Goal: Task Accomplishment & Management: Use online tool/utility

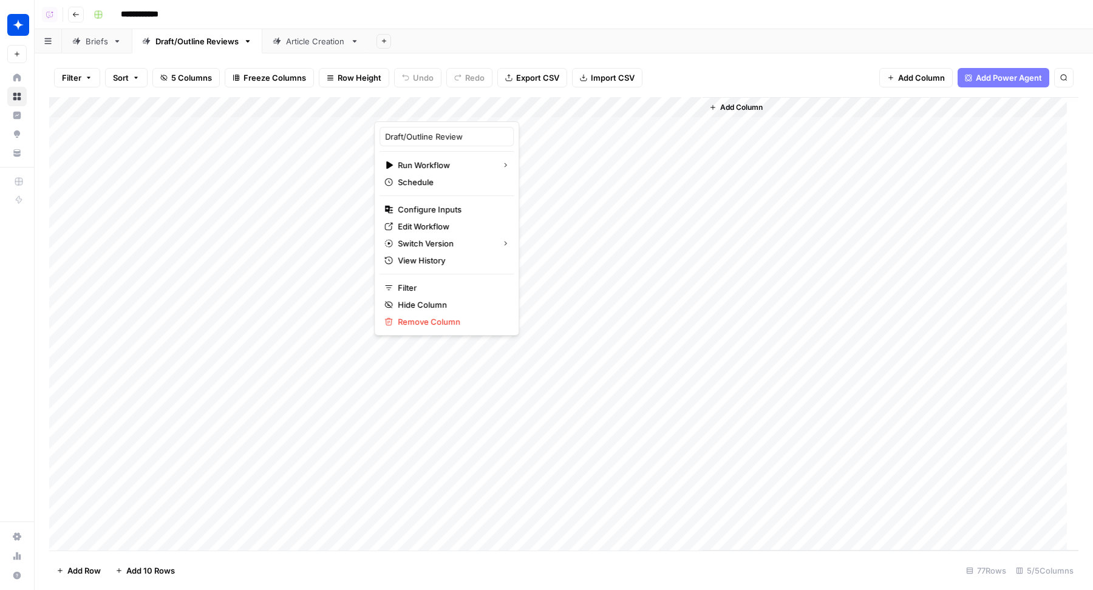
click at [687, 63] on div "Filter Sort 5 Columns Freeze Columns Row Height Undo Redo Export CSV Import CSV…" at bounding box center [563, 77] width 1029 height 39
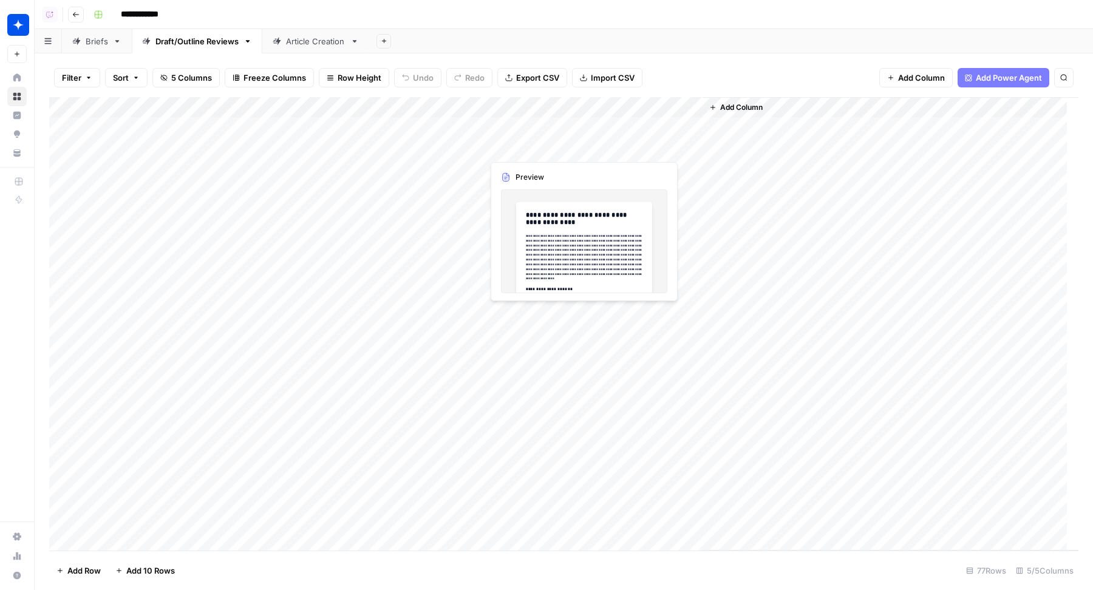
click at [581, 149] on div "Add Column" at bounding box center [563, 324] width 1029 height 454
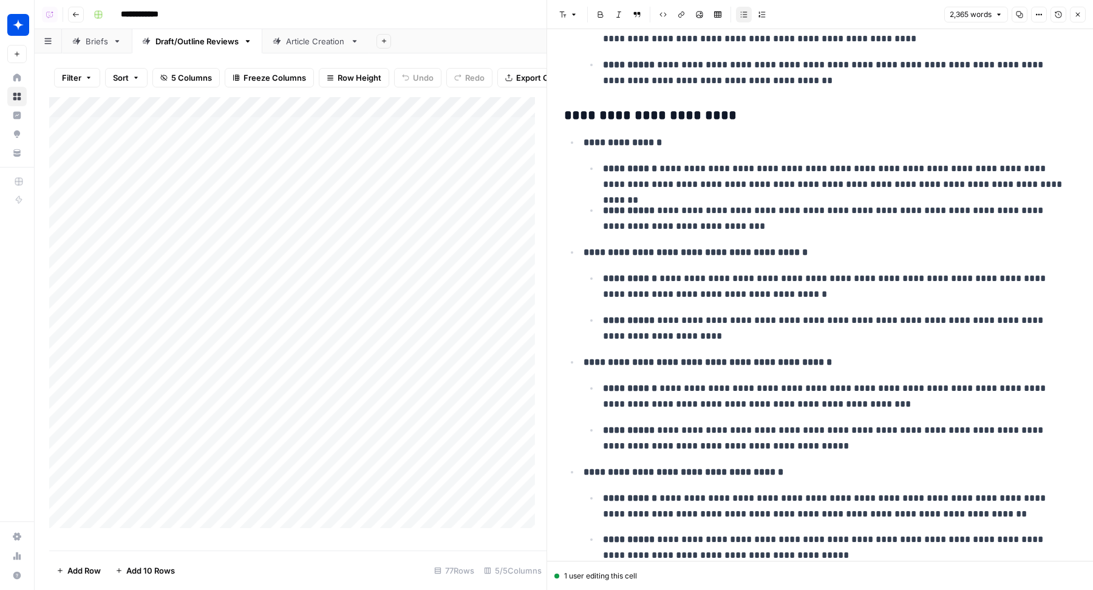
scroll to position [3956, 0]
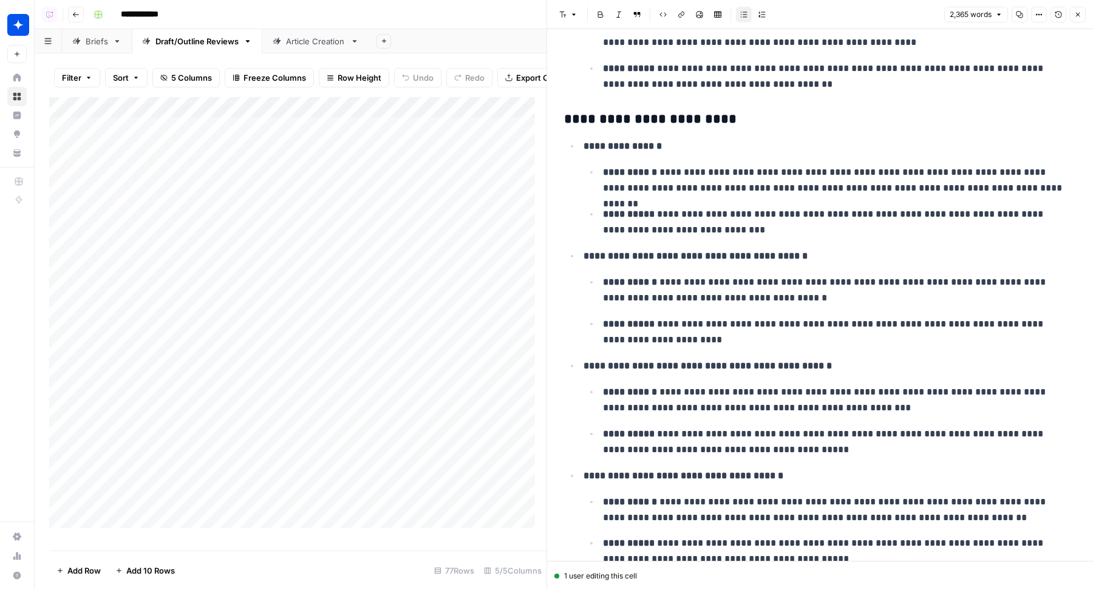
click at [1077, 15] on icon "button" at bounding box center [1078, 15] width 4 height 4
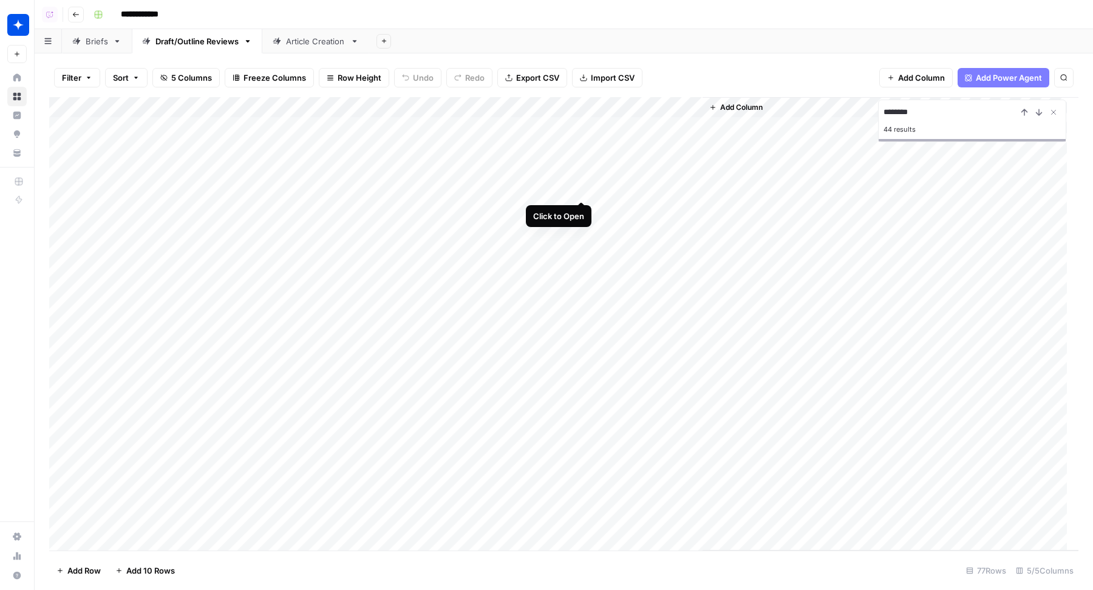
type input "********"
click at [582, 187] on div "Add Column" at bounding box center [563, 324] width 1029 height 454
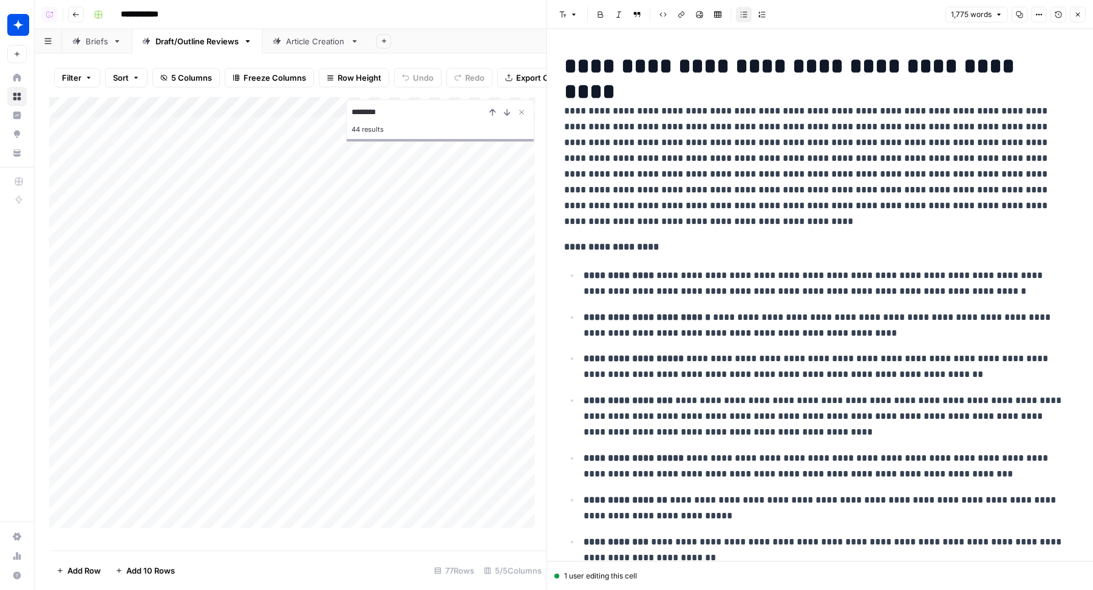
click at [1078, 14] on icon "button" at bounding box center [1078, 15] width 4 height 4
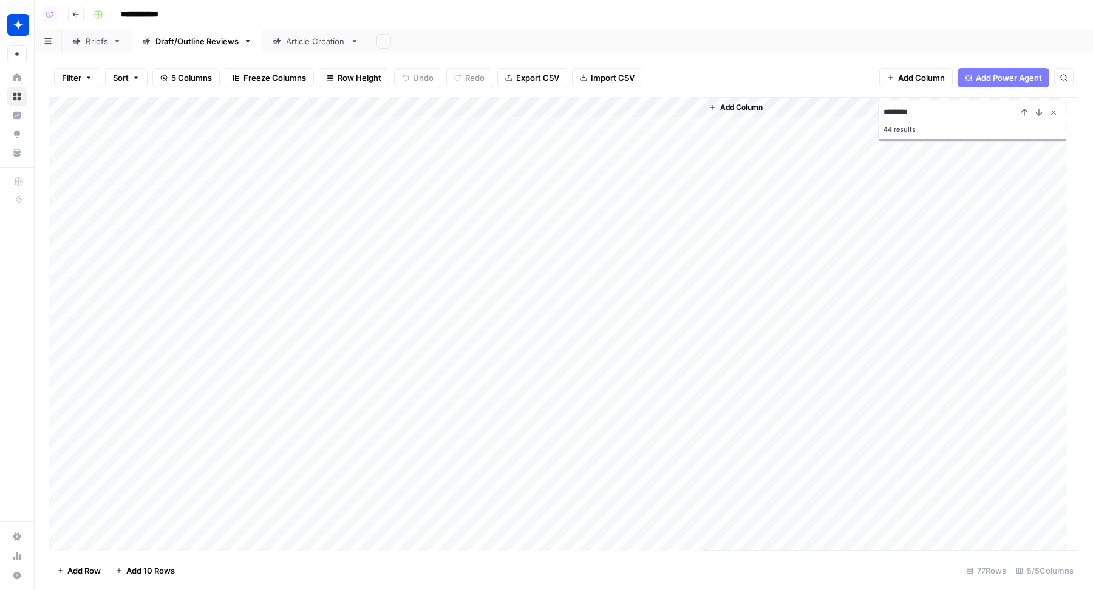
click at [689, 149] on div "Add Column" at bounding box center [563, 324] width 1029 height 454
click at [691, 187] on div "Add Column" at bounding box center [563, 324] width 1029 height 454
click at [434, 106] on div "Add Column" at bounding box center [563, 324] width 1029 height 454
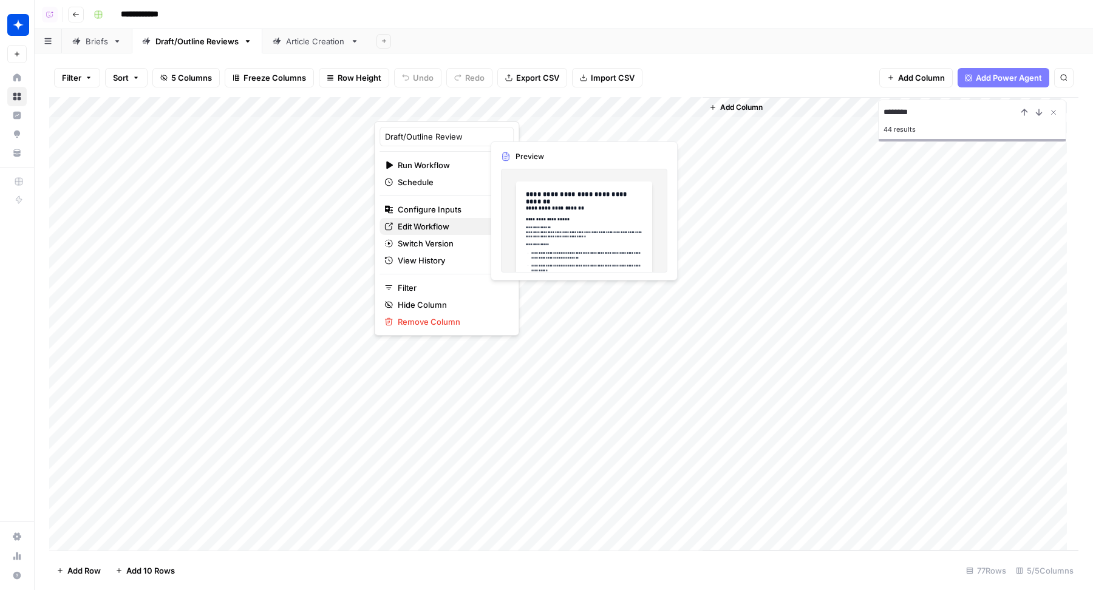
click at [427, 224] on span "Edit Workflow" at bounding box center [451, 226] width 106 height 12
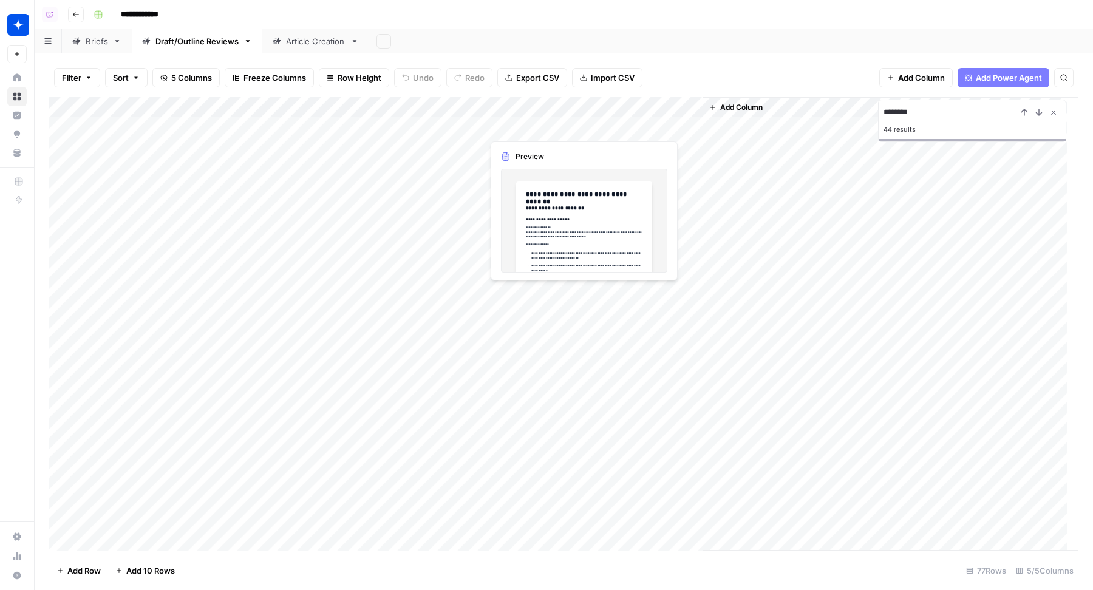
click at [724, 41] on div "Add Sheet" at bounding box center [731, 41] width 724 height 24
click at [583, 231] on div "Add Column" at bounding box center [563, 324] width 1029 height 454
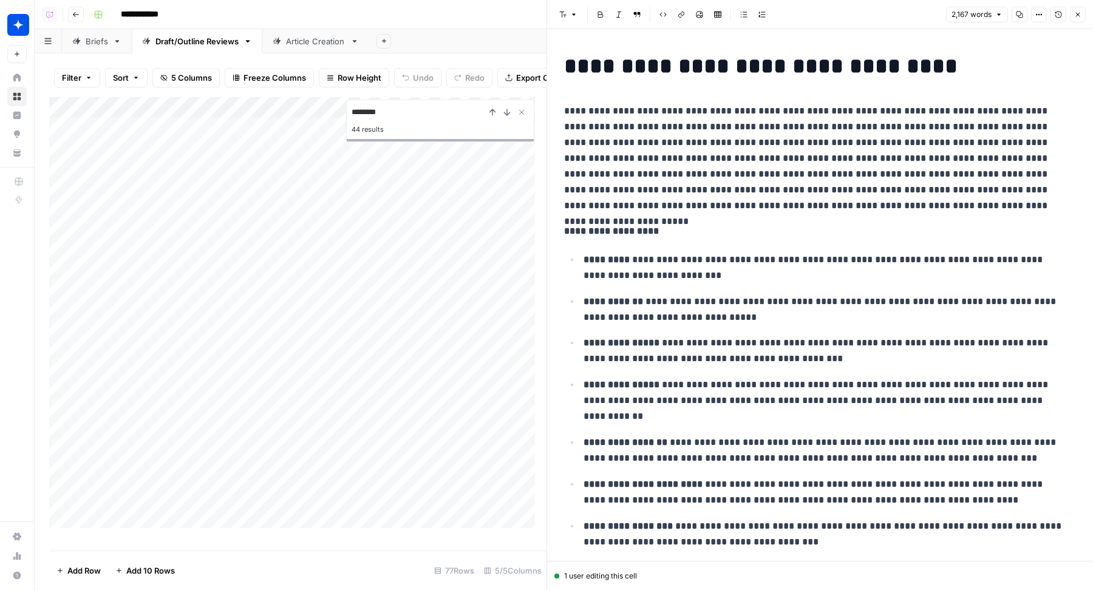
click at [800, 185] on p "**********" at bounding box center [814, 158] width 501 height 111
type input "abstract"
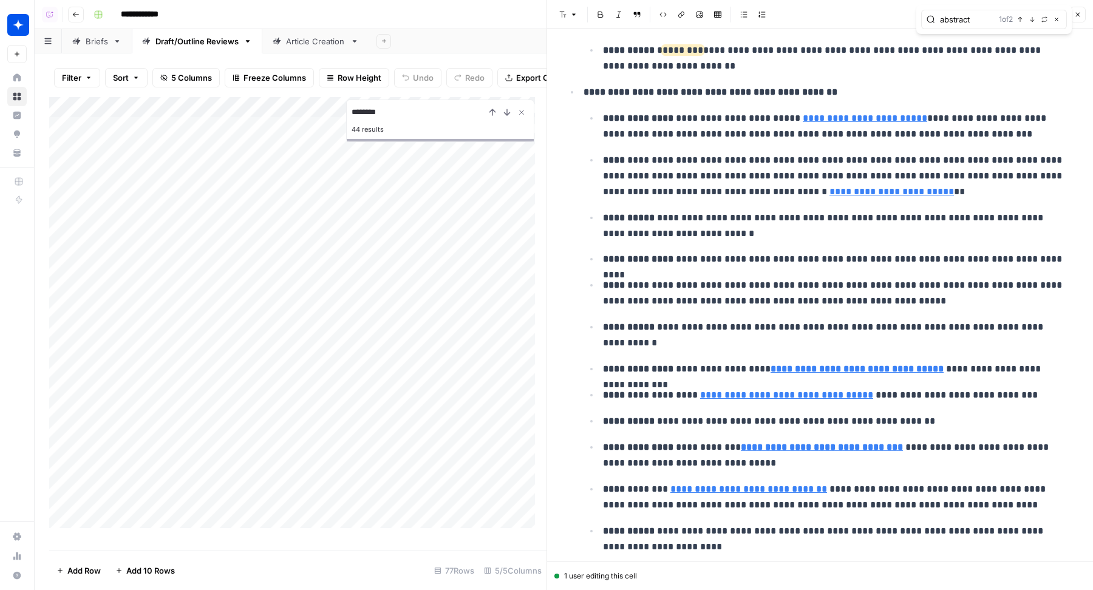
scroll to position [790, 0]
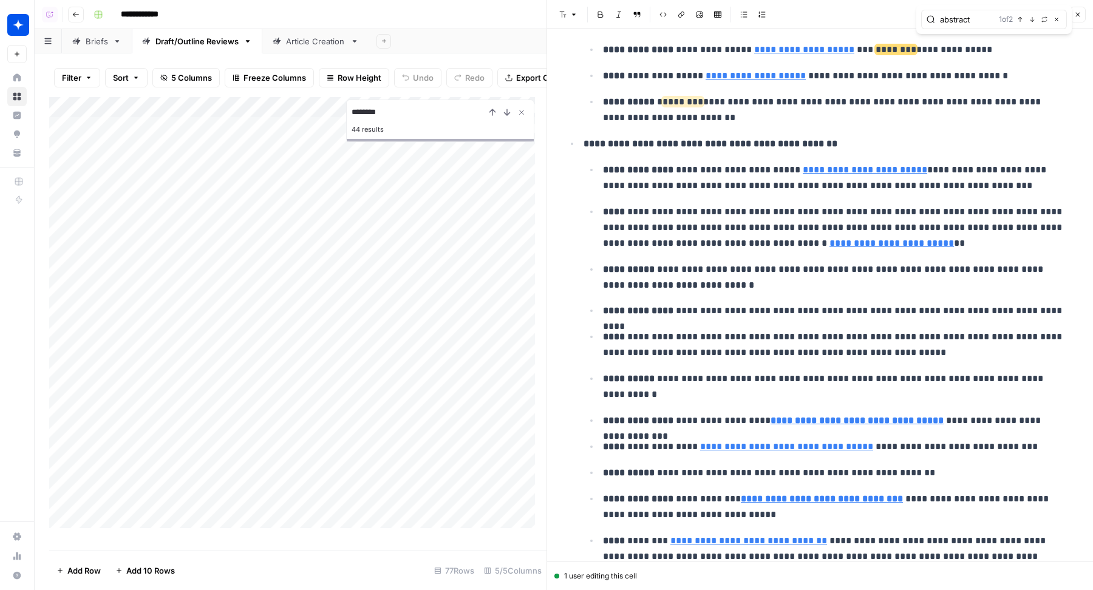
click at [1085, 10] on button "Close" at bounding box center [1078, 15] width 16 height 16
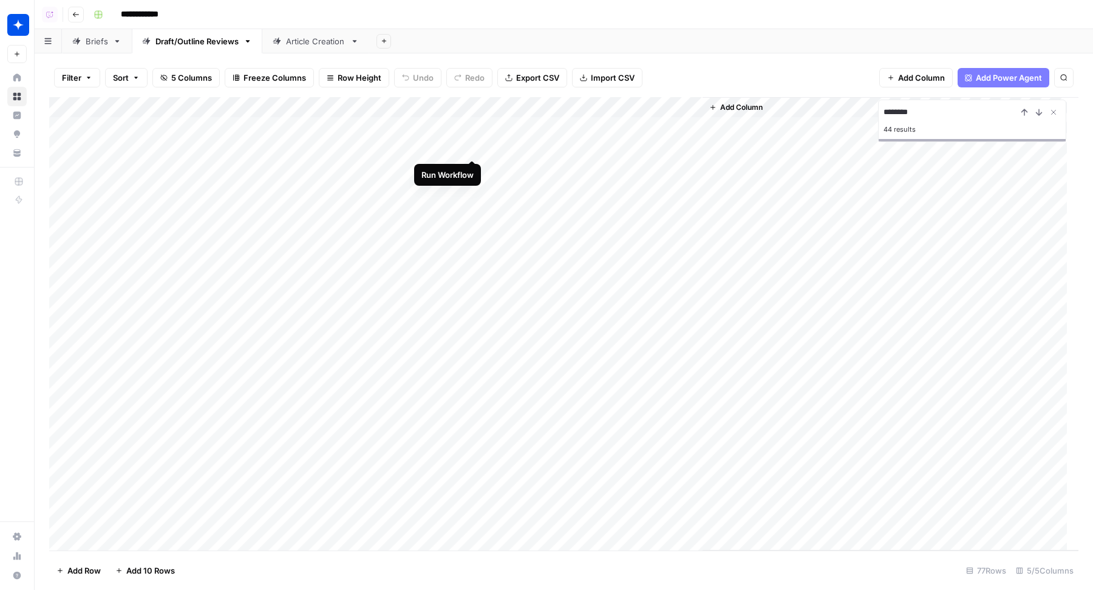
click at [474, 148] on div "Add Column" at bounding box center [563, 324] width 1029 height 454
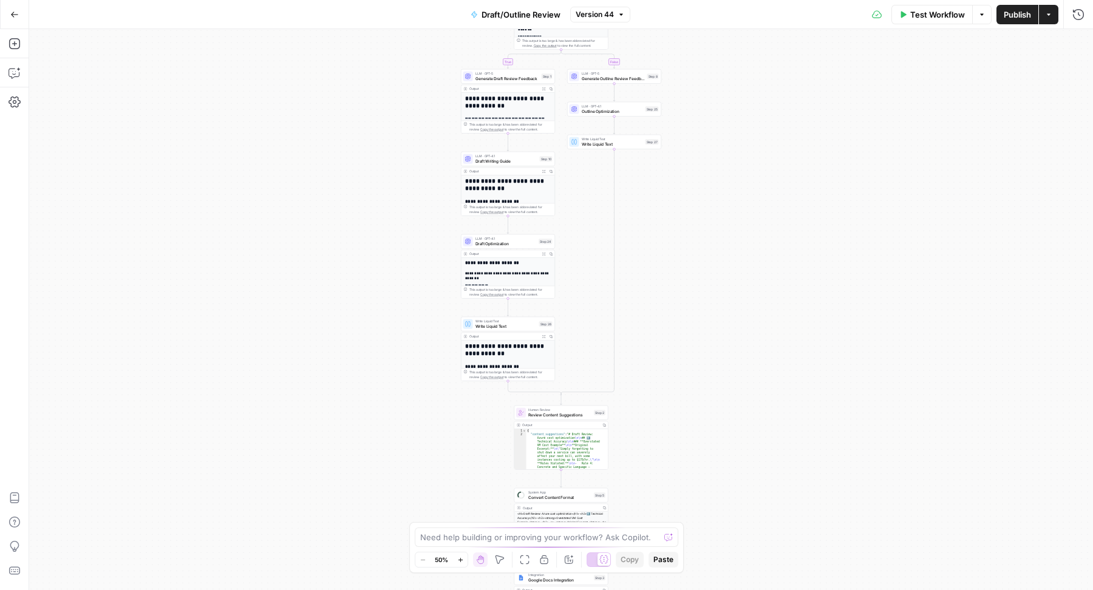
click at [710, 110] on div "**********" at bounding box center [561, 309] width 1064 height 561
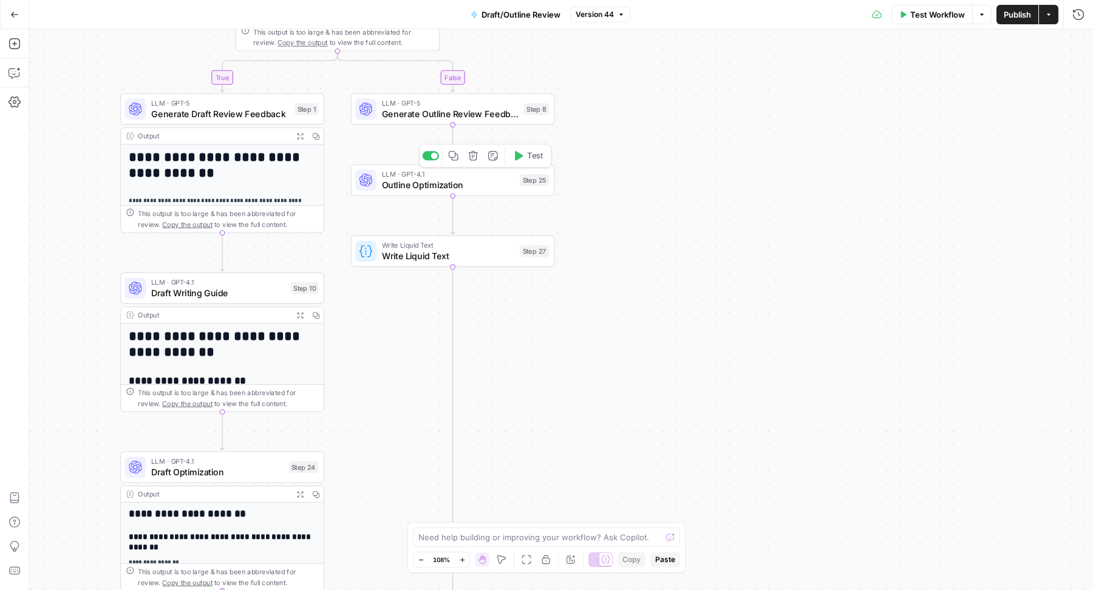
click at [397, 183] on span "Outline Optimization" at bounding box center [448, 185] width 133 height 13
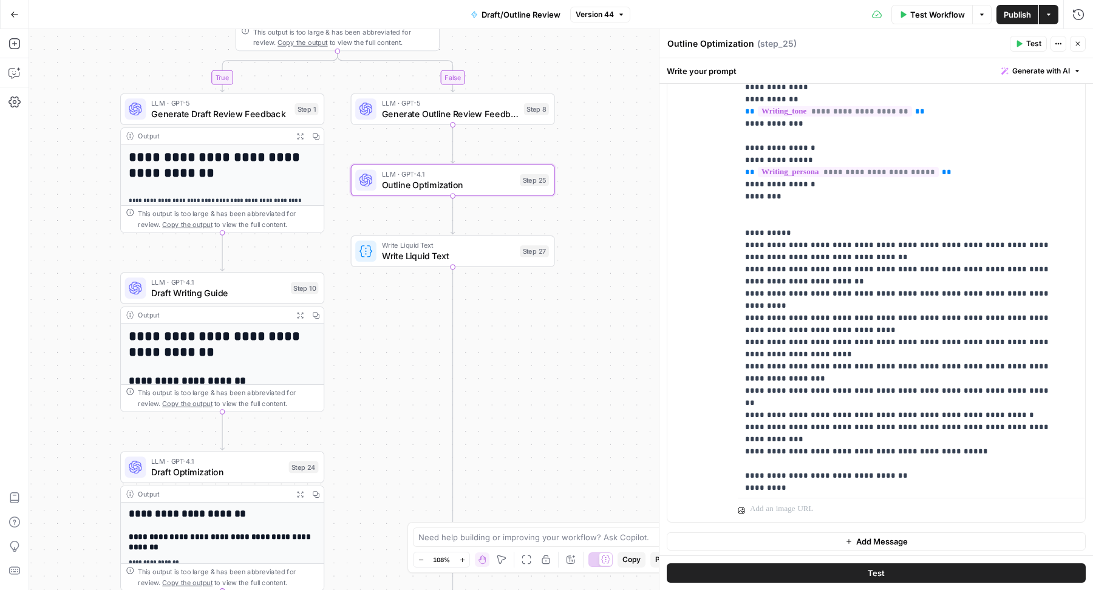
scroll to position [191, 0]
click at [877, 242] on p "**********" at bounding box center [900, 358] width 311 height 1093
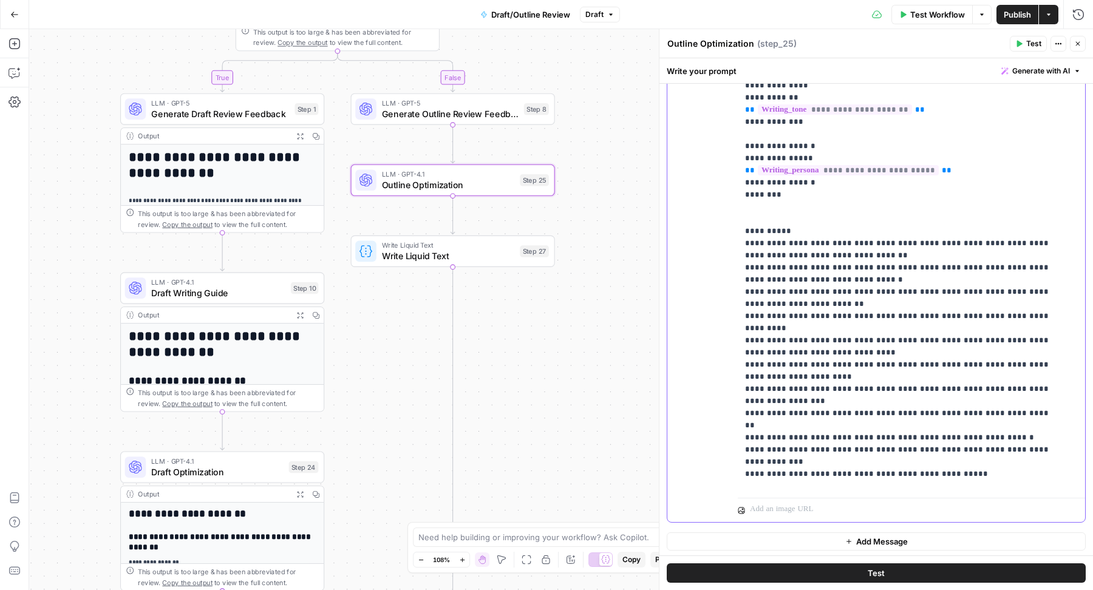
click at [855, 256] on p "**********" at bounding box center [900, 370] width 311 height 1117
click at [866, 252] on p "**********" at bounding box center [900, 370] width 311 height 1117
click at [883, 265] on p "**********" at bounding box center [900, 370] width 311 height 1117
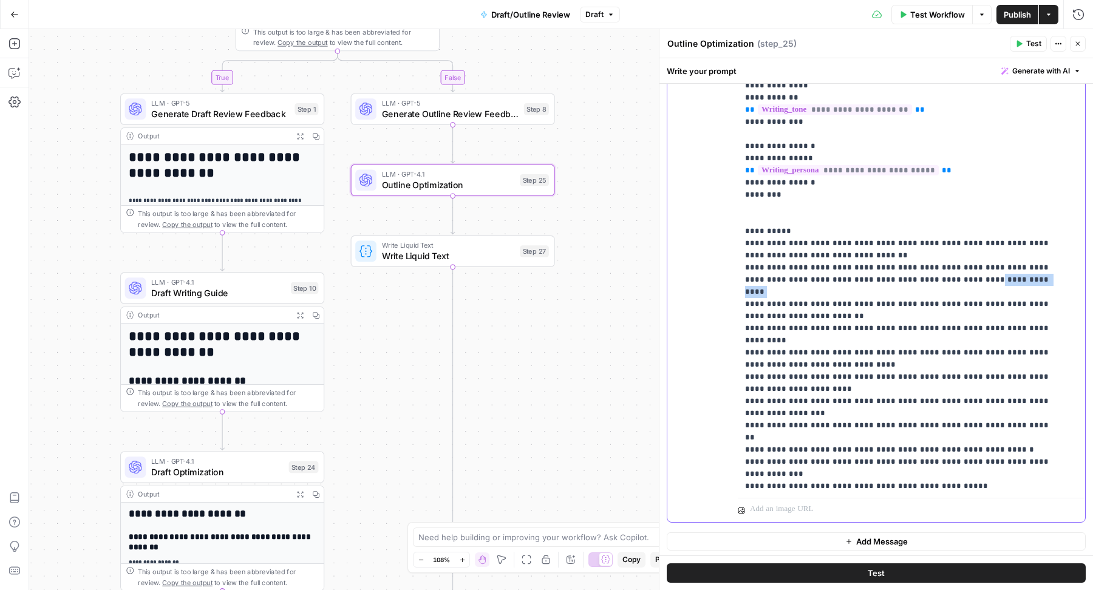
click at [891, 268] on p "**********" at bounding box center [900, 370] width 311 height 1117
click at [1080, 46] on icon "button" at bounding box center [1077, 43] width 7 height 7
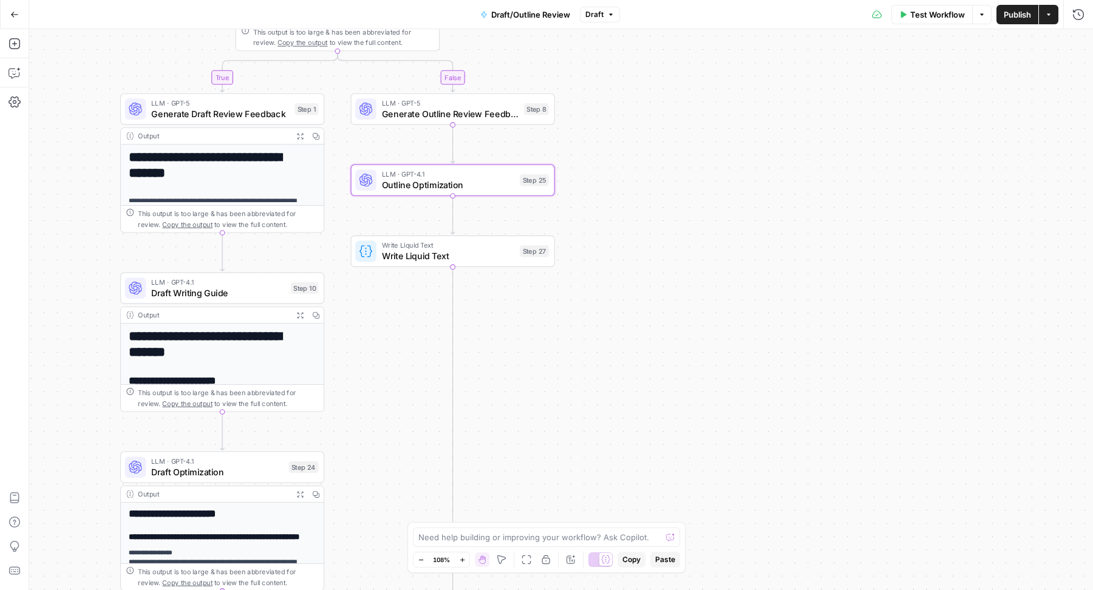
click at [1006, 15] on span "Publish" at bounding box center [1017, 15] width 27 height 12
click at [605, 14] on span "Version 45" at bounding box center [595, 14] width 38 height 11
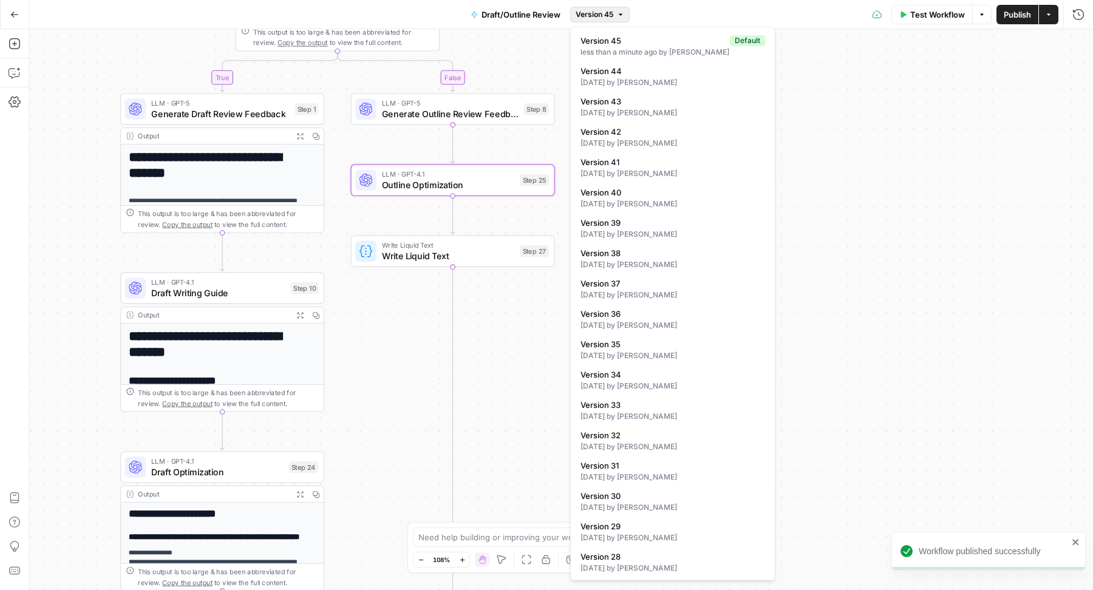
click at [605, 14] on span "Version 45" at bounding box center [595, 14] width 38 height 11
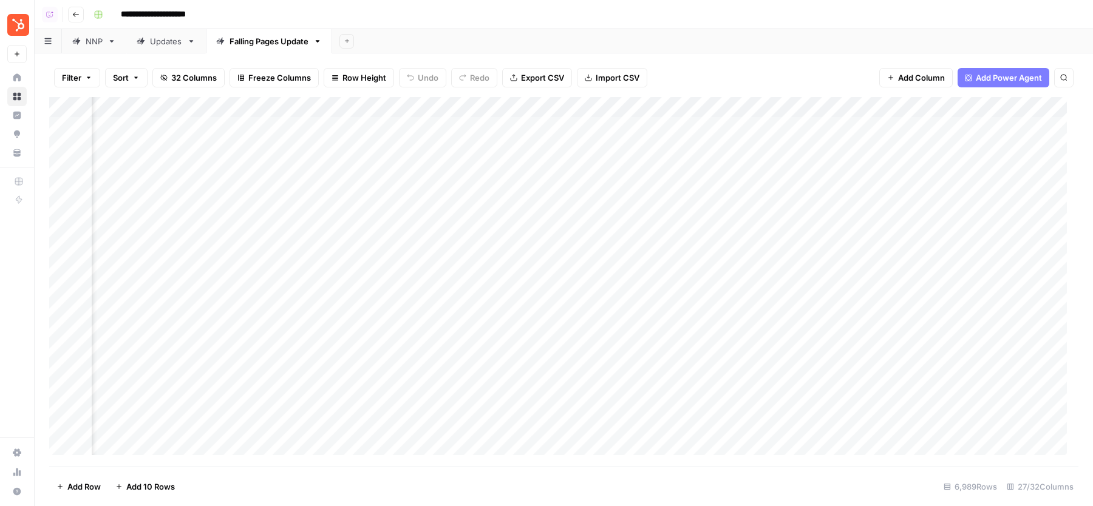
scroll to position [1, 459]
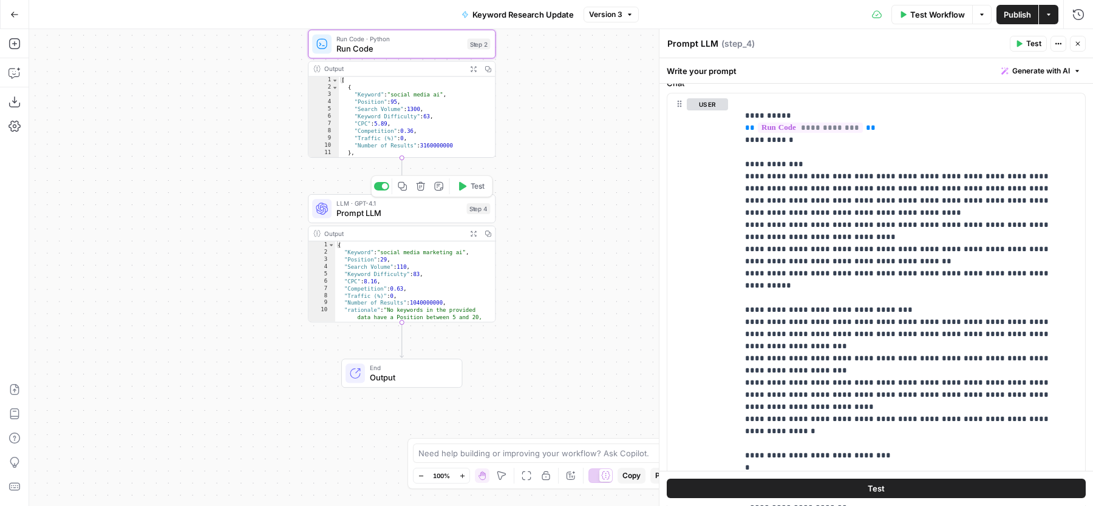
click at [421, 212] on span "Prompt LLM" at bounding box center [398, 213] width 125 height 12
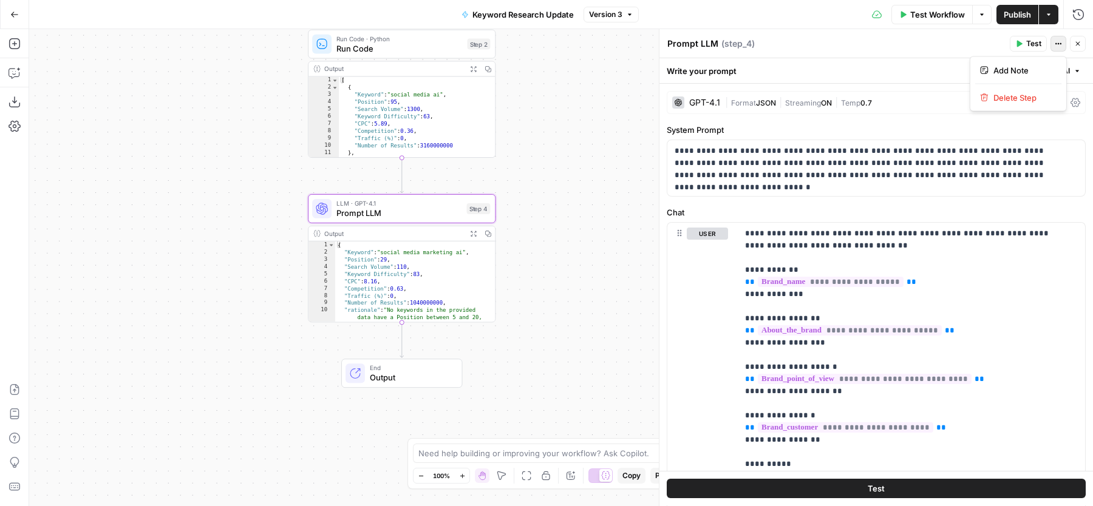
click at [1059, 43] on icon "button" at bounding box center [1059, 44] width 2 height 2
click at [911, 41] on div "Prompt LLM Prompt LLM ( step_4 )" at bounding box center [836, 43] width 339 height 13
click at [1060, 43] on icon "button" at bounding box center [1058, 43] width 7 height 7
click at [940, 70] on div "Write your prompt Generate with AI" at bounding box center [876, 70] width 434 height 25
click at [1052, 64] on button "Generate with AI" at bounding box center [1040, 71] width 89 height 16
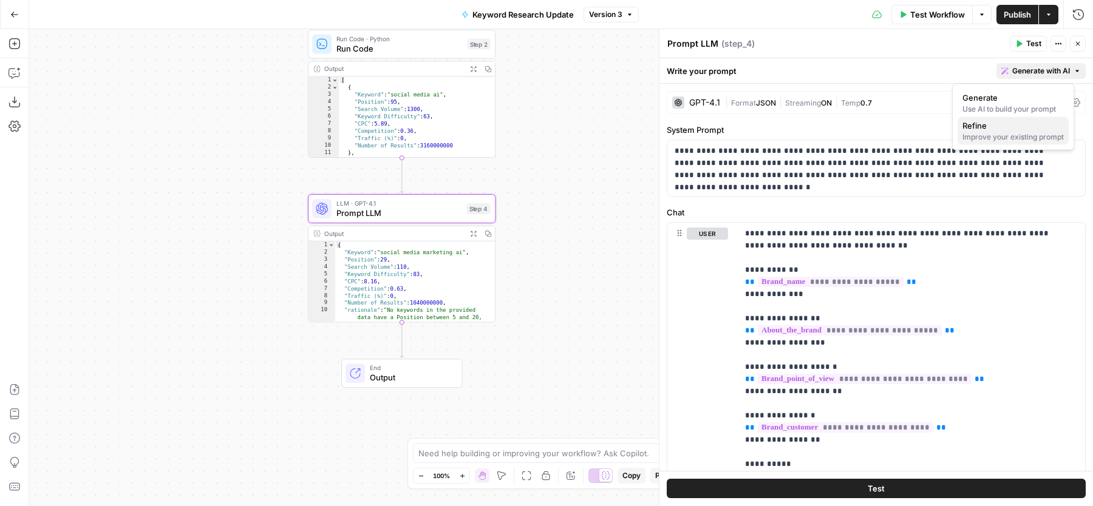
click at [983, 132] on div "Improve your existing prompt" at bounding box center [1012, 137] width 101 height 11
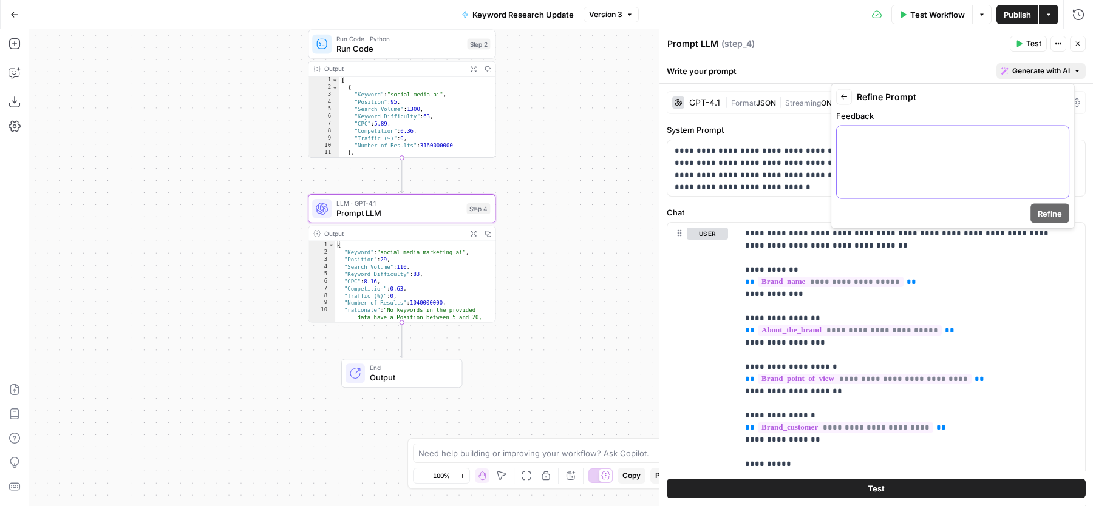
click at [941, 154] on div at bounding box center [953, 162] width 232 height 72
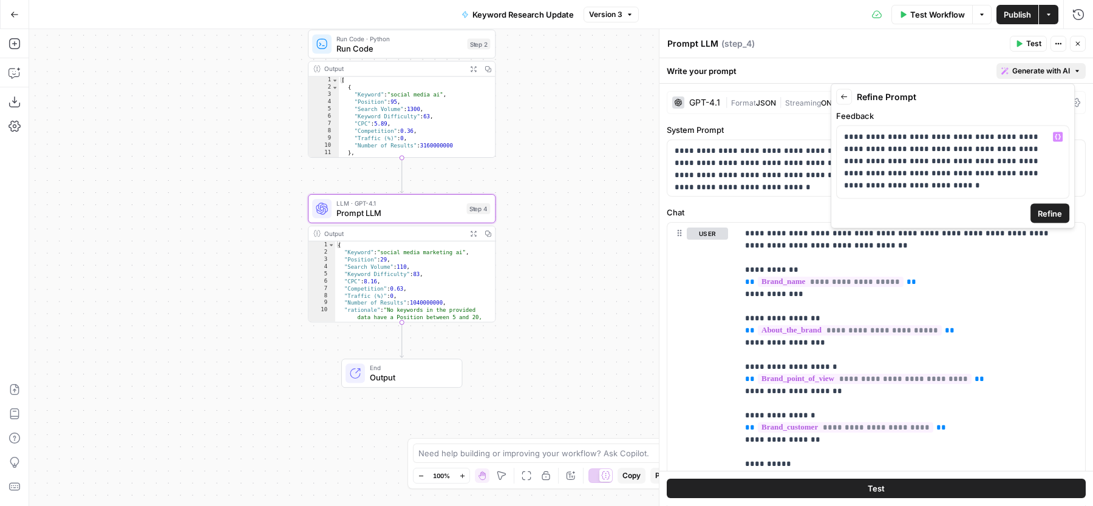
click at [1058, 213] on span "Refine" at bounding box center [1050, 214] width 24 height 12
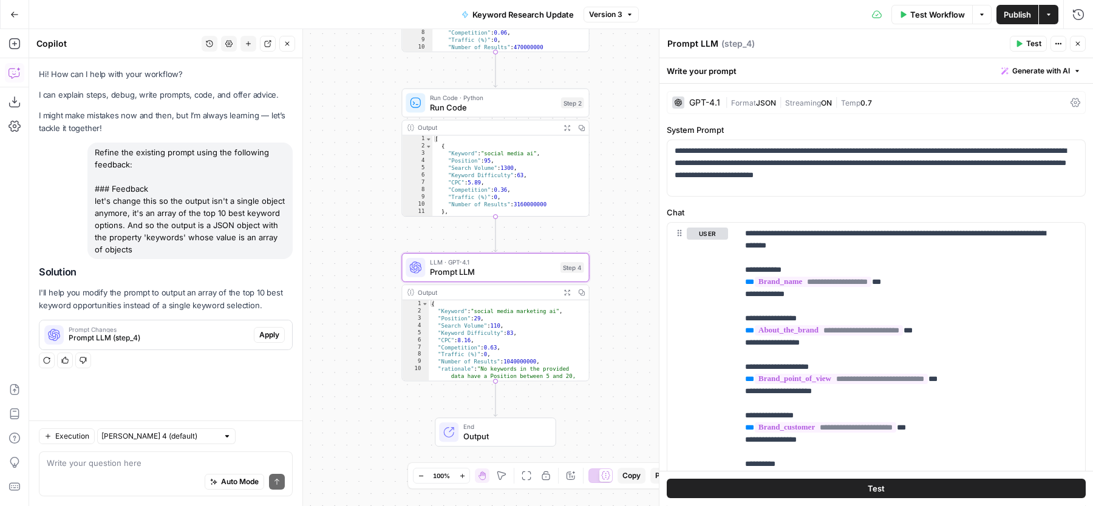
click at [263, 331] on span "Apply" at bounding box center [269, 335] width 20 height 11
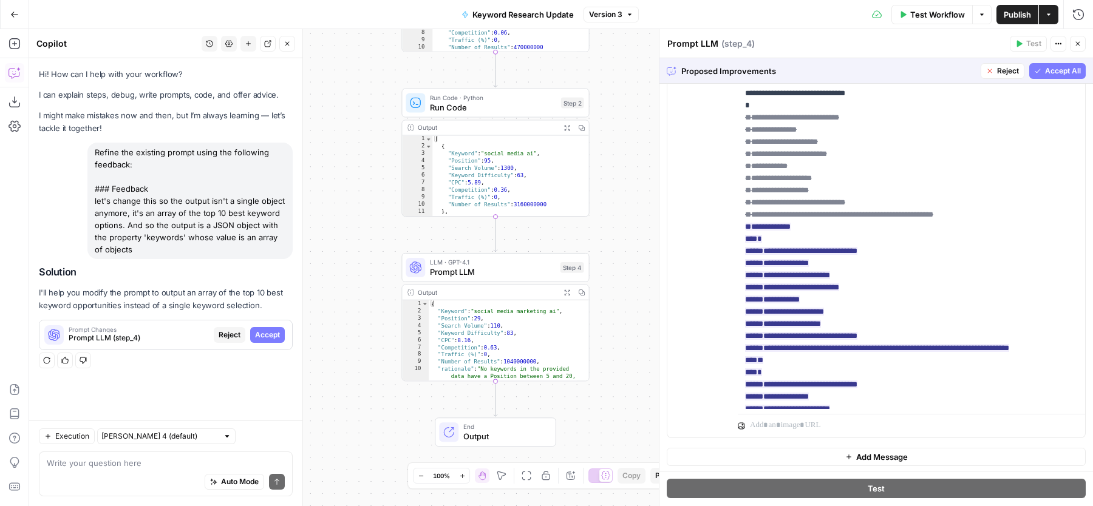
scroll to position [517, 0]
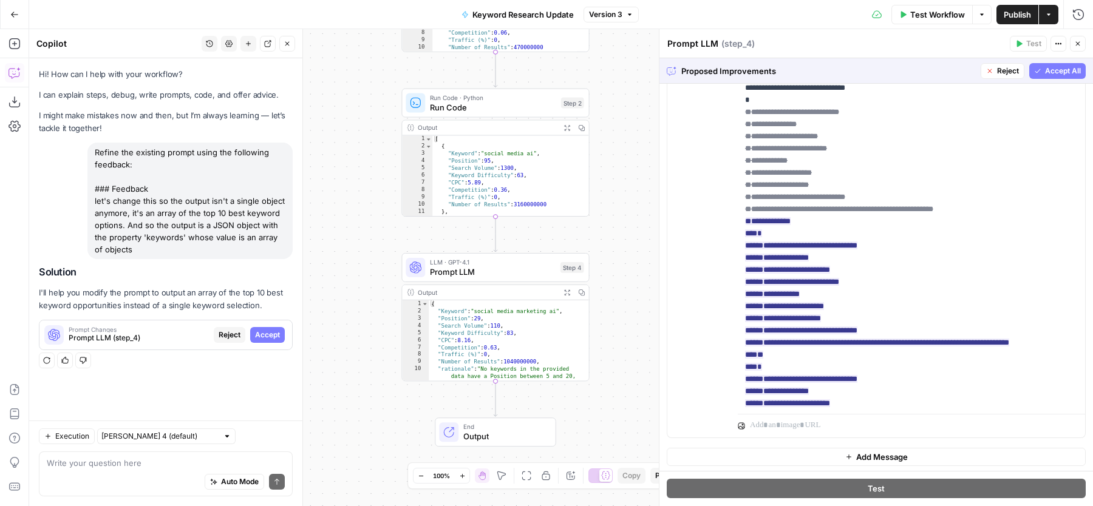
click at [1045, 70] on span "Accept All" at bounding box center [1063, 71] width 36 height 11
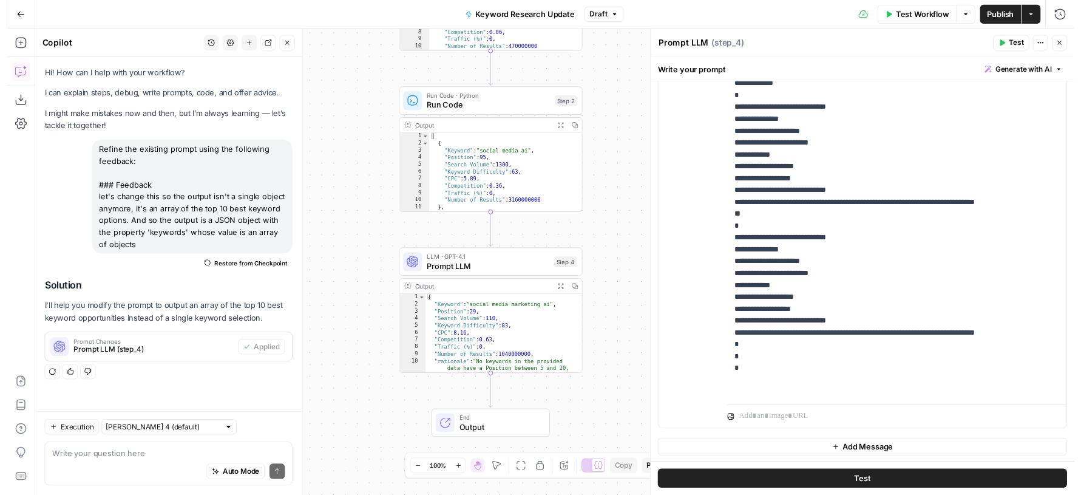
scroll to position [438, 0]
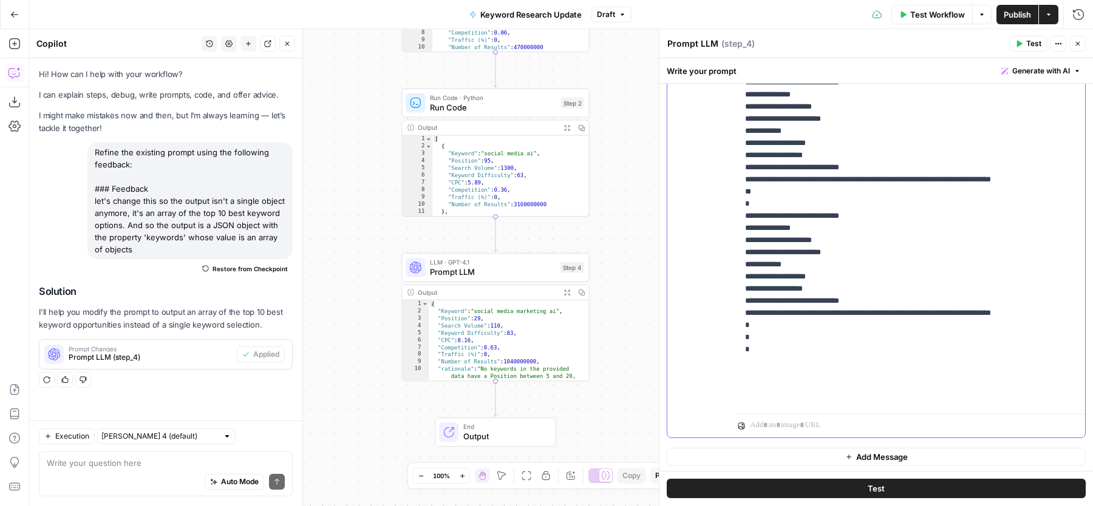
click at [1033, 43] on span "Test" at bounding box center [1033, 43] width 15 height 11
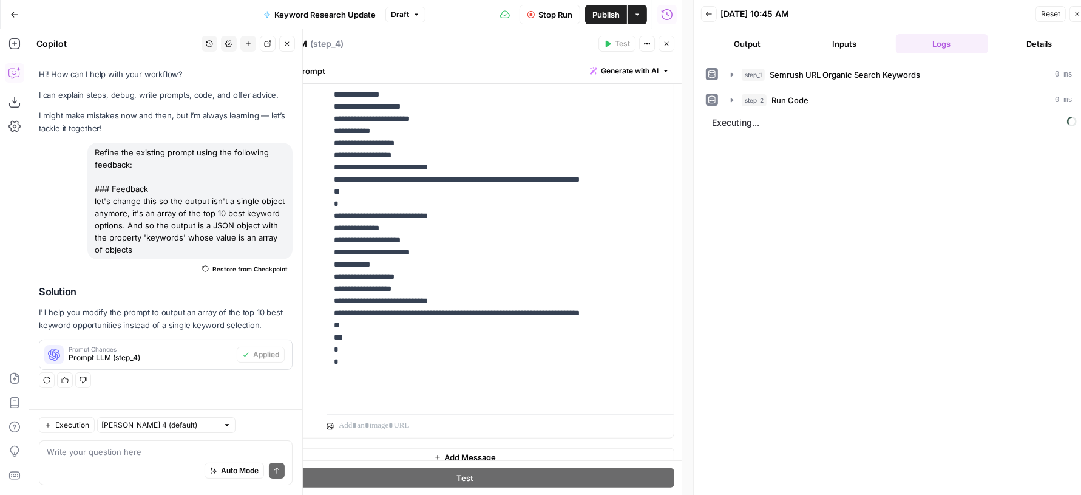
click at [291, 44] on button "Close" at bounding box center [287, 44] width 16 height 16
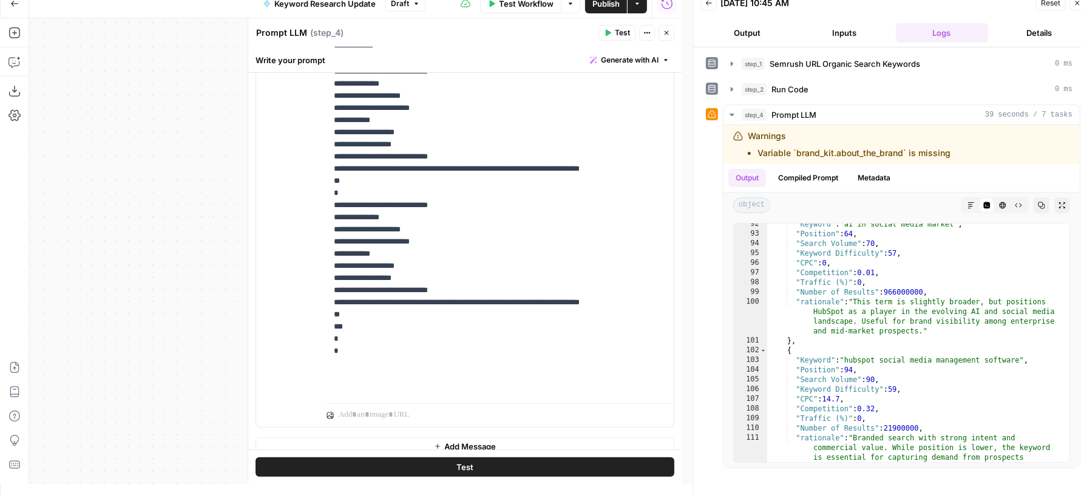
scroll to position [1295, 0]
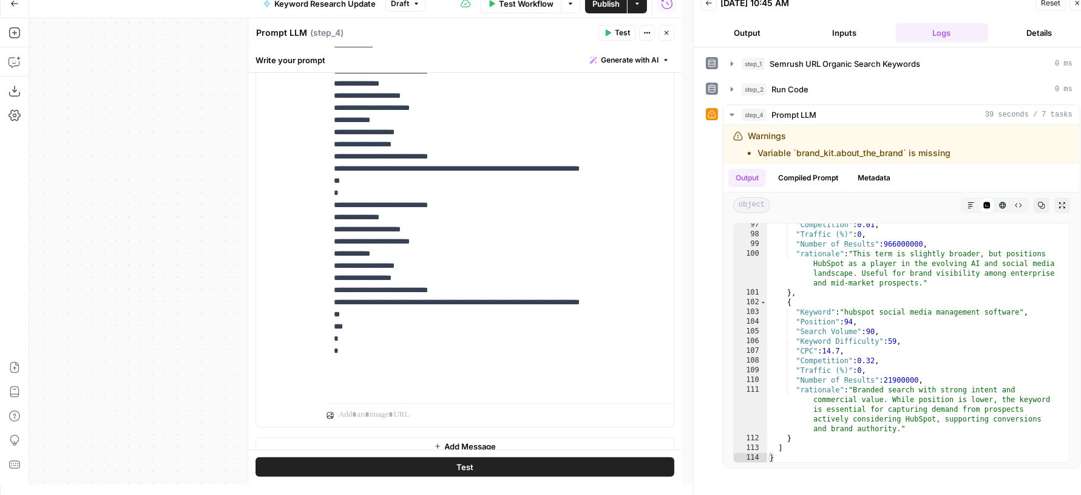
click at [667, 33] on icon "button" at bounding box center [666, 32] width 7 height 7
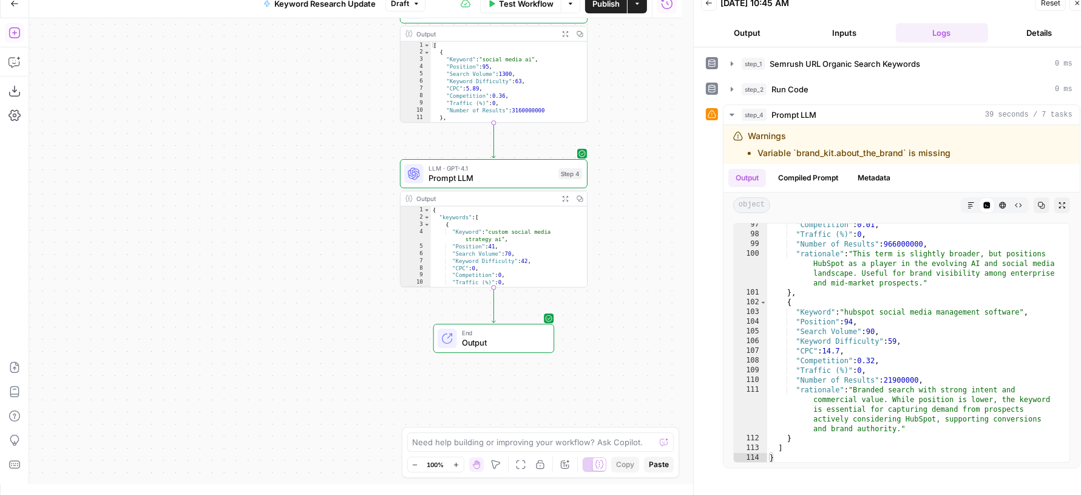
click at [11, 32] on icon "button" at bounding box center [15, 33] width 12 height 12
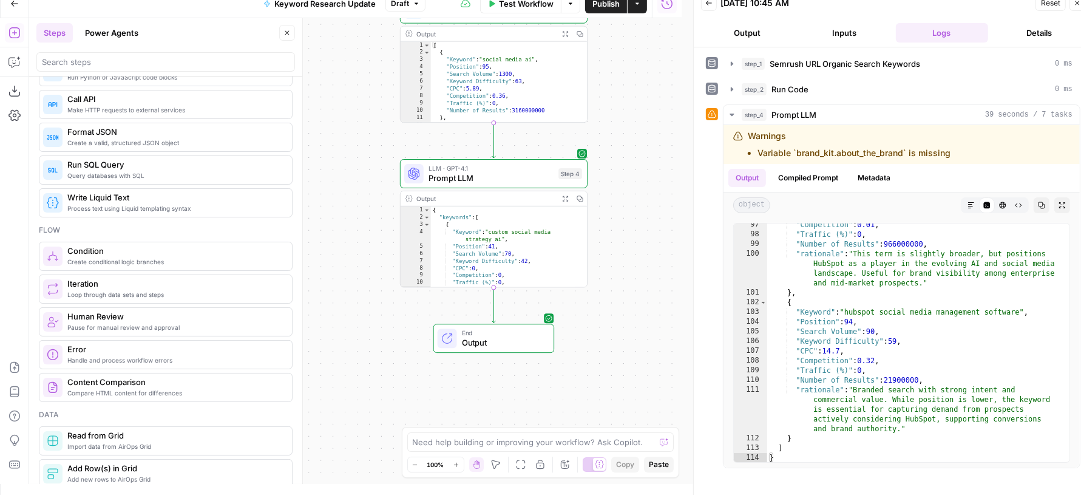
scroll to position [223, 0]
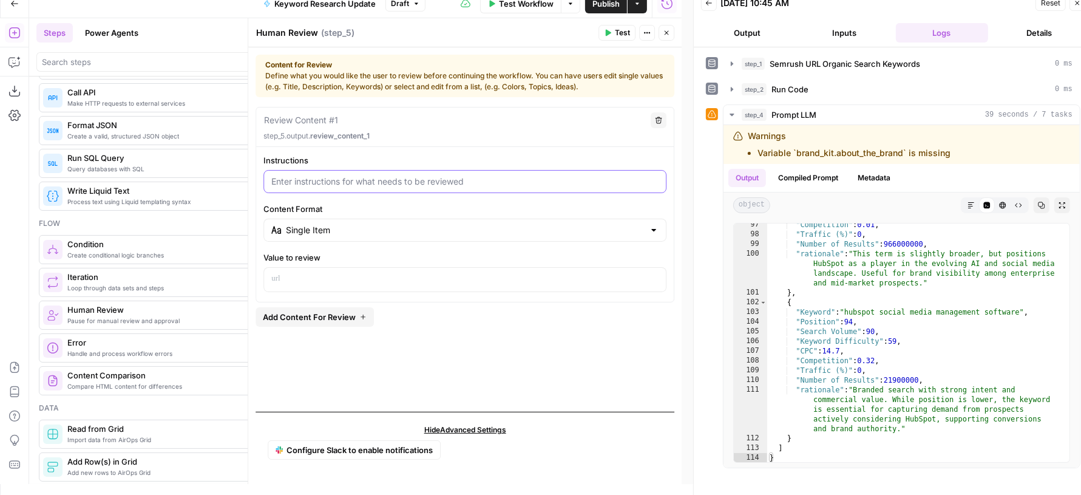
click at [403, 175] on input "Instructions" at bounding box center [464, 181] width 387 height 12
click at [386, 230] on input "Content Format" at bounding box center [465, 230] width 358 height 12
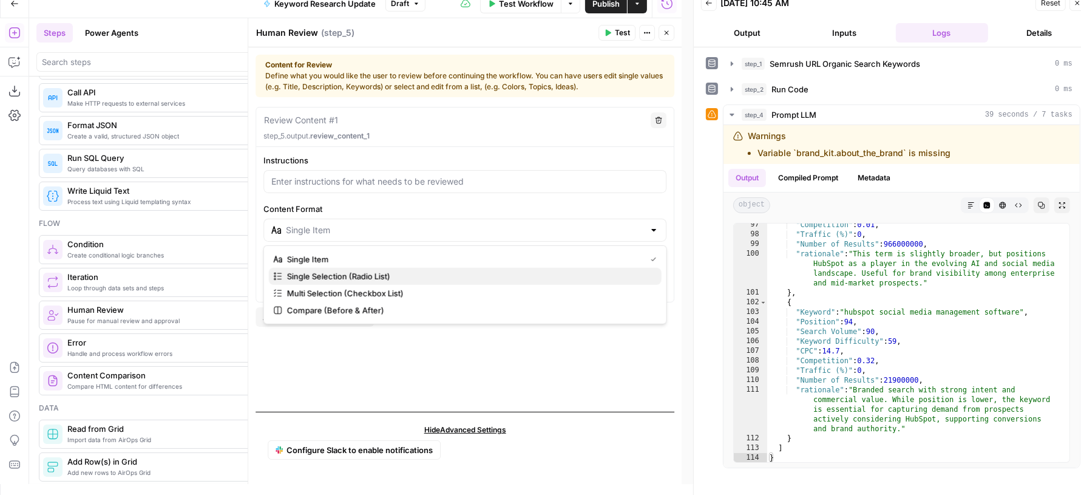
click at [414, 278] on span "Single Selection (Radio List)" at bounding box center [469, 276] width 365 height 12
type input "Single Selection (Radio List)"
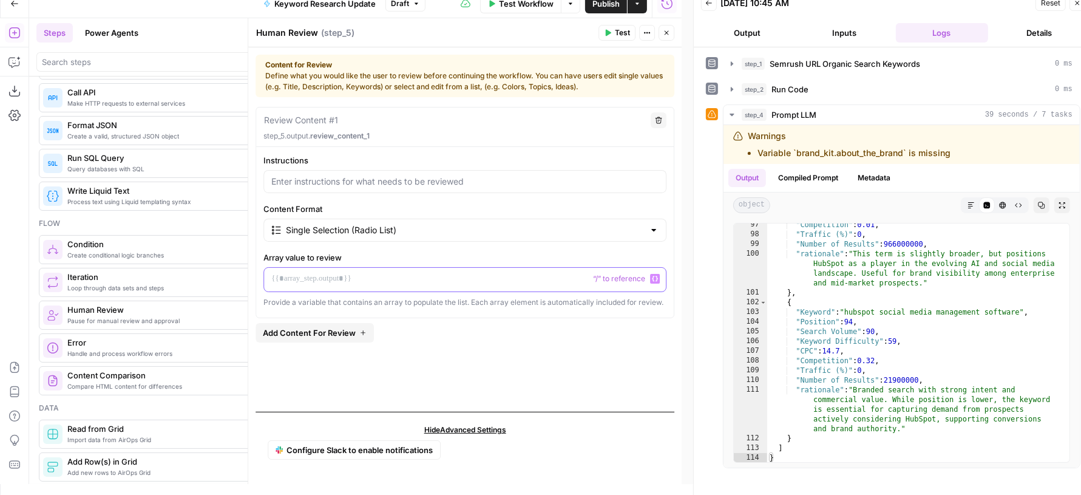
click at [381, 282] on div at bounding box center [465, 280] width 402 height 24
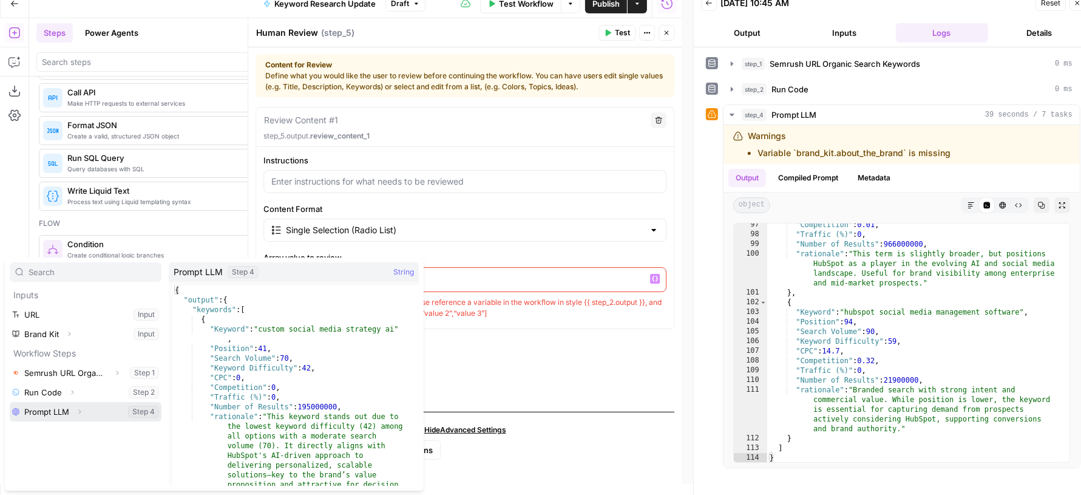
click at [83, 410] on icon "button" at bounding box center [79, 411] width 7 height 7
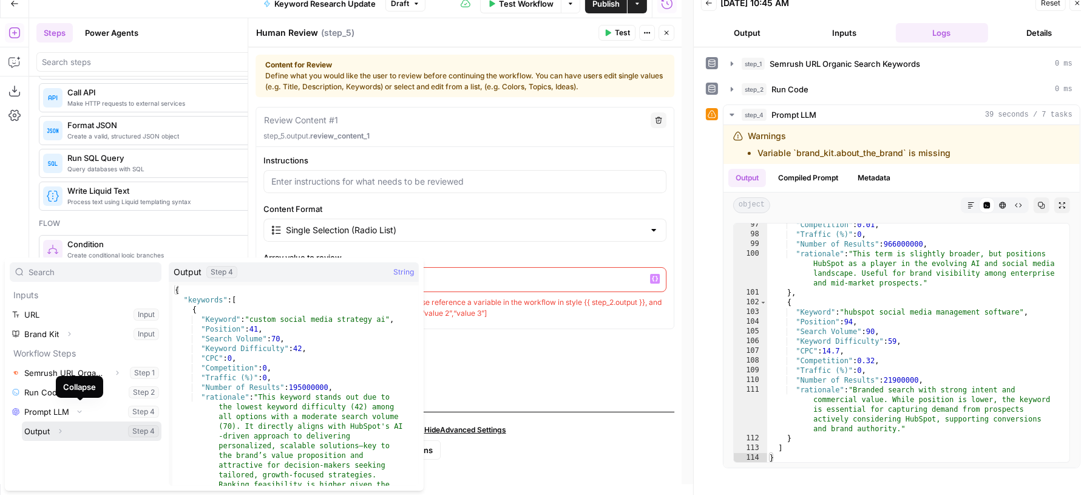
click at [58, 432] on icon "button" at bounding box center [59, 430] width 7 height 7
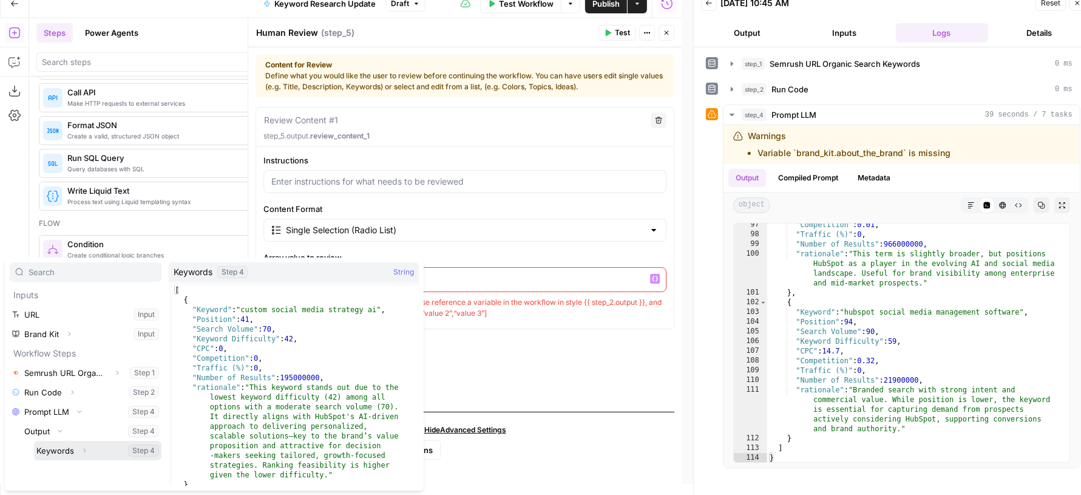
click at [58, 446] on button "Select variable Keywords" at bounding box center [98, 450] width 128 height 19
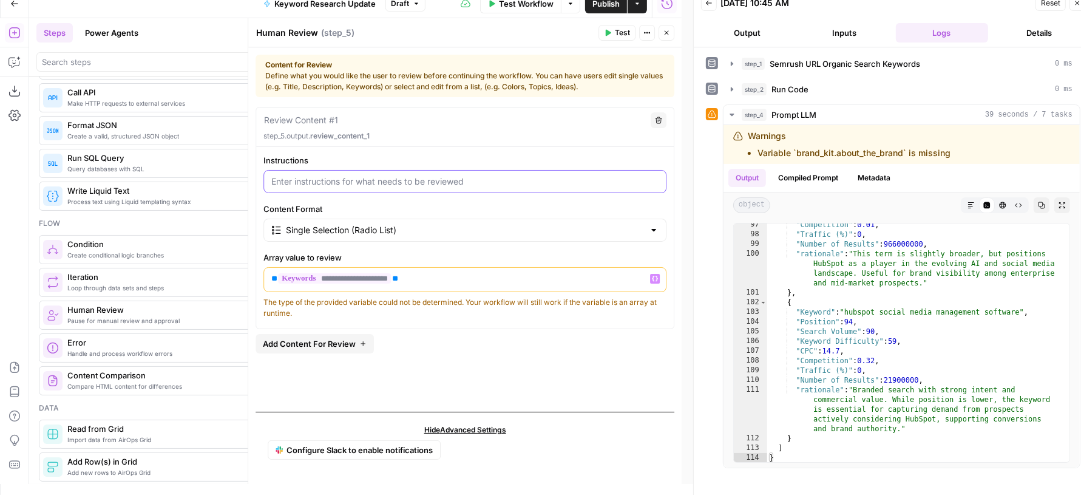
click at [440, 186] on input "Instructions" at bounding box center [464, 181] width 387 height 12
type input "Please select the best keyword to update"
click at [670, 31] on icon "button" at bounding box center [666, 32] width 7 height 7
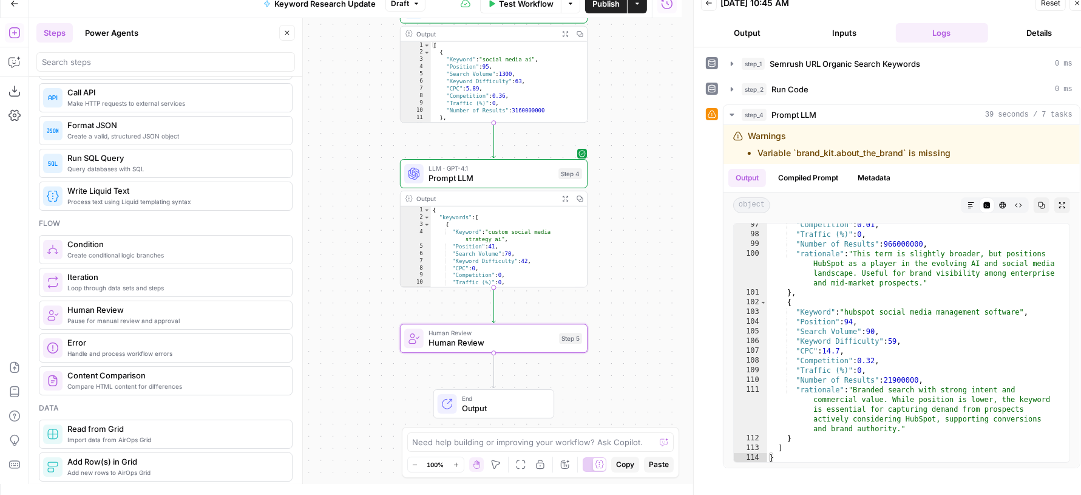
click at [290, 35] on icon "button" at bounding box center [287, 32] width 7 height 7
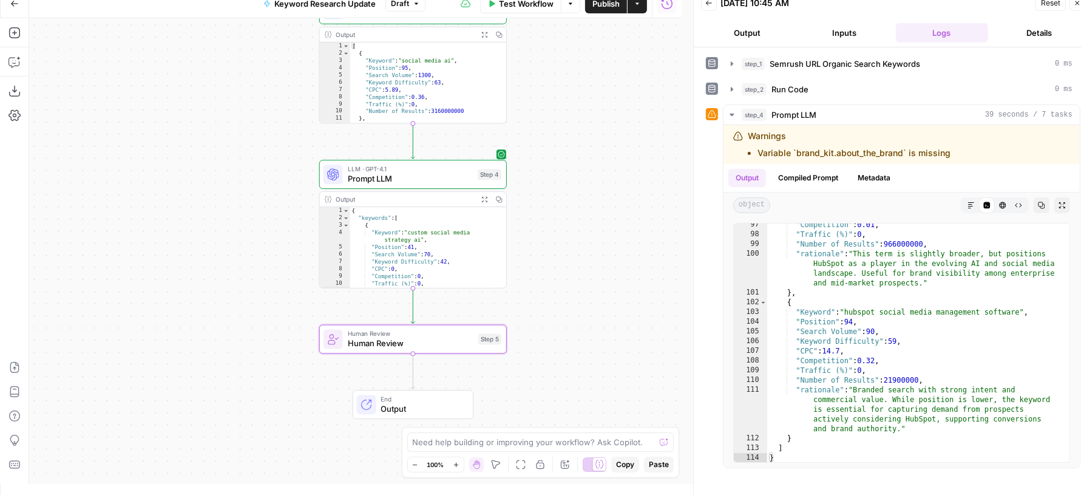
scroll to position [11, 11]
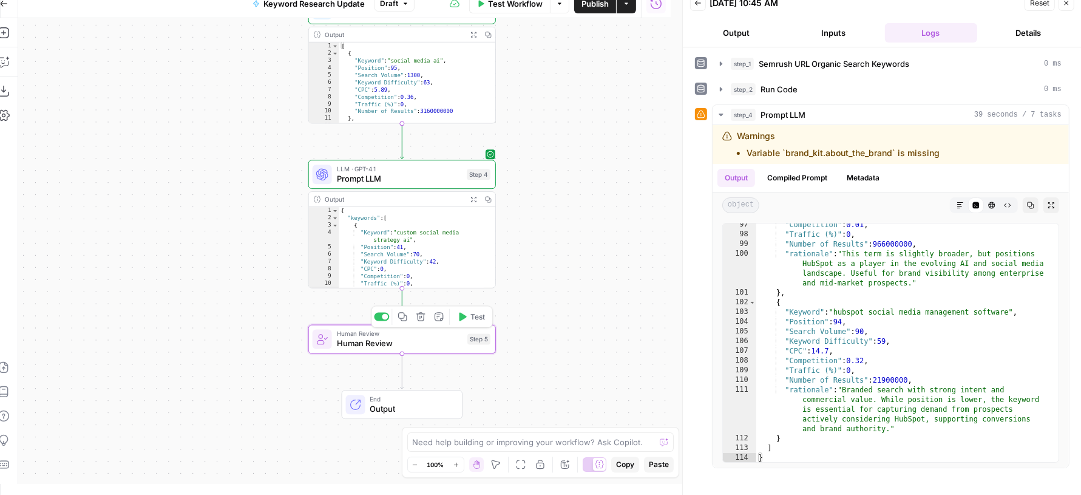
click at [473, 318] on span "Test" at bounding box center [478, 316] width 15 height 11
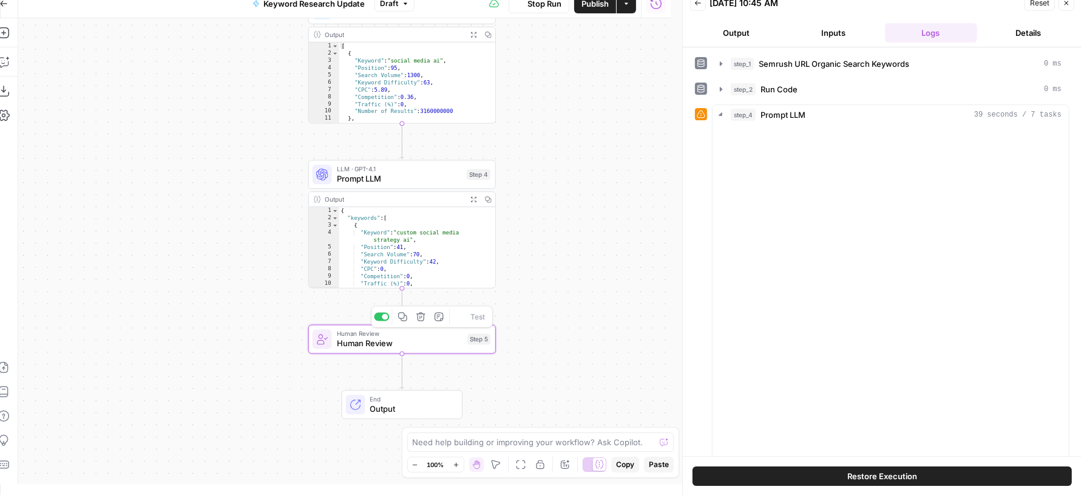
scroll to position [11, 0]
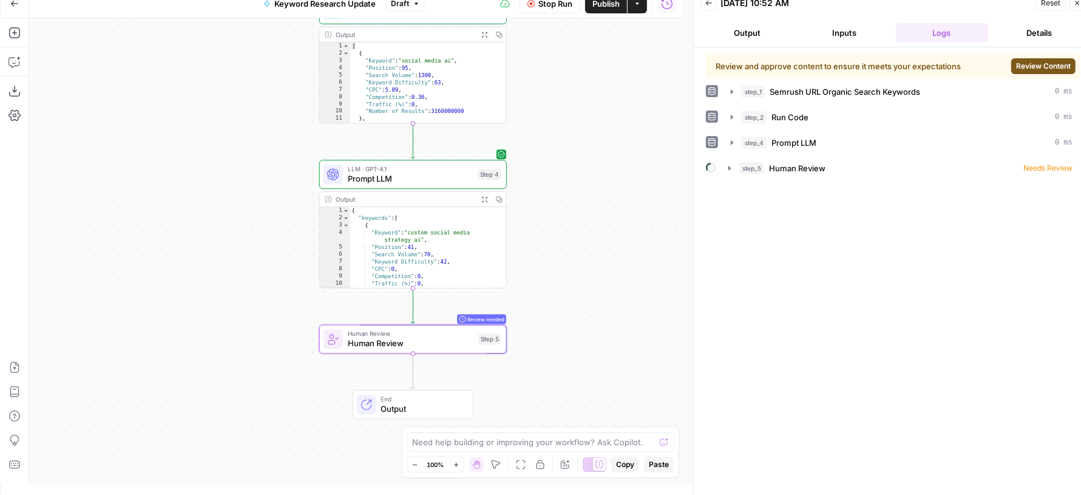
click at [1026, 63] on span "Review Content" at bounding box center [1043, 66] width 55 height 11
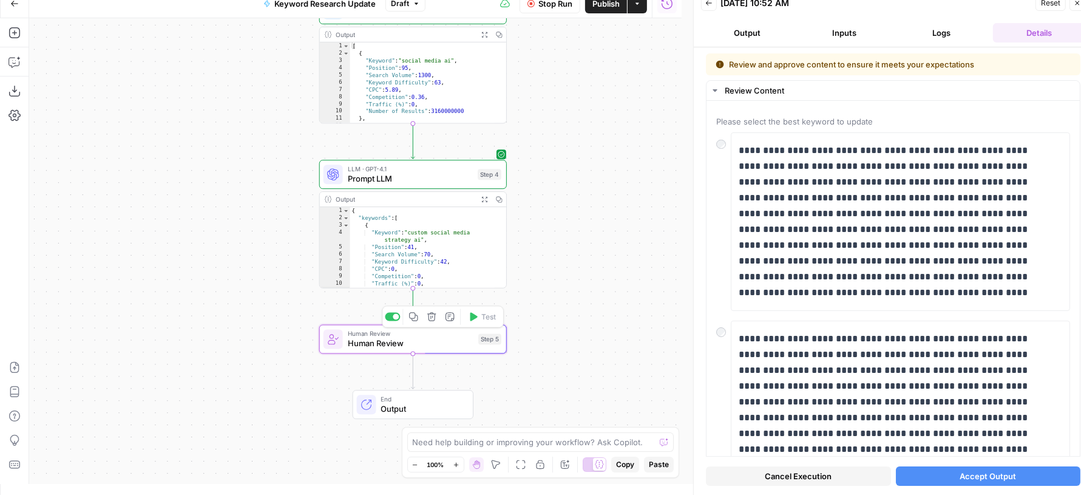
click at [432, 339] on span "Human Review" at bounding box center [411, 344] width 126 height 12
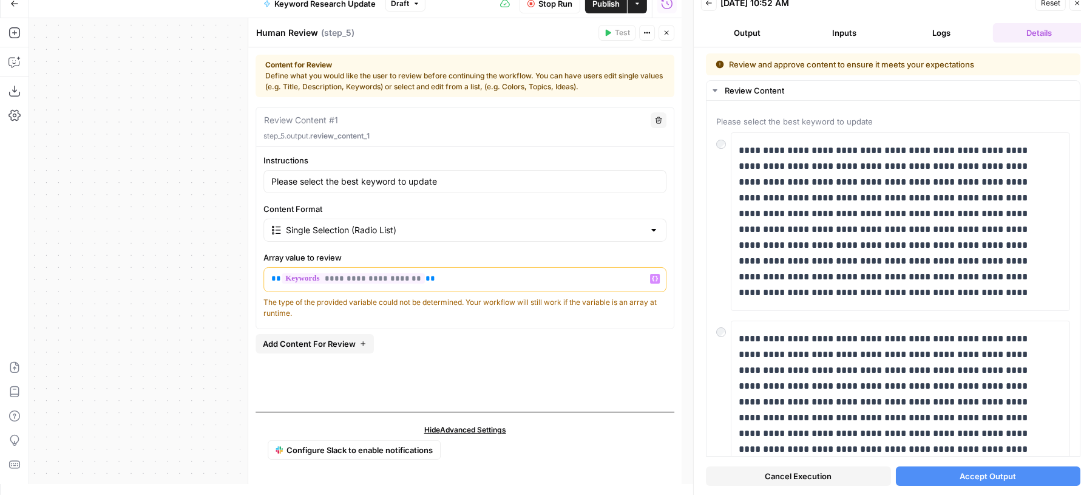
click at [453, 281] on p "**********" at bounding box center [464, 279] width 387 height 12
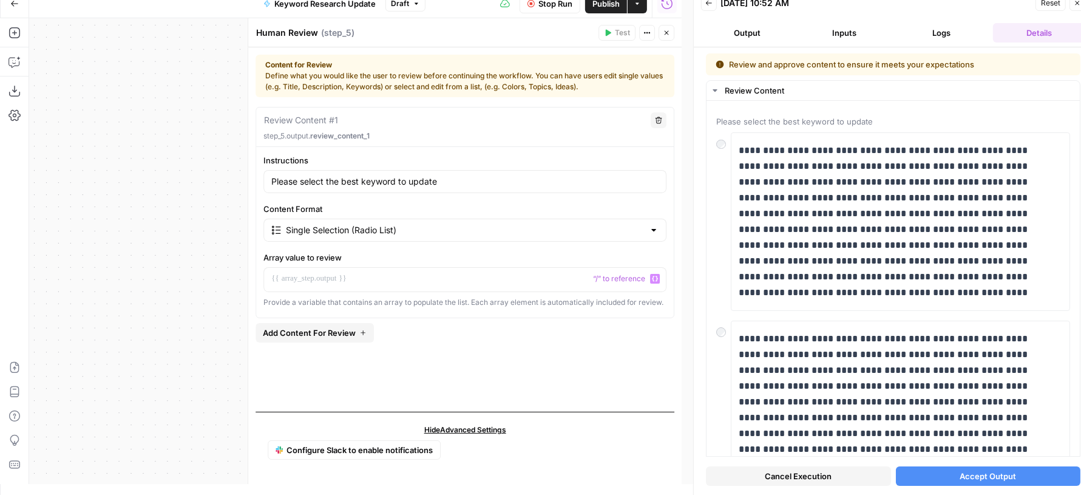
click at [666, 35] on icon "button" at bounding box center [666, 32] width 7 height 7
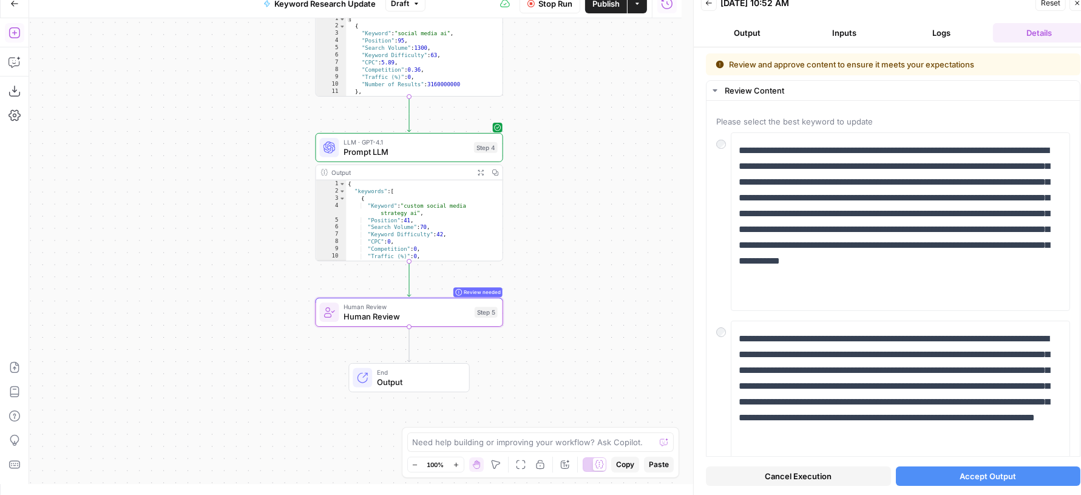
click at [19, 27] on icon "button" at bounding box center [15, 33] width 12 height 12
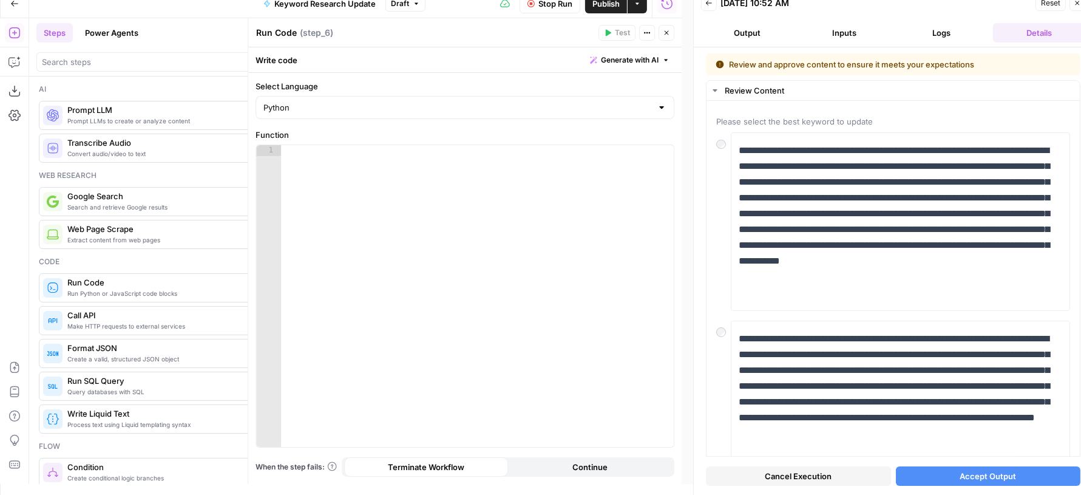
click at [964, 24] on button "Logs" at bounding box center [942, 32] width 92 height 19
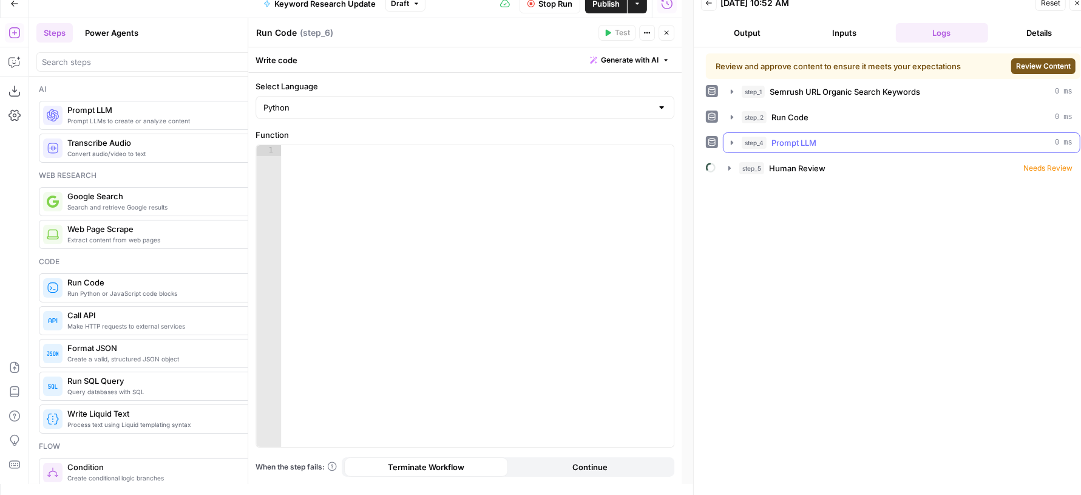
click at [823, 141] on div "step_4 Prompt LLM 0 ms" at bounding box center [907, 143] width 331 height 12
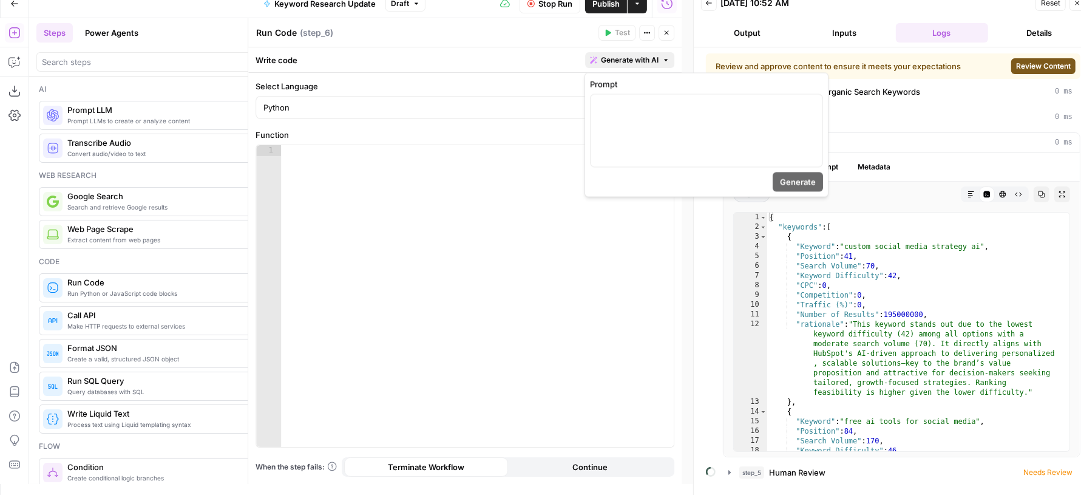
click at [606, 55] on span "Generate with AI" at bounding box center [630, 60] width 58 height 11
click at [557, 2] on span "Stop Run" at bounding box center [556, 4] width 34 height 12
click at [622, 59] on span "Generate with AI" at bounding box center [630, 60] width 58 height 11
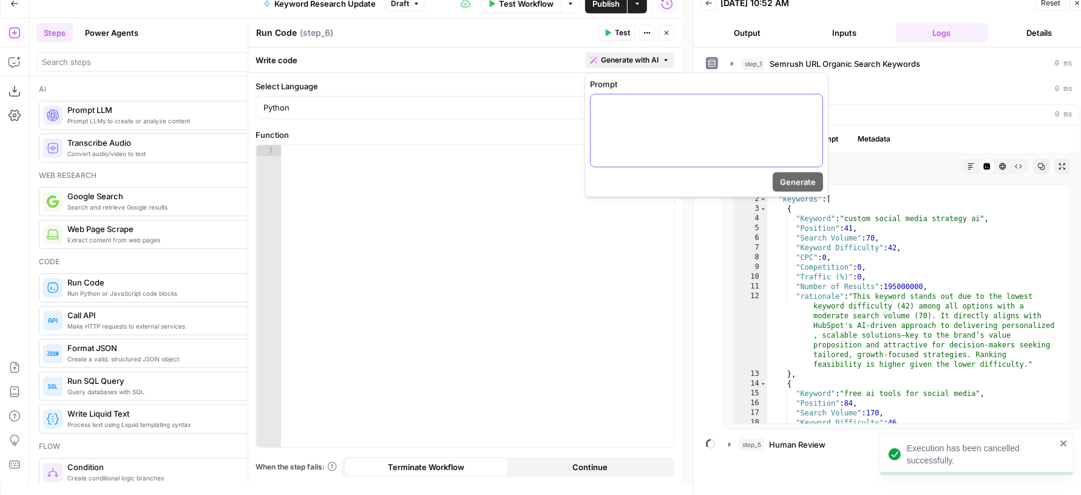
click at [662, 123] on div at bounding box center [707, 131] width 232 height 72
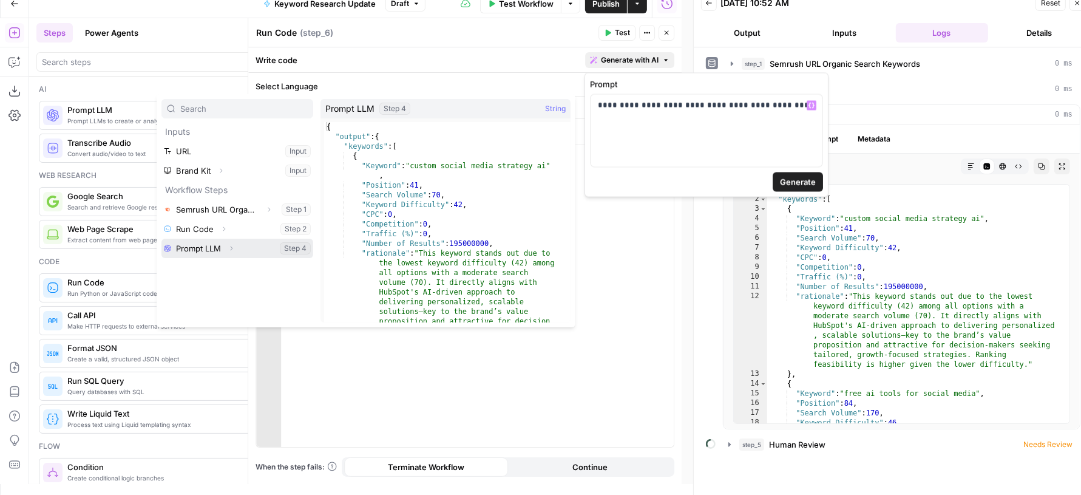
click at [231, 246] on icon "button" at bounding box center [232, 248] width 2 height 4
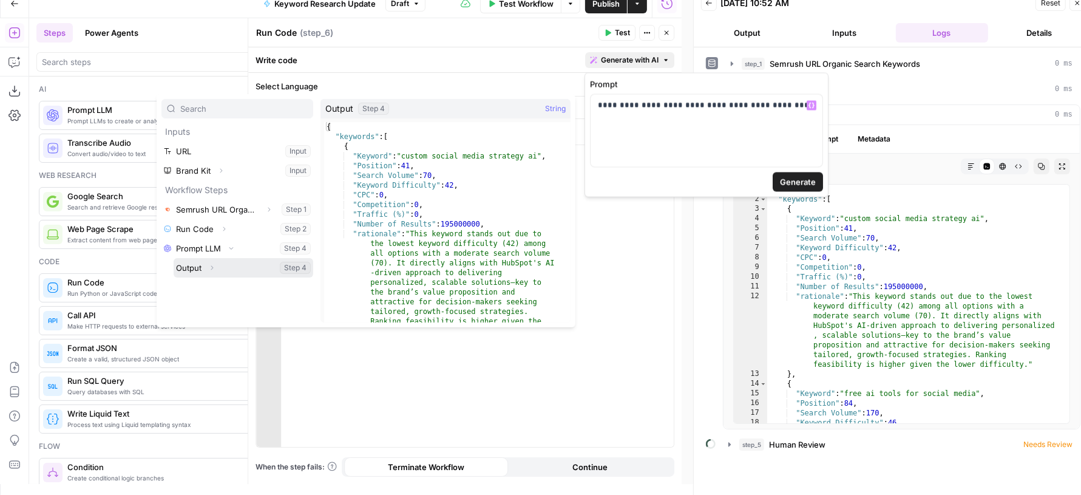
click at [211, 269] on icon "button" at bounding box center [211, 267] width 7 height 7
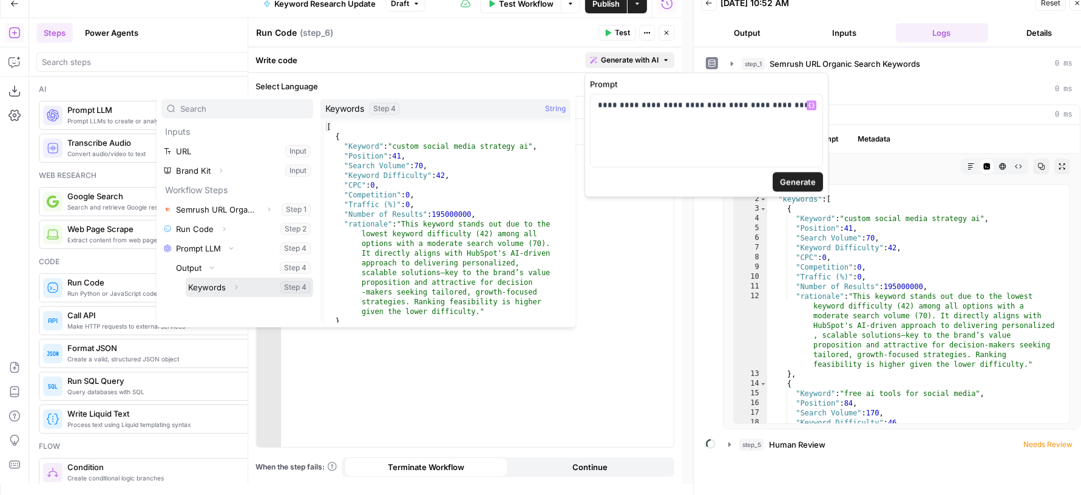
click at [212, 281] on button "Select variable Keywords" at bounding box center [250, 286] width 128 height 19
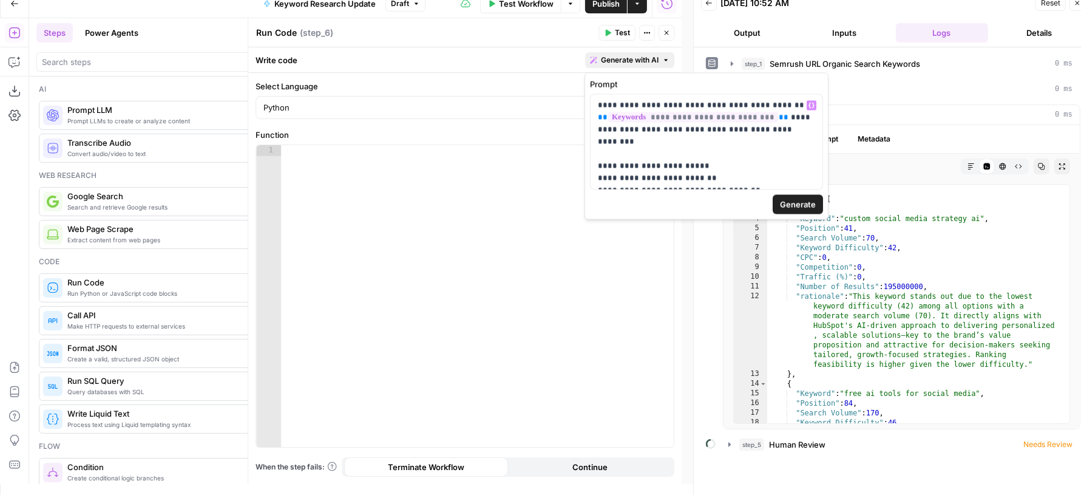
click at [786, 204] on span "Generate" at bounding box center [798, 205] width 36 height 12
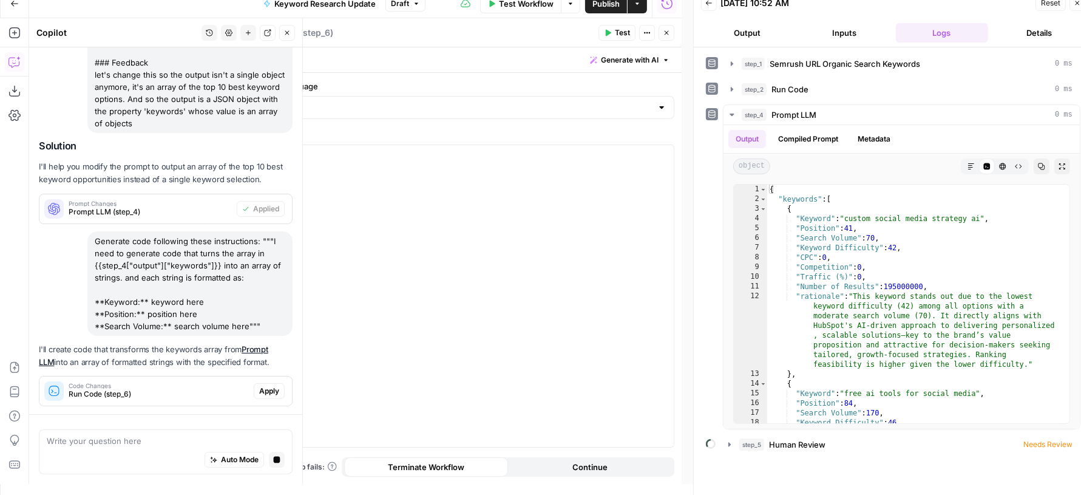
scroll to position [169, 0]
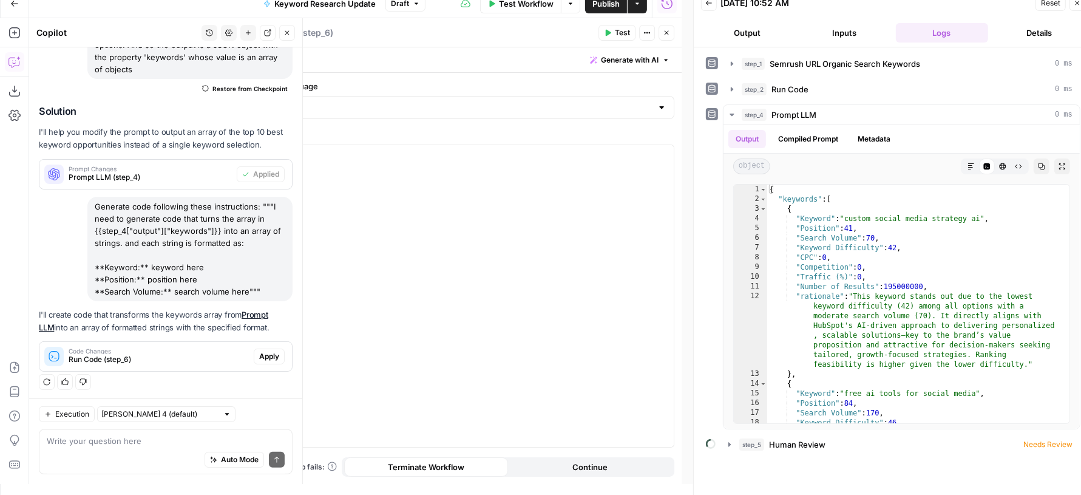
click at [259, 359] on span "Apply" at bounding box center [269, 356] width 20 height 11
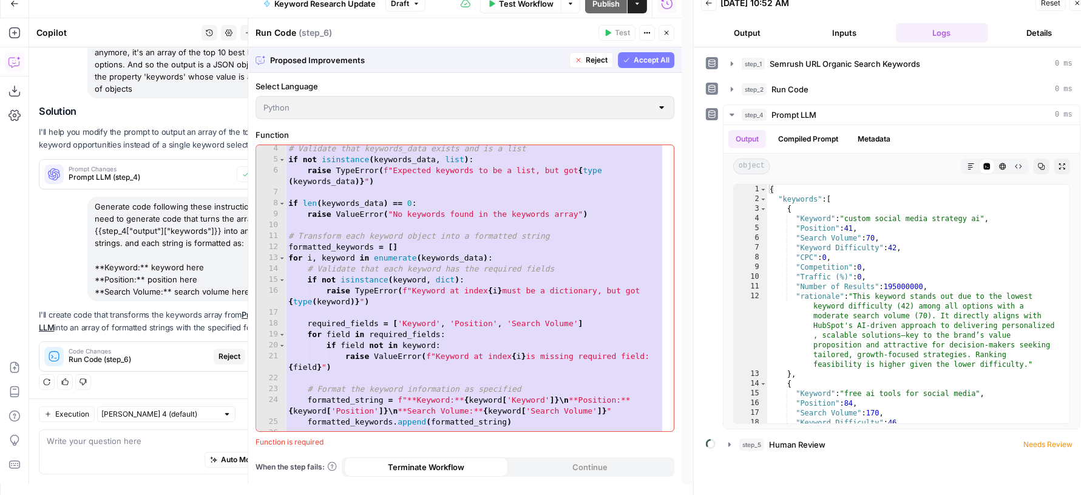
scroll to position [63, 0]
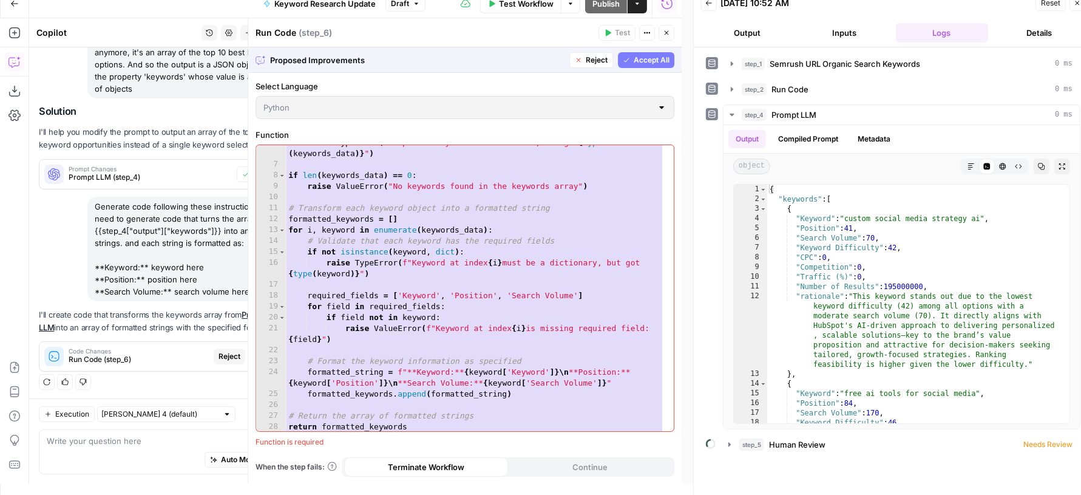
click at [654, 55] on span "Accept All" at bounding box center [652, 60] width 36 height 11
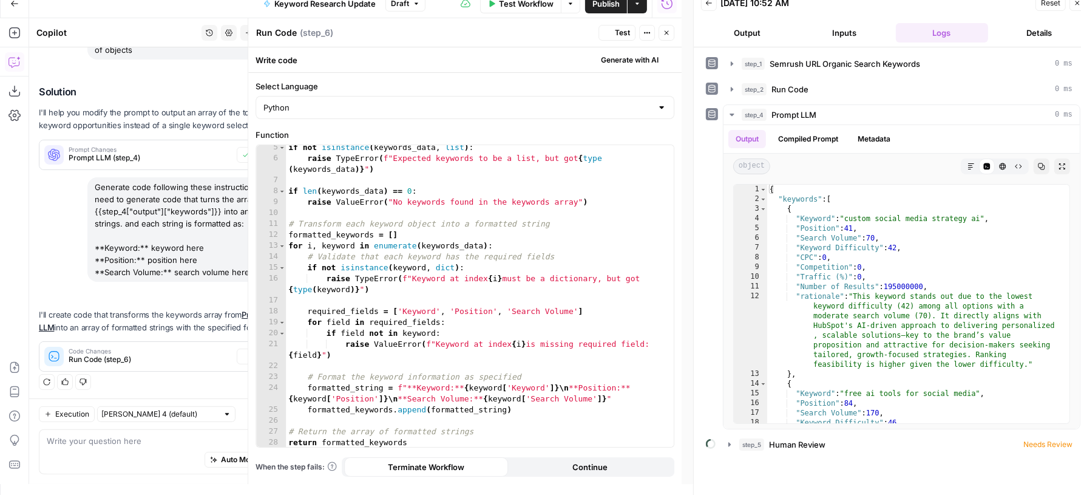
scroll to position [46, 0]
click at [619, 28] on span "Test" at bounding box center [622, 32] width 15 height 11
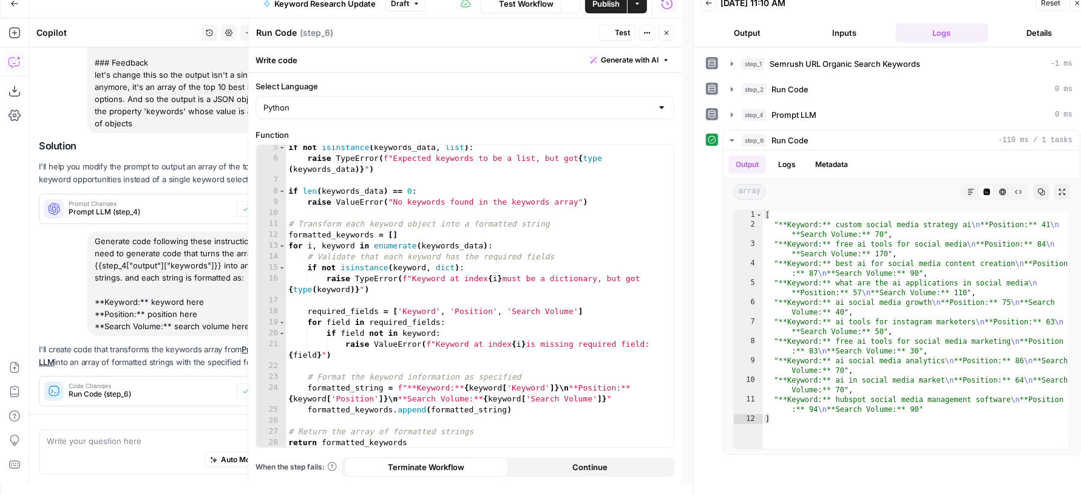
scroll to position [189, 0]
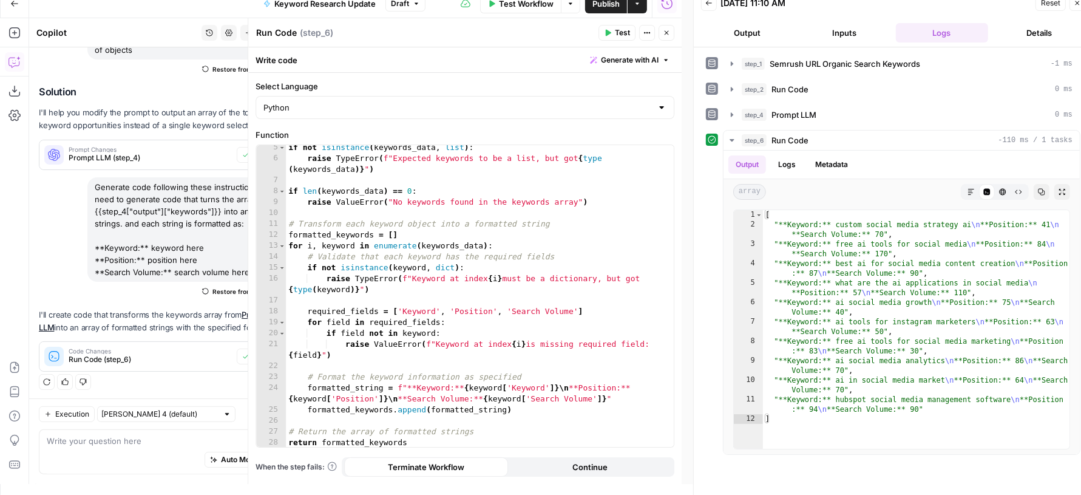
click at [671, 39] on button "Close" at bounding box center [667, 33] width 16 height 16
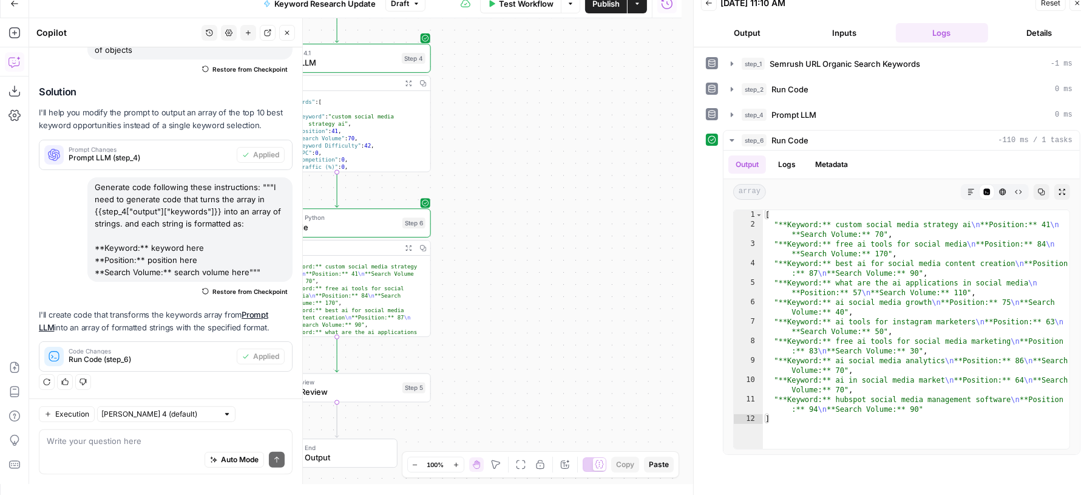
scroll to position [0, 0]
click at [290, 28] on button "Close" at bounding box center [287, 33] width 16 height 16
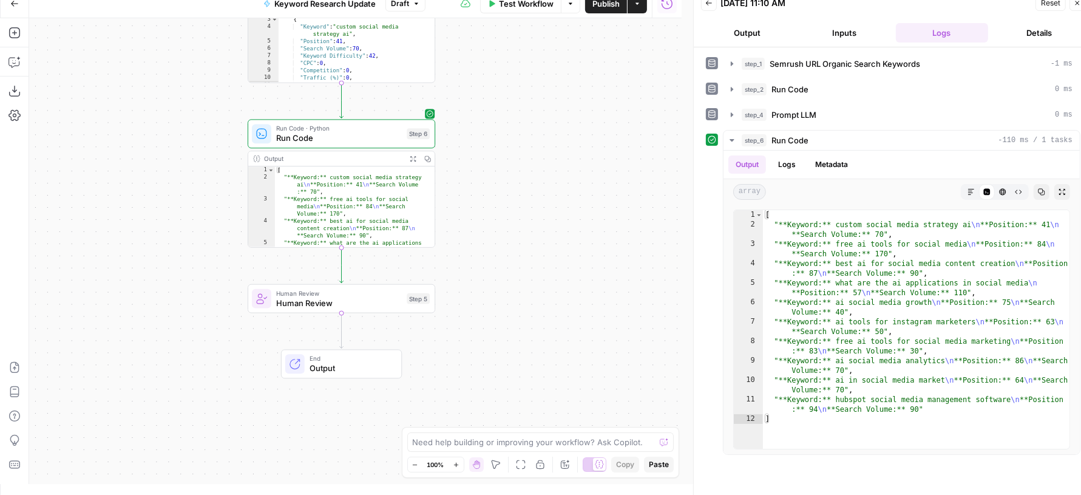
click at [277, 298] on span "Human Review" at bounding box center [339, 303] width 126 height 12
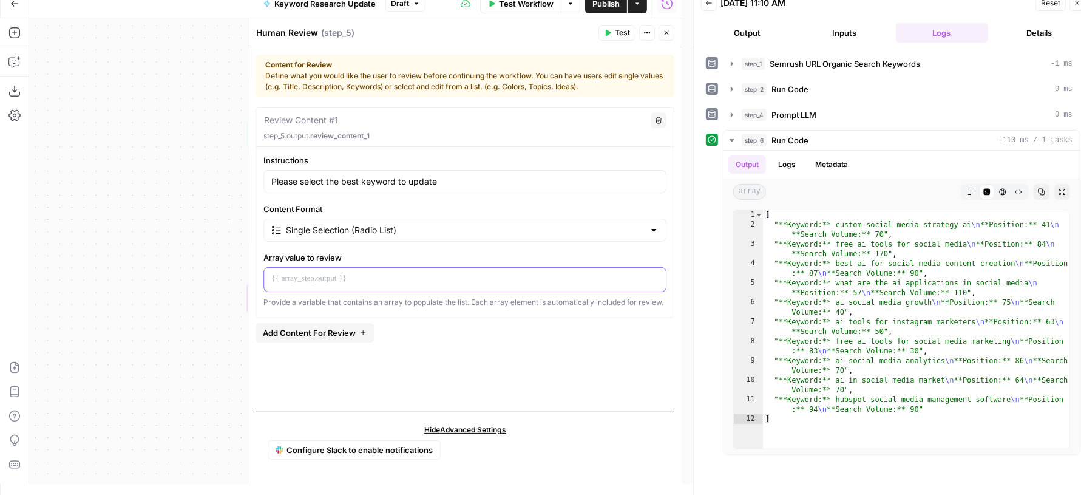
click at [379, 282] on p at bounding box center [464, 279] width 387 height 12
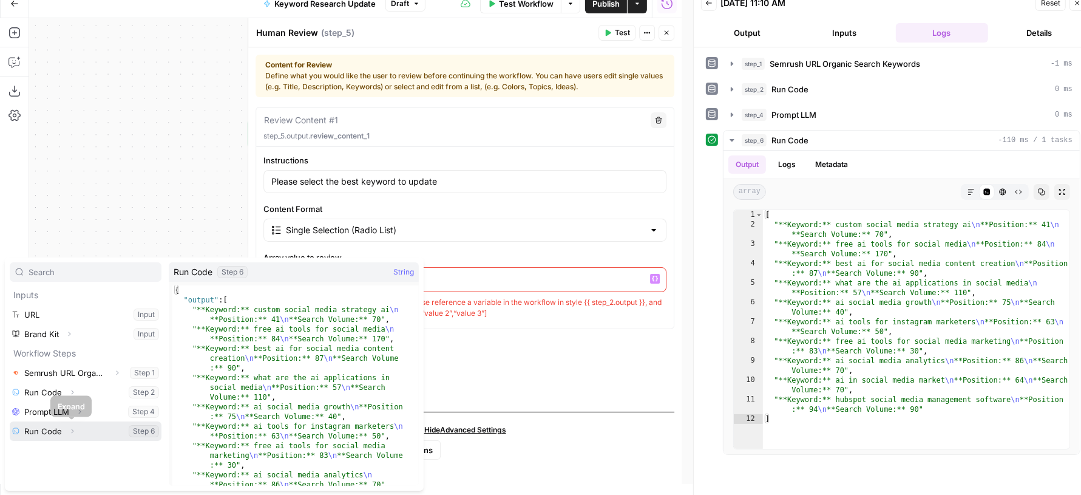
click at [69, 428] on icon "button" at bounding box center [72, 430] width 7 height 7
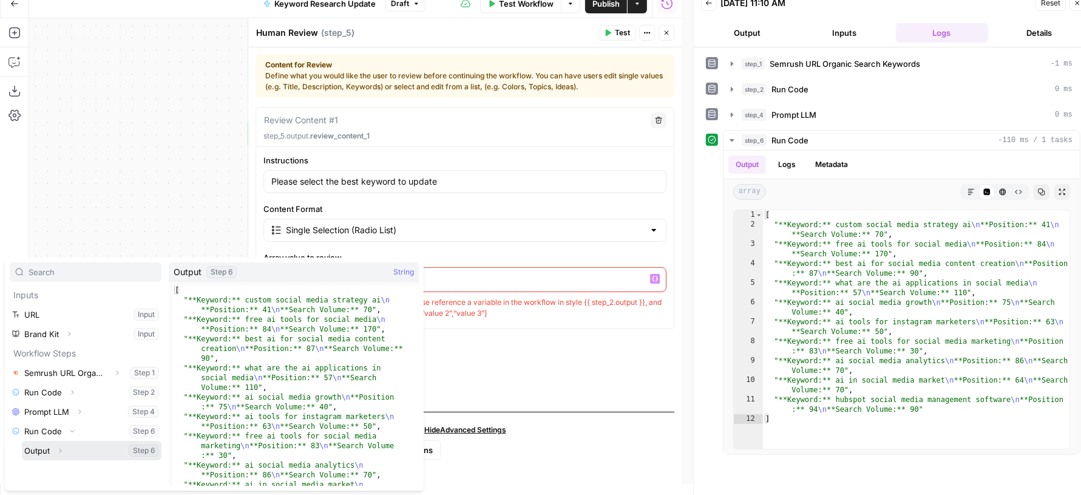
click at [60, 456] on button "Expand" at bounding box center [60, 451] width 16 height 16
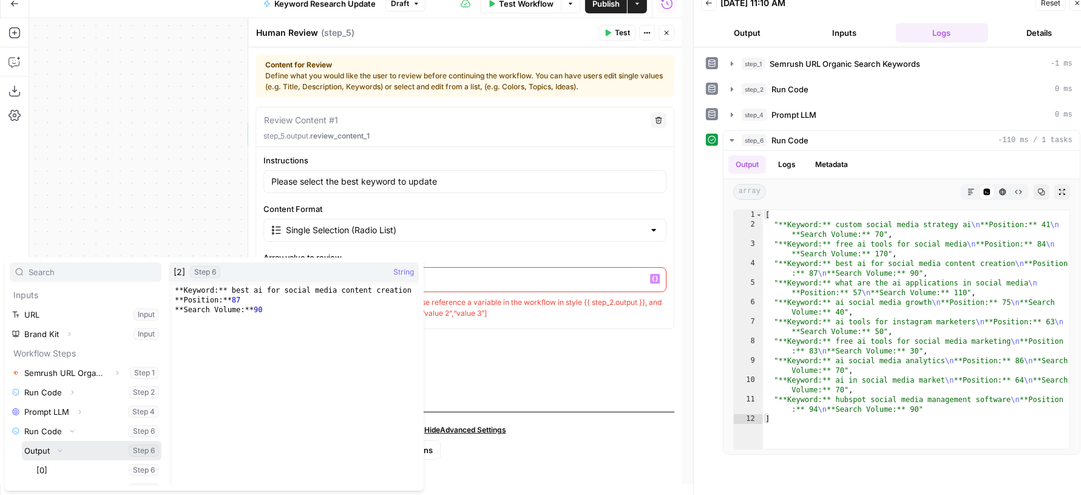
scroll to position [56, 0]
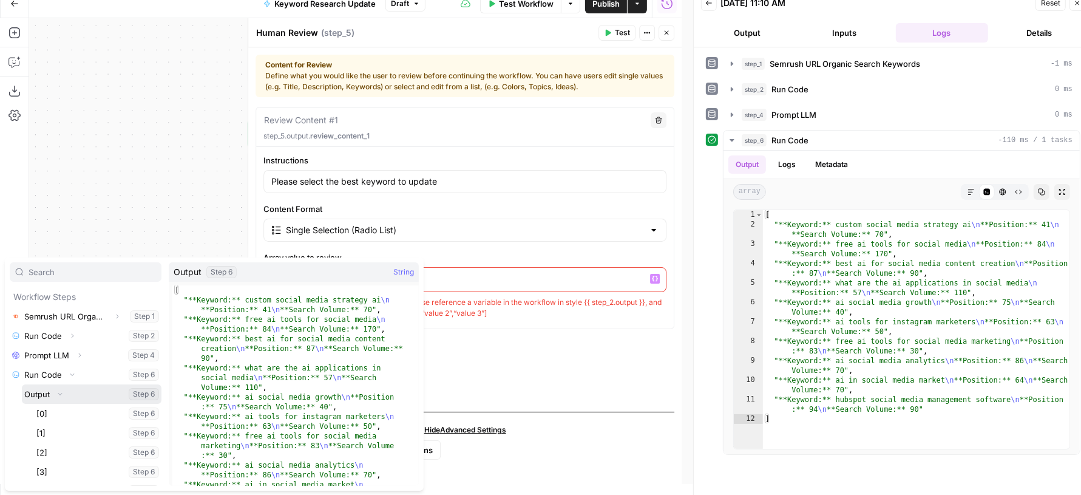
click at [83, 392] on button "Select variable Output" at bounding box center [92, 393] width 140 height 19
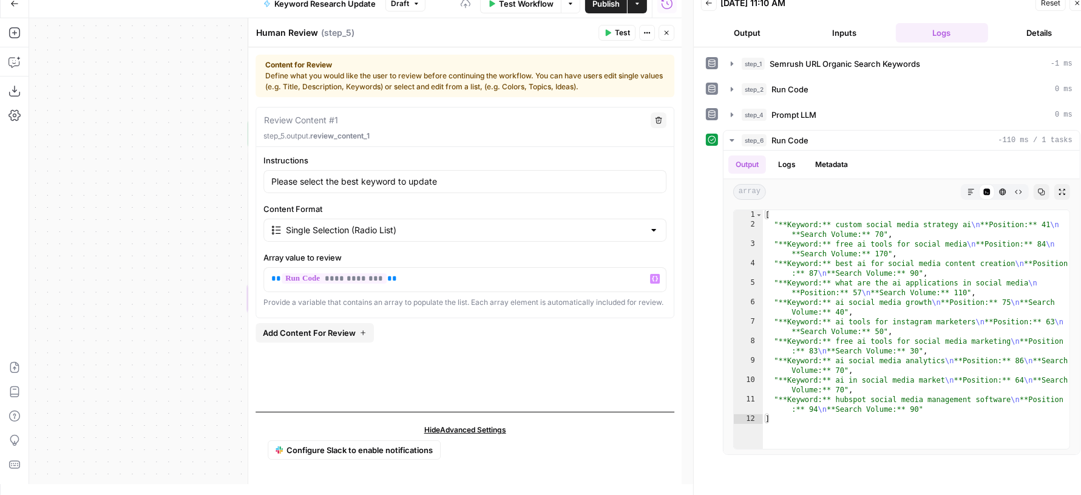
click at [613, 35] on button "Test" at bounding box center [617, 33] width 37 height 16
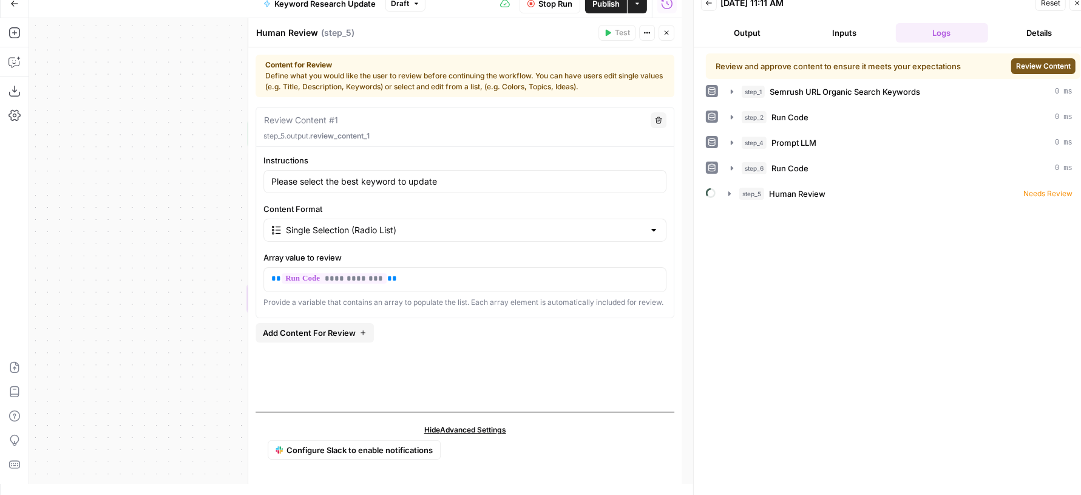
click at [1037, 64] on span "Review Content" at bounding box center [1043, 66] width 55 height 11
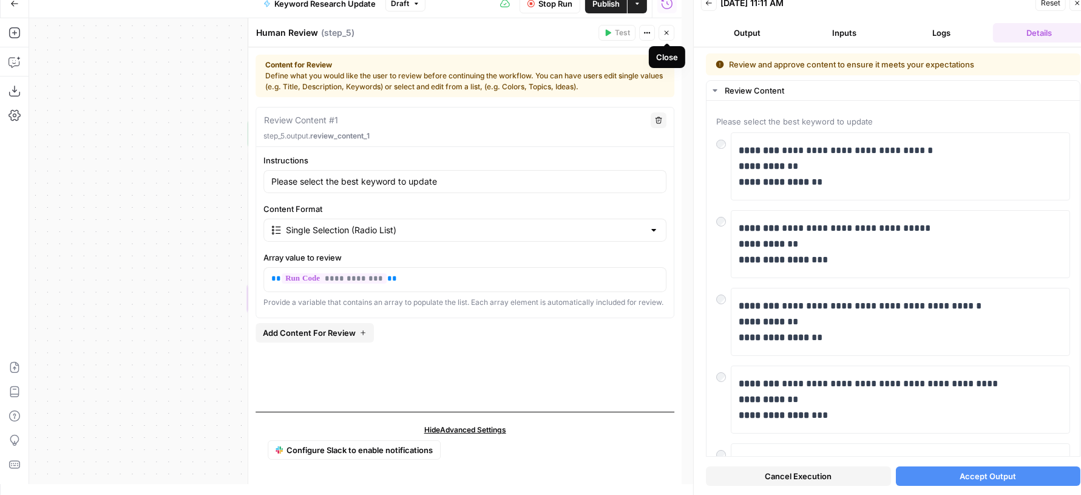
click at [665, 33] on icon "button" at bounding box center [666, 32] width 7 height 7
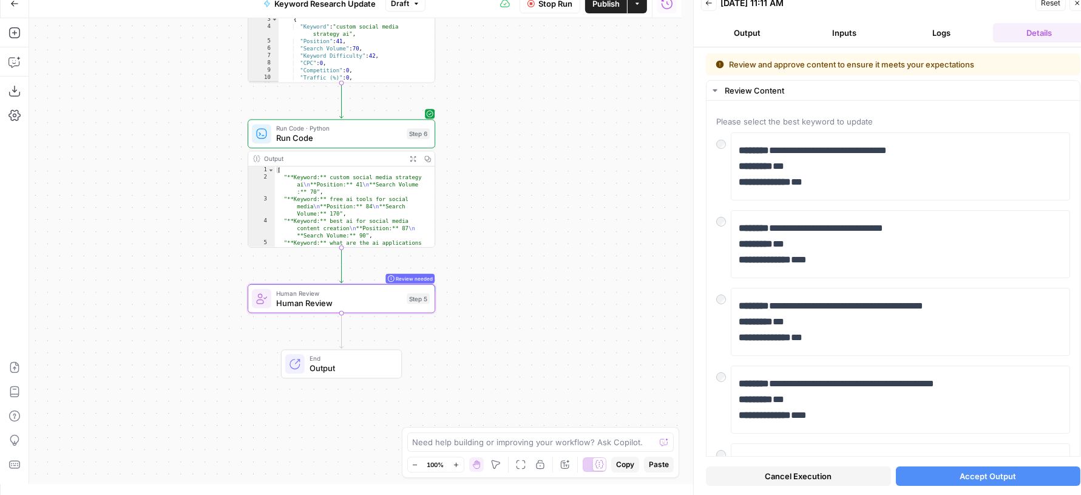
click at [840, 477] on button "Cancel Execution" at bounding box center [798, 475] width 185 height 19
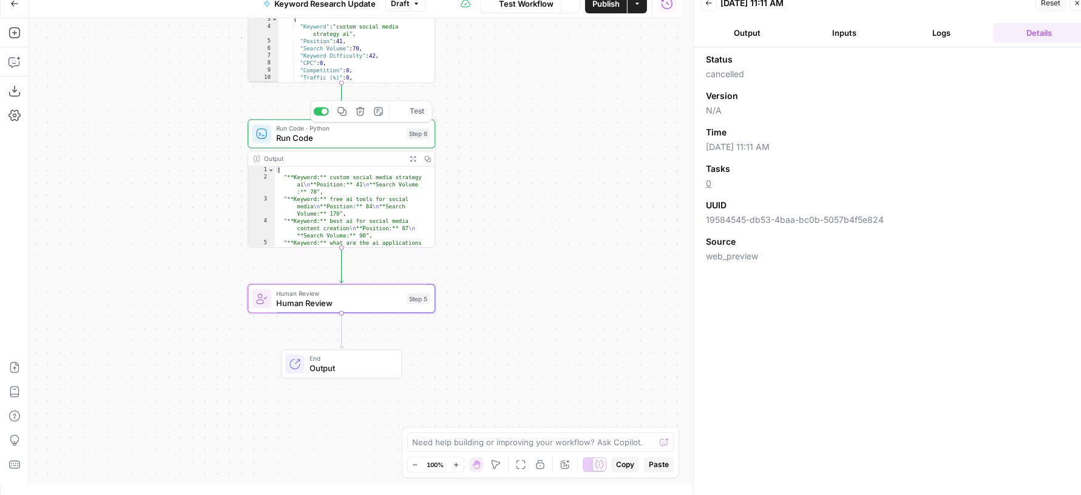
click at [311, 137] on span "Run Code" at bounding box center [339, 138] width 126 height 12
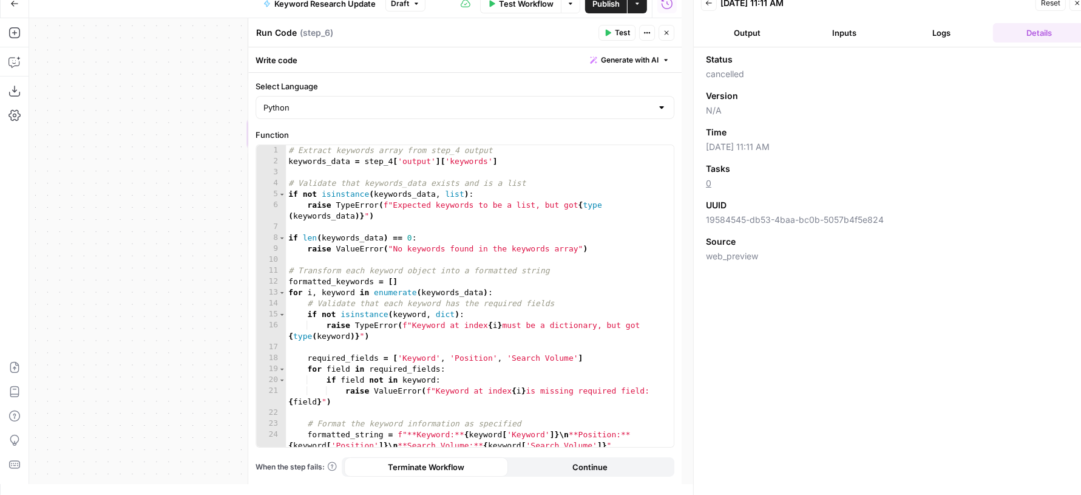
click at [619, 60] on span "Generate with AI" at bounding box center [630, 60] width 58 height 11
click at [621, 115] on div at bounding box center [707, 131] width 232 height 72
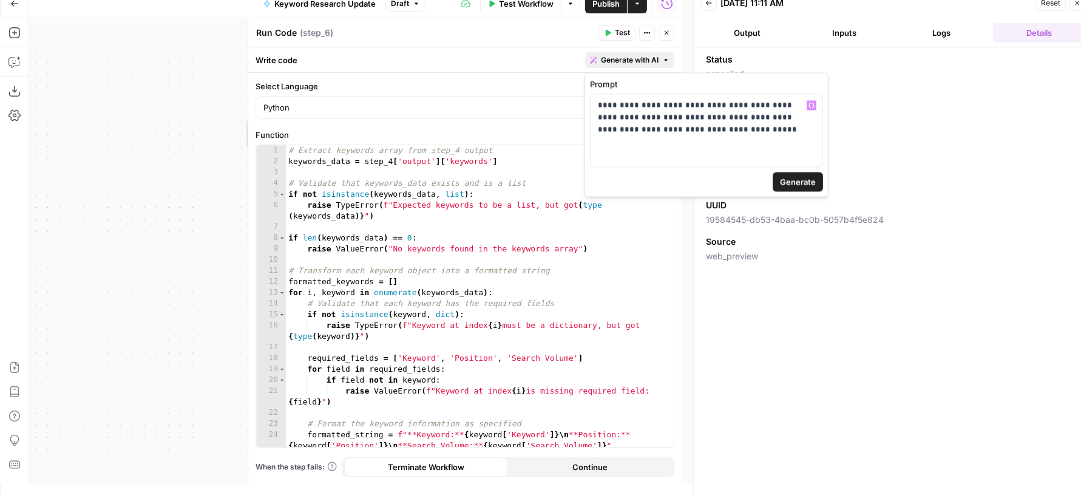
click at [812, 183] on span "Generate" at bounding box center [798, 182] width 36 height 12
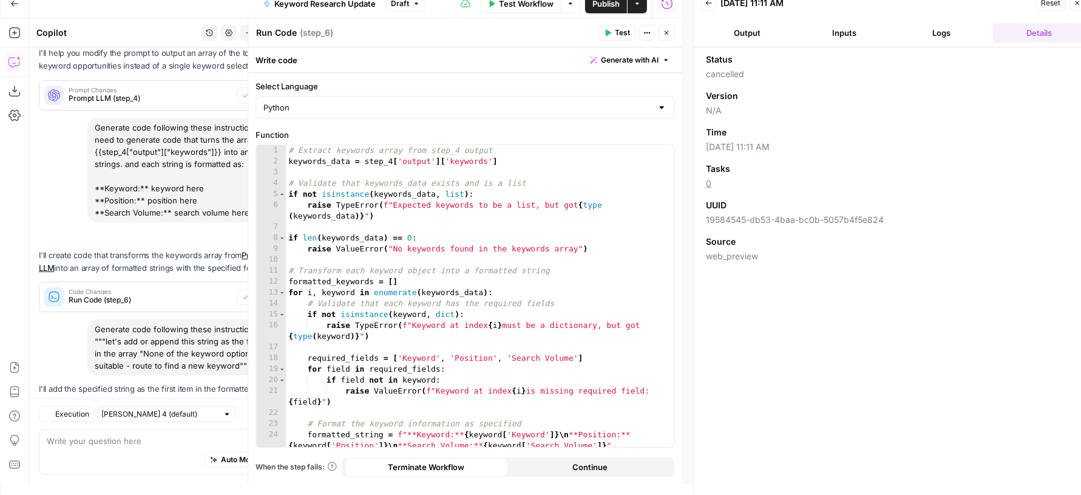
scroll to position [322, 0]
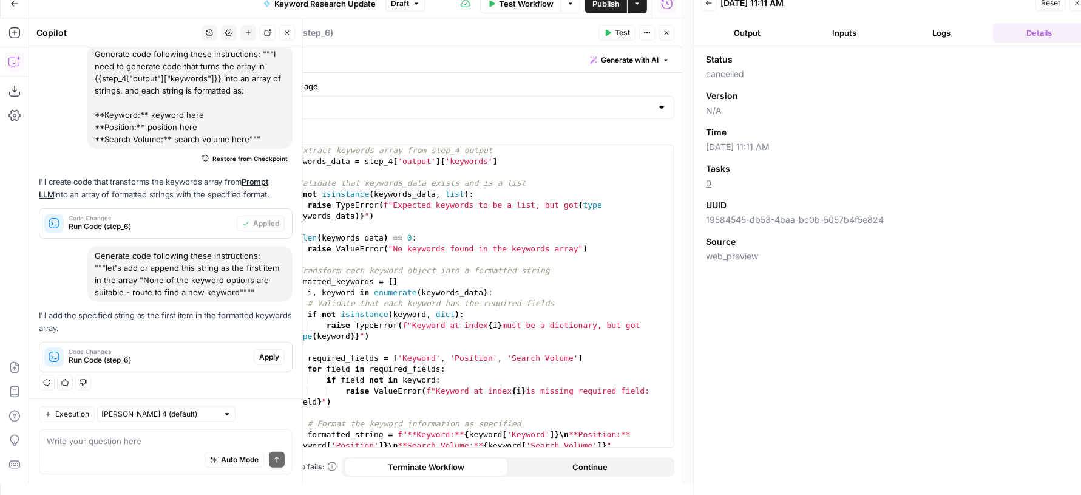
click at [259, 356] on span "Apply" at bounding box center [269, 357] width 20 height 11
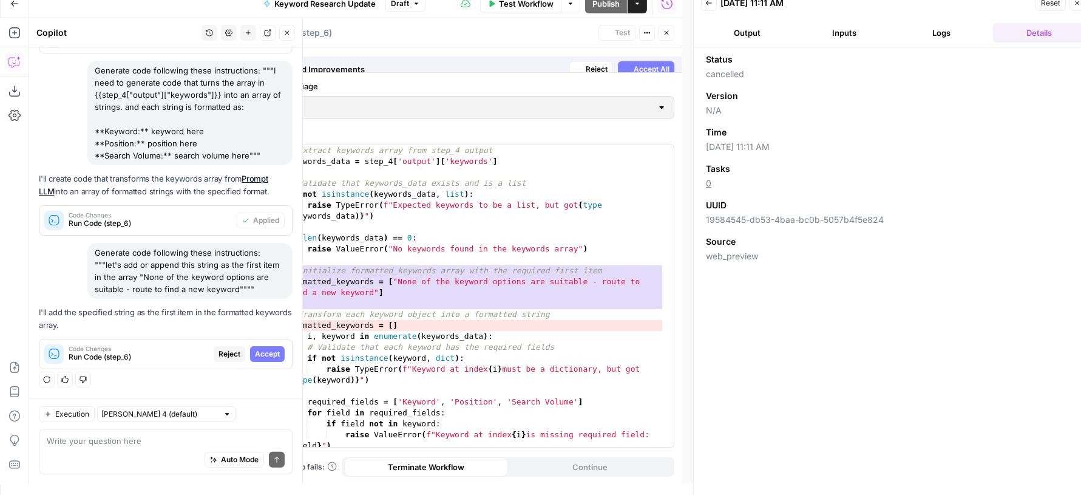
scroll to position [283, 0]
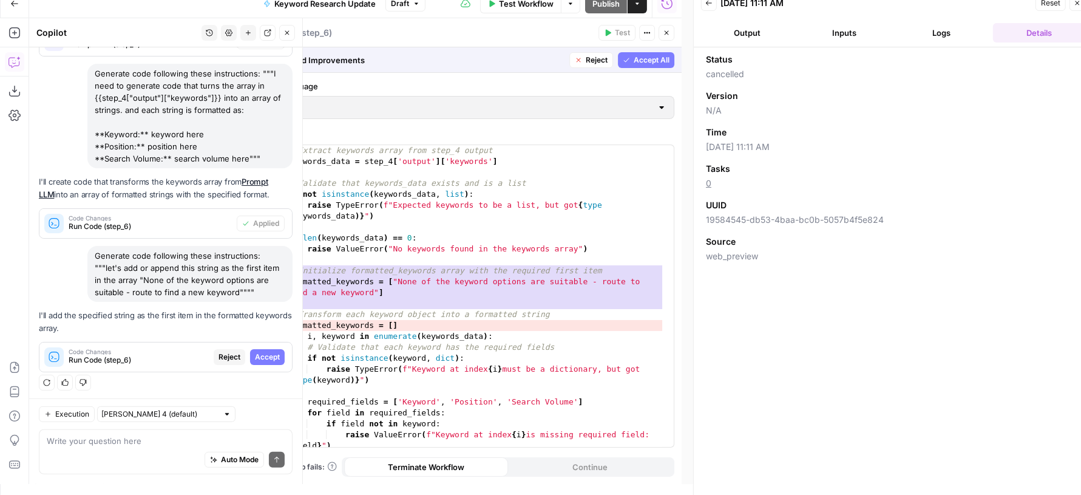
click at [257, 354] on span "Accept" at bounding box center [267, 357] width 25 height 11
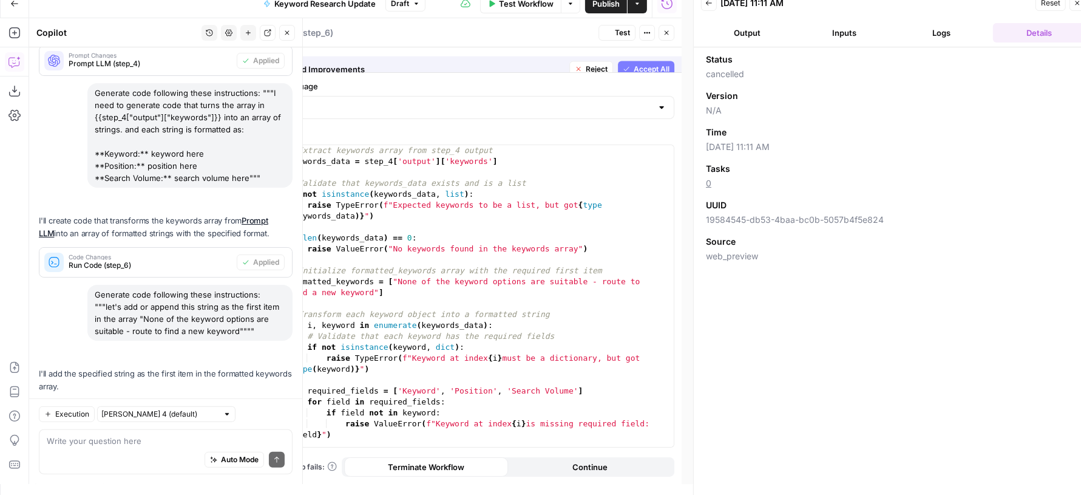
scroll to position [341, 0]
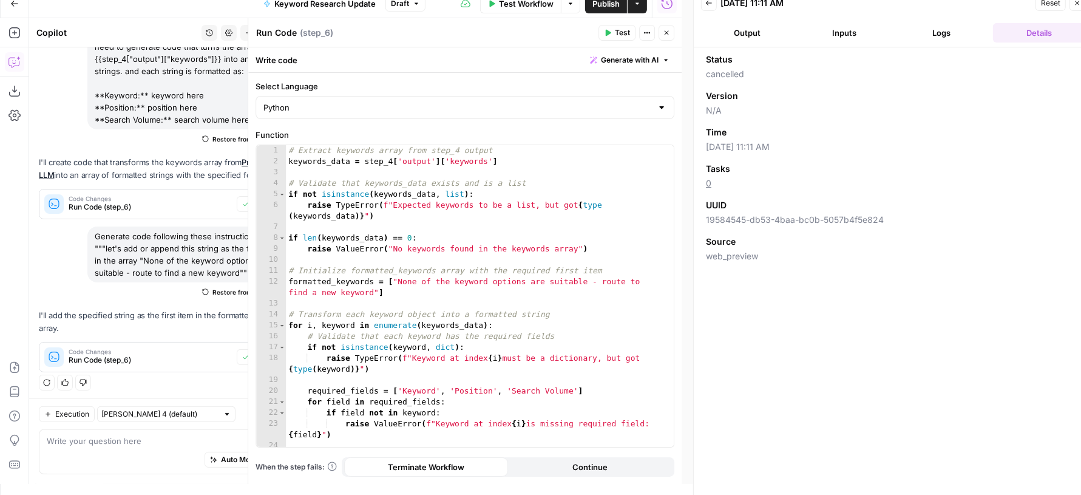
click at [621, 33] on span "Test" at bounding box center [622, 32] width 15 height 11
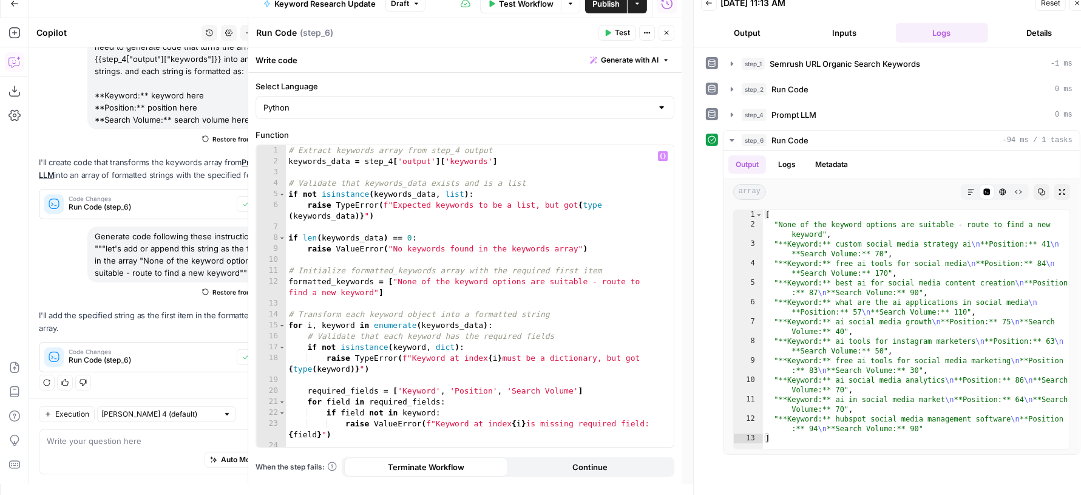
click at [397, 278] on div "# Extract keywords array from step_4 output keywords_data = step_4 [ 'output' ]…" at bounding box center [474, 307] width 377 height 325
paste textarea "*"
type textarea "**********"
click at [614, 32] on button "Test" at bounding box center [617, 33] width 37 height 16
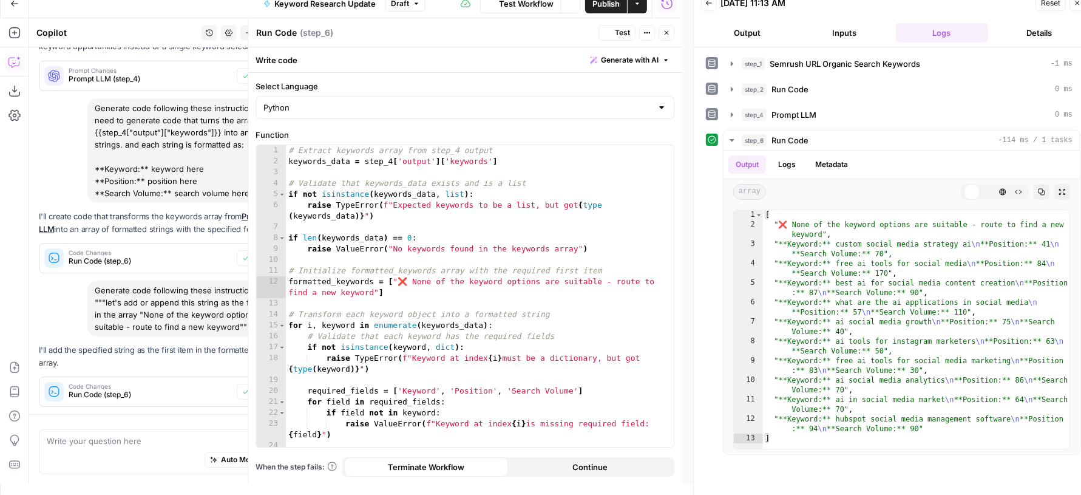
scroll to position [341, 0]
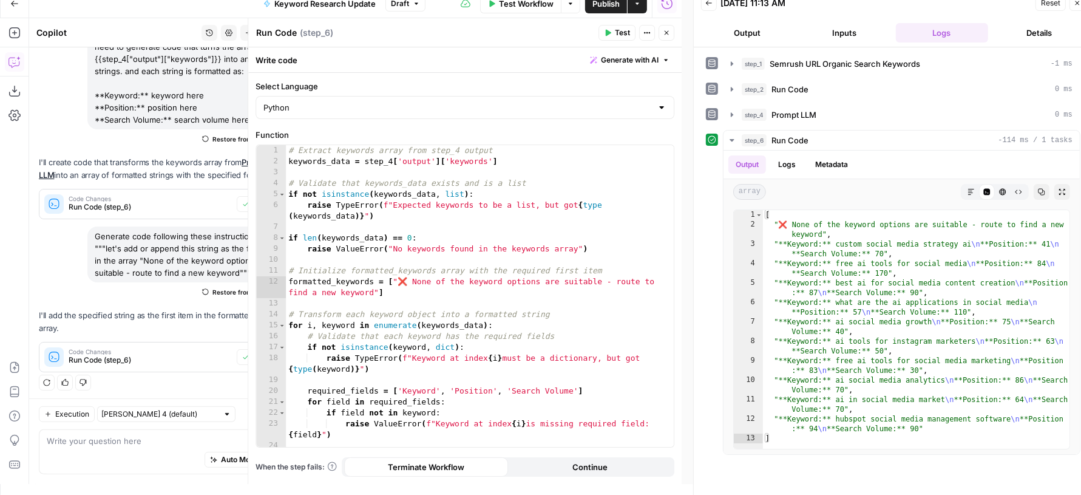
click at [668, 29] on icon "button" at bounding box center [666, 32] width 7 height 7
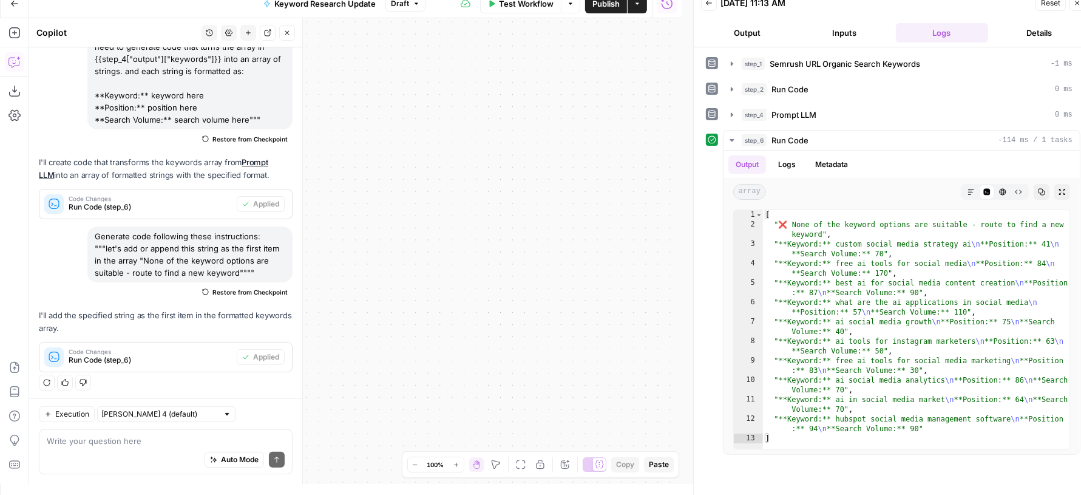
click at [291, 33] on button "Close" at bounding box center [287, 33] width 16 height 16
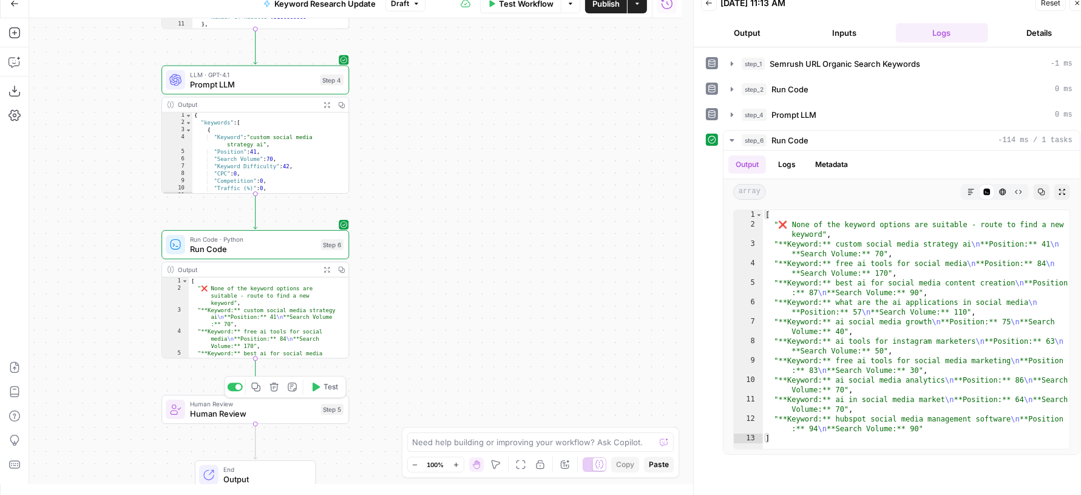
click at [321, 392] on button "Test" at bounding box center [325, 387] width 38 height 16
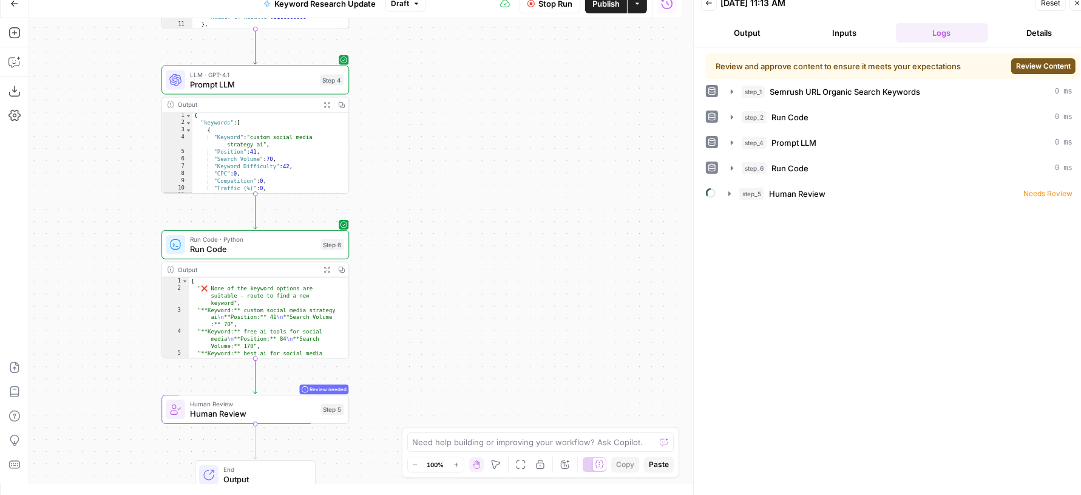
click at [1032, 63] on span "Review Content" at bounding box center [1043, 66] width 55 height 11
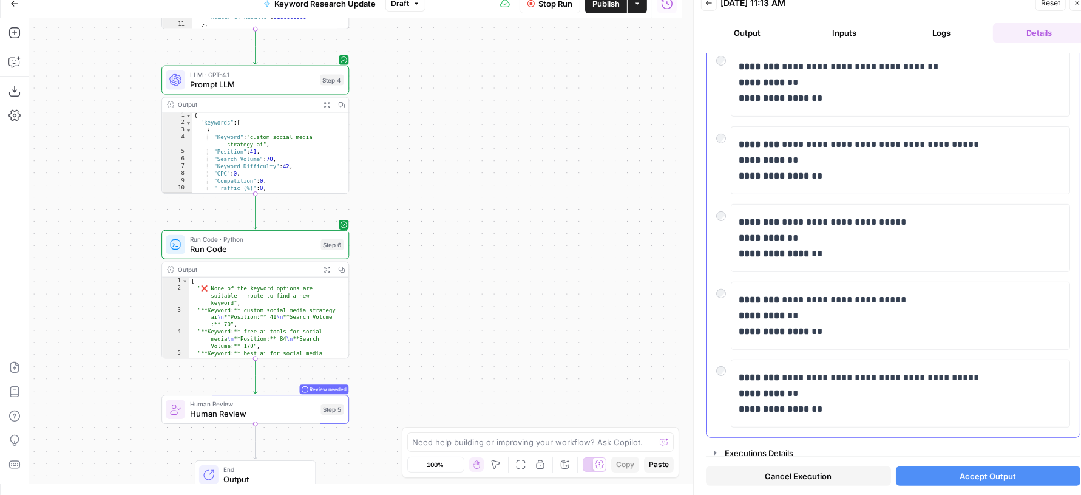
scroll to position [0, 0]
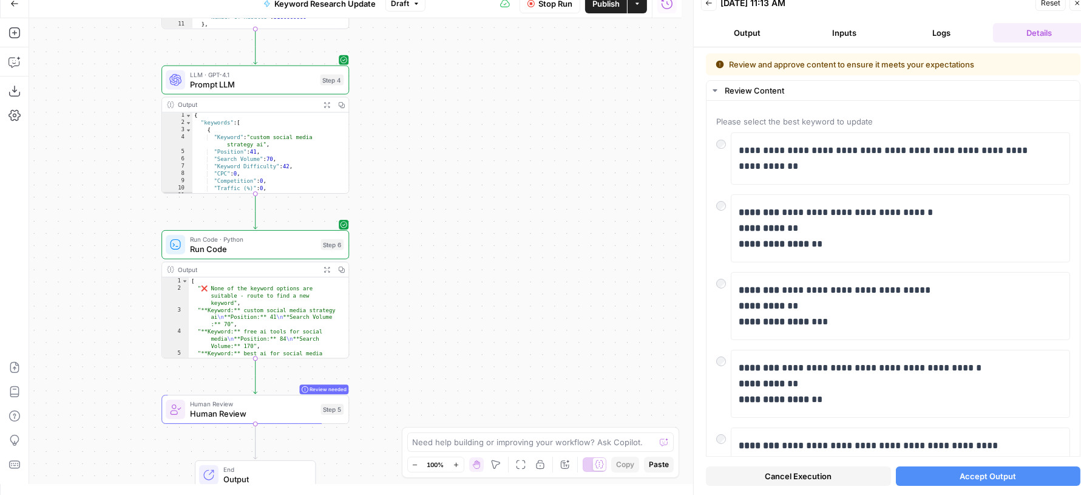
click at [641, 13] on div "Stop Run Publish Actions Run History" at bounding box center [554, 3] width 256 height 29
click at [640, 9] on button "Actions" at bounding box center [637, 3] width 19 height 19
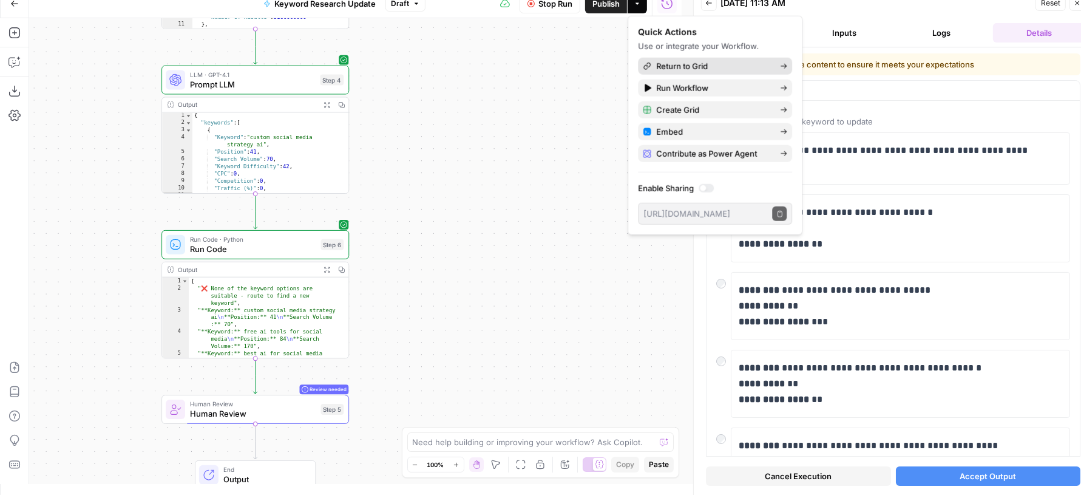
click at [659, 66] on span "Return to Grid" at bounding box center [713, 66] width 114 height 12
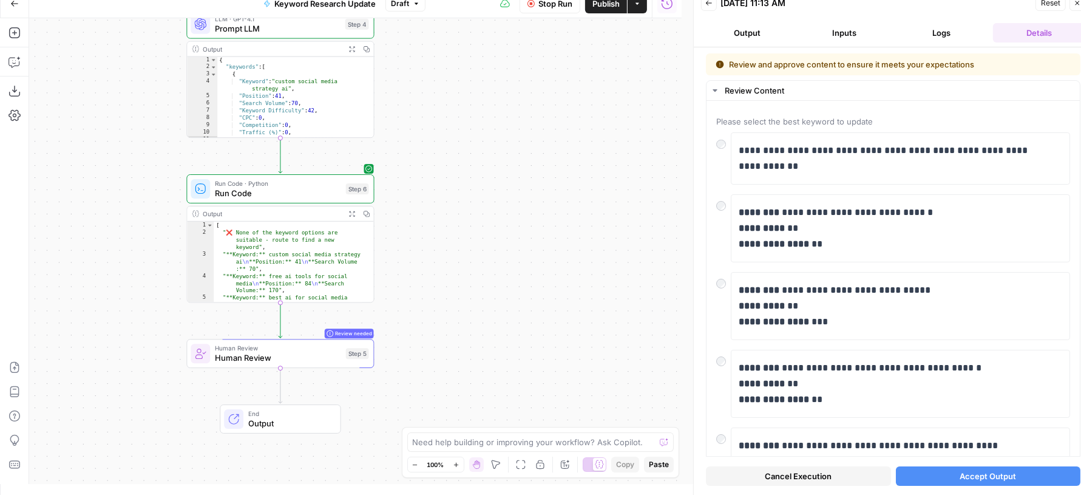
click at [945, 477] on button "Accept Output" at bounding box center [988, 475] width 185 height 19
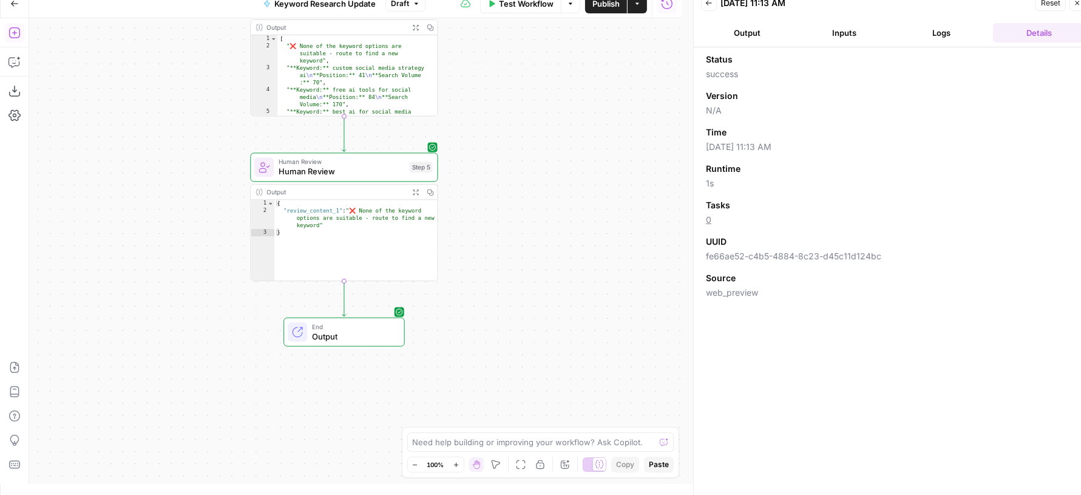
click at [11, 29] on icon "button" at bounding box center [15, 33] width 12 height 12
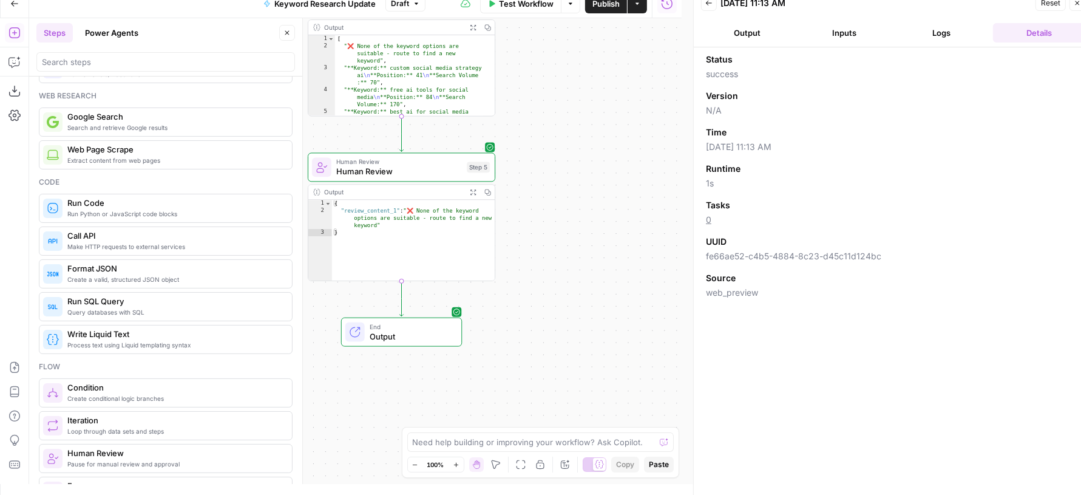
scroll to position [98, 0]
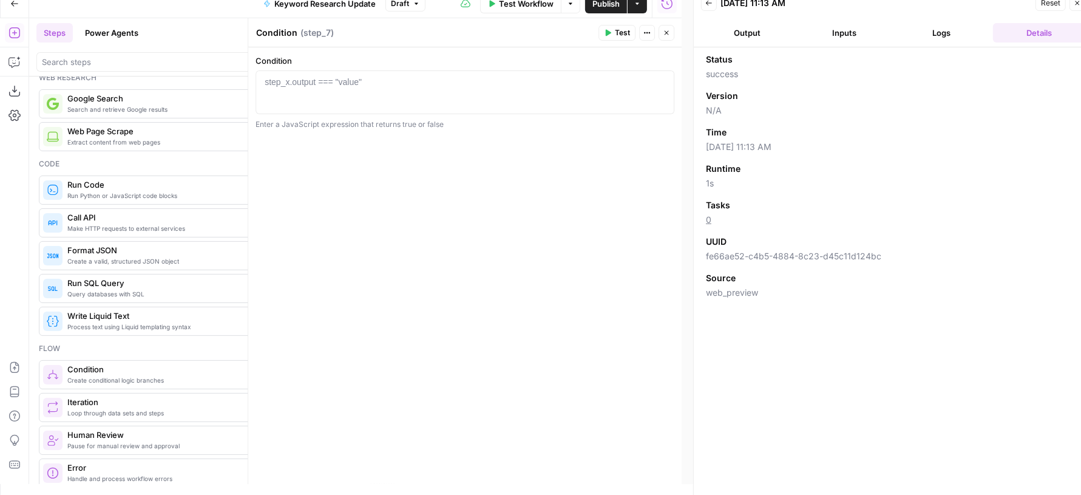
click at [379, 88] on div at bounding box center [465, 103] width 409 height 55
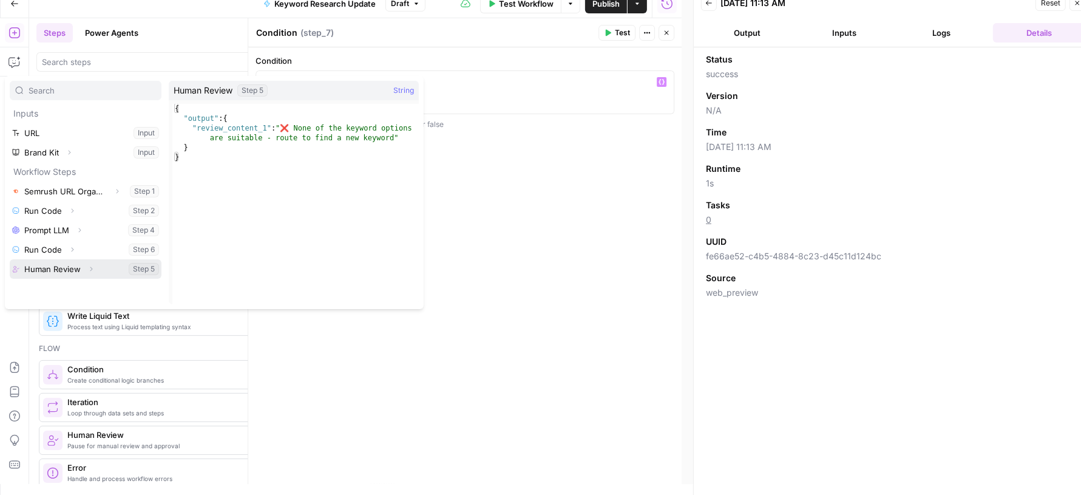
click at [90, 270] on icon "button" at bounding box center [90, 268] width 7 height 7
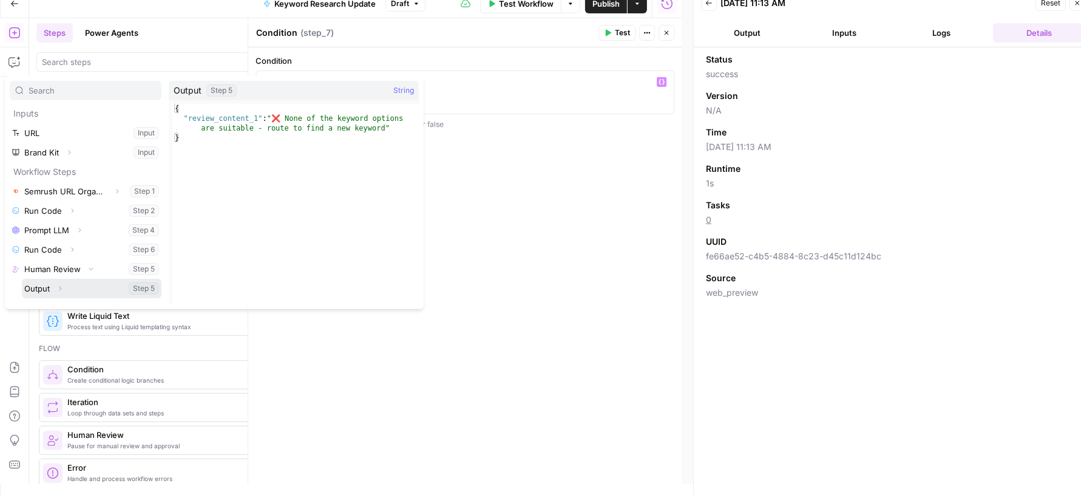
click at [62, 283] on button "Expand" at bounding box center [60, 289] width 16 height 16
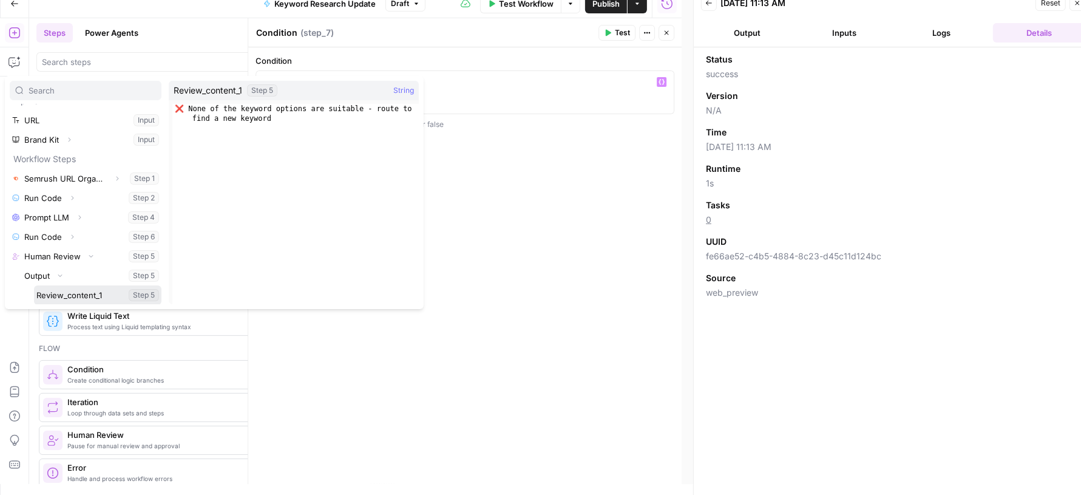
click at [86, 296] on button "Select variable Review_content_1" at bounding box center [98, 294] width 128 height 19
type textarea "**********"
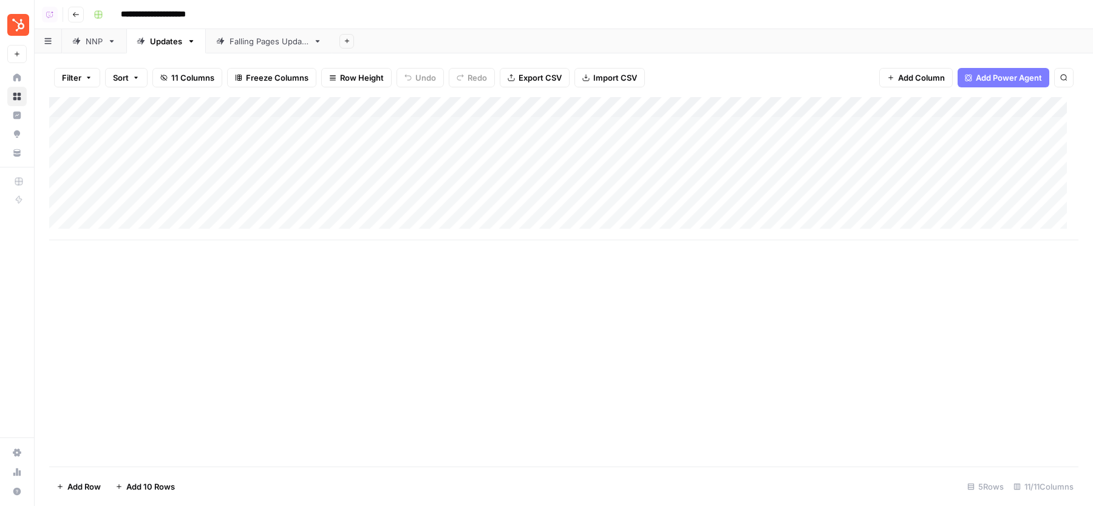
click at [467, 128] on div "Add Column" at bounding box center [563, 168] width 1029 height 143
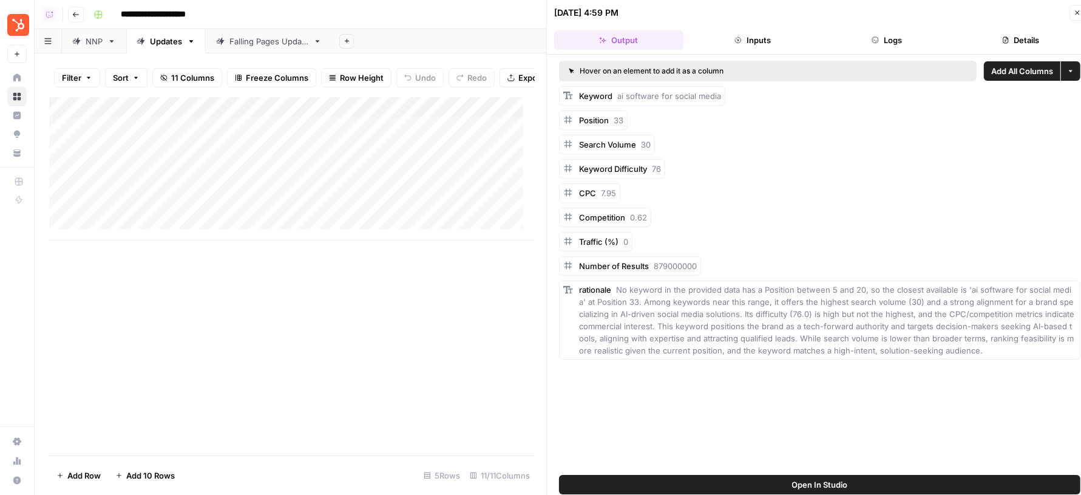
click at [996, 42] on button "Details" at bounding box center [1020, 39] width 129 height 19
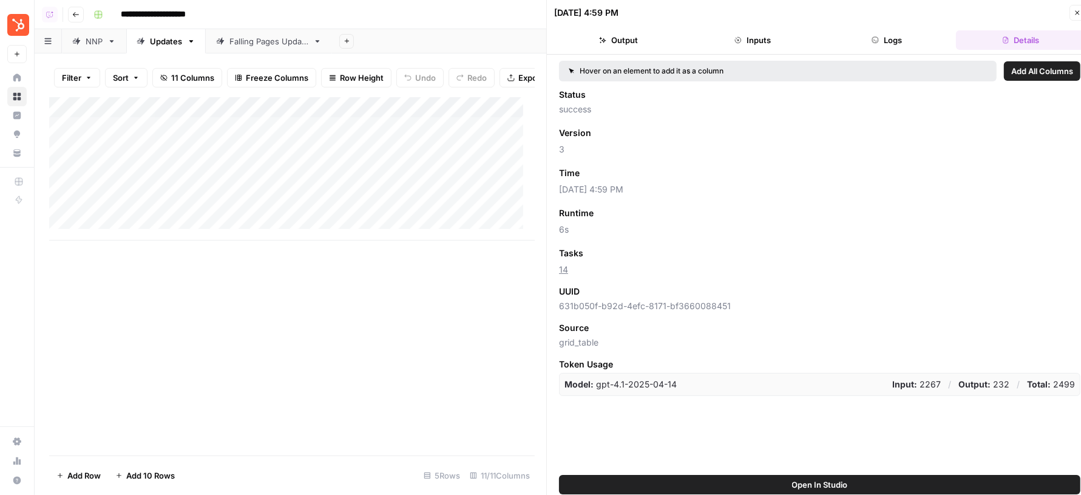
click at [1074, 13] on icon "button" at bounding box center [1077, 12] width 7 height 7
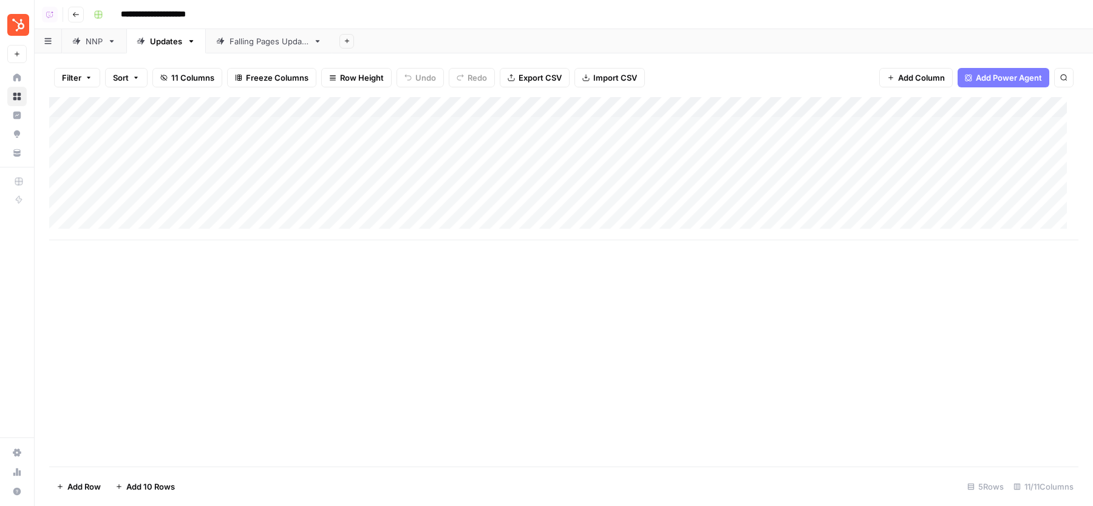
click at [488, 109] on div "Add Column" at bounding box center [563, 168] width 1029 height 143
click at [500, 133] on span "All Rows" at bounding box center [526, 135] width 77 height 12
click at [481, 126] on div "Add Column" at bounding box center [563, 168] width 1029 height 143
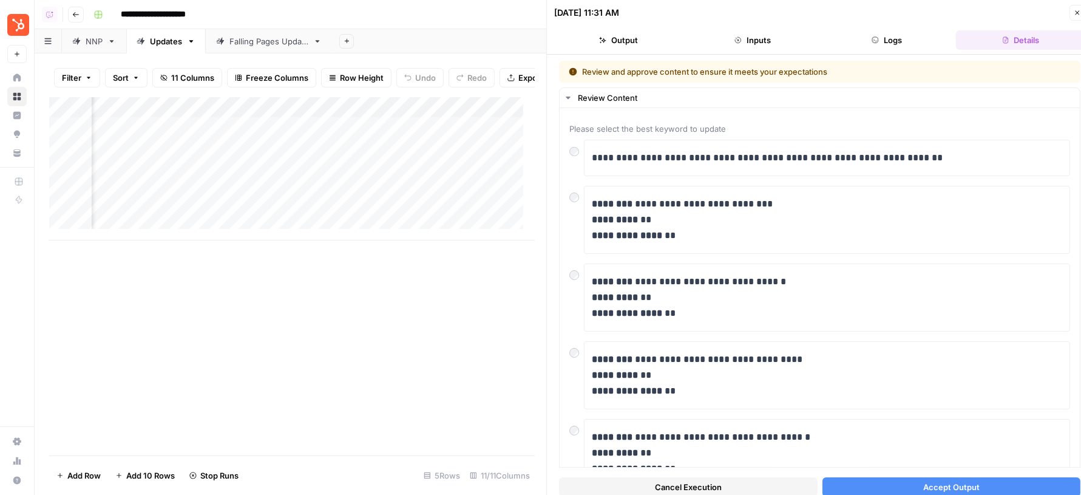
click at [879, 44] on button "Logs" at bounding box center [887, 39] width 129 height 19
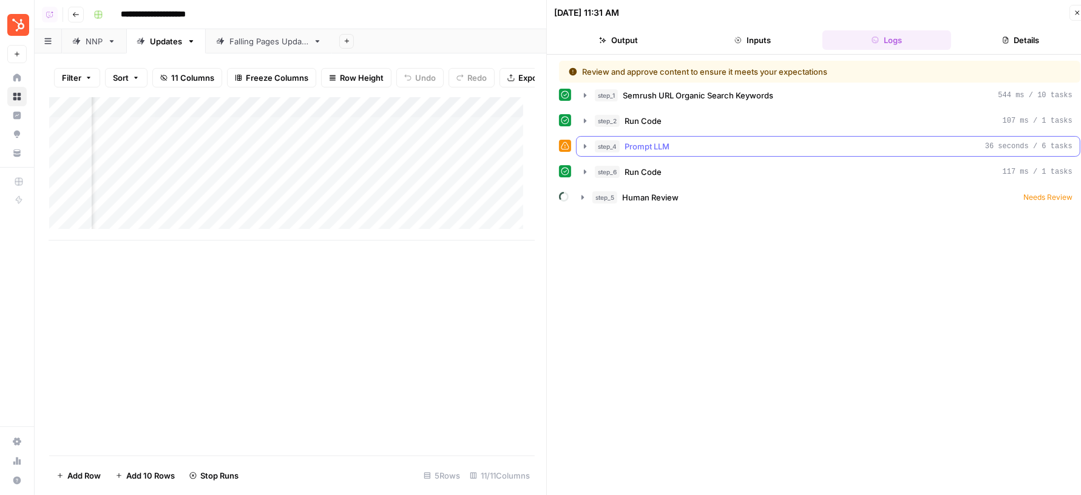
click at [663, 146] on span "Prompt LLM" at bounding box center [647, 146] width 45 height 12
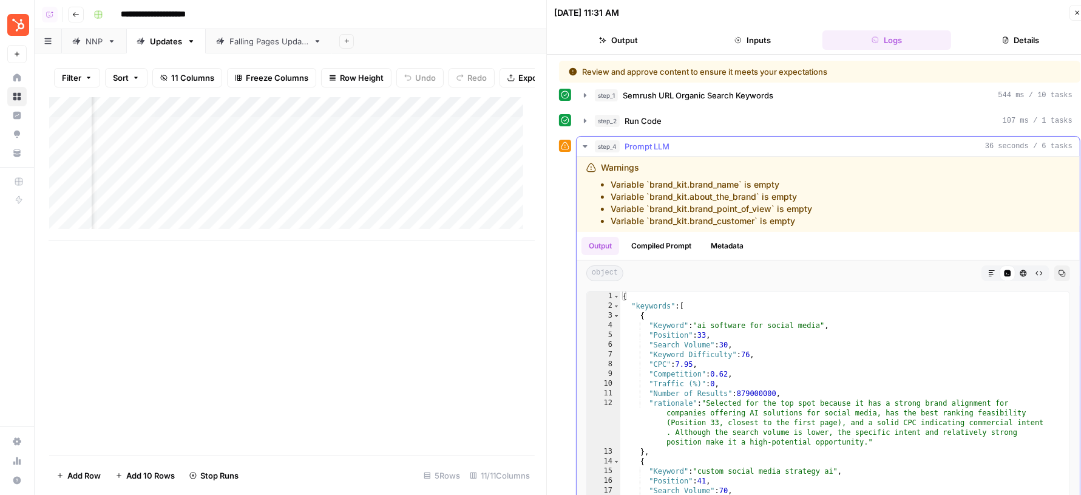
click at [663, 146] on span "Prompt LLM" at bounding box center [647, 146] width 45 height 12
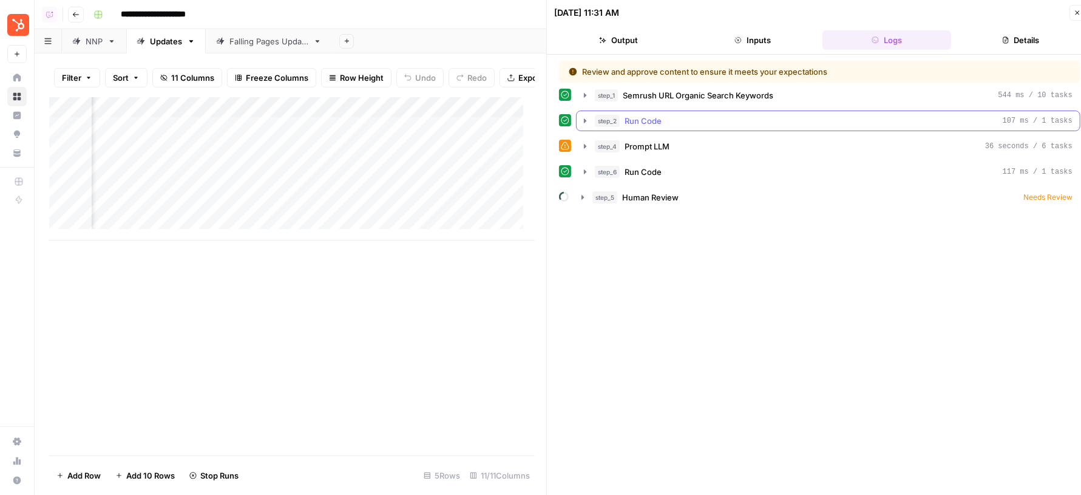
click at [684, 126] on button "step_2 Run Code 107 ms / 1 tasks" at bounding box center [828, 120] width 503 height 19
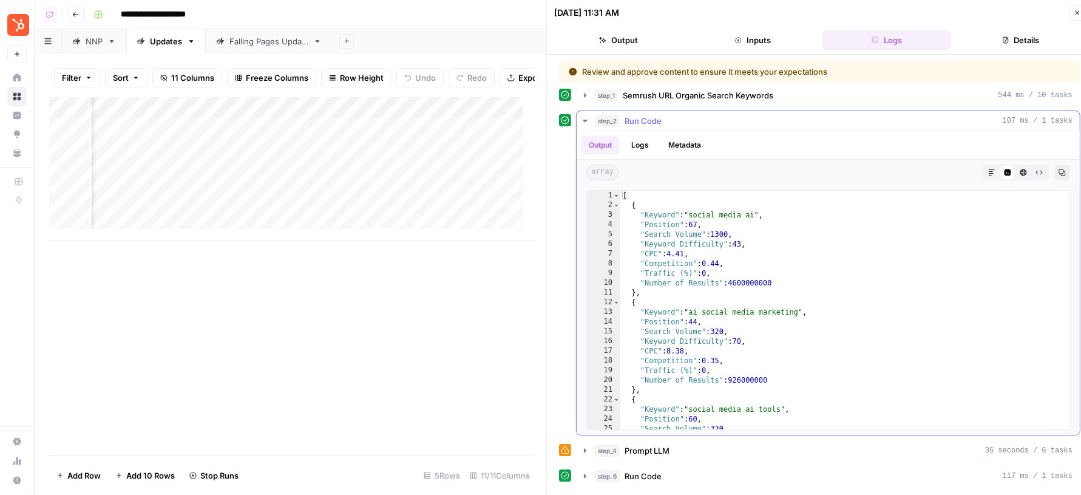
click at [684, 126] on button "step_2 Run Code 107 ms / 1 tasks" at bounding box center [828, 120] width 503 height 19
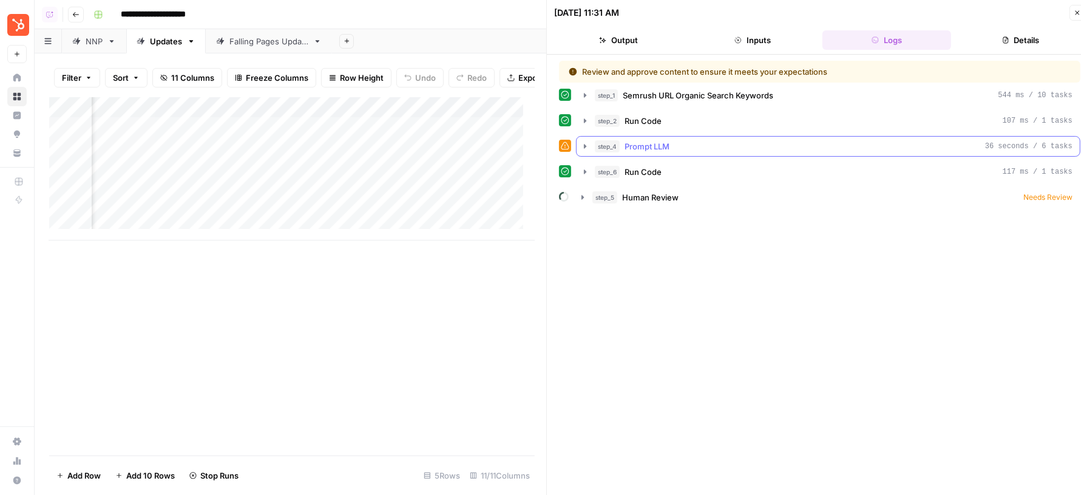
click at [661, 145] on span "Prompt LLM" at bounding box center [647, 146] width 45 height 12
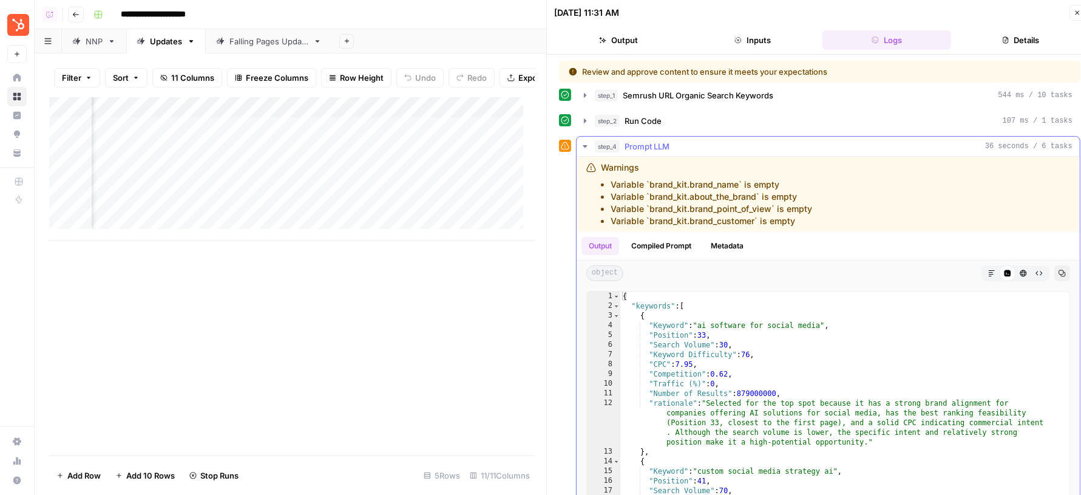
click at [661, 145] on span "Prompt LLM" at bounding box center [647, 146] width 45 height 12
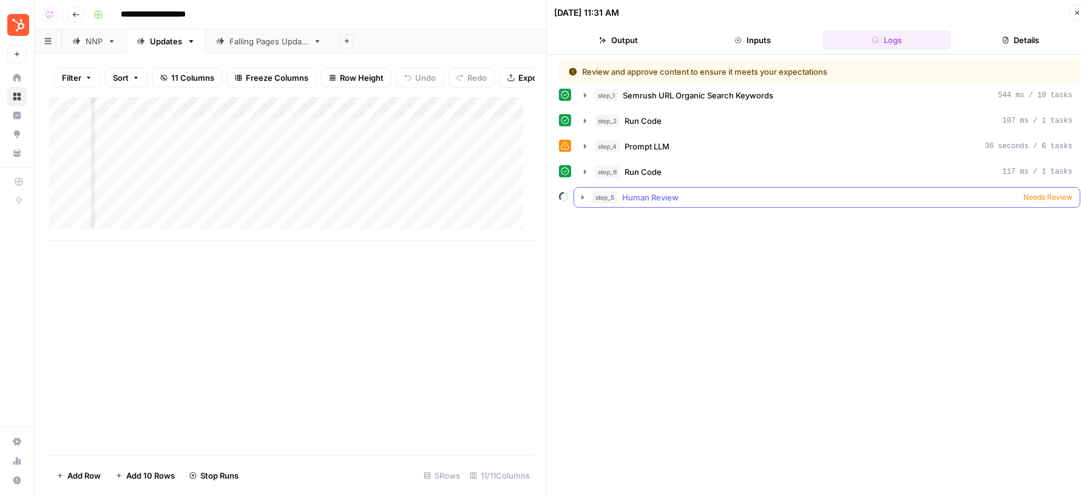
click at [653, 191] on span "Human Review" at bounding box center [650, 197] width 56 height 12
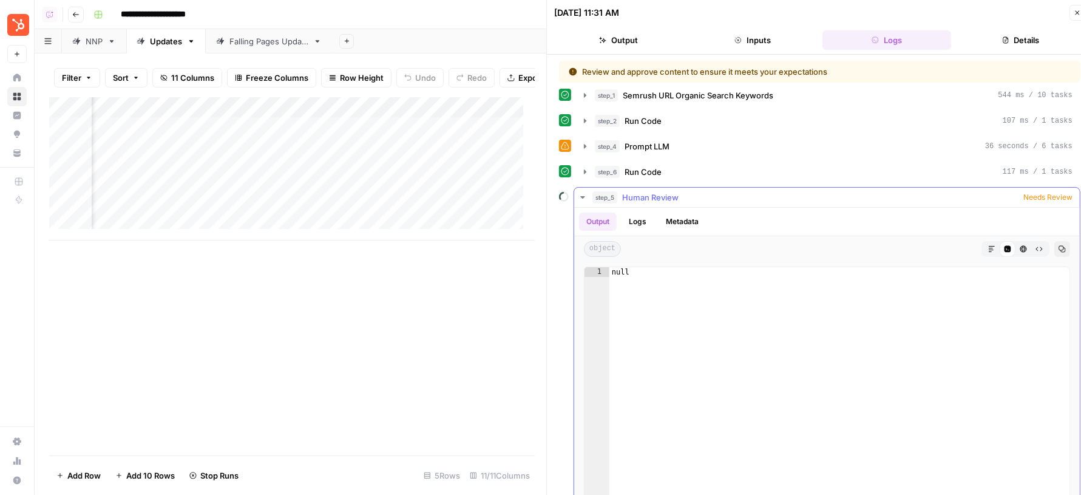
click at [653, 191] on span "Human Review" at bounding box center [650, 197] width 56 height 12
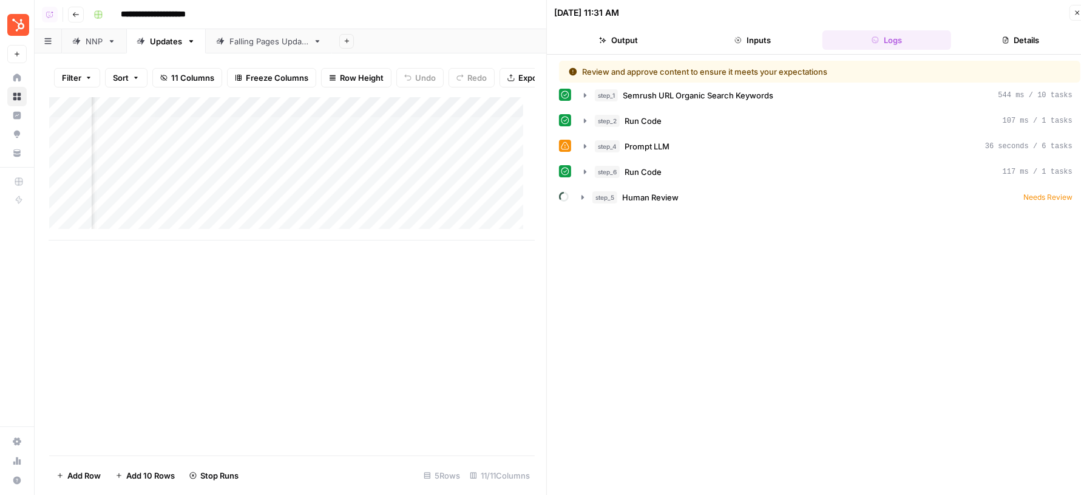
click at [1072, 16] on button "Close" at bounding box center [1078, 13] width 16 height 16
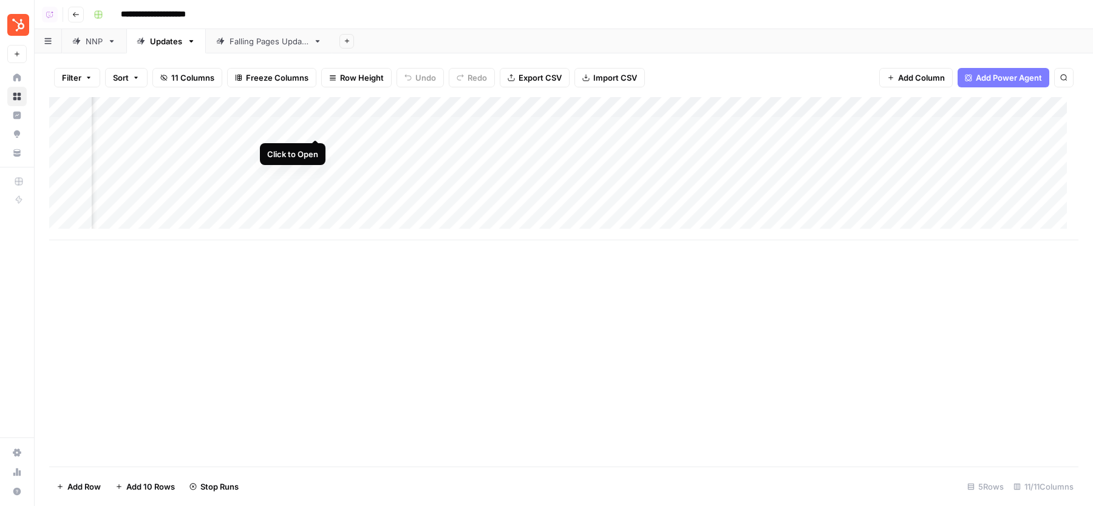
click at [316, 128] on div "Add Column" at bounding box center [563, 168] width 1029 height 143
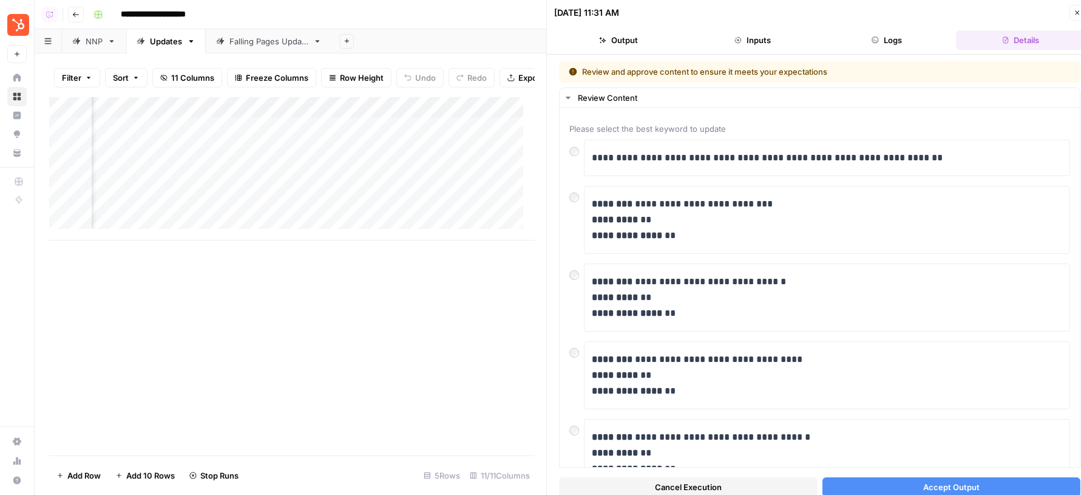
click at [929, 480] on button "Accept Output" at bounding box center [952, 486] width 259 height 19
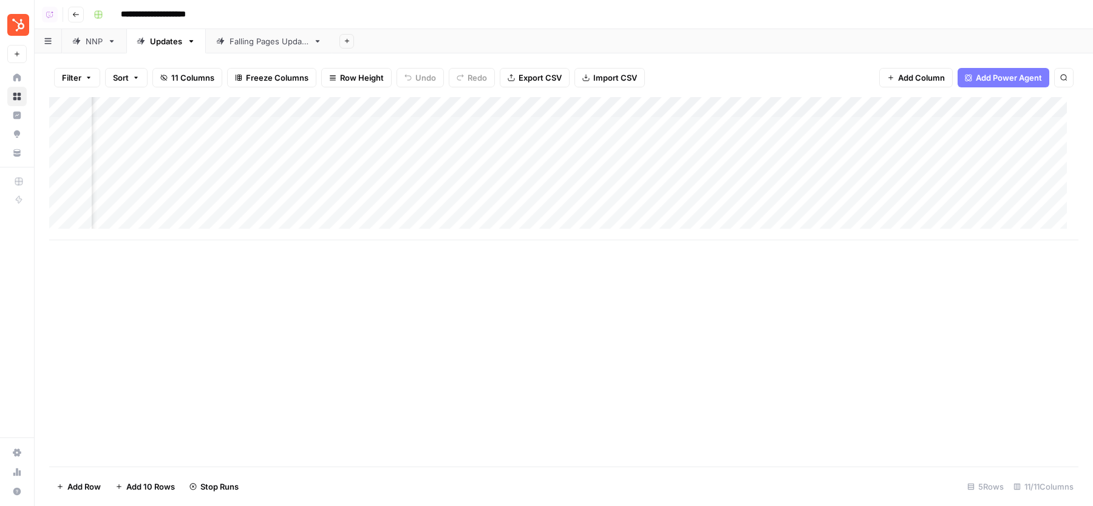
click at [315, 149] on div "Add Column" at bounding box center [563, 168] width 1029 height 143
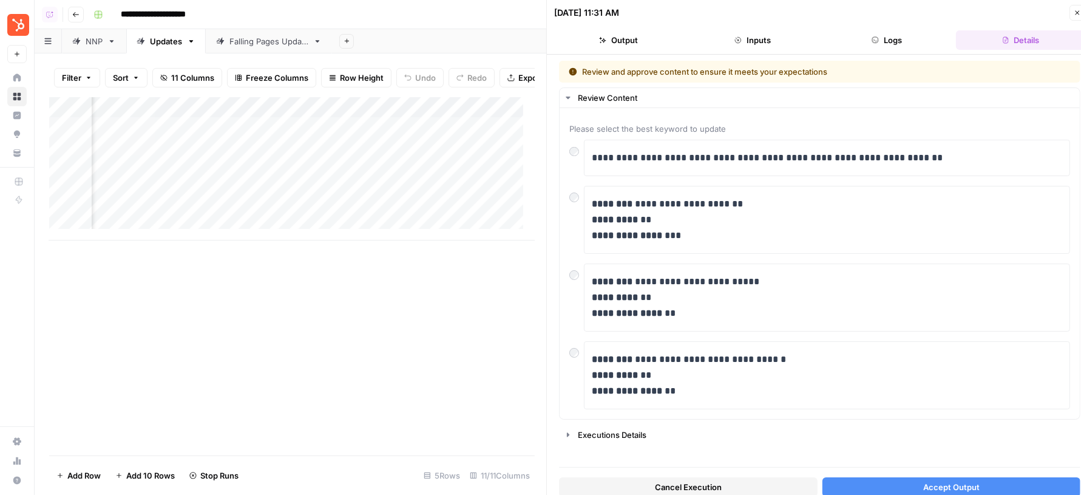
click at [902, 480] on button "Accept Output" at bounding box center [952, 486] width 259 height 19
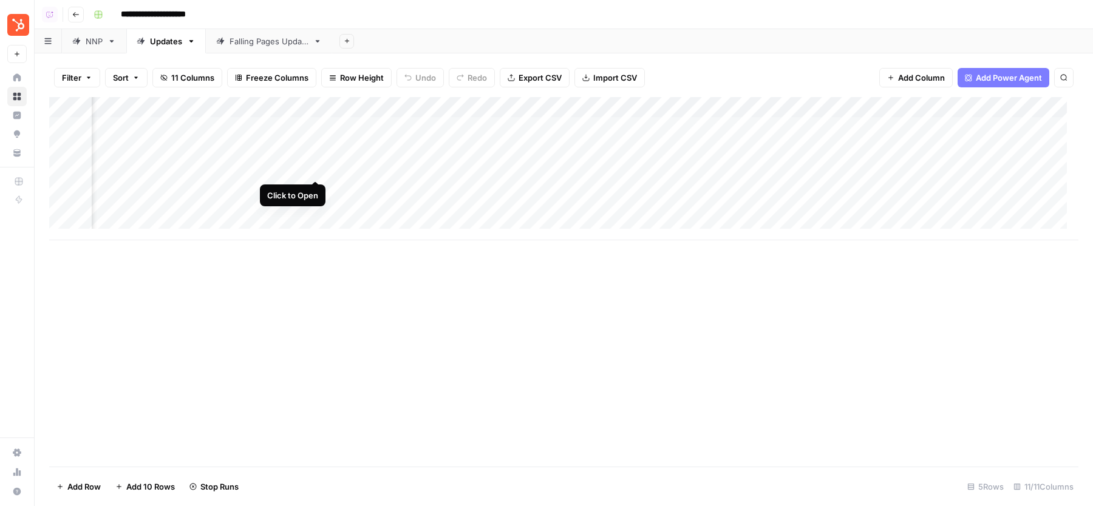
click at [317, 167] on div "Add Column" at bounding box center [563, 168] width 1029 height 143
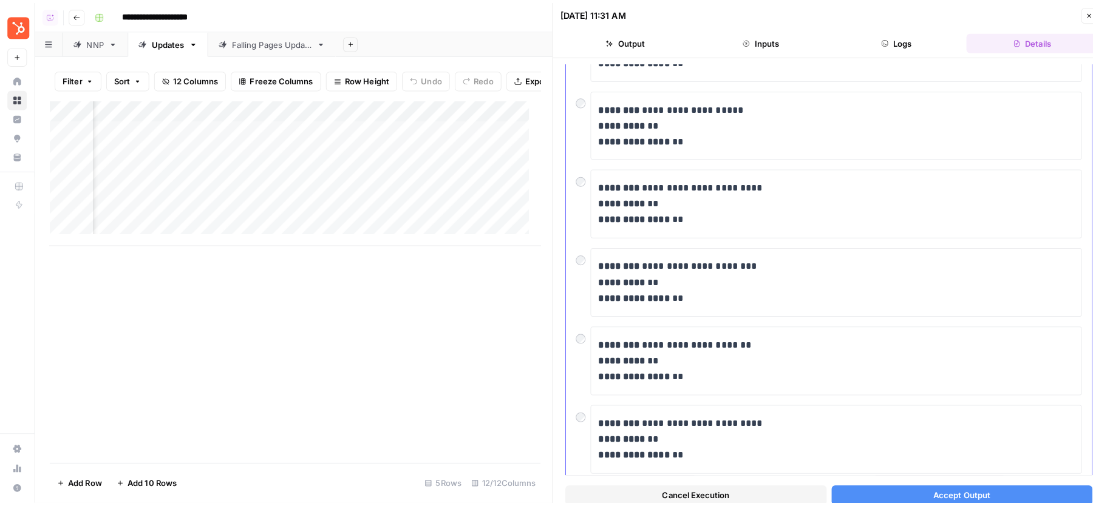
scroll to position [515, 0]
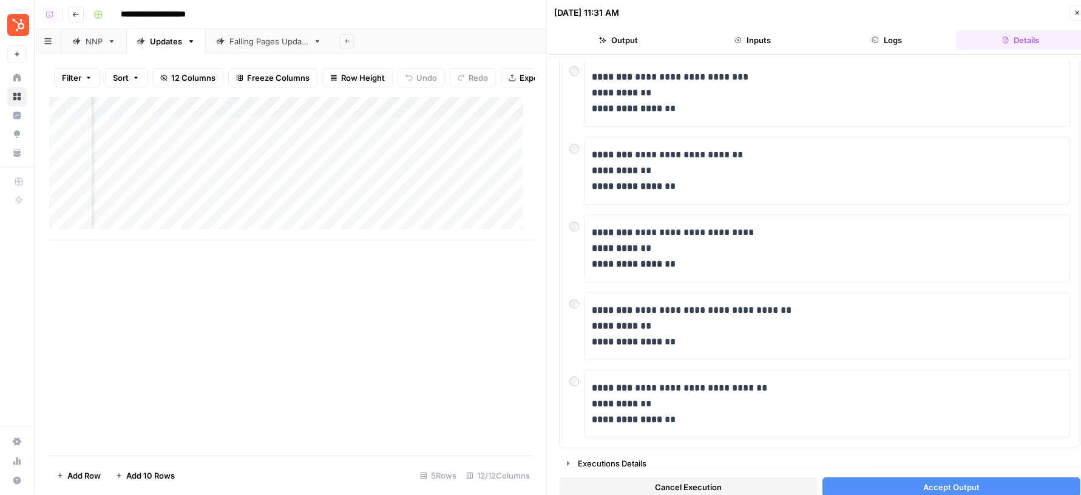
click at [1073, 12] on button "Close" at bounding box center [1078, 13] width 16 height 16
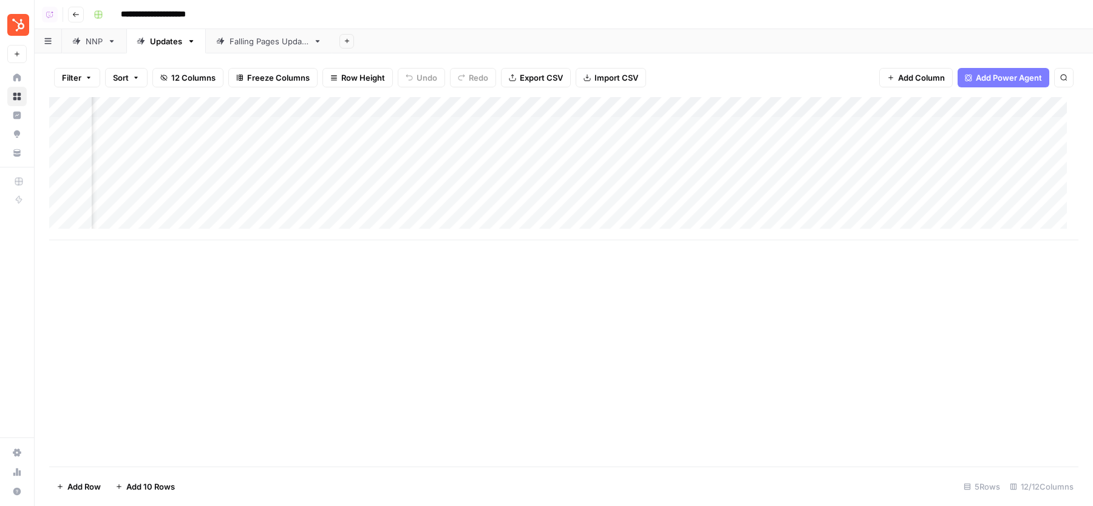
click at [315, 124] on div "Add Column" at bounding box center [563, 168] width 1029 height 143
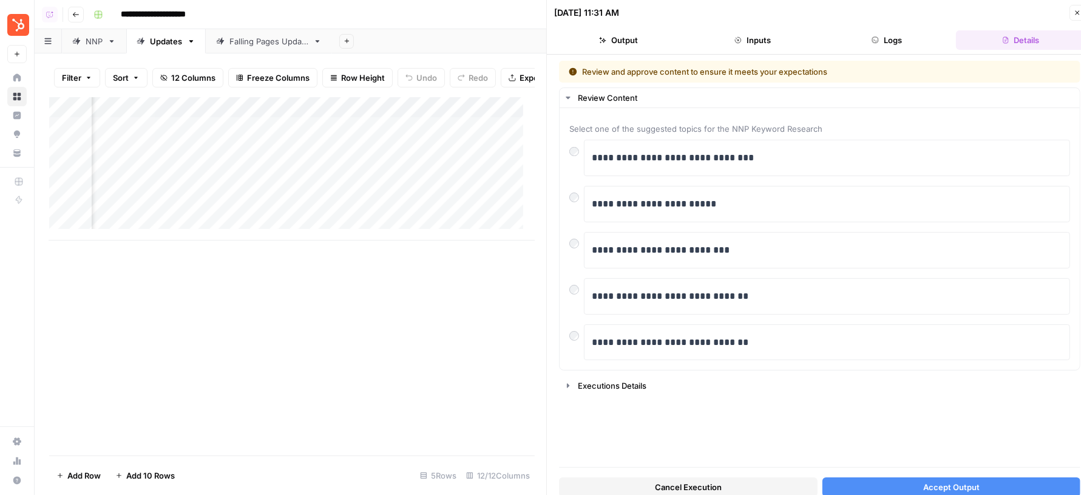
click at [274, 124] on div "Add Column" at bounding box center [292, 168] width 486 height 143
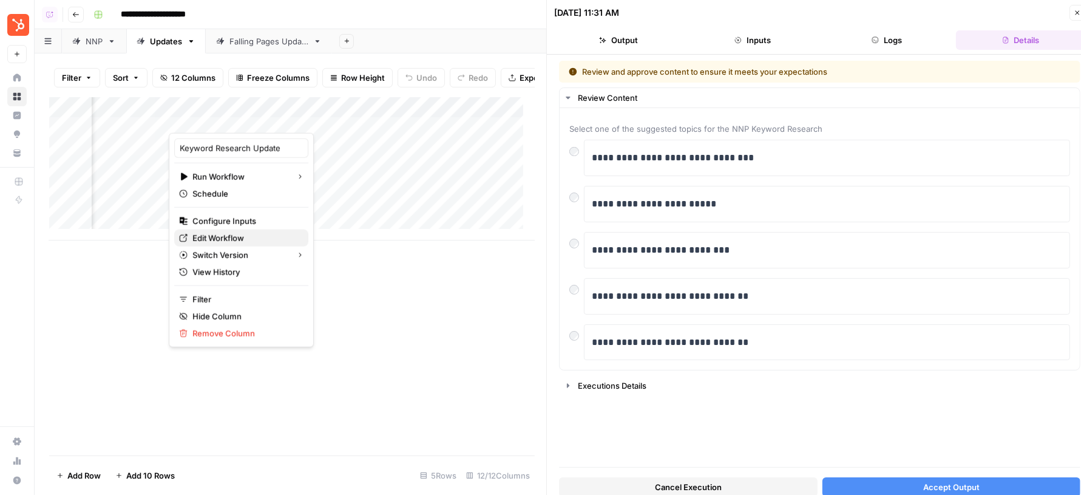
click at [222, 239] on span "Edit Workflow" at bounding box center [245, 238] width 106 height 12
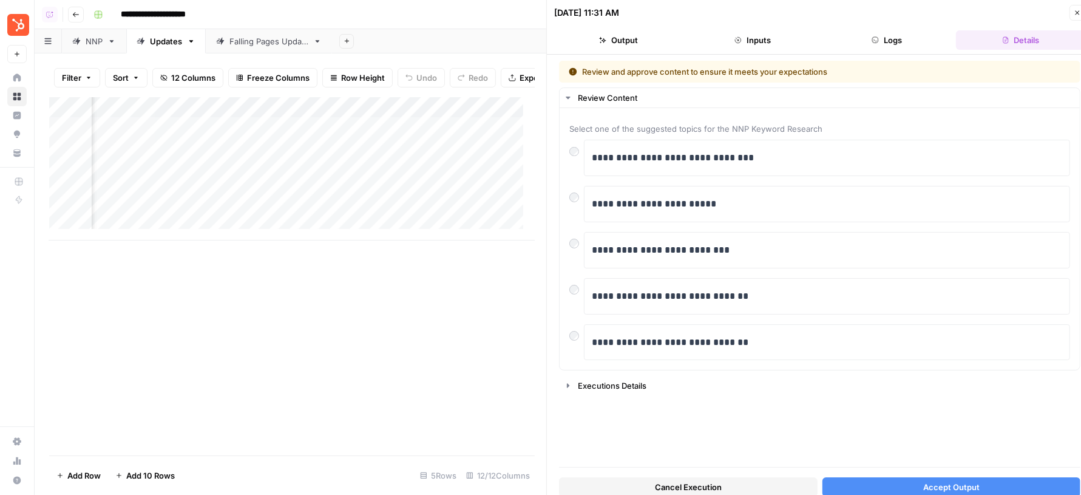
click at [917, 479] on button "Accept Output" at bounding box center [952, 486] width 259 height 19
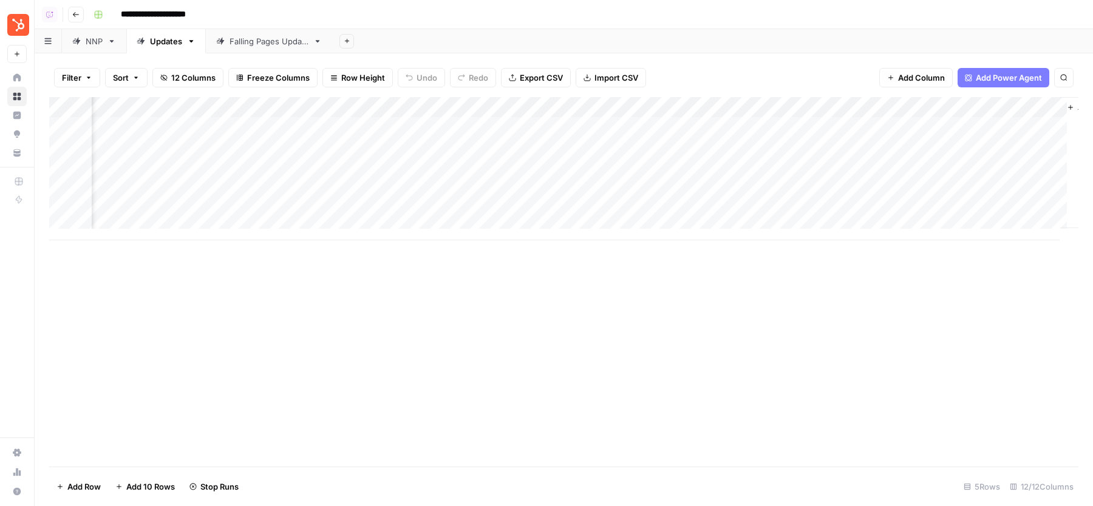
scroll to position [1, 587]
click at [1029, 105] on span "Add Column" at bounding box center [1050, 107] width 43 height 11
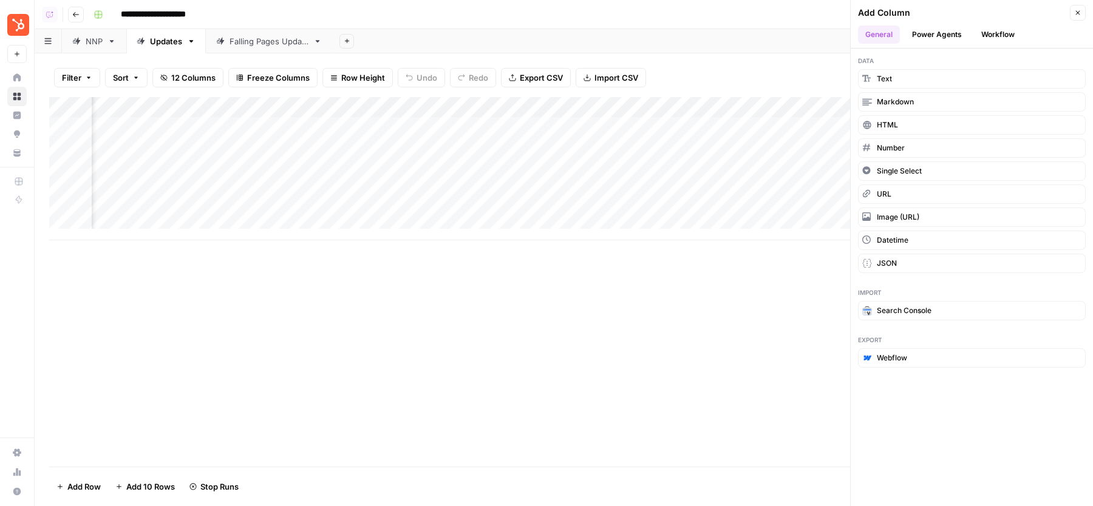
click at [976, 21] on header "Add Column Close General Power Agents Workflow" at bounding box center [972, 24] width 242 height 49
click at [982, 24] on header "Add Column Close General Power Agents Workflow" at bounding box center [972, 24] width 242 height 49
click at [988, 33] on button "Workflow" at bounding box center [998, 35] width 48 height 18
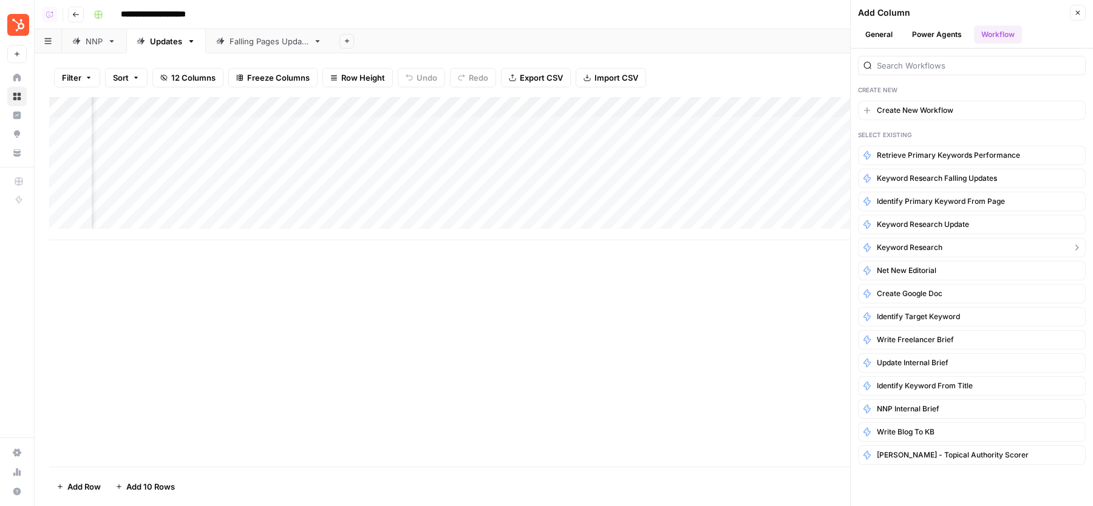
click at [923, 246] on span "Keyword Research" at bounding box center [910, 247] width 66 height 11
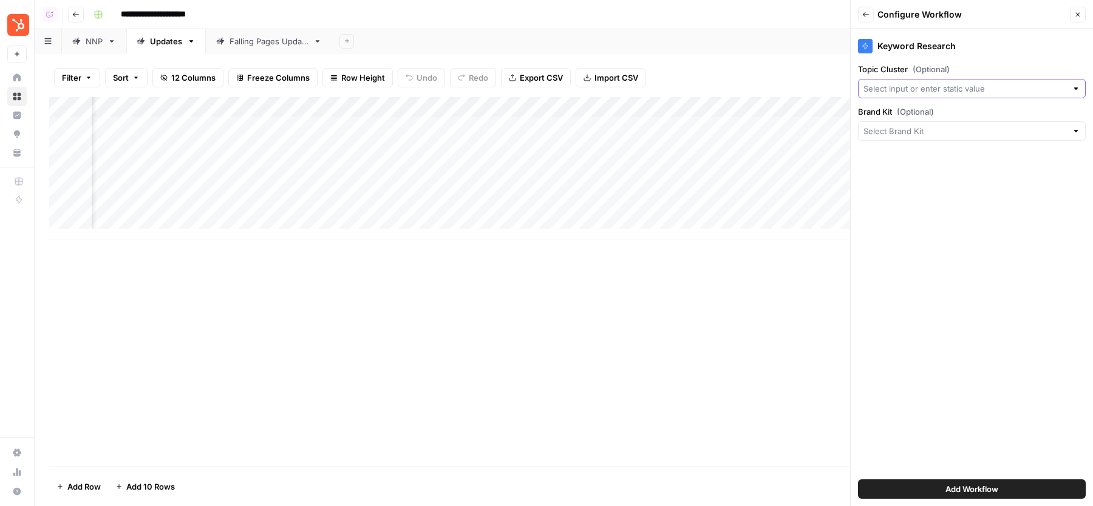
click at [930, 87] on input "Topic Cluster (Optional)" at bounding box center [964, 89] width 203 height 12
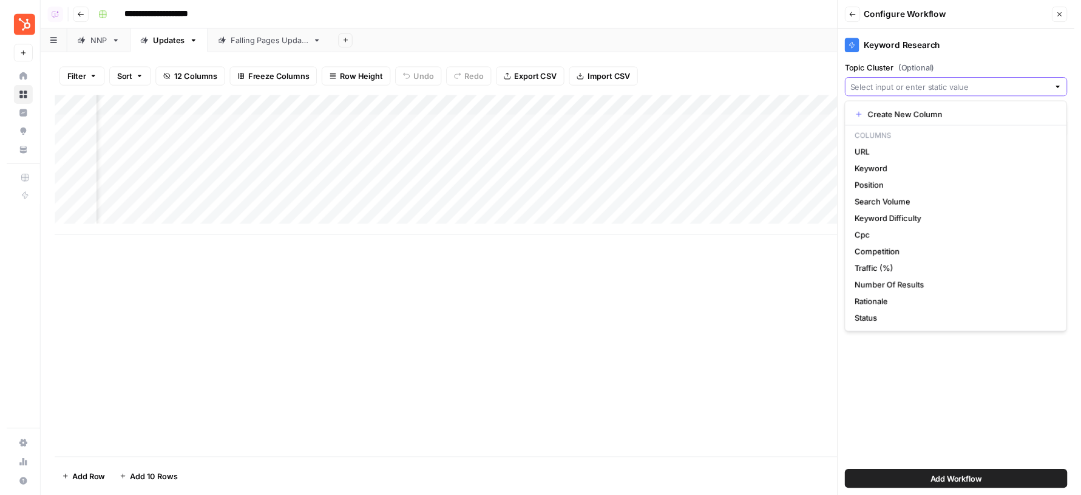
scroll to position [1, 81]
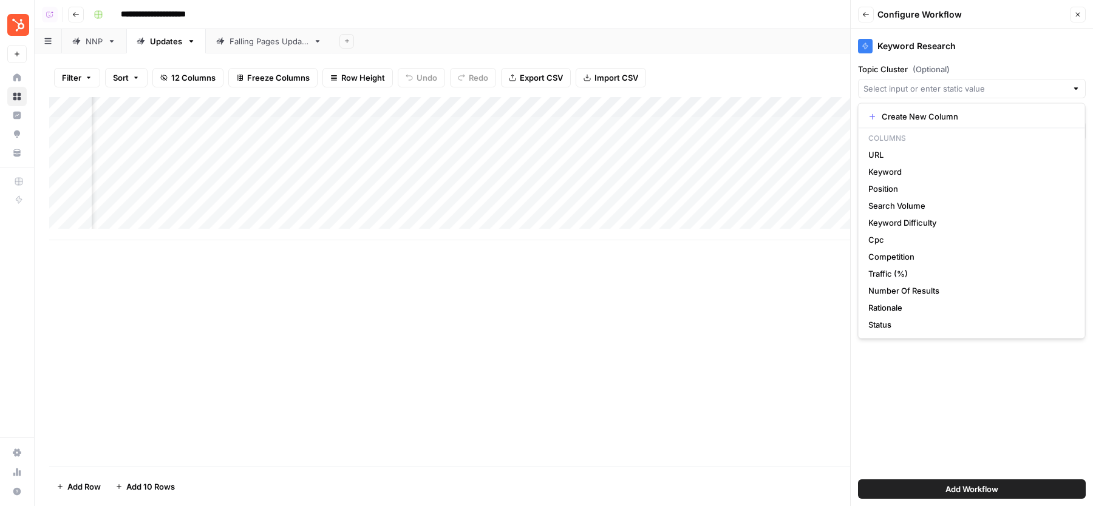
click at [1076, 16] on icon "button" at bounding box center [1078, 15] width 4 height 4
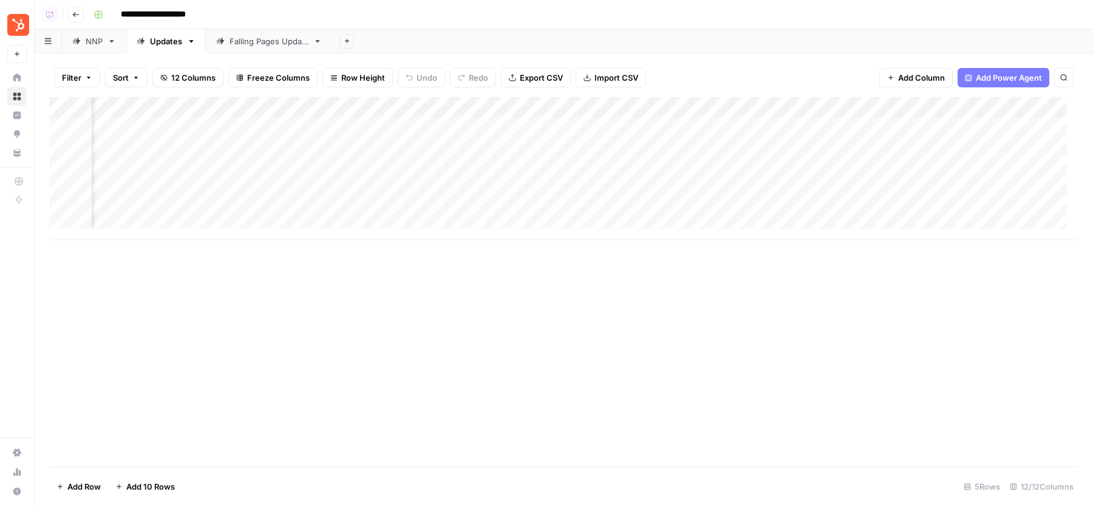
click at [387, 126] on div "Add Column" at bounding box center [563, 168] width 1029 height 143
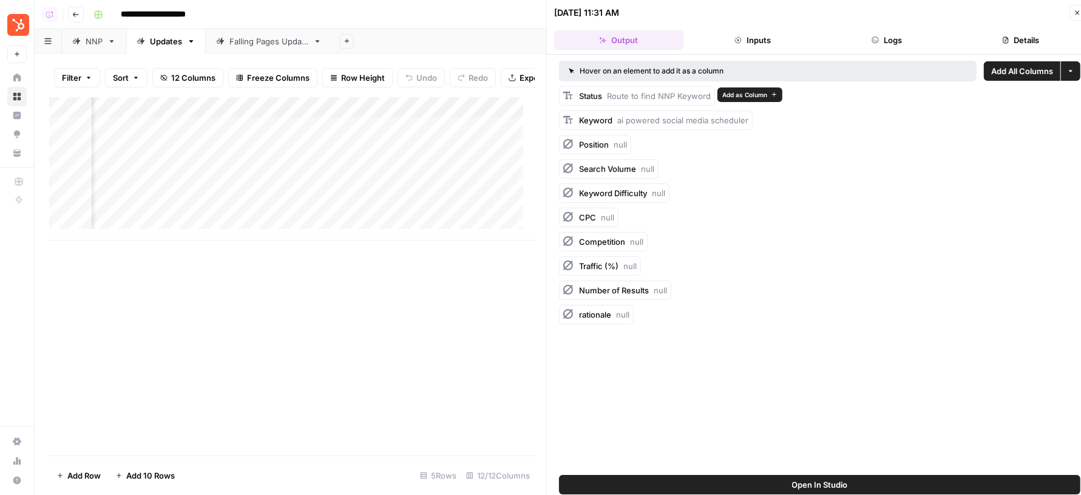
click at [742, 94] on span "Add as Column" at bounding box center [745, 95] width 45 height 10
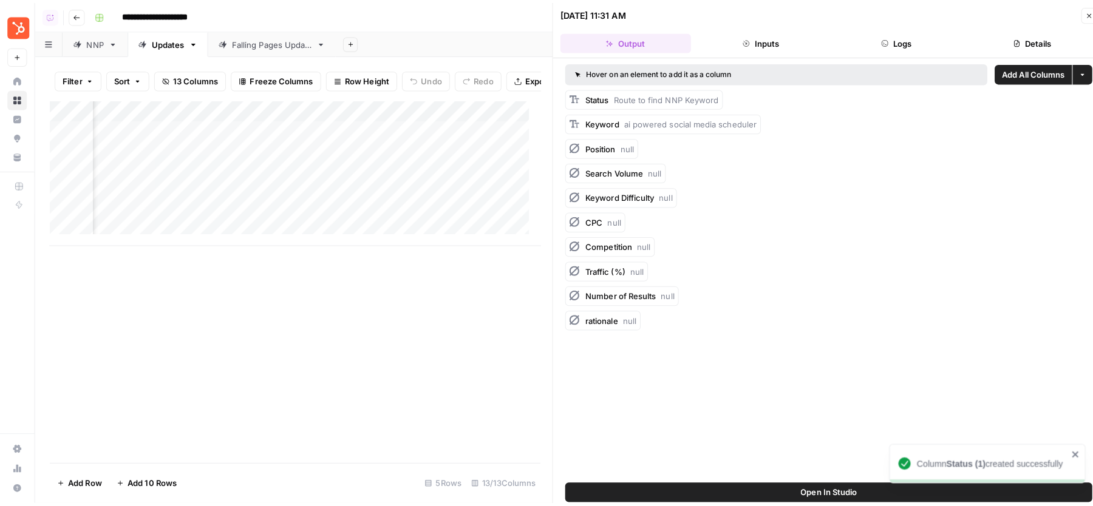
scroll to position [1, 171]
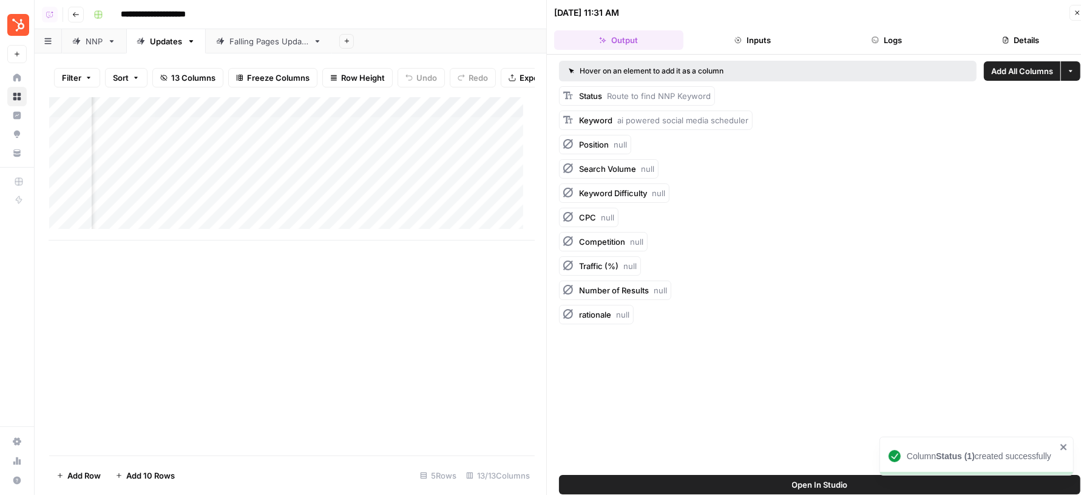
click at [1075, 10] on icon "button" at bounding box center [1077, 12] width 7 height 7
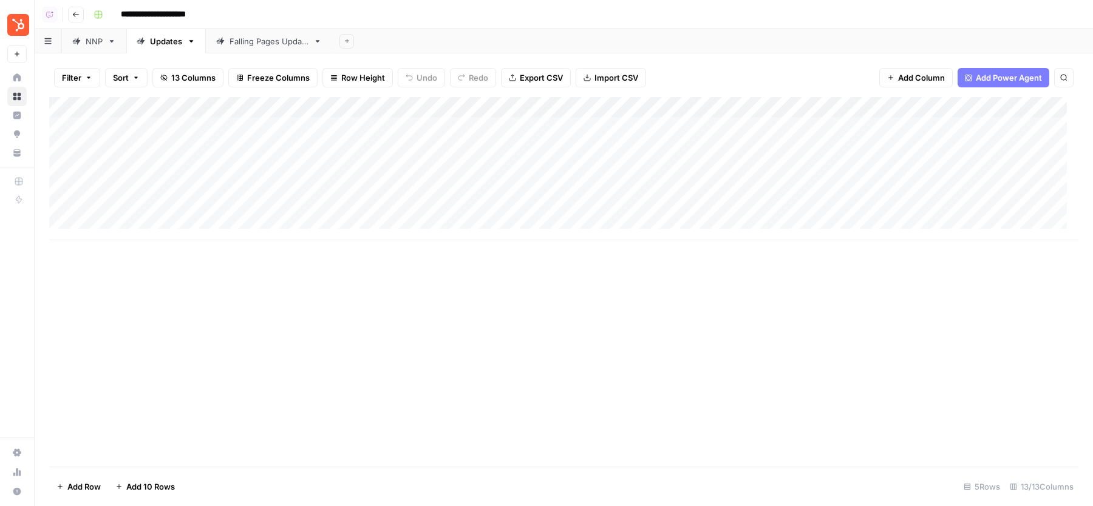
scroll to position [1, 0]
click at [593, 107] on div "Add Column" at bounding box center [563, 168] width 1029 height 143
click at [506, 233] on button "Remove Column" at bounding box center [565, 226] width 134 height 17
click at [495, 123] on span "Delete" at bounding box center [503, 126] width 26 height 12
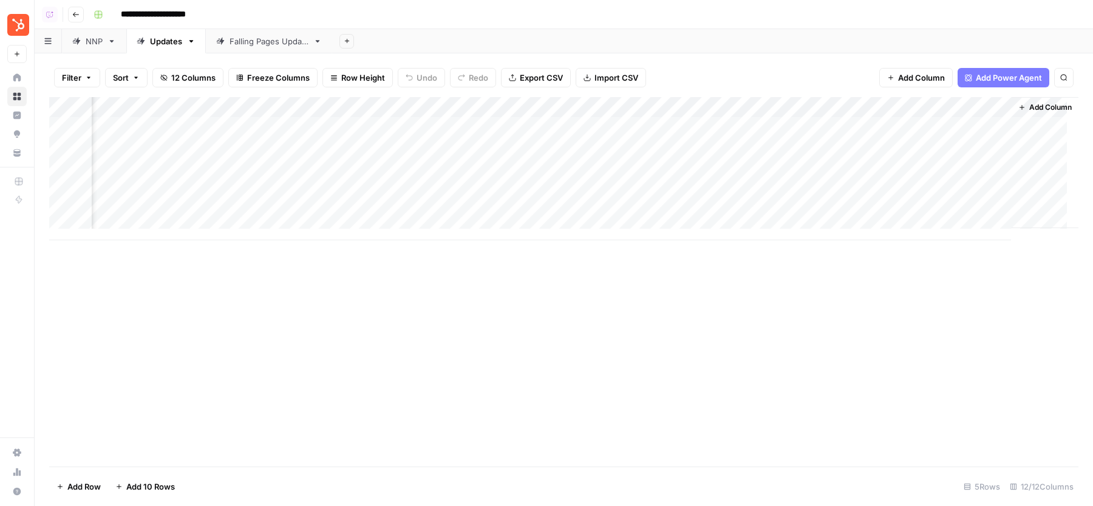
drag, startPoint x: 923, startPoint y: 114, endPoint x: 281, endPoint y: 128, distance: 642.5
click at [281, 128] on div "Add Column" at bounding box center [563, 168] width 1029 height 143
drag, startPoint x: 702, startPoint y: 104, endPoint x: 367, endPoint y: 106, distance: 335.1
click at [367, 106] on div "Add Column" at bounding box center [563, 168] width 1029 height 143
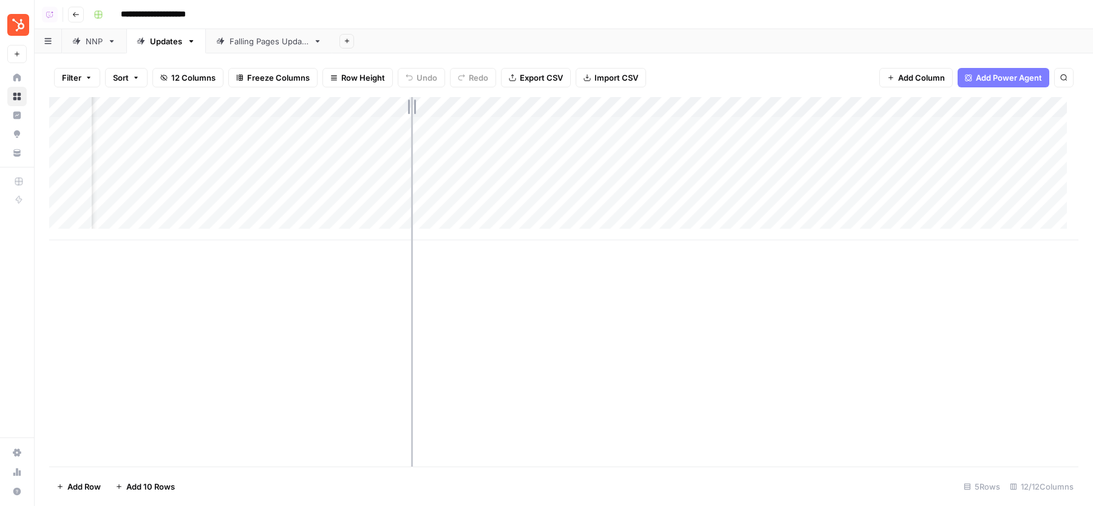
drag, startPoint x: 411, startPoint y: 106, endPoint x: 454, endPoint y: 106, distance: 42.5
click at [453, 106] on div "Add Column" at bounding box center [563, 168] width 1029 height 143
drag, startPoint x: 452, startPoint y: 106, endPoint x: 428, endPoint y: 106, distance: 24.3
click at [428, 106] on div "Add Column" at bounding box center [563, 168] width 1029 height 143
click at [777, 44] on div "Add Sheet" at bounding box center [712, 41] width 761 height 24
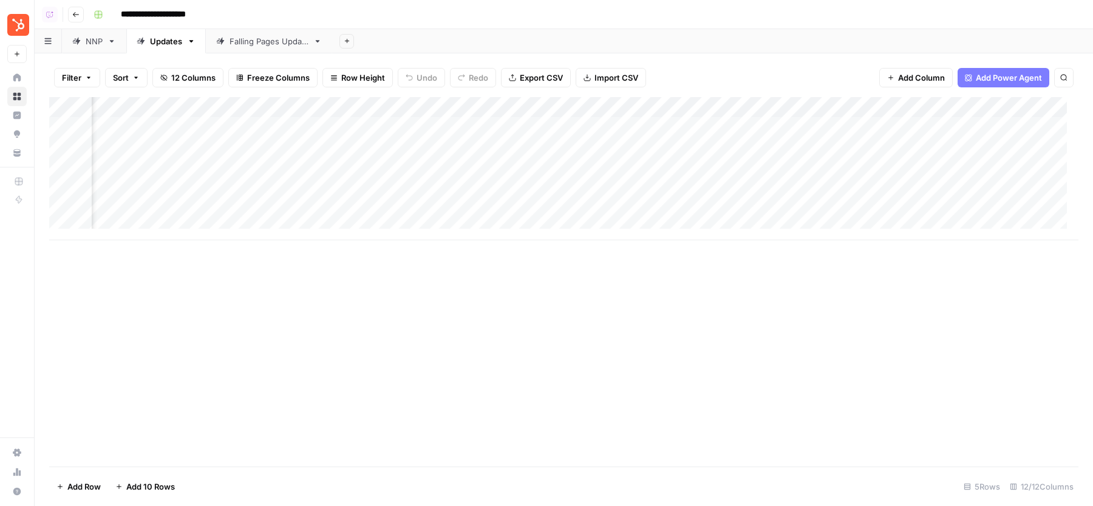
click at [668, 154] on div "Add Column" at bounding box center [563, 168] width 1029 height 143
click at [291, 169] on div "Add Column" at bounding box center [563, 168] width 1029 height 143
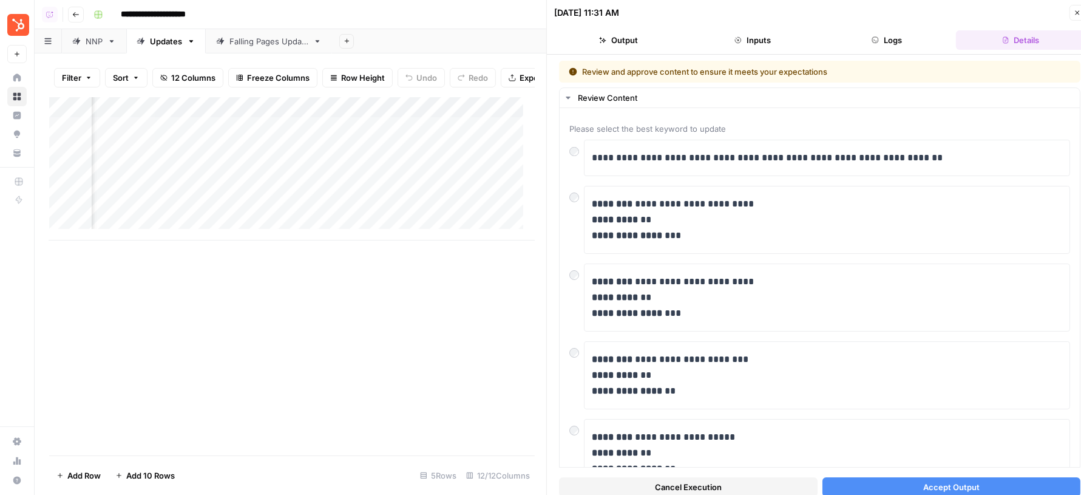
click at [872, 490] on button "Accept Output" at bounding box center [952, 486] width 259 height 19
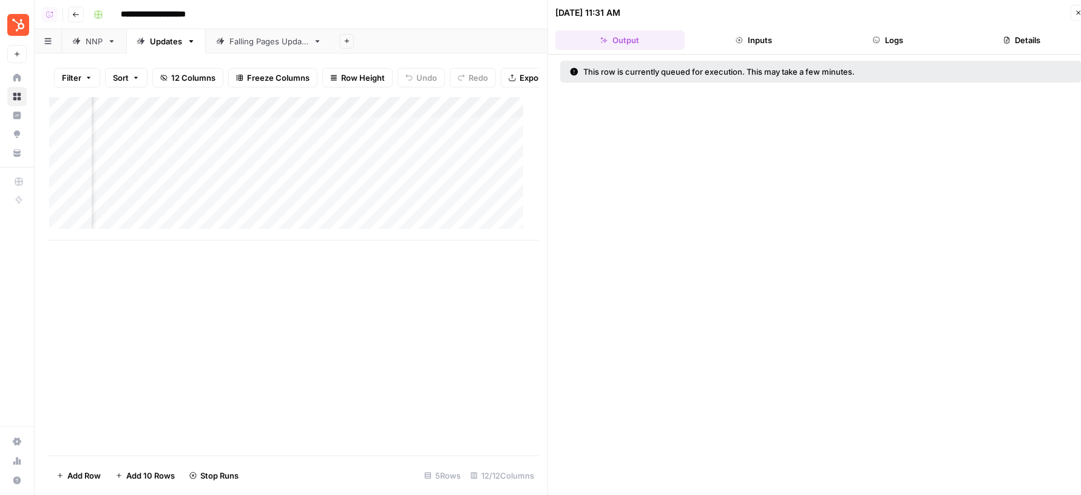
click at [290, 199] on div "Add Column" at bounding box center [294, 168] width 490 height 143
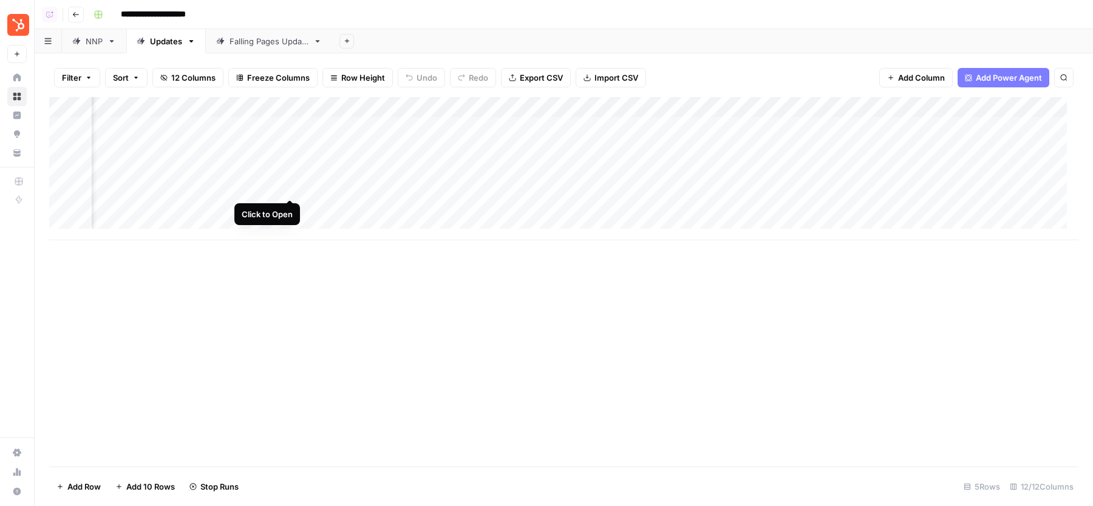
click at [291, 191] on div "Add Column" at bounding box center [563, 168] width 1029 height 143
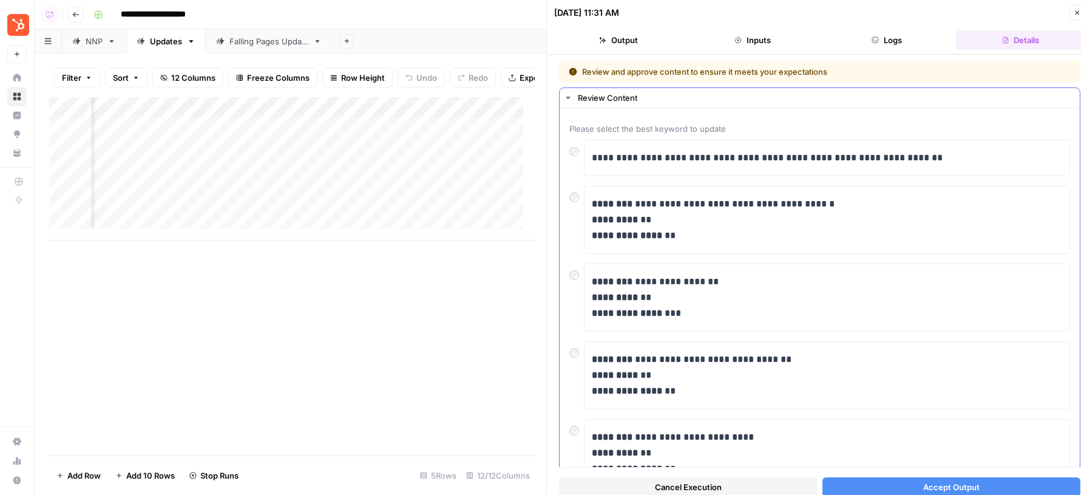
click at [578, 198] on div at bounding box center [577, 194] width 15 height 17
click at [914, 485] on button "Accept Output" at bounding box center [952, 486] width 259 height 19
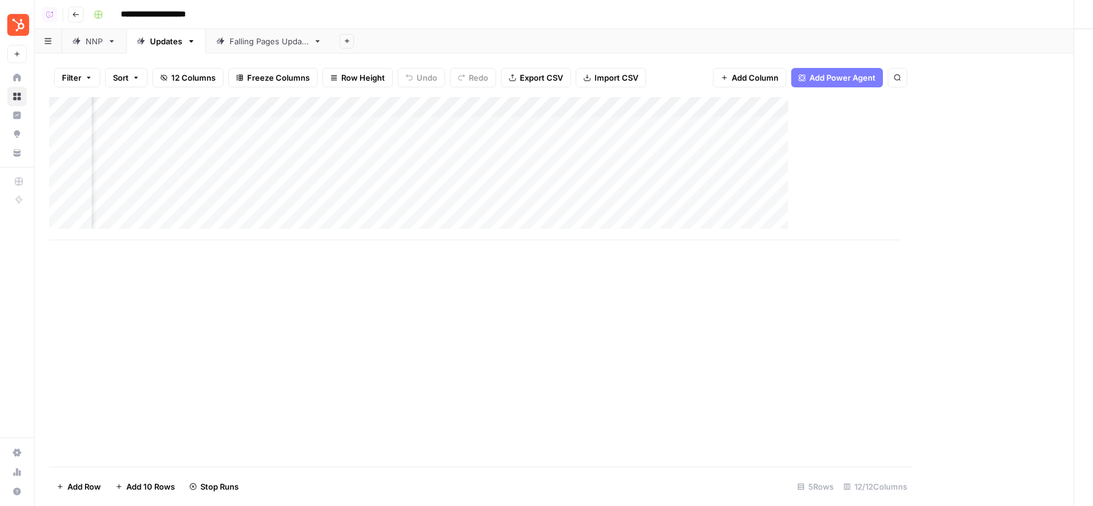
click at [290, 217] on div "Add Column" at bounding box center [474, 168] width 851 height 143
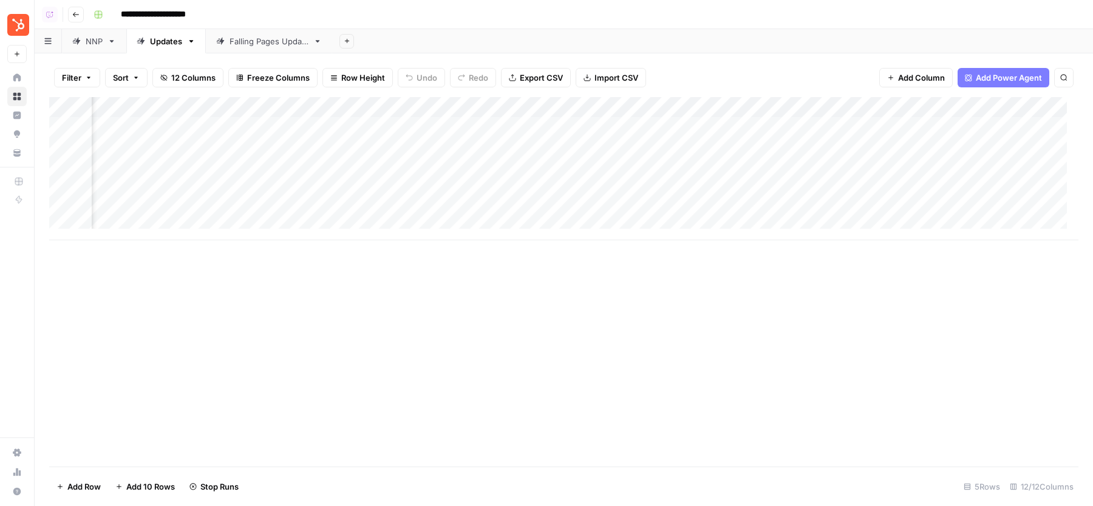
click at [290, 208] on div "Add Column" at bounding box center [563, 168] width 1029 height 143
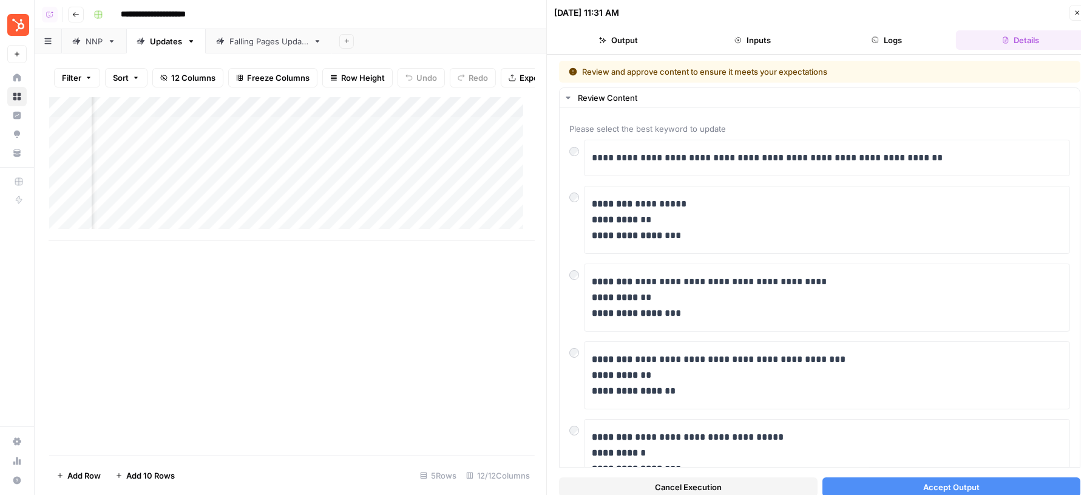
click at [870, 485] on button "Accept Output" at bounding box center [952, 486] width 259 height 19
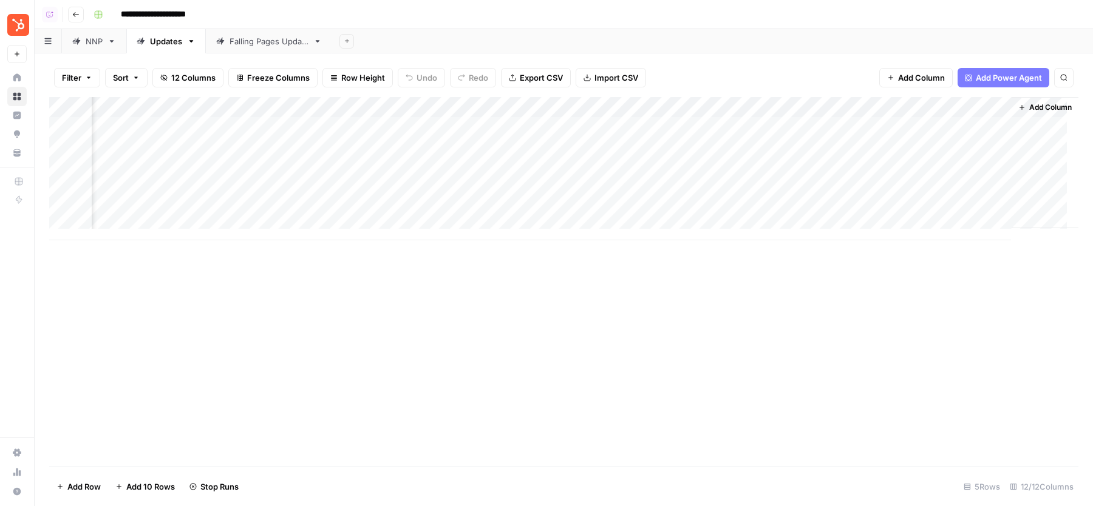
scroll to position [1, 604]
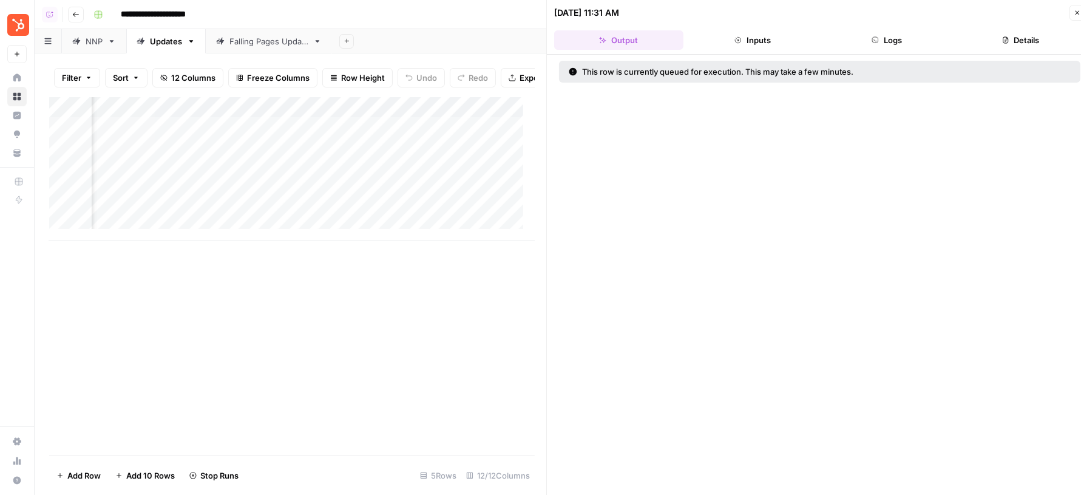
click at [1078, 13] on icon "button" at bounding box center [1077, 12] width 7 height 7
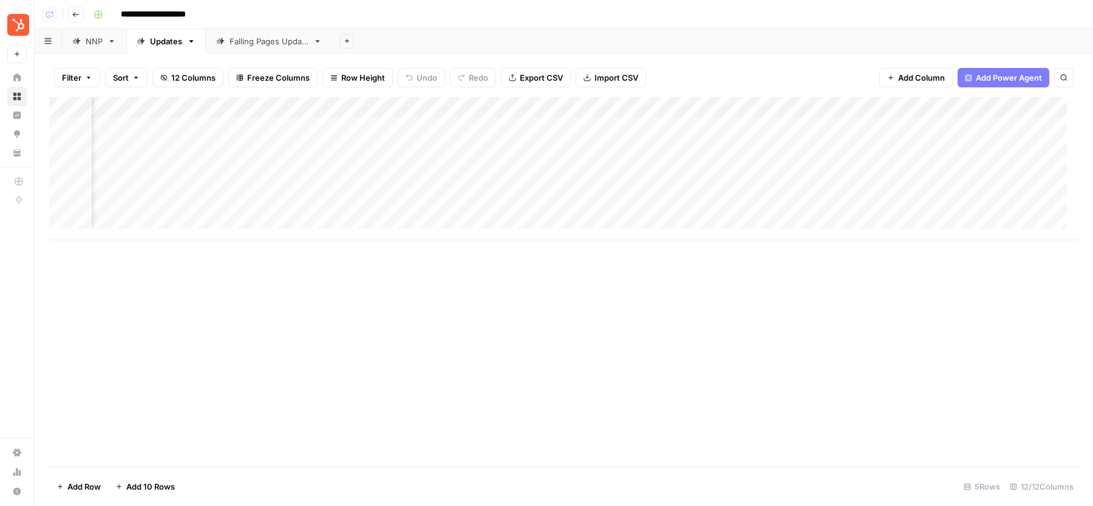
scroll to position [1, 0]
click at [481, 186] on div "Add Column" at bounding box center [563, 168] width 1029 height 143
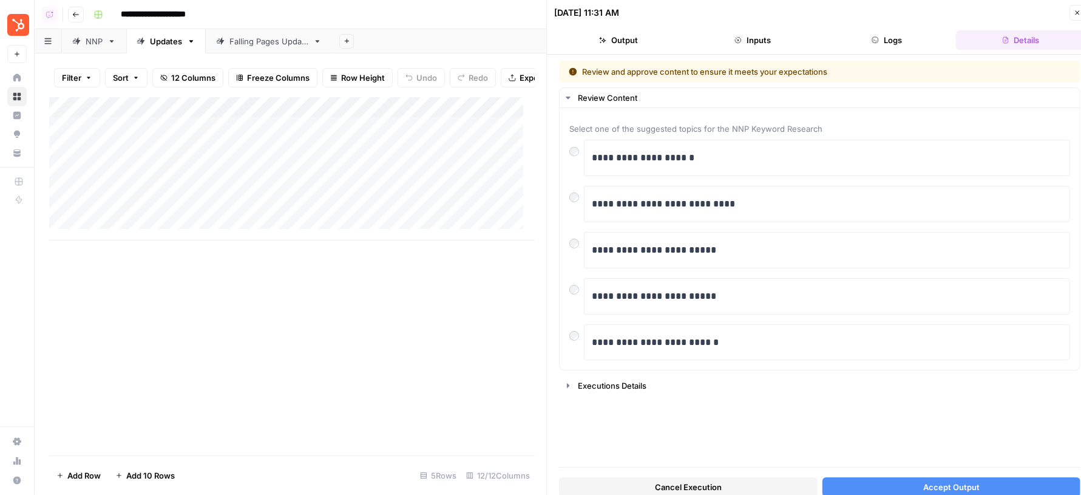
click at [905, 485] on button "Accept Output" at bounding box center [952, 486] width 259 height 19
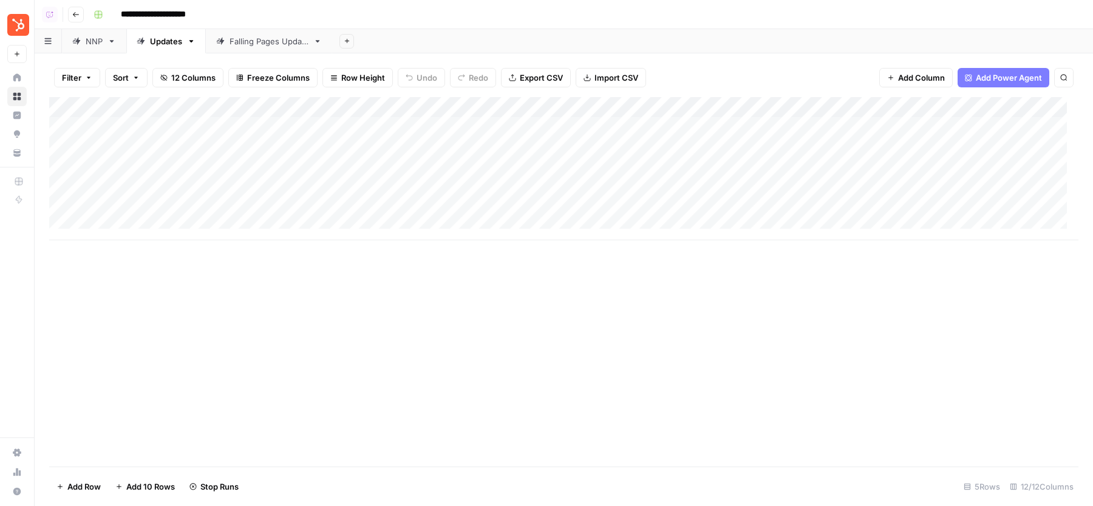
click at [387, 101] on div "Add Column" at bounding box center [563, 168] width 1029 height 143
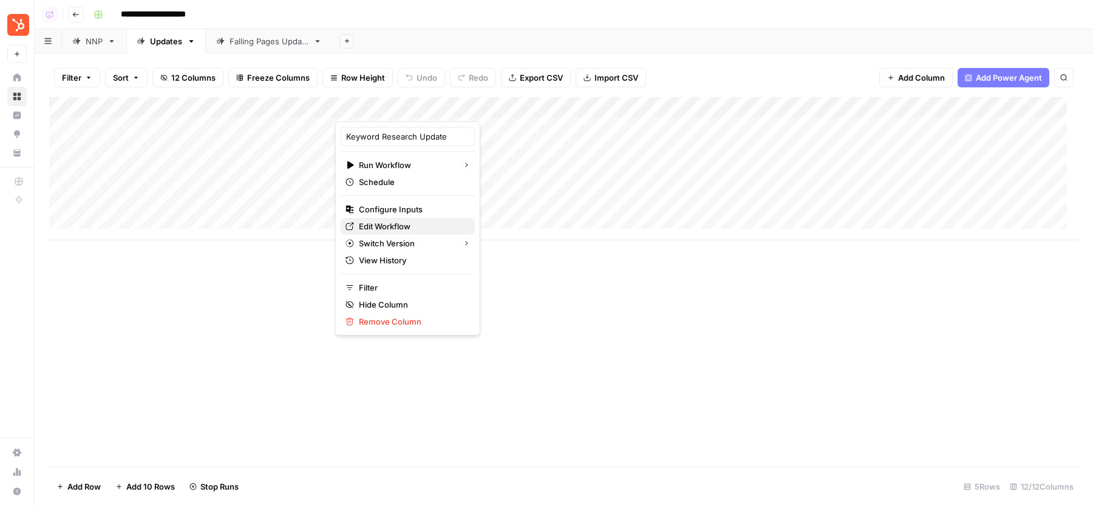
click at [373, 225] on span "Edit Workflow" at bounding box center [412, 226] width 106 height 12
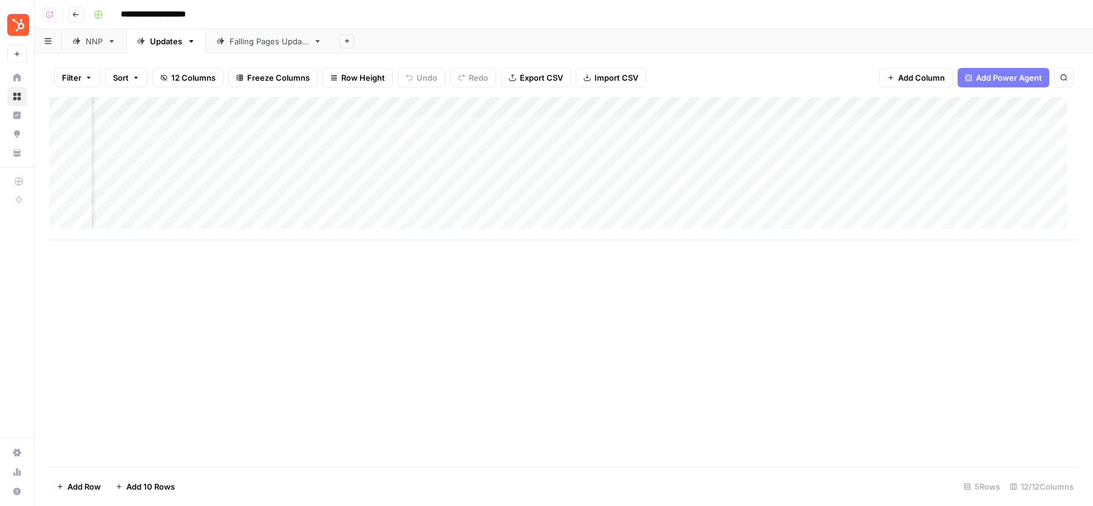
scroll to position [1, 604]
click at [1019, 107] on icon "button" at bounding box center [1021, 107] width 5 height 5
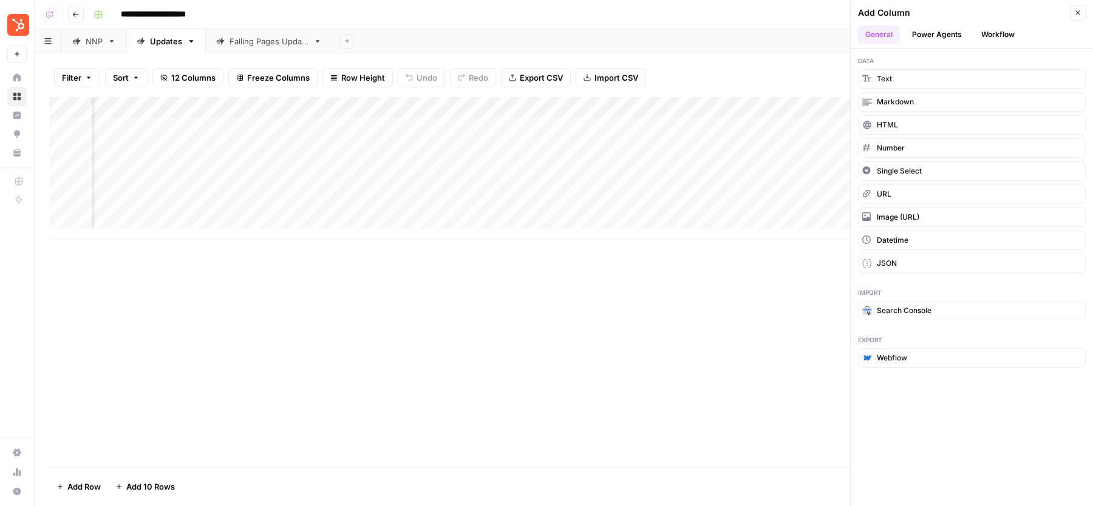
click at [994, 33] on button "Workflow" at bounding box center [998, 35] width 48 height 18
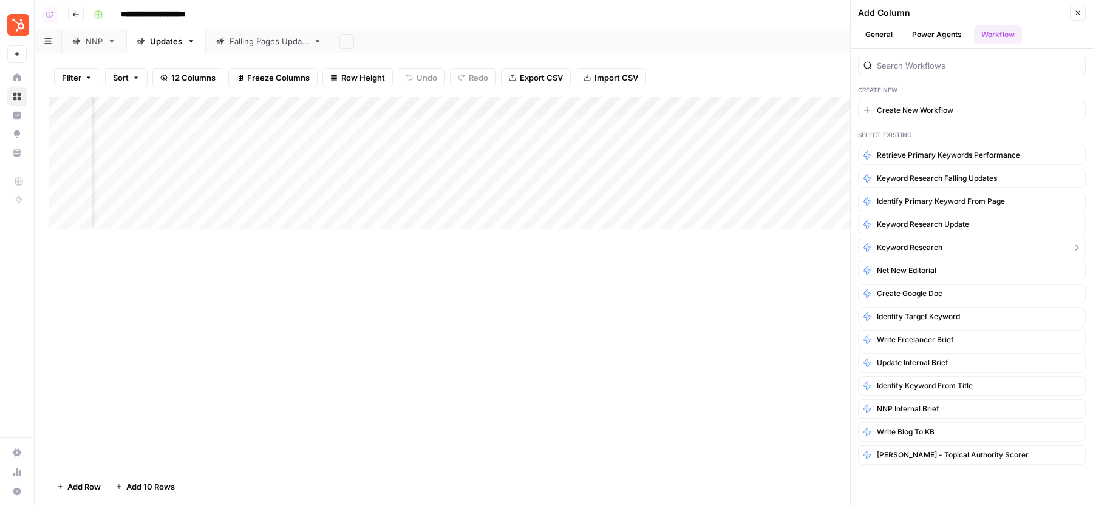
click at [920, 247] on span "Keyword Research" at bounding box center [910, 247] width 66 height 11
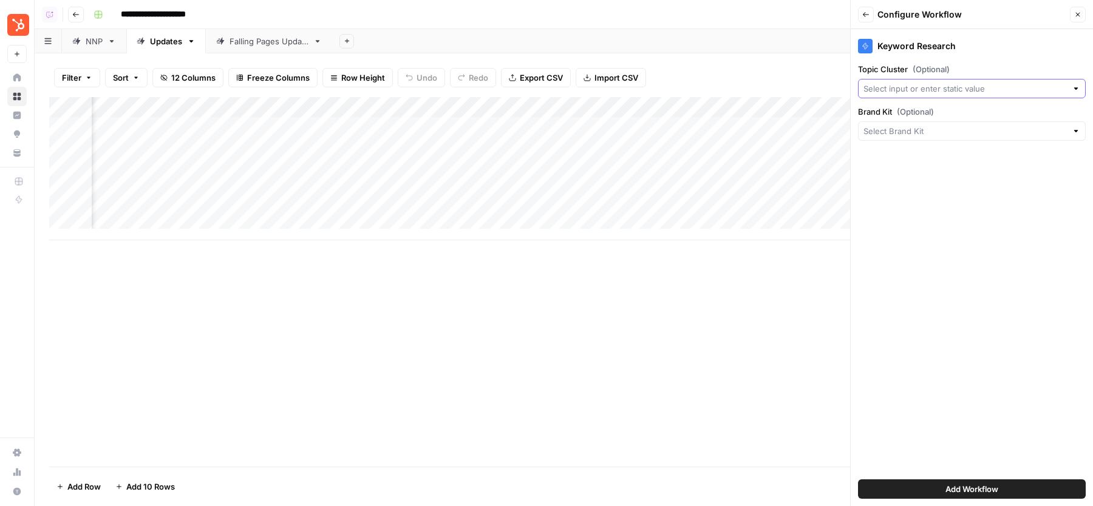
click at [920, 88] on input "Topic Cluster (Optional)" at bounding box center [964, 89] width 203 height 12
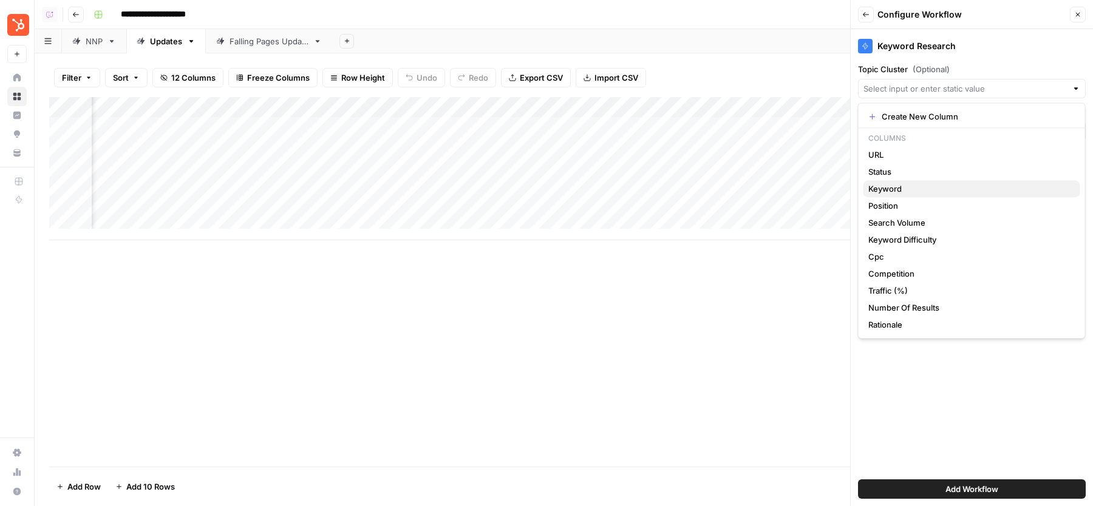
click at [897, 191] on span "Keyword" at bounding box center [969, 189] width 202 height 12
type input "Keyword"
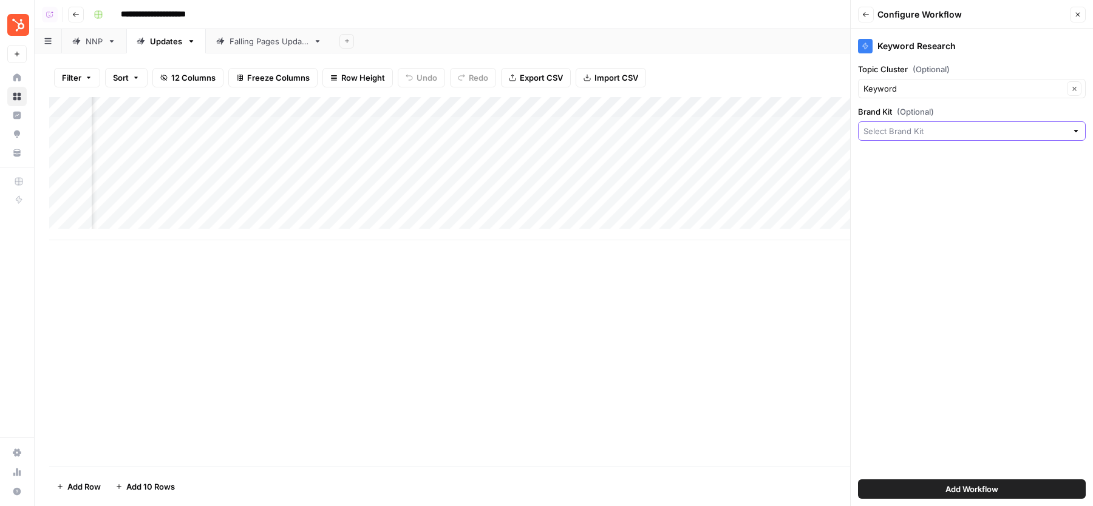
click at [906, 130] on input "Brand Kit (Optional)" at bounding box center [964, 131] width 203 height 12
click at [905, 165] on button "HubSpot" at bounding box center [971, 159] width 217 height 17
type input "HubSpot"
click at [910, 496] on button "Add Workflow" at bounding box center [972, 489] width 228 height 19
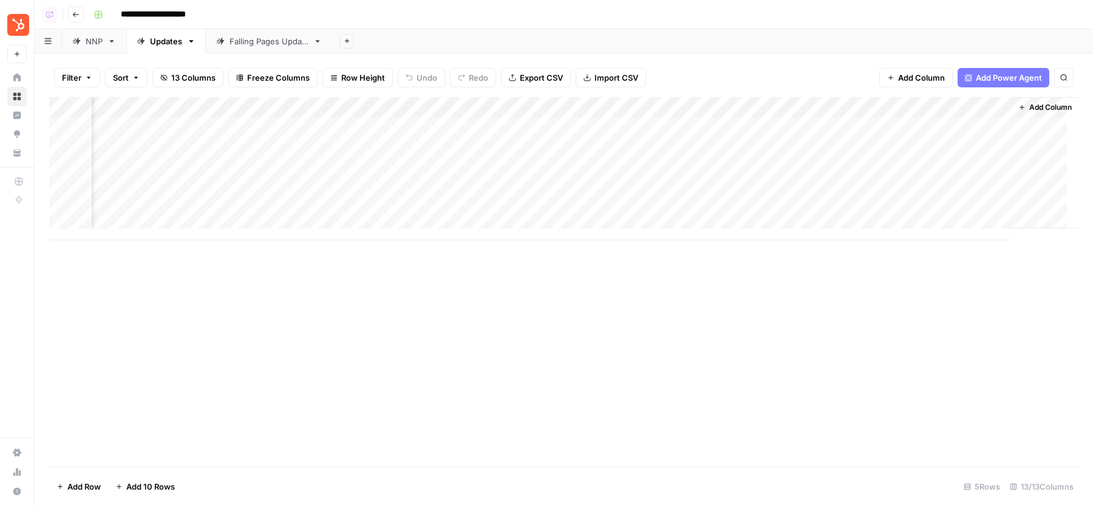
scroll to position [1, 732]
click at [900, 107] on div "Add Column" at bounding box center [563, 168] width 1029 height 143
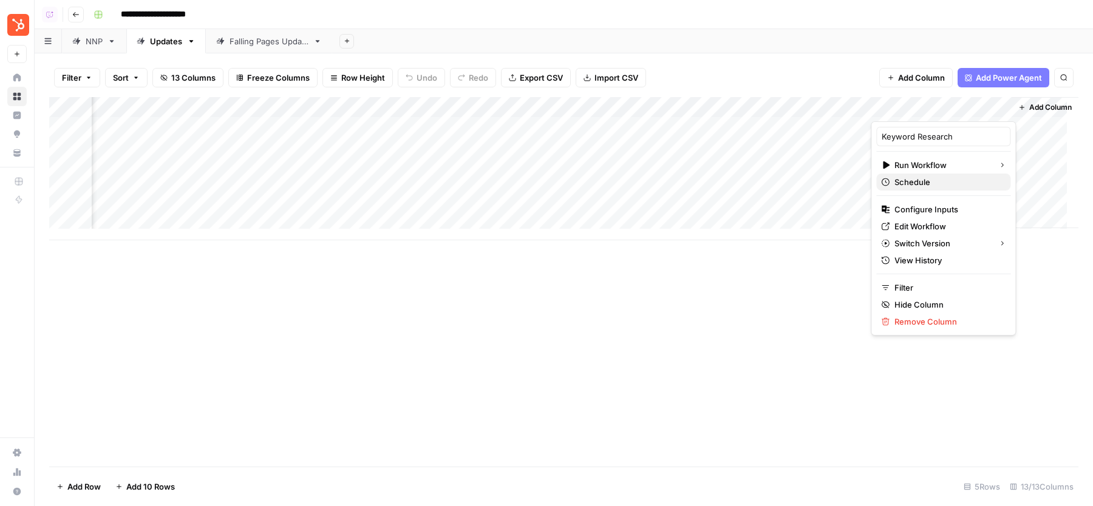
click at [911, 181] on span "Schedule" at bounding box center [947, 182] width 106 height 12
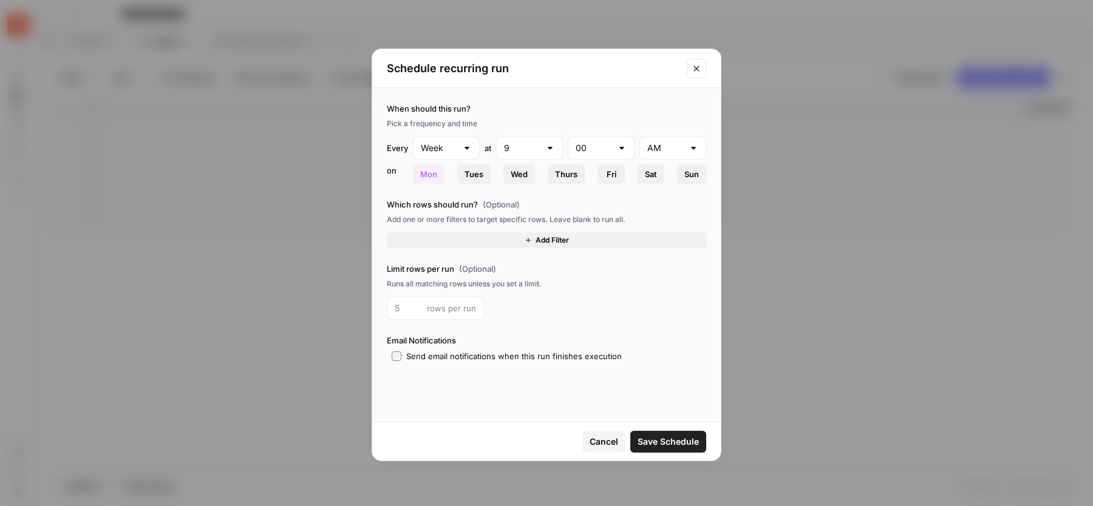
click at [545, 237] on span "Add Filter" at bounding box center [552, 240] width 33 height 11
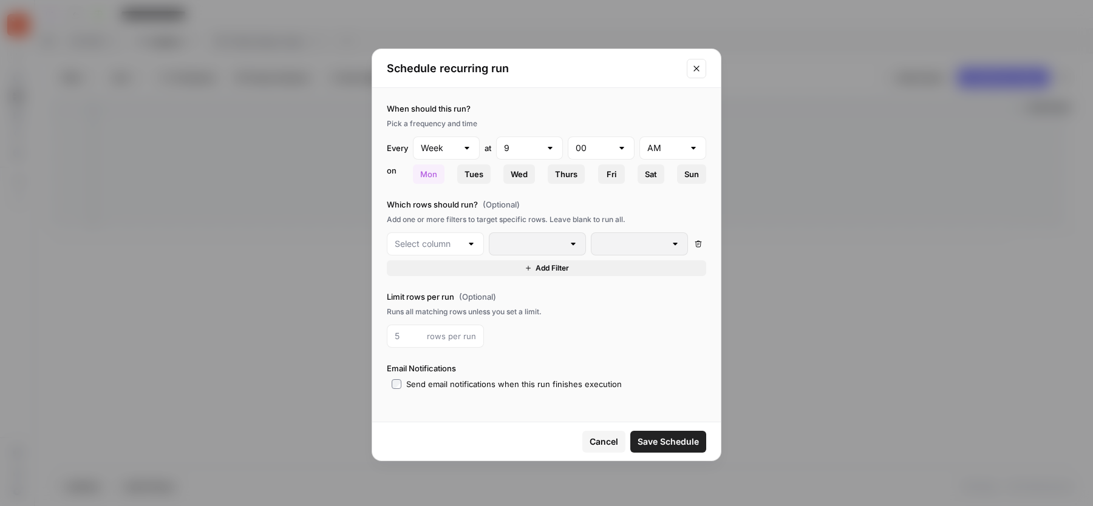
click at [464, 244] on div at bounding box center [435, 244] width 97 height 23
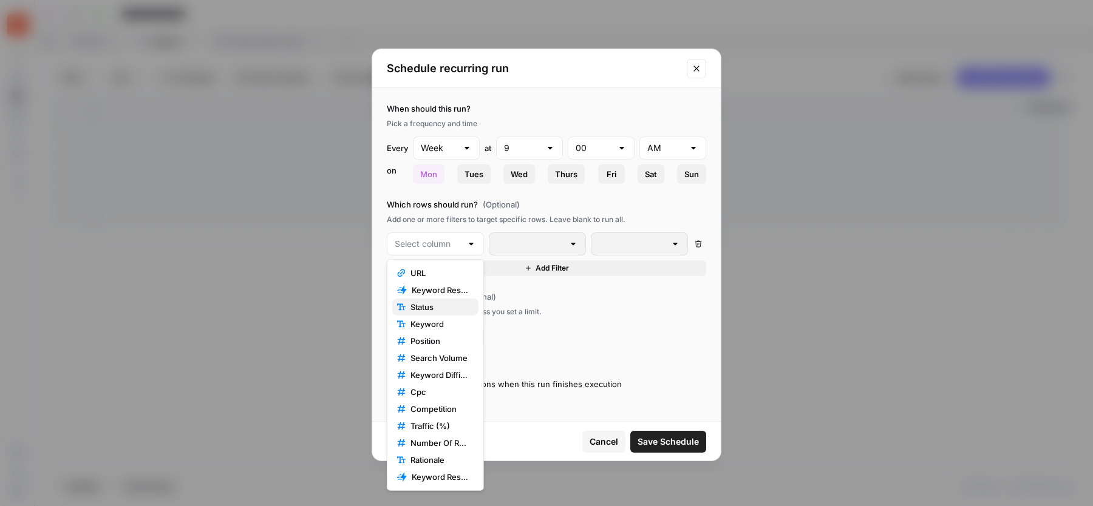
click at [427, 304] on span "Status" at bounding box center [439, 307] width 58 height 12
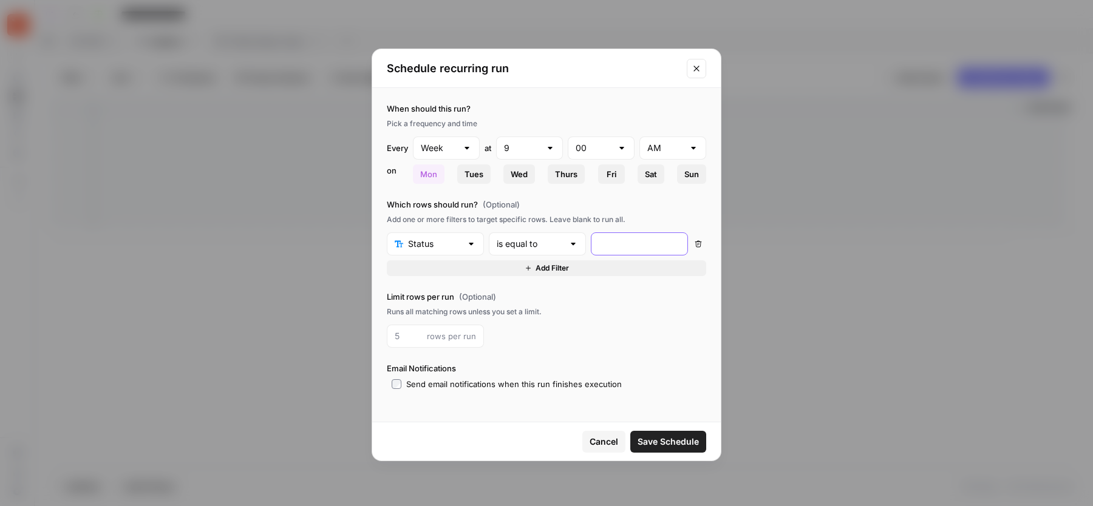
click at [616, 246] on input "text" at bounding box center [639, 244] width 81 height 12
click at [698, 241] on icon "button" at bounding box center [698, 244] width 7 height 7
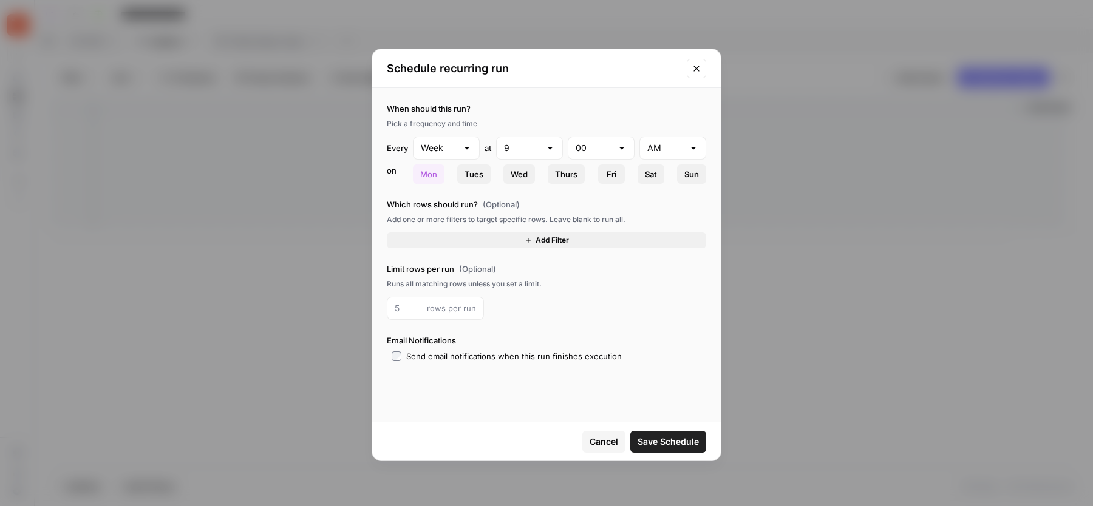
click at [693, 63] on button "Close modal" at bounding box center [696, 68] width 19 height 19
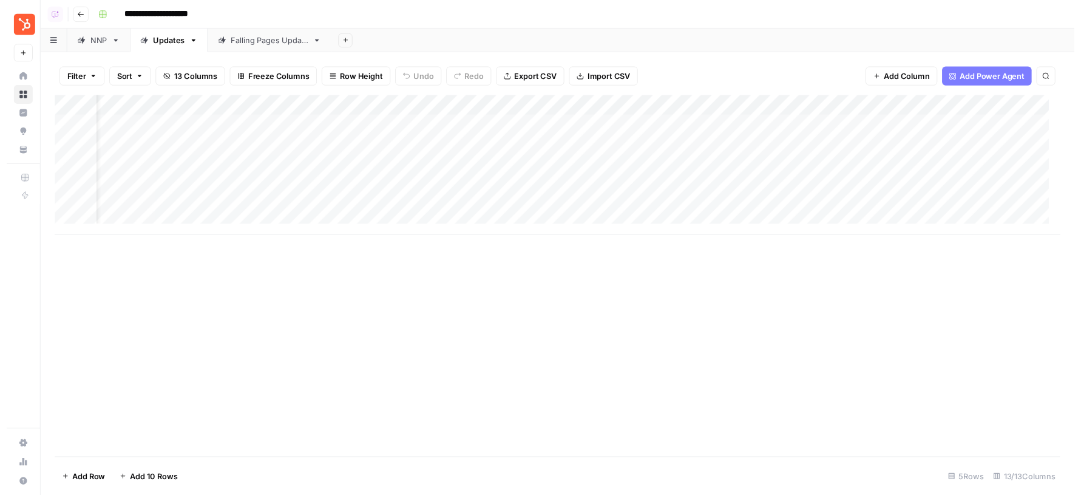
scroll to position [1, 50]
click at [434, 101] on div "Add Column" at bounding box center [563, 168] width 1029 height 143
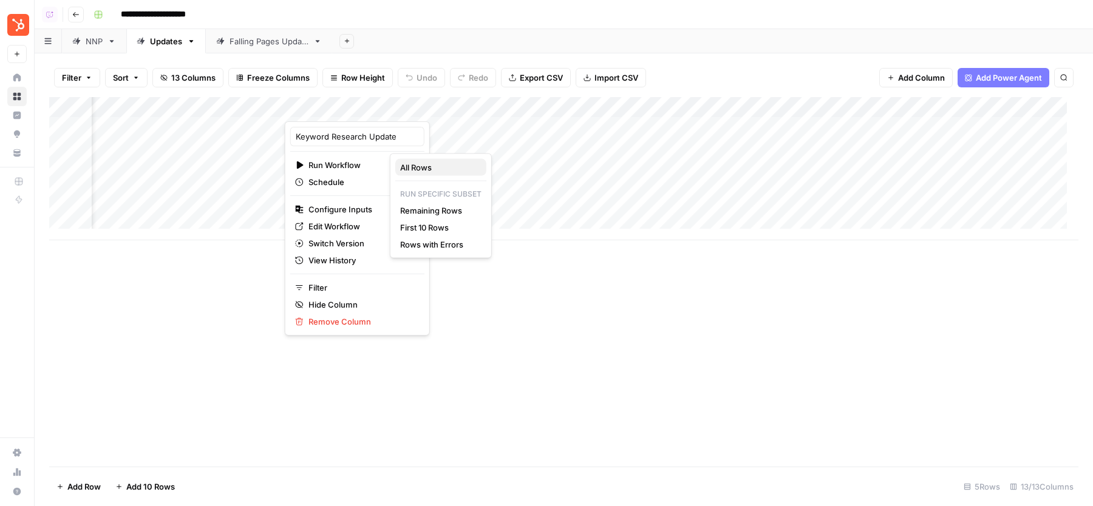
click at [421, 165] on span "All Rows" at bounding box center [438, 168] width 77 height 12
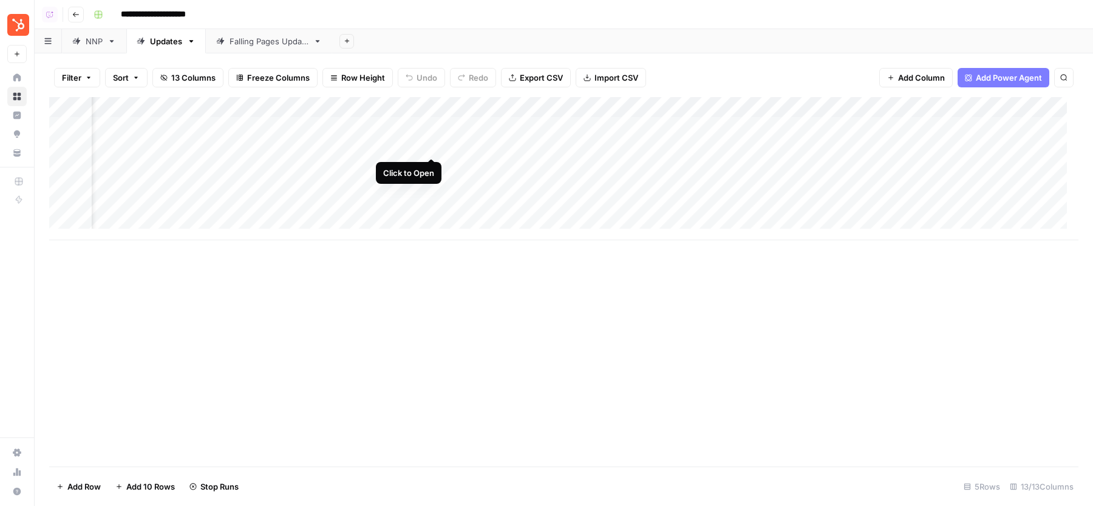
click at [433, 146] on div "Add Column" at bounding box center [563, 168] width 1029 height 143
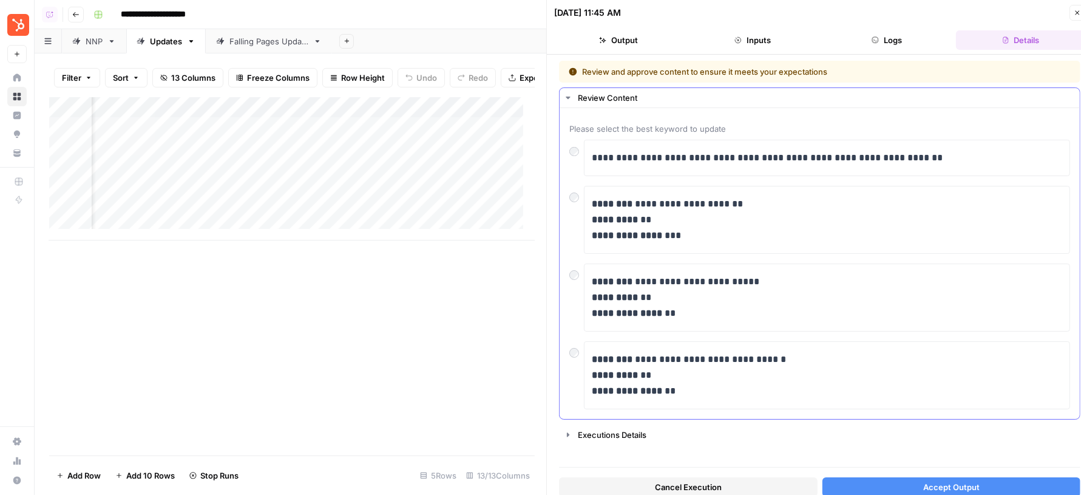
click at [573, 201] on div "**********" at bounding box center [820, 220] width 501 height 68
click at [945, 487] on span "Accept Output" at bounding box center [951, 487] width 56 height 12
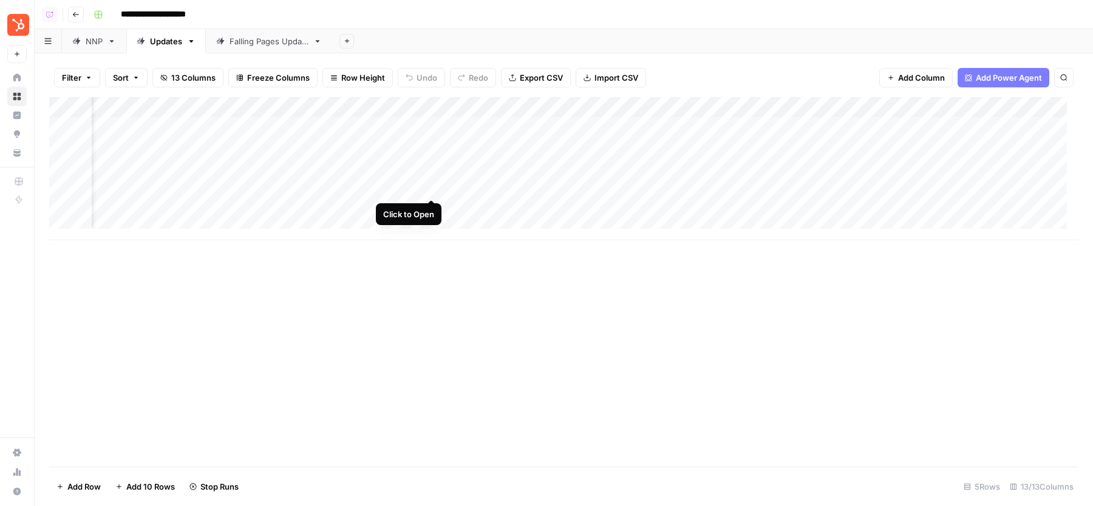
click at [433, 188] on div "Add Column" at bounding box center [563, 168] width 1029 height 143
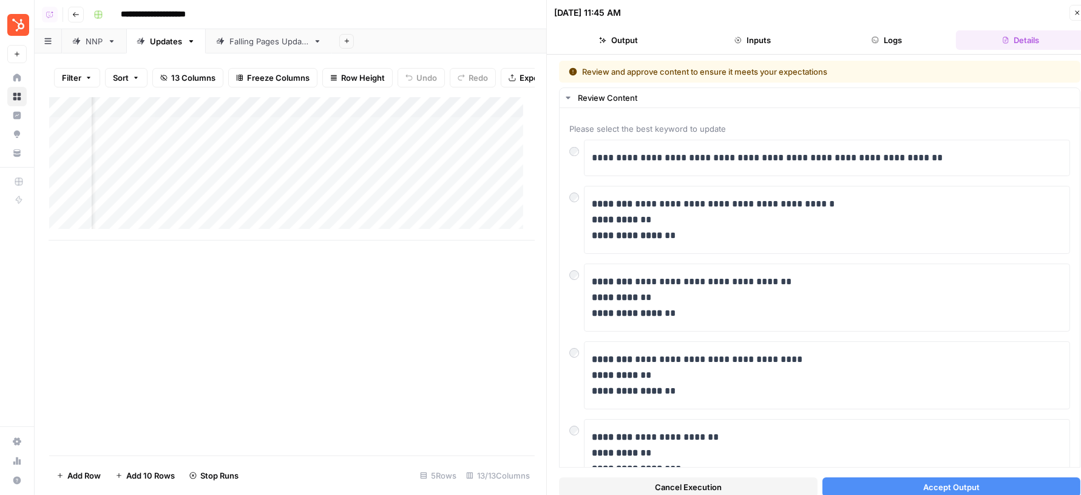
click at [953, 482] on span "Accept Output" at bounding box center [951, 487] width 56 height 12
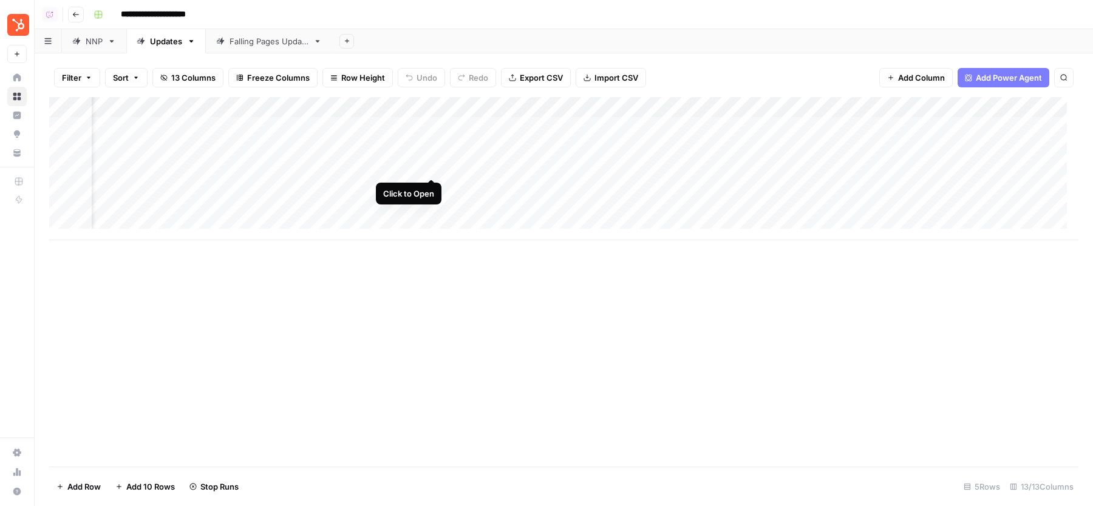
click at [432, 165] on div "Add Column" at bounding box center [563, 168] width 1029 height 143
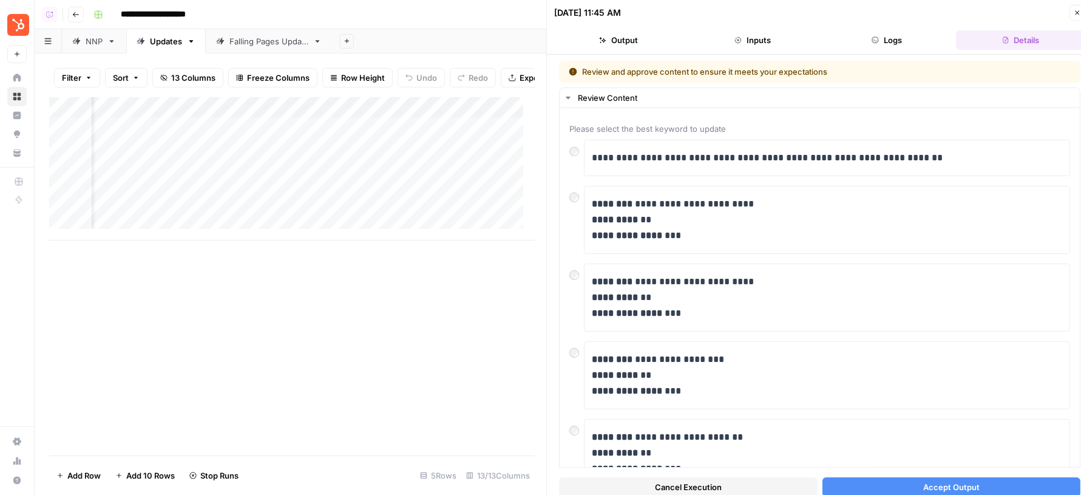
click at [869, 489] on button "Accept Output" at bounding box center [952, 486] width 259 height 19
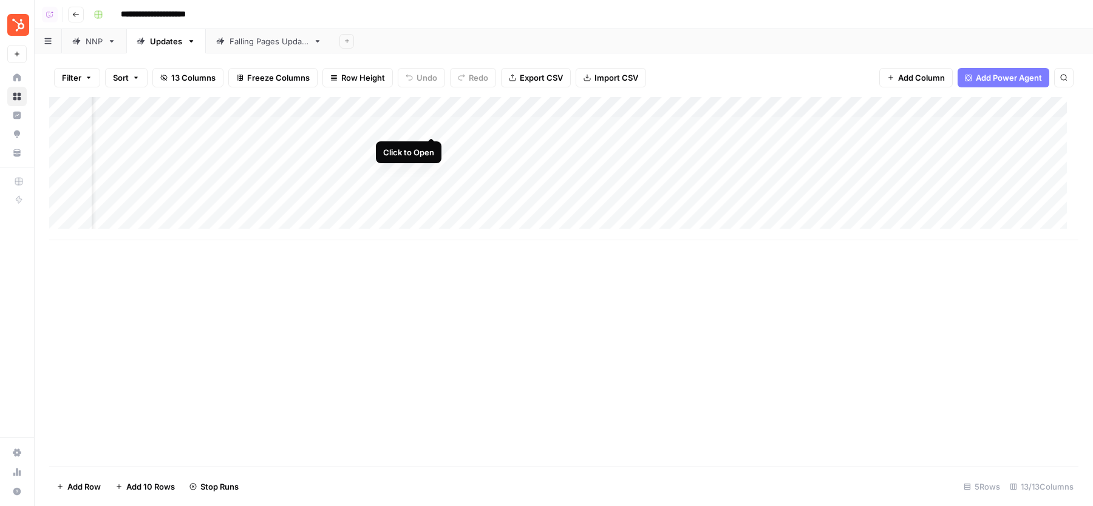
click at [434, 128] on div "Add Column" at bounding box center [563, 168] width 1029 height 143
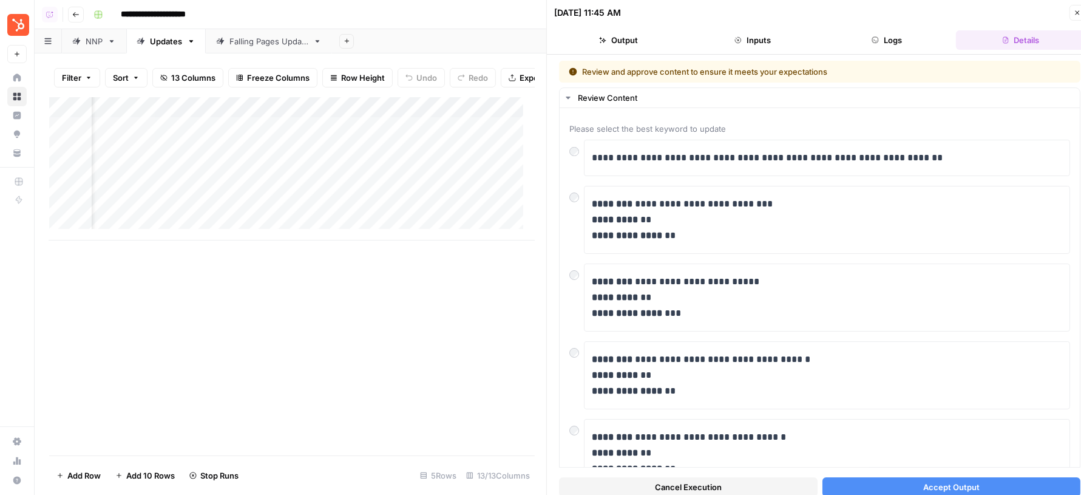
click at [855, 487] on button "Accept Output" at bounding box center [952, 486] width 259 height 19
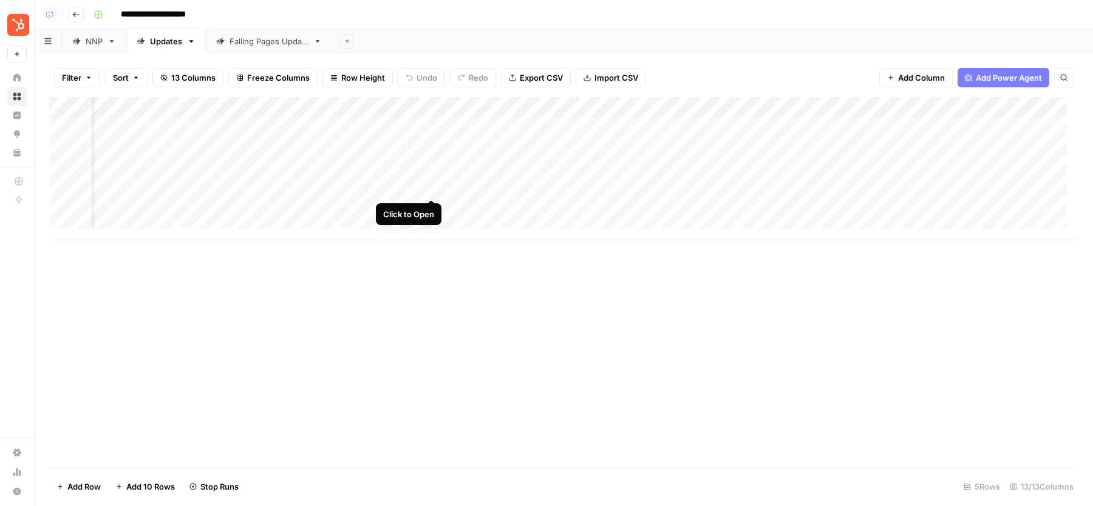
click at [433, 189] on div "Add Column" at bounding box center [563, 168] width 1029 height 143
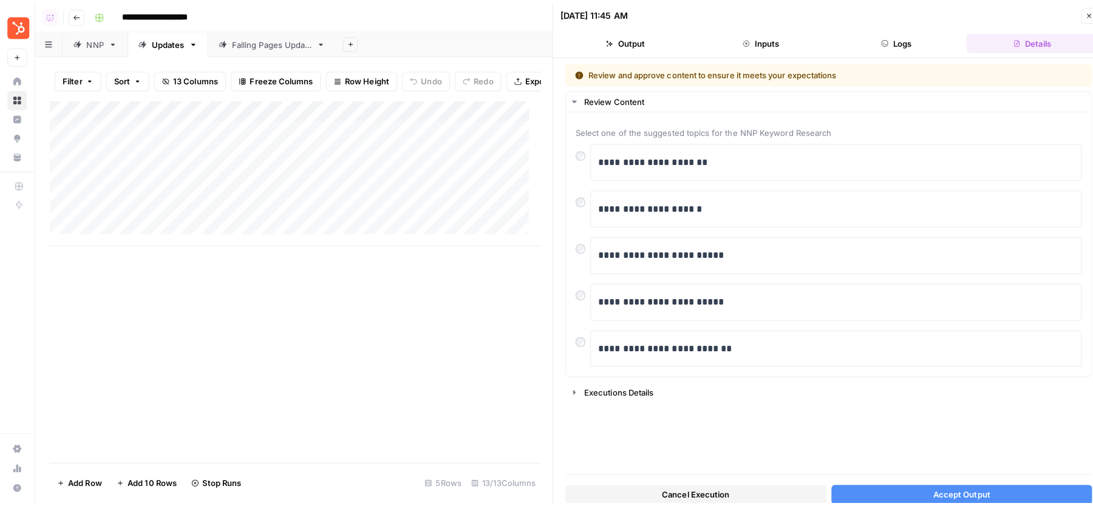
scroll to position [1, 0]
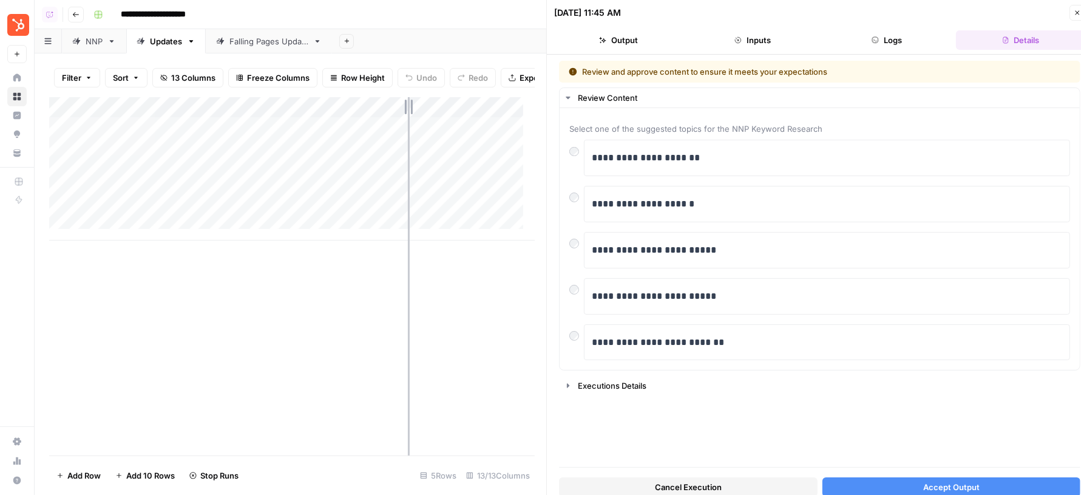
drag, startPoint x: 335, startPoint y: 120, endPoint x: 421, endPoint y: 120, distance: 85.6
click at [421, 120] on div "Add Column" at bounding box center [292, 168] width 486 height 143
drag, startPoint x: 420, startPoint y: 120, endPoint x: 363, endPoint y: 120, distance: 57.1
click at [364, 120] on div "Add Column" at bounding box center [292, 168] width 486 height 143
click at [876, 483] on button "Accept Output" at bounding box center [952, 486] width 259 height 19
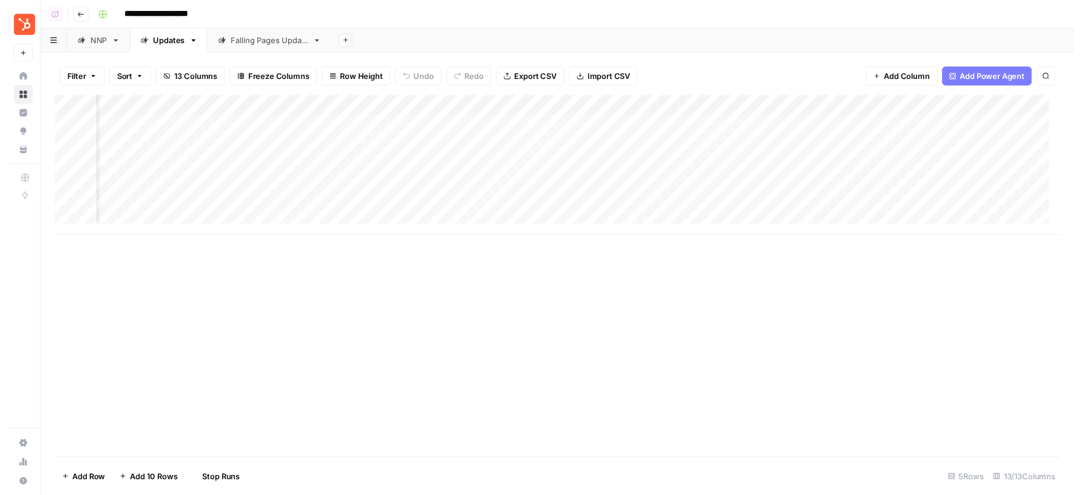
scroll to position [1, 93]
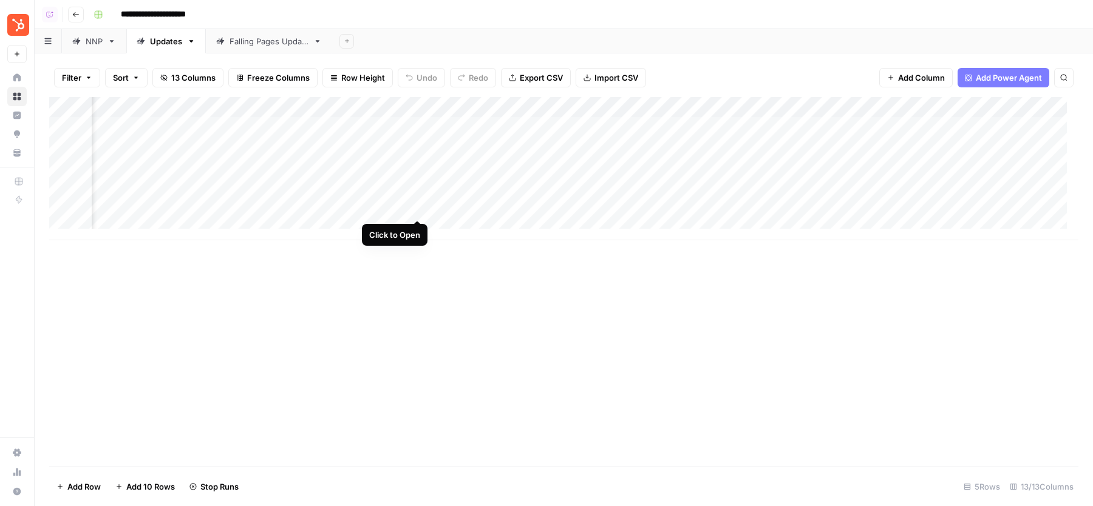
click at [417, 210] on div "Add Column" at bounding box center [563, 168] width 1029 height 143
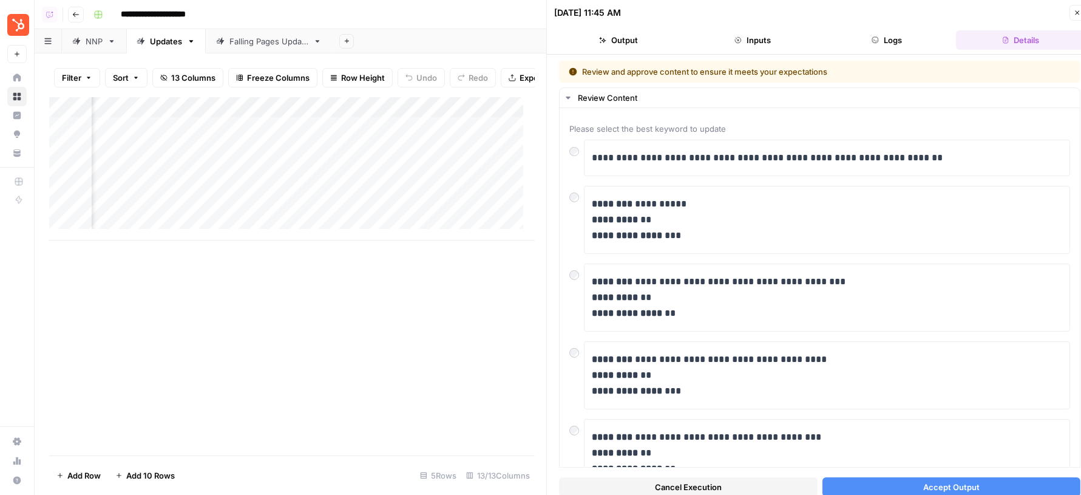
click at [879, 489] on button "Accept Output" at bounding box center [952, 486] width 259 height 19
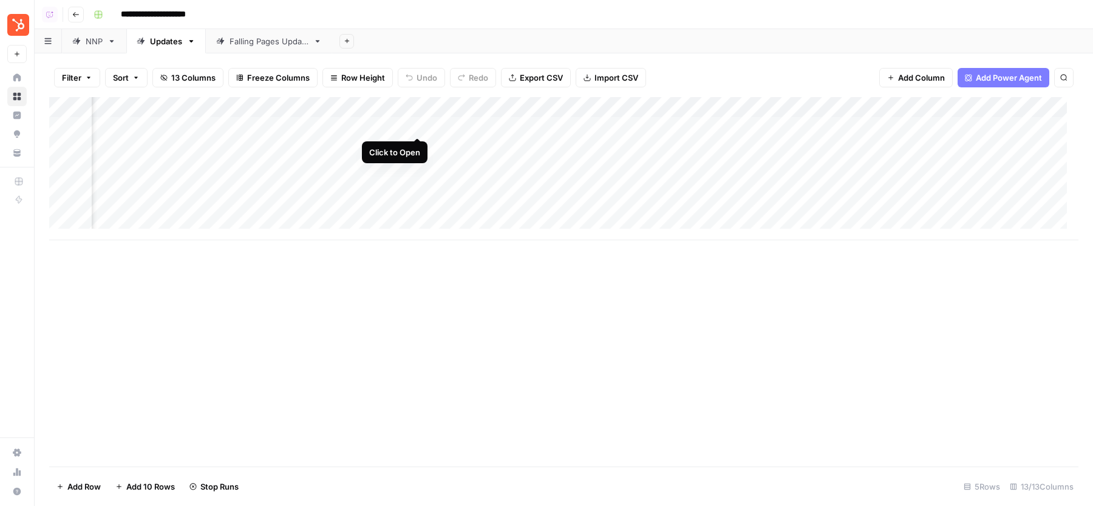
click at [420, 126] on div "Add Column" at bounding box center [563, 168] width 1029 height 143
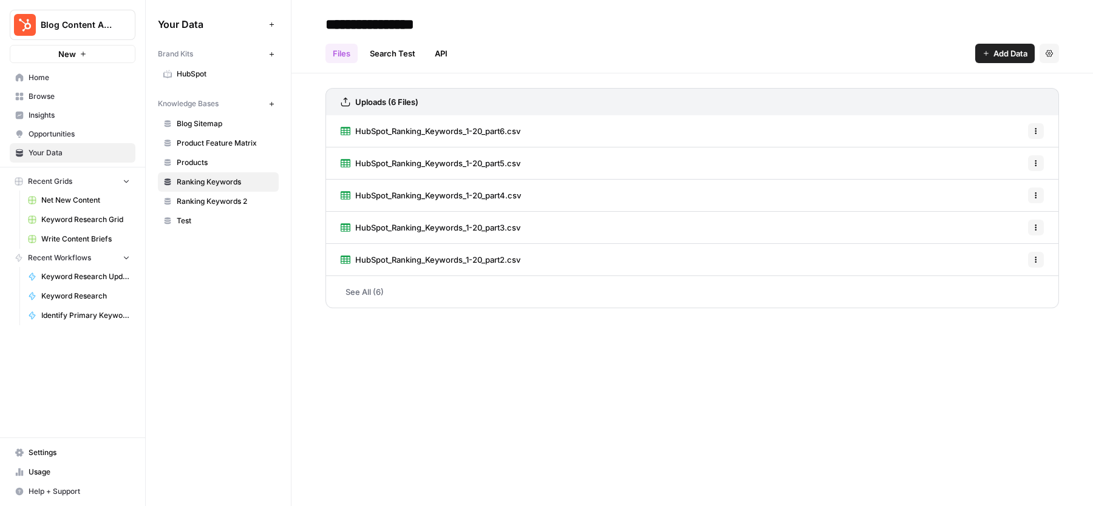
click at [214, 192] on link "Ranking Keywords 2" at bounding box center [218, 201] width 121 height 19
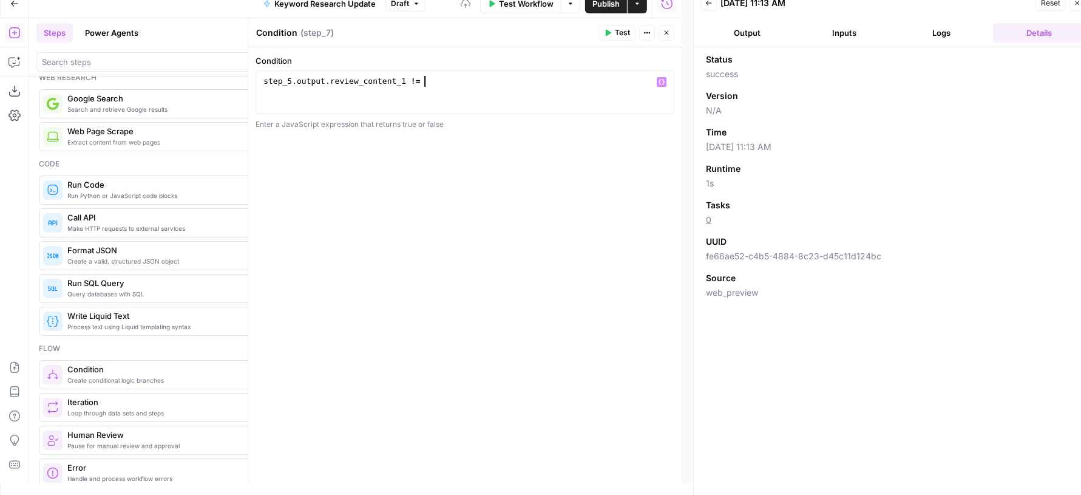
scroll to position [0, 12]
type textarea "**********"
click at [927, 28] on button "Logs" at bounding box center [942, 32] width 92 height 19
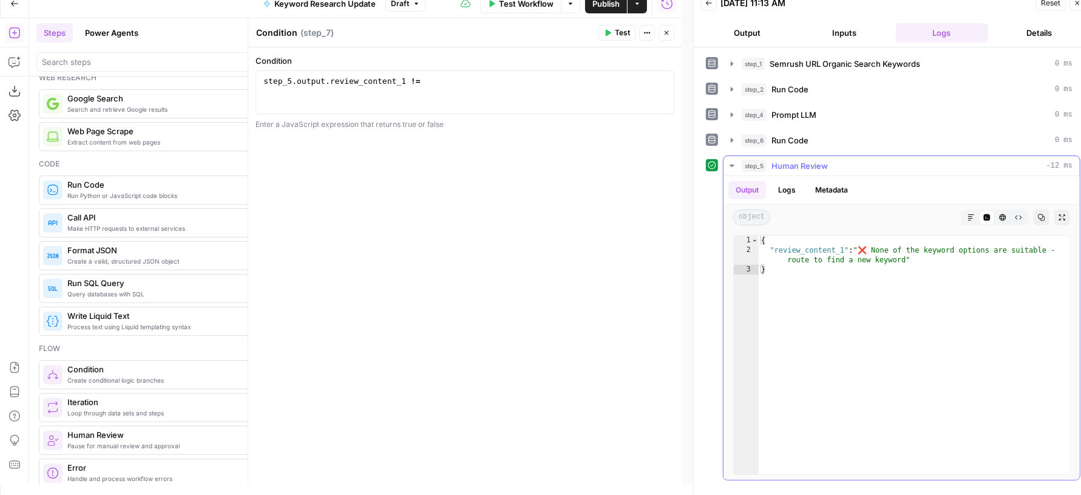
type textarea "**********"
drag, startPoint x: 862, startPoint y: 246, endPoint x: 905, endPoint y: 248, distance: 43.1
click at [906, 248] on div "{ "review_content_1" : "❌ None of the keyword options are suitable - route to f…" at bounding box center [915, 365] width 312 height 259
drag, startPoint x: 857, startPoint y: 246, endPoint x: 913, endPoint y: 253, distance: 55.7
click at [913, 253] on div "{ "review_content_1" : "❌ None of the keyword options are suitable - route to f…" at bounding box center [915, 365] width 312 height 259
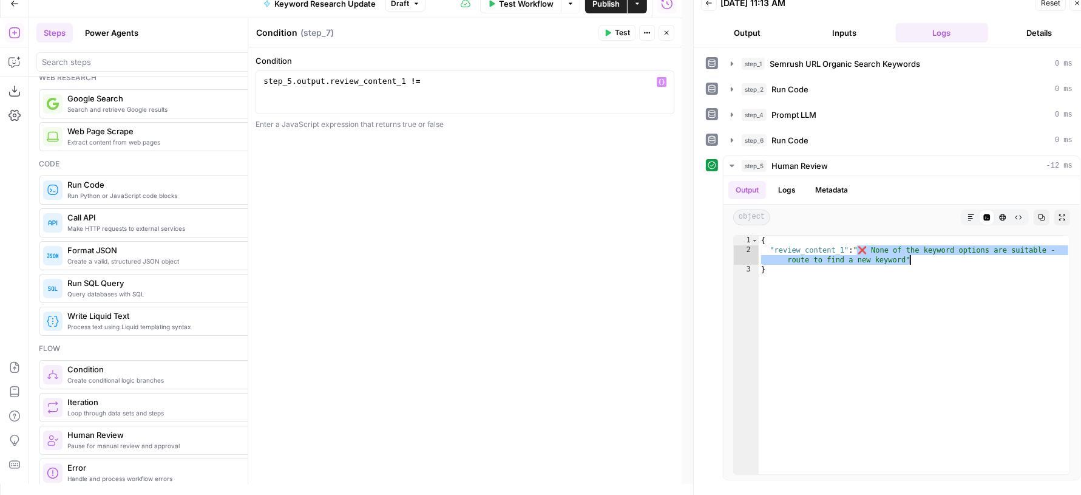
click at [443, 81] on div "step_5 . output . review_content_1 !=" at bounding box center [465, 103] width 409 height 55
paste textarea "**********"
type textarea "**********"
click at [671, 35] on button "Close" at bounding box center [667, 33] width 16 height 16
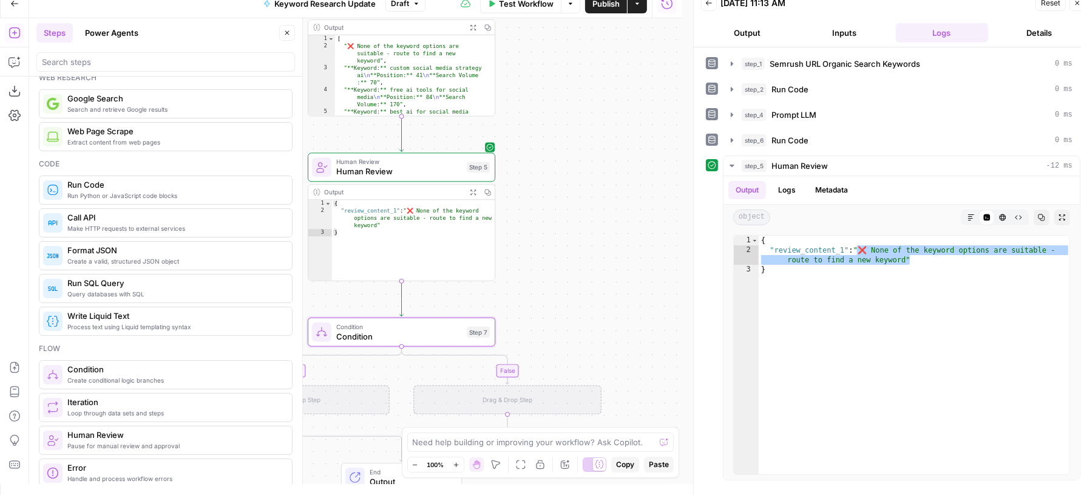
click at [285, 32] on icon "button" at bounding box center [287, 32] width 7 height 7
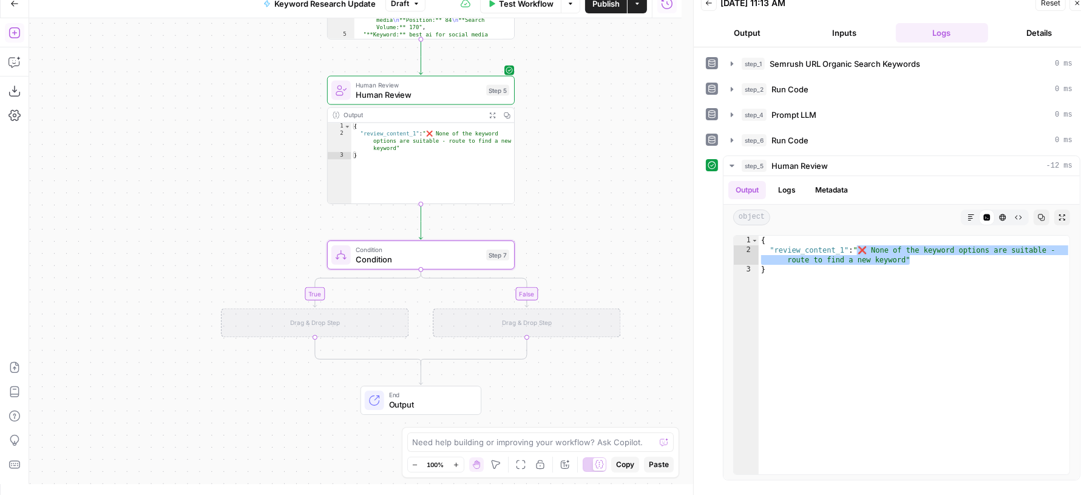
click at [18, 32] on icon "button" at bounding box center [15, 33] width 12 height 12
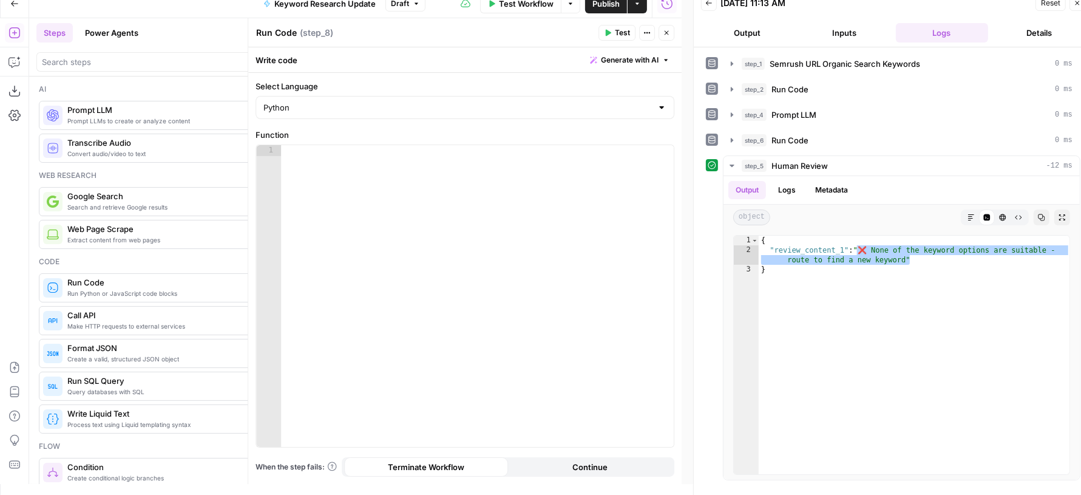
click at [666, 37] on button "Close" at bounding box center [667, 33] width 16 height 16
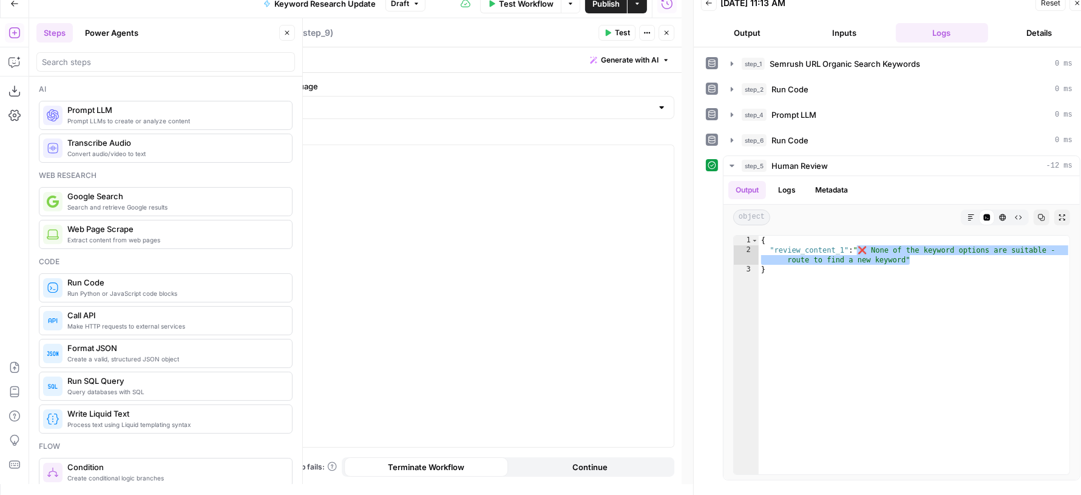
click at [291, 30] on button "Close" at bounding box center [287, 33] width 16 height 16
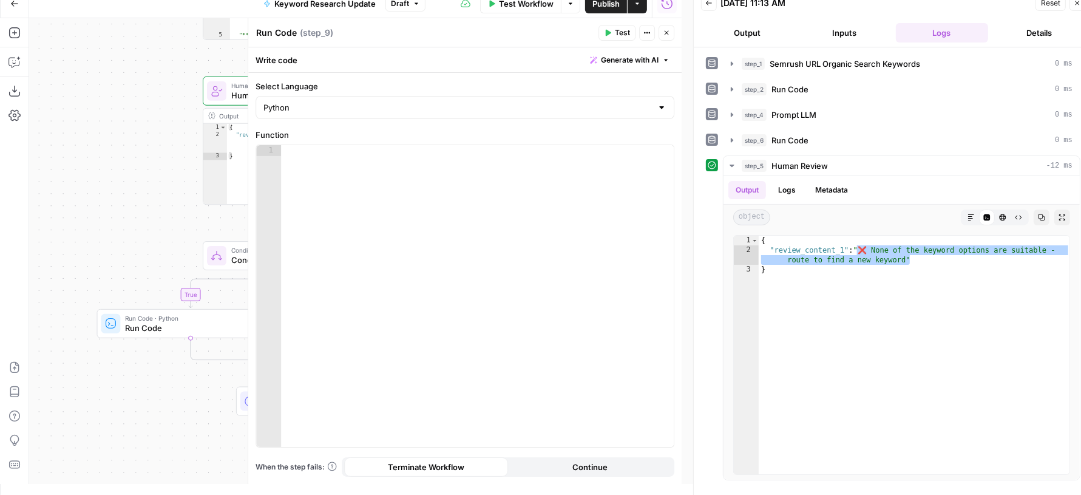
scroll to position [11, 11]
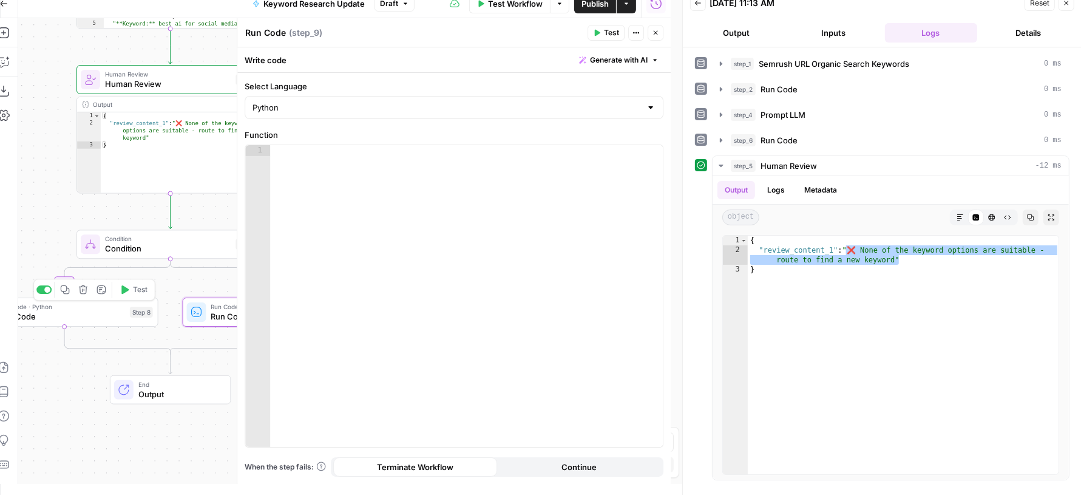
click at [94, 314] on span "Run Code" at bounding box center [62, 316] width 126 height 12
click at [213, 316] on span "Run Code" at bounding box center [274, 316] width 126 height 12
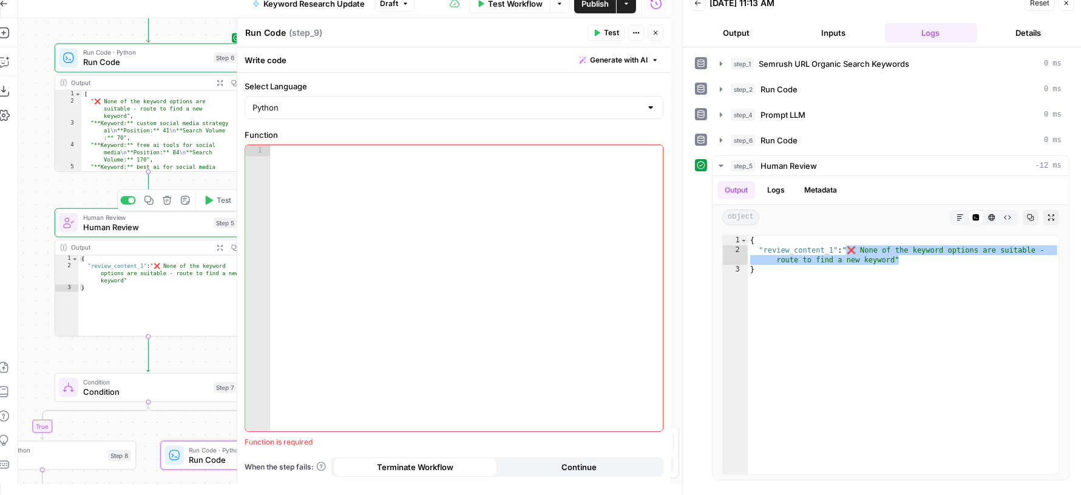
click at [212, 201] on icon "button" at bounding box center [208, 201] width 10 height 10
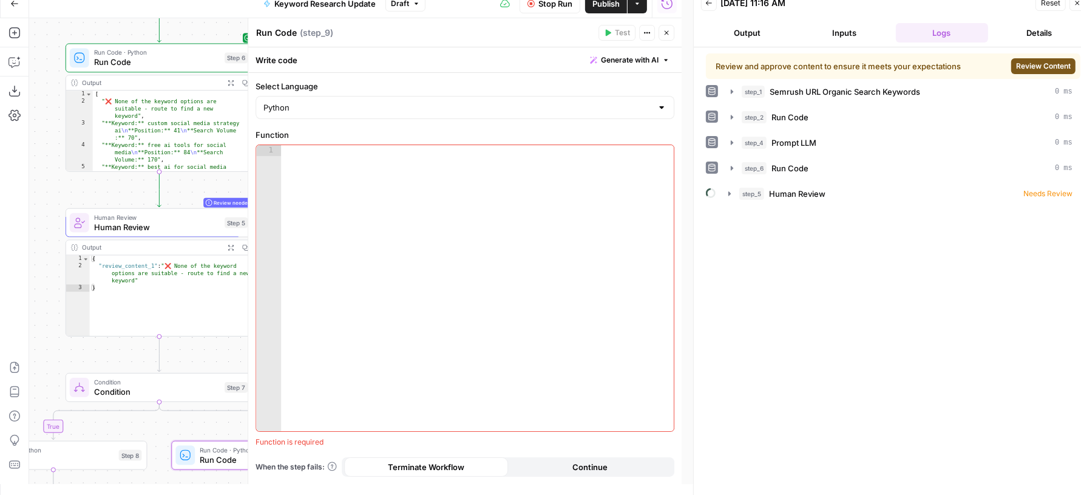
click at [1025, 68] on span "Review Content" at bounding box center [1043, 66] width 55 height 11
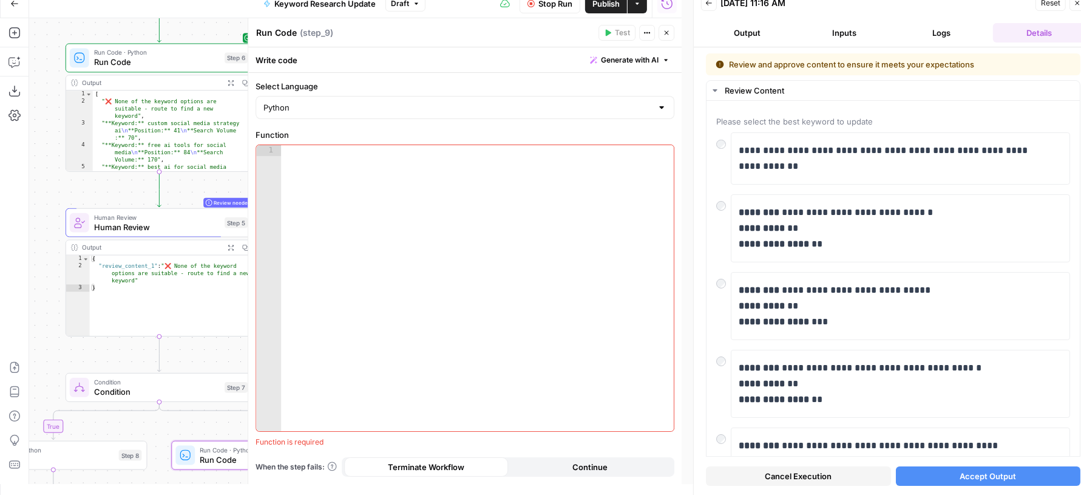
click at [1012, 474] on button "Accept Output" at bounding box center [988, 475] width 185 height 19
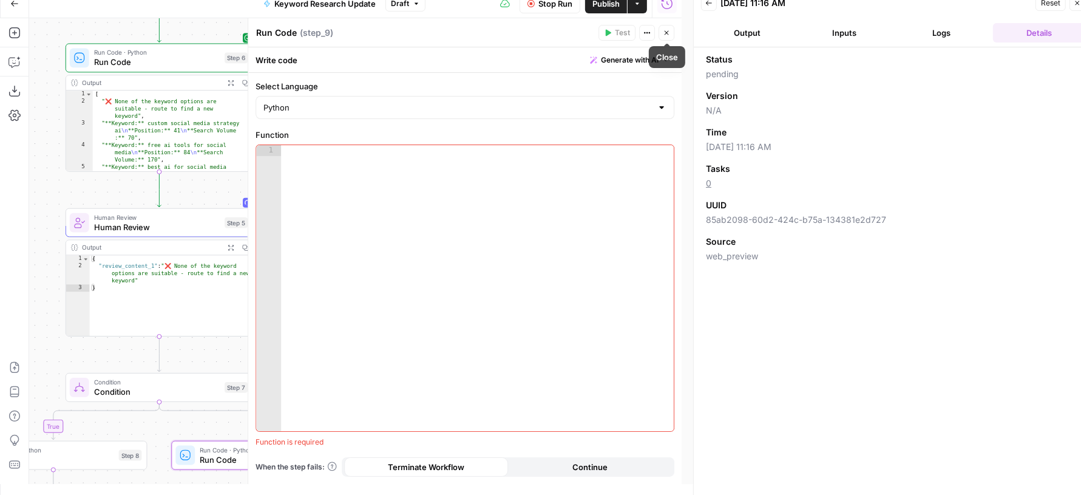
click at [666, 29] on icon "button" at bounding box center [666, 32] width 7 height 7
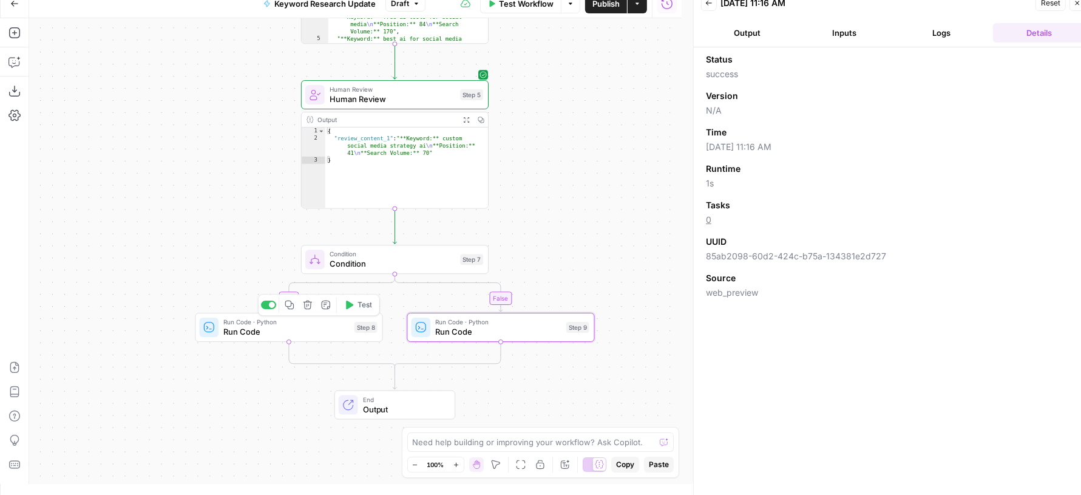
click at [301, 335] on span "Run Code" at bounding box center [286, 331] width 126 height 12
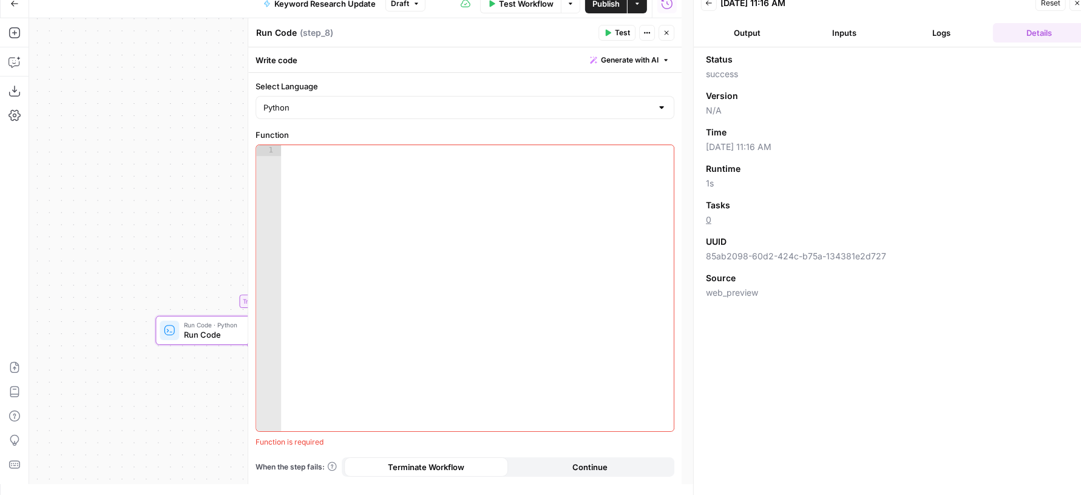
scroll to position [11, 11]
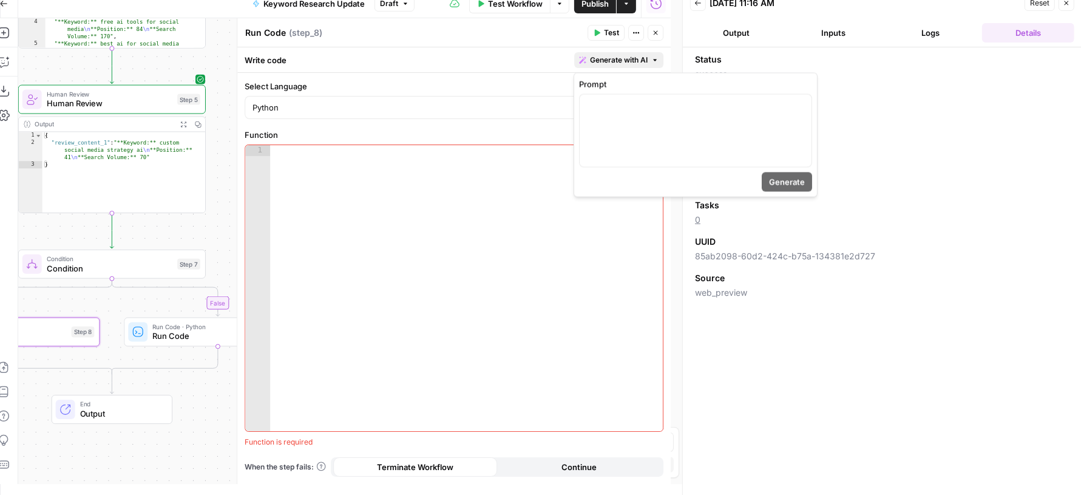
click at [600, 56] on span "Generate with AI" at bounding box center [619, 60] width 58 height 11
click at [602, 116] on div at bounding box center [696, 131] width 232 height 72
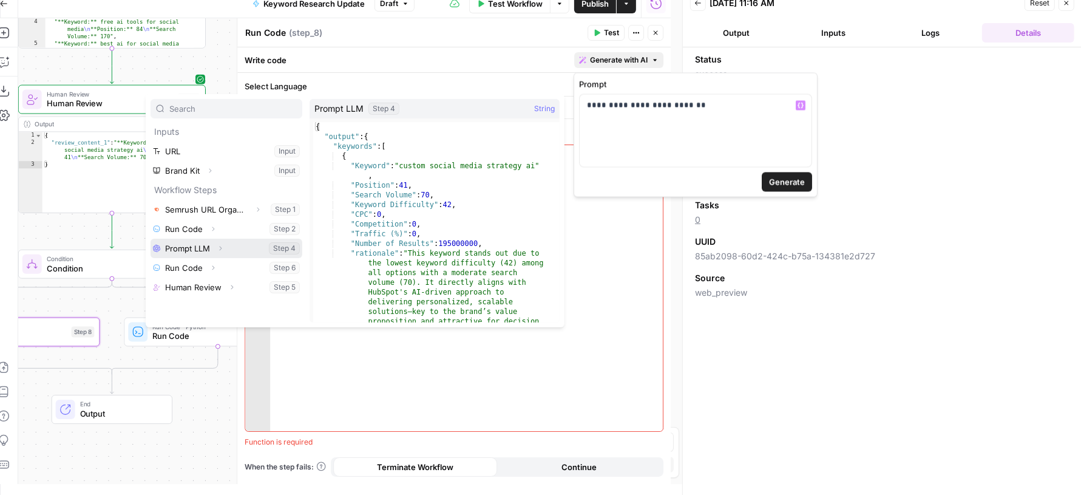
click at [220, 245] on icon "button" at bounding box center [220, 248] width 7 height 7
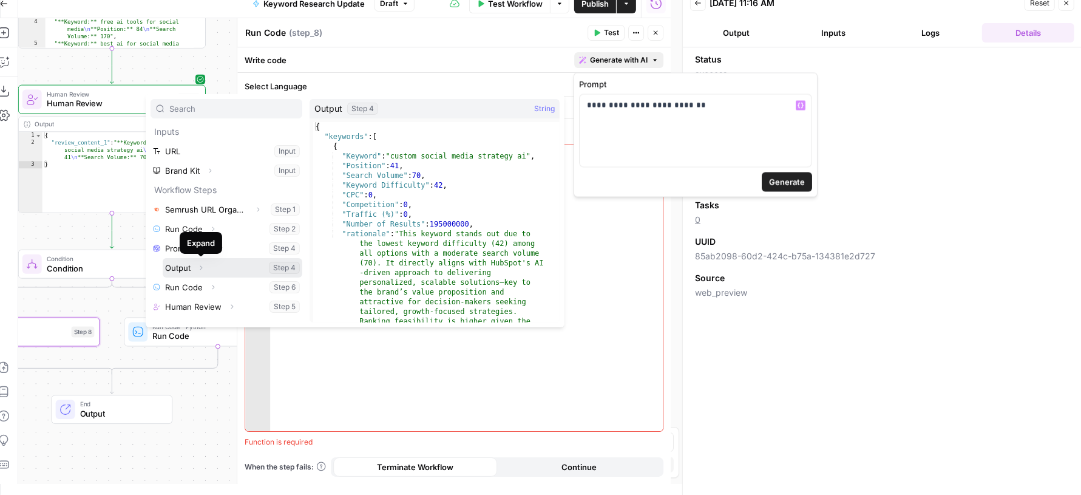
click at [200, 265] on icon "button" at bounding box center [200, 267] width 7 height 7
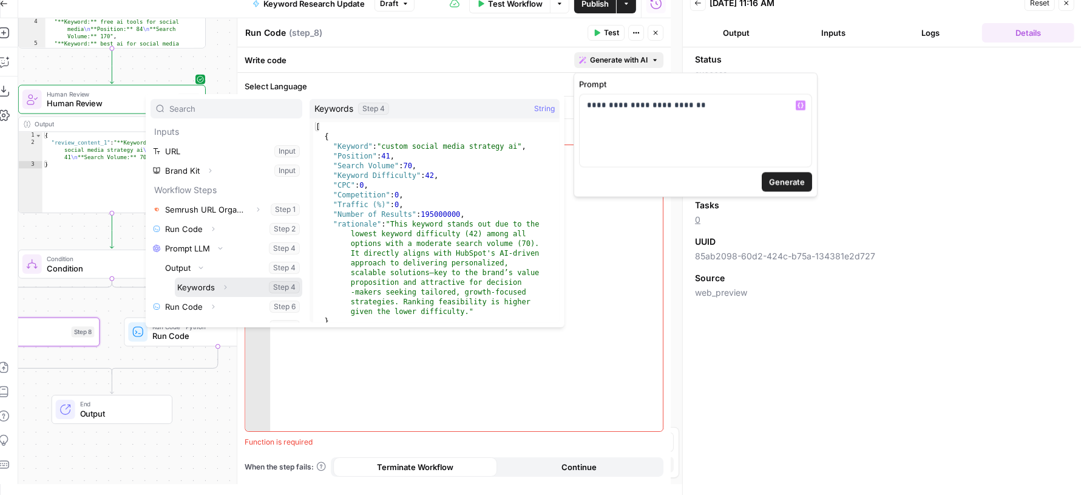
click at [208, 286] on button "Select variable Keywords" at bounding box center [239, 286] width 128 height 19
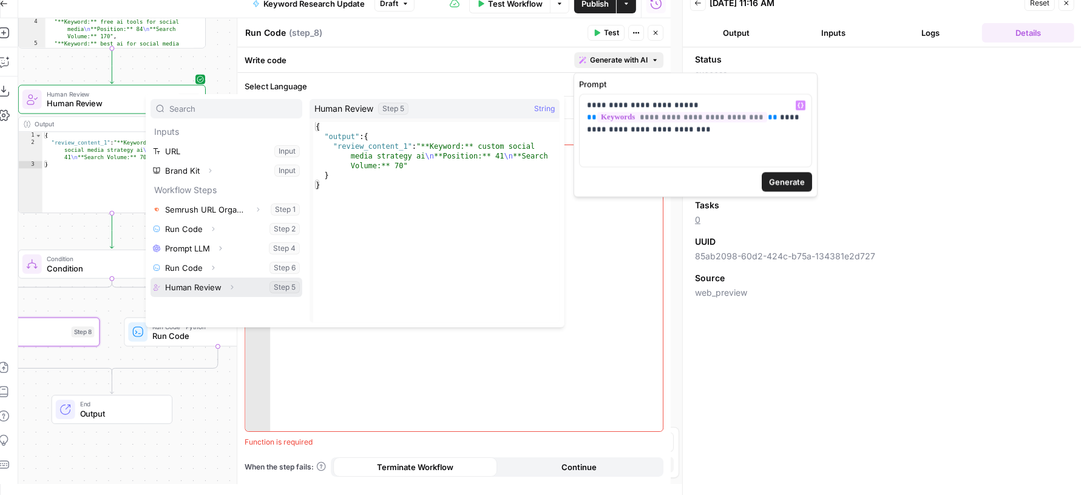
click at [232, 287] on icon "button" at bounding box center [231, 287] width 7 height 7
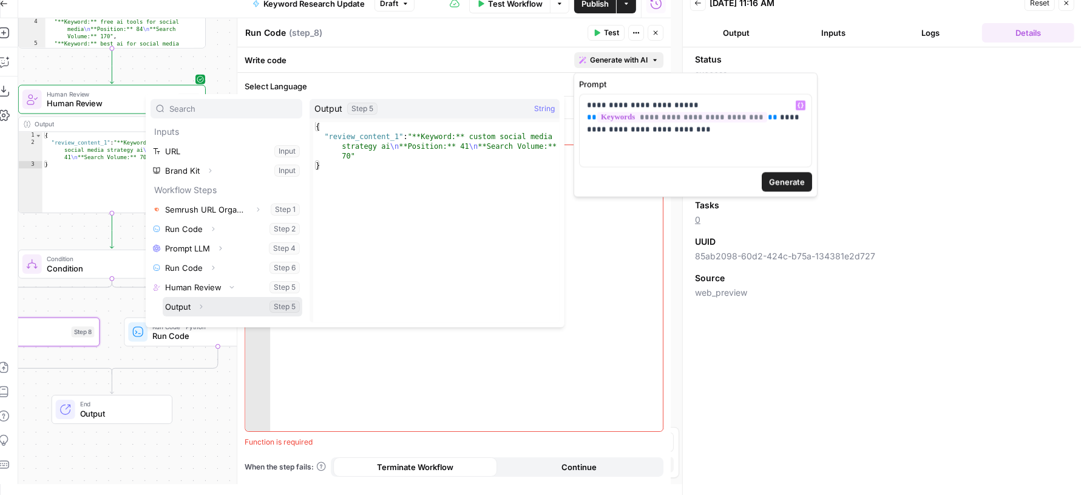
click at [204, 304] on button "Expand" at bounding box center [201, 307] width 16 height 16
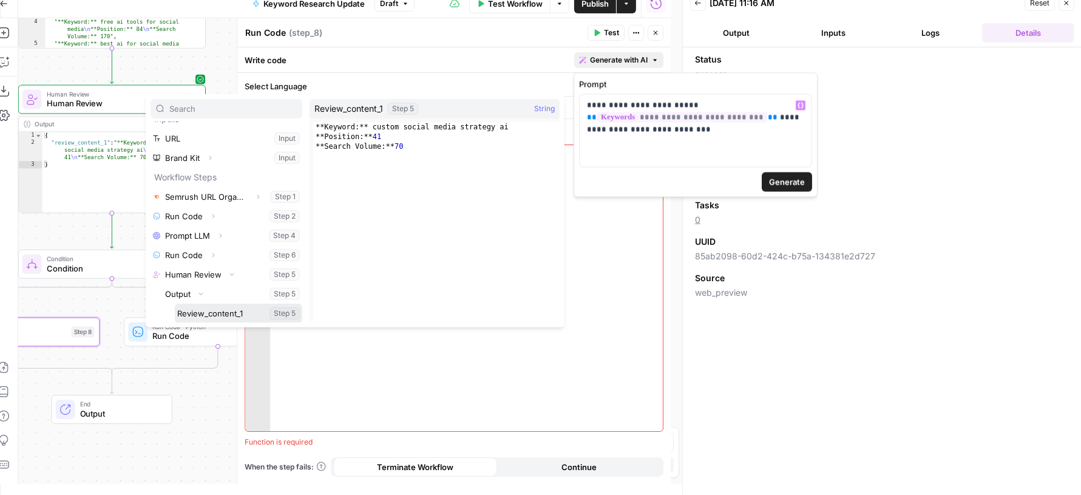
click at [219, 308] on button "Select variable Review_content_1" at bounding box center [239, 313] width 128 height 19
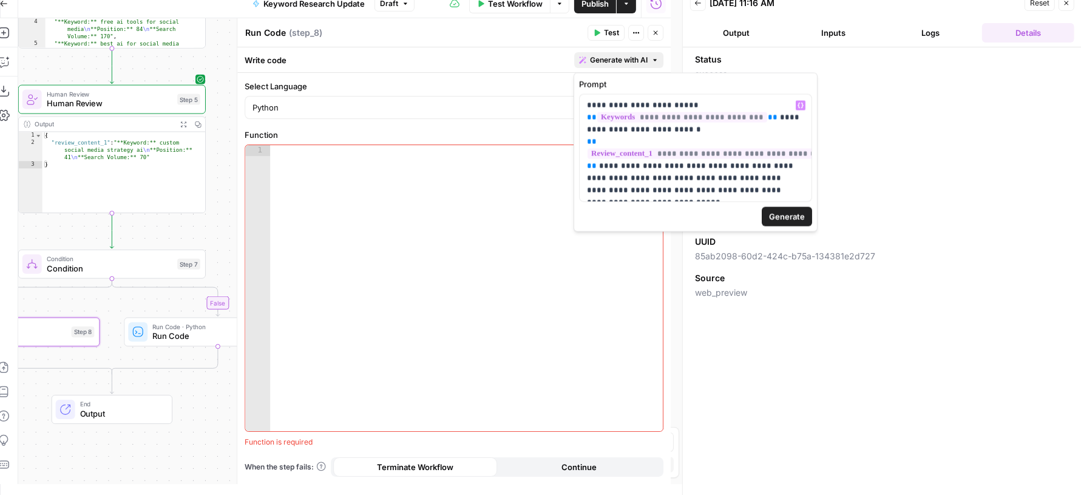
click at [780, 213] on span "Generate" at bounding box center [787, 217] width 36 height 12
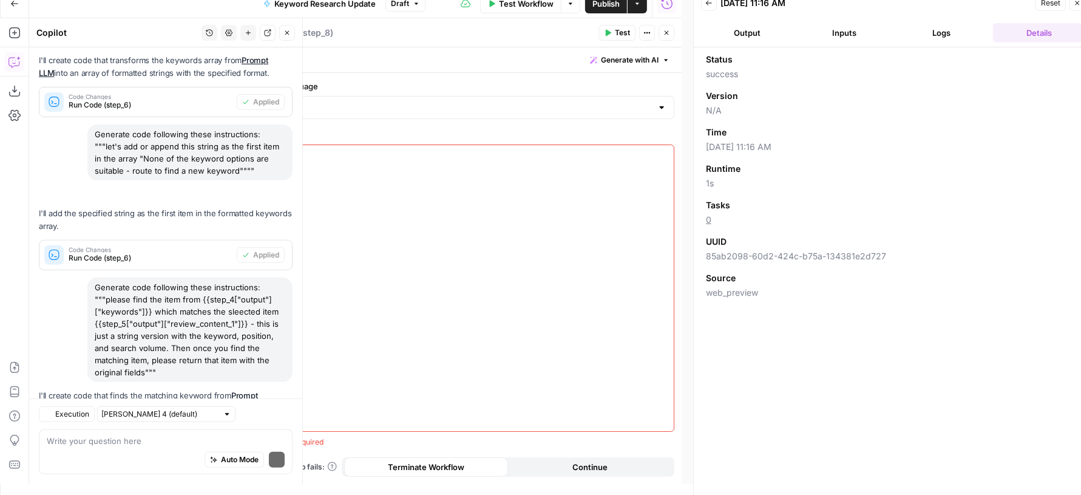
scroll to position [536, 0]
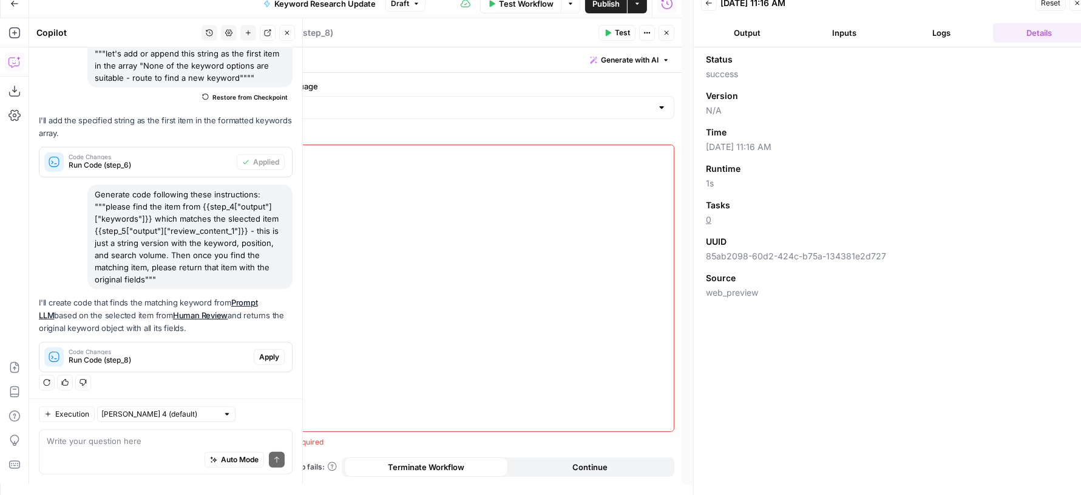
click at [271, 358] on button "Apply" at bounding box center [269, 357] width 31 height 16
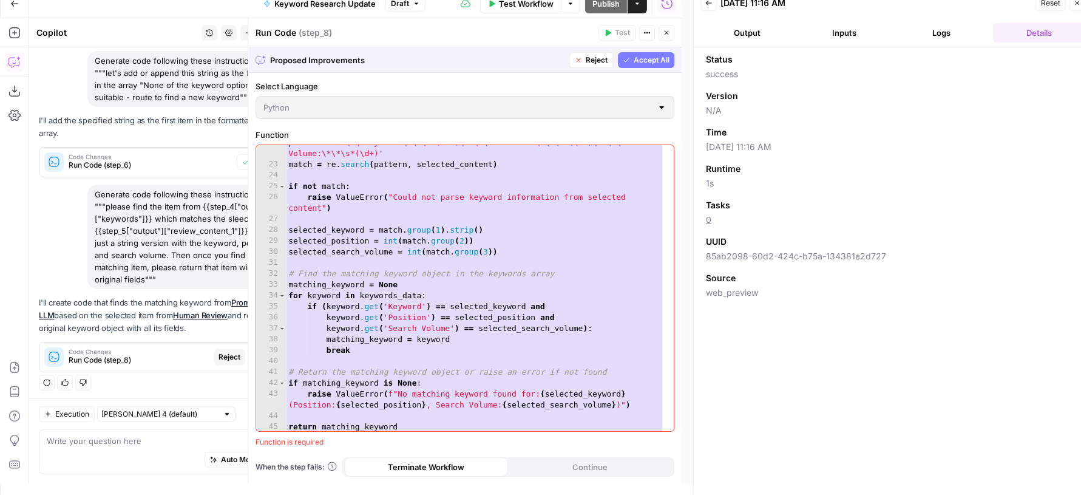
scroll to position [281, 0]
click at [636, 61] on span "Accept All" at bounding box center [652, 60] width 36 height 11
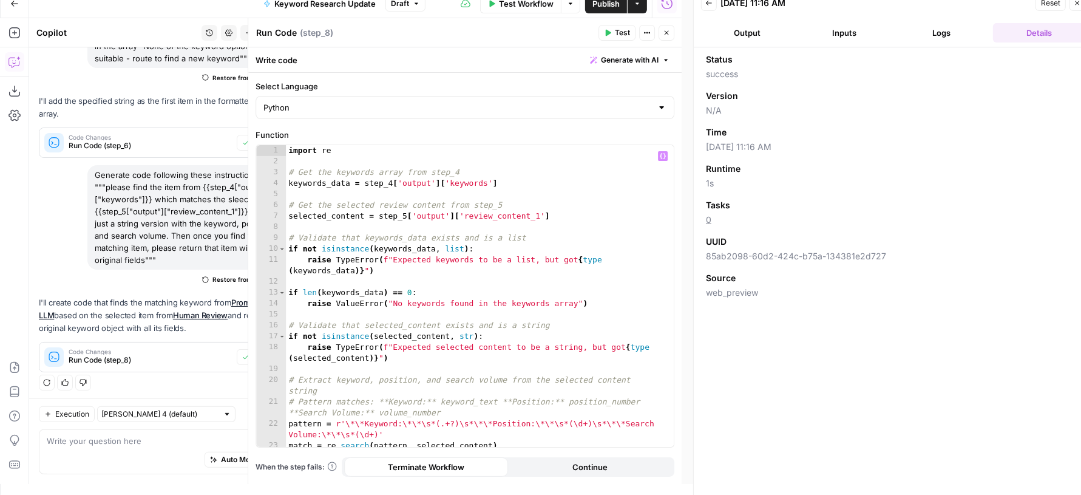
scroll to position [0, 0]
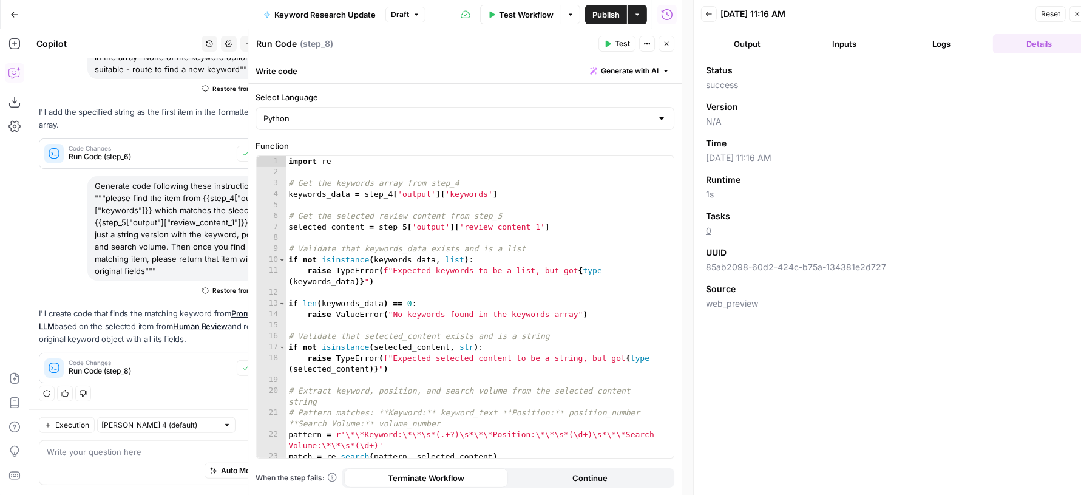
click at [611, 44] on icon "button" at bounding box center [608, 44] width 5 height 7
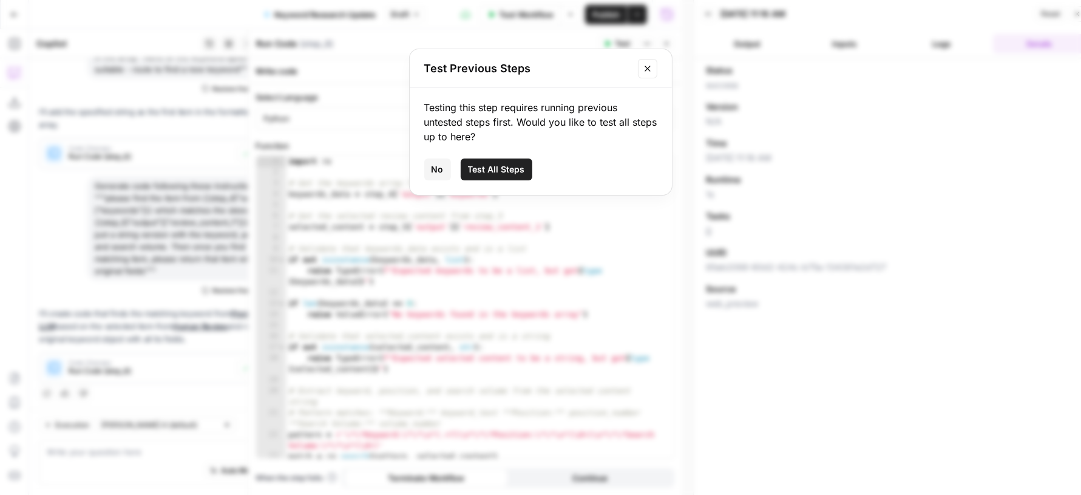
click at [493, 166] on span "Test All Steps" at bounding box center [496, 169] width 57 height 12
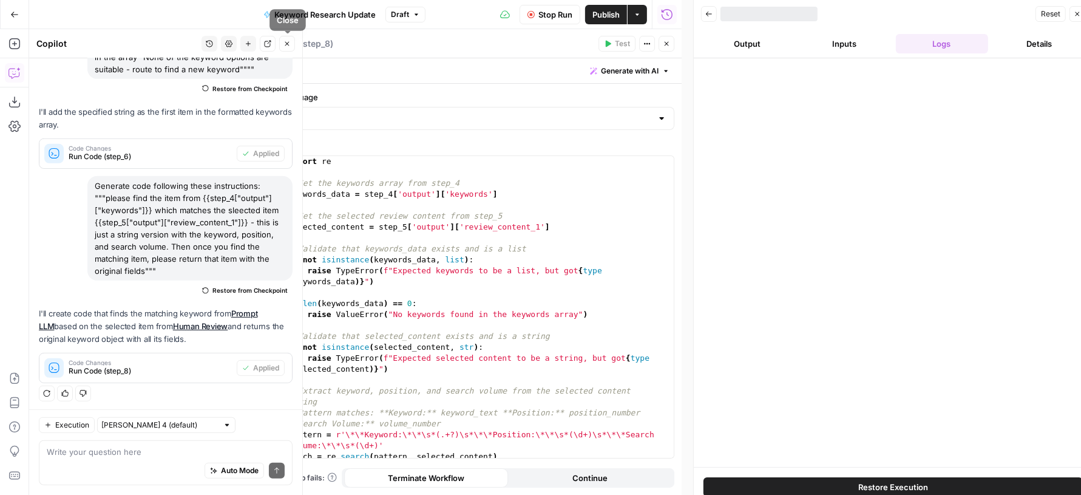
click at [289, 46] on icon "button" at bounding box center [287, 44] width 4 height 4
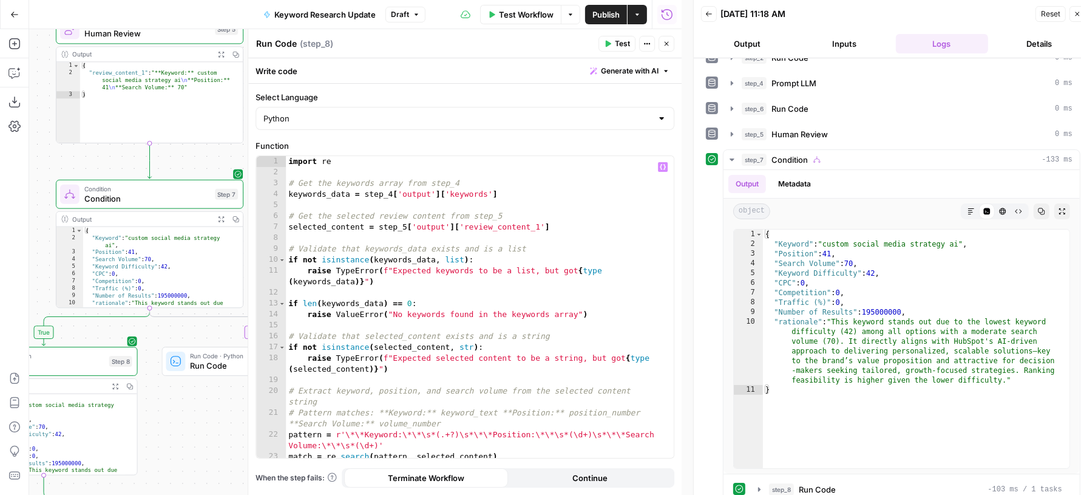
scroll to position [265, 0]
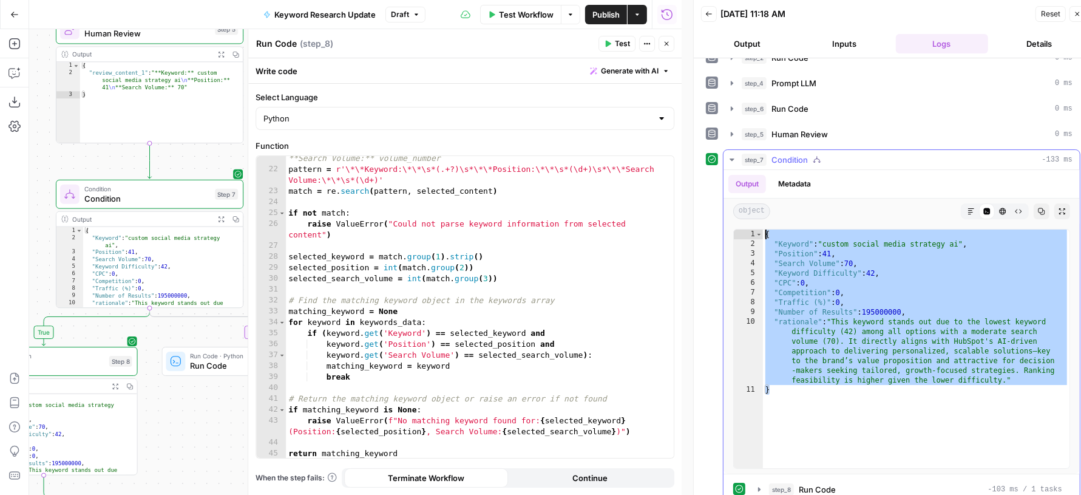
drag, startPoint x: 774, startPoint y: 388, endPoint x: 763, endPoint y: 232, distance: 156.4
click at [763, 232] on div "{ "Keyword" : "custom social media strategy ai" , "Position" : 41 , "Search Vol…" at bounding box center [916, 359] width 307 height 259
type textarea "**********"
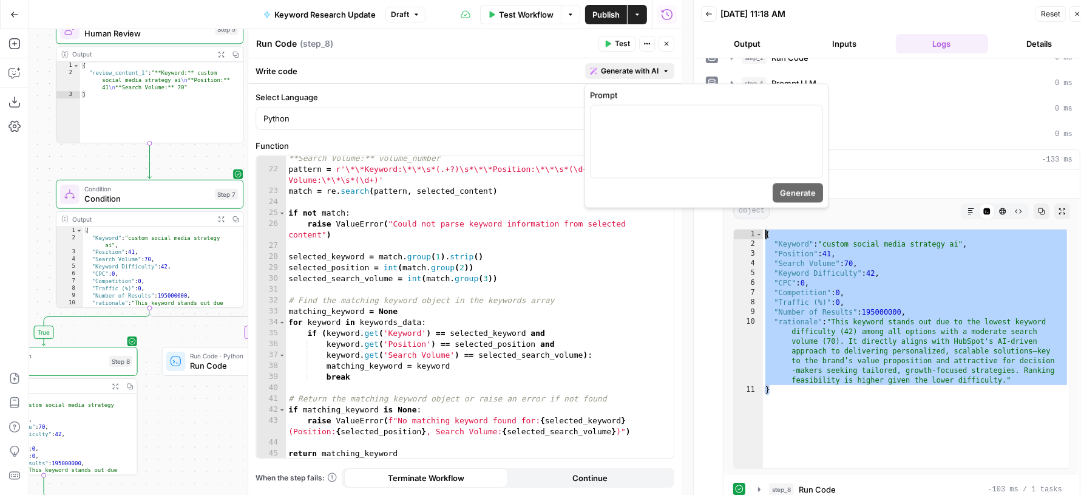
click at [624, 69] on span "Generate with AI" at bounding box center [630, 71] width 58 height 11
click at [623, 128] on div at bounding box center [707, 142] width 232 height 72
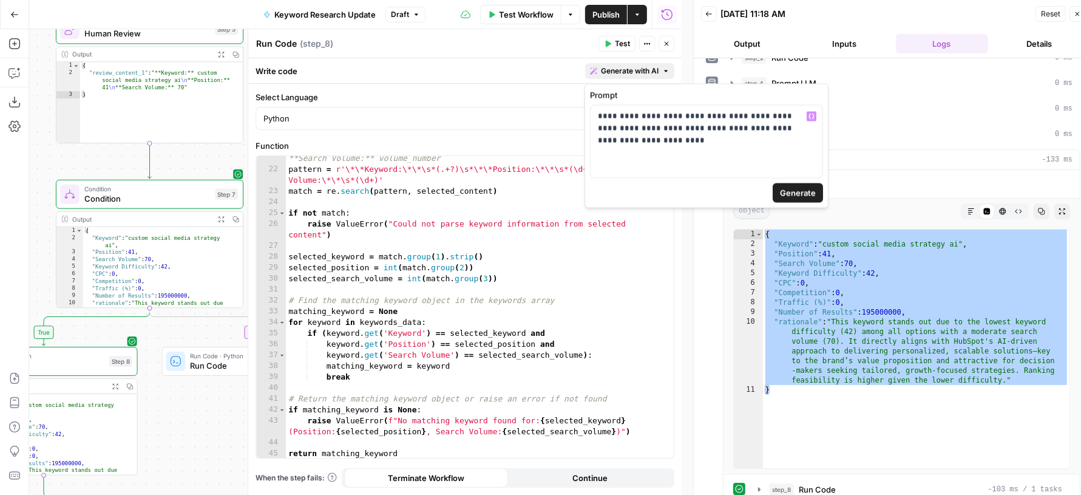
click at [798, 191] on span "Generate" at bounding box center [798, 193] width 36 height 12
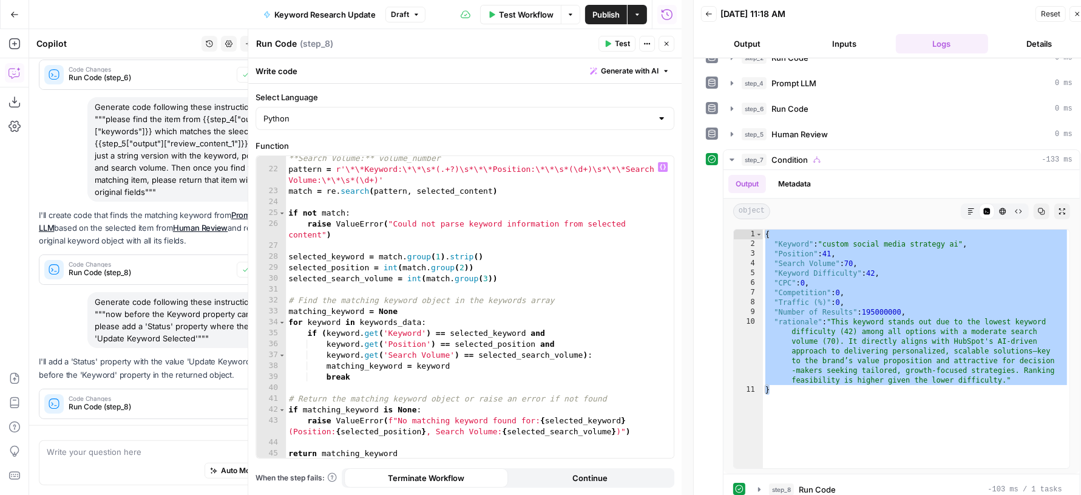
scroll to position [689, 0]
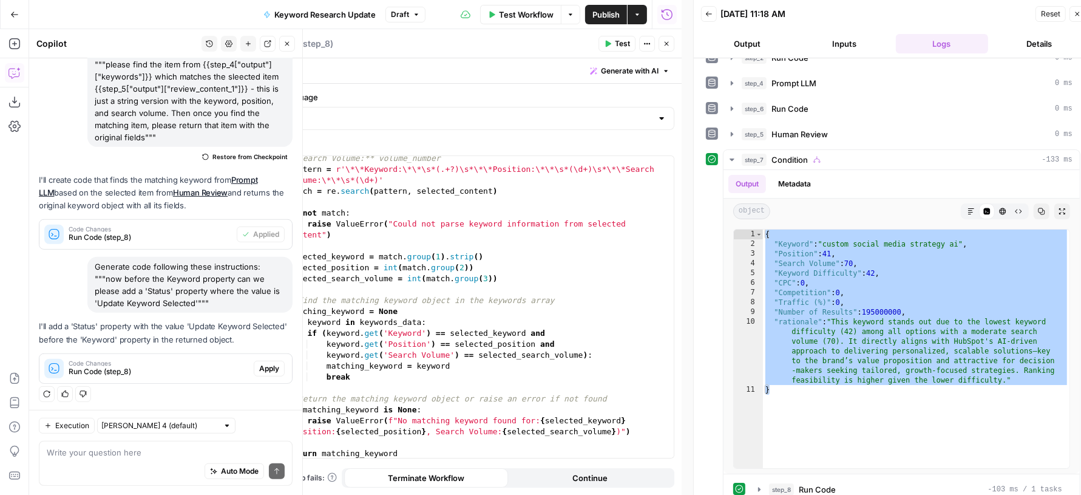
click at [259, 364] on span "Apply" at bounding box center [269, 368] width 20 height 11
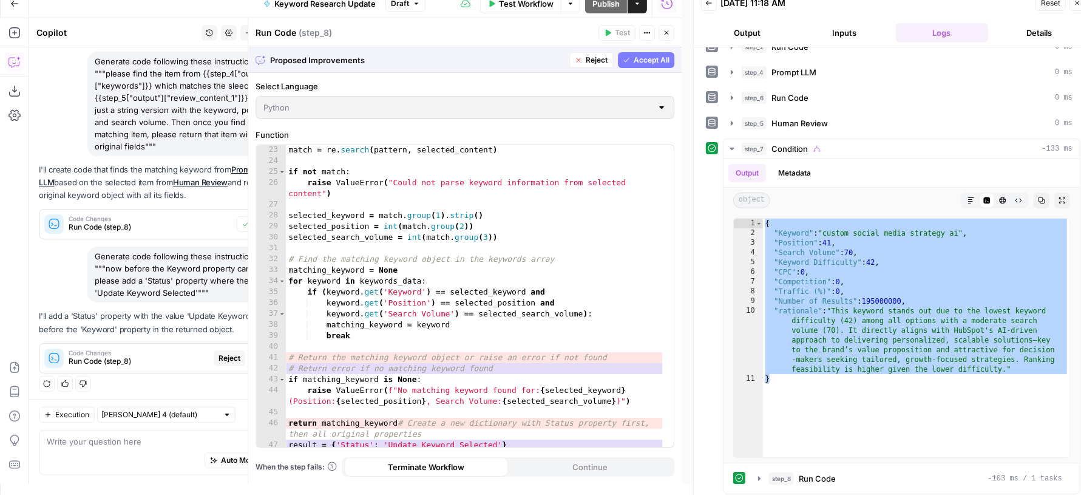
scroll to position [0, 0]
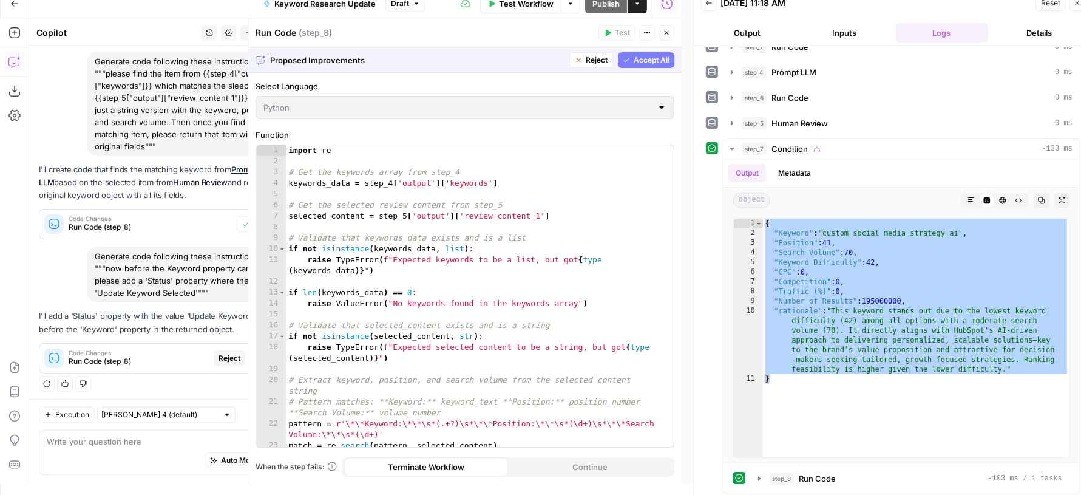
click at [652, 56] on span "Accept All" at bounding box center [652, 60] width 36 height 11
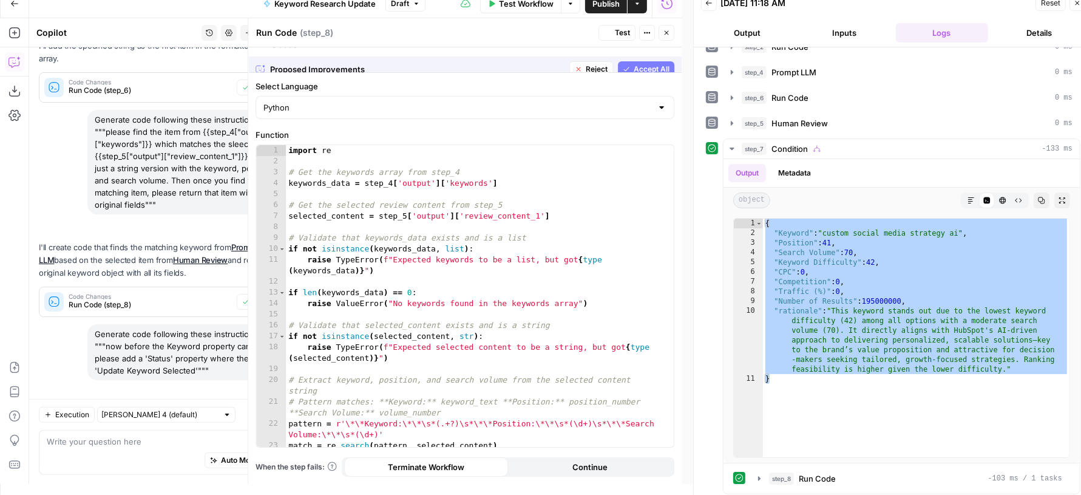
scroll to position [708, 0]
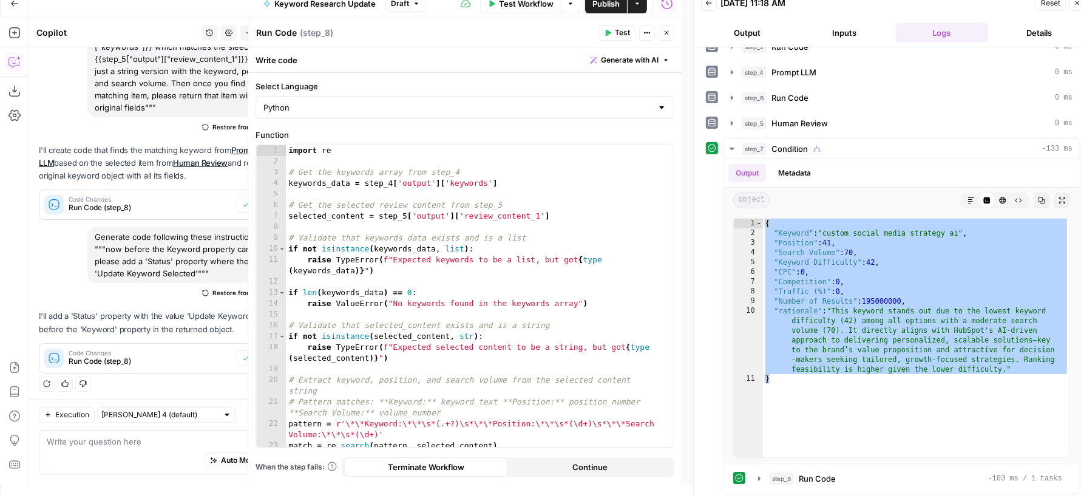
click at [611, 32] on icon "button" at bounding box center [608, 33] width 5 height 7
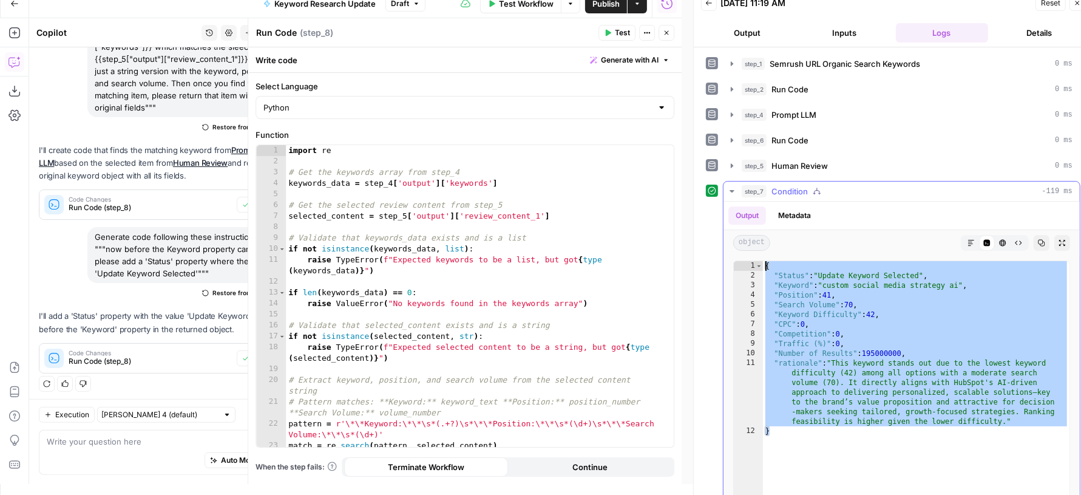
drag, startPoint x: 794, startPoint y: 427, endPoint x: 750, endPoint y: 253, distance: 179.5
click at [750, 256] on div "* 1 2 3 4 5 6 7 8 9 10 11 12 { "Status" : "Update Keyword Selected" , "Keyword"…" at bounding box center [902, 381] width 356 height 250
type textarea "**********"
click at [667, 31] on icon "button" at bounding box center [666, 32] width 7 height 7
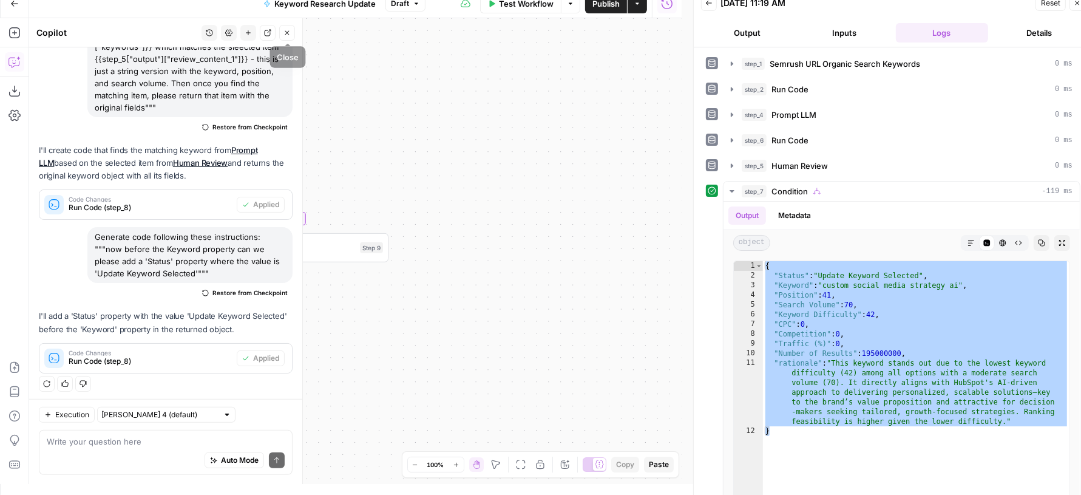
click at [289, 34] on icon "button" at bounding box center [287, 33] width 4 height 4
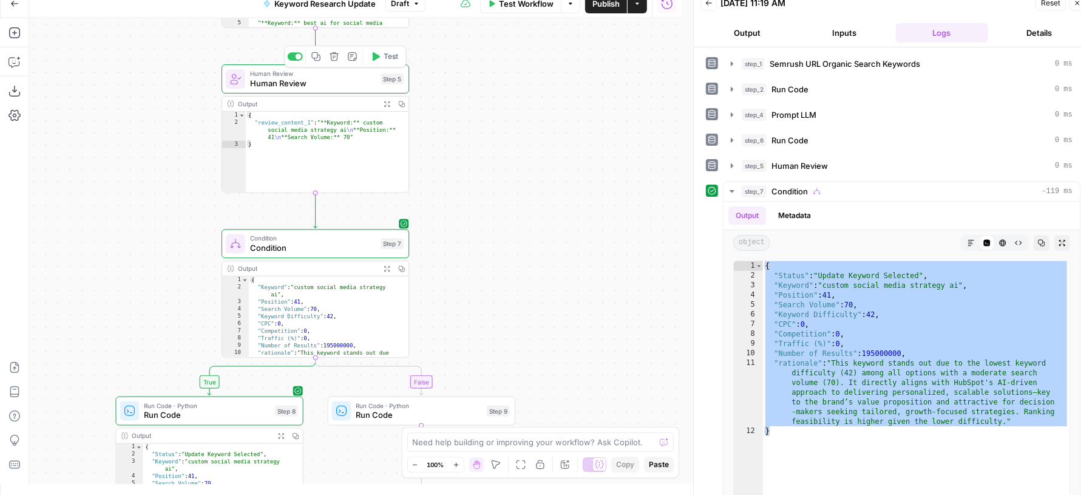
click at [392, 60] on span "Test" at bounding box center [391, 56] width 15 height 11
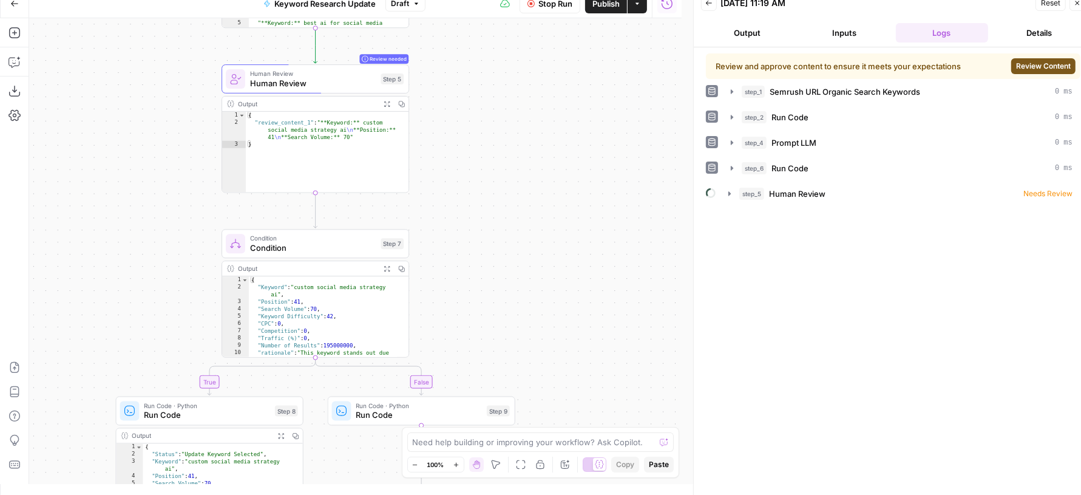
click at [1019, 64] on span "Review Content" at bounding box center [1043, 66] width 55 height 11
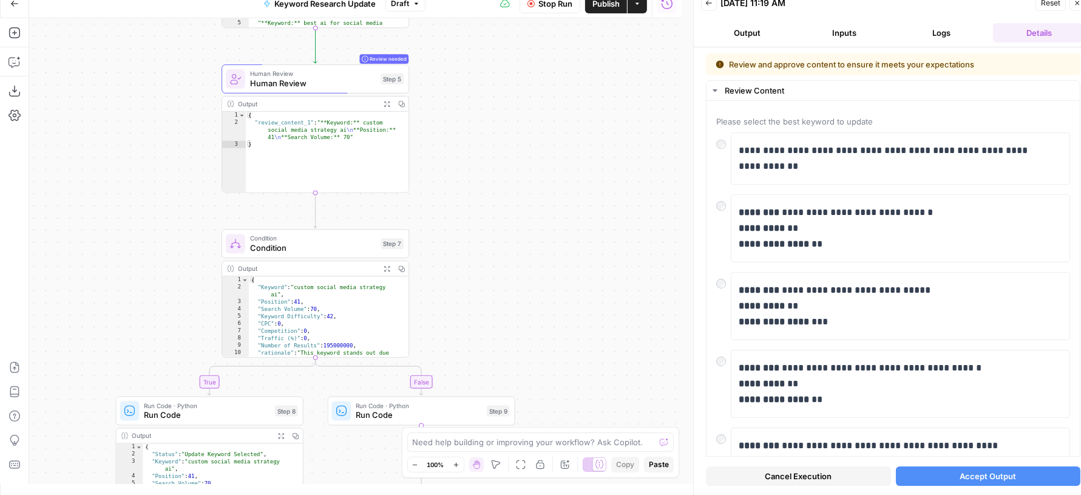
click at [957, 484] on button "Accept Output" at bounding box center [988, 475] width 185 height 19
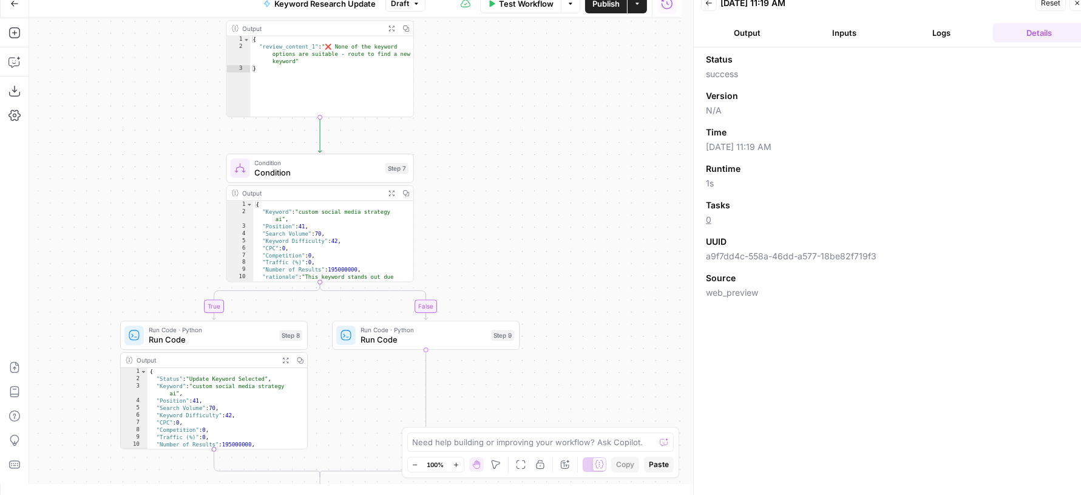
click at [475, 335] on span "Run Code" at bounding box center [424, 339] width 126 height 12
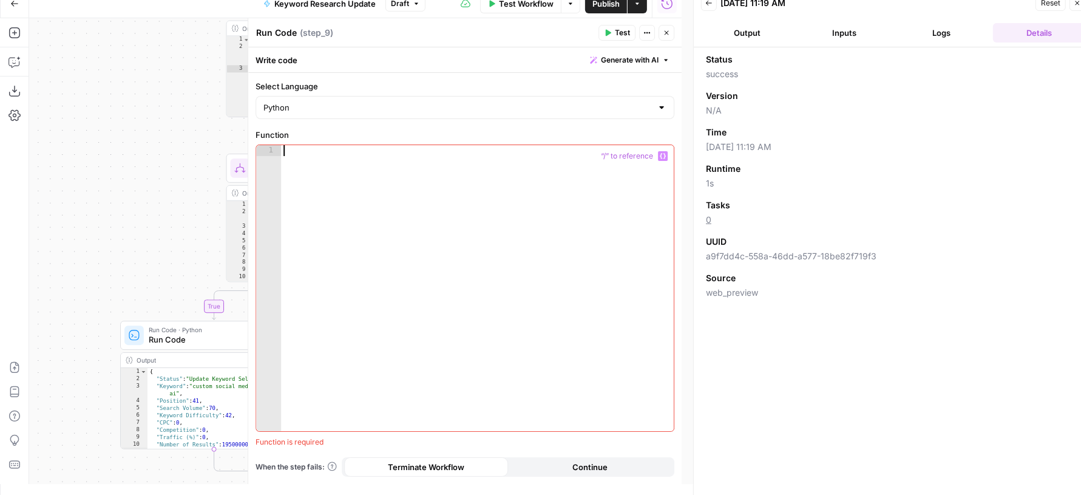
click at [475, 335] on div at bounding box center [477, 299] width 393 height 309
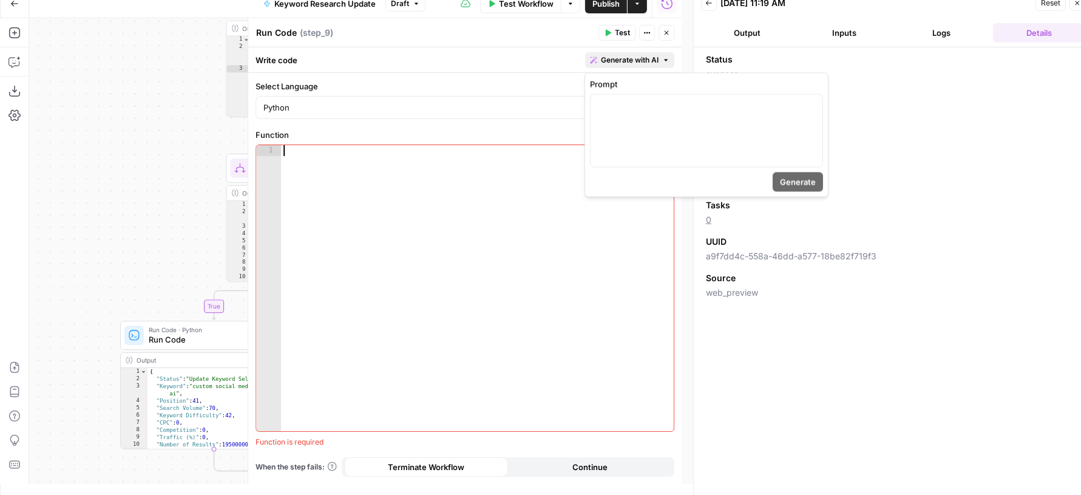
click at [638, 65] on button "Generate with AI" at bounding box center [629, 60] width 89 height 16
click at [660, 117] on div at bounding box center [707, 131] width 232 height 72
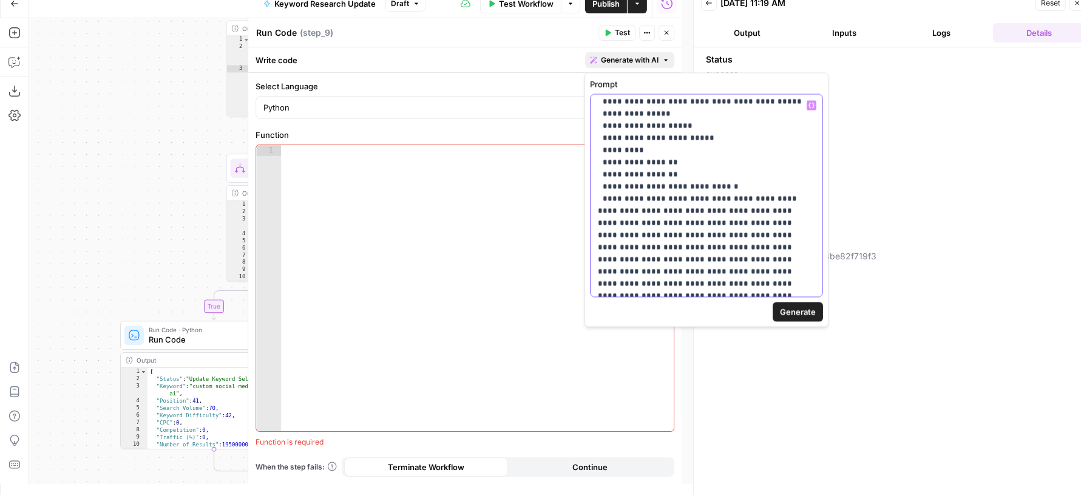
scroll to position [99, 0]
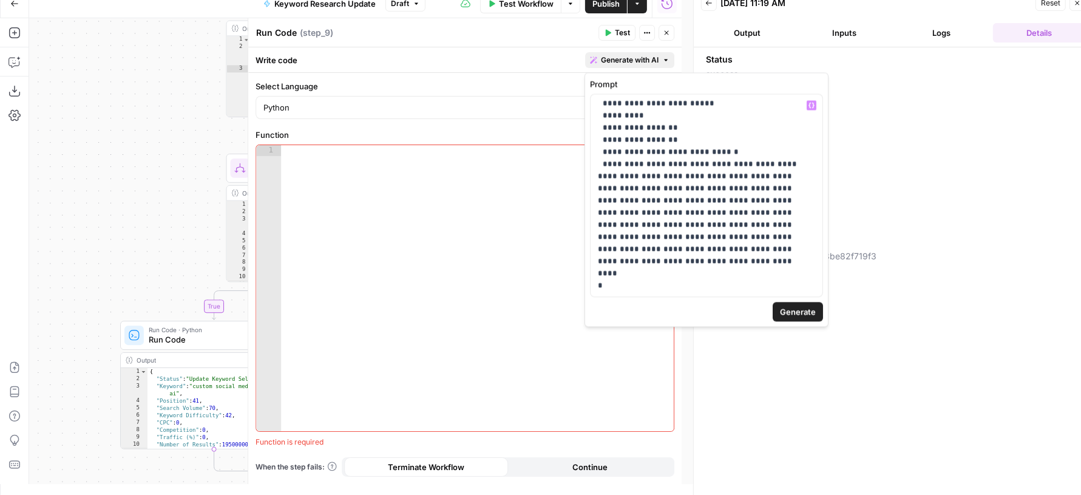
click at [790, 313] on span "Generate" at bounding box center [798, 311] width 36 height 12
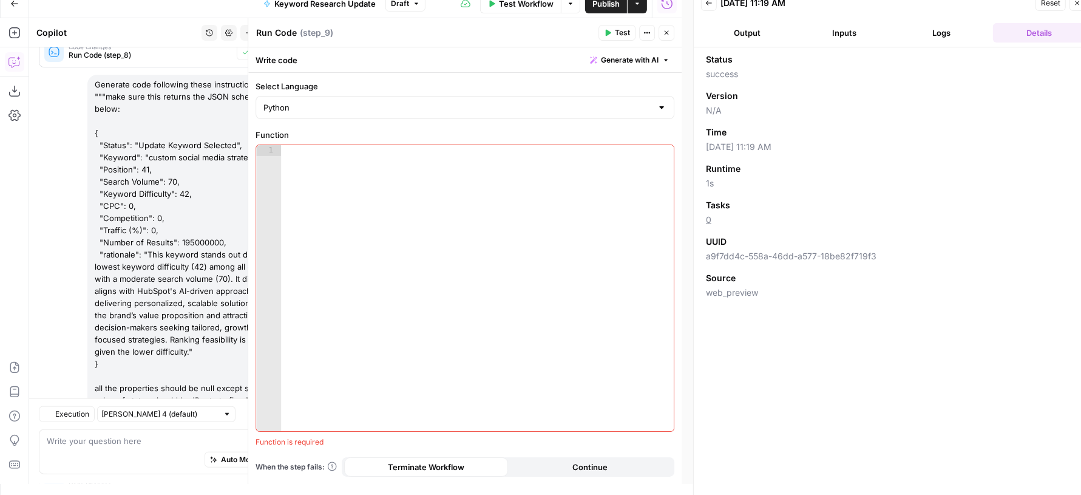
scroll to position [1146, 0]
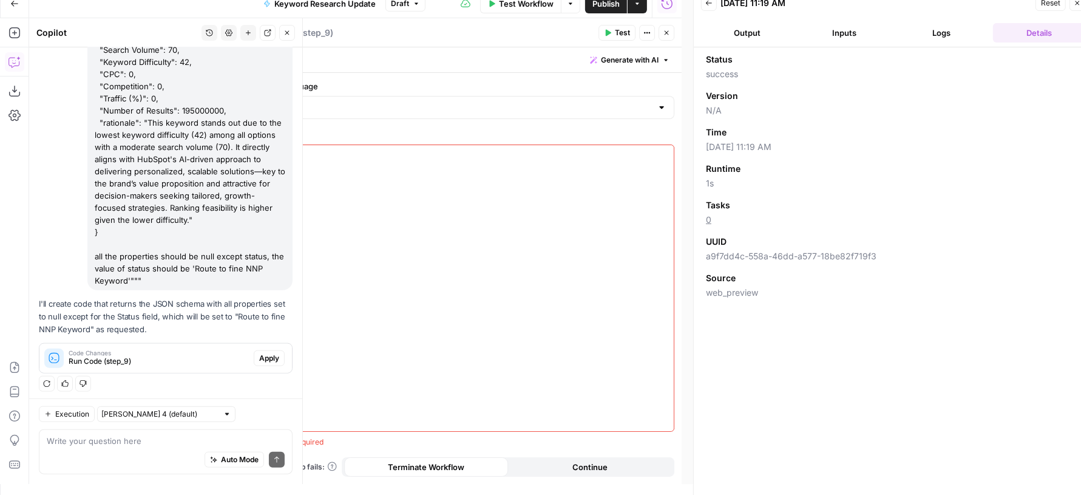
click at [254, 350] on button "Apply" at bounding box center [269, 358] width 31 height 16
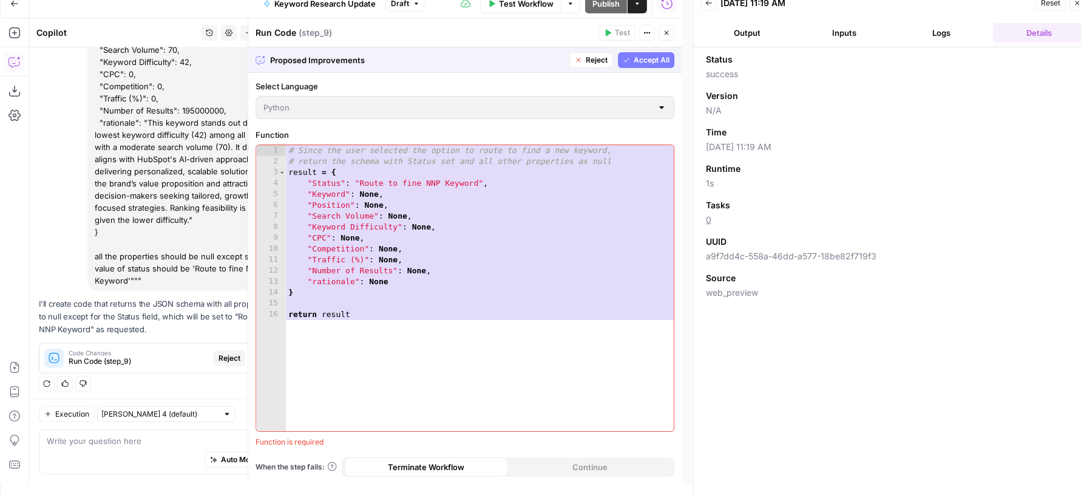
click at [643, 58] on span "Accept All" at bounding box center [652, 60] width 36 height 11
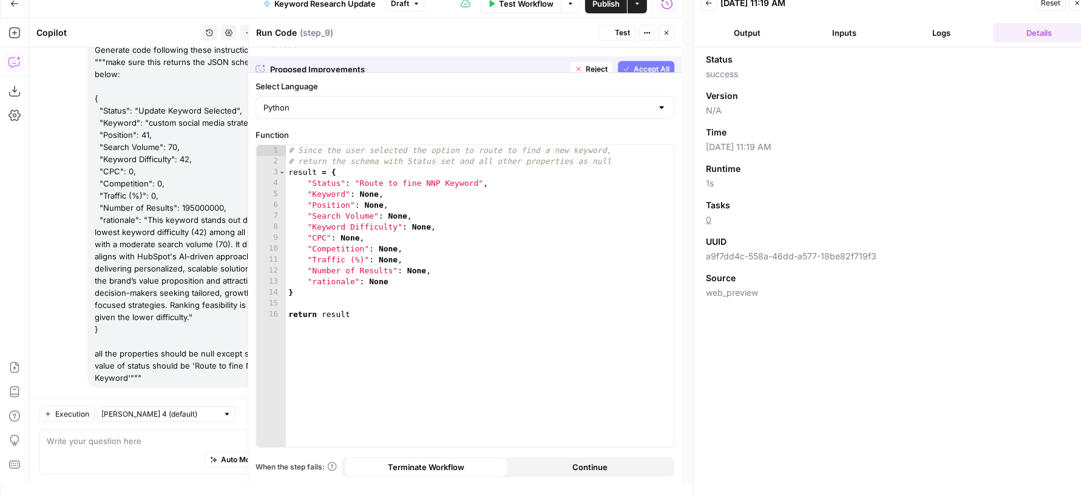
scroll to position [1165, 0]
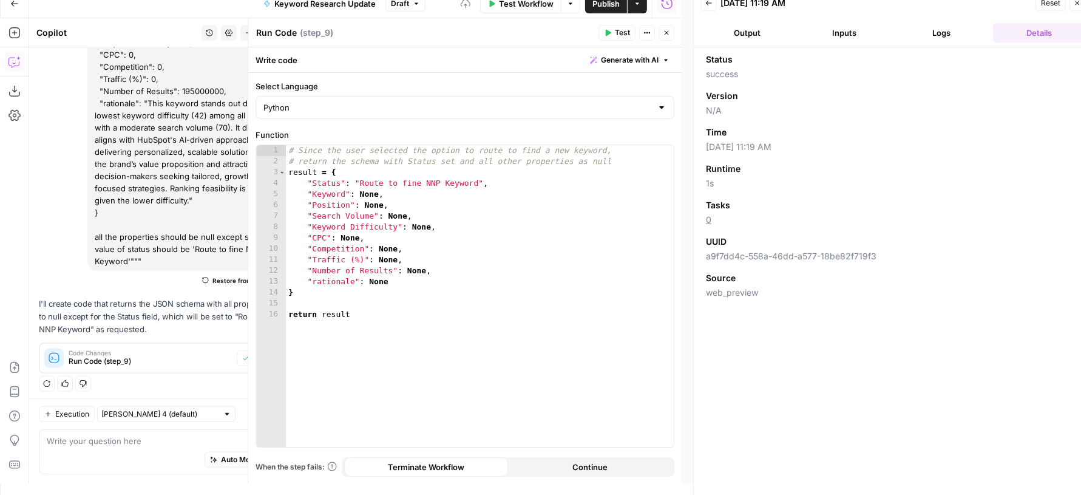
click at [625, 35] on span "Test" at bounding box center [622, 32] width 15 height 11
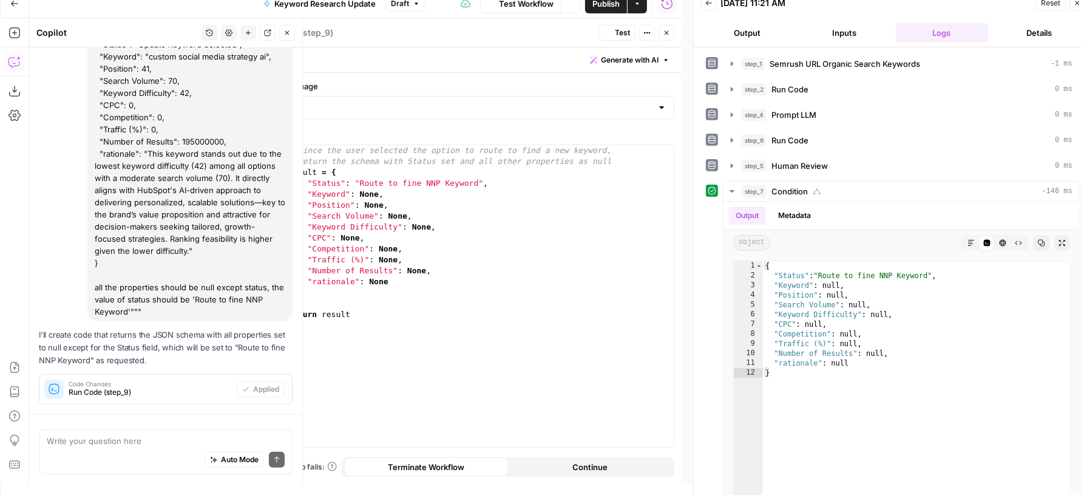
scroll to position [1014, 0]
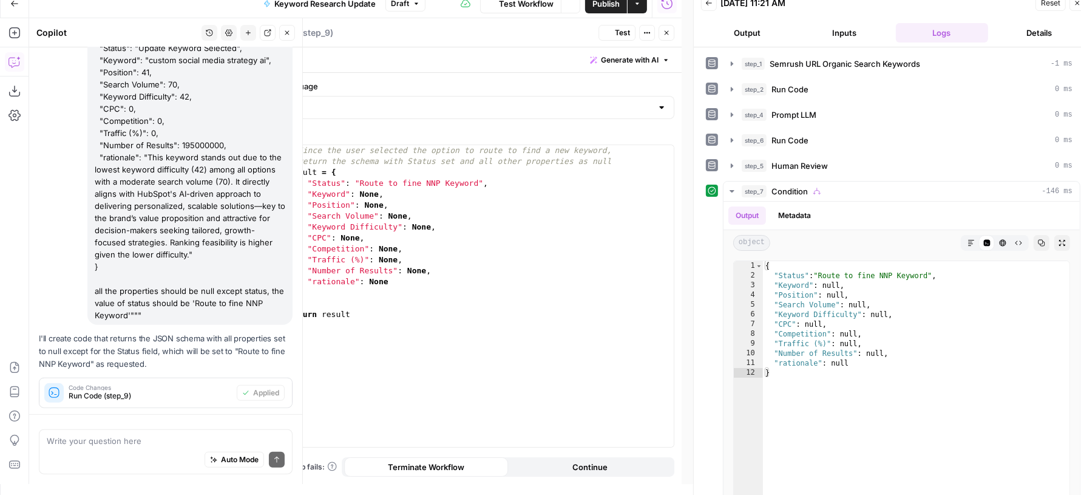
click at [285, 34] on icon "button" at bounding box center [287, 32] width 7 height 7
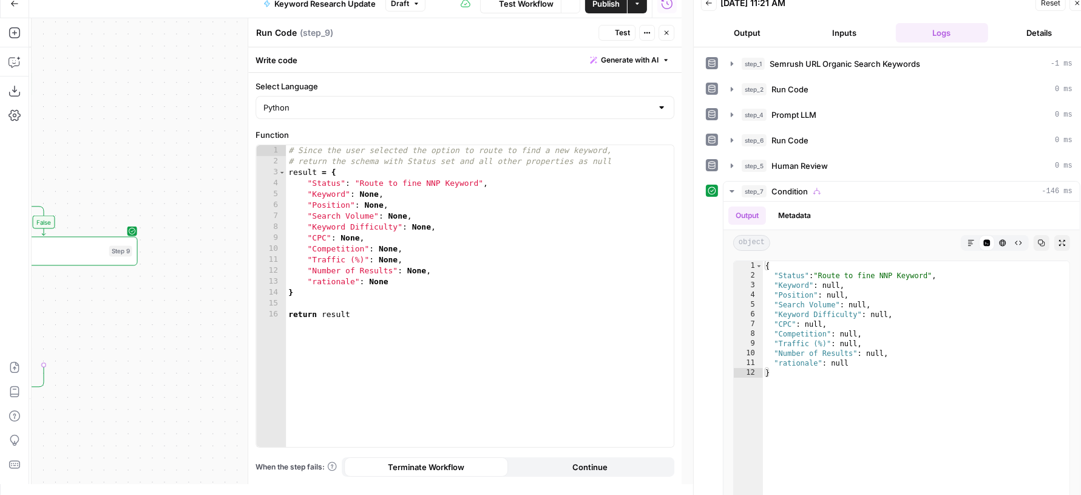
scroll to position [0, 0]
click at [671, 36] on button "Close" at bounding box center [667, 33] width 16 height 16
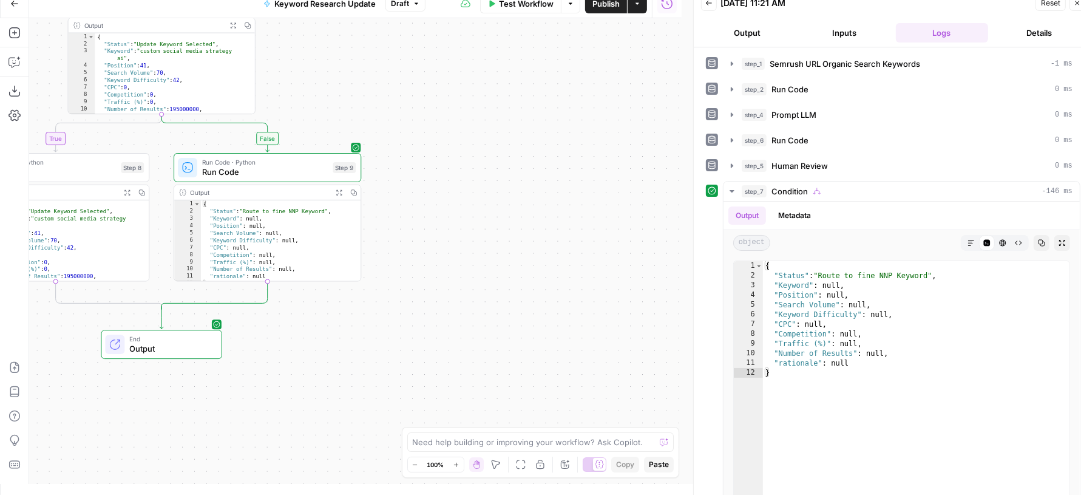
click at [298, 166] on span "Run Code" at bounding box center [265, 172] width 126 height 12
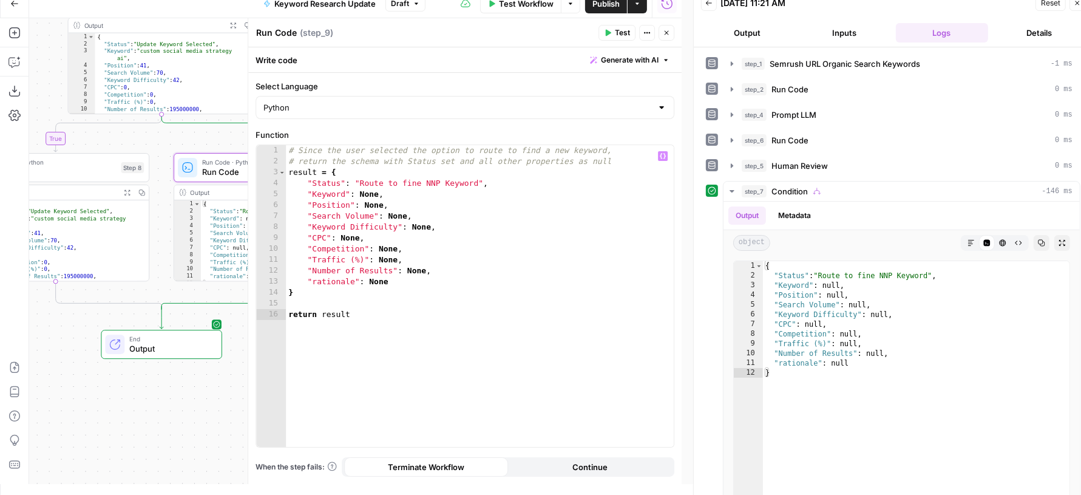
click at [422, 184] on div "# Since the user selected the option to route to find a new keyword, # return t…" at bounding box center [480, 307] width 389 height 325
type textarea "**********"
click at [665, 36] on button "Close" at bounding box center [667, 33] width 16 height 16
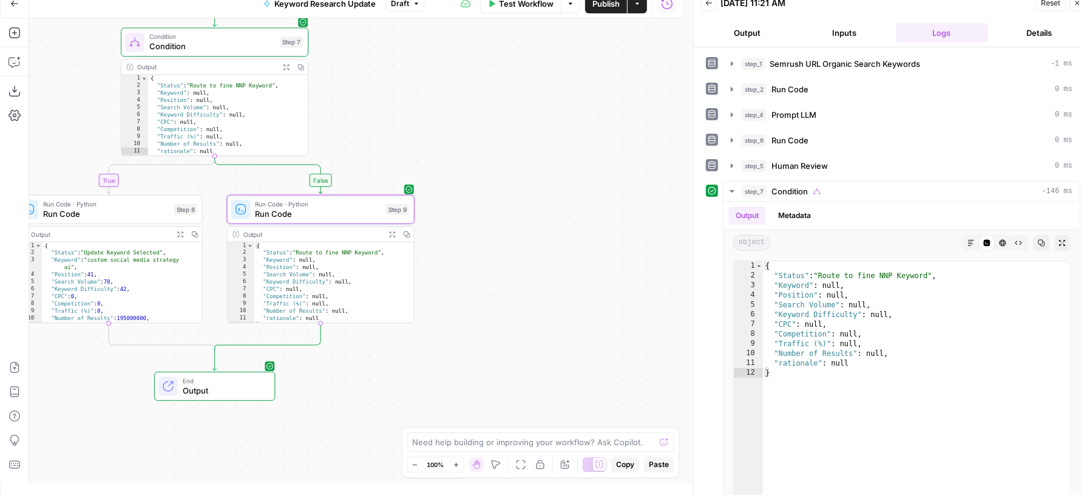
click at [598, 4] on span "Publish" at bounding box center [606, 4] width 27 height 12
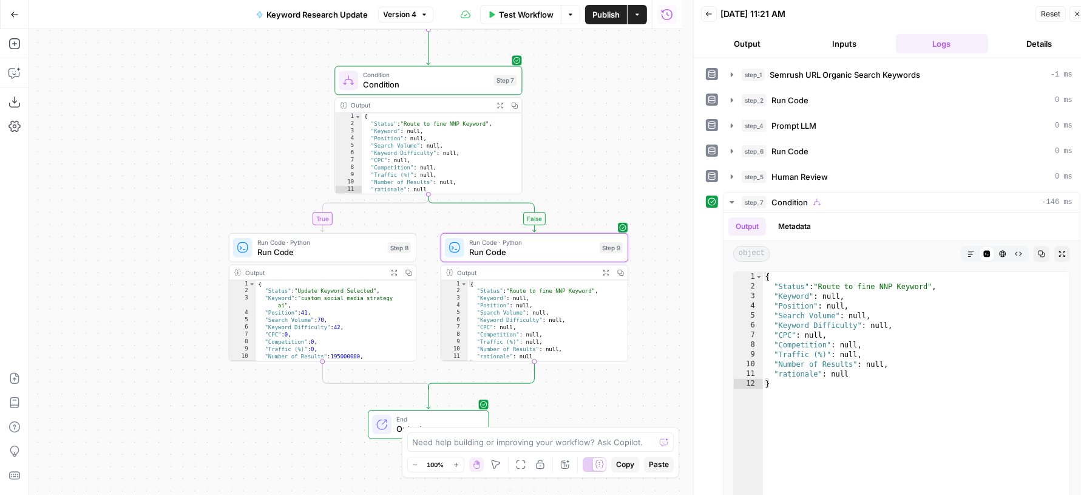
drag, startPoint x: 546, startPoint y: 202, endPoint x: 620, endPoint y: 174, distance: 78.4
click at [620, 174] on div "true false Workflow Set Inputs Inputs SEO Research Semrush URL Organic Search K…" at bounding box center [355, 262] width 653 height 466
click at [13, 43] on icon "button" at bounding box center [14, 43] width 11 height 11
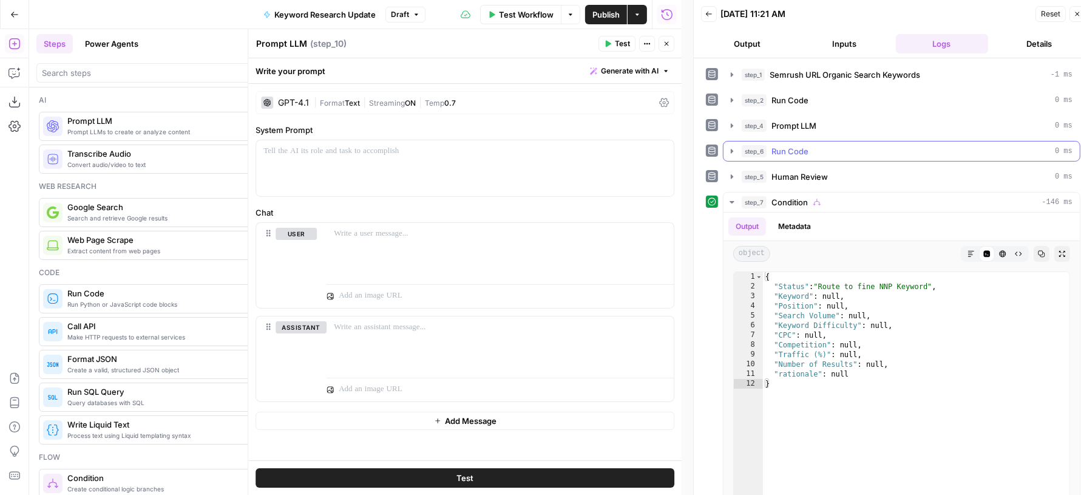
click at [768, 154] on div "step_6 Run Code 0 ms" at bounding box center [907, 151] width 331 height 12
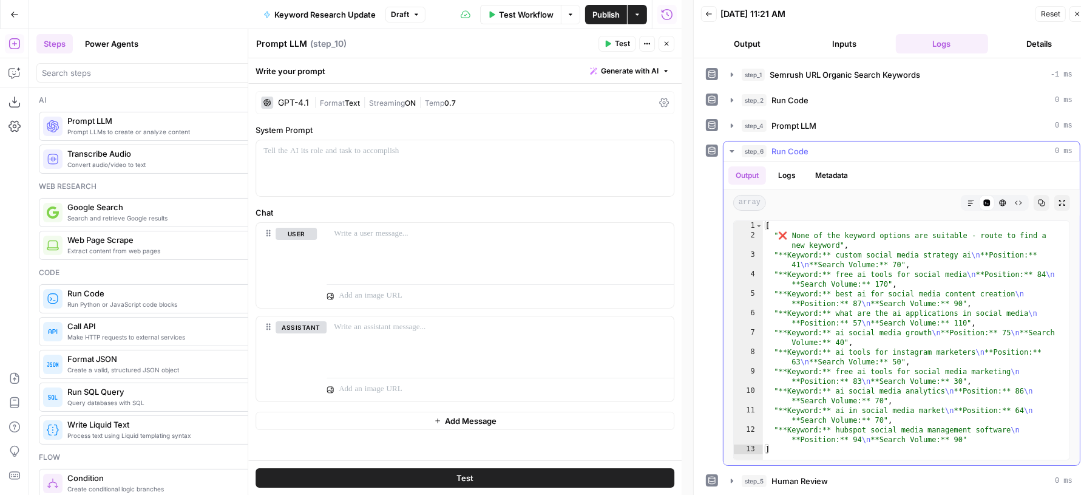
click at [768, 154] on div "step_6 Run Code 0 ms" at bounding box center [907, 151] width 331 height 12
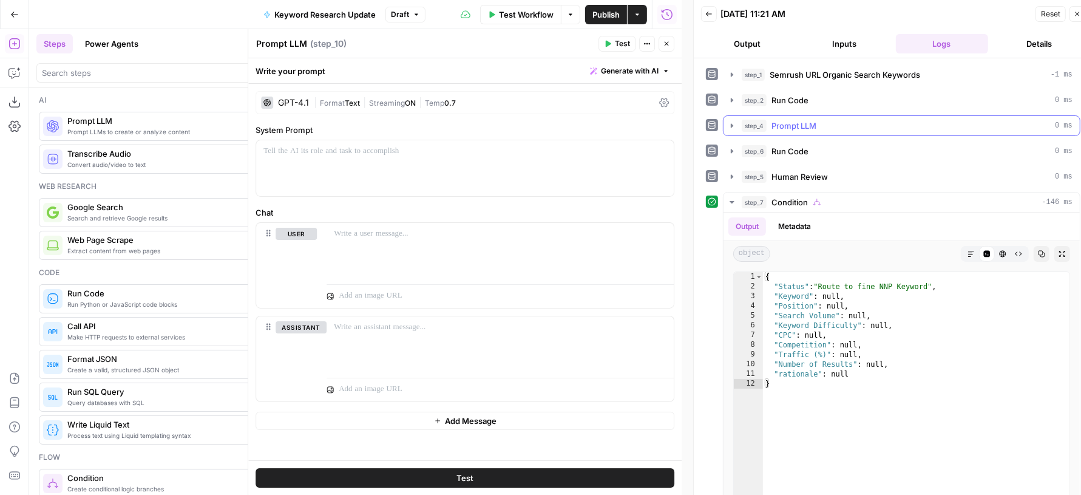
click at [795, 123] on span "Prompt LLM" at bounding box center [794, 126] width 45 height 12
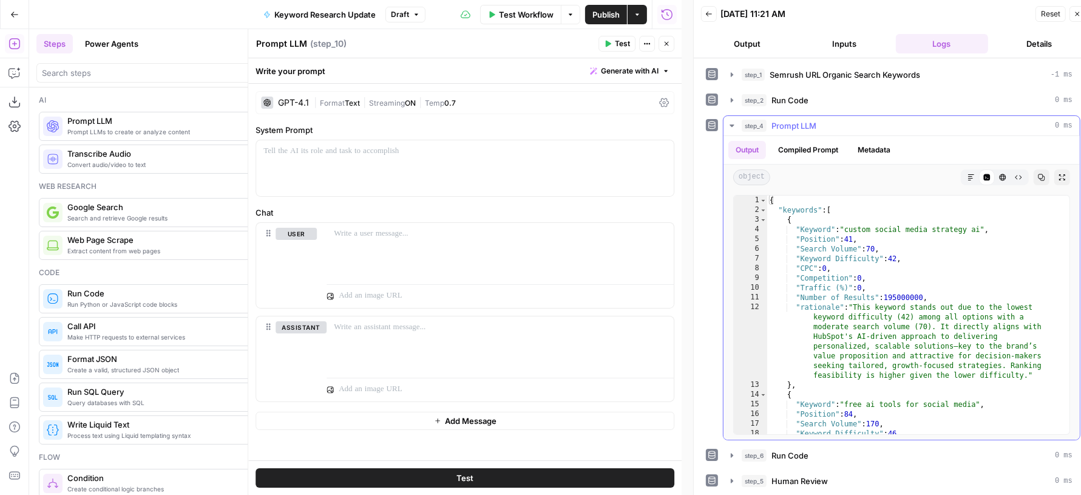
click at [795, 123] on span "Prompt LLM" at bounding box center [794, 126] width 45 height 12
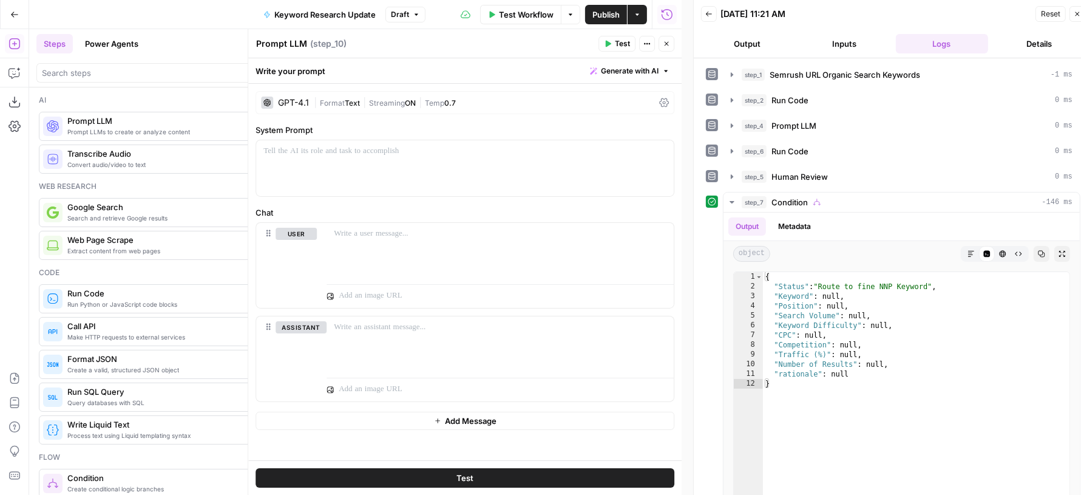
click at [602, 67] on span "Generate with AI" at bounding box center [630, 71] width 58 height 11
click at [600, 96] on span "Generate" at bounding box center [614, 98] width 89 height 12
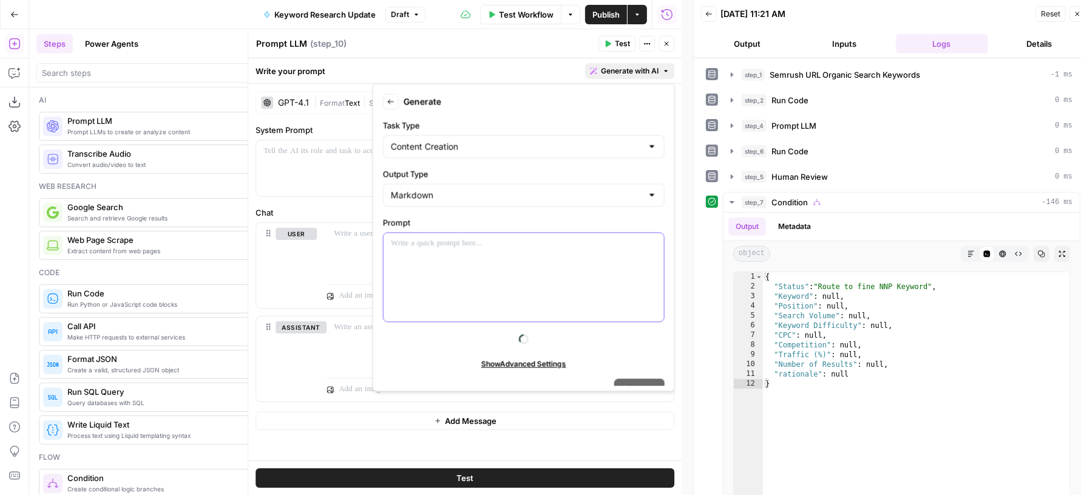
click at [500, 256] on div at bounding box center [524, 277] width 281 height 89
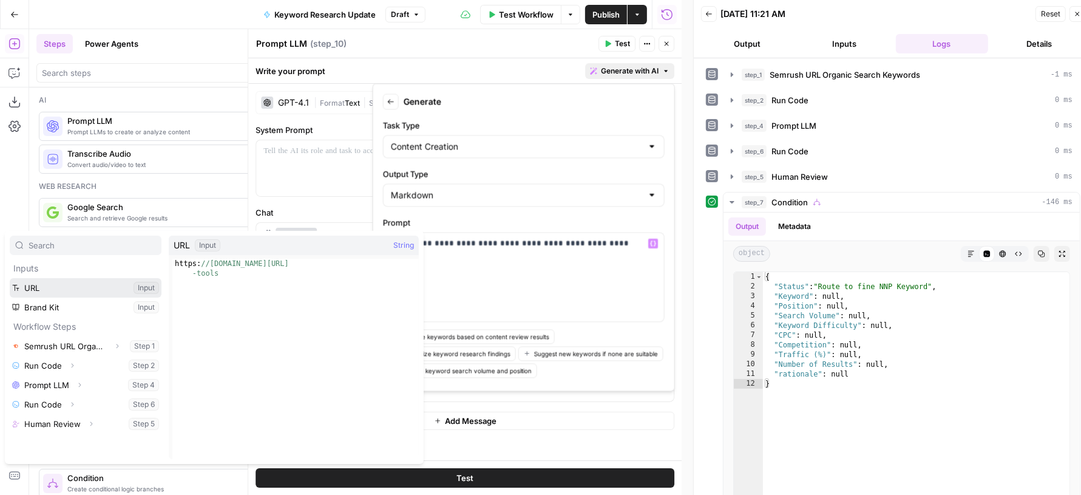
click at [106, 290] on button "Select variable URL" at bounding box center [86, 287] width 152 height 19
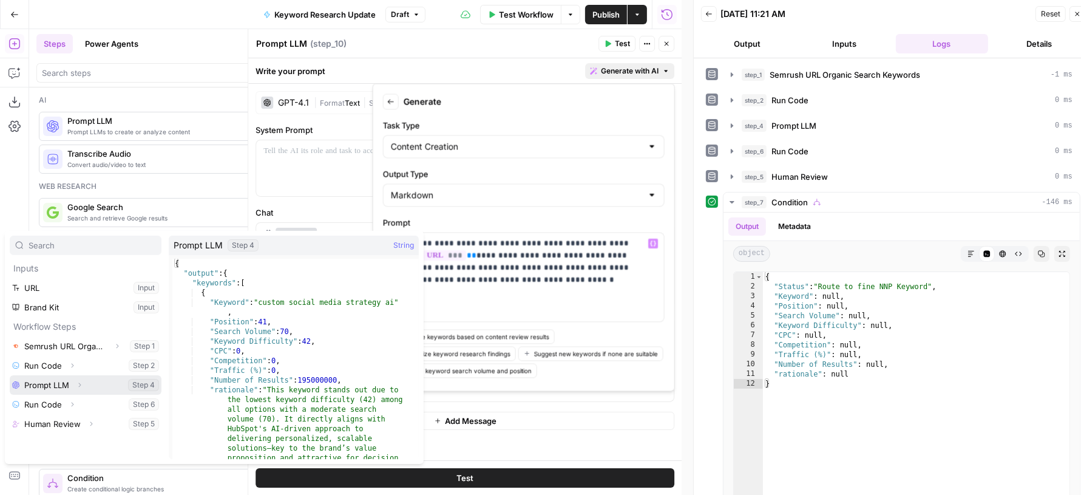
click at [81, 381] on icon "button" at bounding box center [79, 384] width 7 height 7
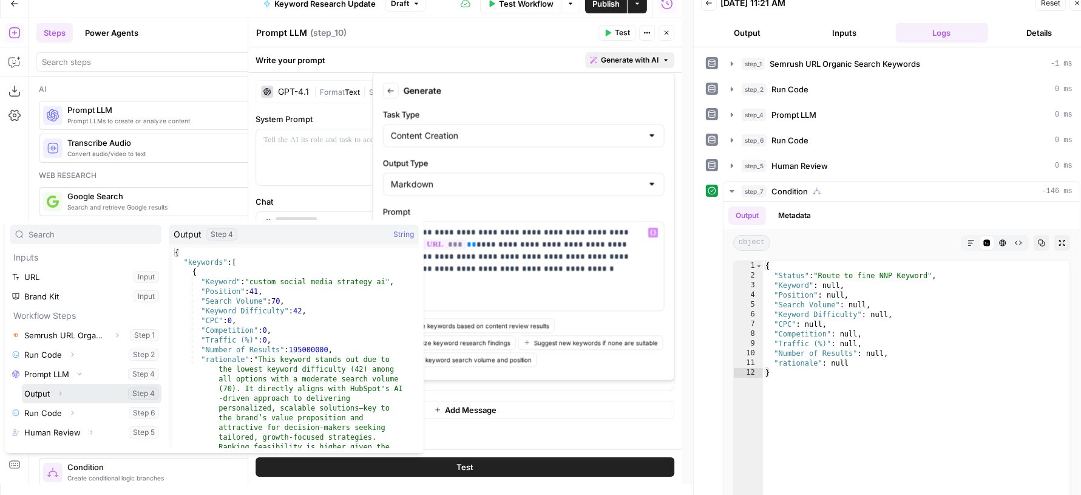
click at [56, 390] on icon "button" at bounding box center [59, 393] width 7 height 7
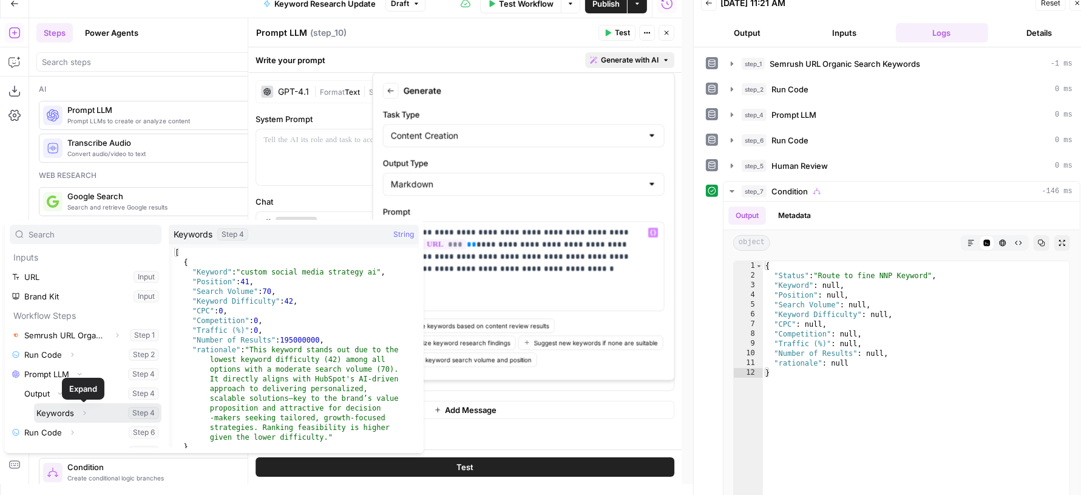
click at [58, 415] on button "Select variable Keywords" at bounding box center [98, 412] width 128 height 19
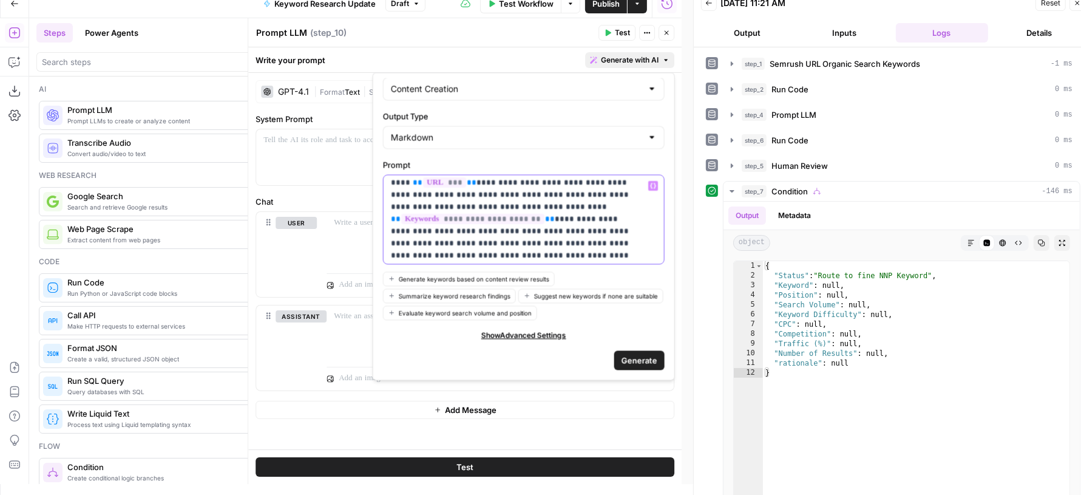
scroll to position [27, 0]
click at [633, 366] on span "Generate" at bounding box center [640, 360] width 36 height 12
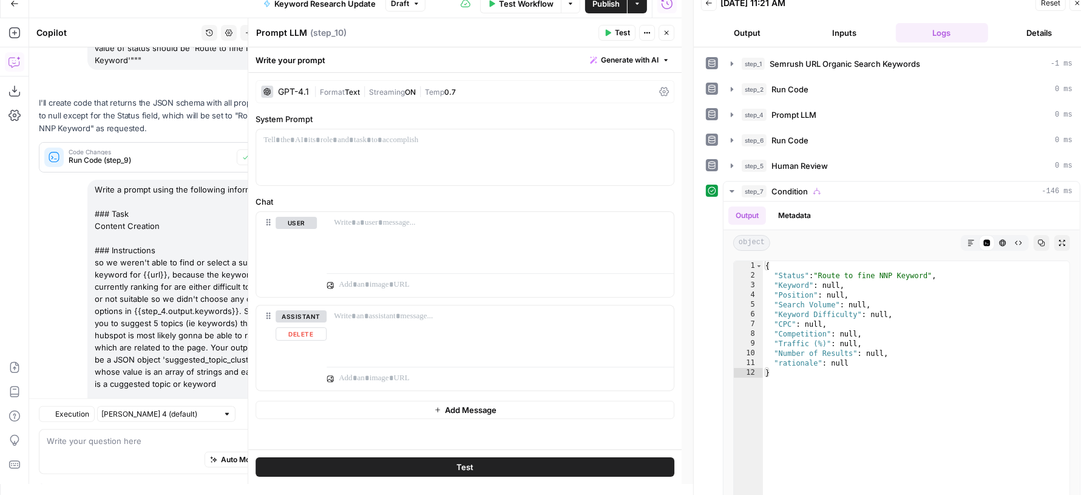
scroll to position [1518, 0]
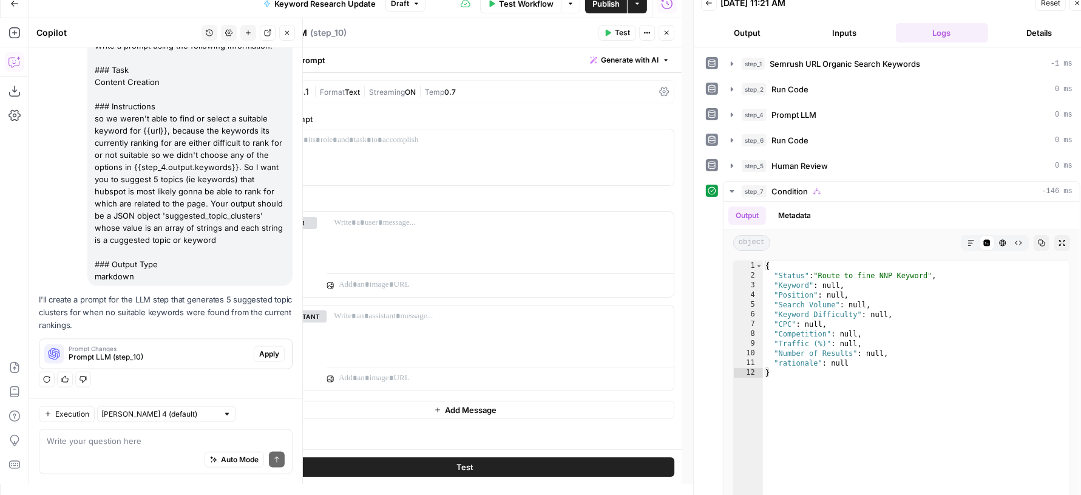
click at [259, 355] on span "Apply" at bounding box center [269, 354] width 20 height 11
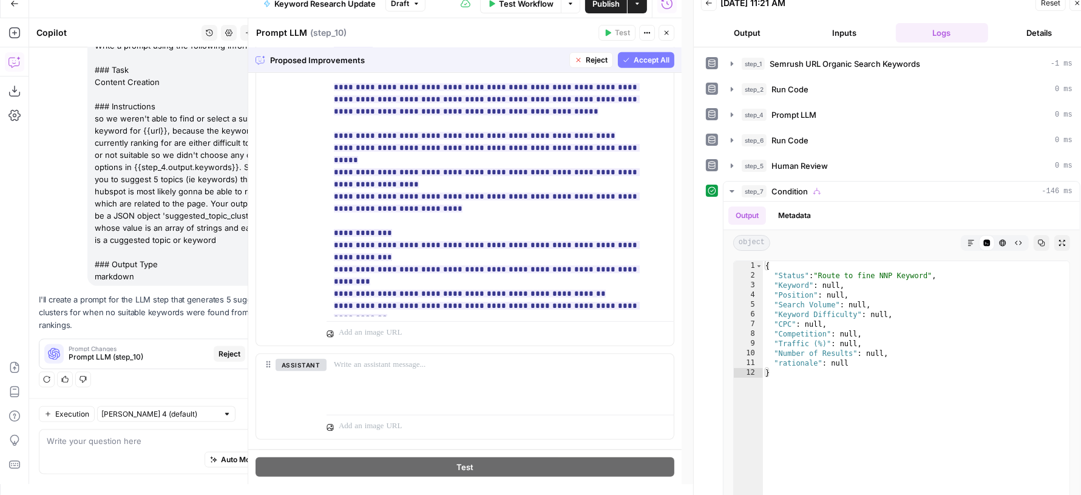
scroll to position [808, 0]
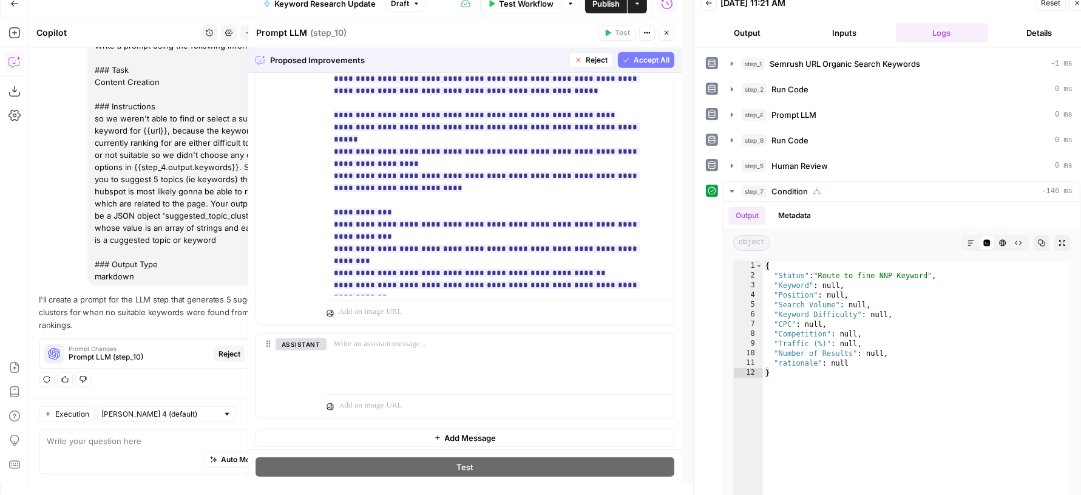
click at [634, 61] on span "Accept All" at bounding box center [652, 60] width 36 height 11
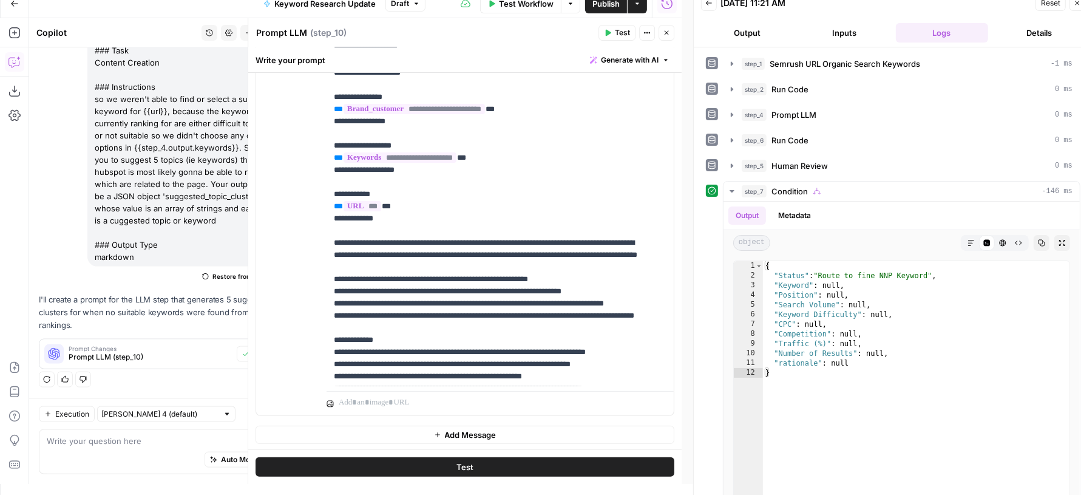
scroll to position [0, 0]
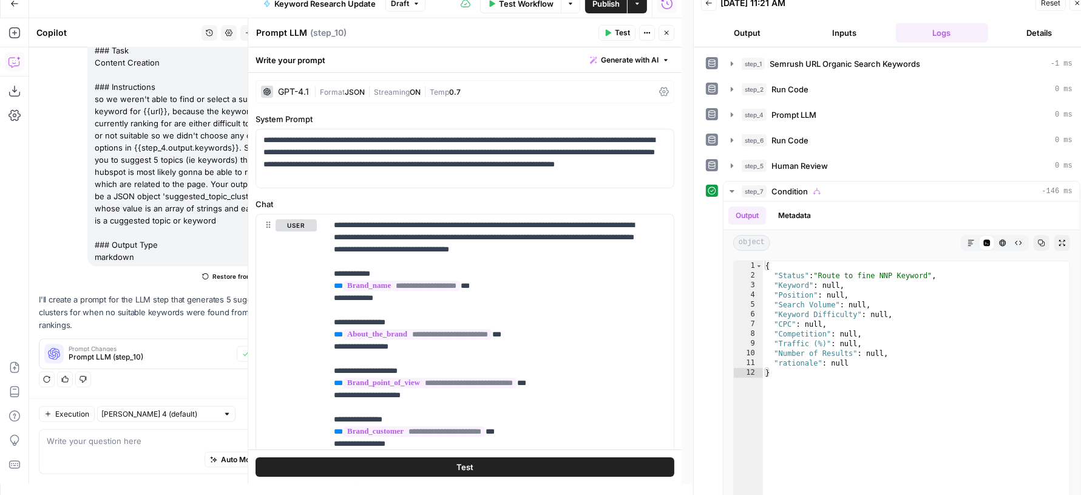
click at [607, 35] on icon "button" at bounding box center [607, 32] width 7 height 7
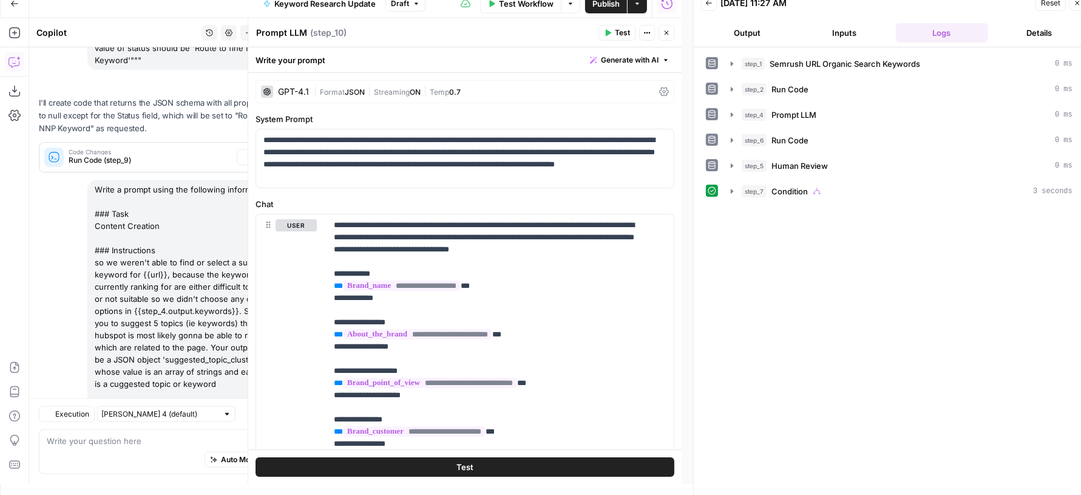
scroll to position [1537, 0]
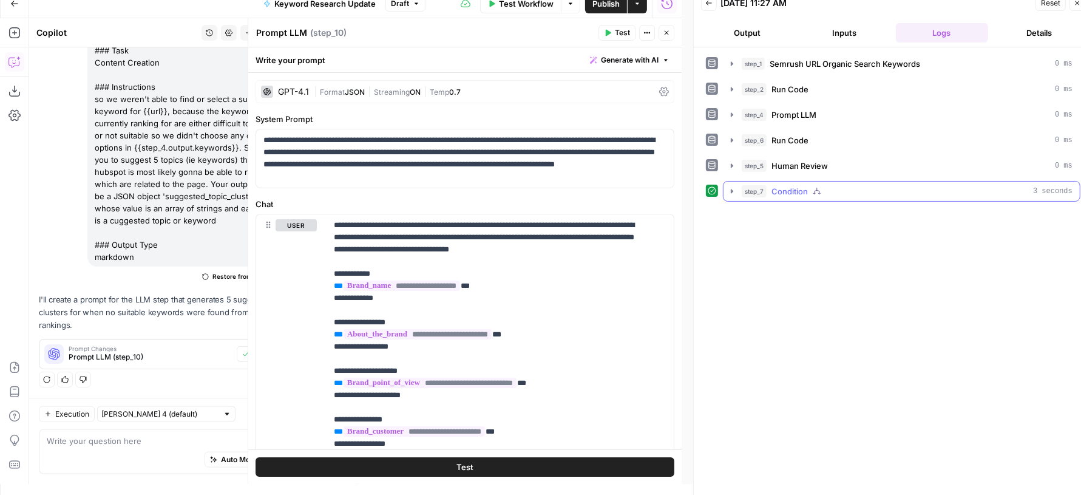
click at [735, 186] on icon "button" at bounding box center [732, 191] width 10 height 10
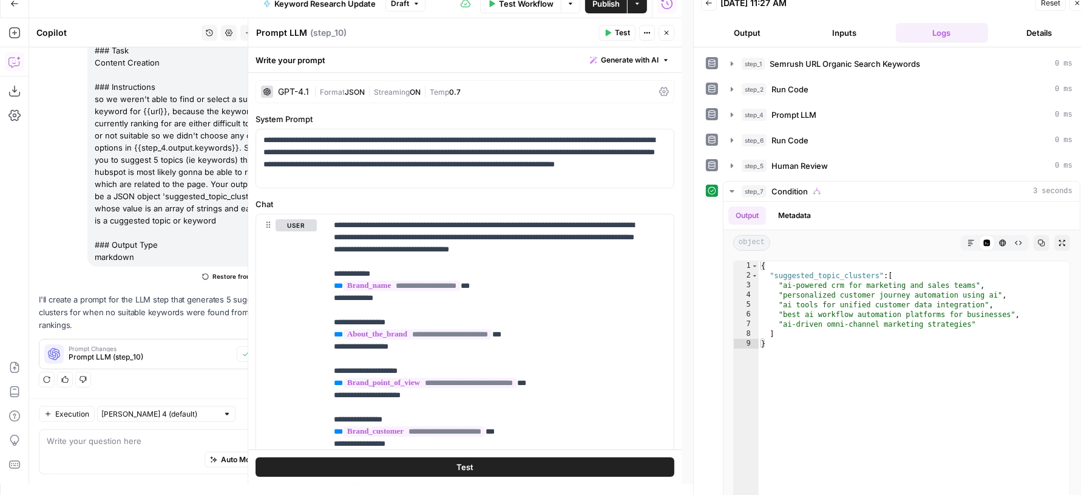
click at [601, 58] on span "Generate with AI" at bounding box center [630, 60] width 58 height 11
click at [585, 127] on div "Improve your existing prompt" at bounding box center [601, 126] width 101 height 11
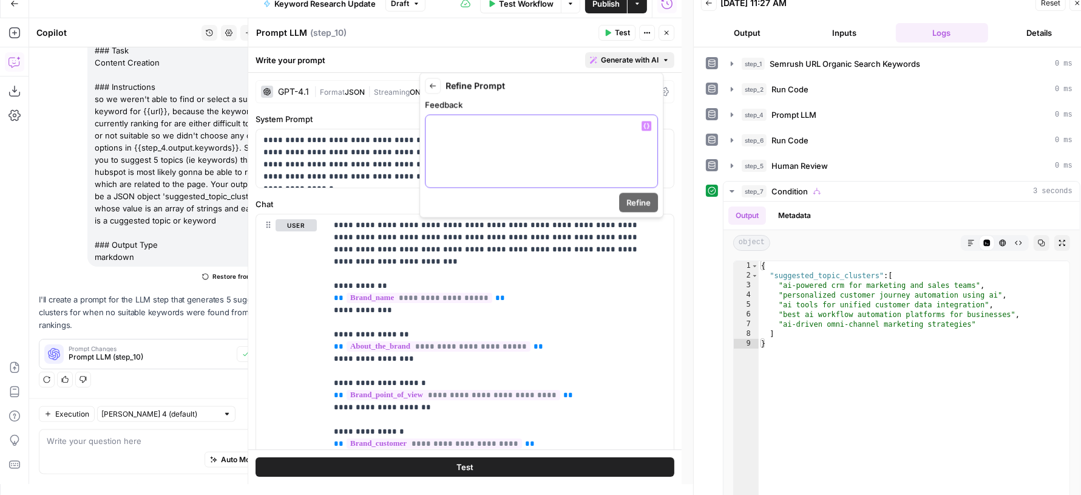
click at [558, 141] on div at bounding box center [542, 151] width 232 height 72
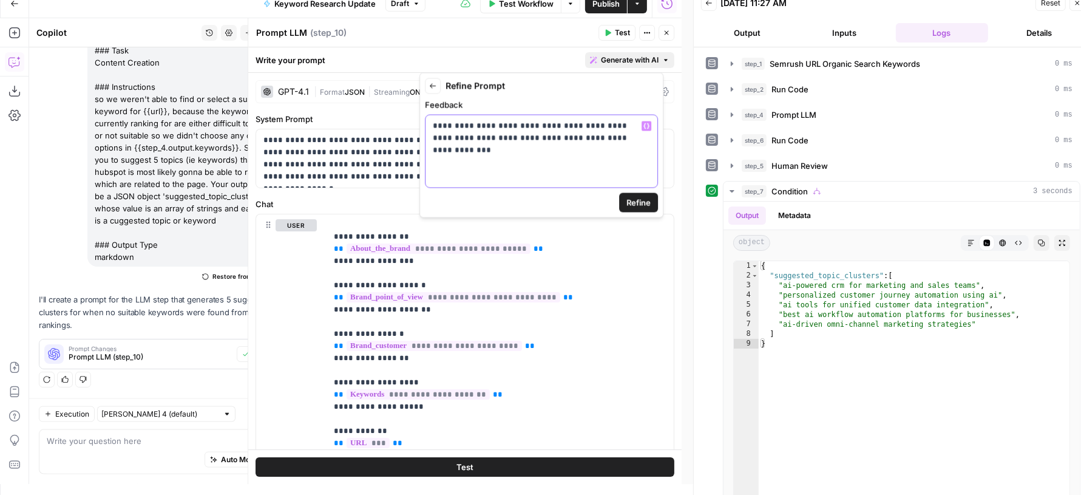
click at [434, 140] on p "**********" at bounding box center [542, 132] width 218 height 24
click at [648, 203] on span "Refine" at bounding box center [639, 203] width 24 height 12
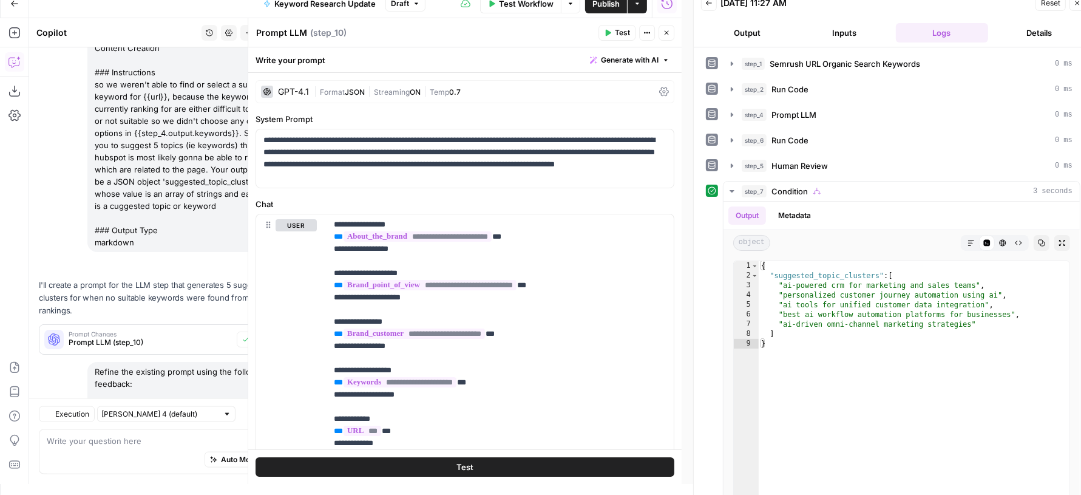
scroll to position [1715, 0]
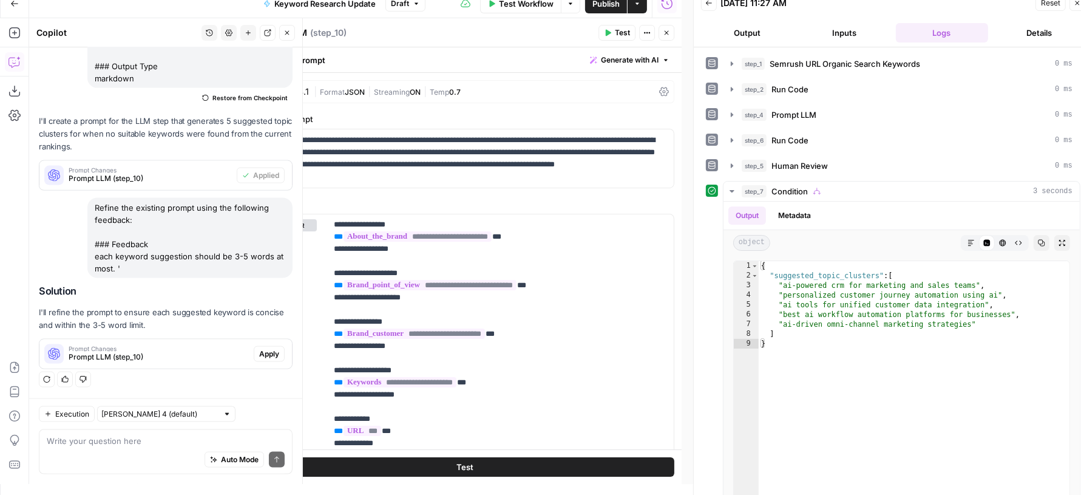
click at [259, 350] on span "Apply" at bounding box center [269, 354] width 20 height 11
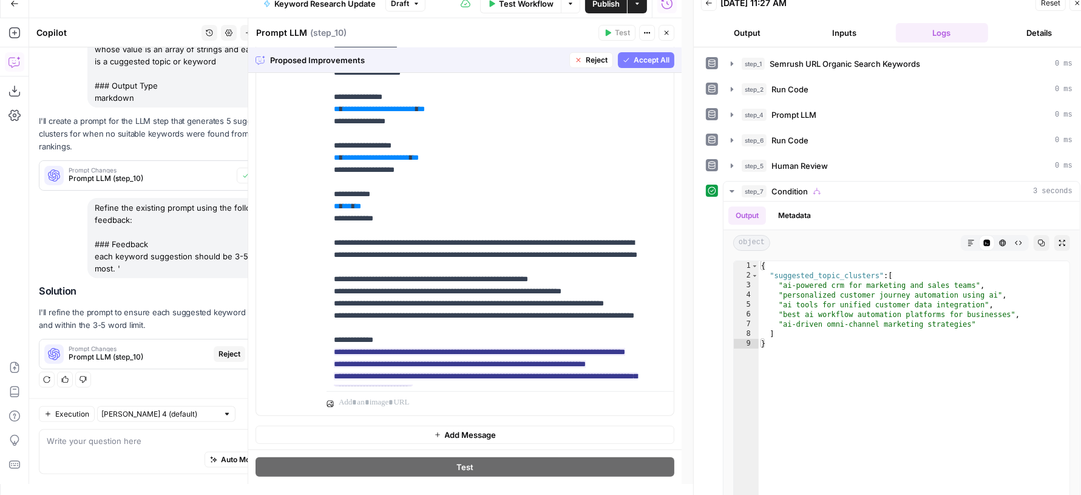
scroll to position [195, 0]
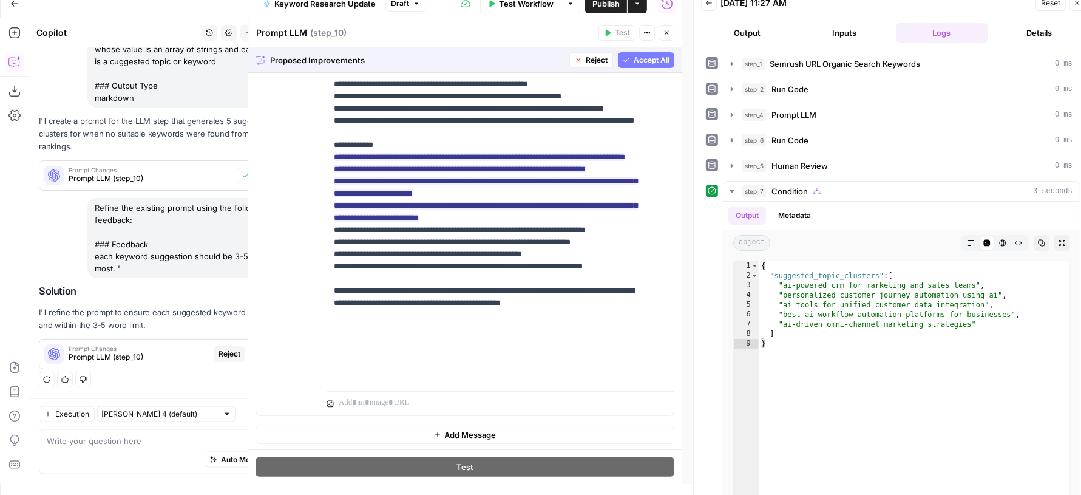
click at [620, 58] on button "Accept All" at bounding box center [646, 60] width 56 height 16
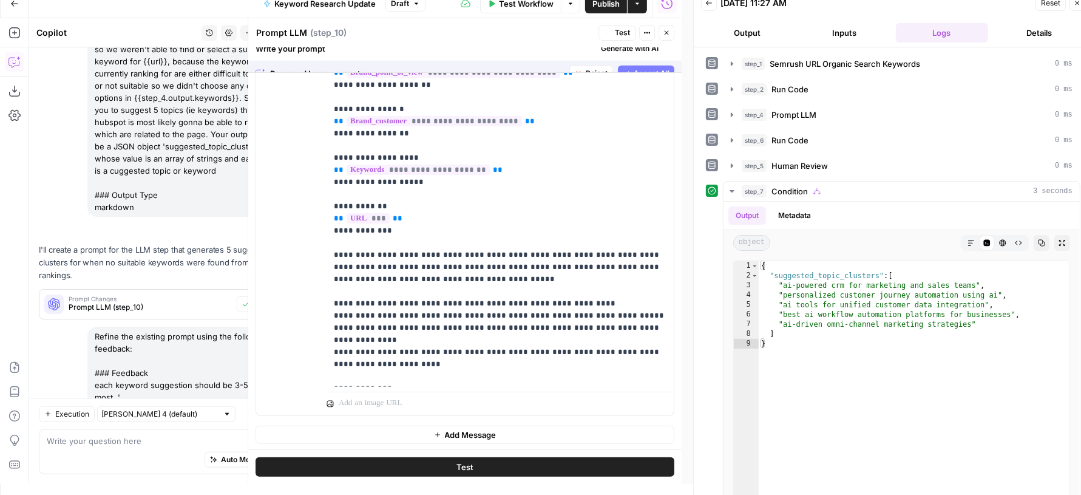
scroll to position [0, 0]
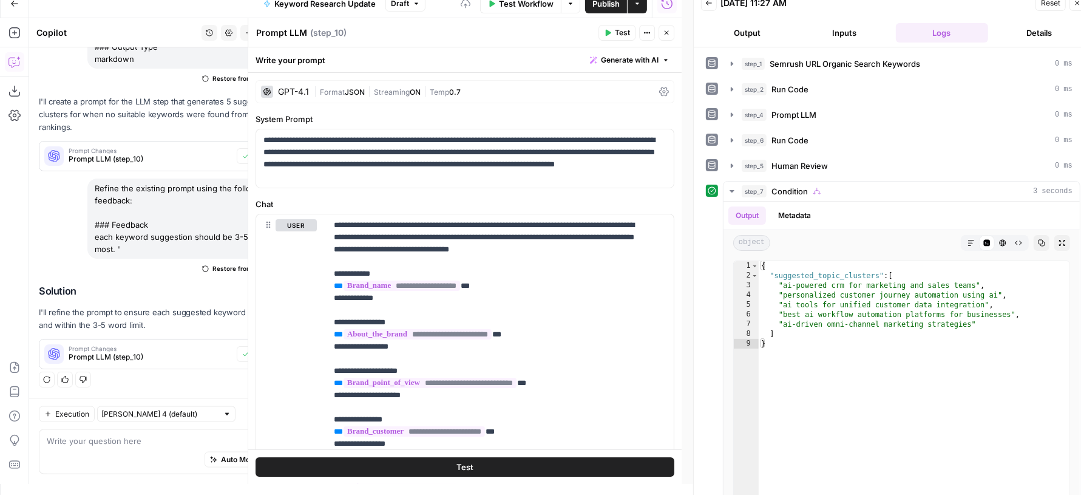
click at [613, 27] on button "Test" at bounding box center [617, 33] width 37 height 16
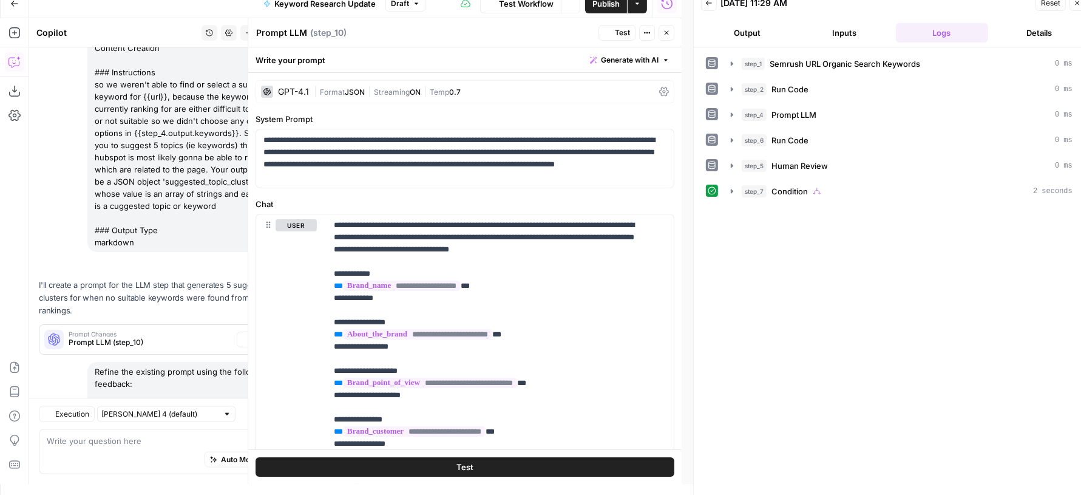
scroll to position [1734, 0]
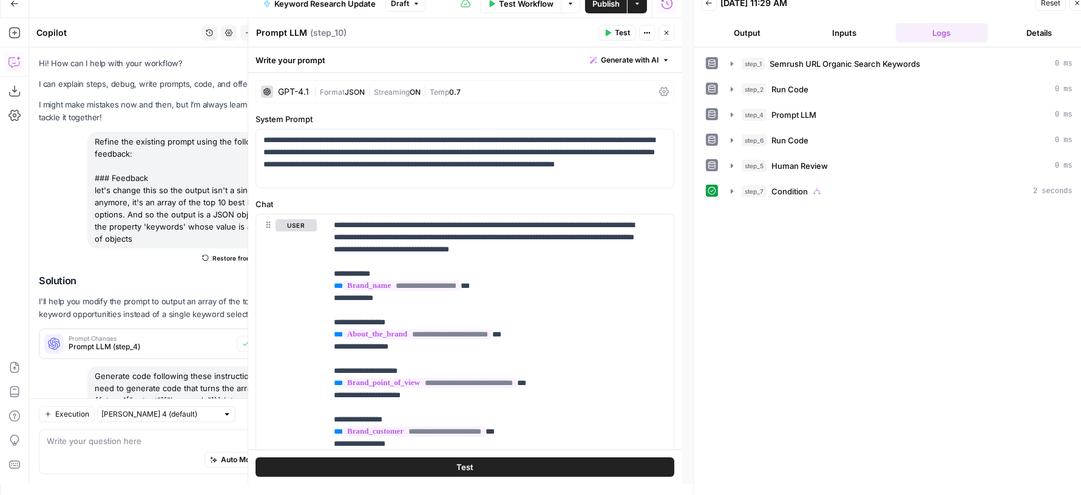
scroll to position [1734, 0]
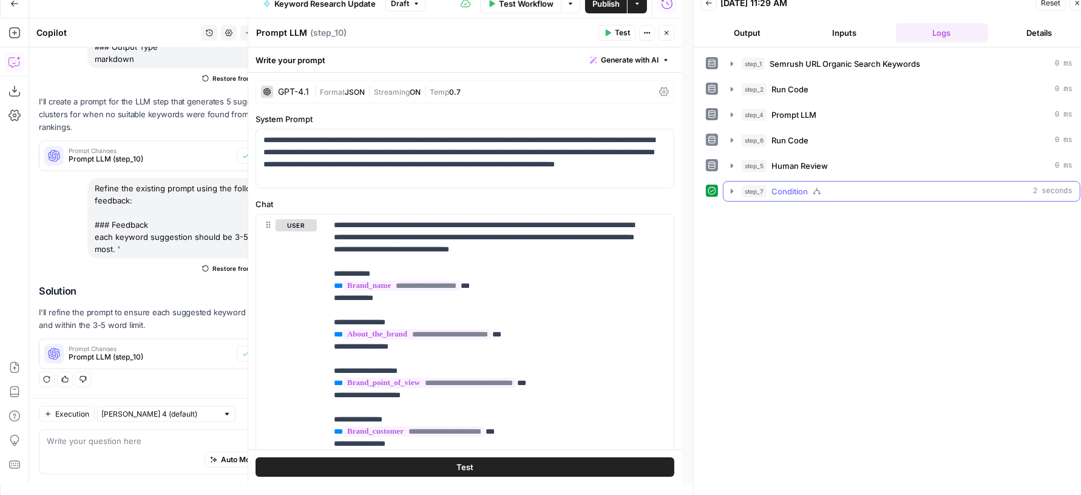
click at [786, 195] on button "step_7 Condition 2 seconds" at bounding box center [902, 191] width 356 height 19
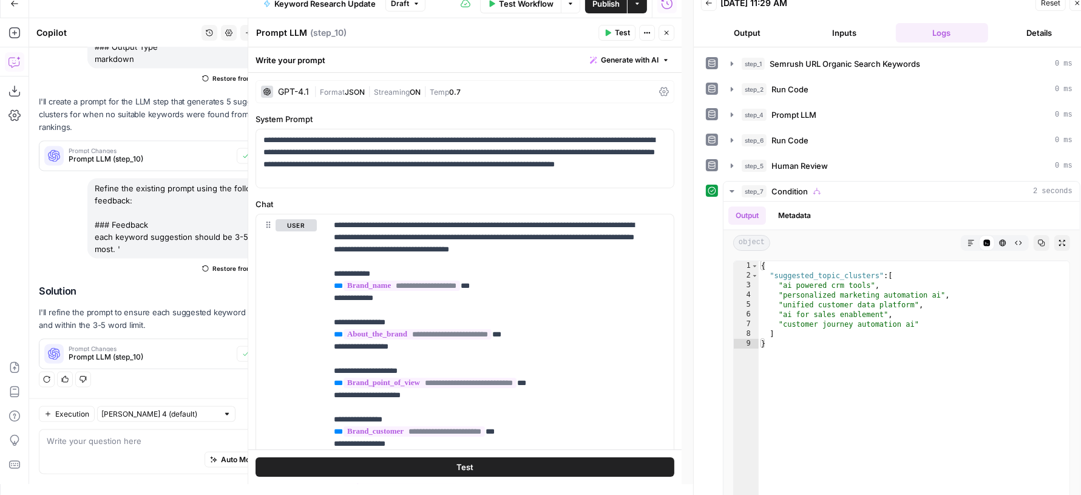
click at [667, 37] on button "Close" at bounding box center [667, 33] width 16 height 16
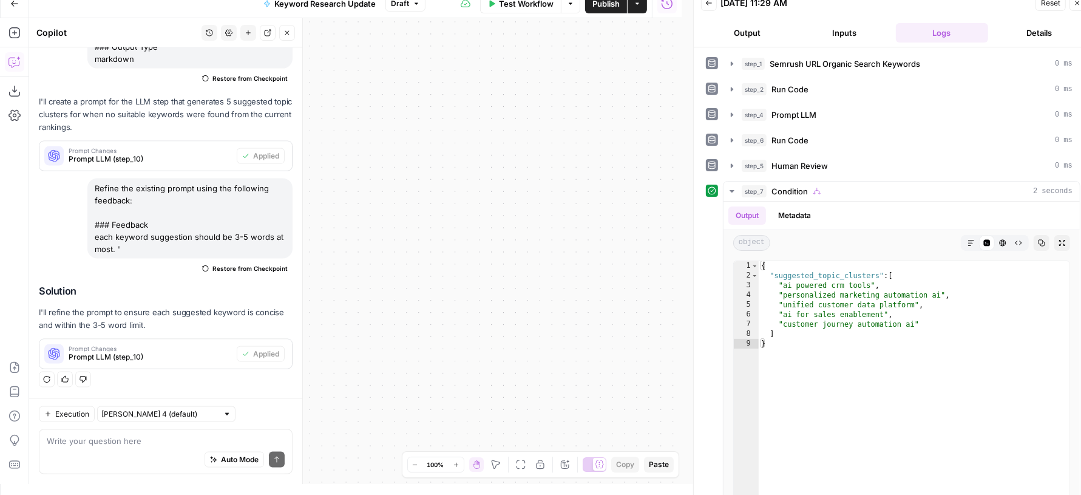
click at [370, 114] on div "true false Workflow Set Inputs Inputs SEO Research Semrush URL Organic Search K…" at bounding box center [355, 251] width 653 height 466
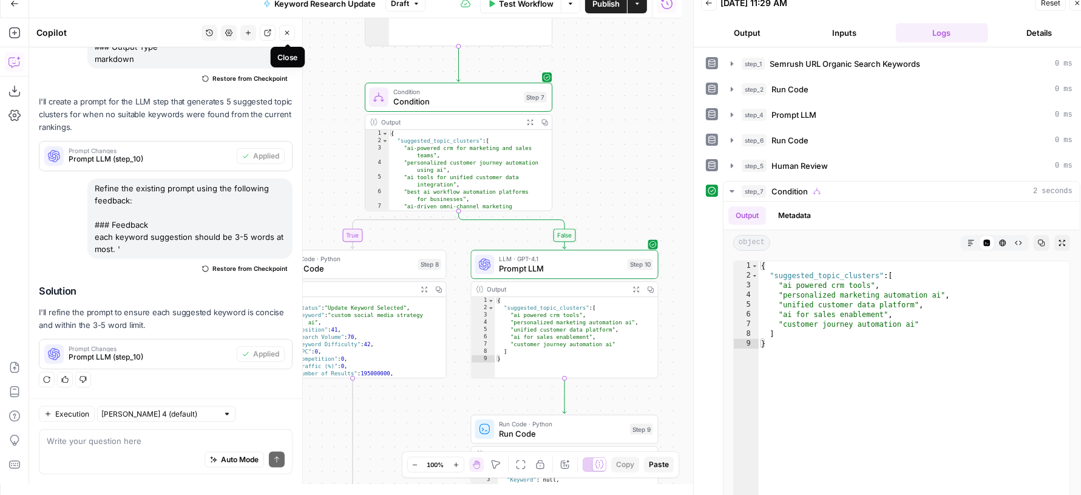
click at [284, 31] on icon "button" at bounding box center [287, 32] width 7 height 7
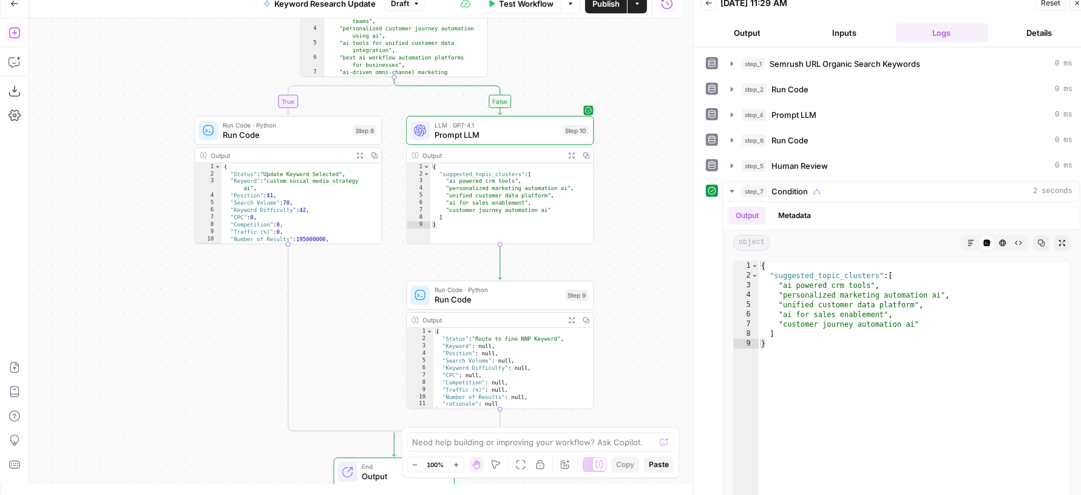
click at [14, 32] on icon "button" at bounding box center [14, 32] width 11 height 11
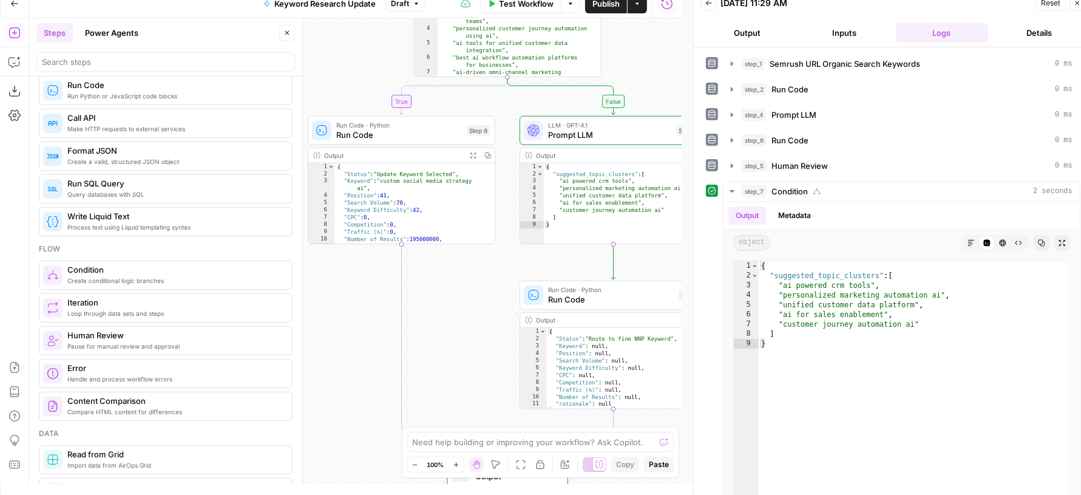
scroll to position [240, 0]
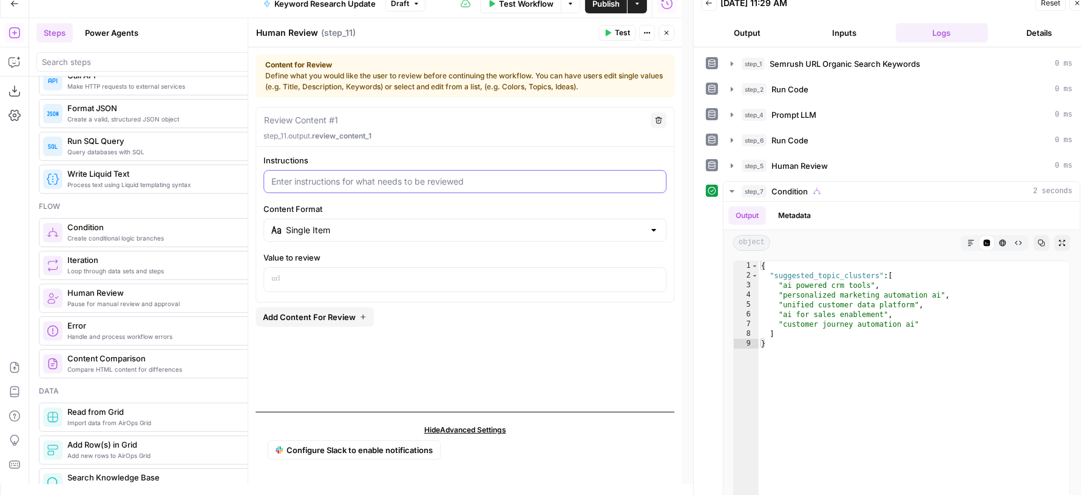
click at [356, 185] on input "Instructions" at bounding box center [464, 181] width 387 height 12
type input "Select one of the suggested topics for the NNP Keyword Research"
click at [356, 219] on div "Single Item" at bounding box center [465, 230] width 403 height 23
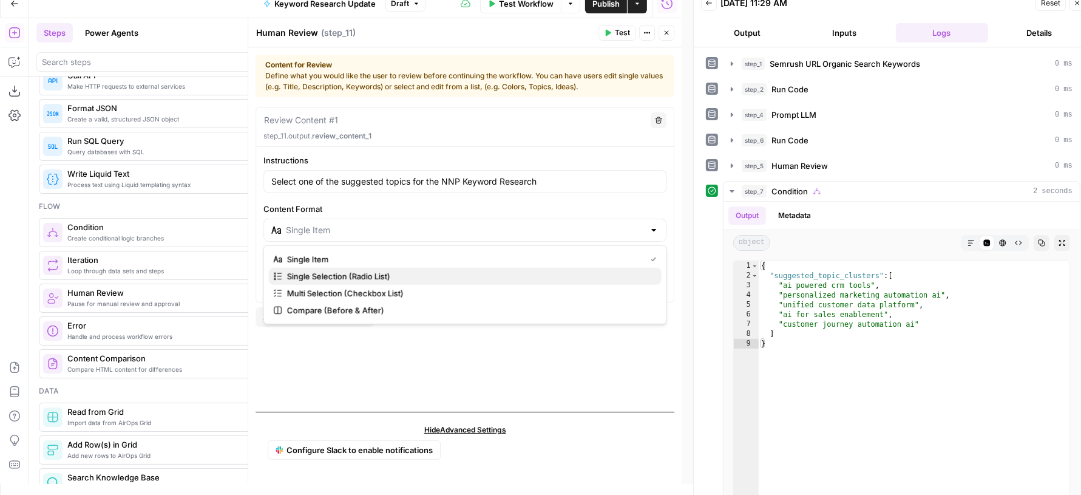
click at [349, 275] on span "Single Selection (Radio List)" at bounding box center [469, 276] width 365 height 12
type input "Single Selection (Radio List)"
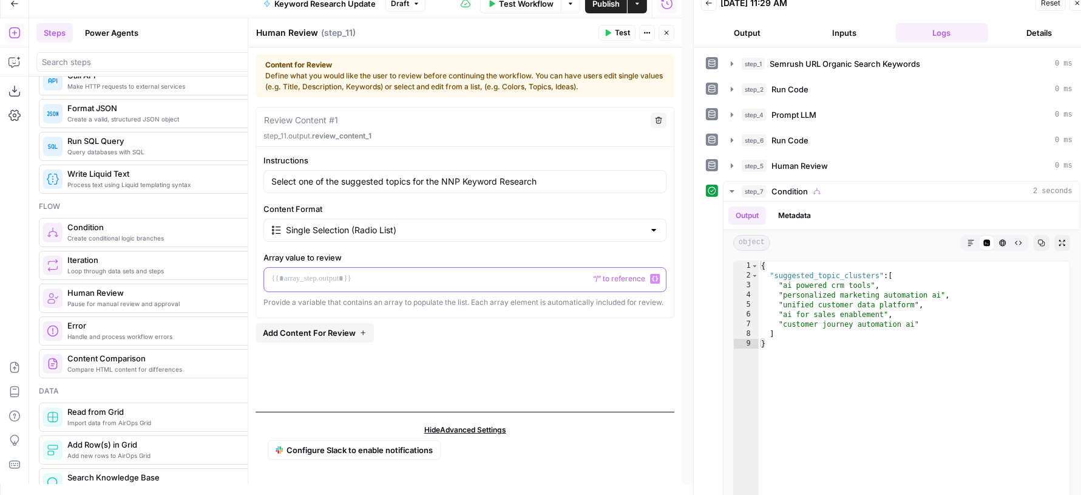
click at [338, 282] on p at bounding box center [464, 279] width 387 height 12
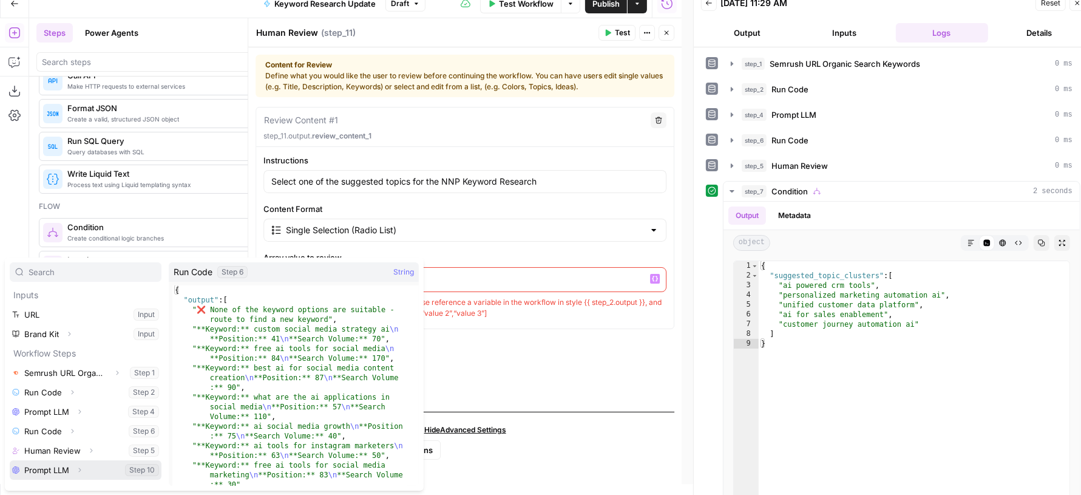
click at [79, 468] on icon "button" at bounding box center [80, 470] width 2 height 4
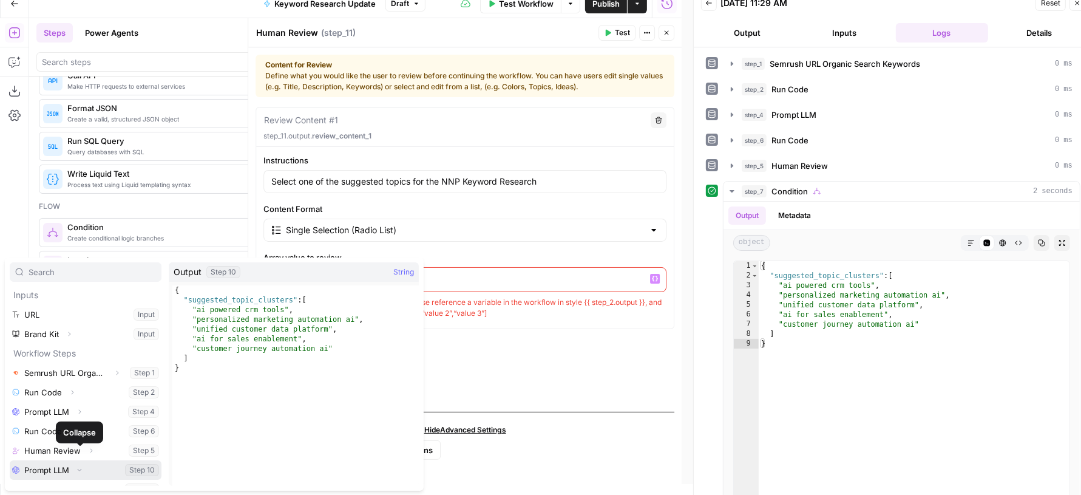
scroll to position [13, 0]
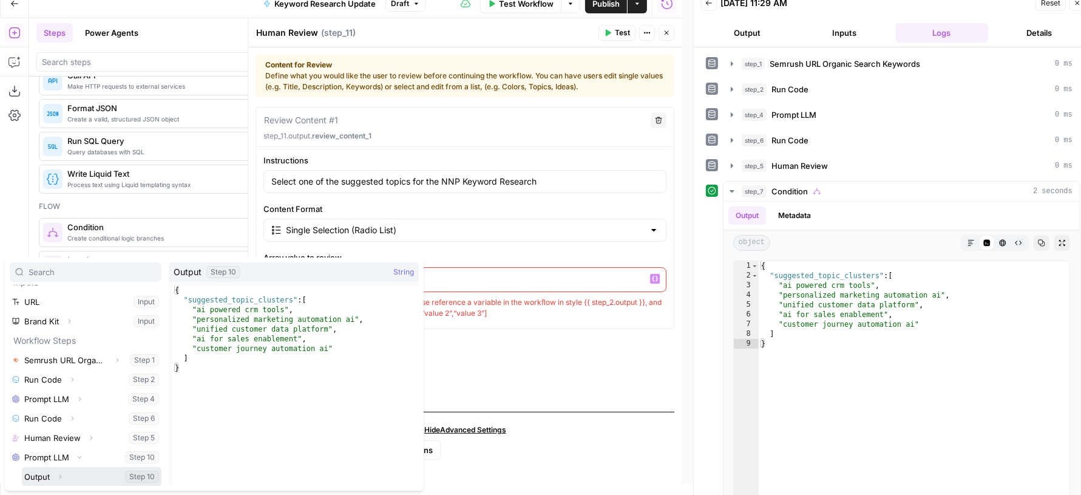
click at [60, 476] on icon "button" at bounding box center [61, 476] width 2 height 4
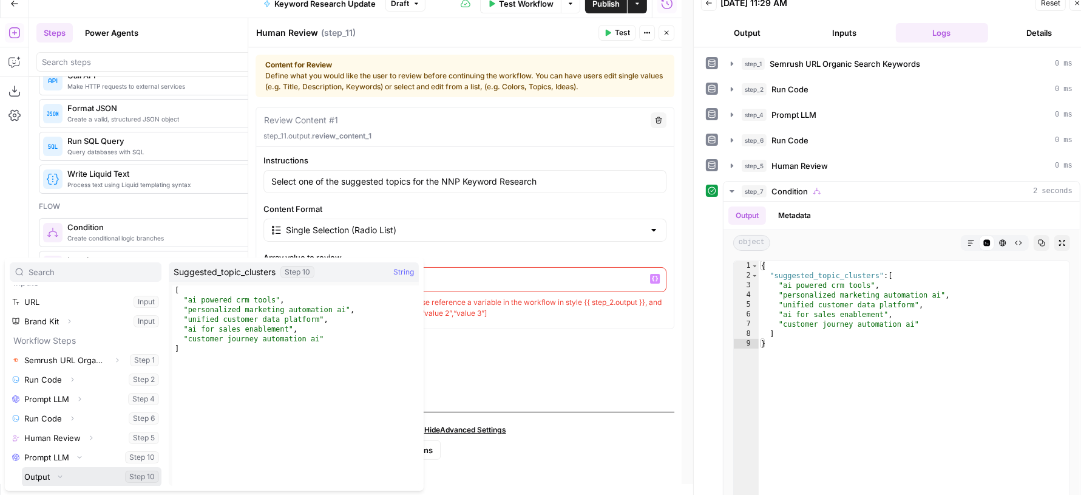
scroll to position [32, 0]
click at [73, 480] on button "Select variable Suggested_topic_clusters" at bounding box center [98, 476] width 128 height 19
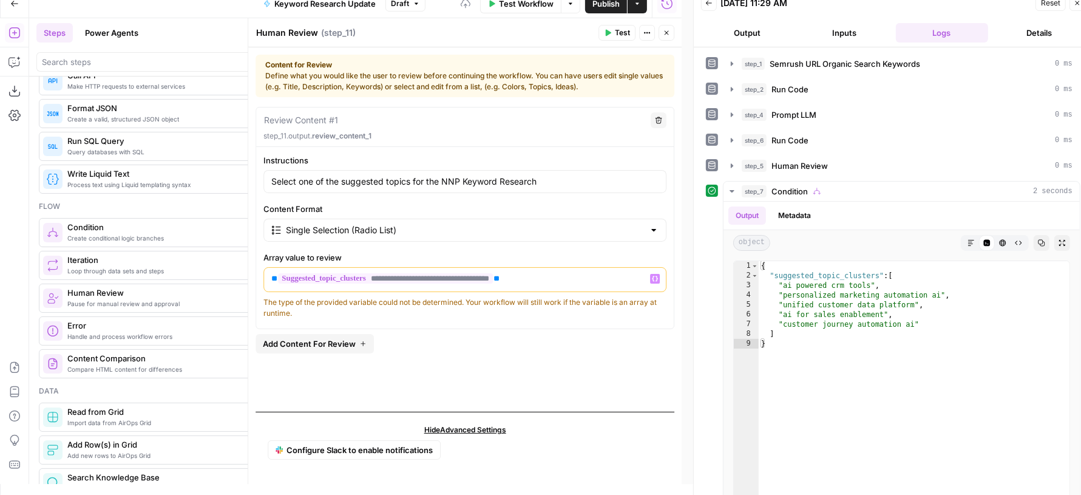
click at [614, 37] on button "Test" at bounding box center [617, 33] width 37 height 16
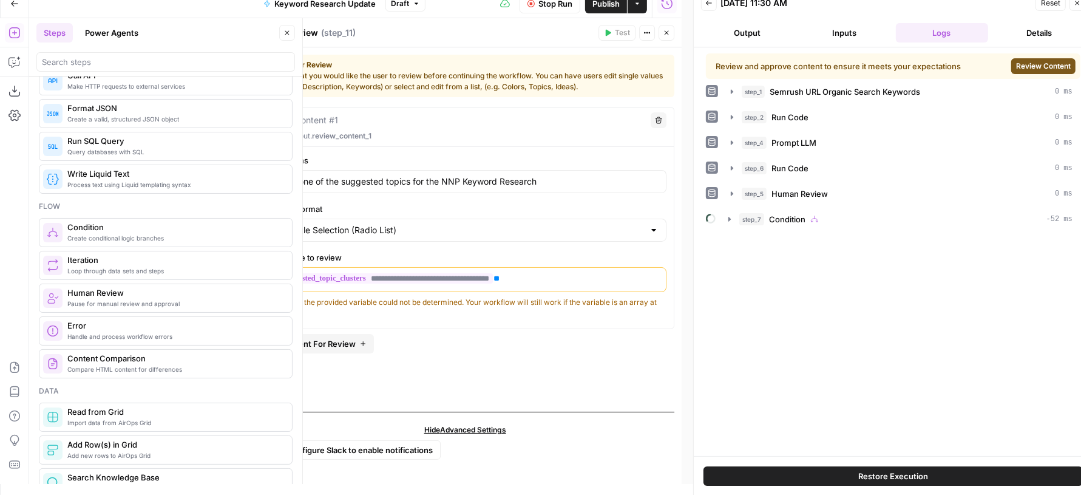
click at [288, 27] on button "Close" at bounding box center [287, 33] width 16 height 16
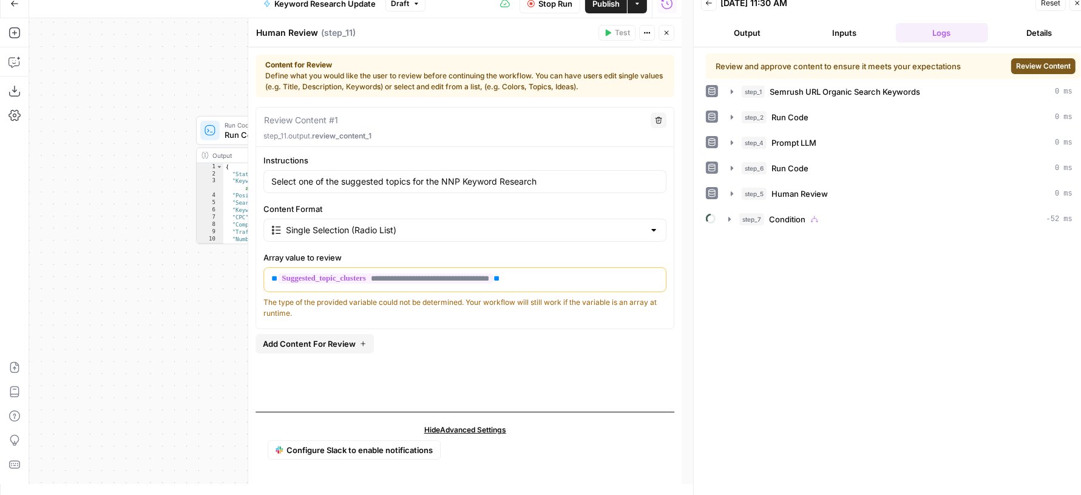
click at [1025, 64] on span "Review Content" at bounding box center [1043, 66] width 55 height 11
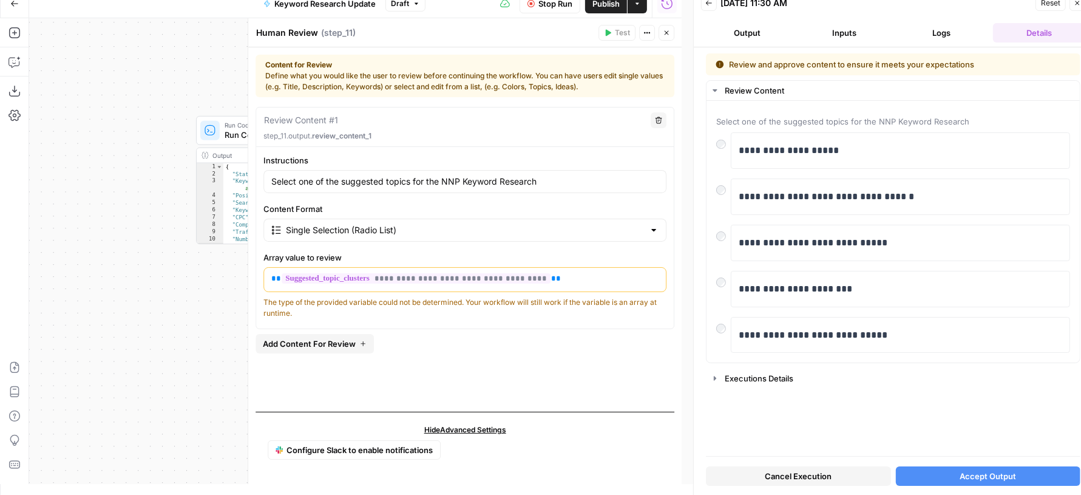
click at [981, 477] on span "Accept Output" at bounding box center [988, 476] width 56 height 12
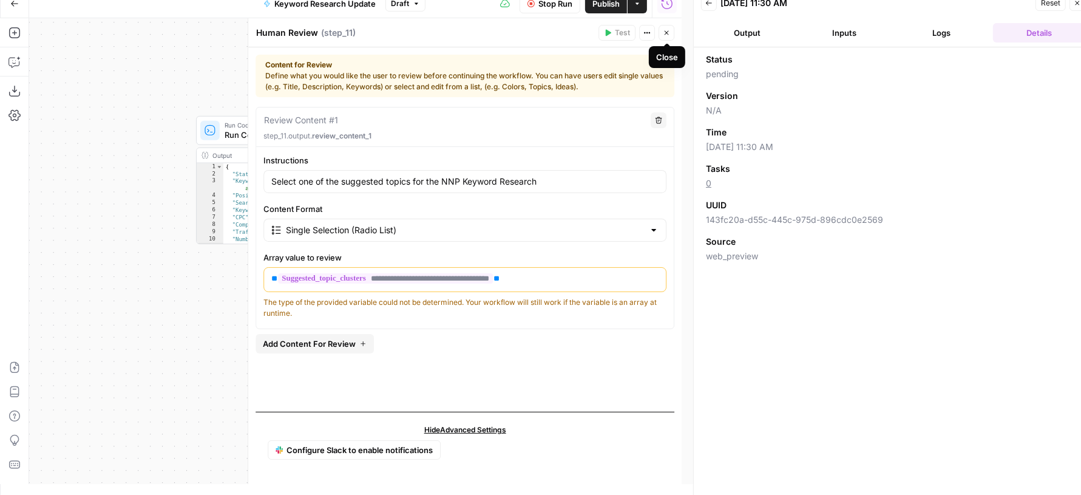
click at [667, 34] on icon "button" at bounding box center [666, 32] width 7 height 7
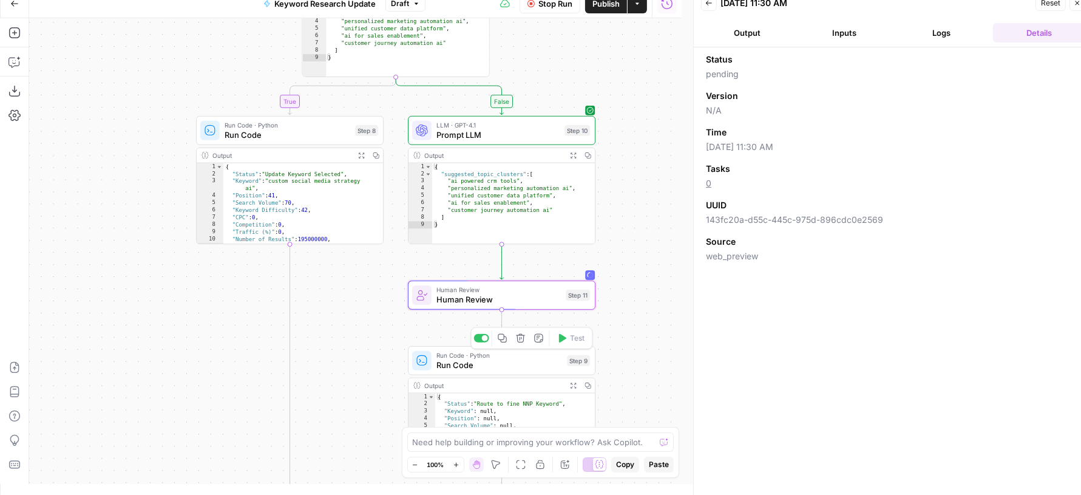
click at [446, 364] on span "Run Code" at bounding box center [500, 365] width 126 height 12
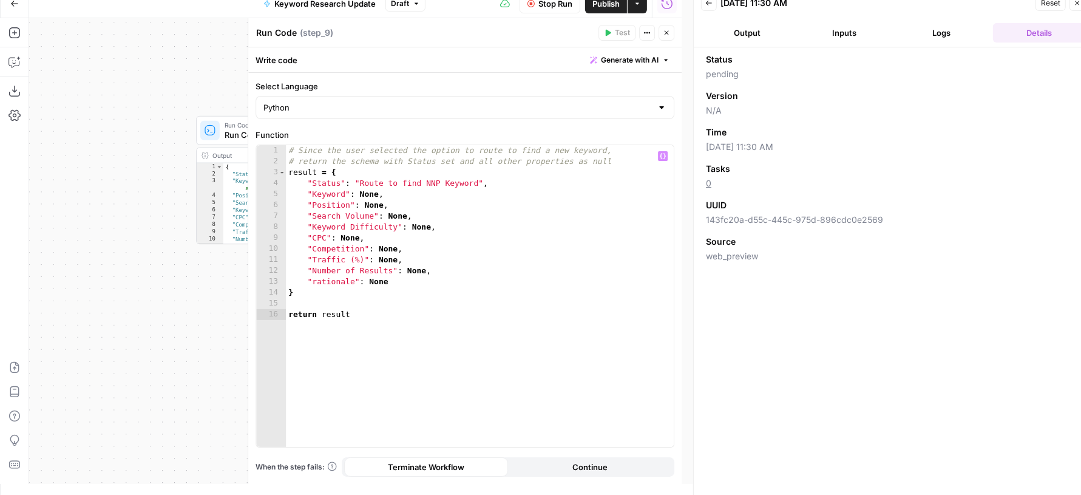
click at [367, 190] on div "# Since the user selected the option to route to find a new keyword, # return t…" at bounding box center [480, 307] width 389 height 325
type textarea "**********"
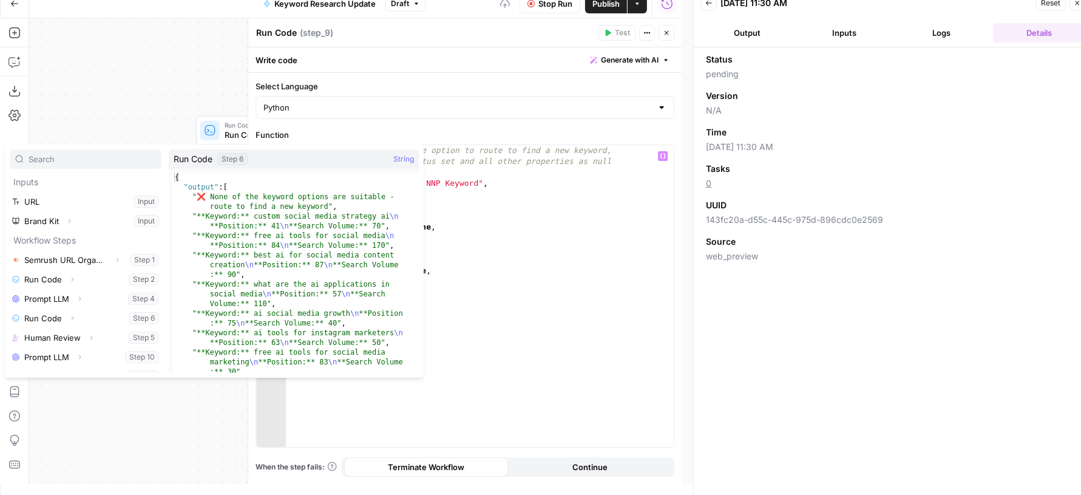
scroll to position [13, 0]
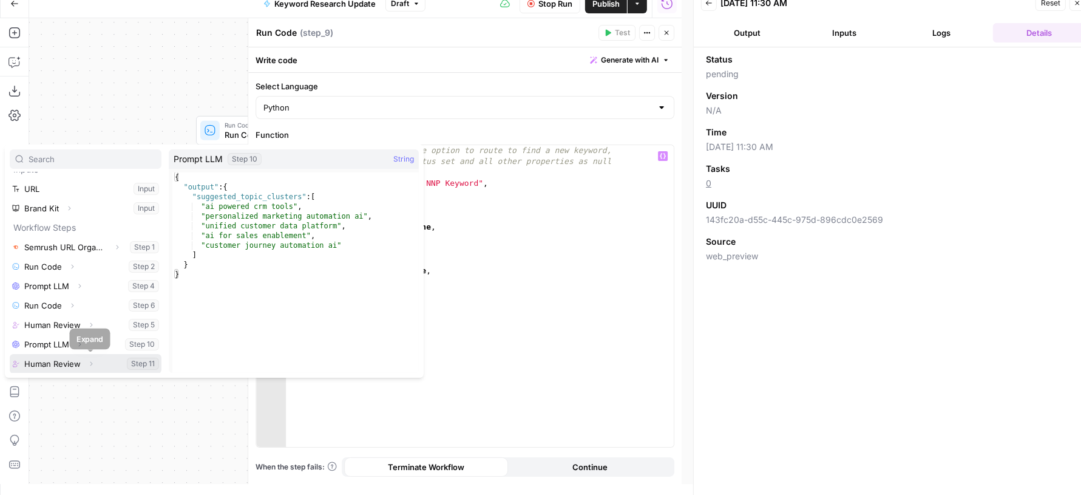
click at [90, 362] on icon "button" at bounding box center [91, 363] width 2 height 4
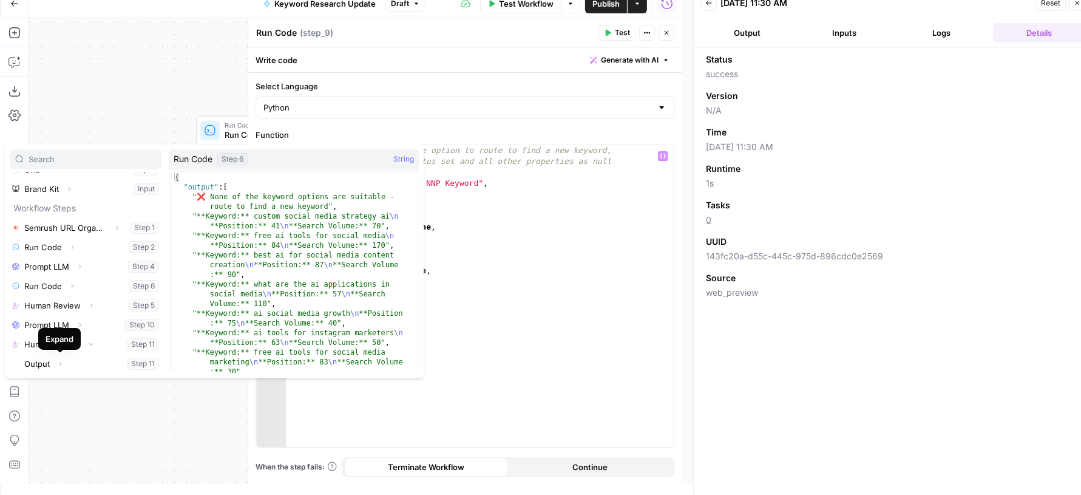
click at [169, 59] on div "true false Workflow Set Inputs Inputs SEO Research Semrush URL Organic Search K…" at bounding box center [355, 251] width 653 height 466
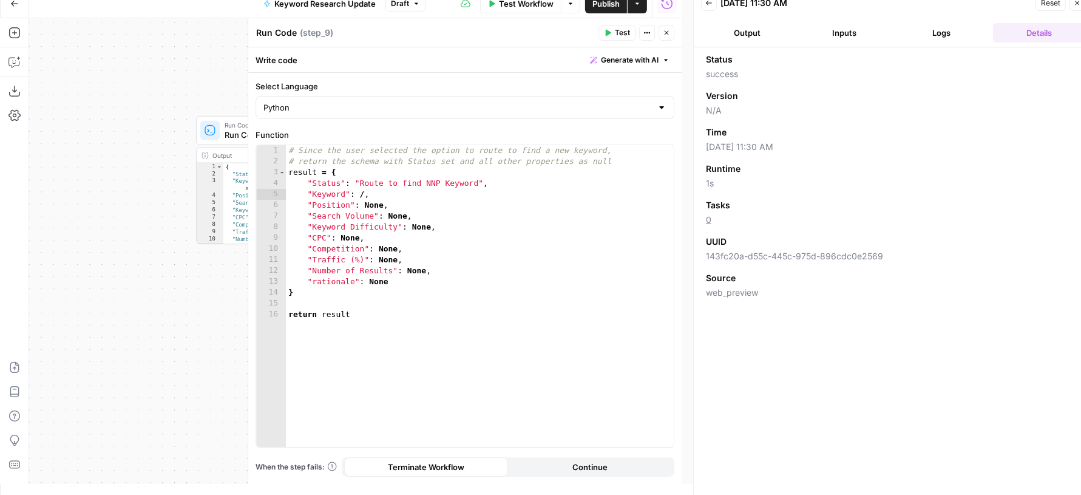
click at [666, 34] on icon "button" at bounding box center [666, 32] width 7 height 7
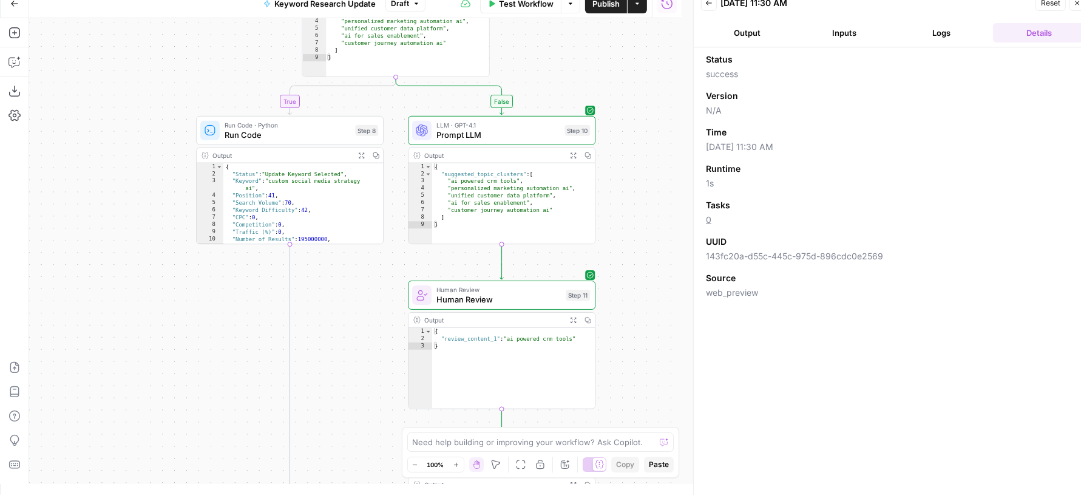
click at [953, 30] on button "Logs" at bounding box center [942, 32] width 92 height 19
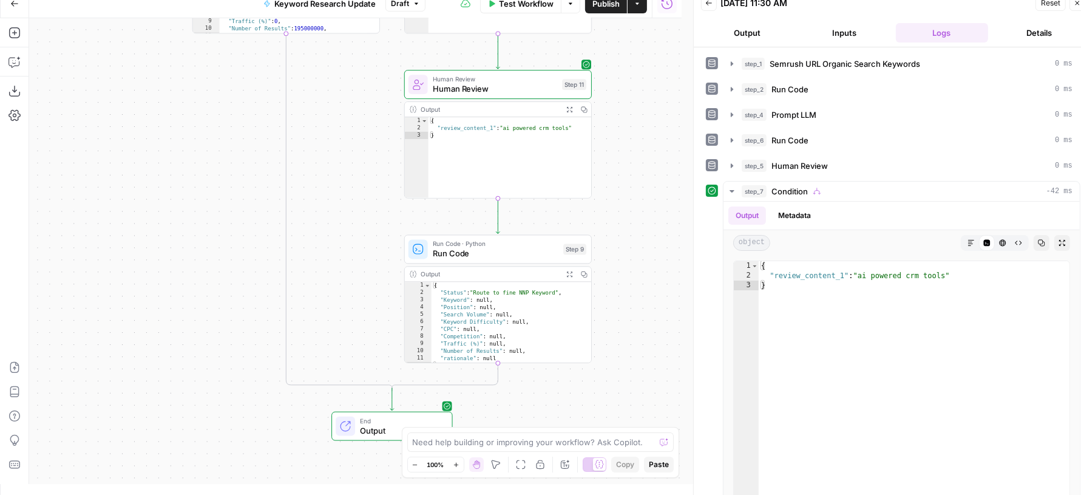
click at [447, 250] on span "Run Code" at bounding box center [496, 253] width 126 height 12
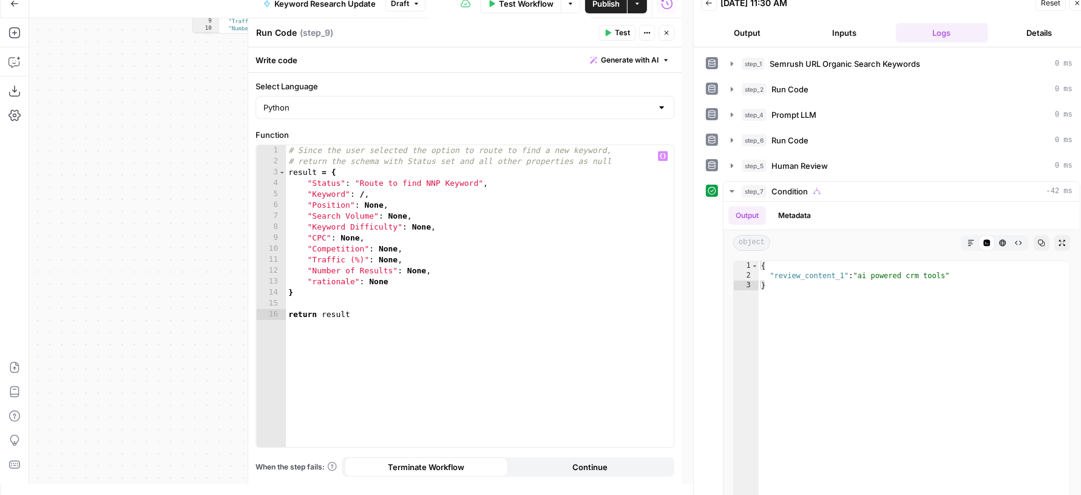
click at [364, 194] on div "# Since the user selected the option to route to find a new keyword, # return t…" at bounding box center [480, 307] width 389 height 325
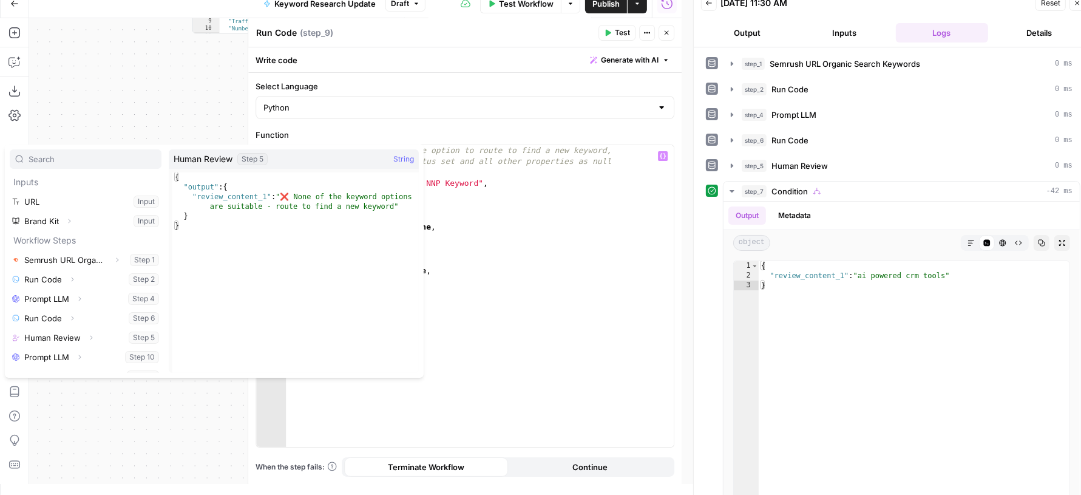
scroll to position [13, 0]
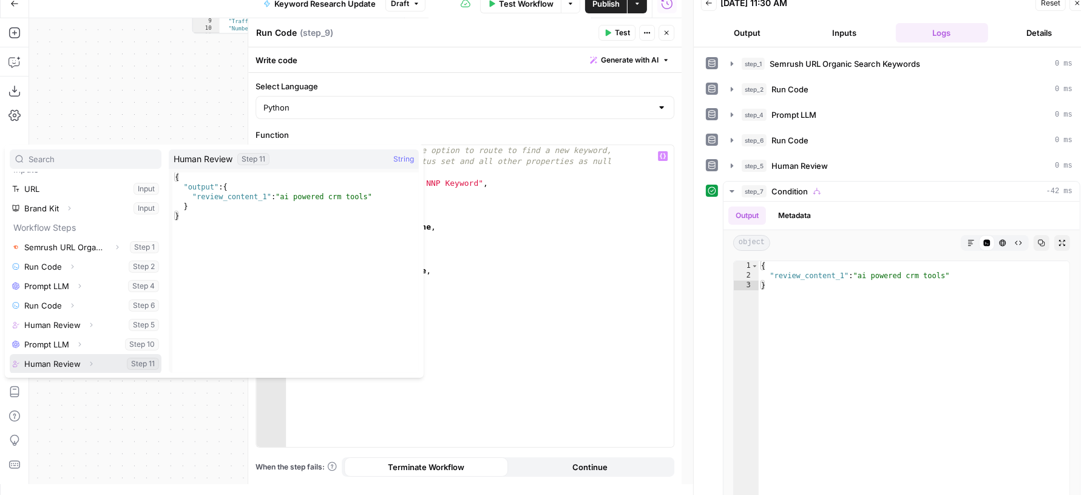
click at [92, 364] on icon "button" at bounding box center [90, 363] width 7 height 7
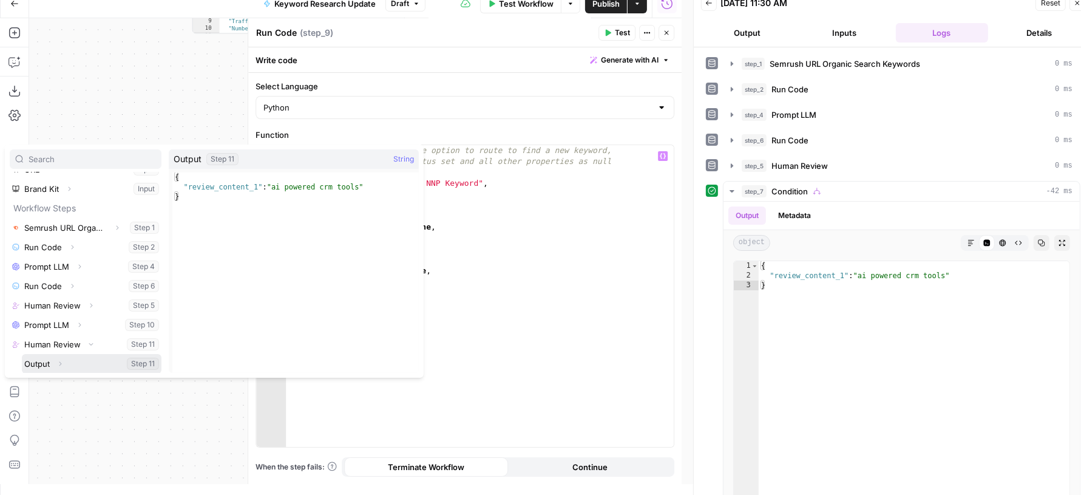
click at [57, 360] on icon "button" at bounding box center [59, 363] width 7 height 7
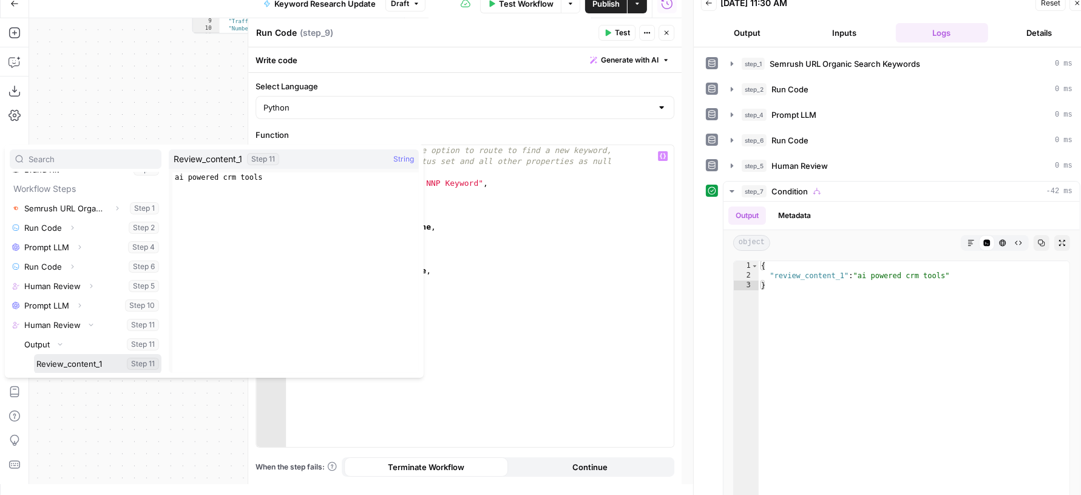
click at [92, 360] on button "Select variable Review_content_1" at bounding box center [98, 363] width 128 height 19
type textarea "**********"
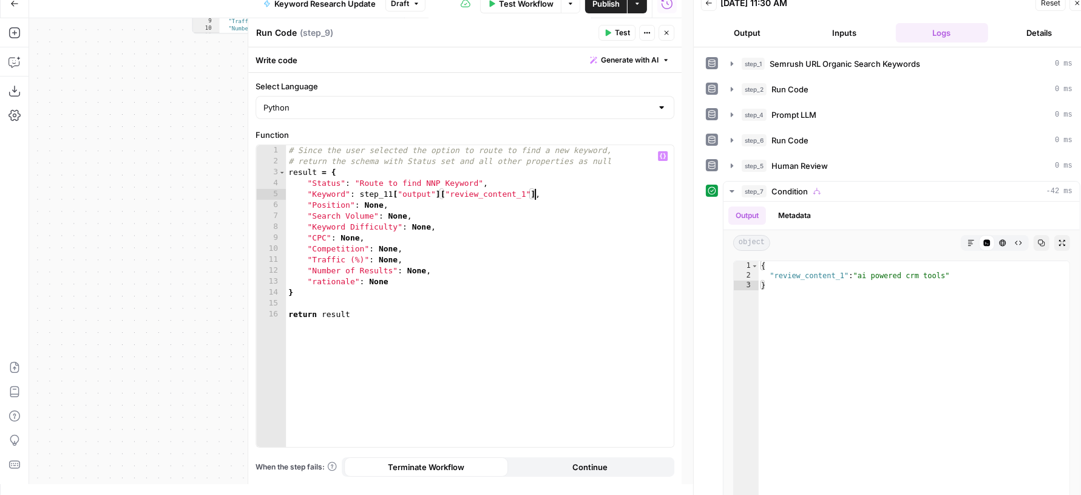
click at [667, 28] on button "Close" at bounding box center [667, 33] width 16 height 16
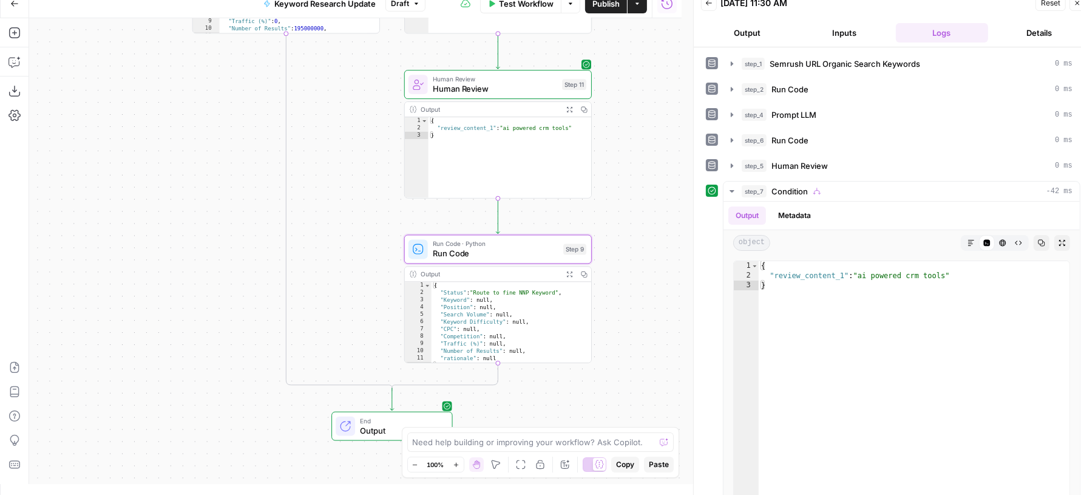
click at [602, 8] on span "Publish" at bounding box center [606, 4] width 27 height 12
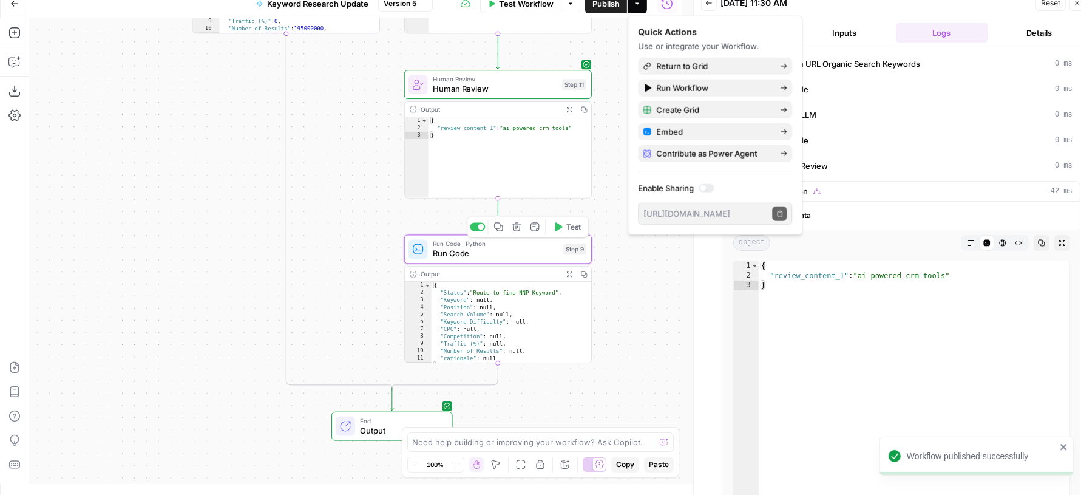
click at [569, 228] on span "Test" at bounding box center [573, 227] width 15 height 11
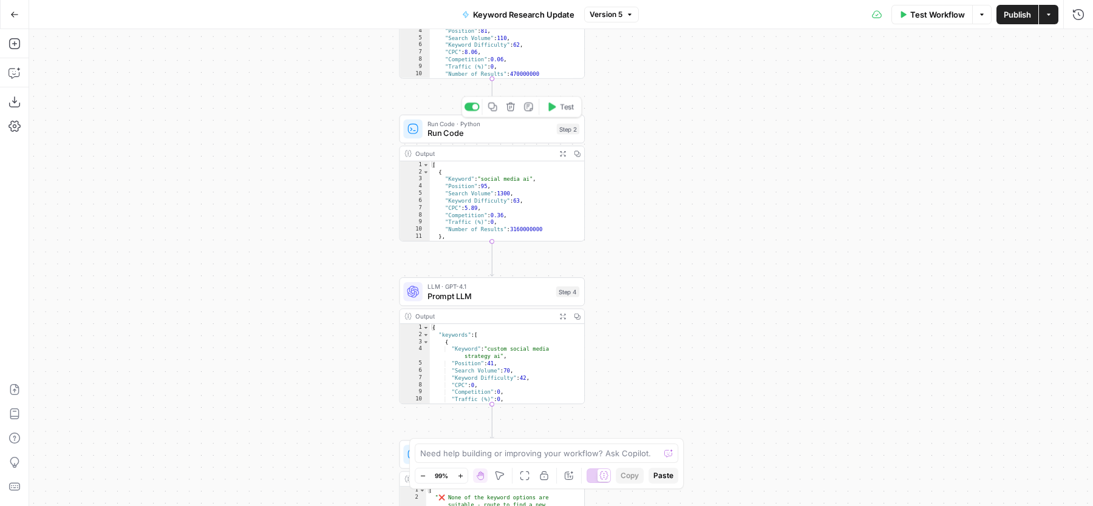
click at [442, 130] on span "Run Code" at bounding box center [489, 134] width 124 height 12
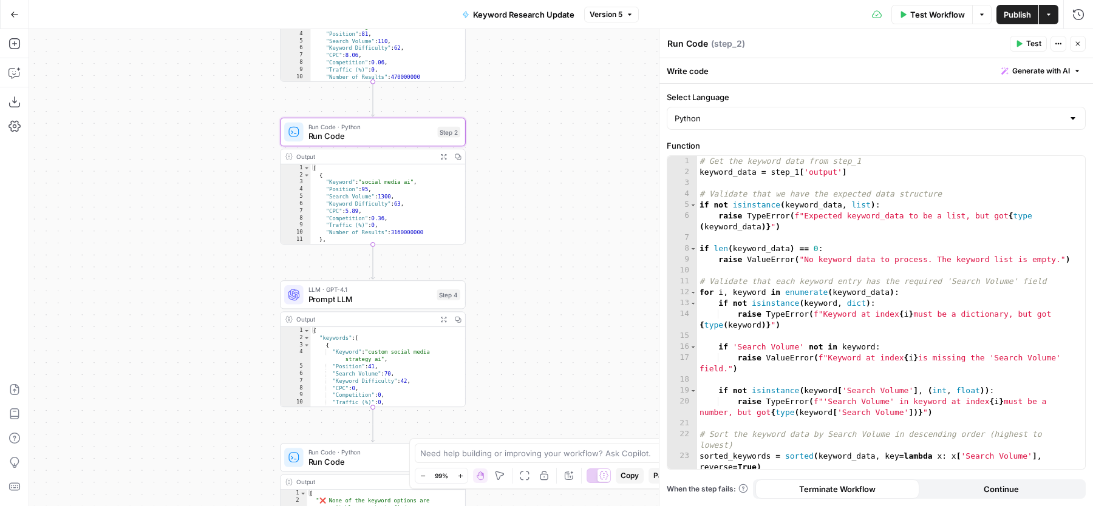
click at [1076, 45] on icon "button" at bounding box center [1078, 44] width 4 height 4
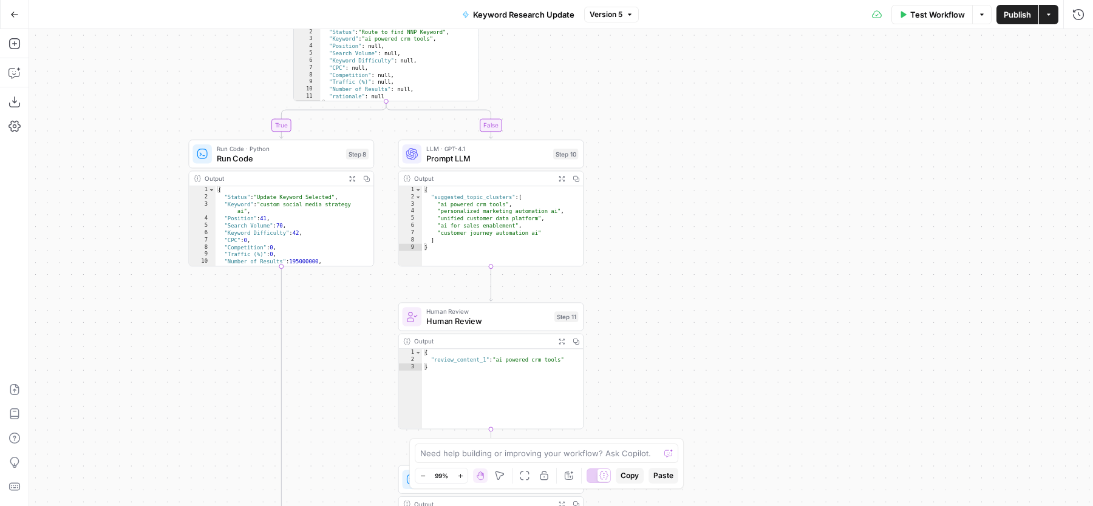
click at [279, 157] on span "Run Code" at bounding box center [279, 158] width 124 height 12
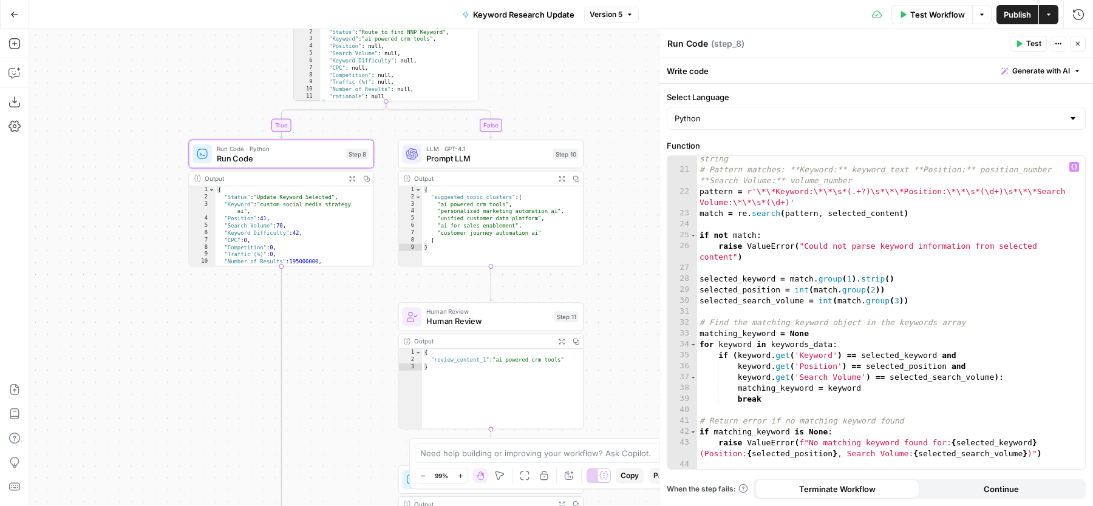
scroll to position [308, 0]
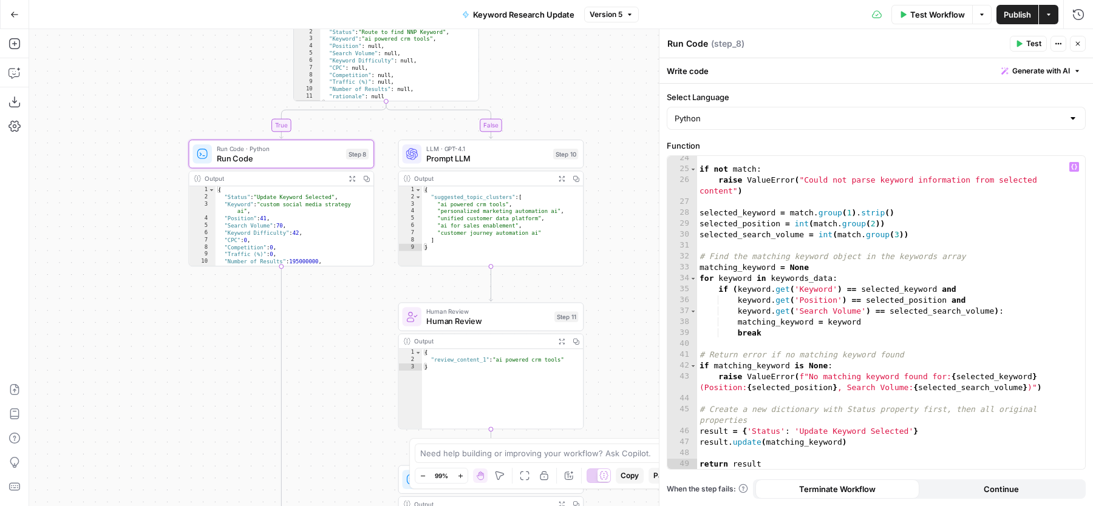
click at [797, 434] on div "if not match : raise ValueError ( "Could not parse keyword information from sel…" at bounding box center [885, 321] width 377 height 336
paste textarea
paste textarea "*"
type textarea "**********"
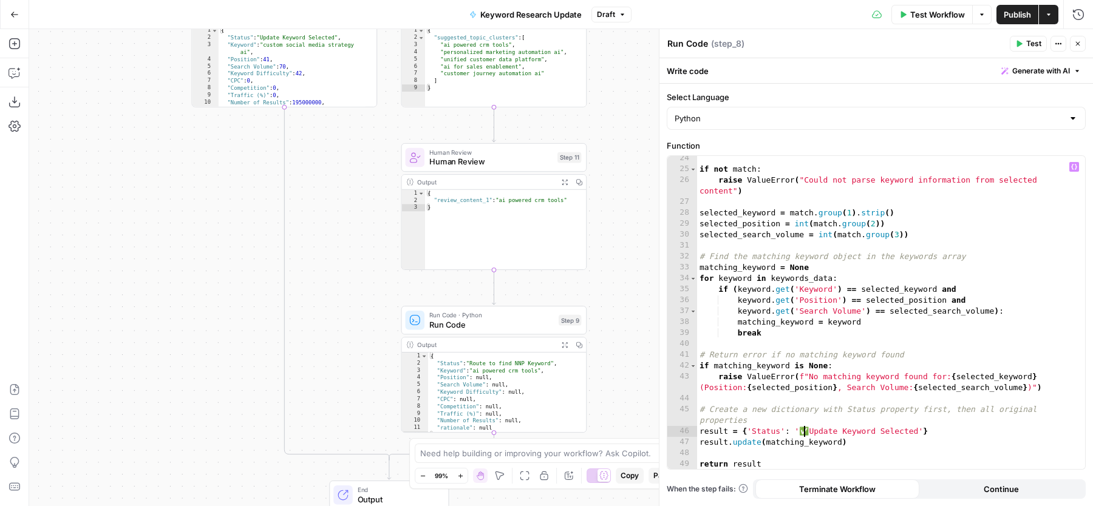
drag, startPoint x: 451, startPoint y: 325, endPoint x: 451, endPoint y: 315, distance: 9.7
click at [451, 324] on span "Run Code" at bounding box center [491, 325] width 124 height 12
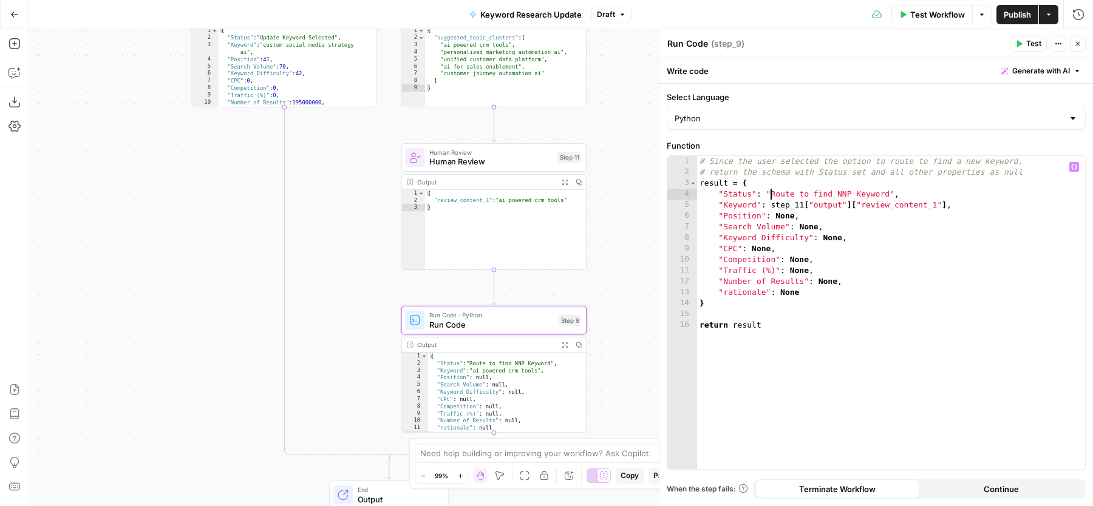
click at [770, 196] on div "# Since the user selected the option to route to find a new keyword, # return t…" at bounding box center [891, 324] width 389 height 336
paste textarea "*"
type textarea "**********"
click at [1080, 42] on icon "button" at bounding box center [1077, 43] width 7 height 7
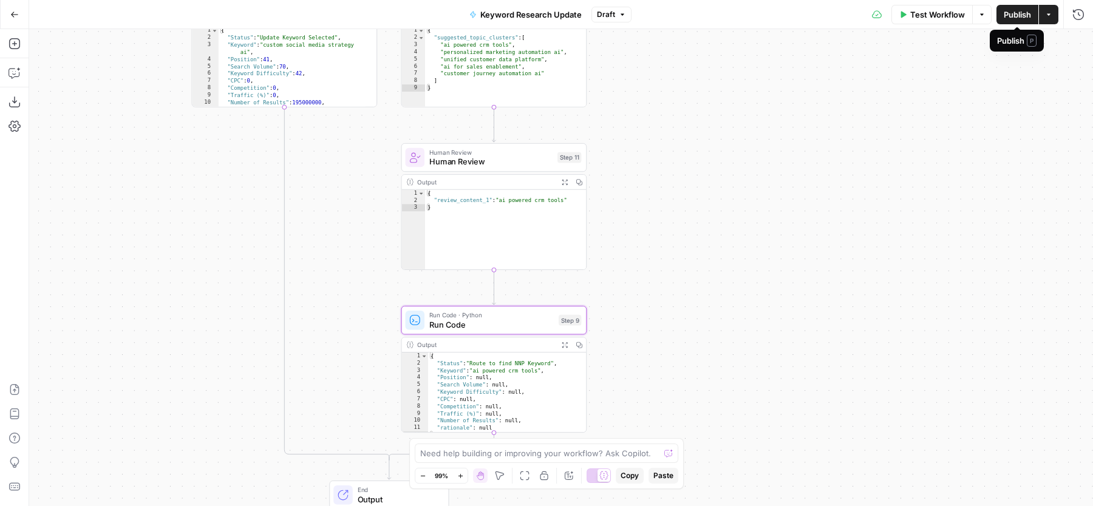
click at [1007, 15] on span "Publish" at bounding box center [1017, 15] width 27 height 12
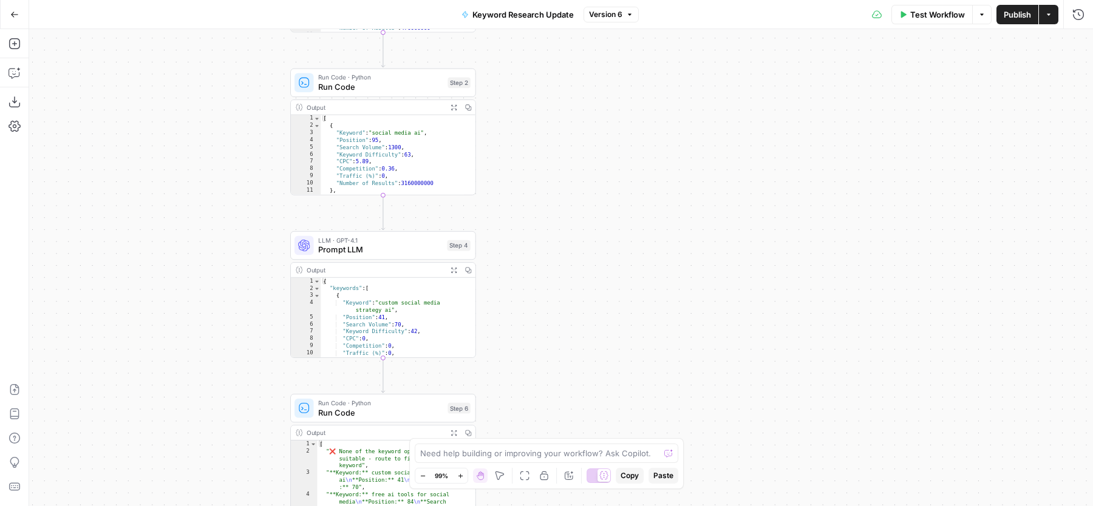
click at [678, 151] on div "true false Workflow Set Inputs Inputs SEO Research Semrush URL Organic Search K…" at bounding box center [561, 267] width 1064 height 477
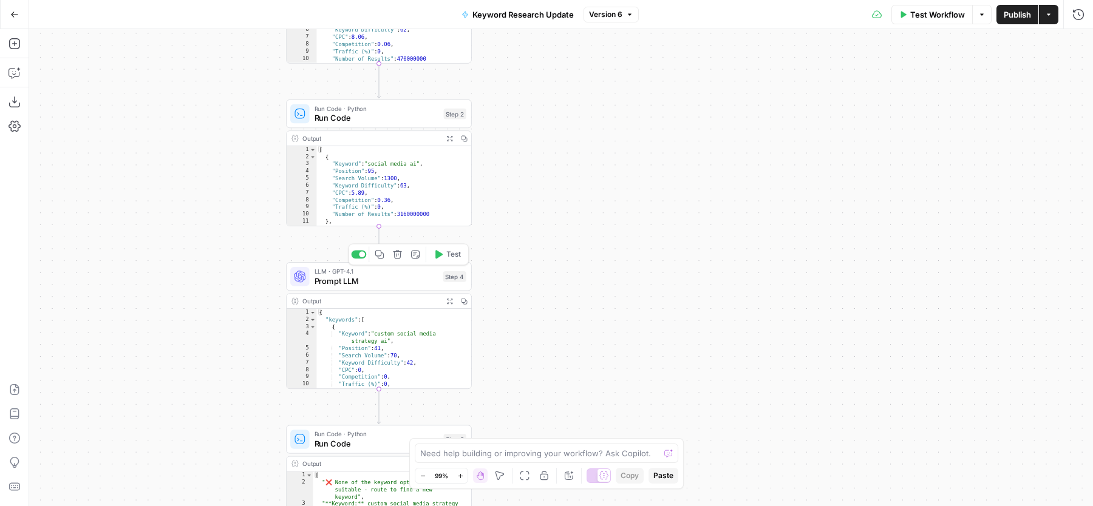
click at [390, 284] on span "Prompt LLM" at bounding box center [377, 281] width 124 height 12
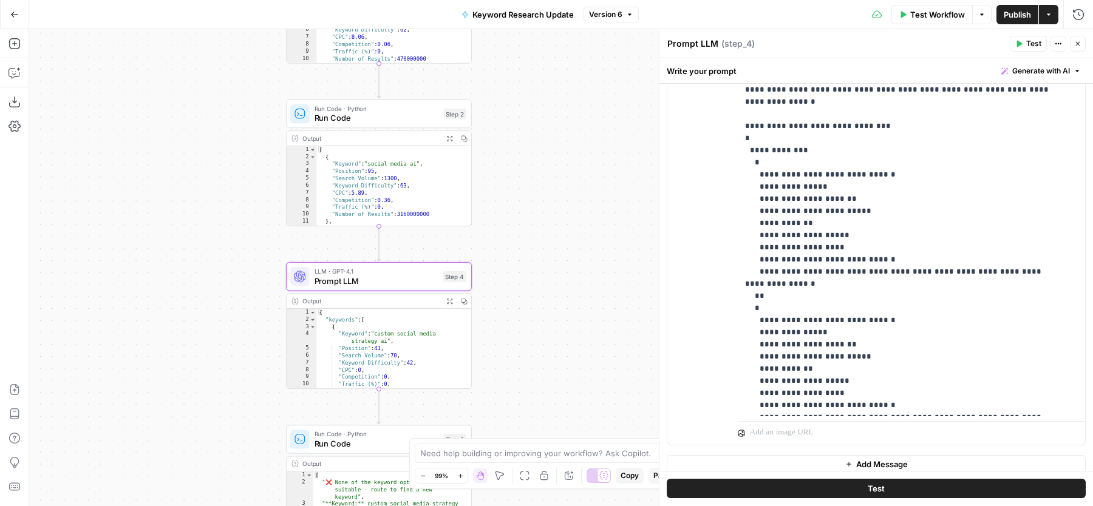
scroll to position [308, 0]
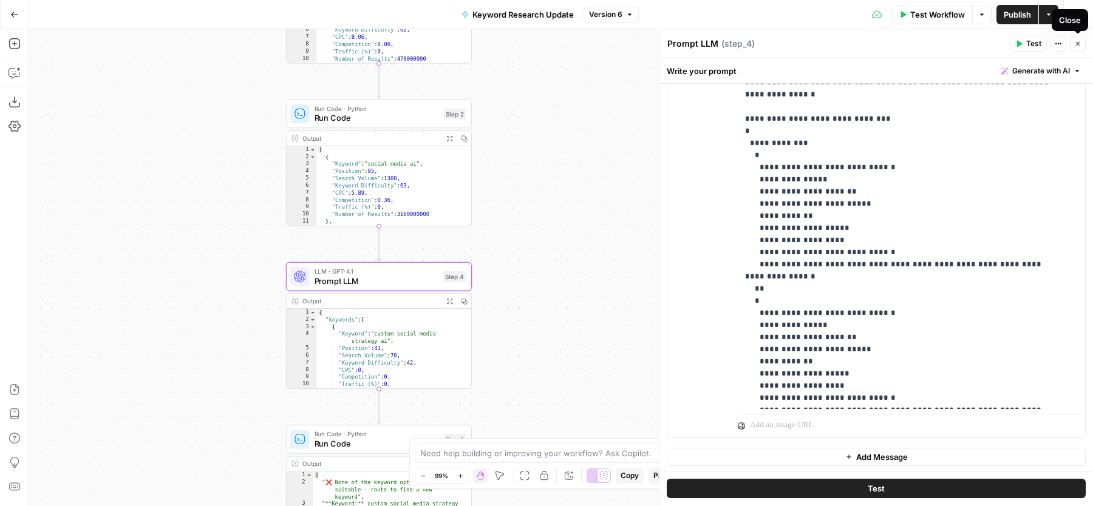
click at [1082, 43] on button "Close" at bounding box center [1078, 44] width 16 height 16
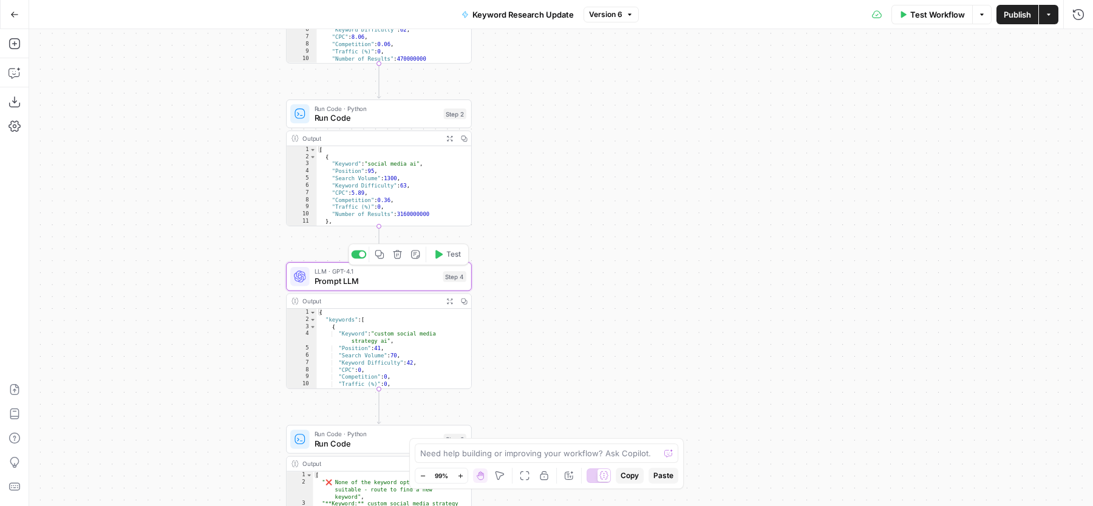
click at [322, 283] on span "Prompt LLM" at bounding box center [377, 281] width 124 height 12
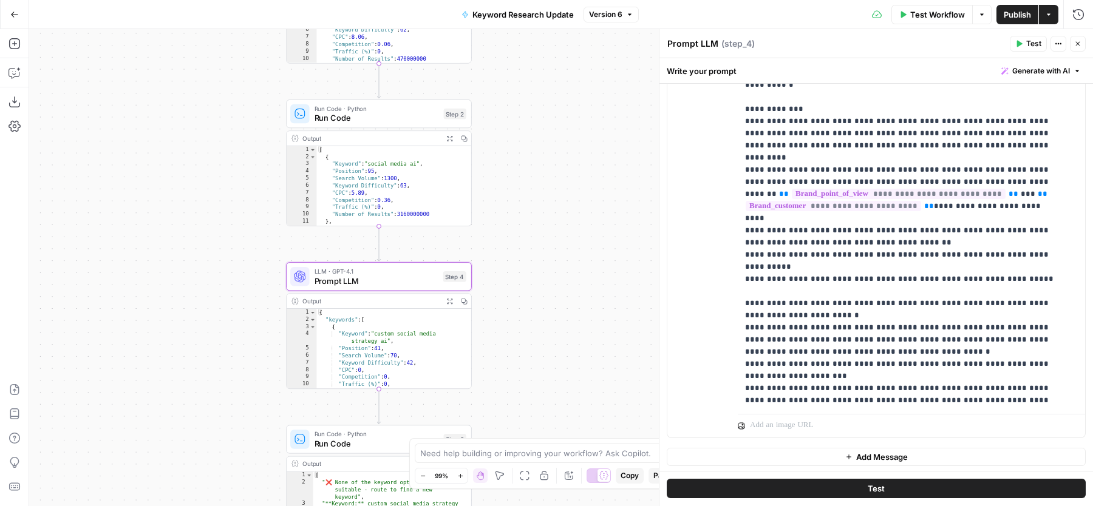
scroll to position [0, 0]
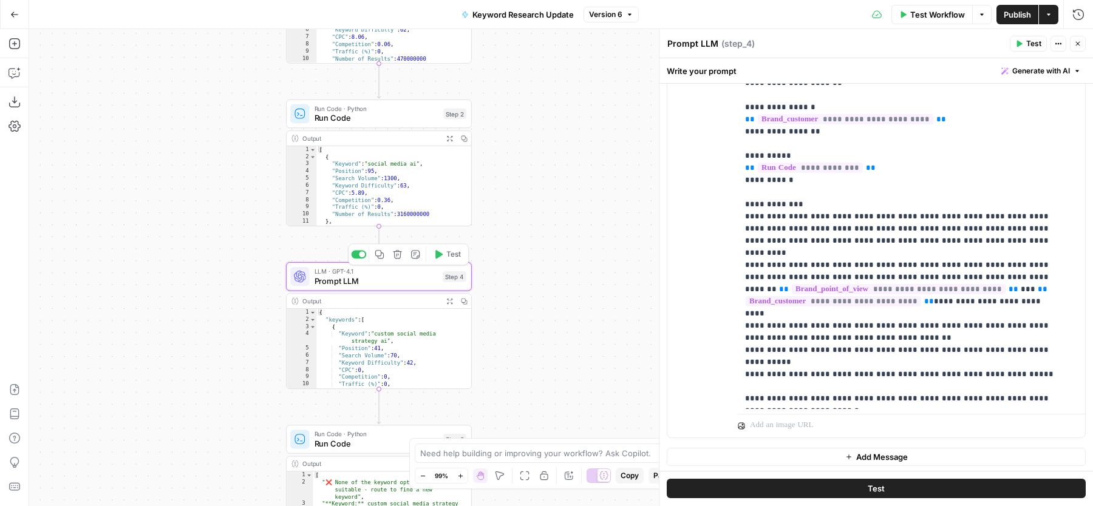
click at [380, 257] on icon "button" at bounding box center [380, 255] width 10 height 10
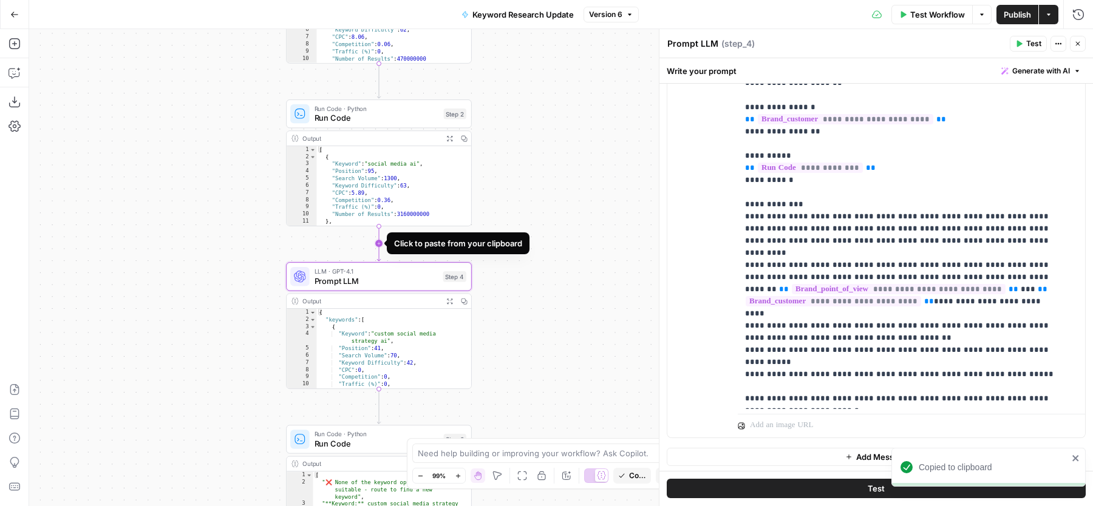
click at [378, 244] on icon "Edge from step_2 to step_4" at bounding box center [379, 243] width 4 height 35
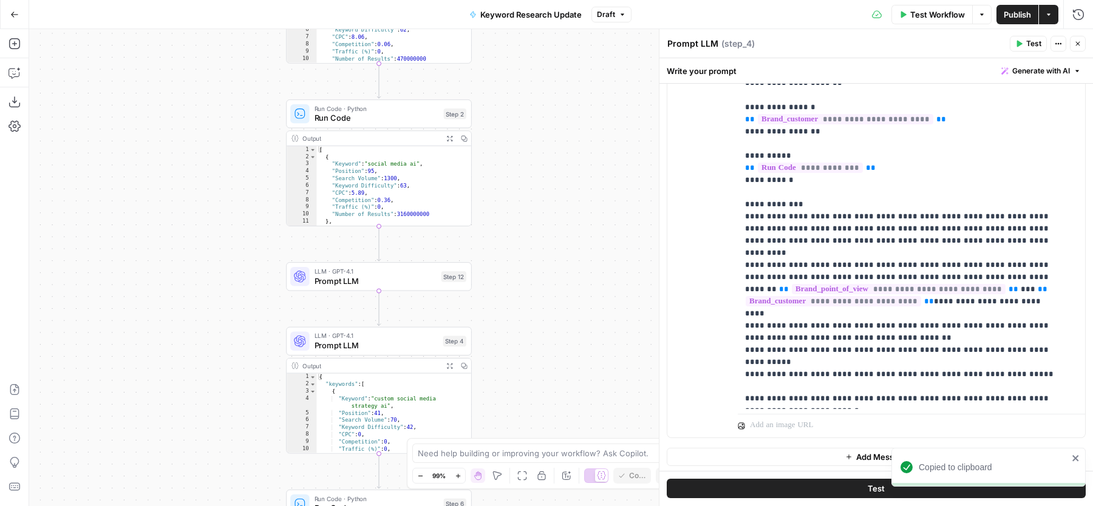
click at [1078, 47] on button "Close" at bounding box center [1078, 44] width 16 height 16
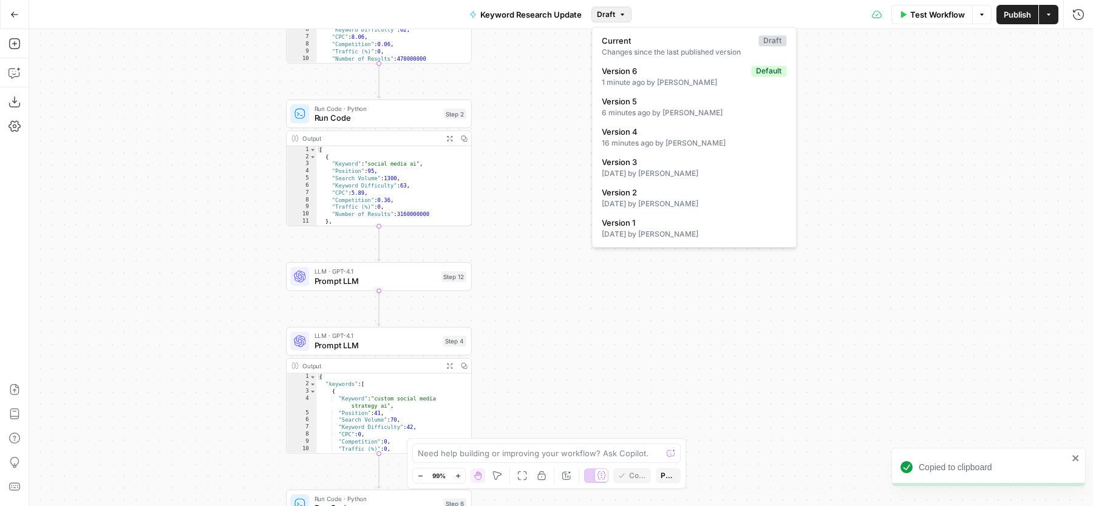
click at [621, 12] on icon "button" at bounding box center [622, 14] width 7 height 7
click at [673, 165] on span "Version 3" at bounding box center [692, 162] width 180 height 12
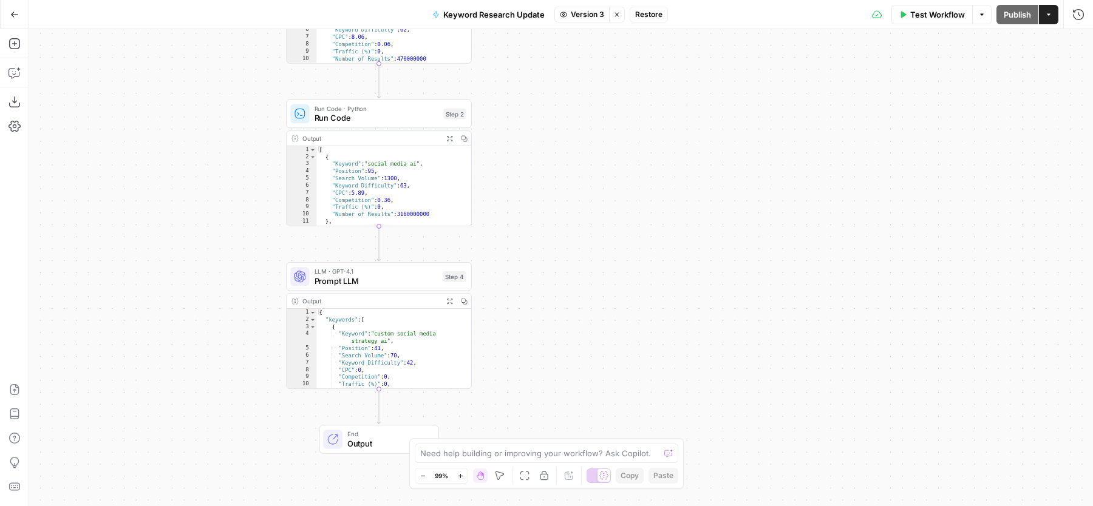
click at [402, 284] on span "Prompt LLM" at bounding box center [377, 281] width 124 height 12
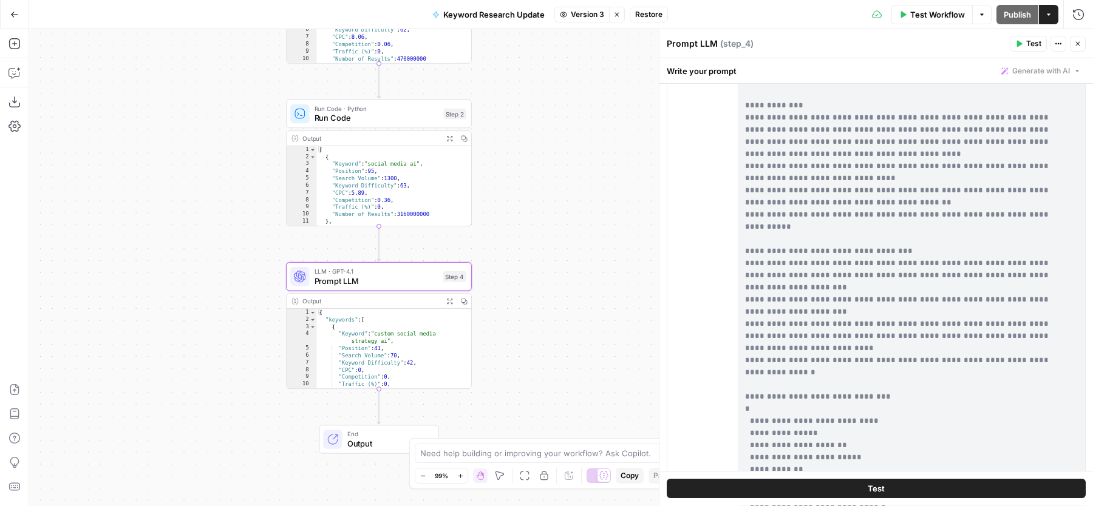
scroll to position [308, 0]
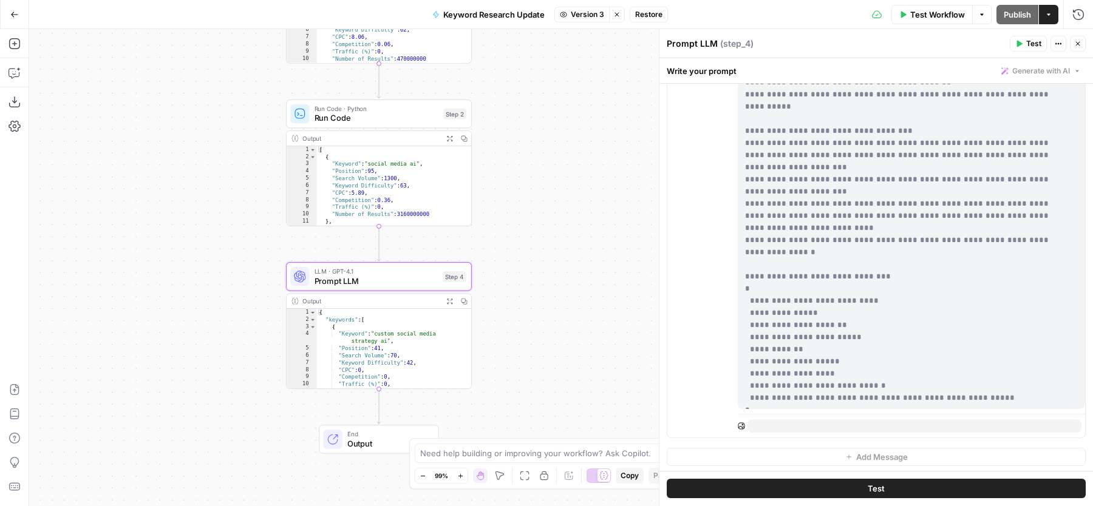
drag, startPoint x: 746, startPoint y: 232, endPoint x: 976, endPoint y: 401, distance: 285.9
click at [976, 401] on p "**********" at bounding box center [900, 52] width 311 height 704
copy p "**********"
click icon "button"
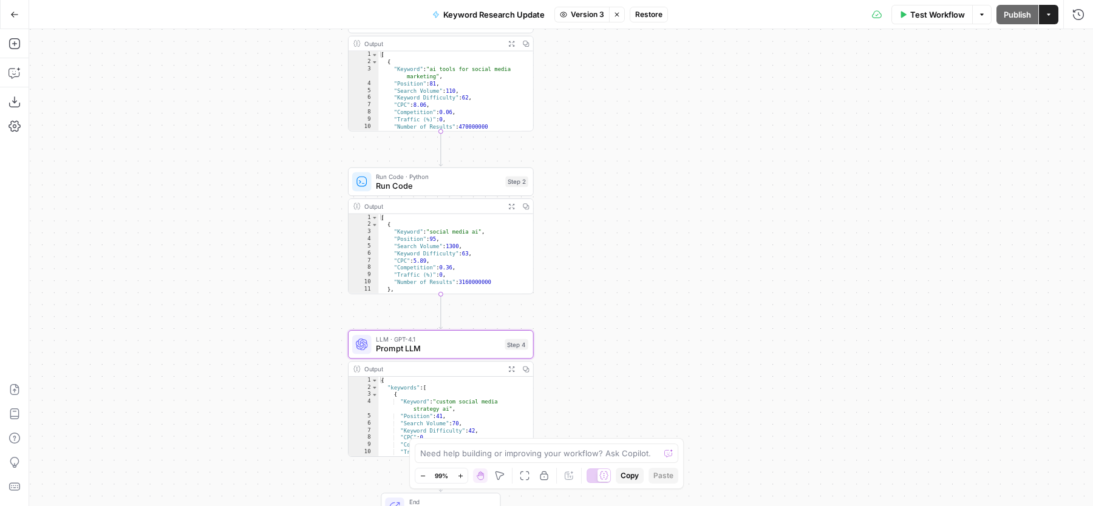
click icon "button"
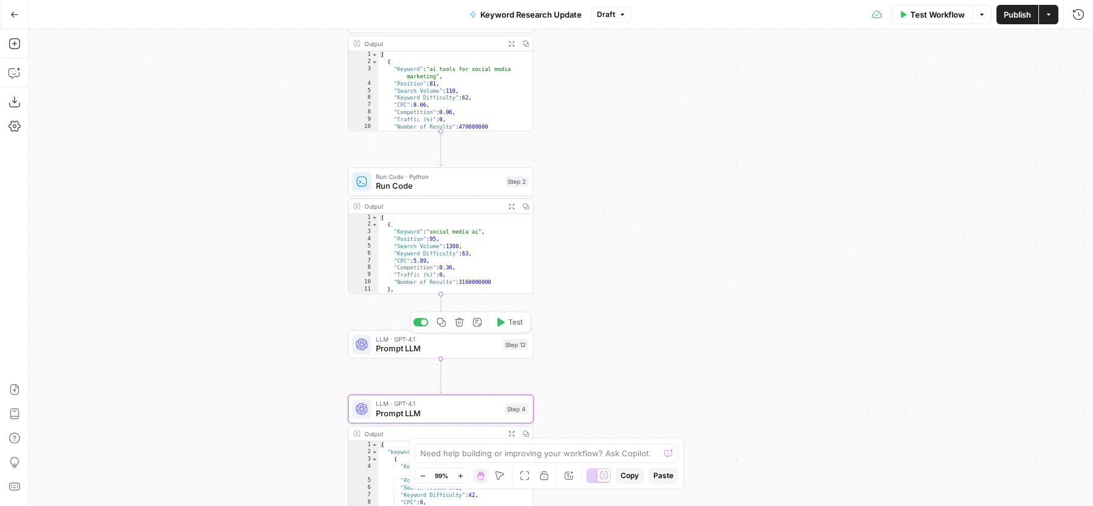
click span "LLM · GPT-4.1"
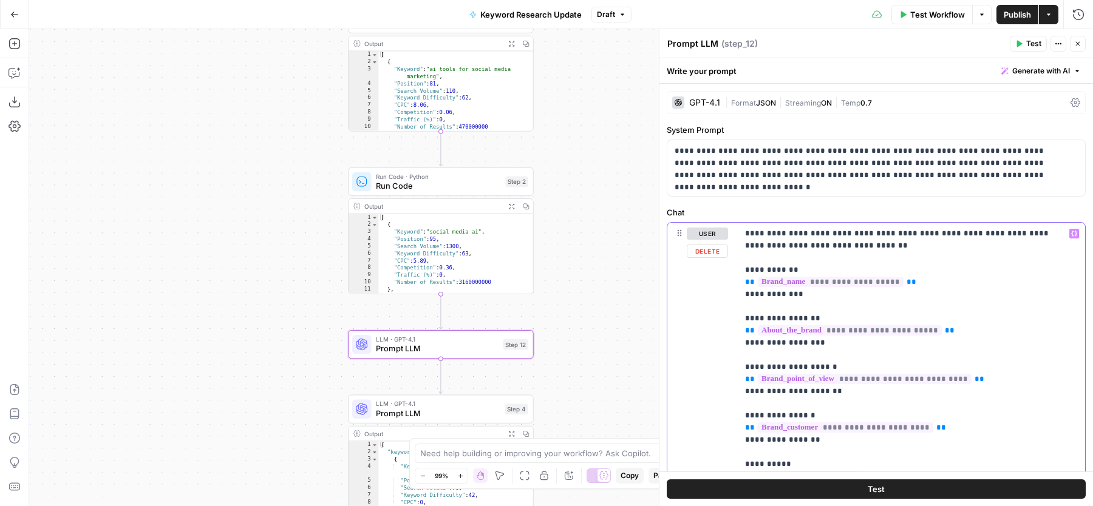
click p "**********"
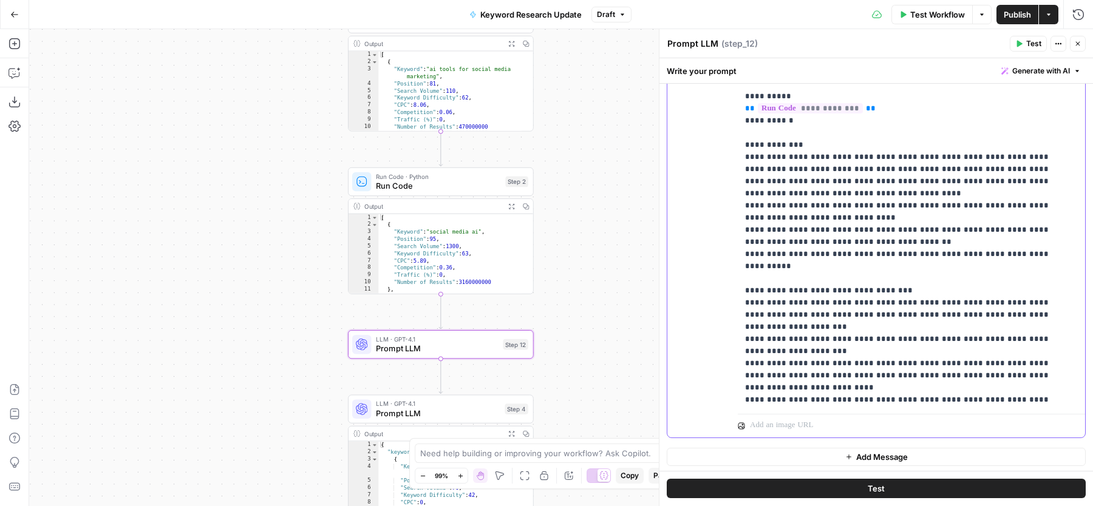
scroll to position [0, 0]
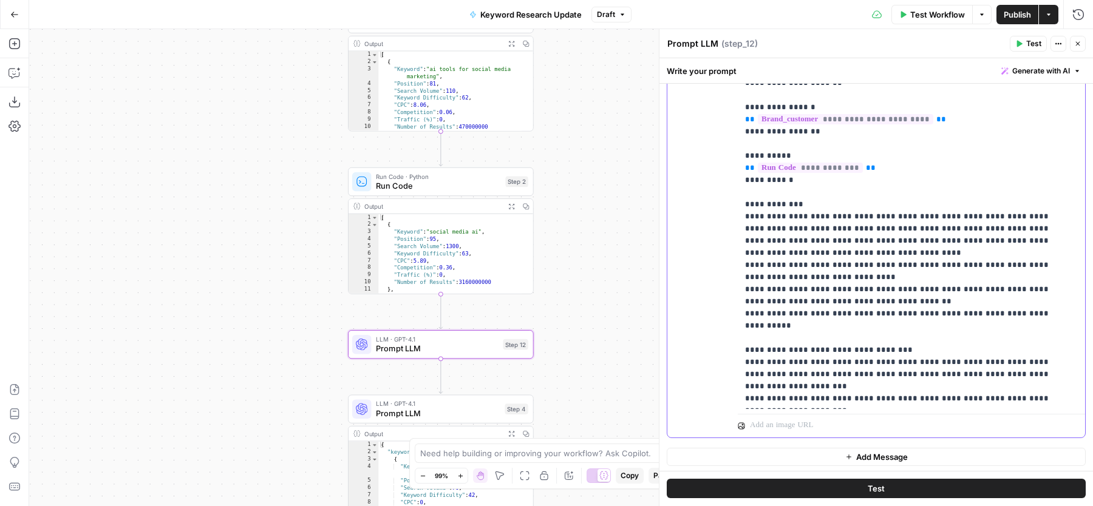
drag, startPoint x: 998, startPoint y: 230, endPoint x: 814, endPoint y: 249, distance: 185.0
click p "**********"
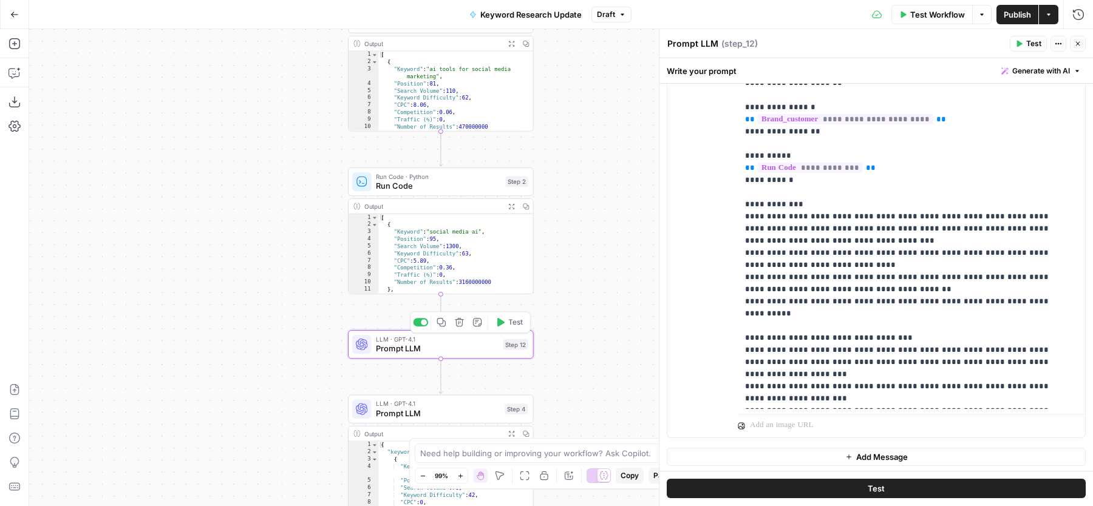
click div
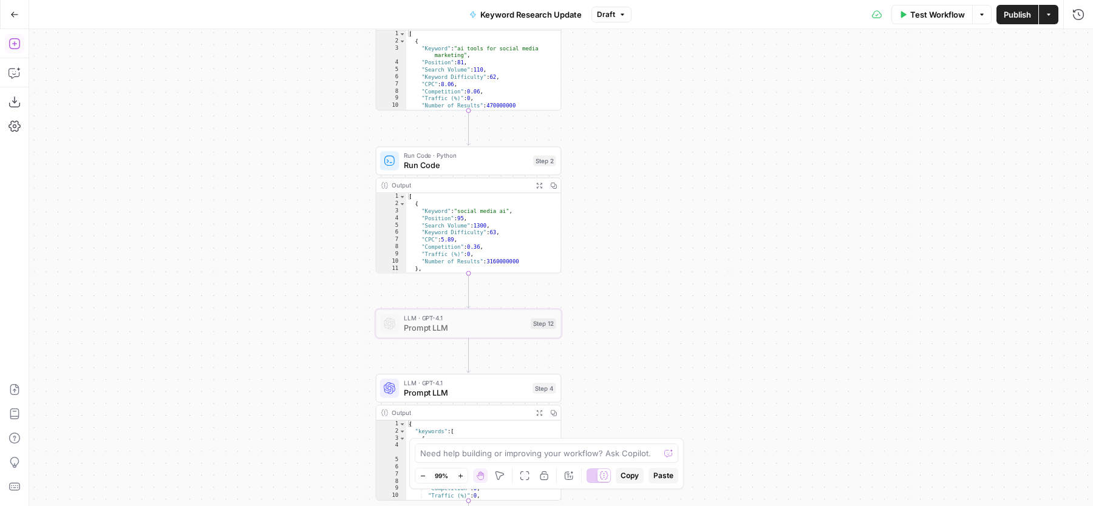
click icon "button"
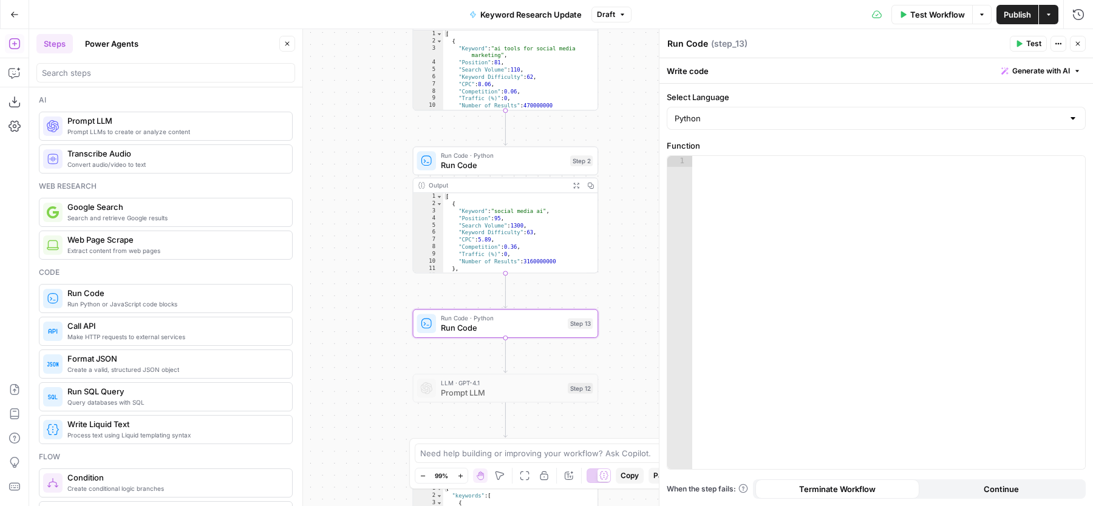
click button "Close"
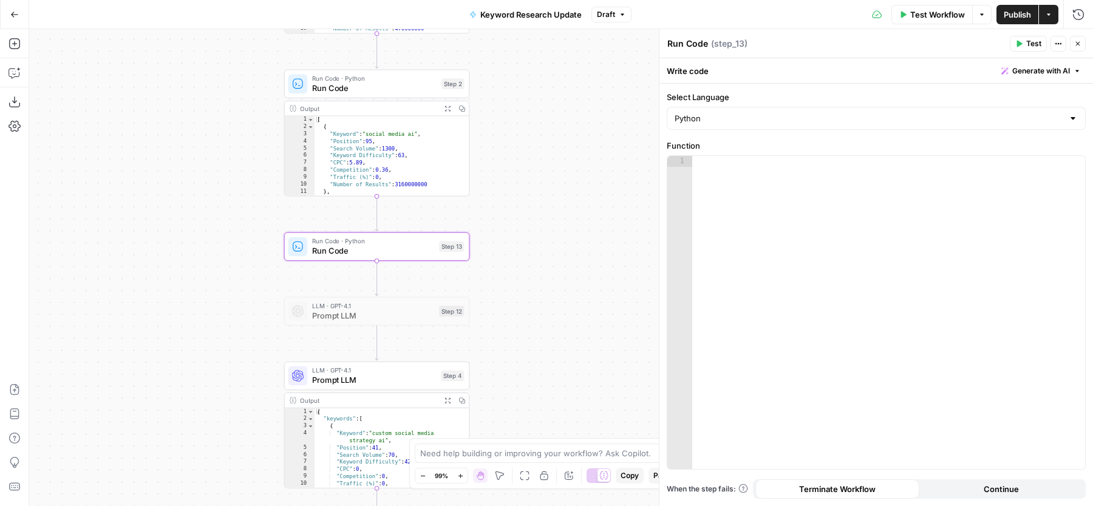
click span "Generate with AI"
click div
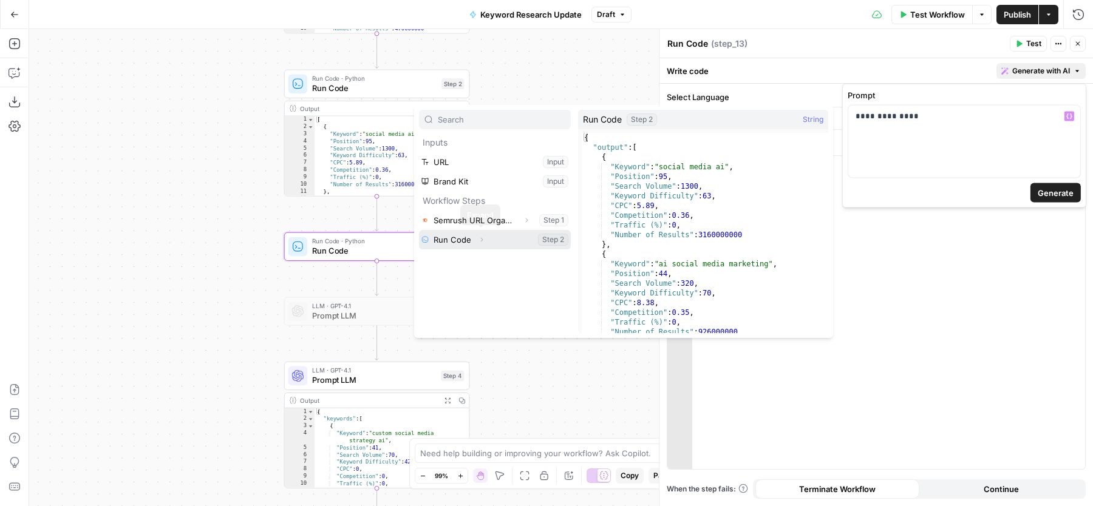
click icon "button"
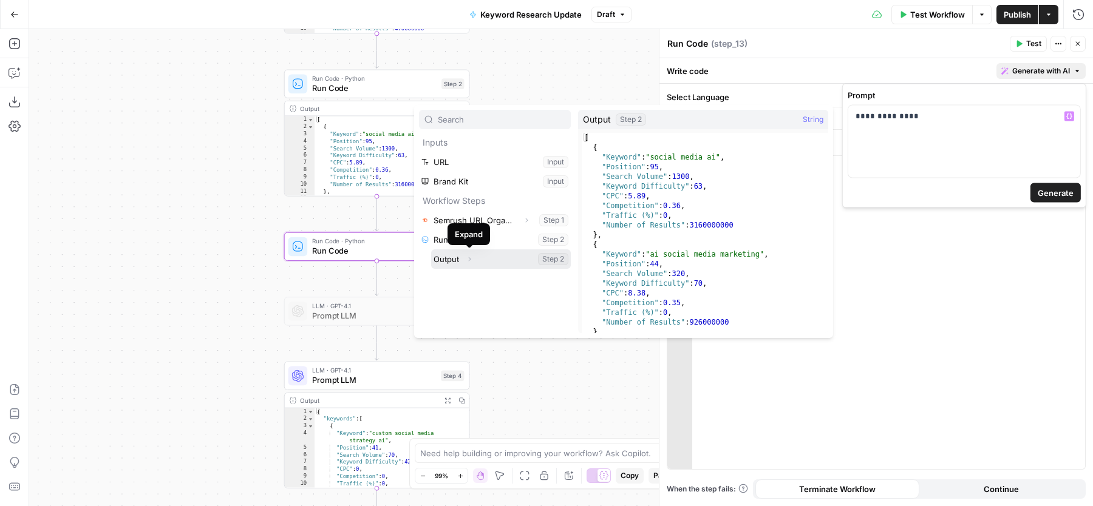
click button "Expand"
click button "Select variable Output"
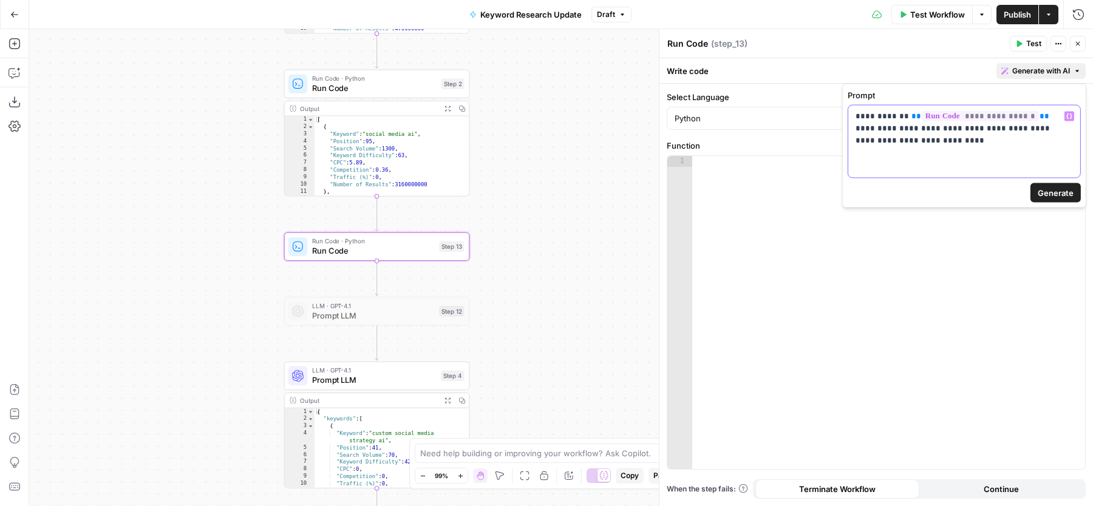
click p "**********"
drag, startPoint x: 922, startPoint y: 135, endPoint x: 981, endPoint y: 138, distance: 59.0
click p "**********"
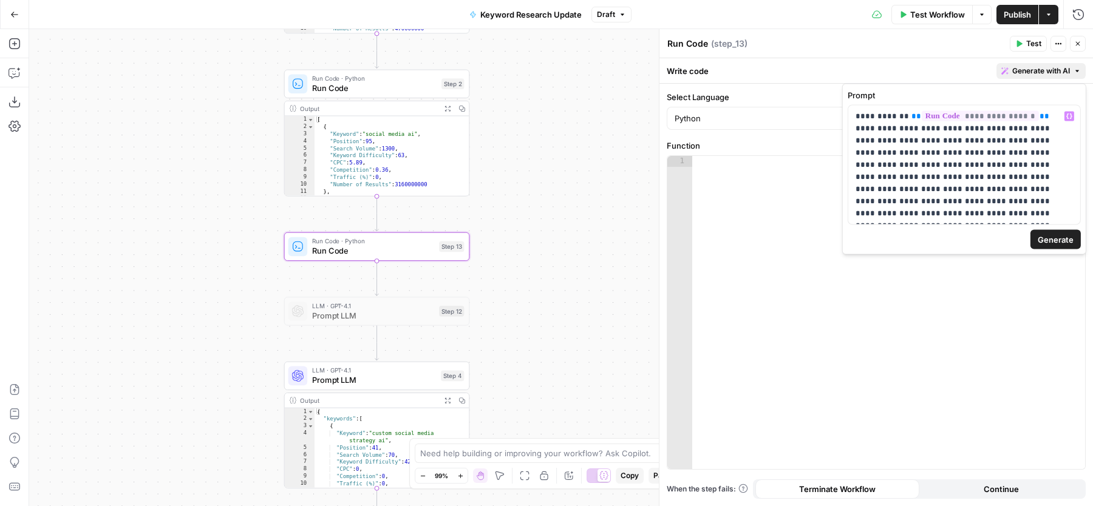
click span "Generate"
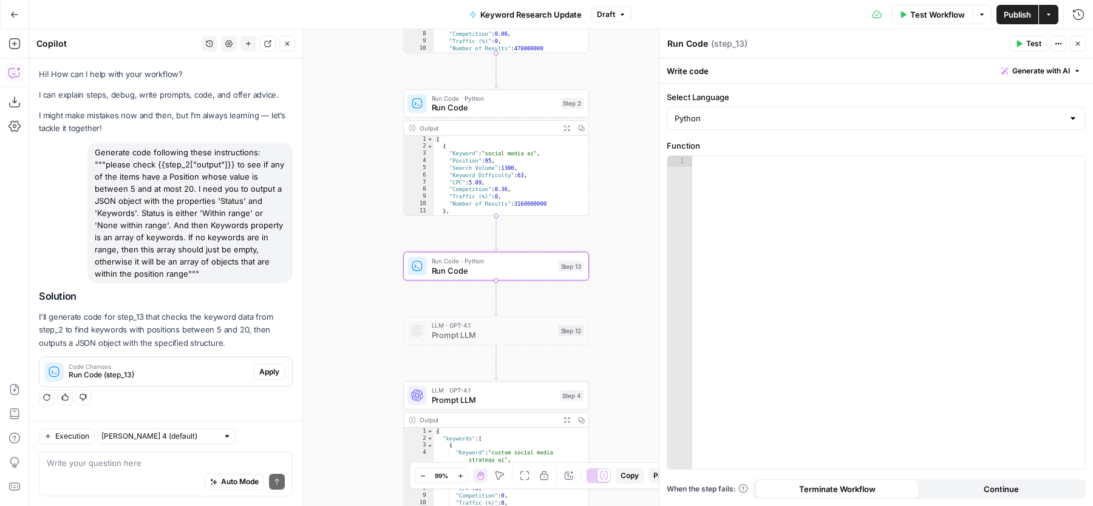
click button "Apply"
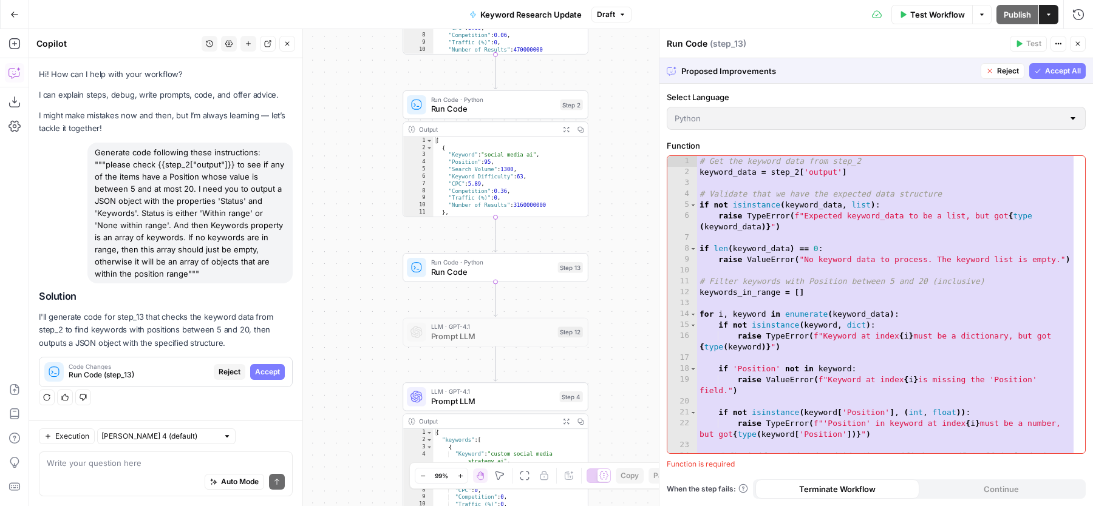
click span "Accept All"
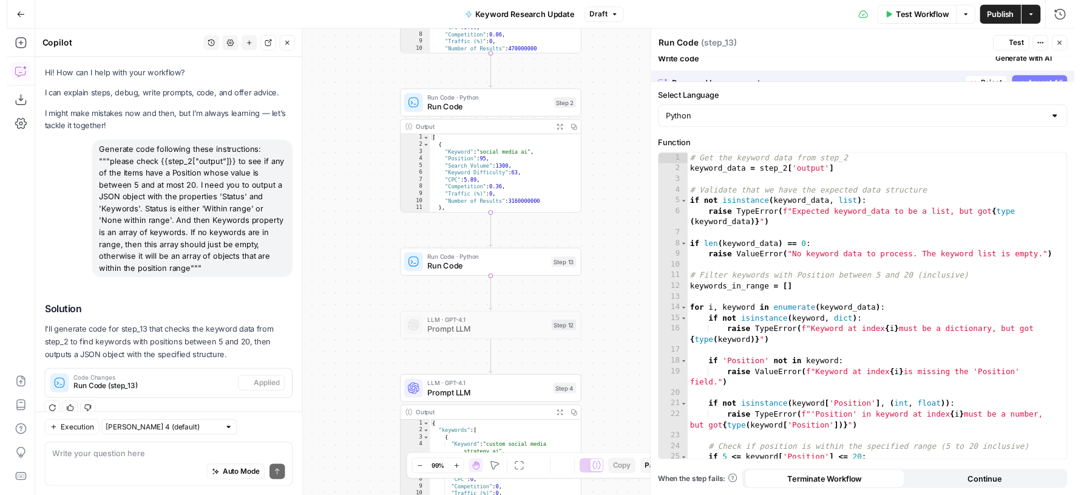
scroll to position [13, 0]
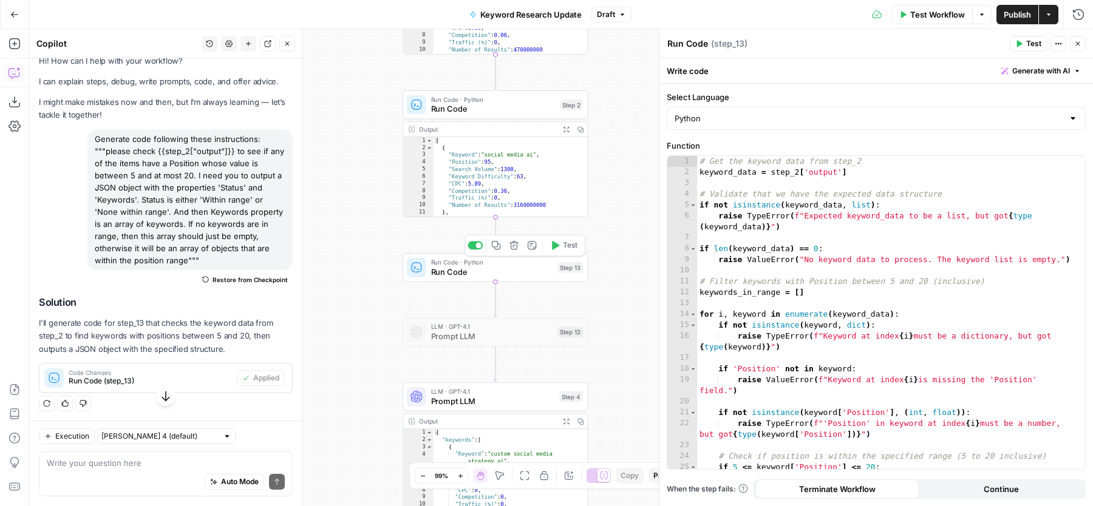
click span "Test"
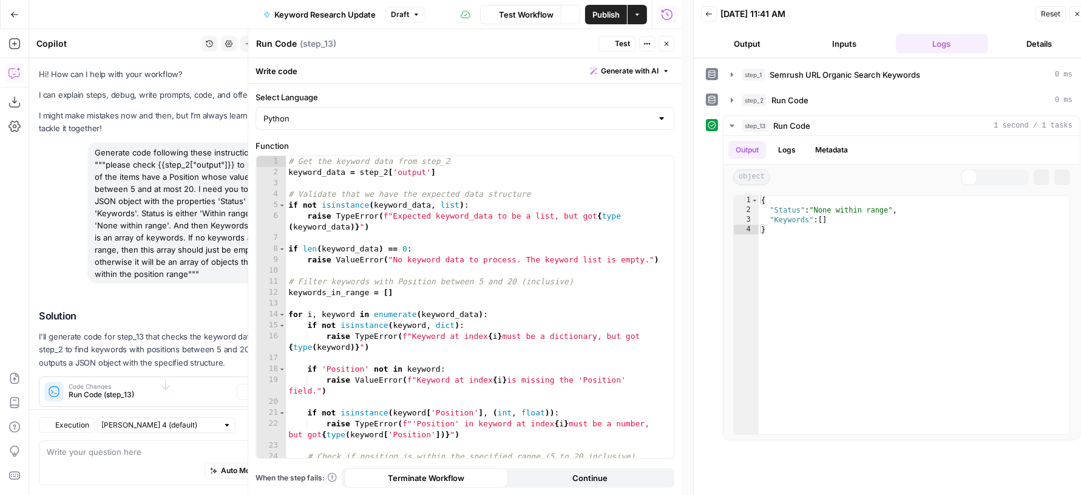
scroll to position [25, 0]
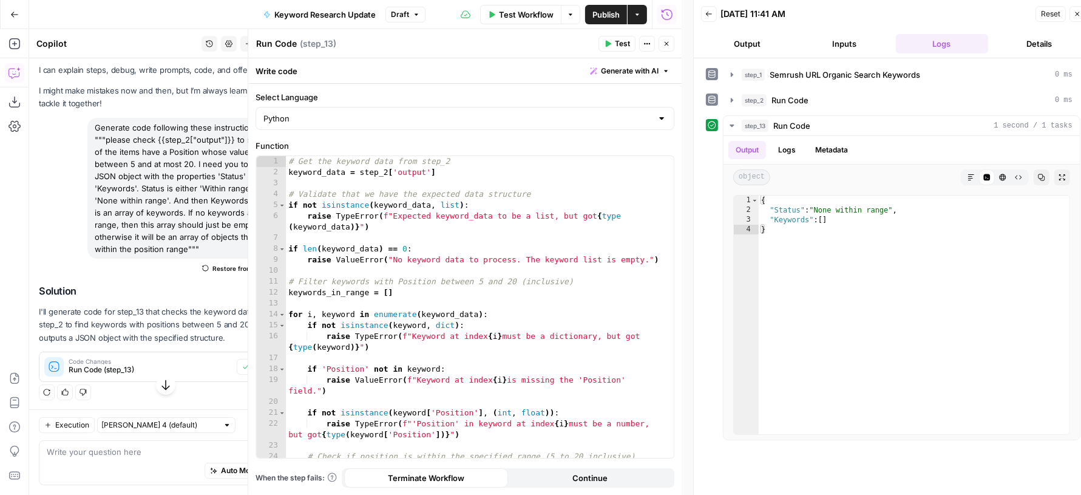
click icon "button"
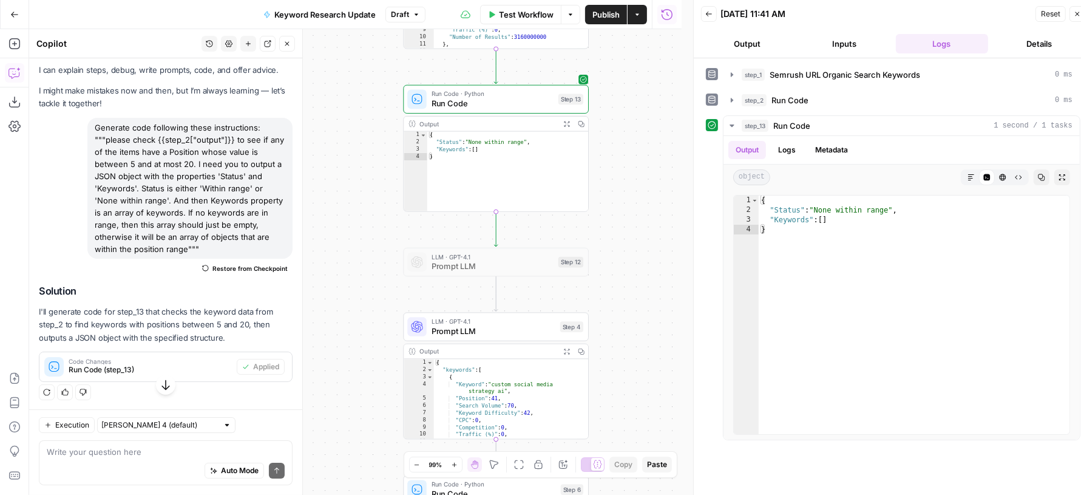
click button "Close"
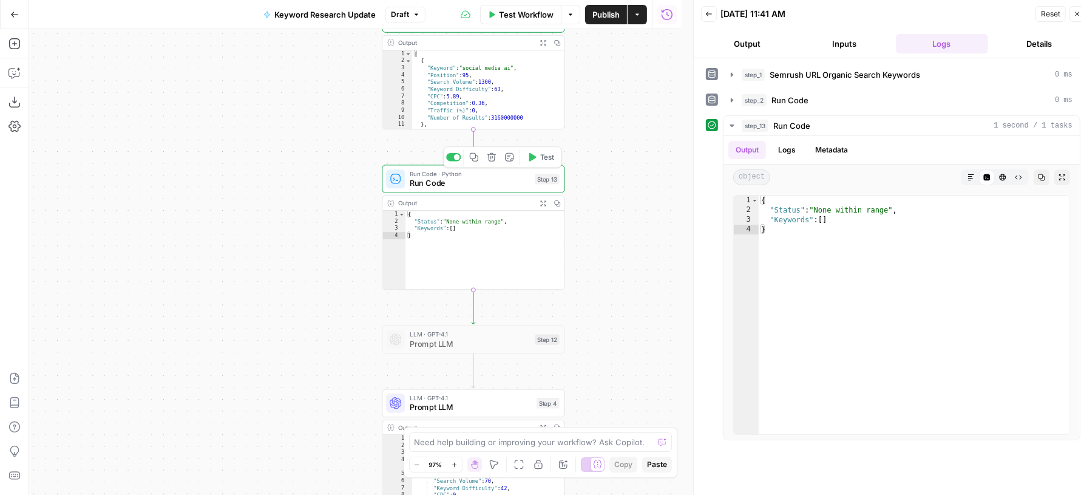
click div "Copy step Delete step Add Note Test"
click div
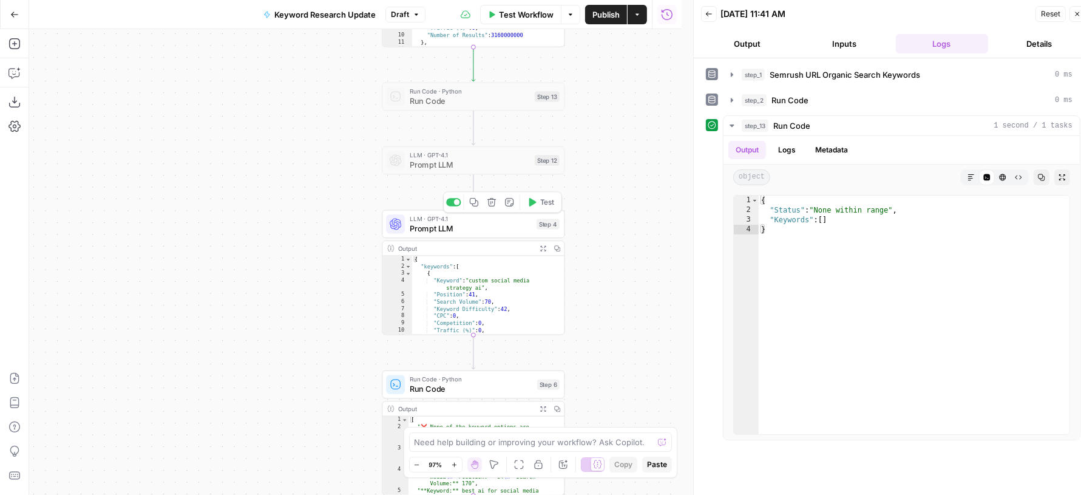
click span "Prompt LLM"
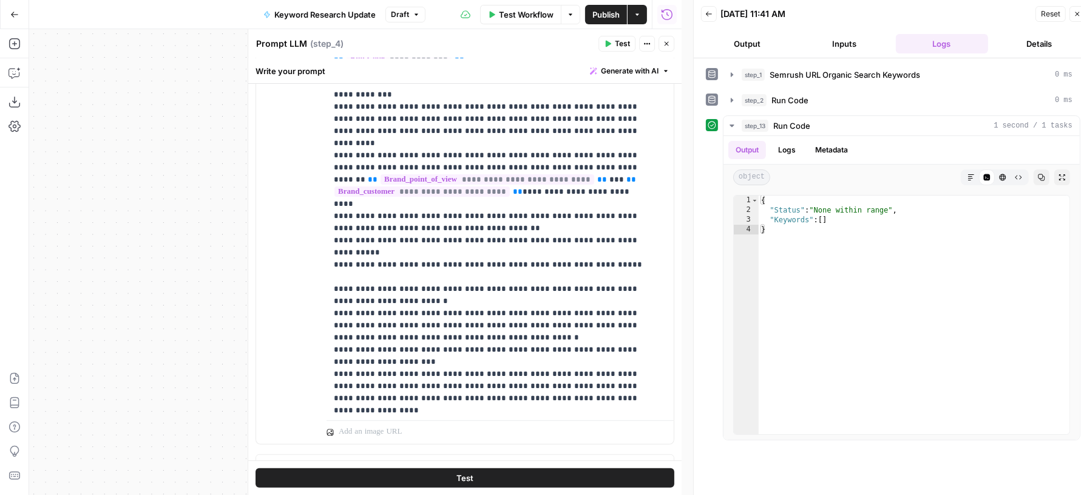
scroll to position [0, 0]
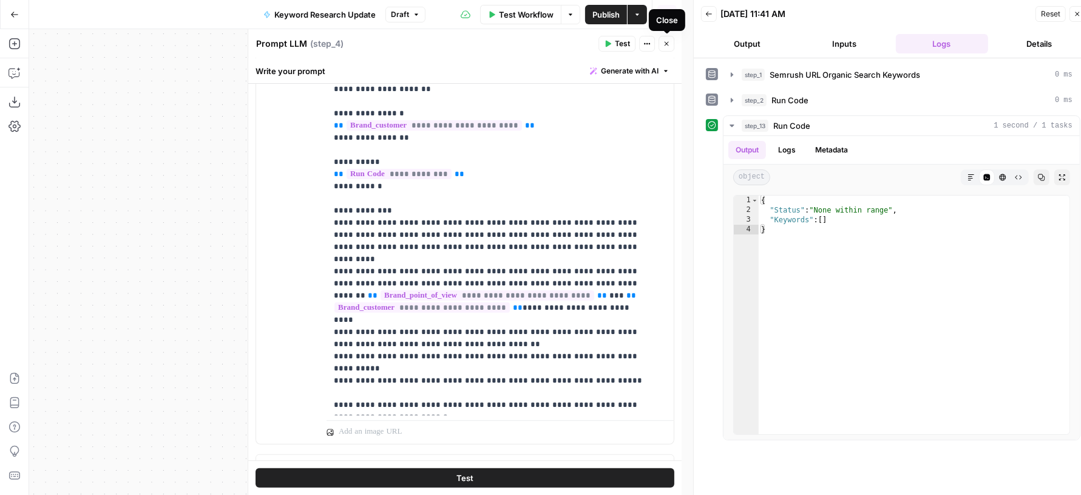
click icon "button"
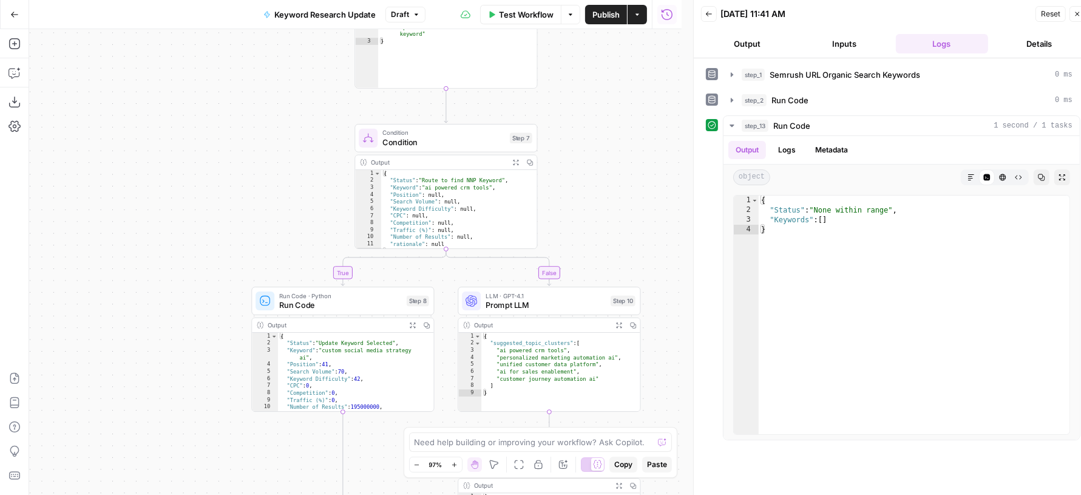
scroll to position [11, 0]
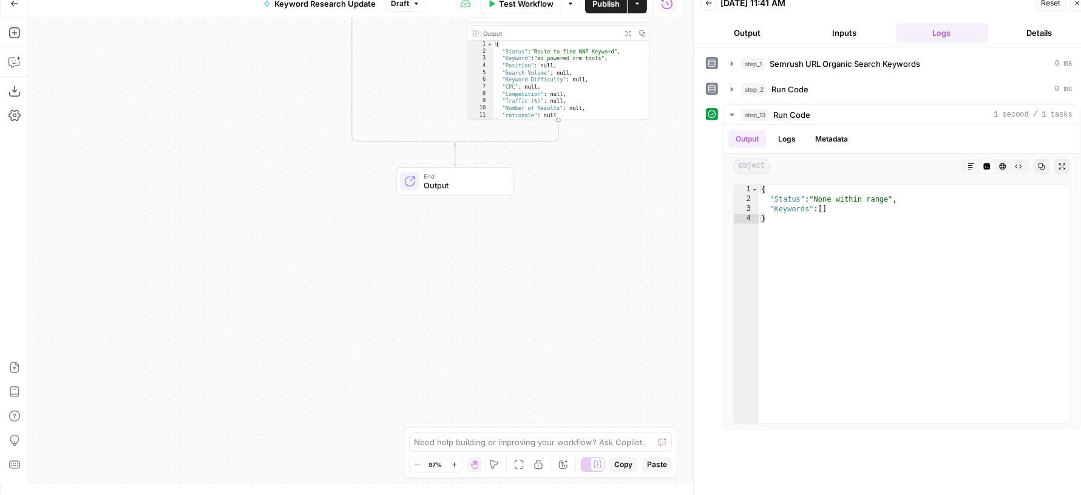
click icon "button"
click button "Close"
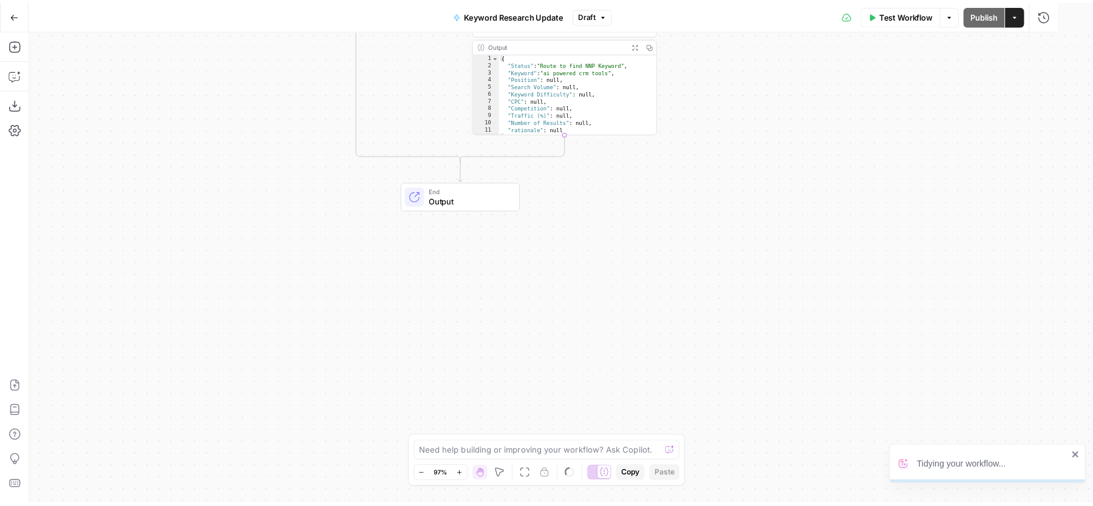
scroll to position [0, 0]
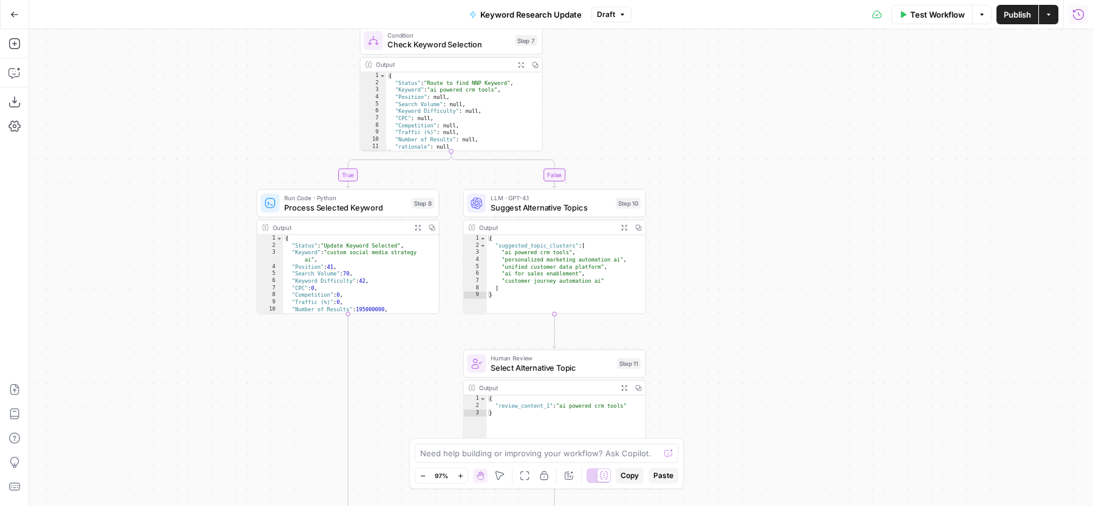
click span "Publish"
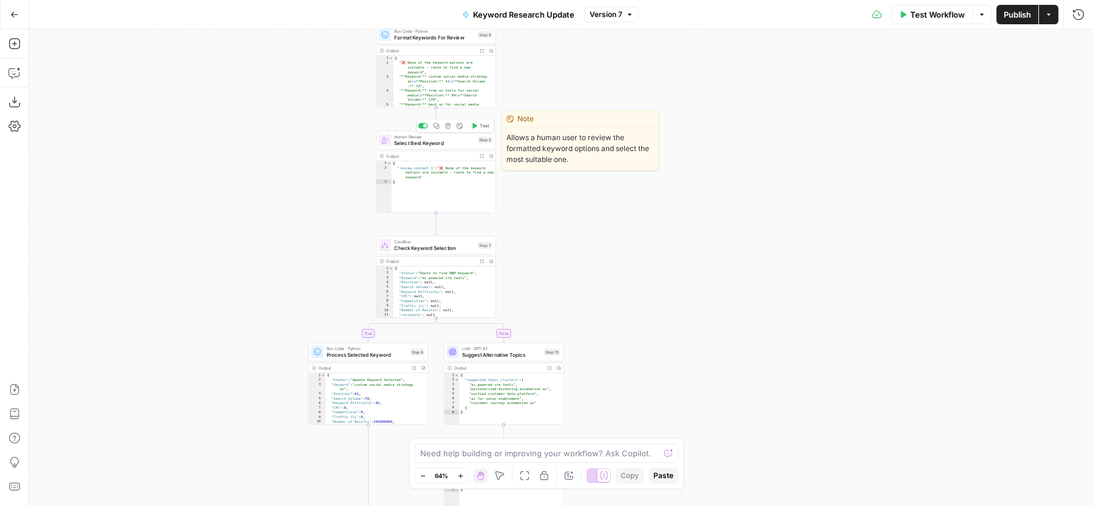
click at [422, 142] on span "Select Best Keyword" at bounding box center [434, 143] width 81 height 8
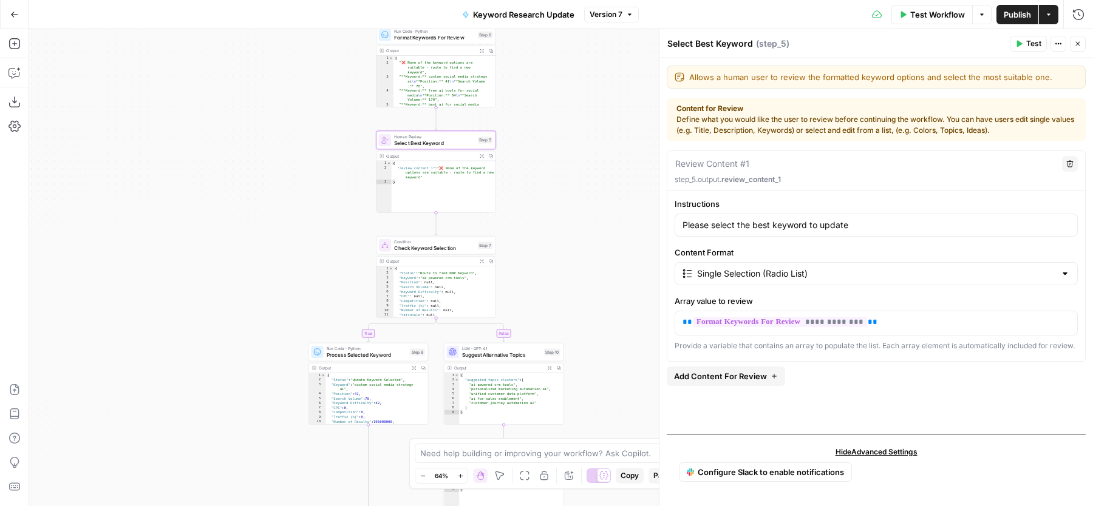
click at [704, 370] on span "Add Content For Review" at bounding box center [720, 376] width 93 height 12
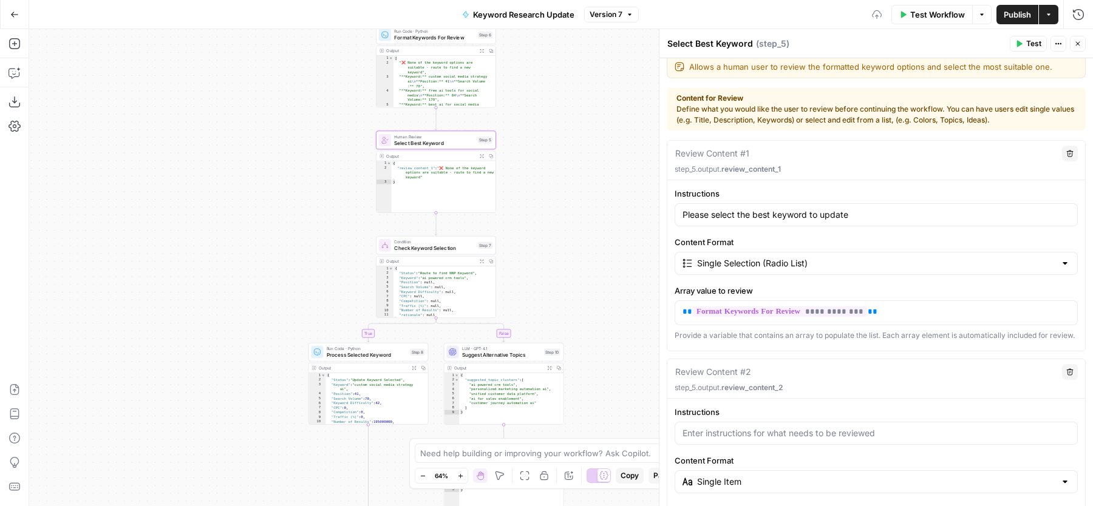
scroll to position [12, 0]
click at [1062, 373] on button "Delete" at bounding box center [1070, 370] width 16 height 16
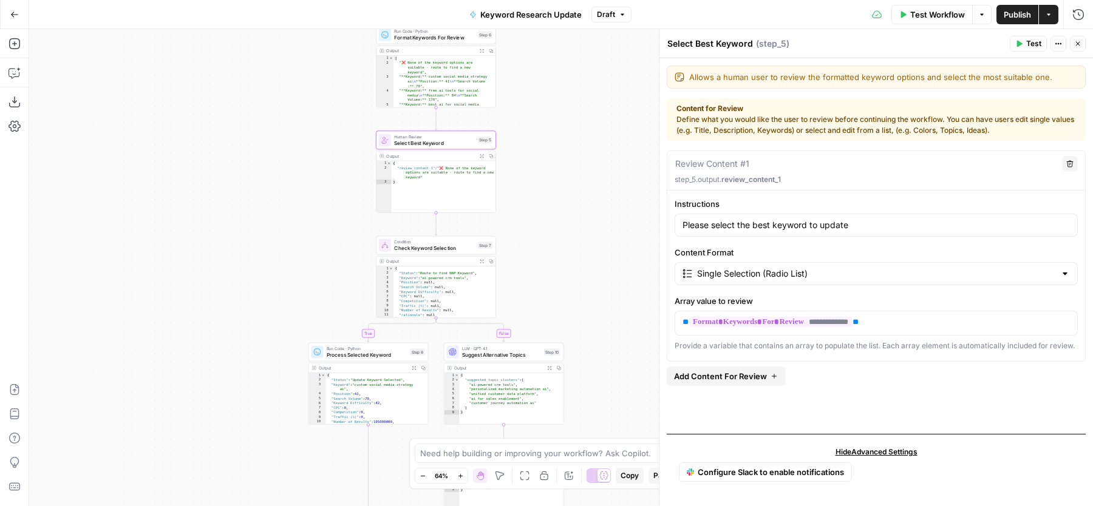
scroll to position [0, 0]
click at [1078, 43] on icon "button" at bounding box center [1077, 43] width 7 height 7
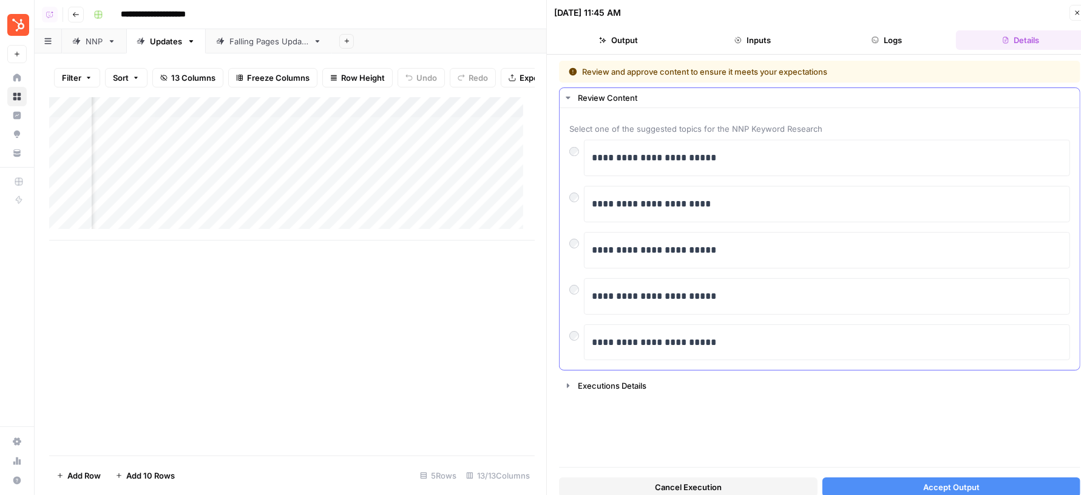
scroll to position [1, 93]
click at [887, 484] on button "Accept Output" at bounding box center [952, 486] width 259 height 19
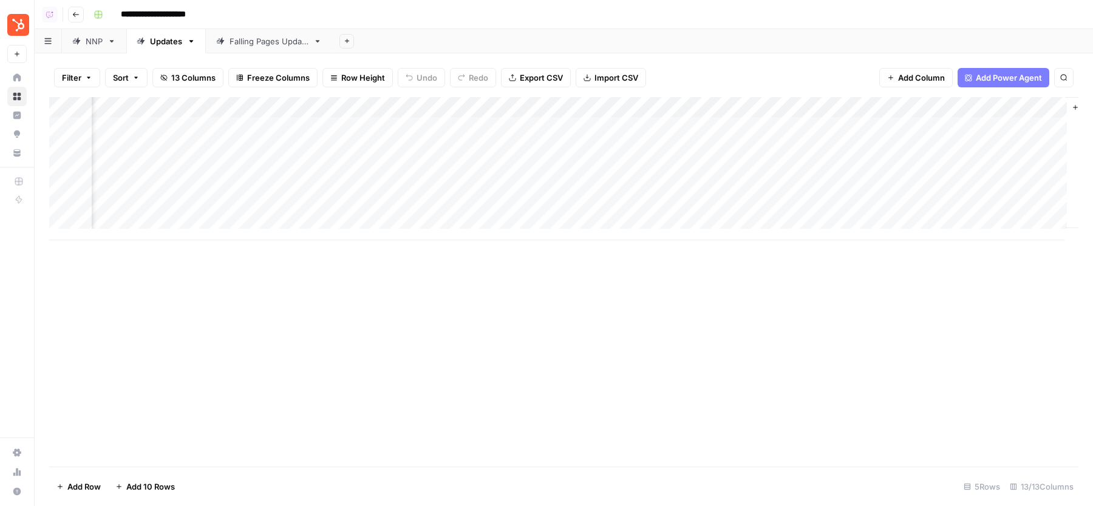
scroll to position [1, 762]
click at [940, 128] on div "Add Column" at bounding box center [563, 168] width 1029 height 143
click at [914, 188] on div "Add Column" at bounding box center [563, 168] width 1029 height 143
click at [988, 126] on div "Add Column" at bounding box center [563, 168] width 1029 height 143
click at [988, 188] on div "Add Column" at bounding box center [563, 168] width 1029 height 143
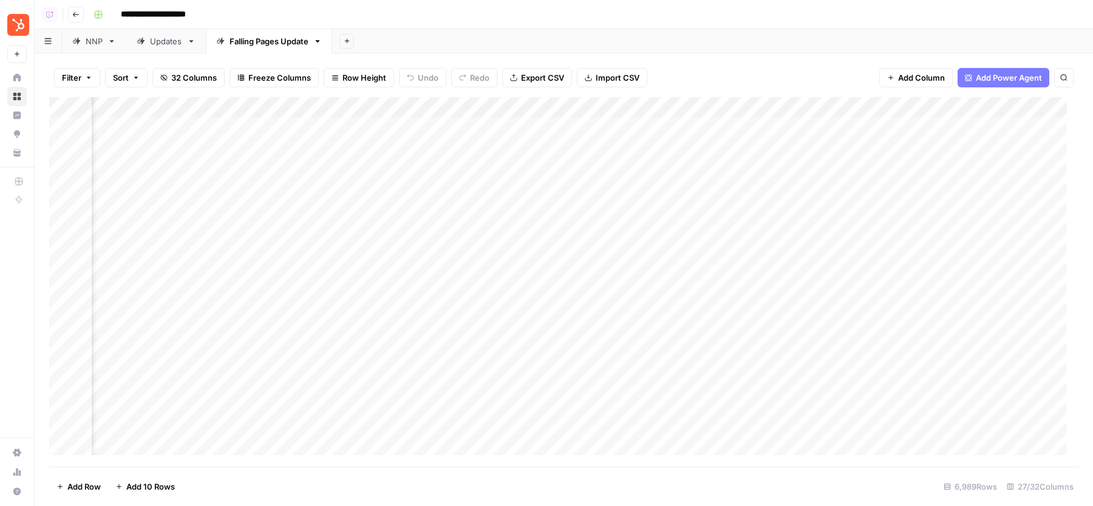
scroll to position [1, 2247]
click at [176, 42] on div "Updates" at bounding box center [166, 41] width 32 height 12
click at [934, 106] on div "Add Column" at bounding box center [563, 168] width 1029 height 143
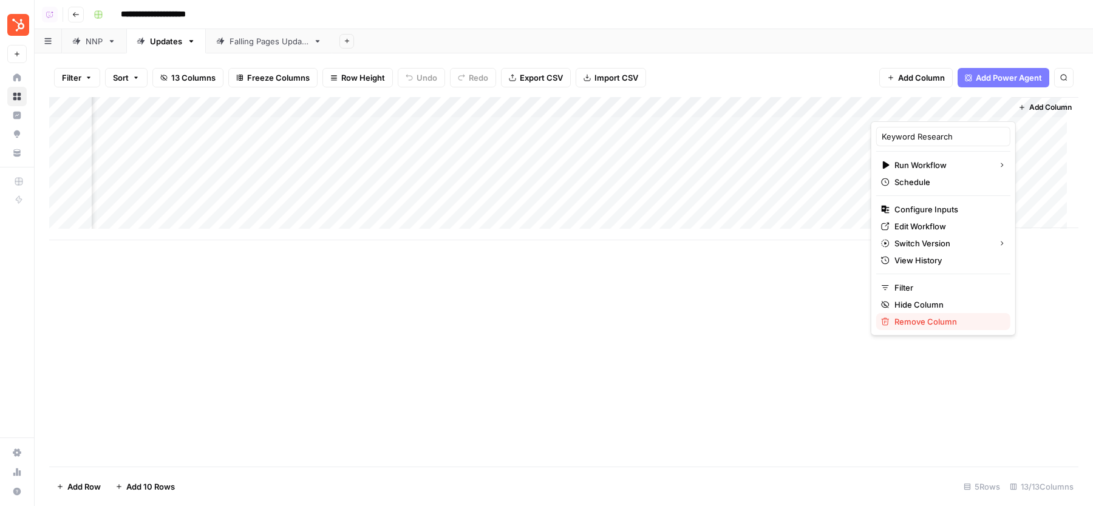
click at [919, 316] on span "Remove Column" at bounding box center [947, 322] width 106 height 12
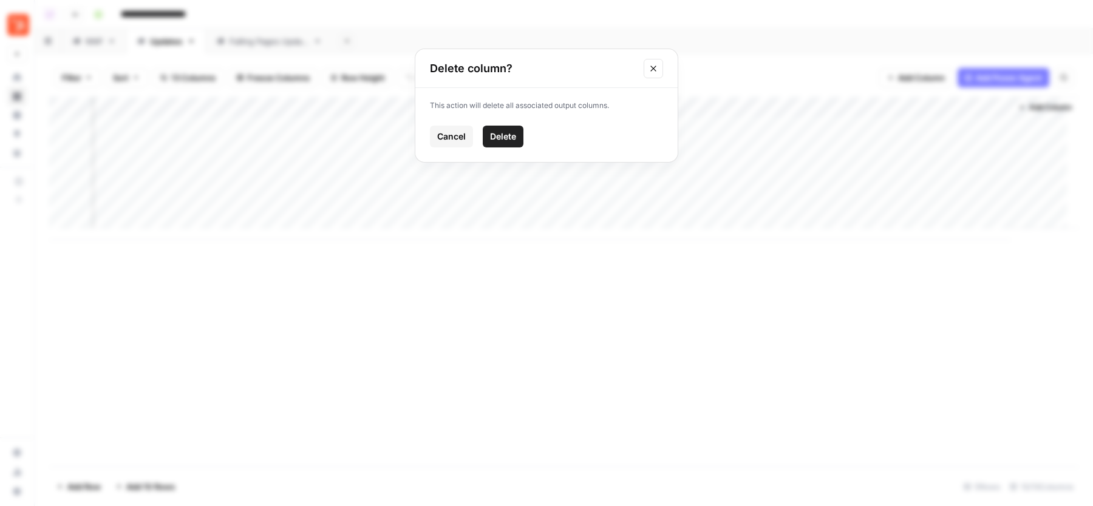
click at [495, 137] on span "Delete" at bounding box center [503, 137] width 26 height 12
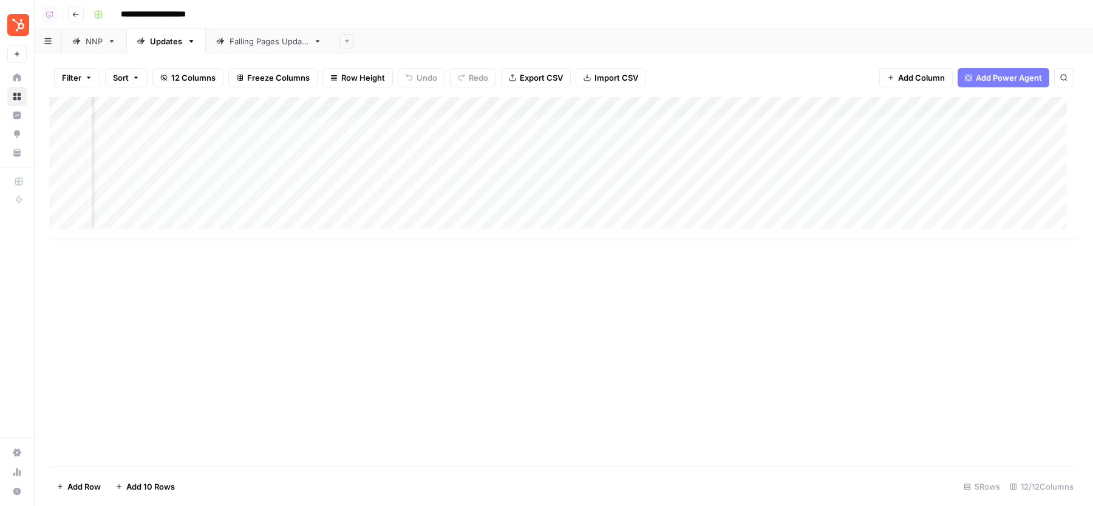
scroll to position [0, 80]
click at [92, 43] on div "NNP" at bounding box center [94, 41] width 17 height 12
click at [333, 109] on div "Add Column" at bounding box center [563, 168] width 1029 height 143
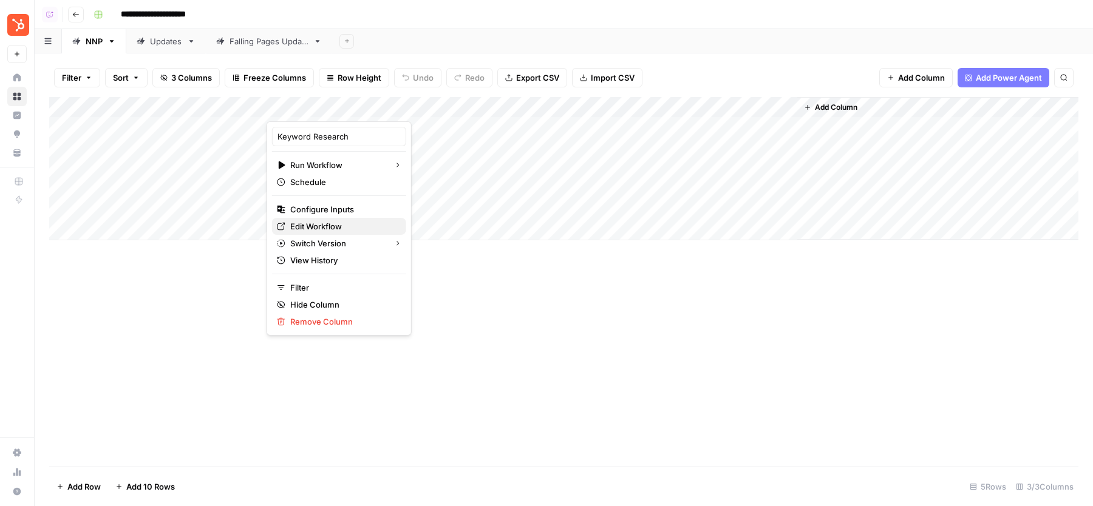
click at [331, 222] on span "Edit Workflow" at bounding box center [343, 226] width 106 height 12
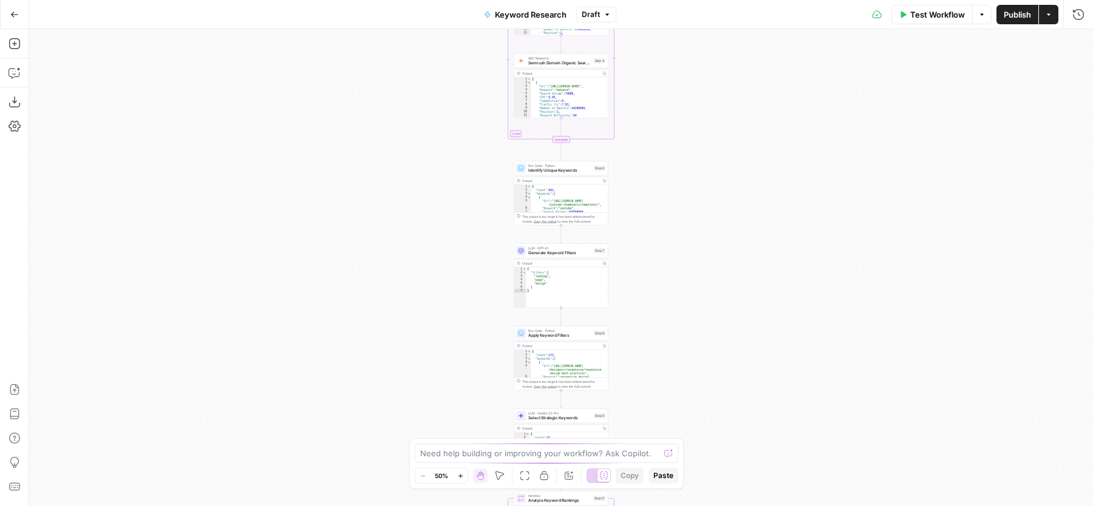
click at [553, 15] on span "Keyword Research" at bounding box center [531, 15] width 72 height 12
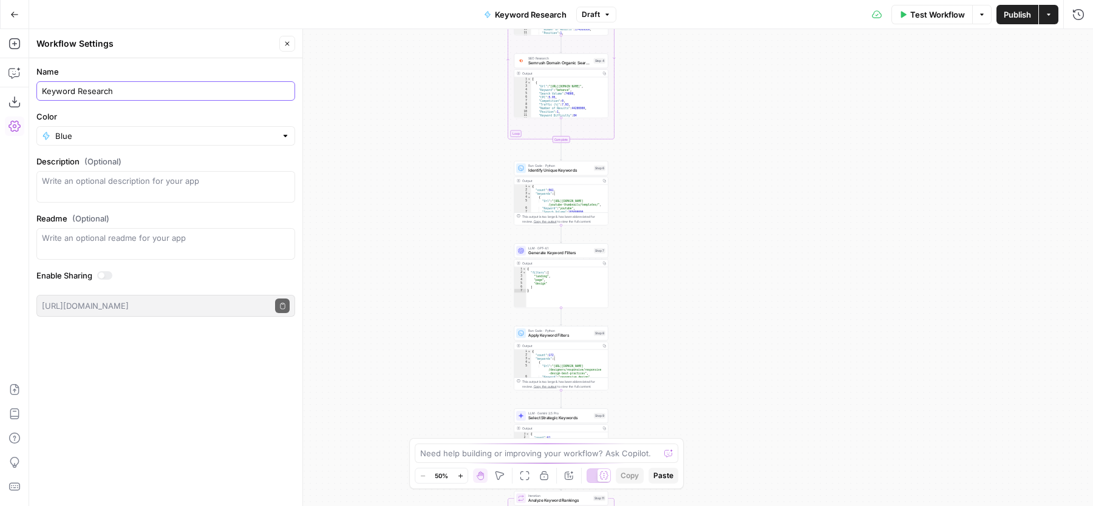
click at [210, 91] on input "Keyword Research" at bounding box center [166, 91] width 248 height 12
type input "Keyword Research NNP"
click at [287, 41] on icon "button" at bounding box center [287, 43] width 7 height 7
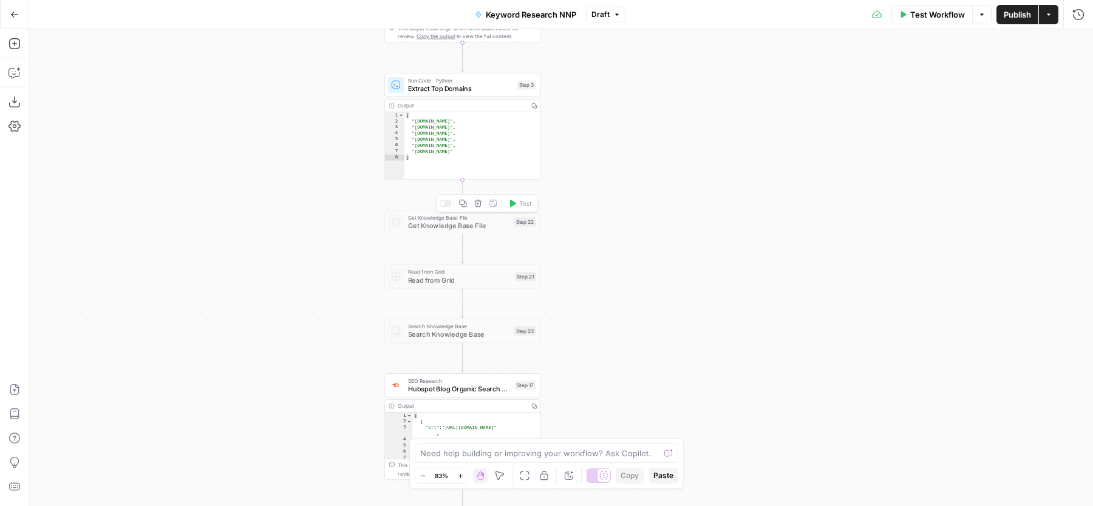
click at [445, 205] on div at bounding box center [445, 203] width 13 height 7
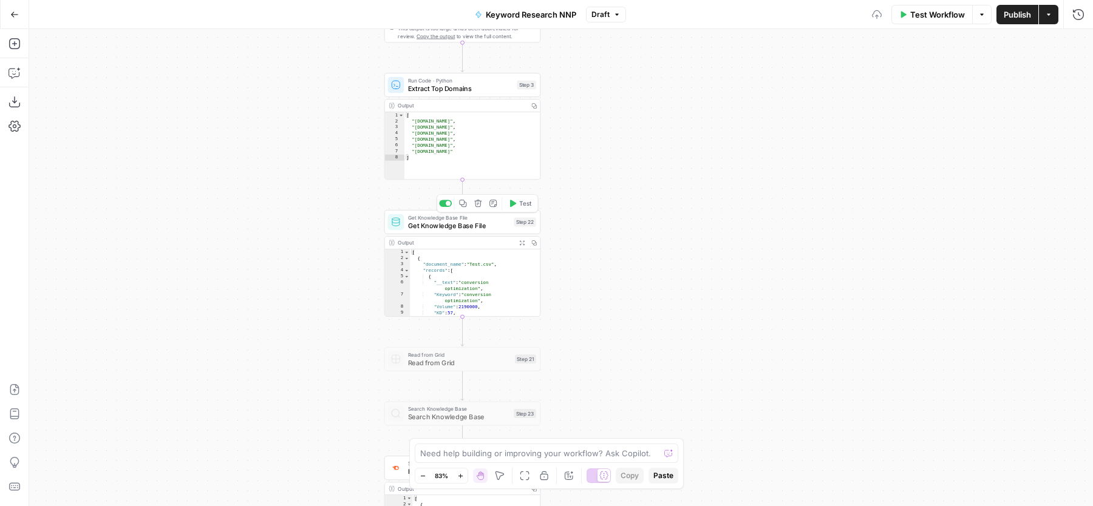
click at [420, 232] on div "Get Knowledge Base File Get Knowledge Base File Step 22 Copy step Delete step A…" at bounding box center [462, 222] width 156 height 24
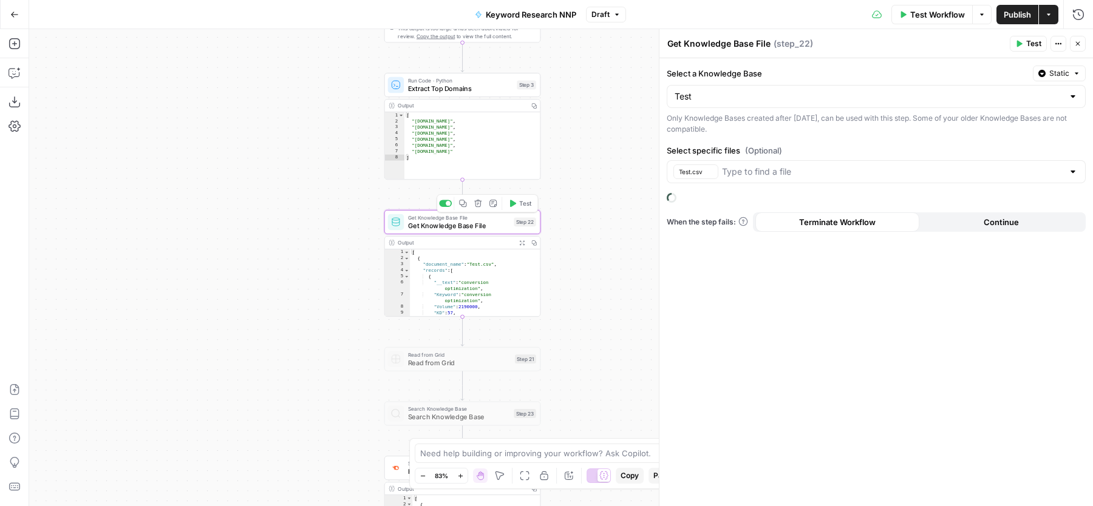
type input "Test"
click at [706, 170] on icon "button" at bounding box center [709, 172] width 7 height 7
click at [747, 98] on input "Test" at bounding box center [869, 96] width 389 height 12
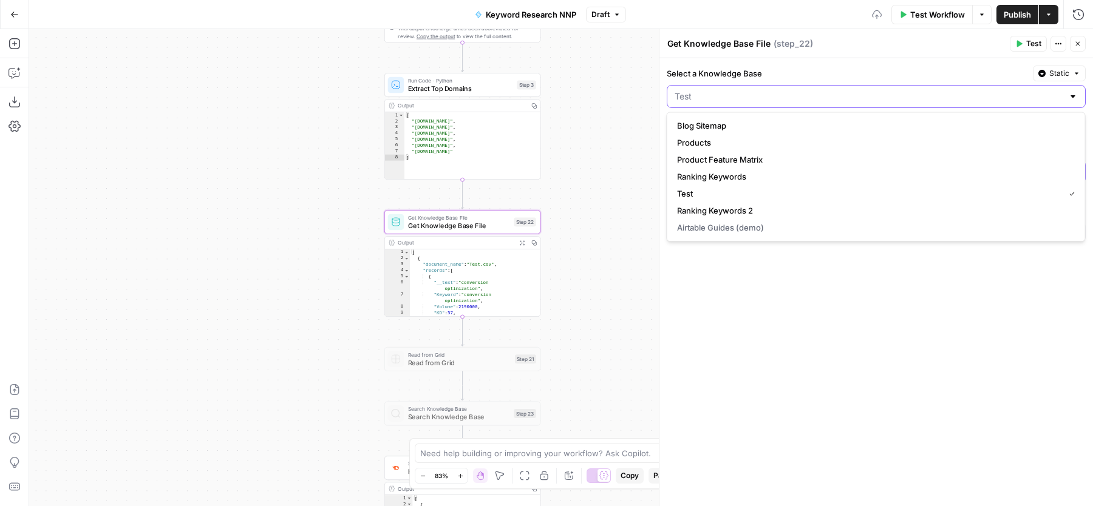
click at [747, 98] on input "Select a Knowledge Base" at bounding box center [869, 96] width 389 height 12
click at [727, 211] on span "Ranking Keywords 2" at bounding box center [873, 211] width 393 height 12
type input "Ranking Keywords 2"
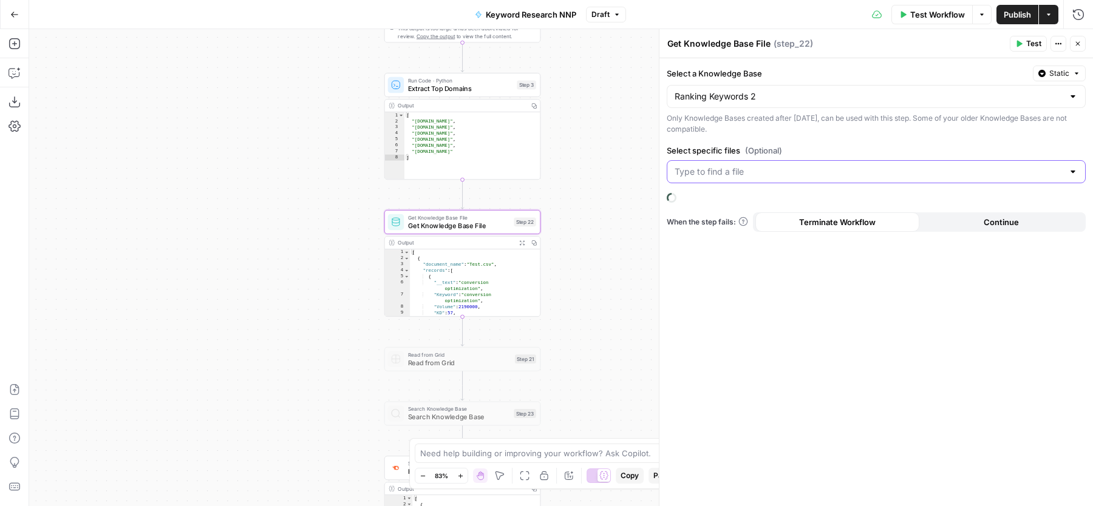
click at [729, 172] on input "Select specific files (Optional)" at bounding box center [869, 172] width 389 height 12
click at [732, 213] on span "HubSpot_Ranking_Keywords_Cleaned_part1.csv" at bounding box center [873, 218] width 393 height 12
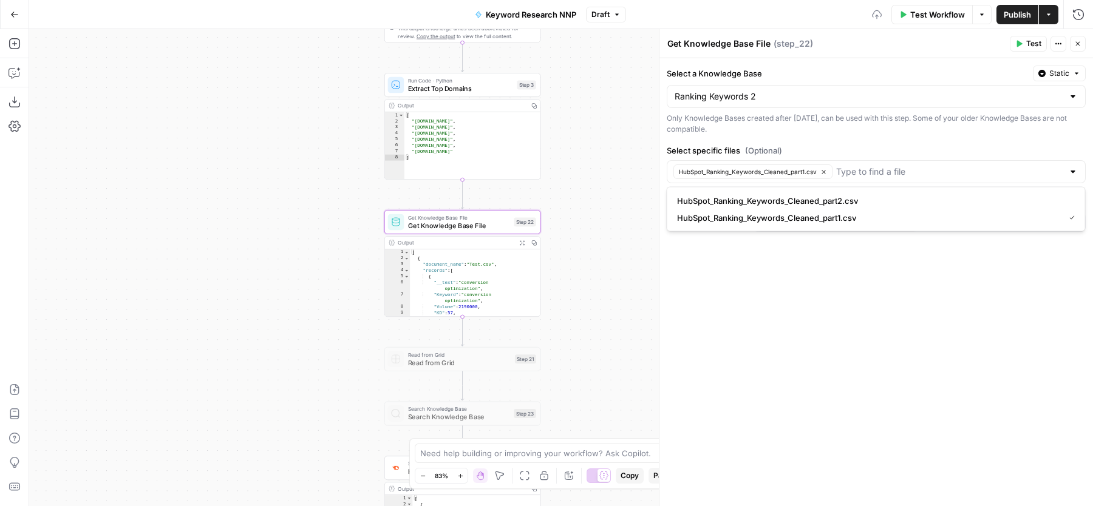
click at [884, 153] on label "Select specific files (Optional)" at bounding box center [876, 151] width 419 height 12
click at [884, 166] on input "Select specific files (Optional)" at bounding box center [949, 172] width 227 height 12
click at [884, 153] on label "Select specific files (Optional)" at bounding box center [876, 151] width 419 height 12
click at [884, 166] on input "Select specific files (Optional)" at bounding box center [949, 172] width 227 height 12
click at [905, 145] on label "Select specific files (Optional)" at bounding box center [876, 151] width 419 height 12
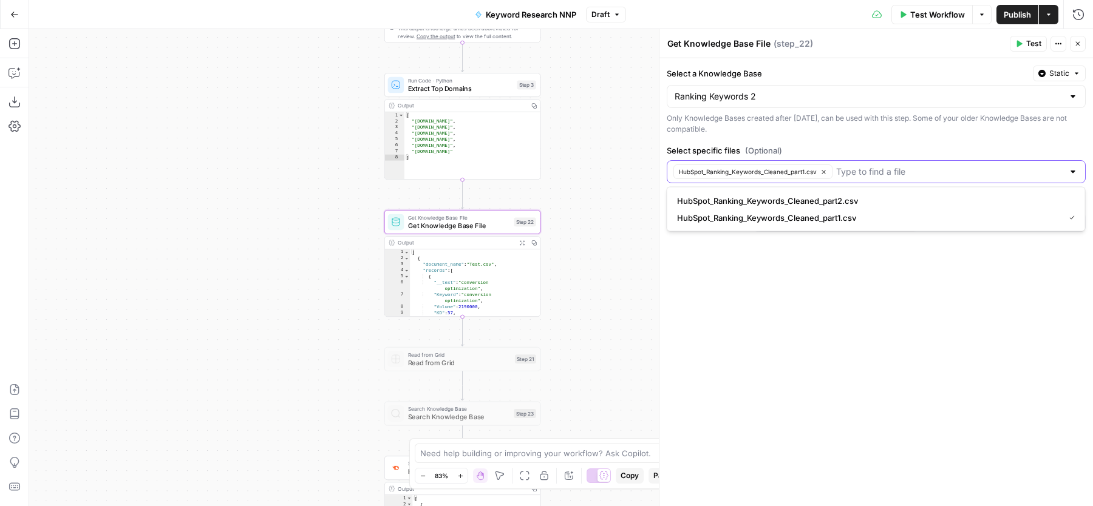
click at [905, 166] on input "Select specific files (Optional)" at bounding box center [949, 172] width 227 height 12
click at [1034, 39] on span "Test" at bounding box center [1033, 43] width 15 height 11
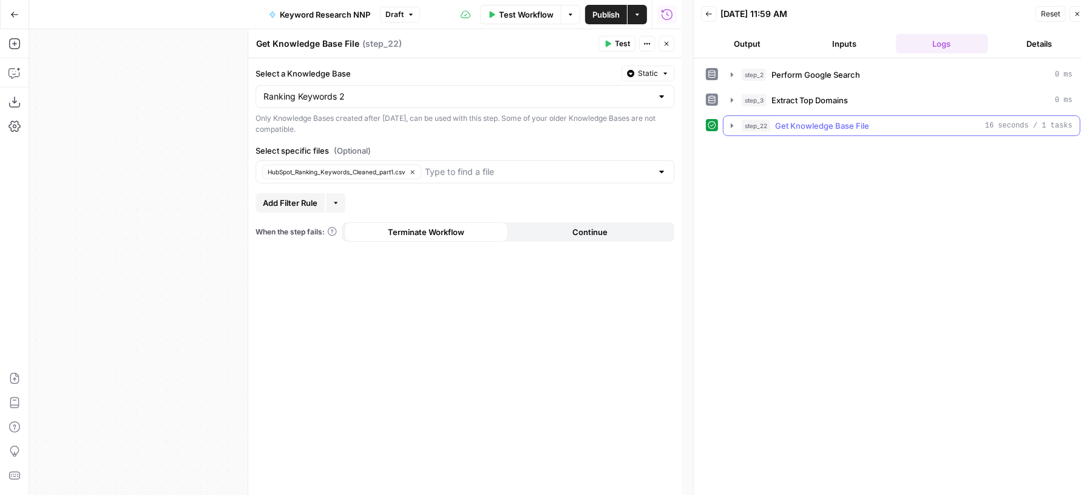
click at [772, 120] on div "step_22 Get Knowledge Base File 16 seconds / 1 tasks" at bounding box center [907, 126] width 331 height 12
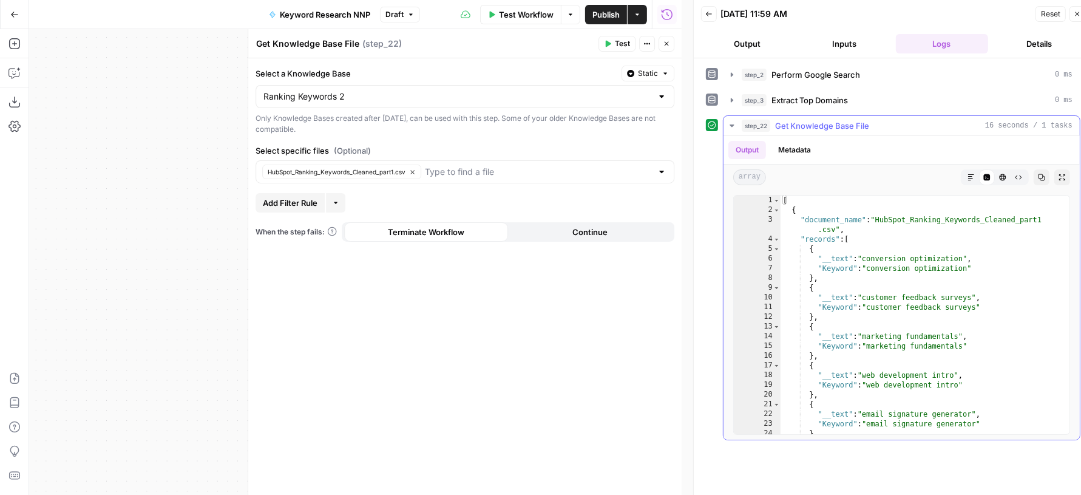
click at [772, 120] on div "step_22 Get Knowledge Base File 16 seconds / 1 tasks" at bounding box center [907, 126] width 331 height 12
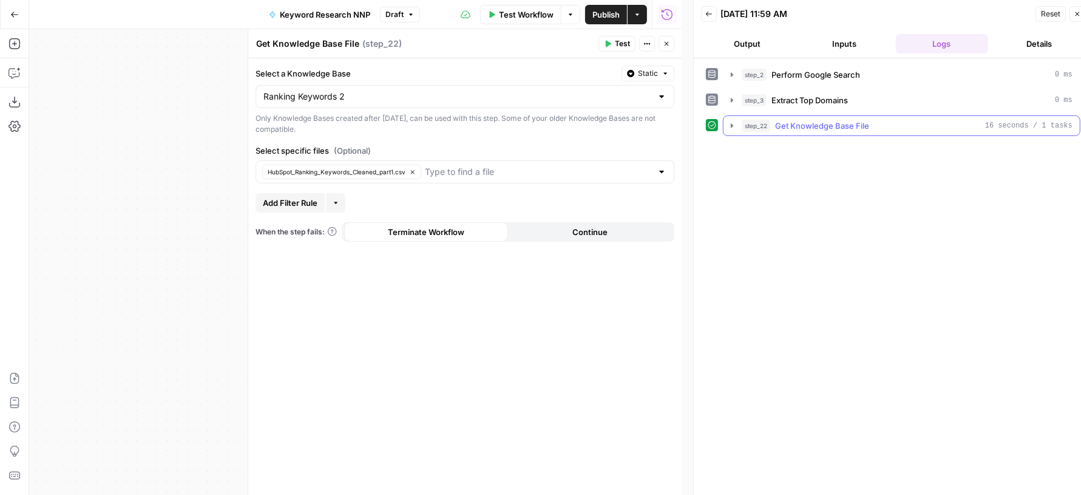
click at [772, 120] on div "step_22 Get Knowledge Base File 16 seconds / 1 tasks" at bounding box center [907, 126] width 331 height 12
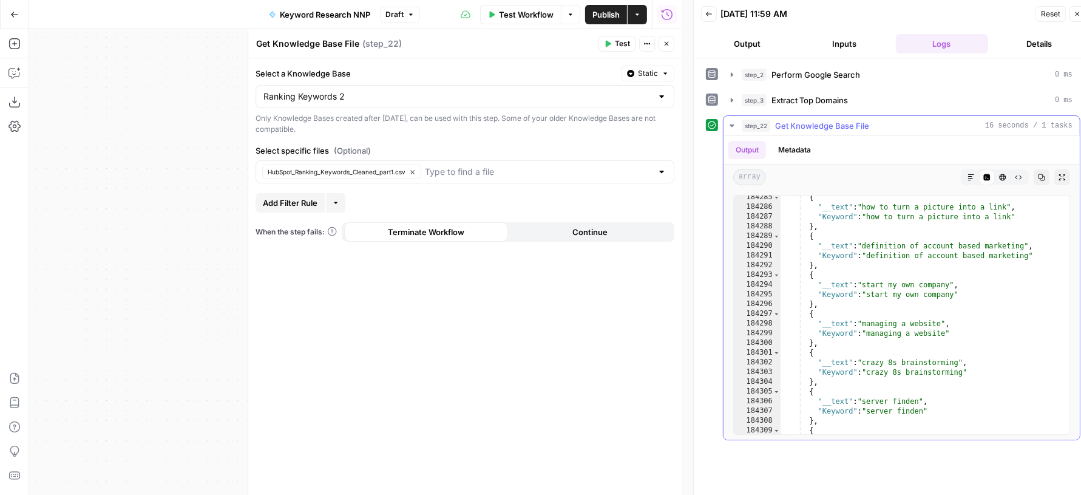
scroll to position [19656, 0]
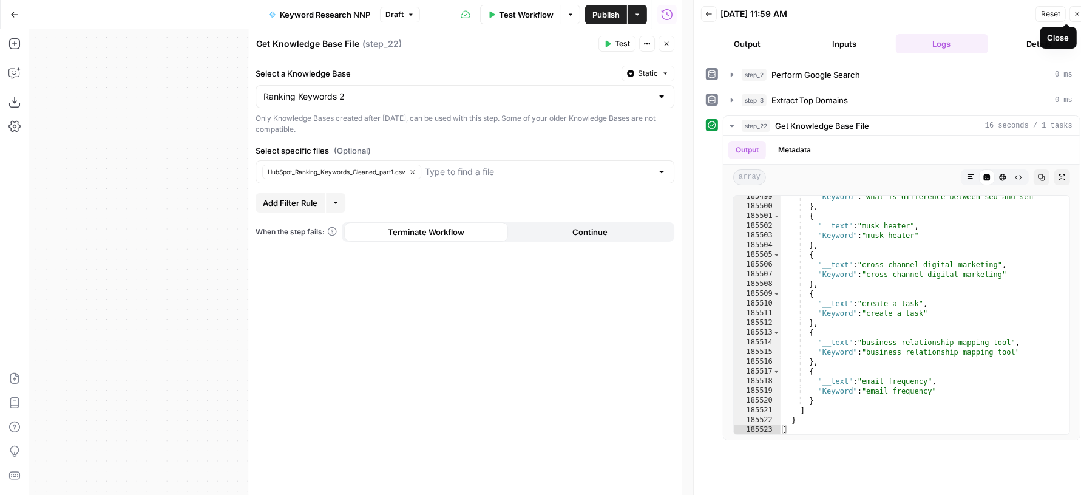
click at [1075, 13] on icon "button" at bounding box center [1077, 13] width 7 height 7
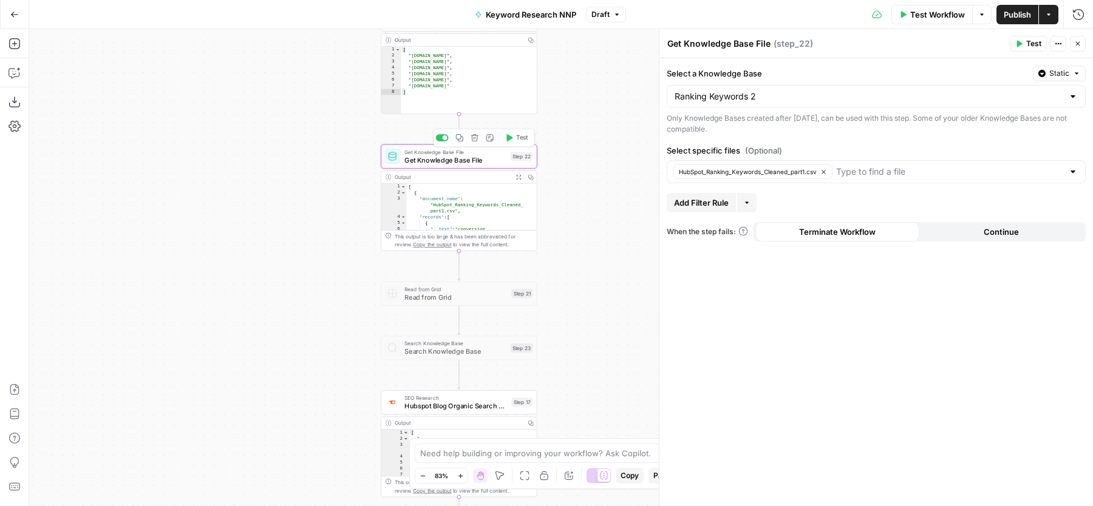
click at [464, 143] on button "Copy step" at bounding box center [459, 137] width 13 height 13
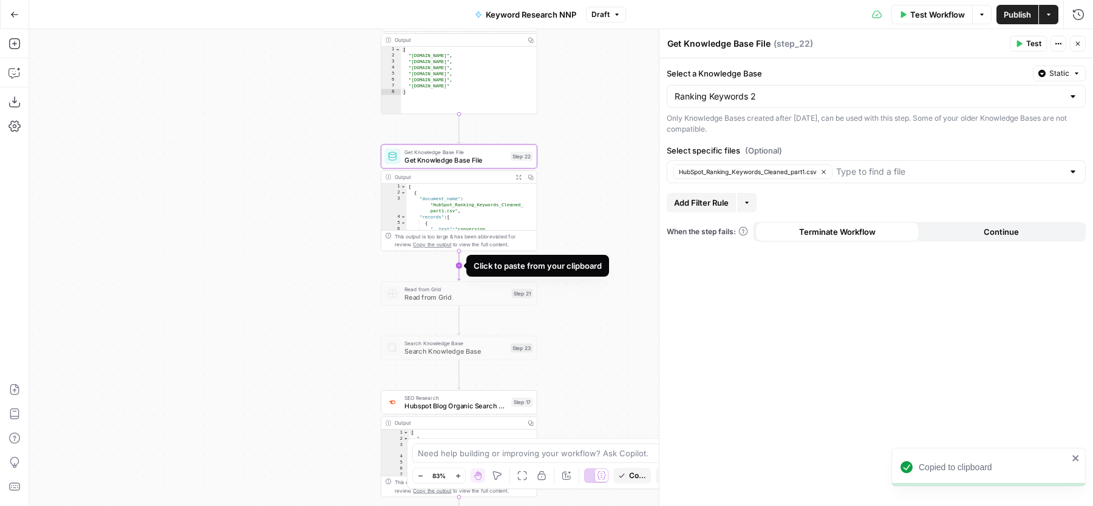
click at [460, 263] on icon "Edge from step_22 to step_21" at bounding box center [458, 266] width 3 height 30
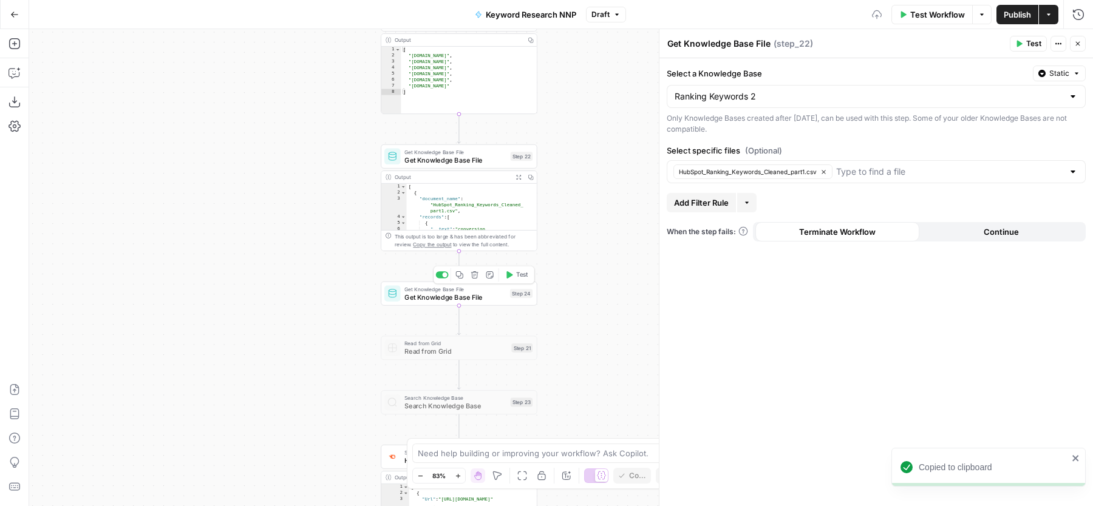
click at [432, 296] on span "Get Knowledge Base File" at bounding box center [454, 297] width 101 height 10
click at [822, 173] on icon "button" at bounding box center [823, 172] width 7 height 7
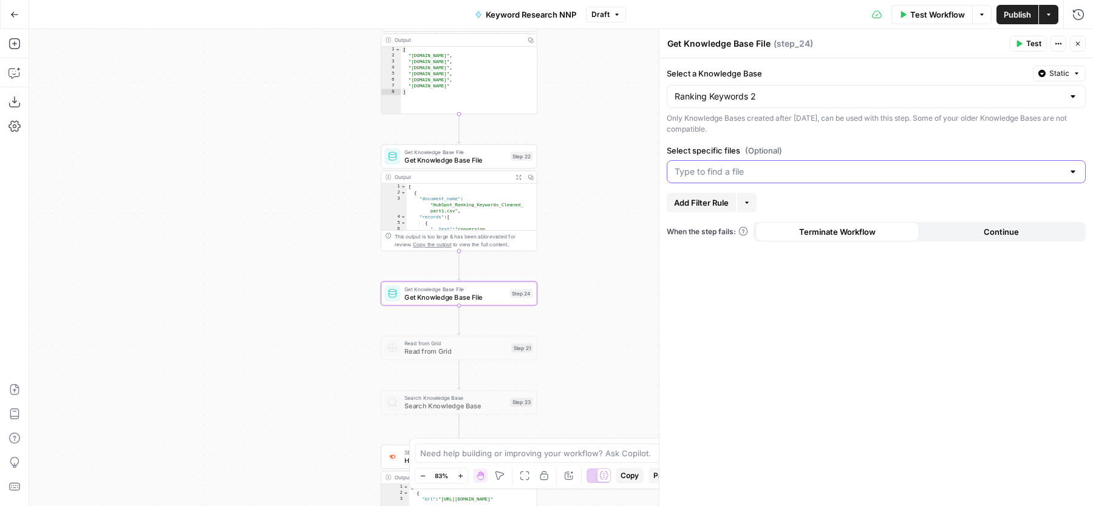
click at [823, 173] on input "Select specific files (Optional)" at bounding box center [869, 172] width 389 height 12
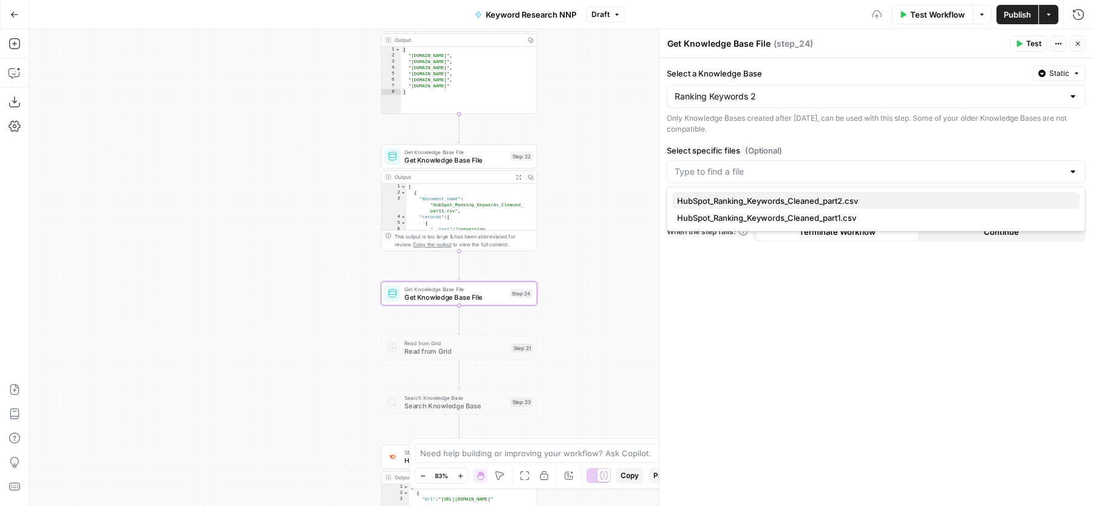
click at [794, 203] on span "HubSpot_Ranking_Keywords_Cleaned_part2.csv" at bounding box center [873, 201] width 393 height 12
click at [893, 145] on label "Select specific files (Optional)" at bounding box center [876, 151] width 419 height 12
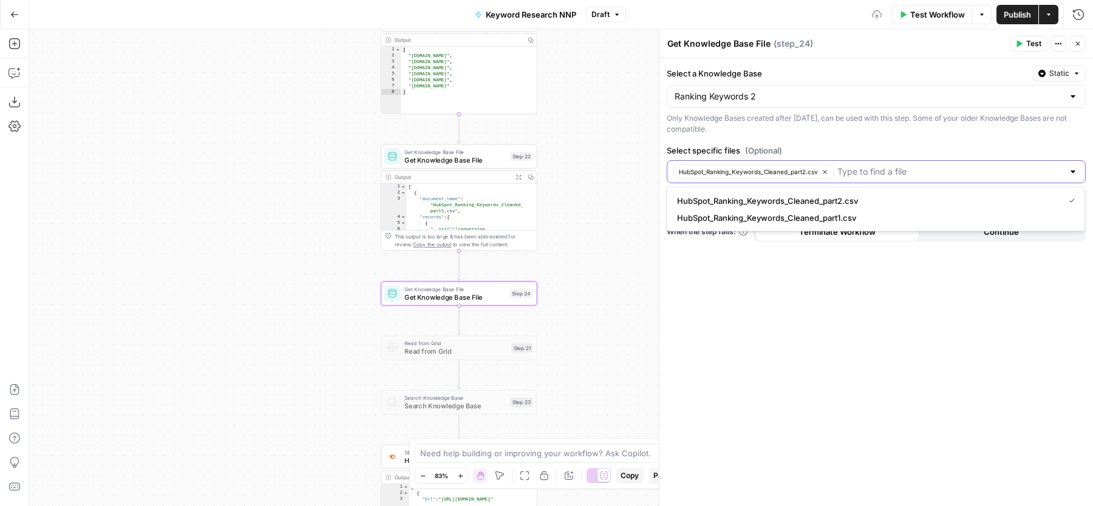
click at [893, 166] on input "Select specific files (Optional)" at bounding box center [950, 172] width 226 height 12
click at [933, 146] on label "Select specific files (Optional)" at bounding box center [876, 151] width 419 height 12
click at [933, 166] on input "Select specific files (Optional)" at bounding box center [950, 172] width 226 height 12
click at [1081, 46] on icon "button" at bounding box center [1077, 43] width 7 height 7
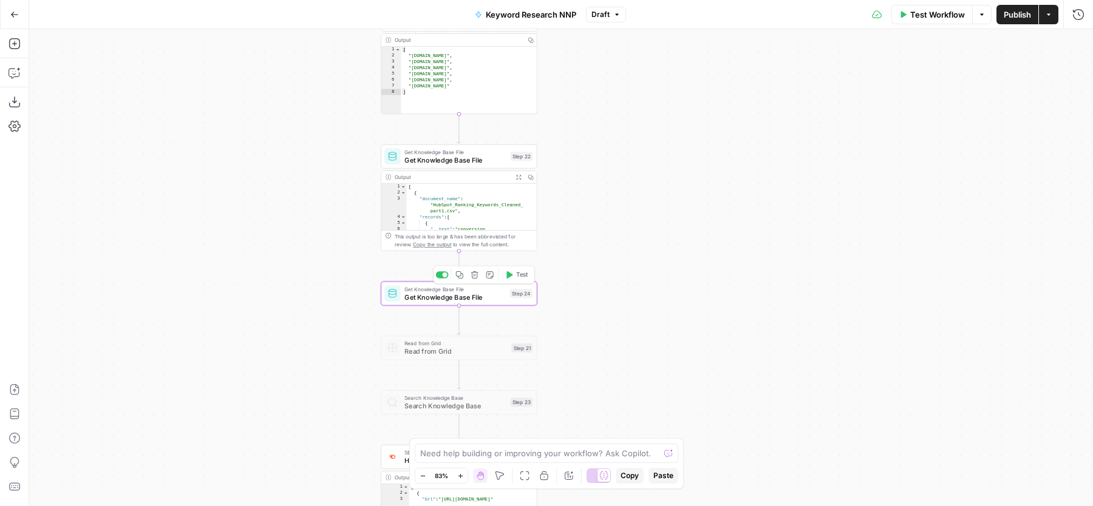
click at [518, 276] on span "Test" at bounding box center [522, 275] width 12 height 9
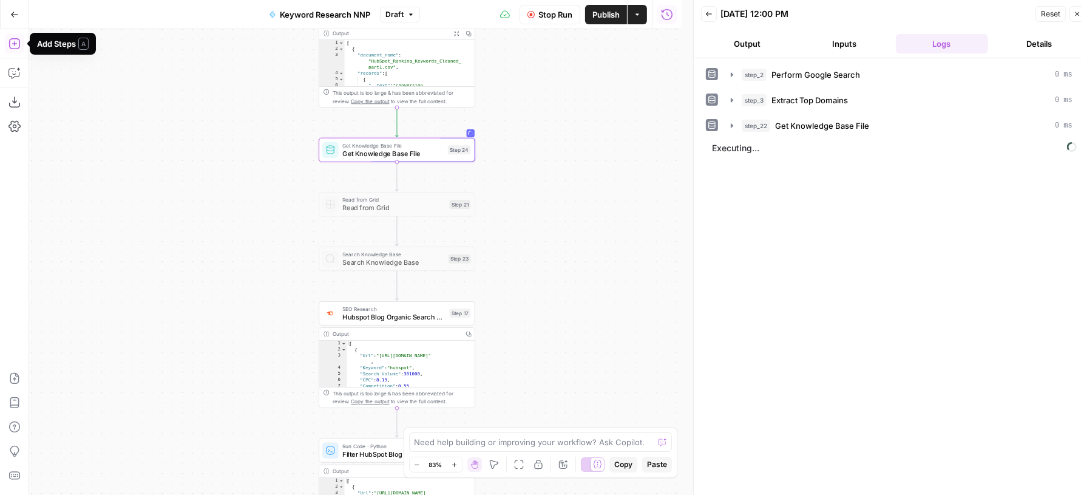
click at [14, 46] on icon "button" at bounding box center [14, 43] width 11 height 11
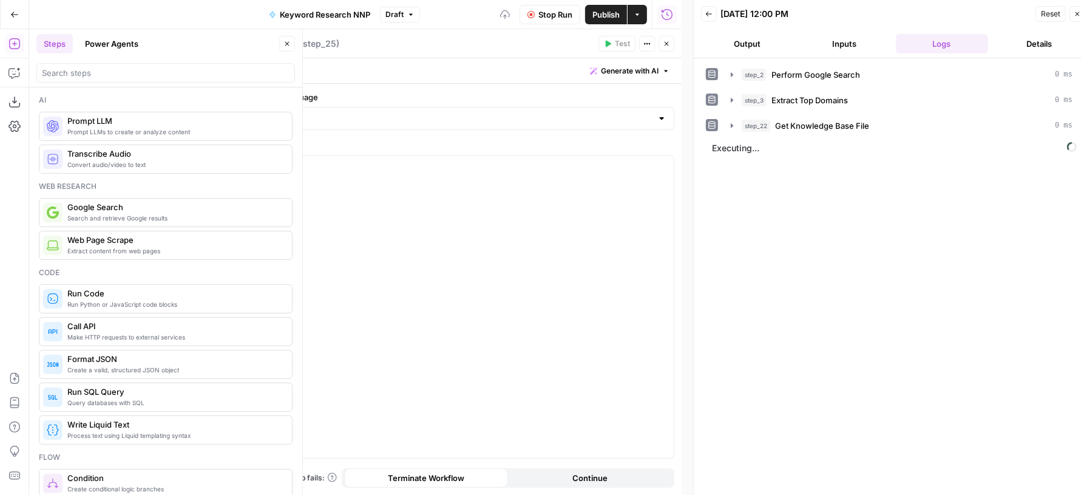
click at [289, 49] on button "Close" at bounding box center [287, 44] width 16 height 16
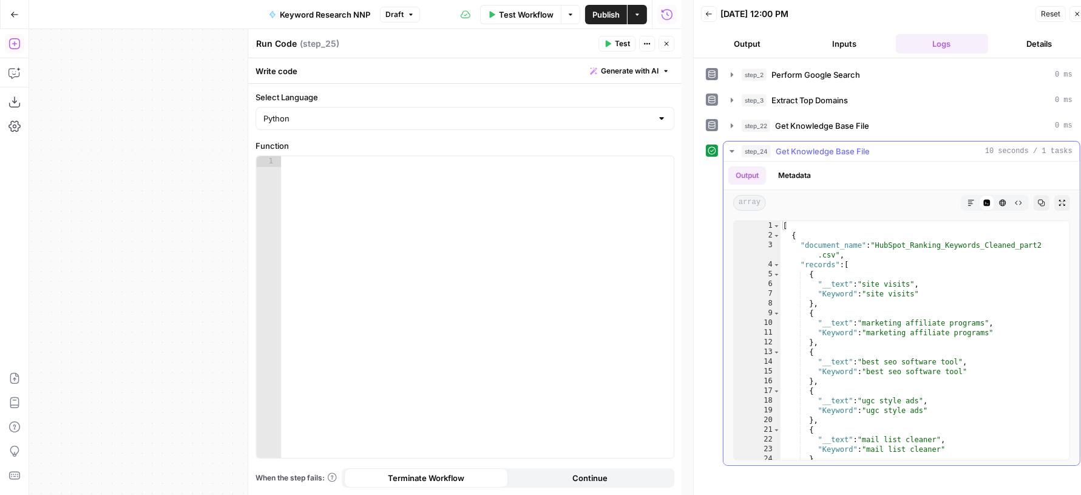
click at [799, 152] on span "Get Knowledge Base File" at bounding box center [823, 151] width 94 height 12
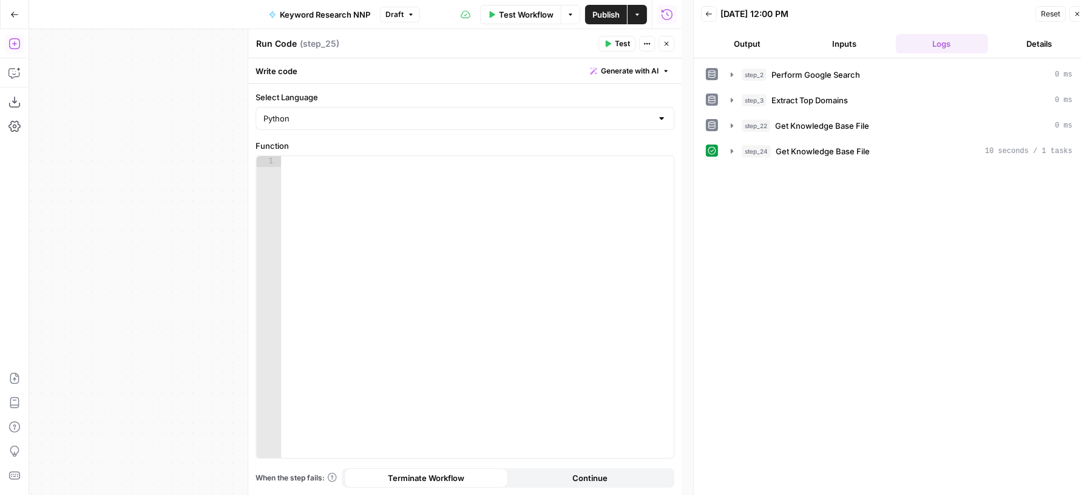
click at [638, 70] on span "Generate with AI" at bounding box center [630, 71] width 58 height 11
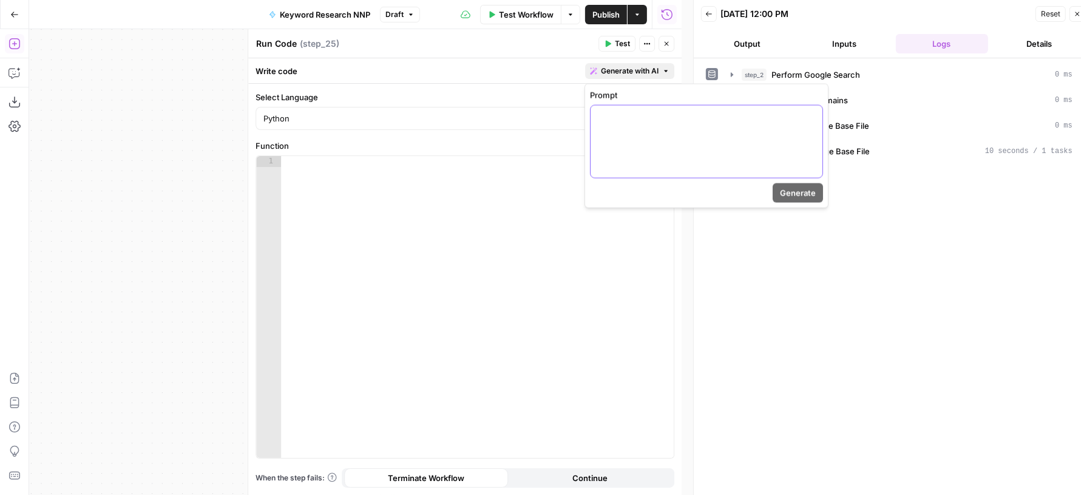
click at [633, 138] on div at bounding box center [707, 142] width 232 height 72
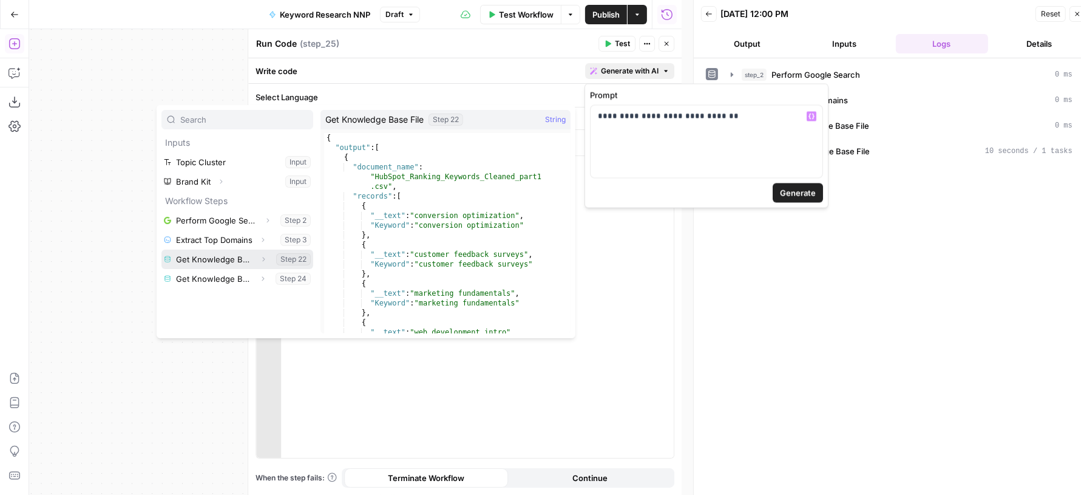
click at [265, 256] on icon "button" at bounding box center [263, 259] width 7 height 7
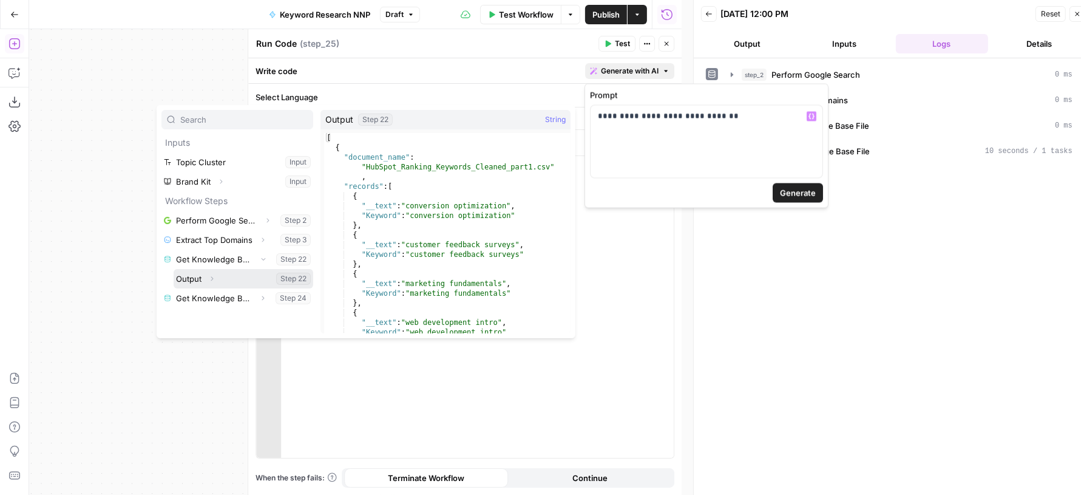
click at [243, 277] on button "Select variable Output" at bounding box center [244, 278] width 140 height 19
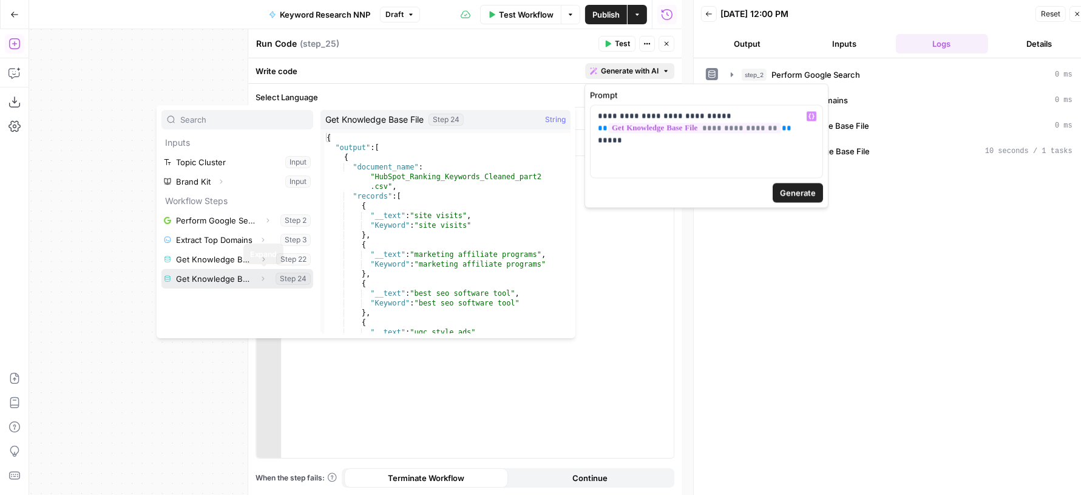
click at [265, 275] on icon "button" at bounding box center [262, 278] width 7 height 7
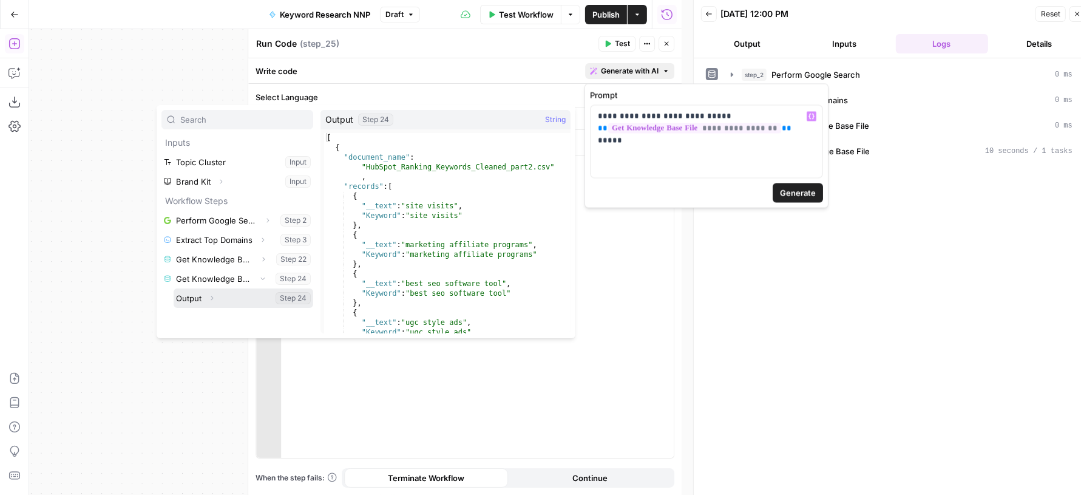
click at [254, 295] on button "Select variable Output" at bounding box center [244, 297] width 140 height 19
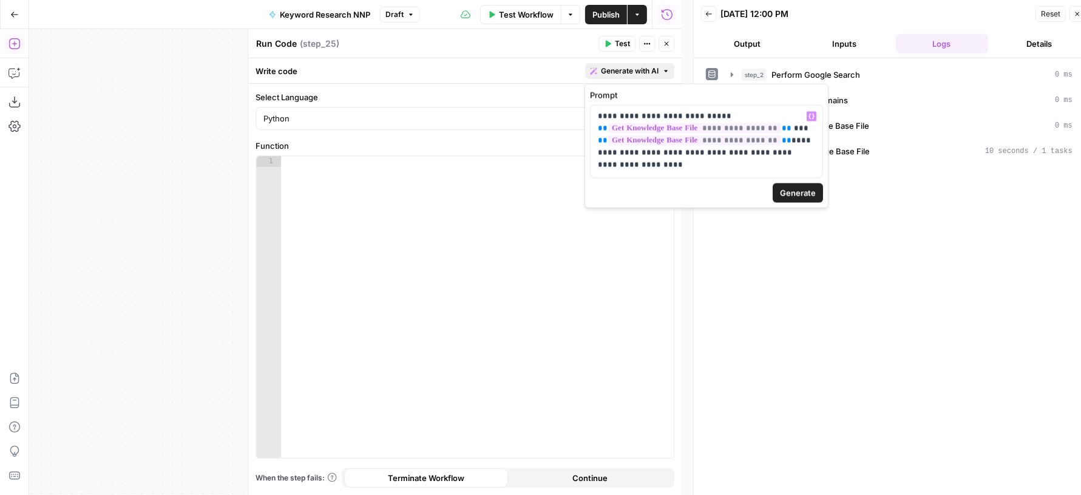
click at [781, 188] on span "Generate" at bounding box center [798, 193] width 36 height 12
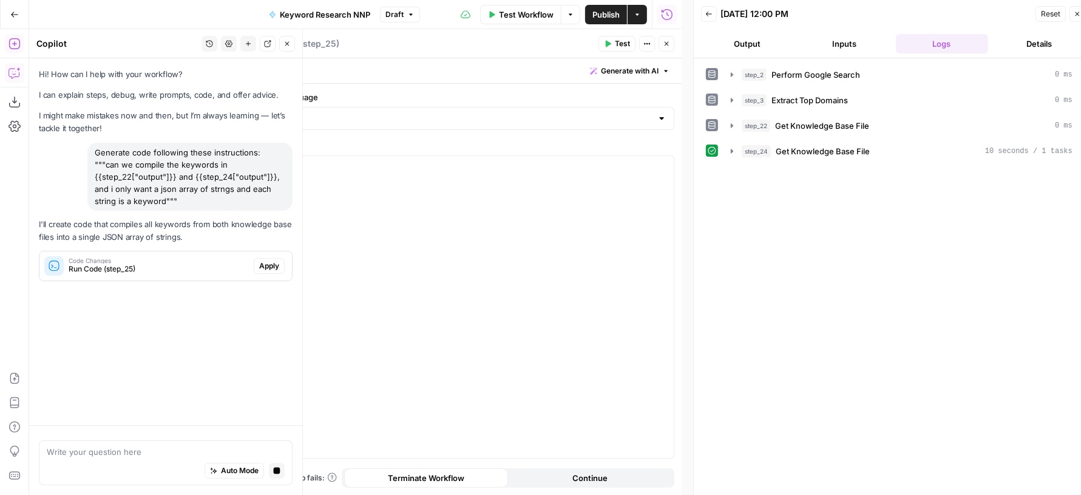
click at [262, 260] on span "Apply" at bounding box center [269, 265] width 20 height 11
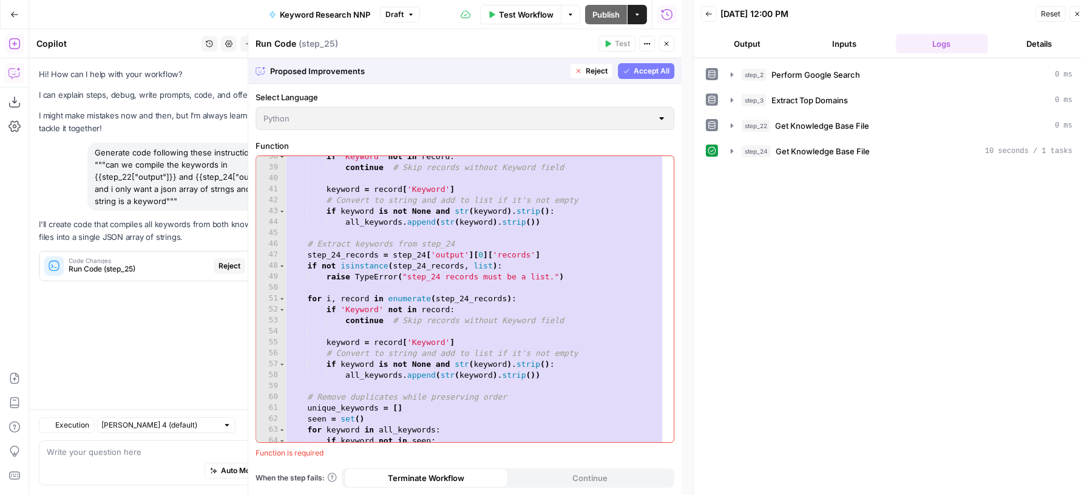
scroll to position [442, 0]
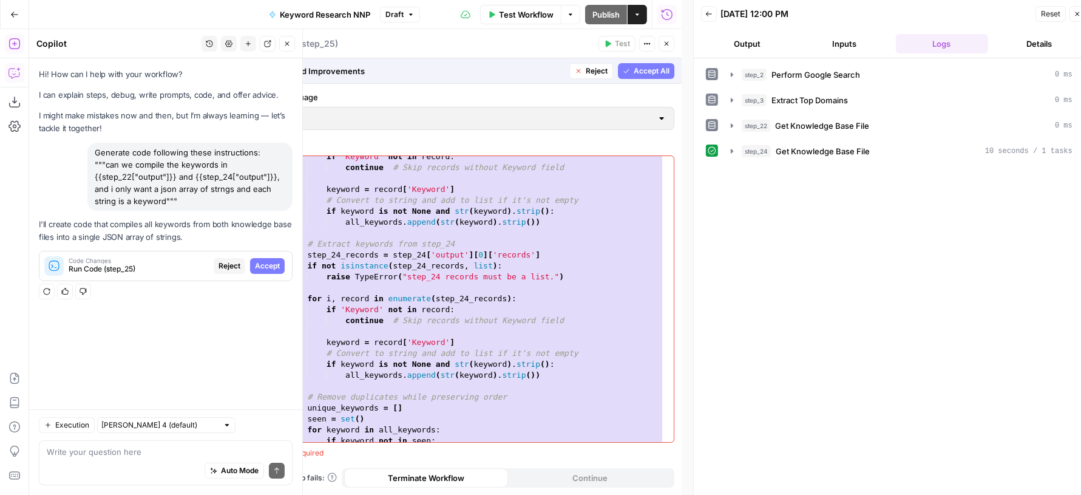
click at [288, 41] on icon "button" at bounding box center [287, 43] width 7 height 7
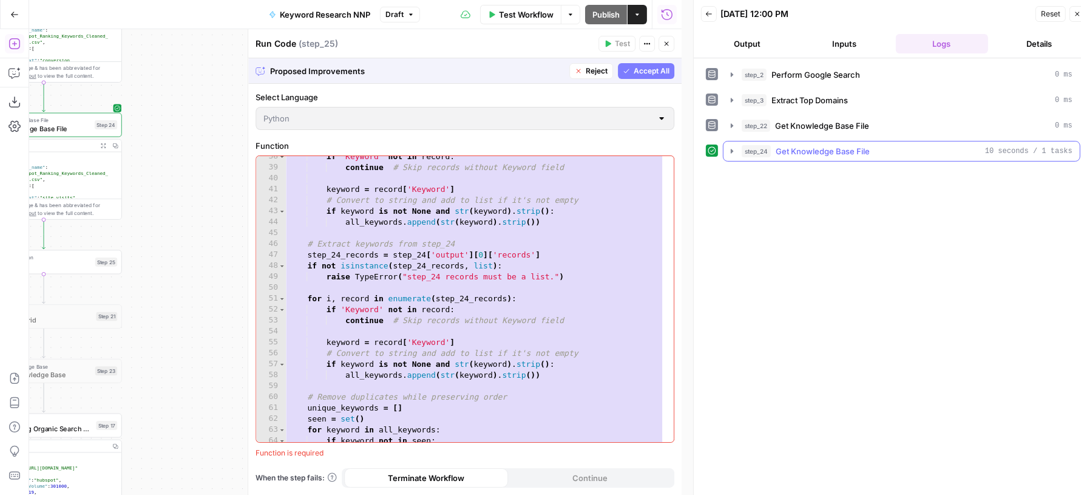
click at [733, 146] on icon "button" at bounding box center [732, 151] width 10 height 10
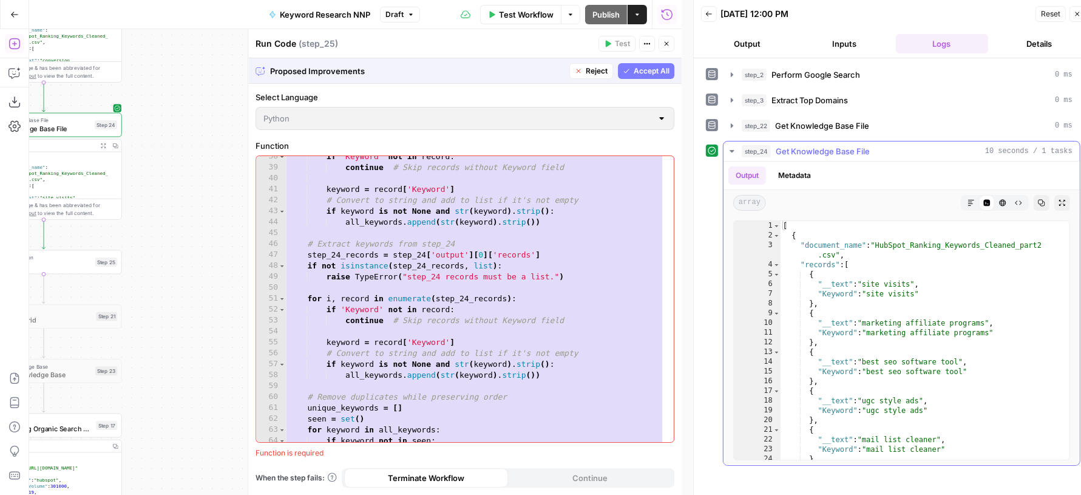
click at [733, 146] on icon "button" at bounding box center [732, 151] width 10 height 10
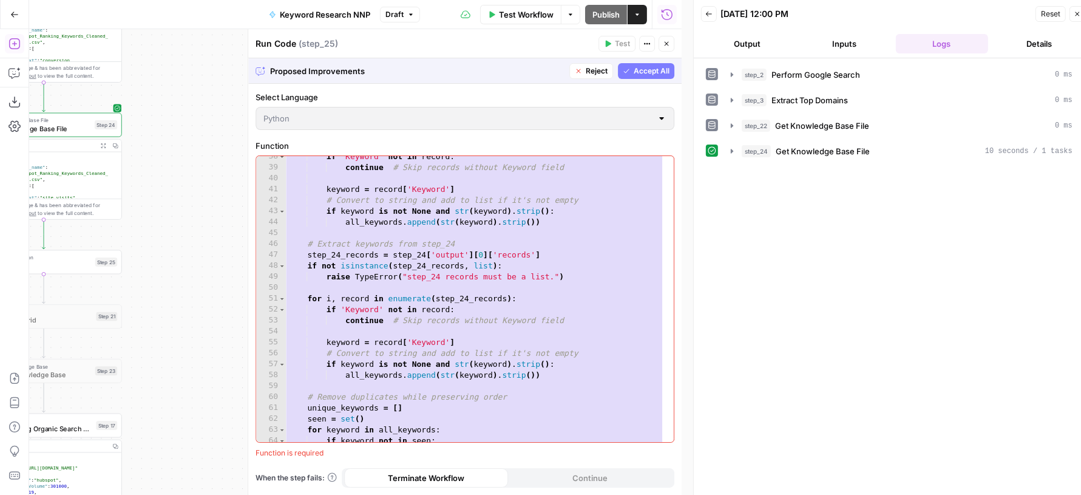
click at [638, 69] on span "Accept All" at bounding box center [652, 71] width 36 height 11
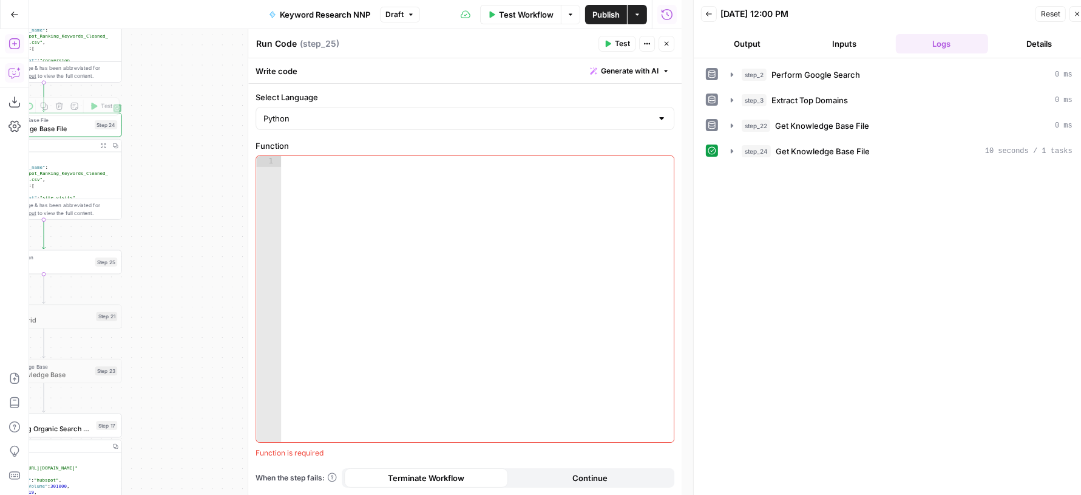
click at [22, 70] on button "Copilot" at bounding box center [14, 72] width 19 height 19
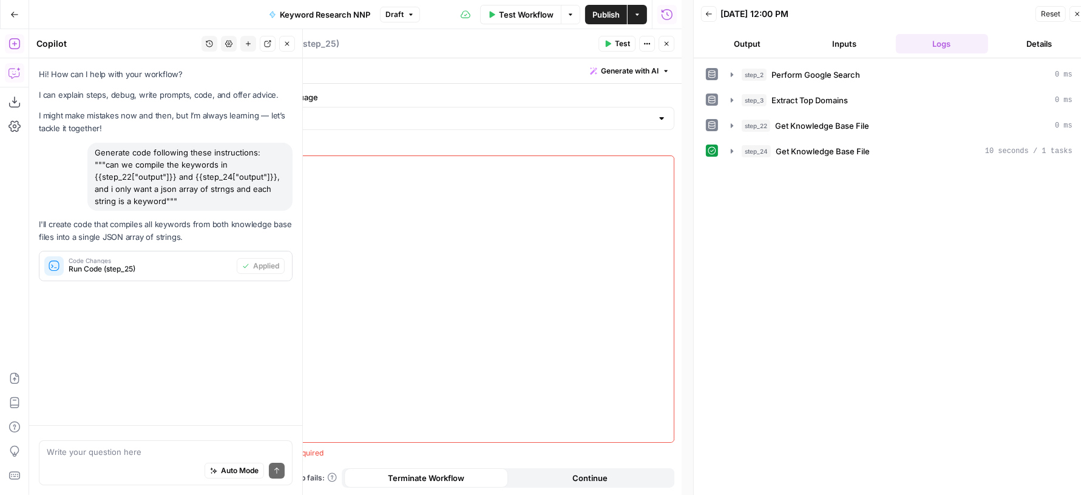
click at [665, 44] on icon "button" at bounding box center [667, 44] width 4 height 4
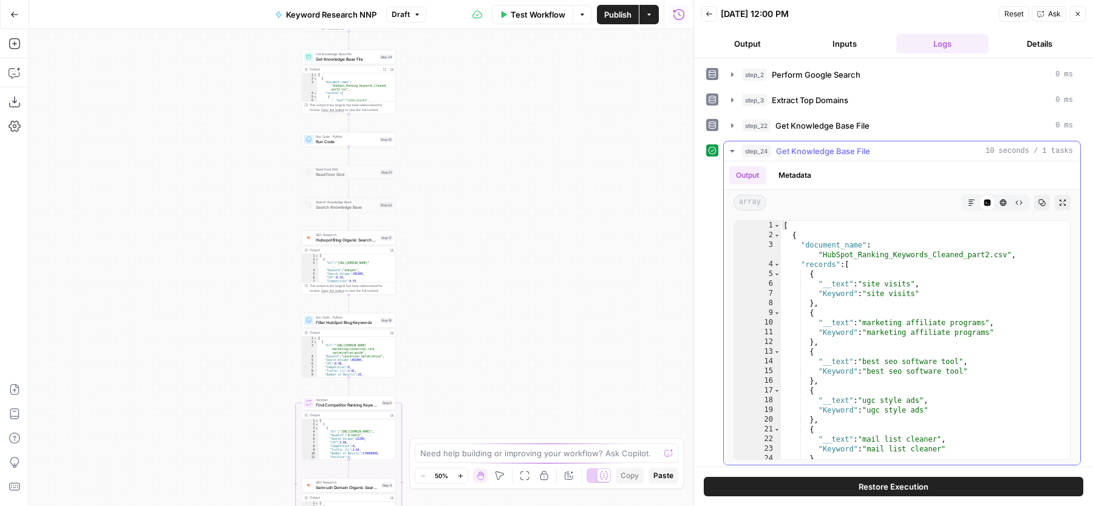
click at [777, 149] on span "Get Knowledge Base File" at bounding box center [823, 151] width 94 height 12
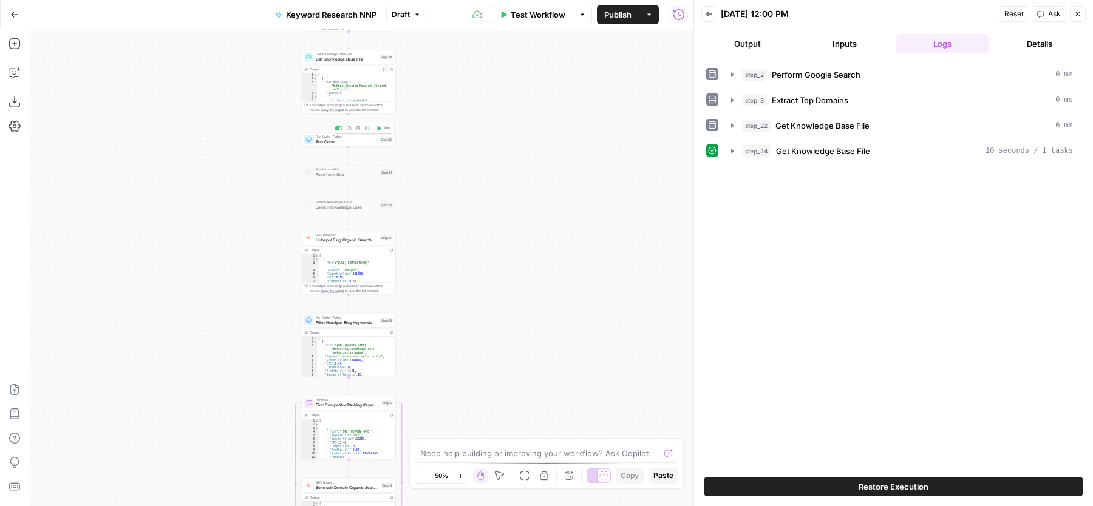
click at [369, 142] on span "Run Code" at bounding box center [346, 141] width 61 height 6
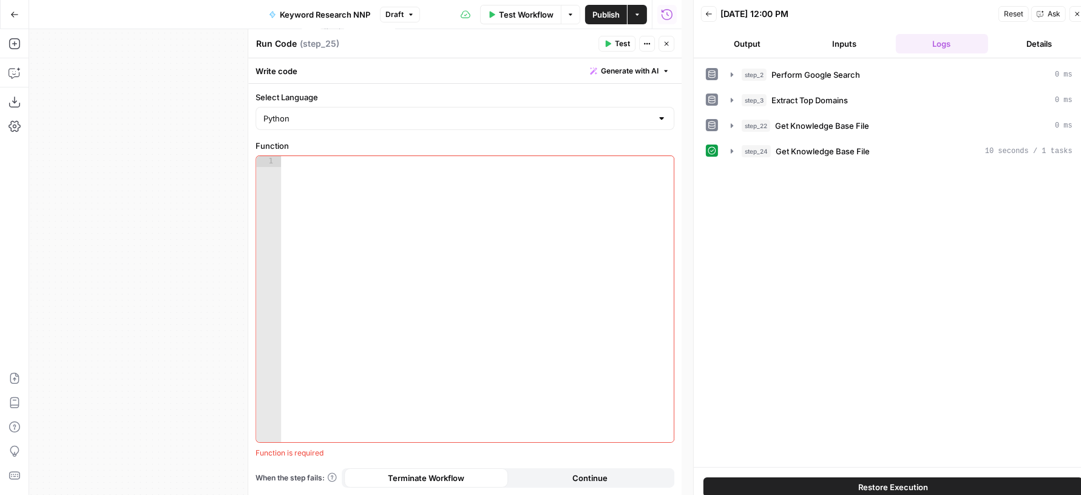
click at [664, 43] on icon "button" at bounding box center [666, 43] width 7 height 7
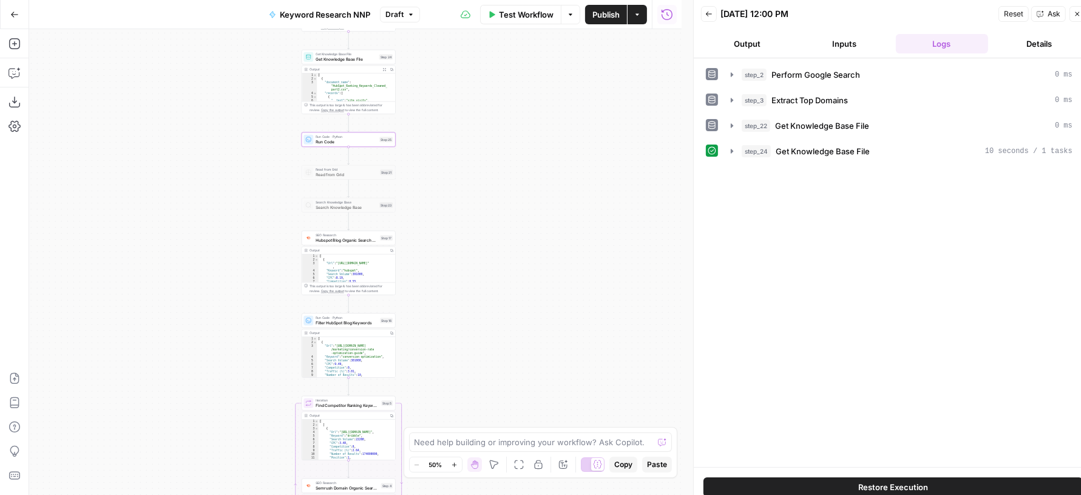
click at [1076, 10] on icon "button" at bounding box center [1077, 13] width 7 height 7
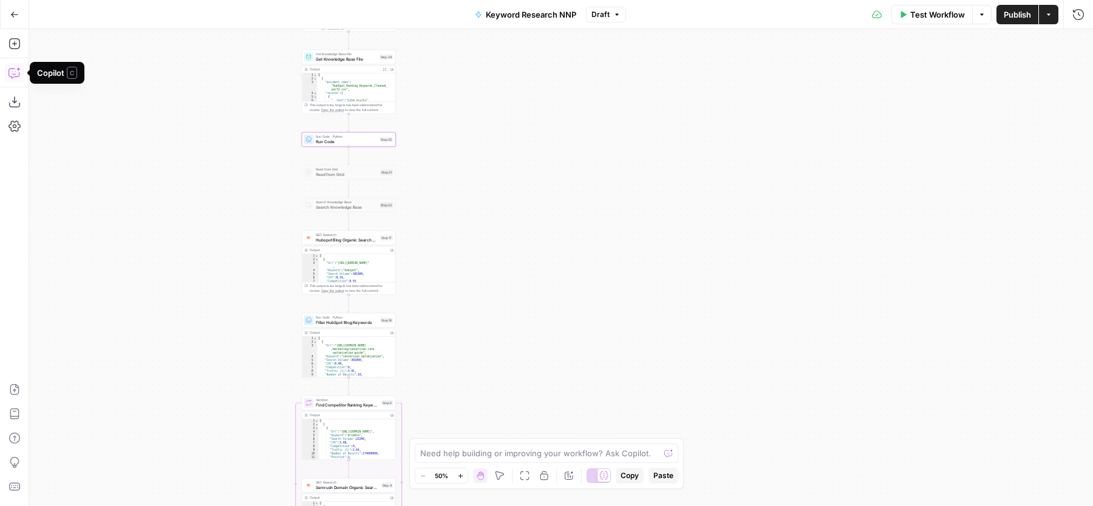
click at [10, 72] on icon "button" at bounding box center [15, 73] width 12 height 12
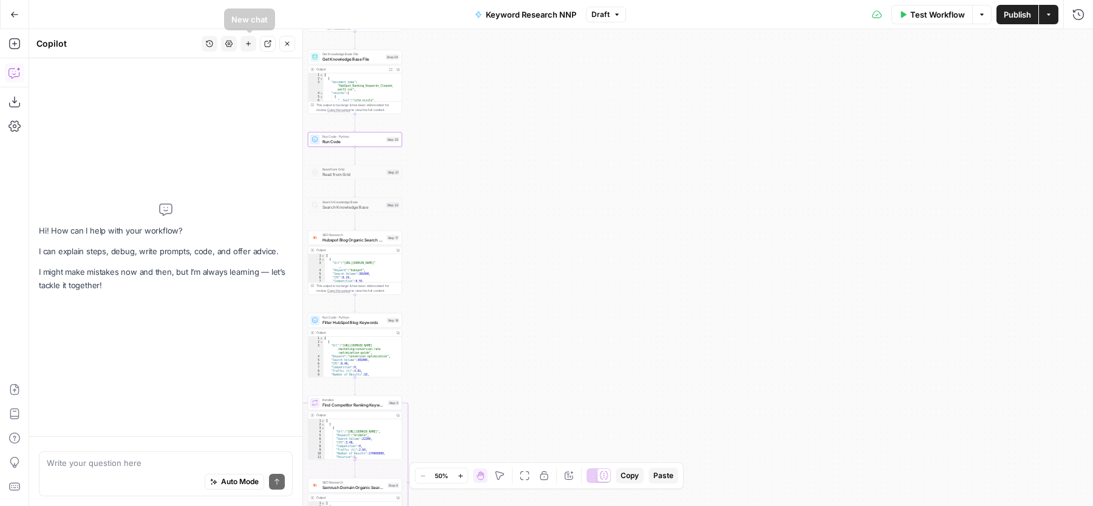
click at [208, 46] on icon "button" at bounding box center [209, 43] width 7 height 7
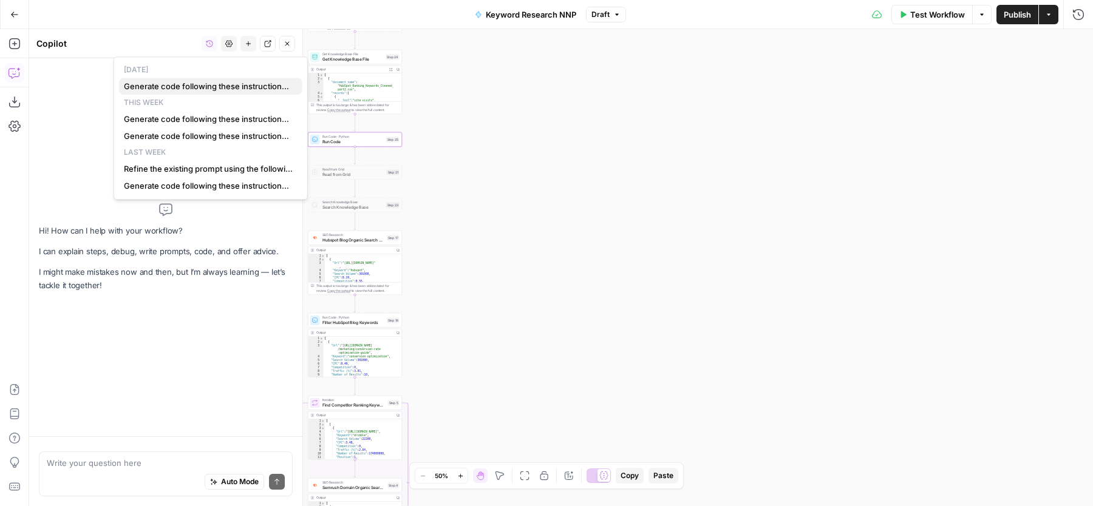
click at [207, 83] on span "Generate code following these instructions: """can we compile the keywords in {…" at bounding box center [208, 86] width 169 height 12
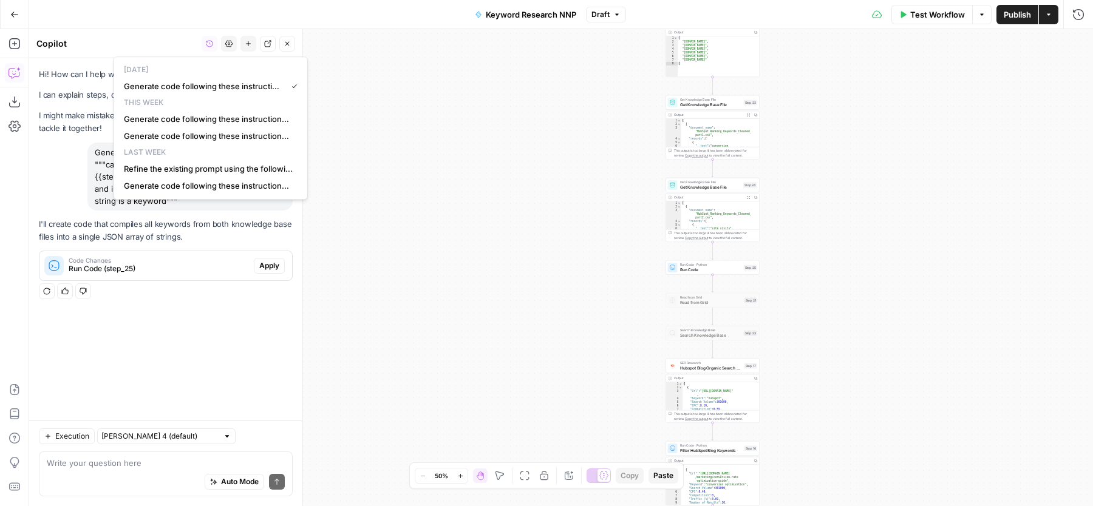
click at [225, 301] on div "Hi! How can I help with your workflow? I can explain steps, debug, write prompt…" at bounding box center [165, 239] width 273 height 362
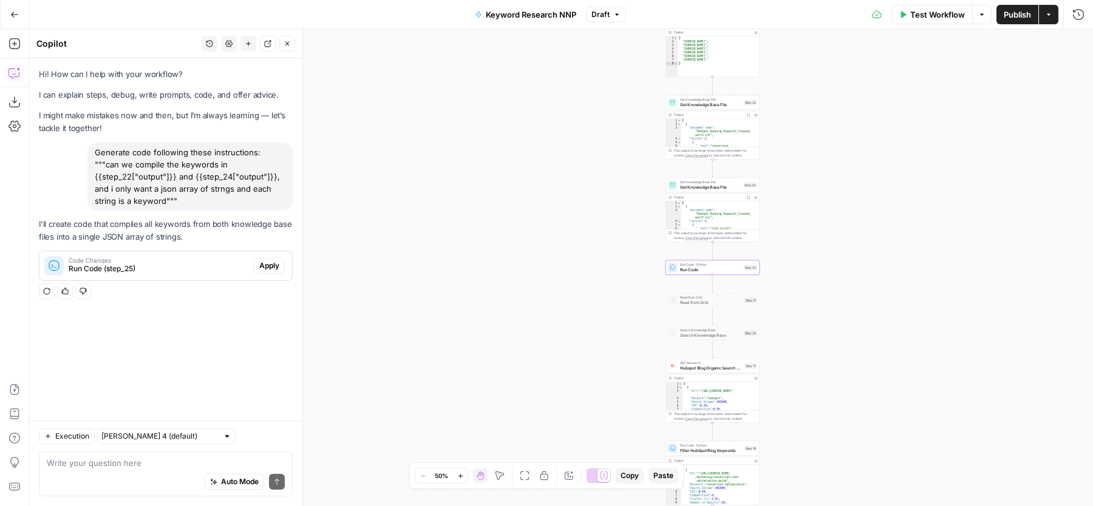
click at [264, 260] on span "Apply" at bounding box center [269, 265] width 20 height 11
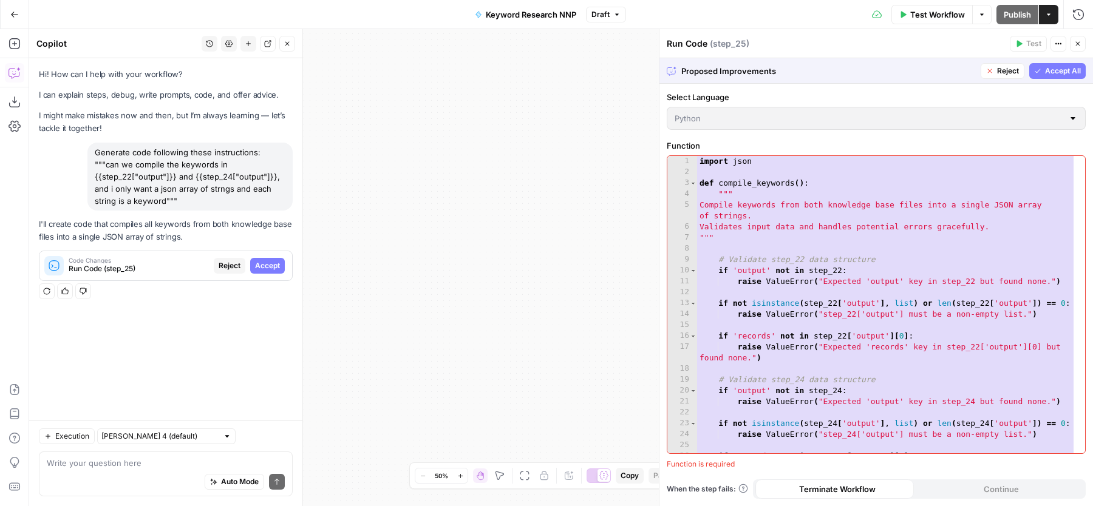
click at [264, 260] on span "Accept" at bounding box center [267, 265] width 25 height 11
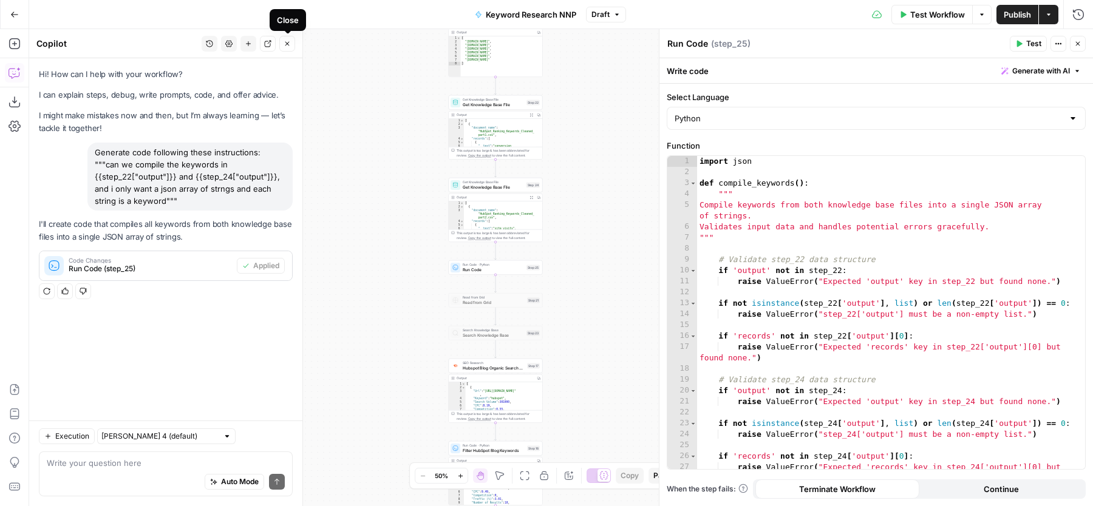
click at [287, 42] on icon "button" at bounding box center [287, 43] width 7 height 7
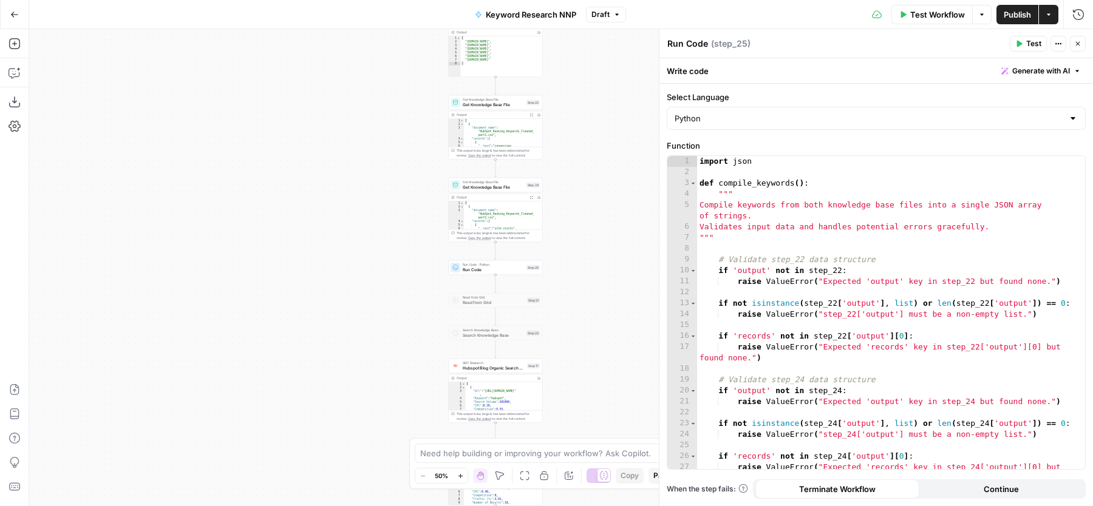
click at [1019, 13] on span "Publish" at bounding box center [1017, 15] width 27 height 12
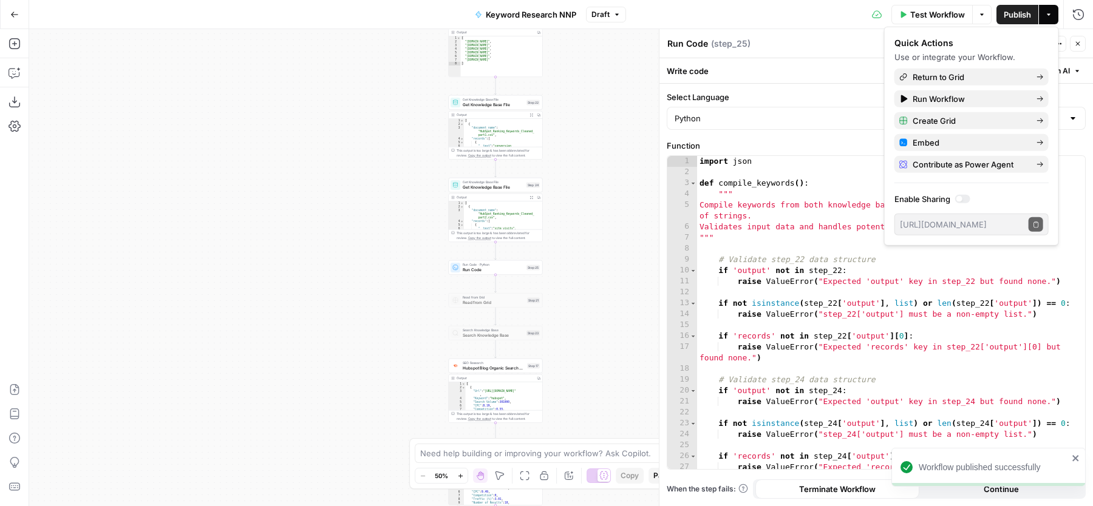
click at [846, 25] on div "Test Workflow Options Publish Actions Run History" at bounding box center [860, 14] width 468 height 29
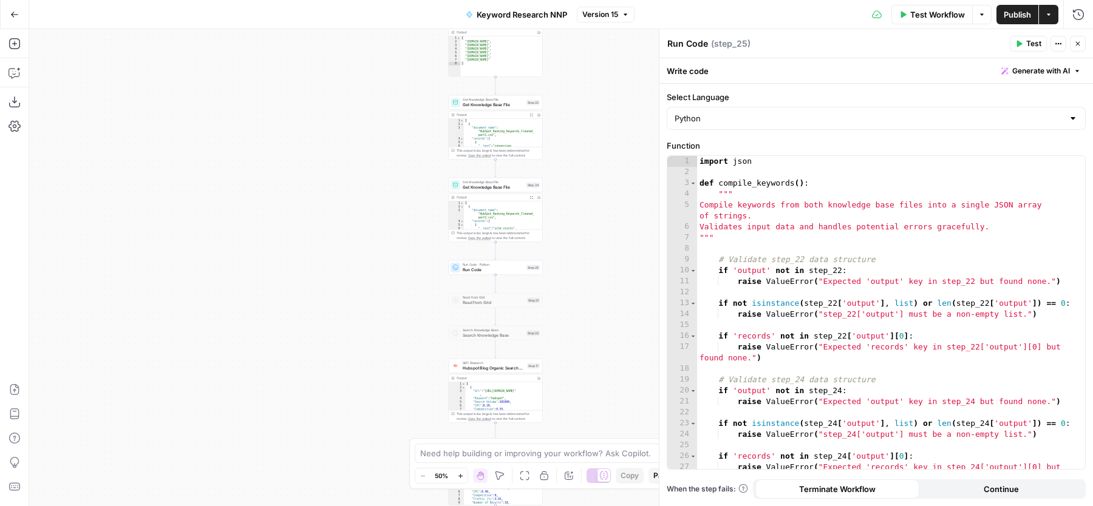
click at [1029, 38] on button "Test" at bounding box center [1028, 44] width 37 height 16
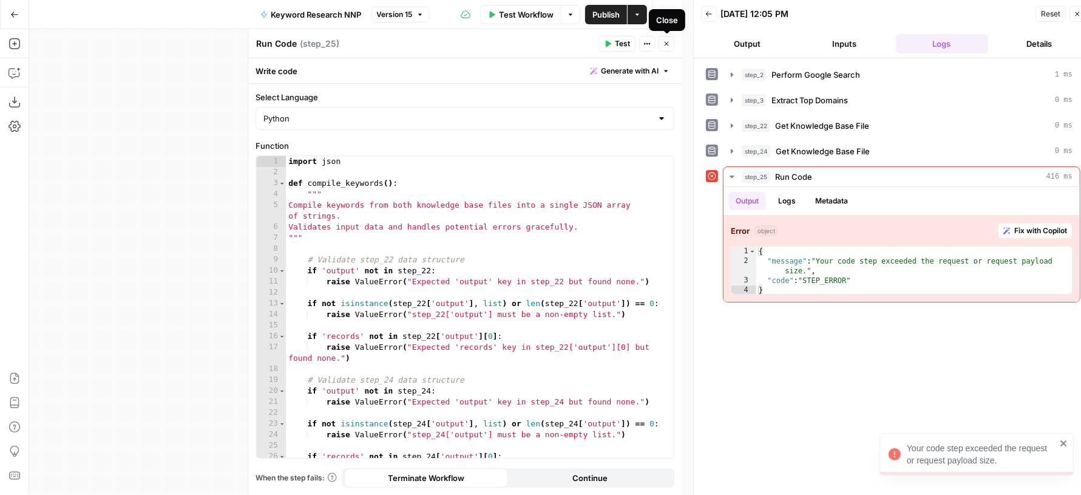
click at [665, 43] on icon "button" at bounding box center [666, 43] width 7 height 7
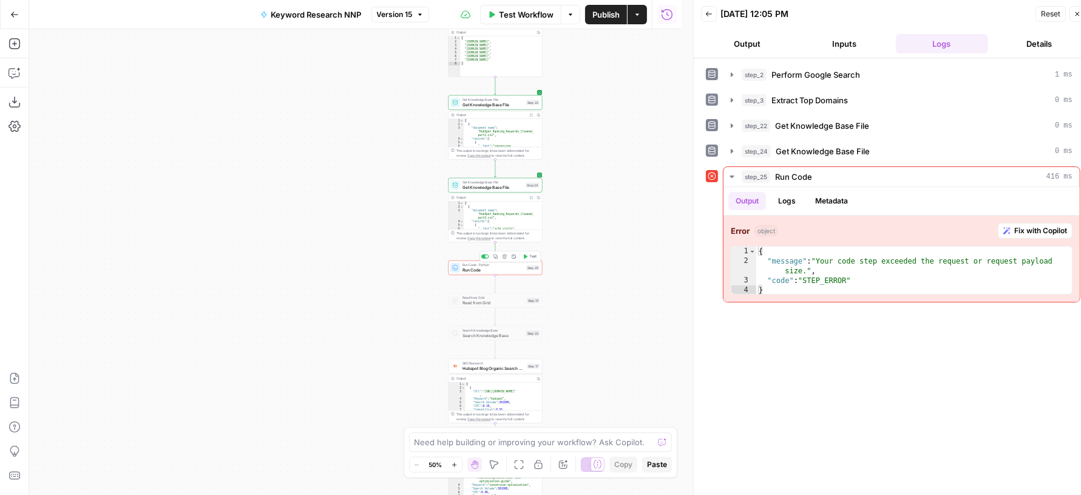
click at [507, 256] on span "Delete step" at bounding box center [507, 256] width 1 height 1
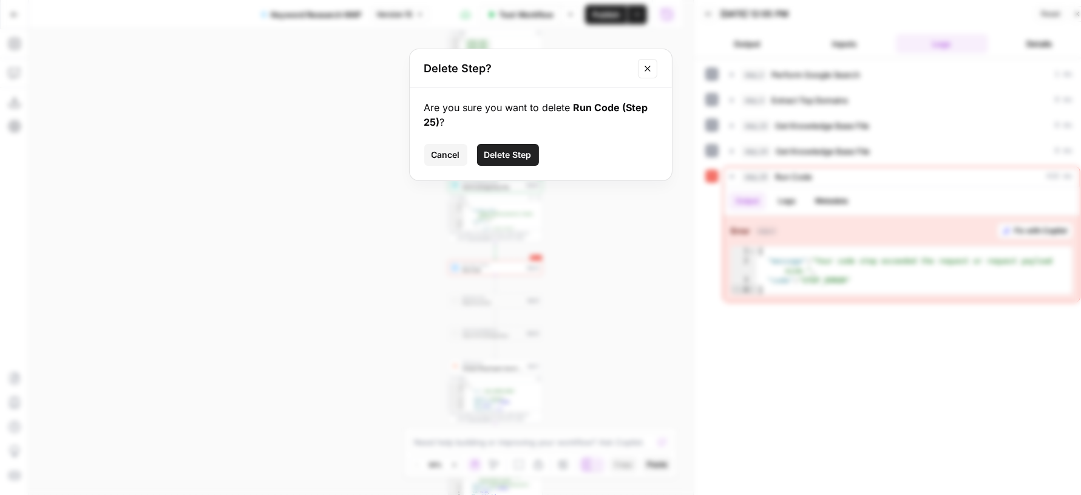
click at [511, 152] on span "Delete Step" at bounding box center [508, 155] width 47 height 12
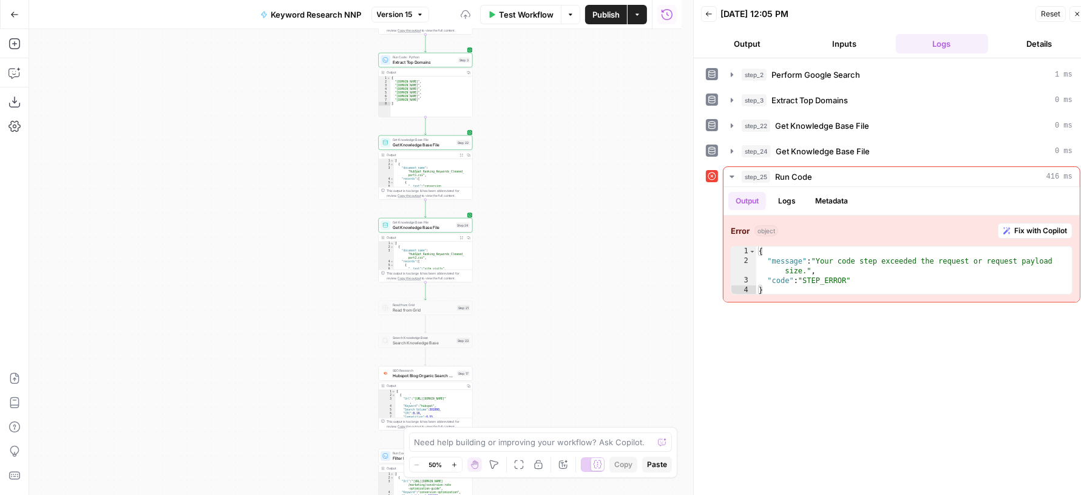
drag, startPoint x: 430, startPoint y: 165, endPoint x: 360, endPoint y: 205, distance: 81.3
click at [360, 205] on div "Workflow Set Inputs Inputs Google Search Perform Google Search Step 2 Output Co…" at bounding box center [355, 262] width 653 height 466
click at [13, 43] on icon "button" at bounding box center [15, 44] width 12 height 12
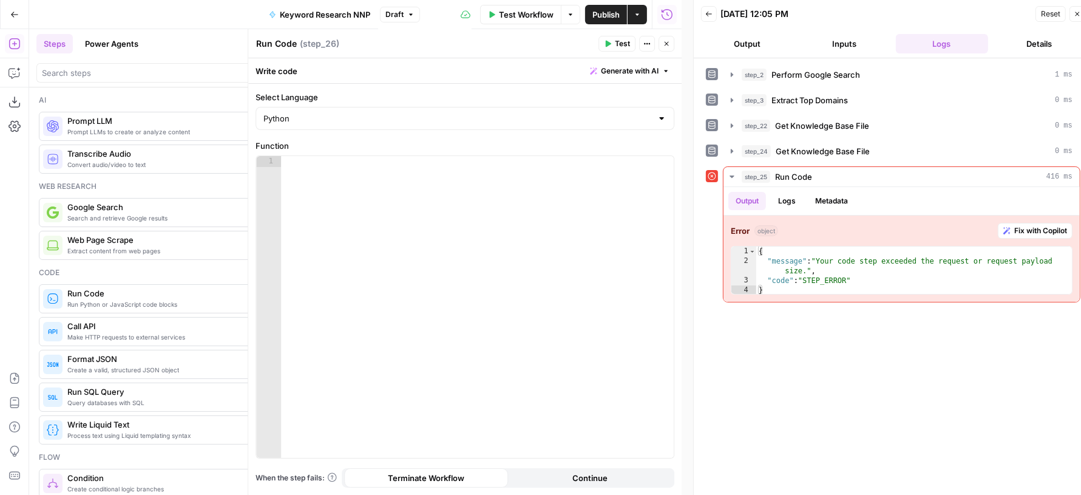
click at [629, 72] on span "Generate with AI" at bounding box center [630, 71] width 58 height 11
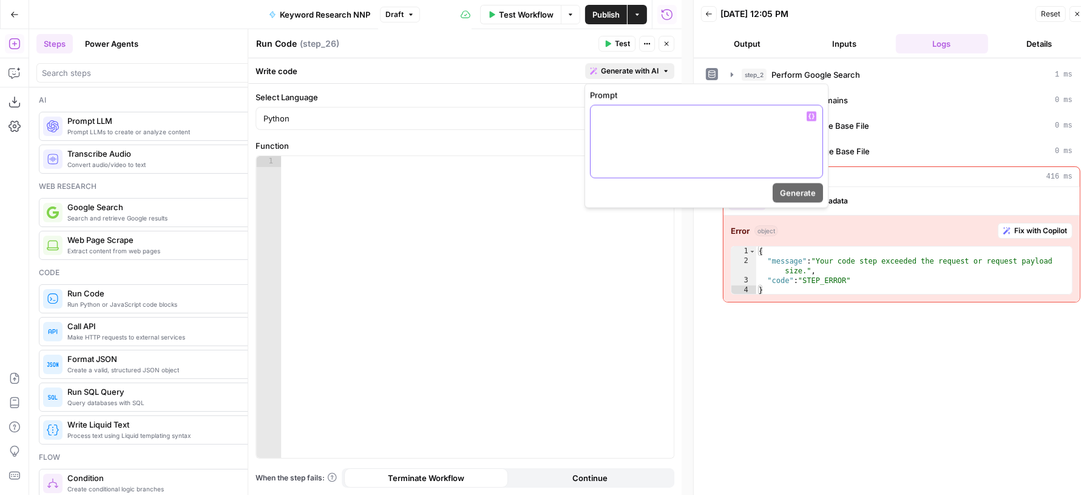
click at [616, 129] on div at bounding box center [707, 142] width 232 height 72
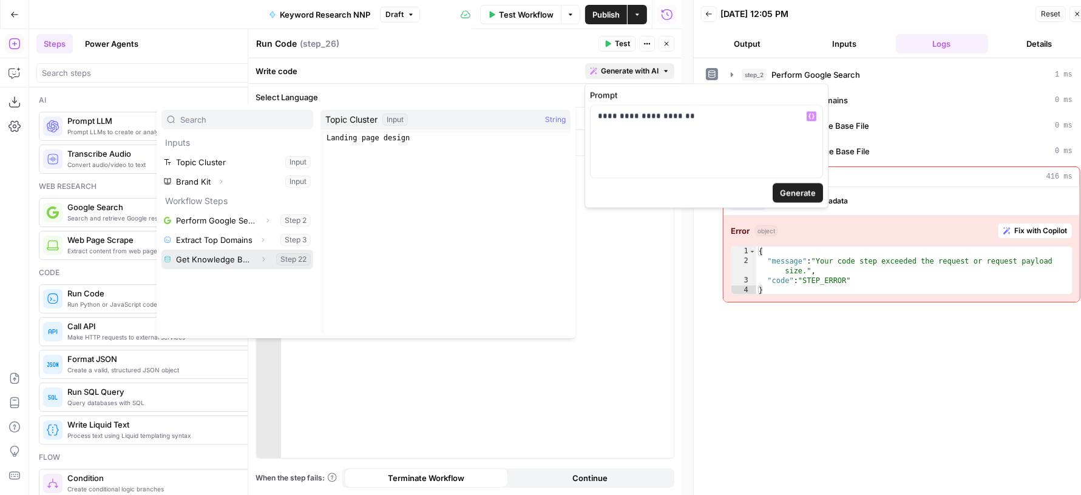
click at [265, 259] on icon "button" at bounding box center [263, 259] width 7 height 7
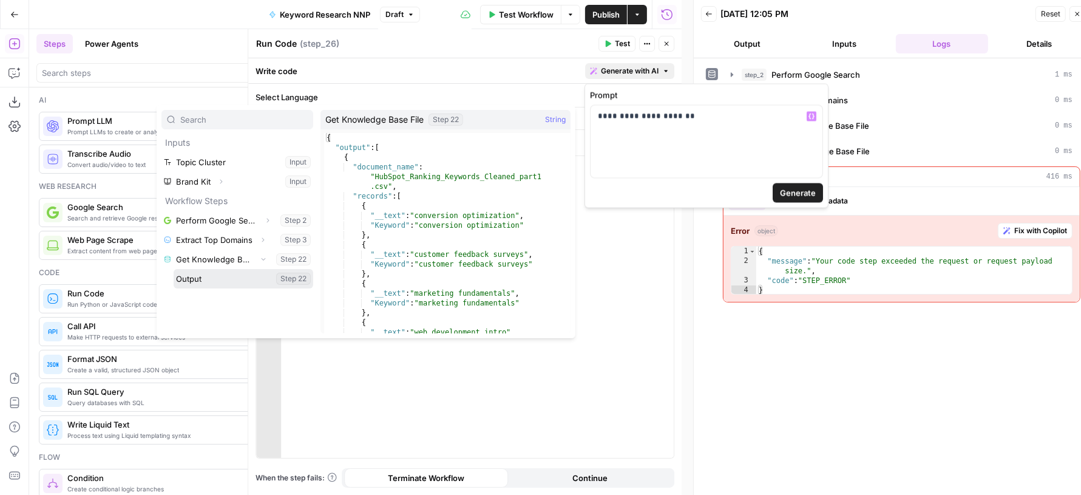
click at [237, 279] on button "Select variable Output" at bounding box center [244, 278] width 140 height 19
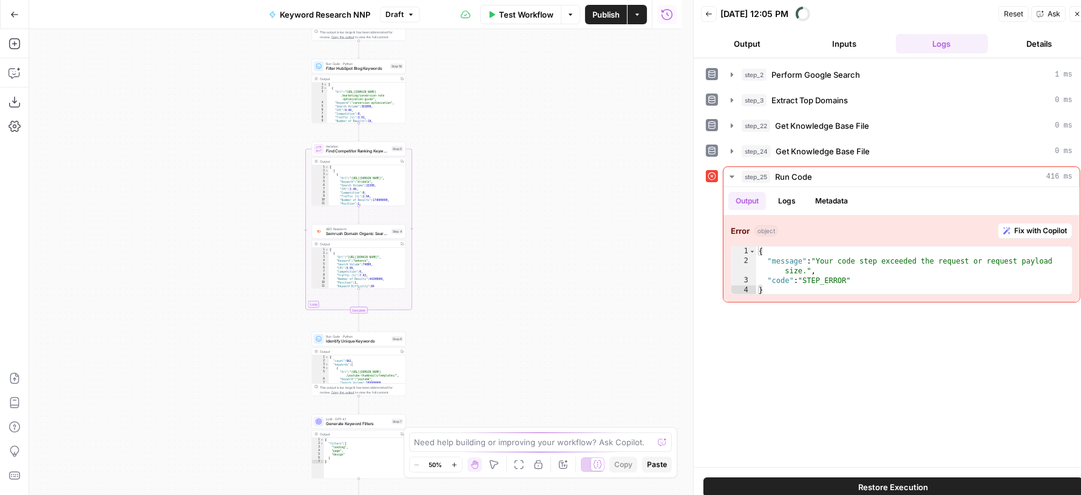
click at [1077, 16] on icon "button" at bounding box center [1077, 13] width 7 height 7
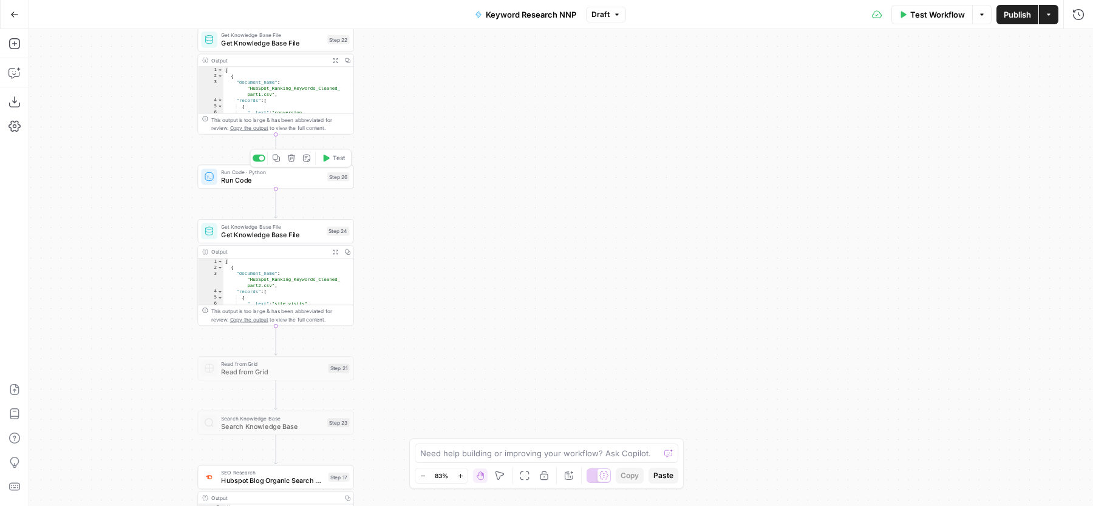
drag, startPoint x: 253, startPoint y: 174, endPoint x: 262, endPoint y: 199, distance: 27.1
click at [253, 174] on span "Run Code · Python" at bounding box center [272, 172] width 102 height 8
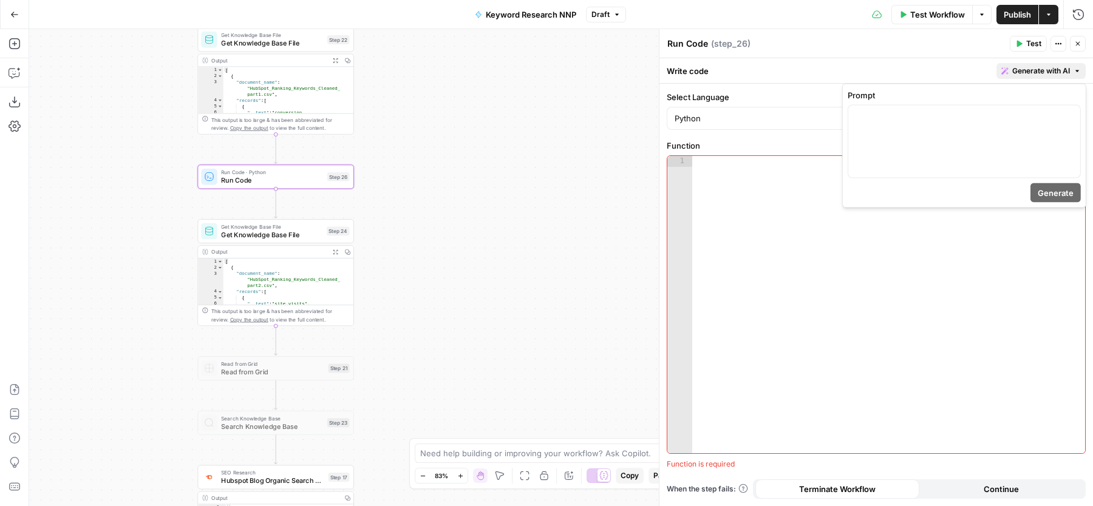
click at [1068, 68] on span "Generate with AI" at bounding box center [1041, 71] width 58 height 11
click at [983, 143] on div at bounding box center [964, 142] width 232 height 72
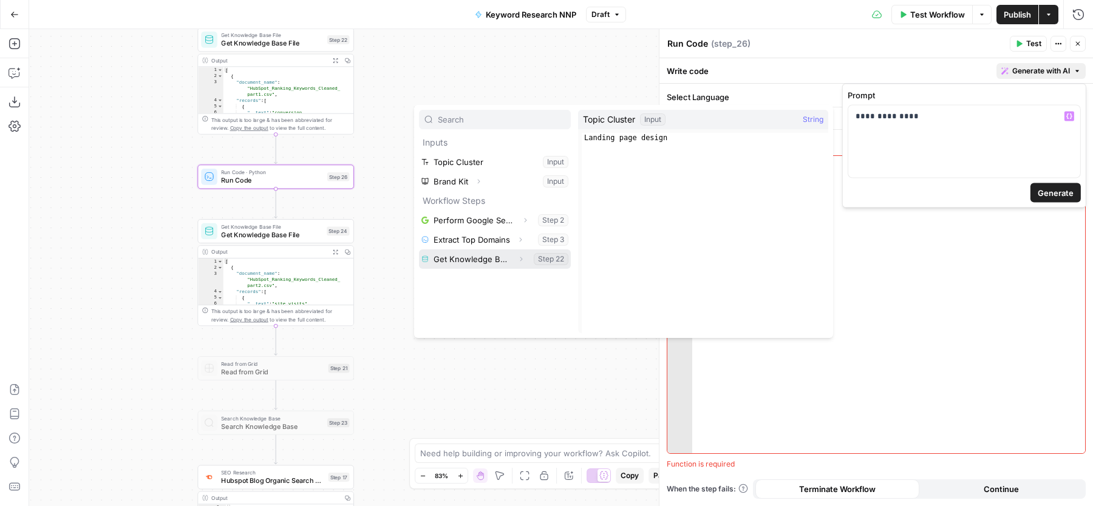
click at [521, 260] on icon "button" at bounding box center [520, 259] width 7 height 7
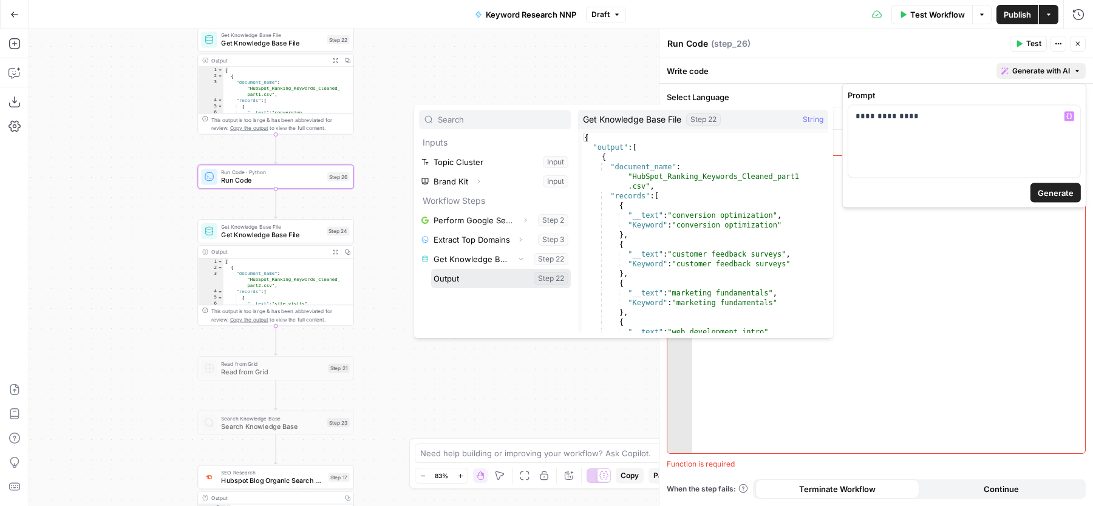
click at [508, 279] on button "Select variable Output" at bounding box center [501, 278] width 140 height 19
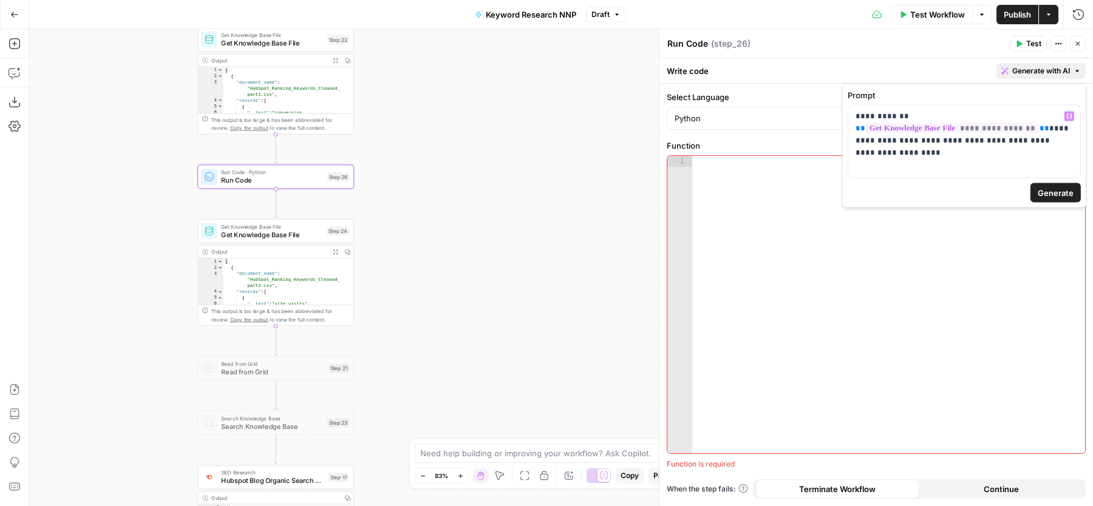
click at [1048, 192] on span "Generate" at bounding box center [1056, 193] width 36 height 12
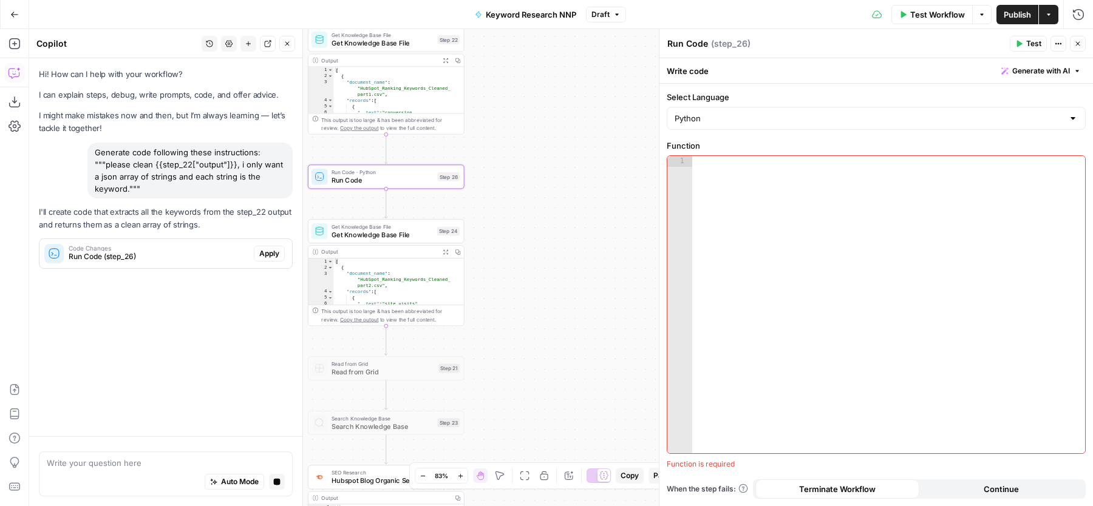
click at [267, 252] on span "Apply" at bounding box center [269, 253] width 20 height 11
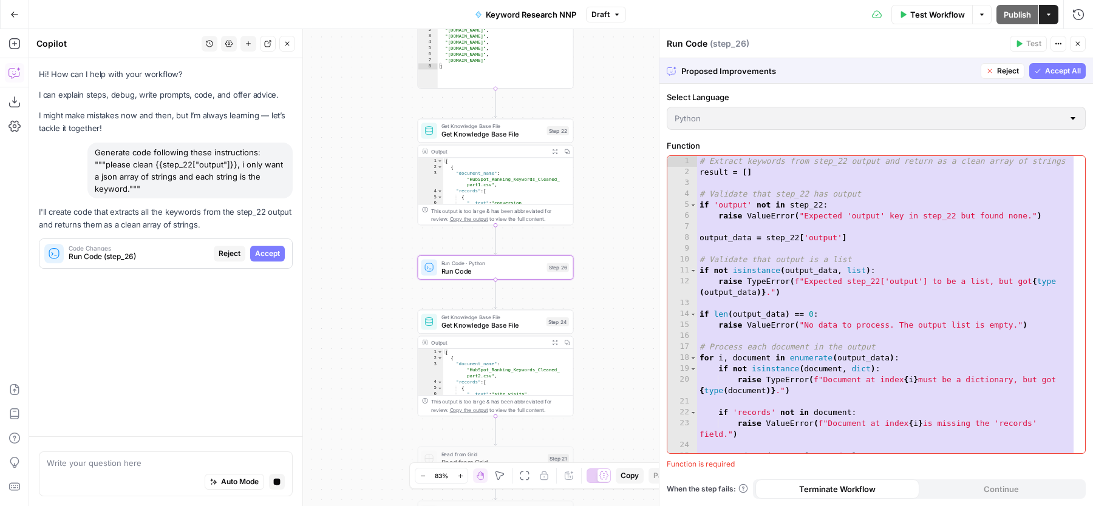
click at [267, 252] on span "Accept" at bounding box center [267, 253] width 25 height 11
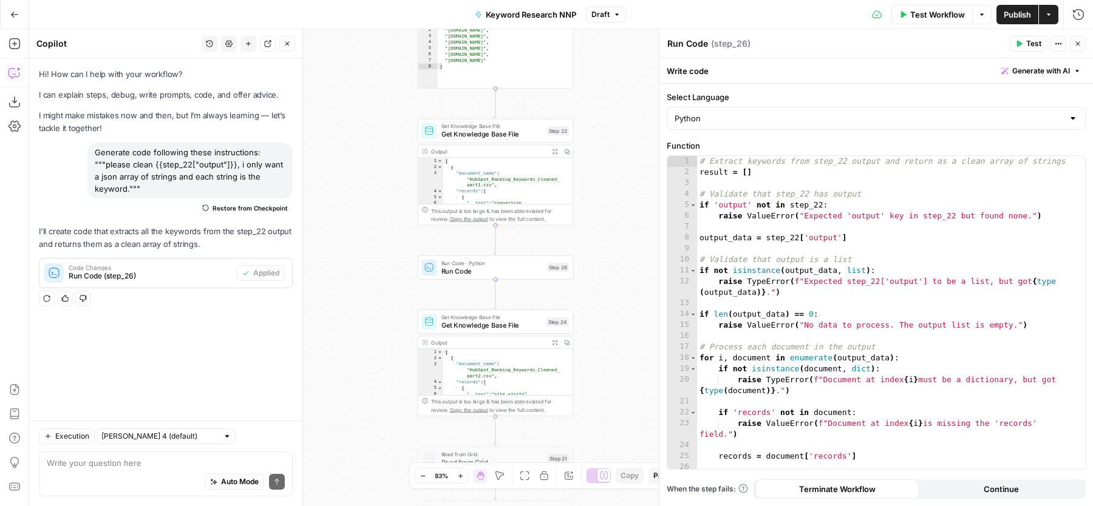
click at [290, 46] on icon "button" at bounding box center [287, 43] width 7 height 7
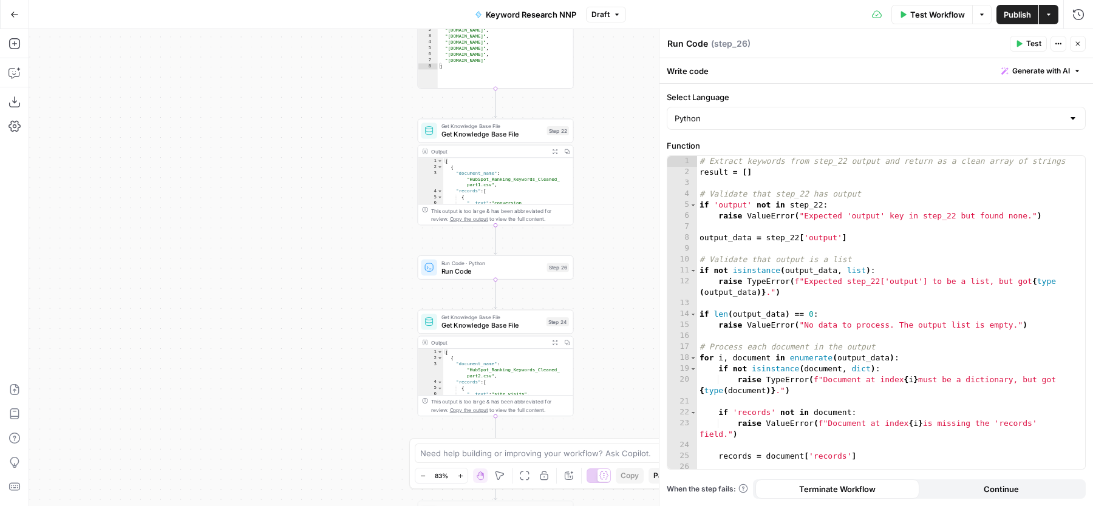
click at [1021, 44] on icon "button" at bounding box center [1019, 44] width 5 height 7
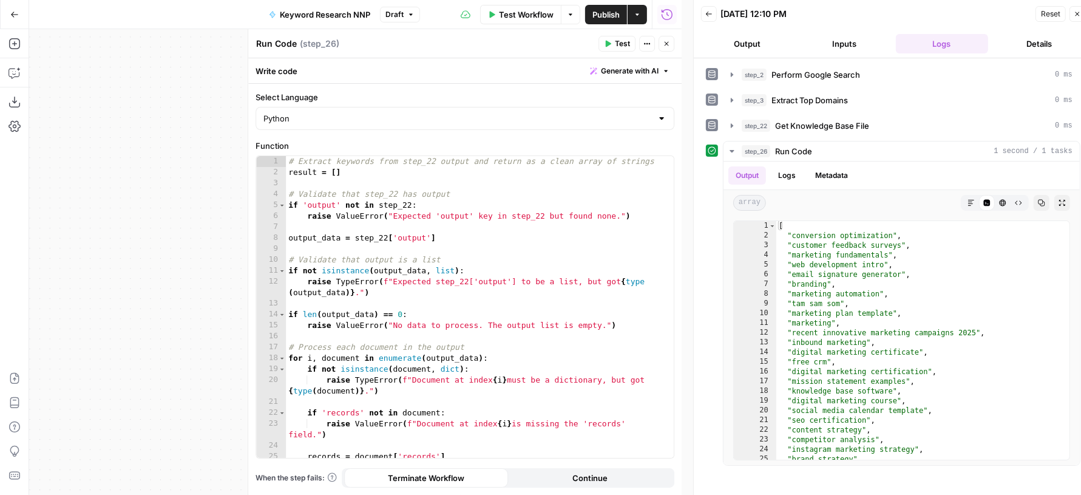
click at [667, 42] on icon "button" at bounding box center [666, 43] width 7 height 7
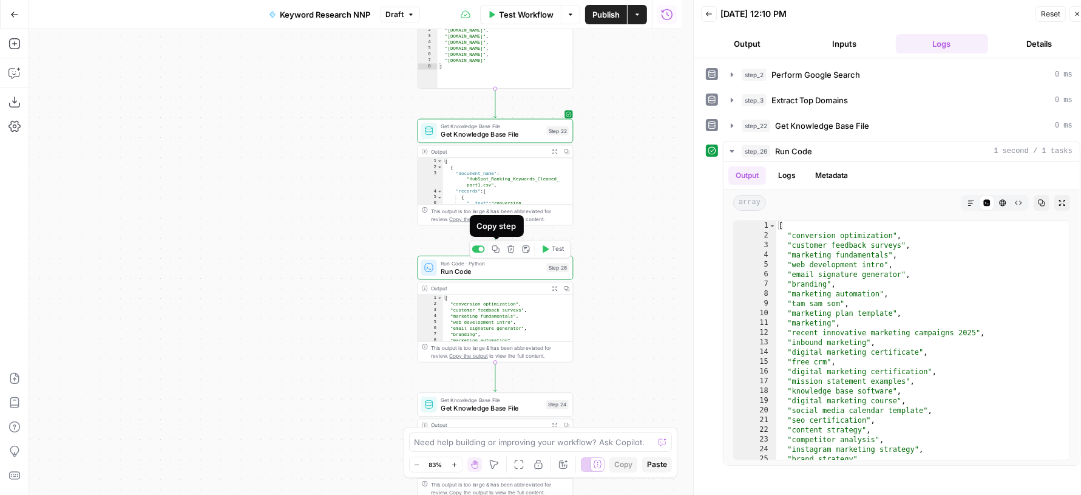
click at [496, 250] on icon "button" at bounding box center [495, 248] width 7 height 7
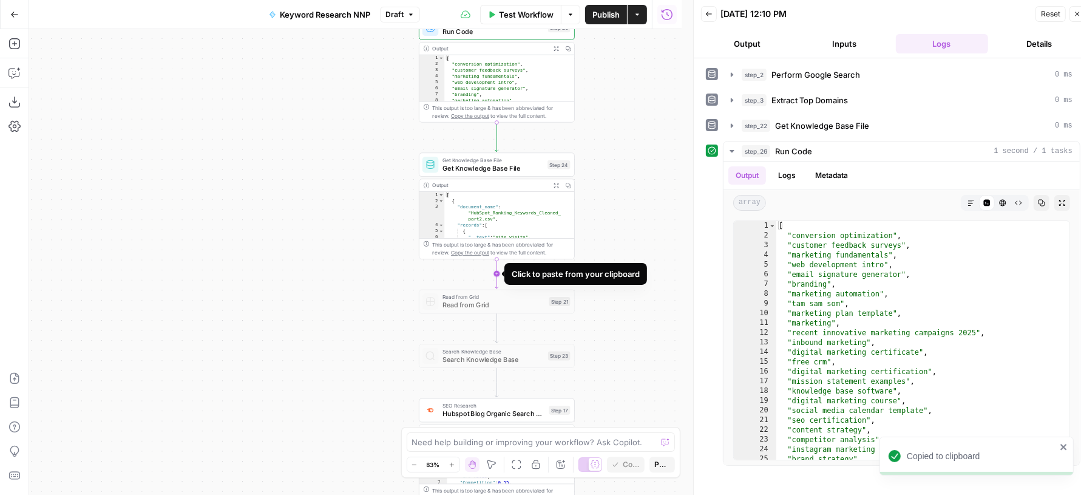
click at [495, 279] on icon "Edge from step_24 to step_21" at bounding box center [496, 274] width 3 height 30
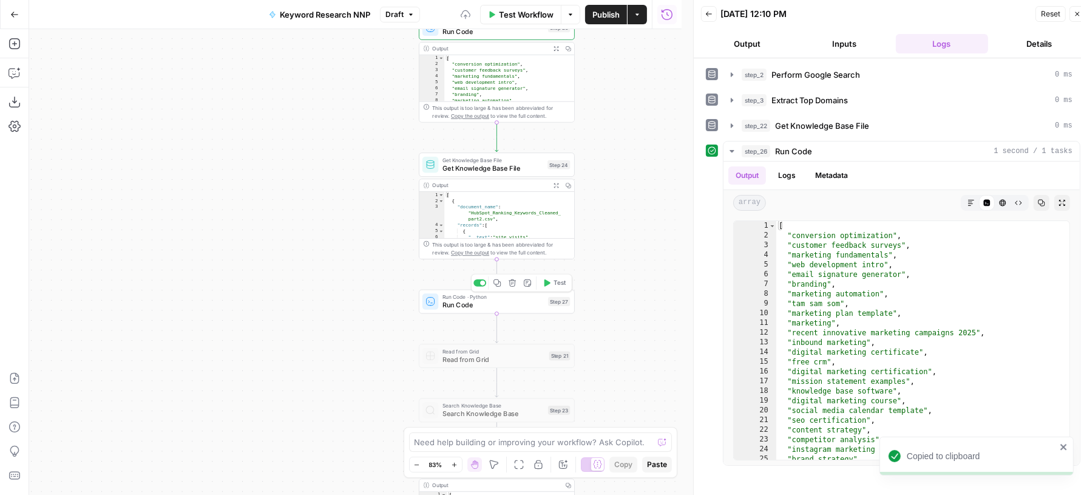
click at [463, 305] on span "Run Code" at bounding box center [493, 305] width 101 height 10
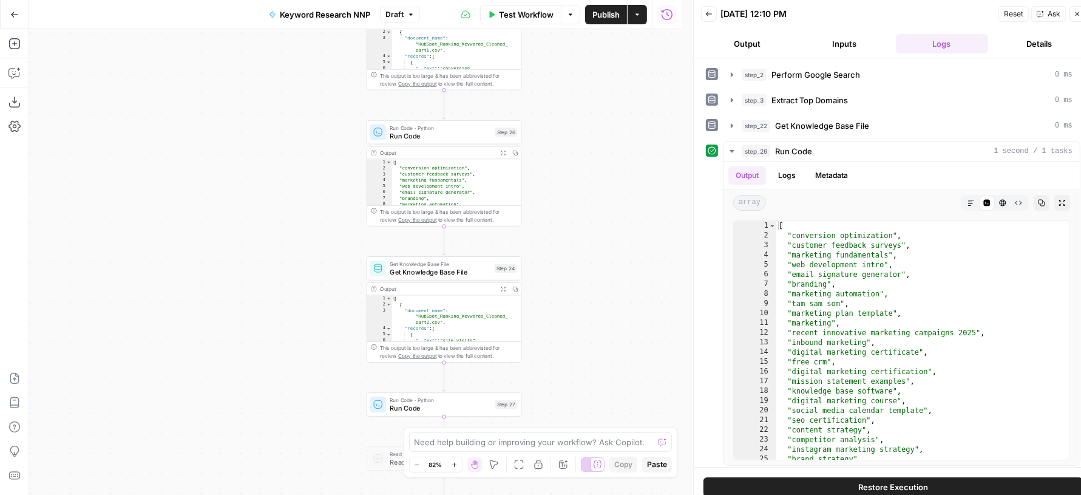
click at [1078, 16] on icon "button" at bounding box center [1077, 13] width 7 height 7
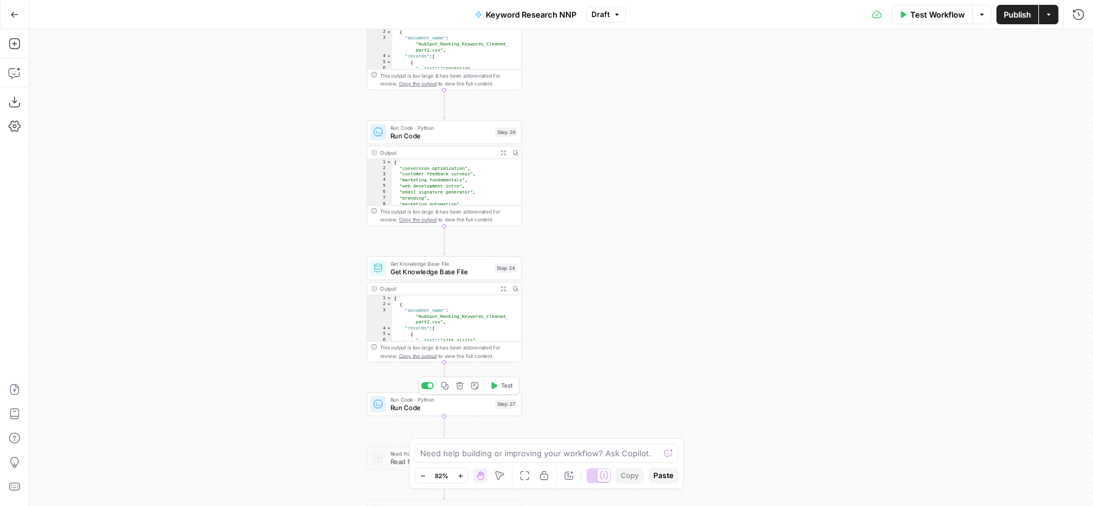
click at [399, 409] on span "Run Code" at bounding box center [440, 408] width 101 height 10
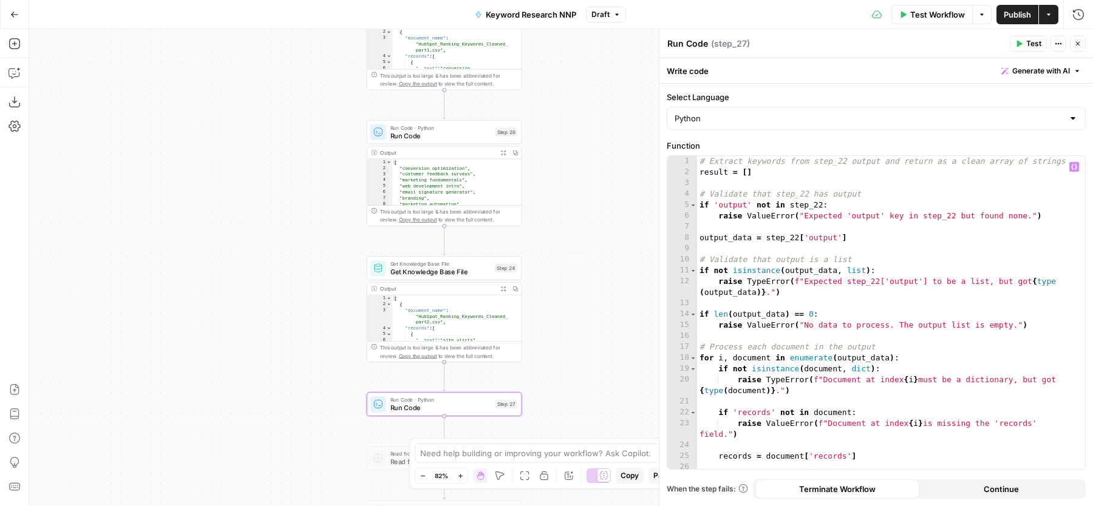
type textarea "**********"
click at [820, 207] on div "# Extract keywords from step_22 output and return as a clean array of strings r…" at bounding box center [885, 324] width 377 height 336
type input "**"
click at [874, 180] on span "+" at bounding box center [869, 182] width 12 height 12
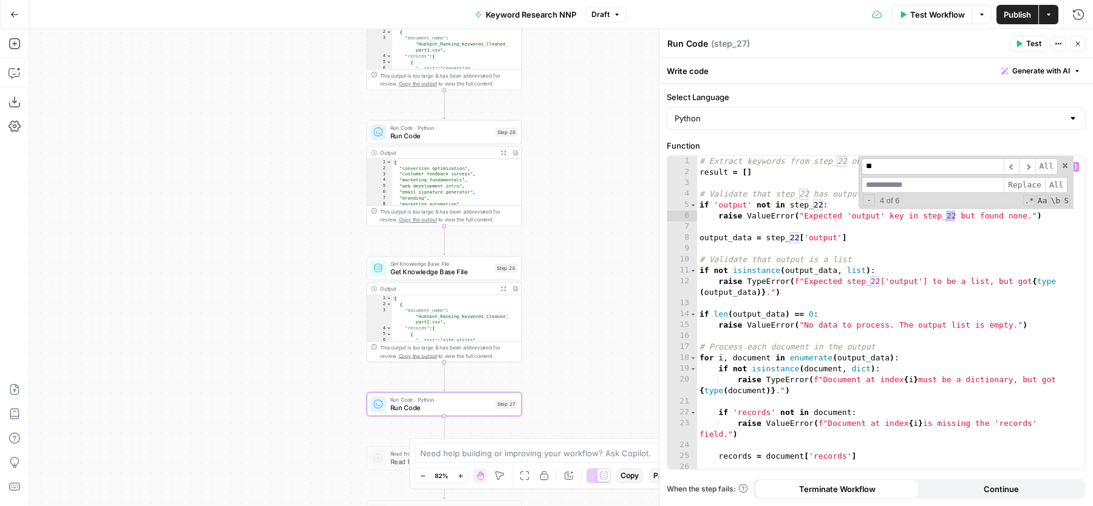
click at [902, 183] on input at bounding box center [933, 185] width 142 height 16
type input "**"
click at [1056, 182] on span "All" at bounding box center [1056, 185] width 22 height 16
click at [971, 277] on div "# Extract keywords from step_24 output and return as a clean array of strings r…" at bounding box center [885, 324] width 377 height 336
type textarea "**********"
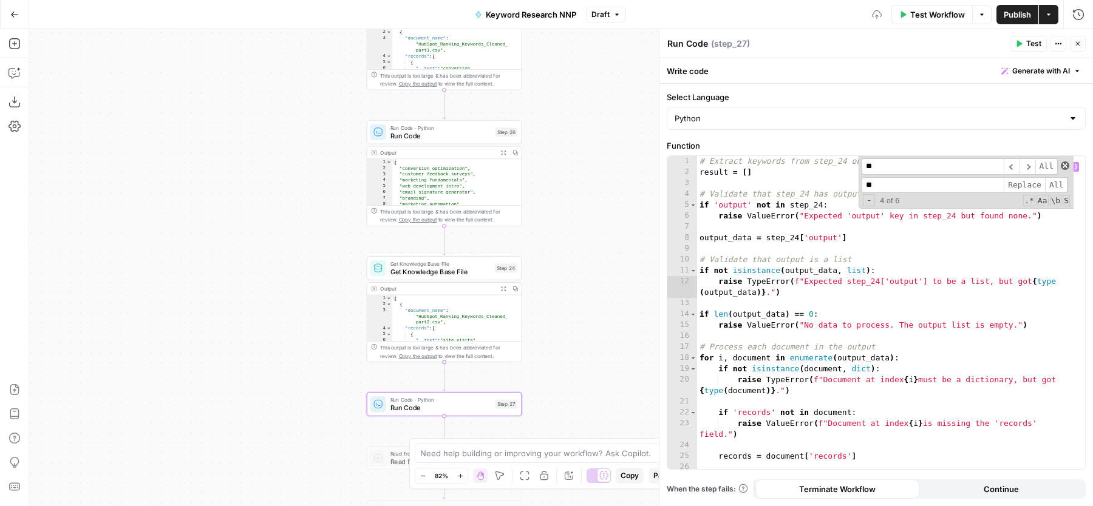
click at [1066, 168] on span at bounding box center [1065, 166] width 9 height 9
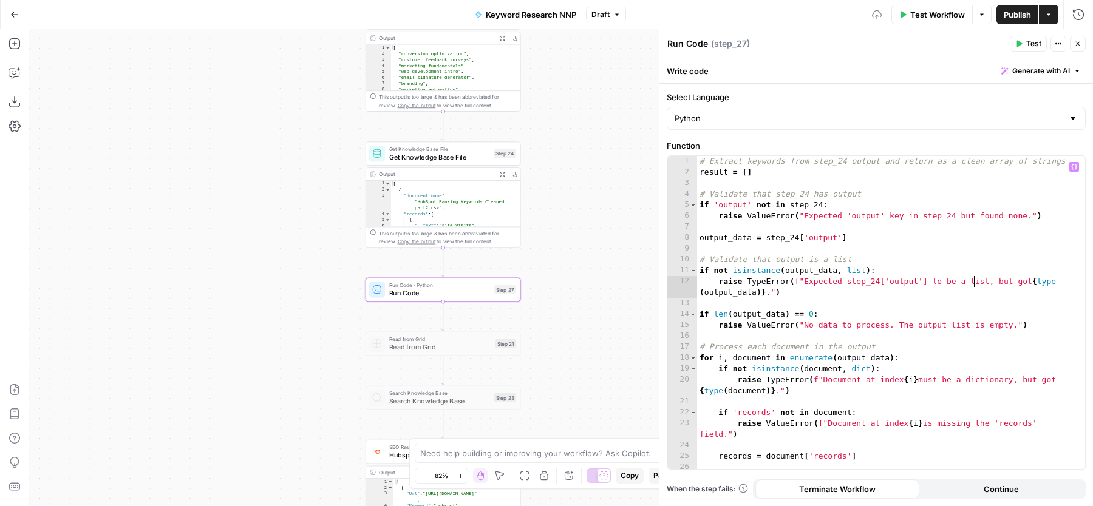
click at [1024, 47] on button "Test" at bounding box center [1028, 44] width 37 height 16
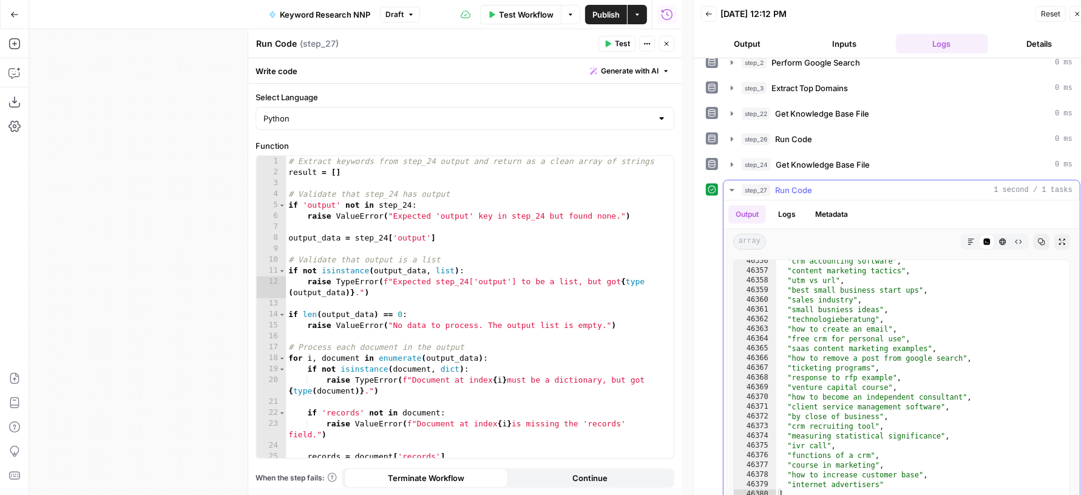
scroll to position [19656, 0]
click at [668, 43] on icon "button" at bounding box center [666, 43] width 7 height 7
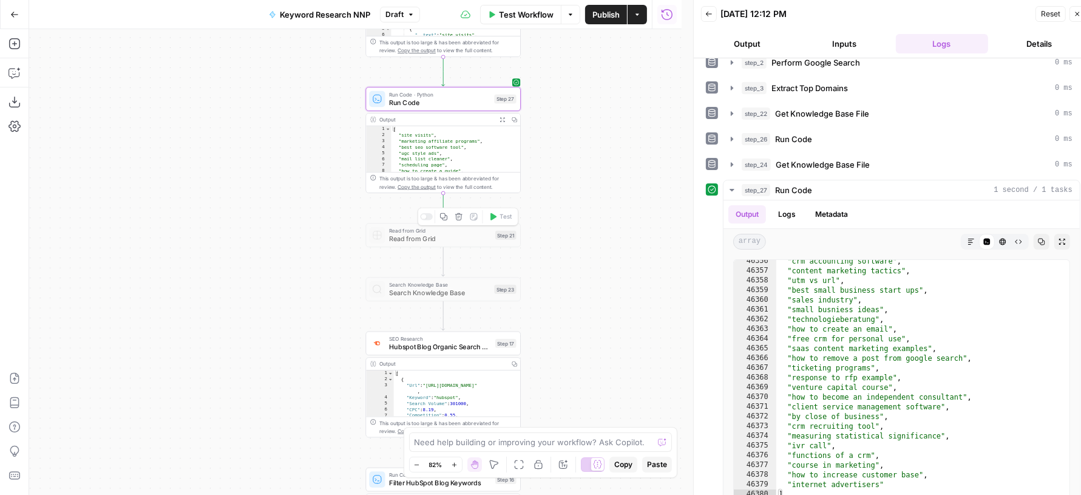
click at [459, 219] on icon "button" at bounding box center [459, 217] width 8 height 8
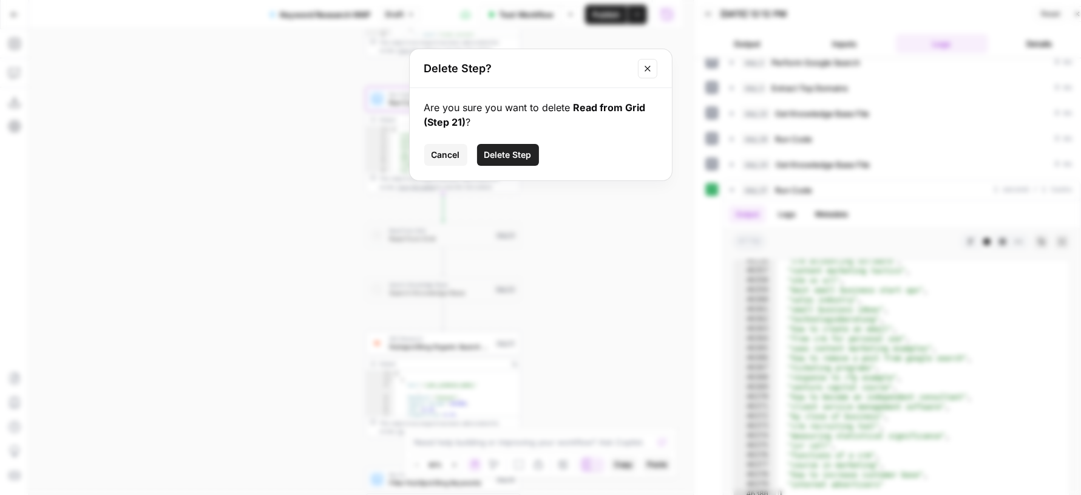
click at [509, 161] on button "Delete Step" at bounding box center [508, 155] width 62 height 22
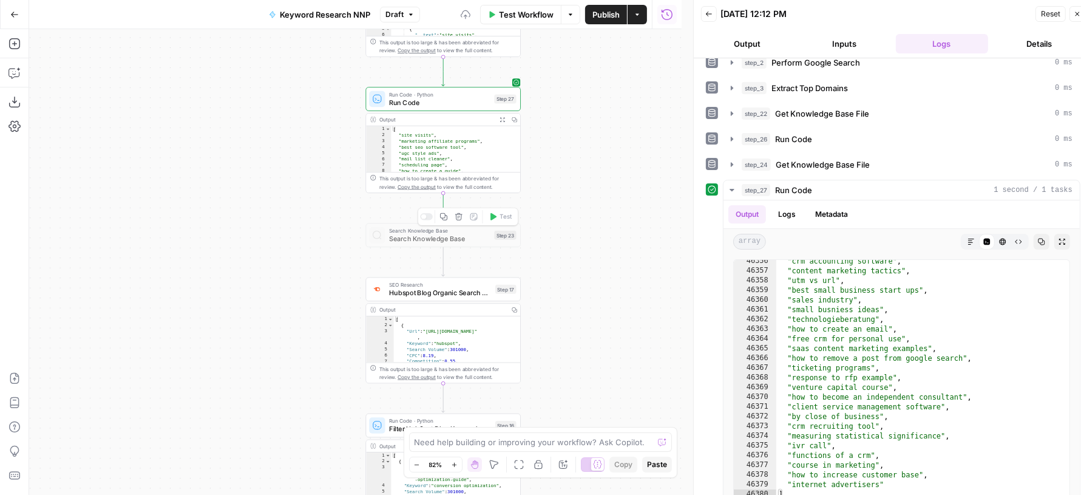
click at [457, 215] on icon "button" at bounding box center [459, 217] width 8 height 8
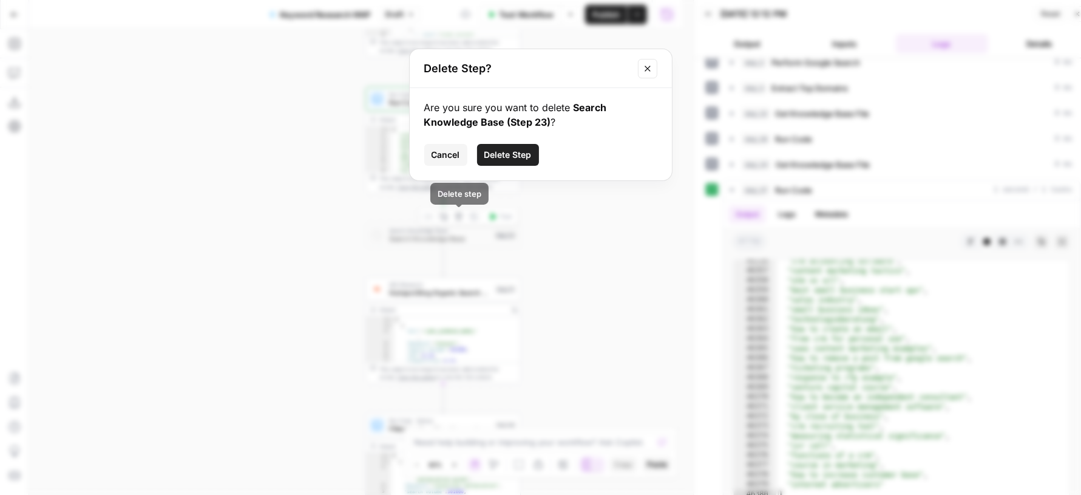
click at [517, 157] on span "Delete Step" at bounding box center [508, 155] width 47 height 12
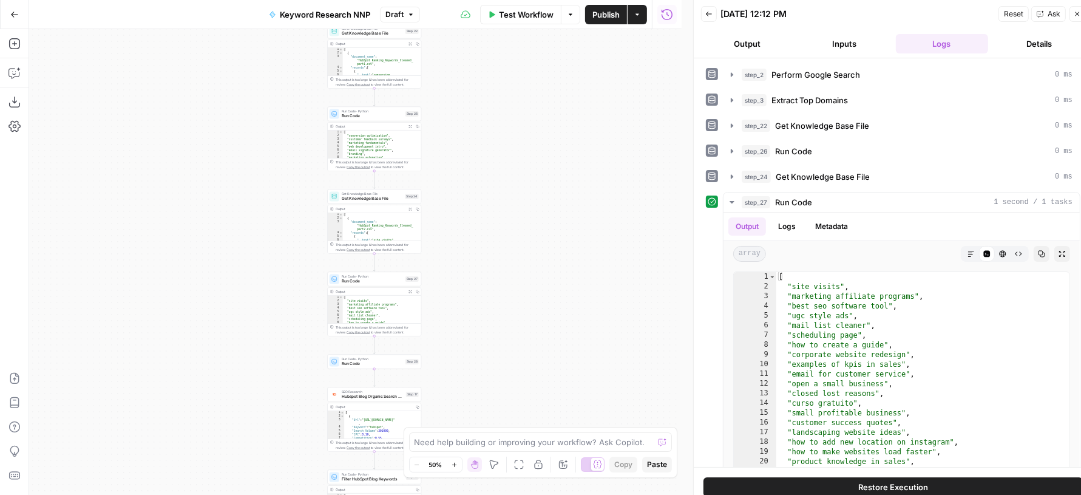
click at [1077, 14] on icon "button" at bounding box center [1078, 14] width 4 height 4
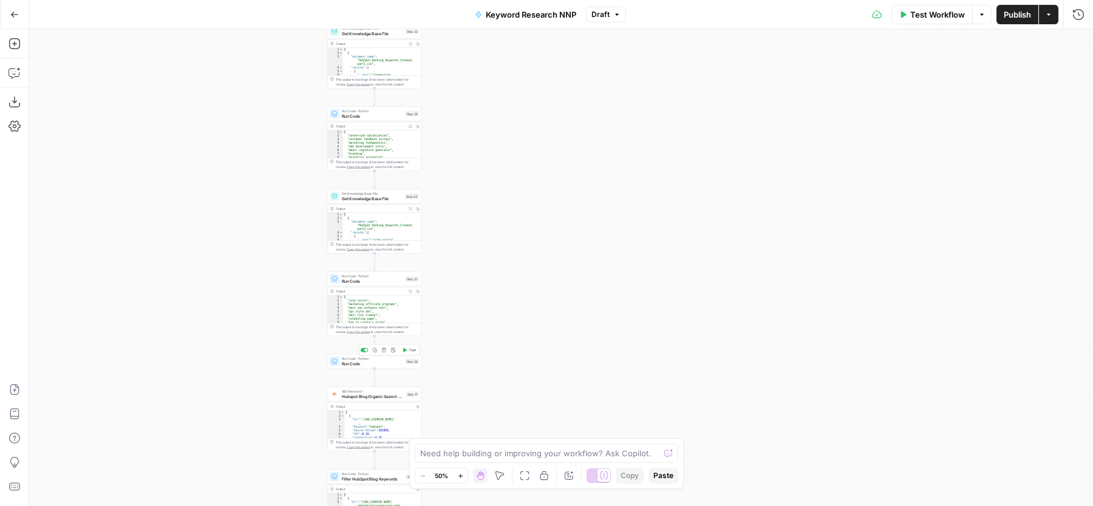
click at [392, 362] on span "Run Code" at bounding box center [372, 364] width 61 height 6
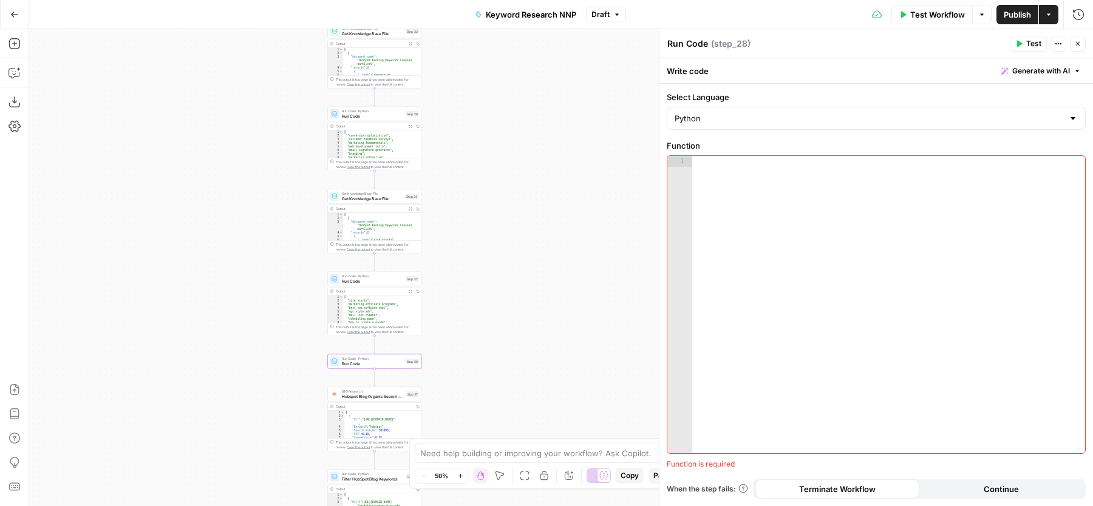
click at [1029, 69] on span "Generate with AI" at bounding box center [1041, 71] width 58 height 11
click at [968, 130] on div at bounding box center [964, 142] width 232 height 72
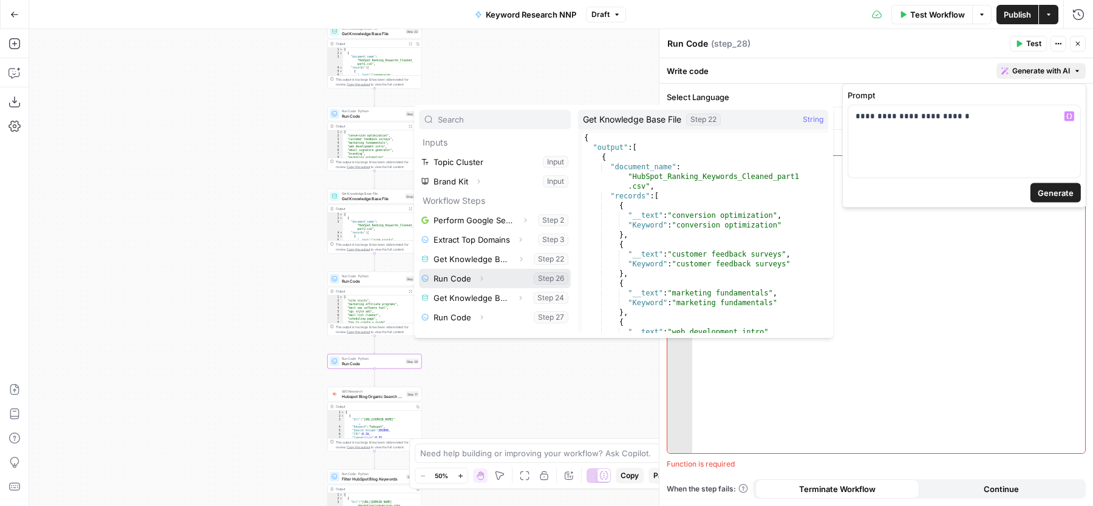
click at [485, 278] on span "Expand" at bounding box center [485, 278] width 1 height 1
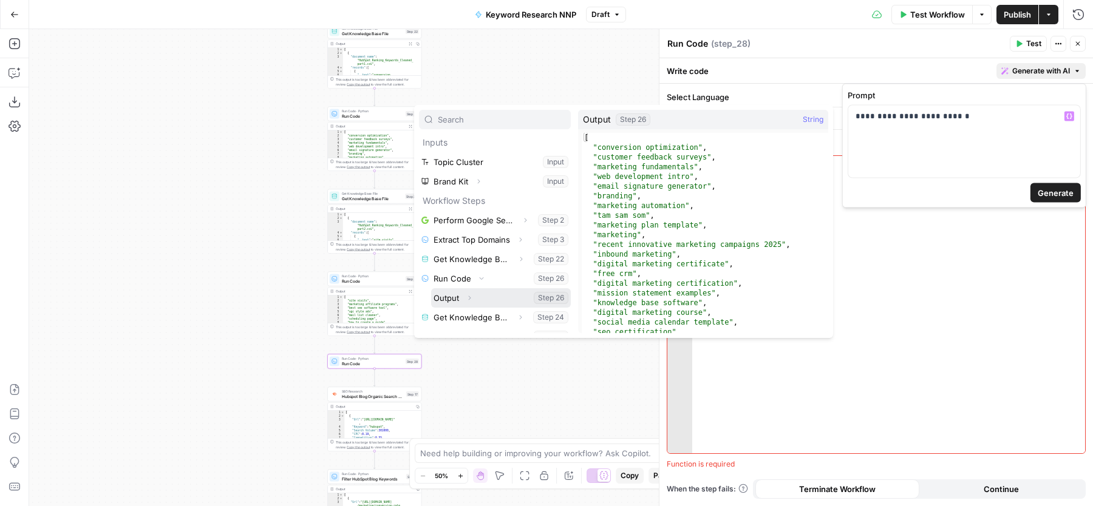
click at [480, 298] on button "Select variable Output" at bounding box center [501, 297] width 140 height 19
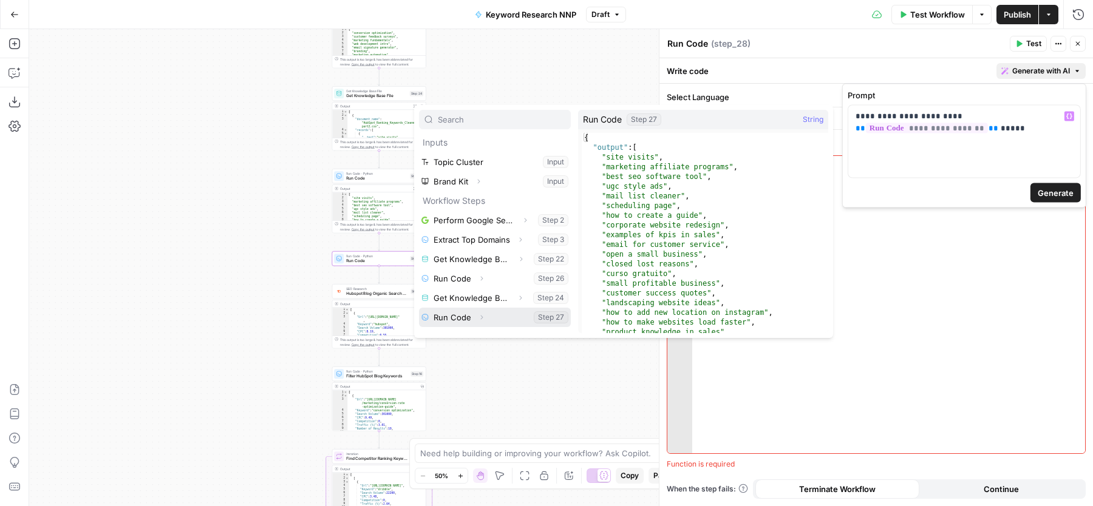
click at [482, 314] on icon "button" at bounding box center [481, 317] width 7 height 7
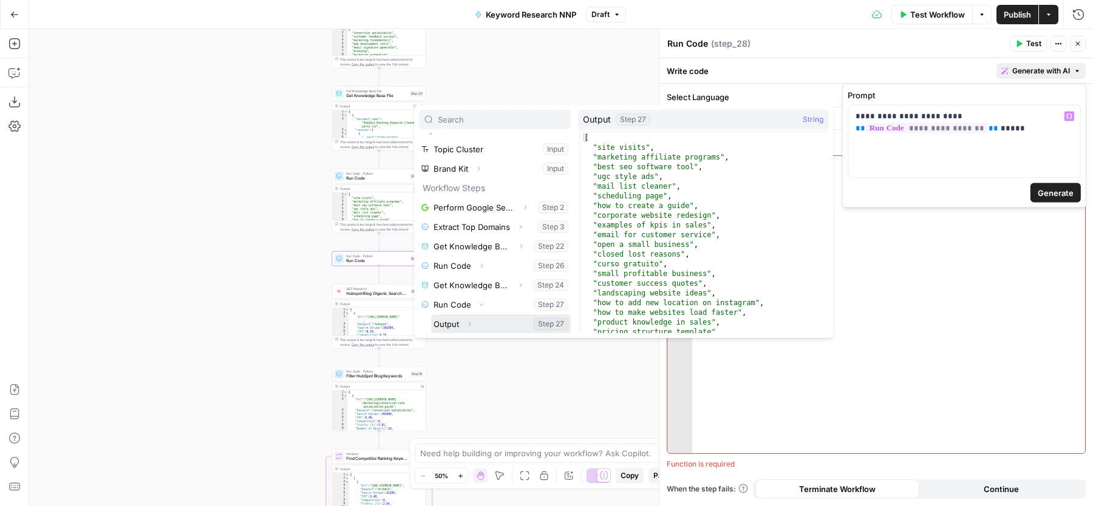
click at [481, 319] on button "Select variable Output" at bounding box center [501, 324] width 140 height 19
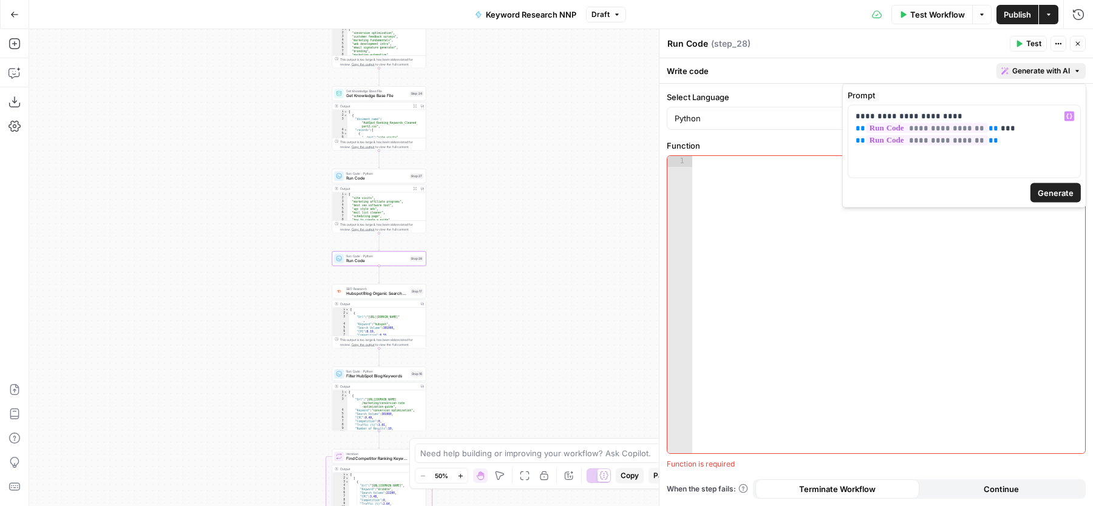
click at [1055, 196] on span "Generate" at bounding box center [1056, 193] width 36 height 12
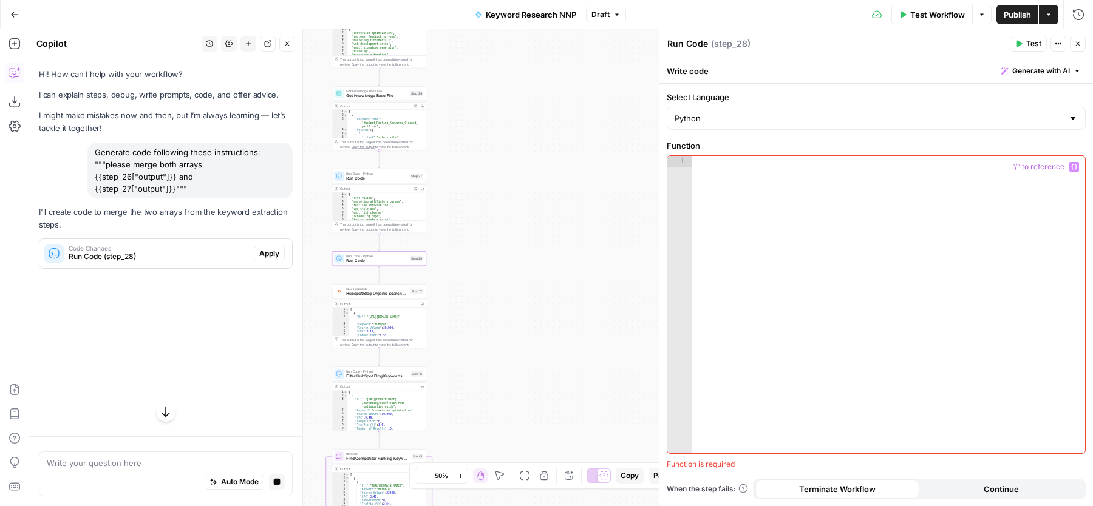
scroll to position [0, 0]
click at [269, 248] on span "Apply" at bounding box center [269, 253] width 20 height 11
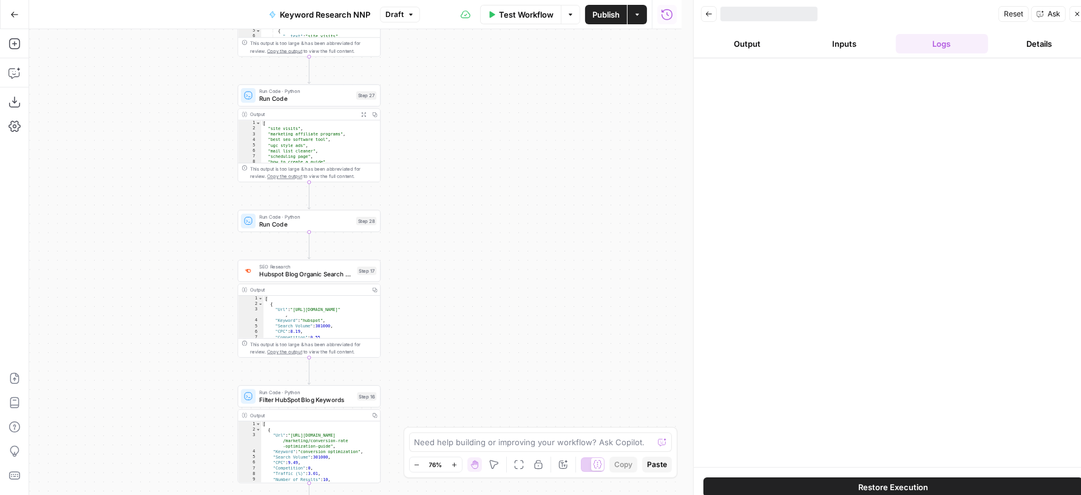
click at [1076, 15] on icon "button" at bounding box center [1078, 14] width 4 height 4
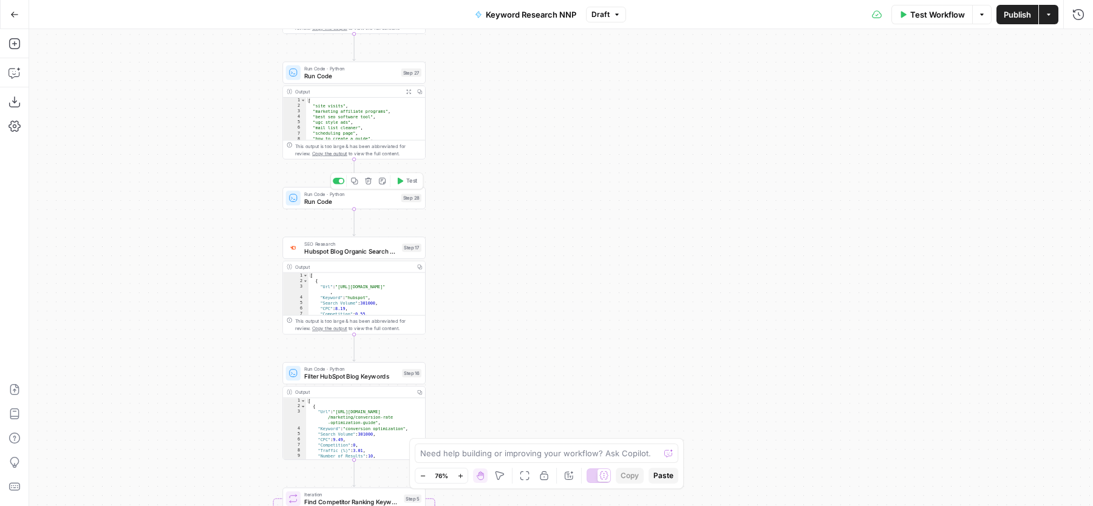
click at [387, 206] on div "Run Code · Python Run Code Step 28 Copy step Delete step Add Note Test" at bounding box center [353, 198] width 143 height 22
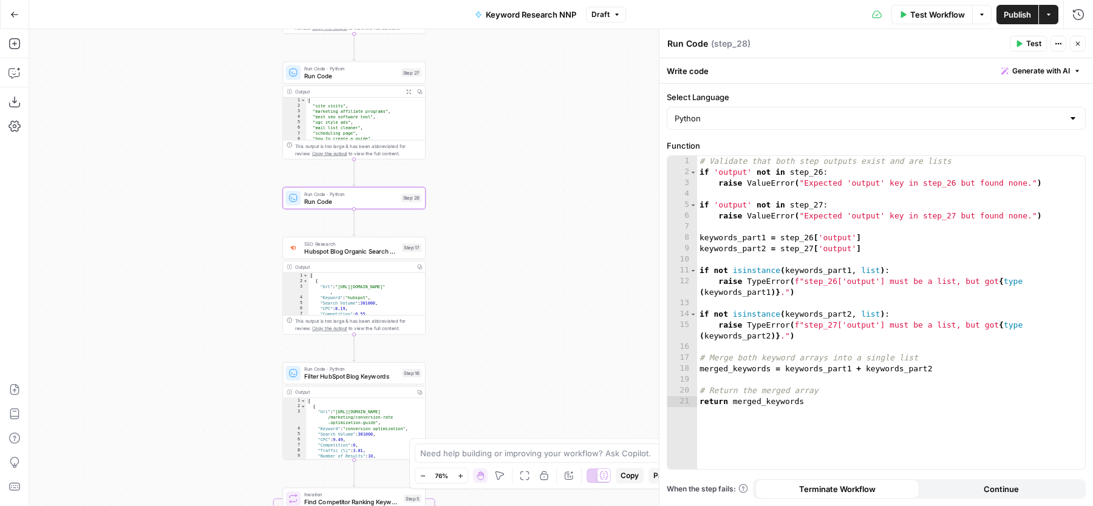
click at [1018, 41] on icon "button" at bounding box center [1018, 43] width 7 height 7
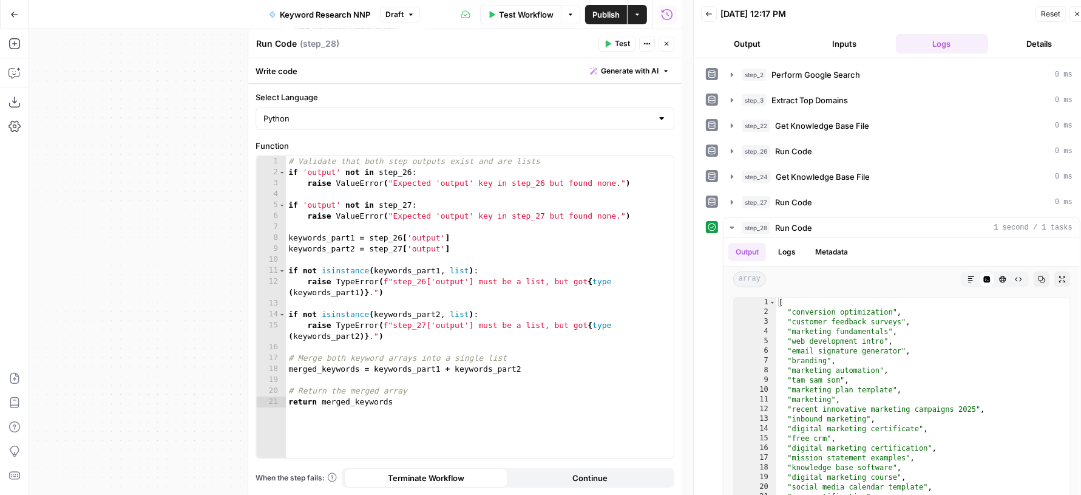
click at [667, 49] on button "Close" at bounding box center [667, 44] width 16 height 16
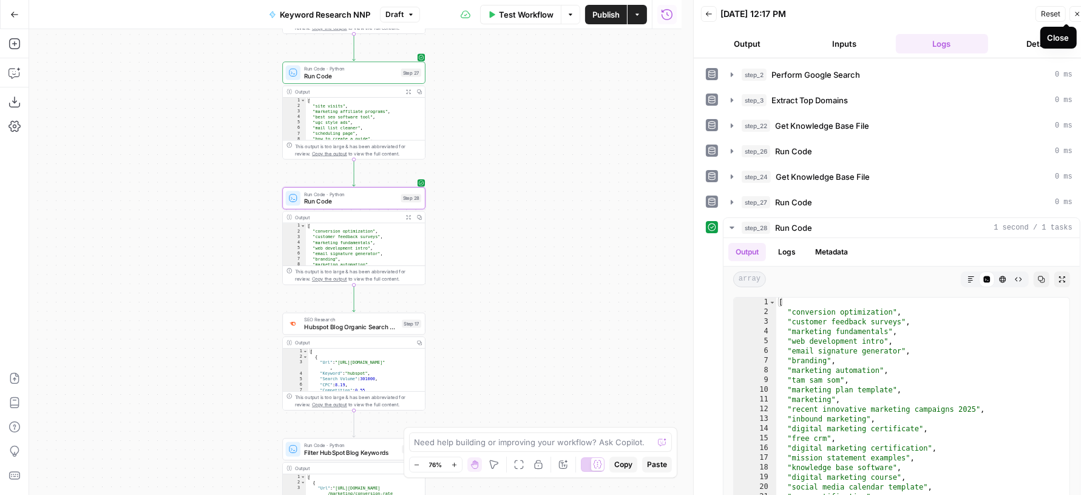
click at [1080, 16] on icon "button" at bounding box center [1077, 13] width 7 height 7
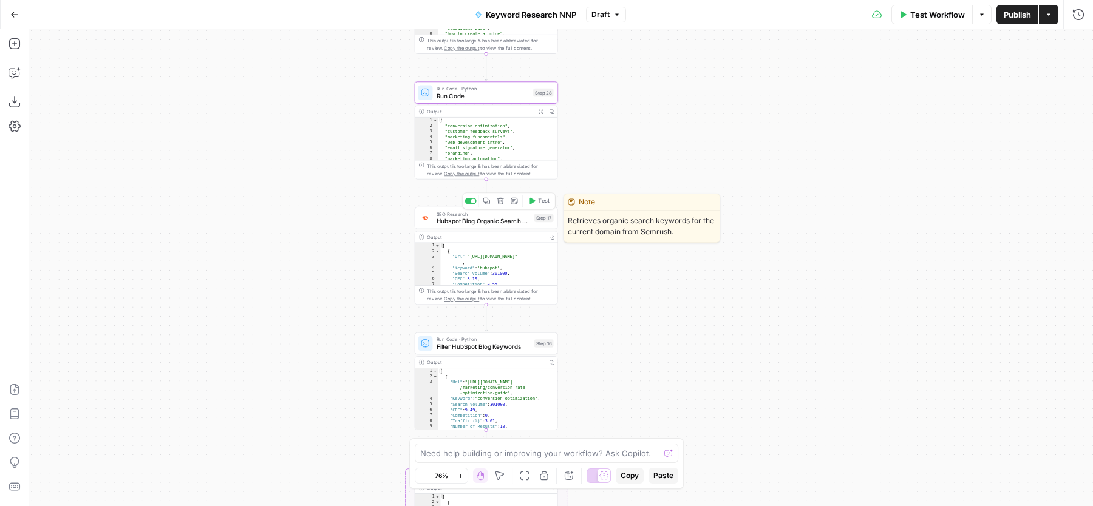
click at [472, 202] on div at bounding box center [473, 201] width 5 height 5
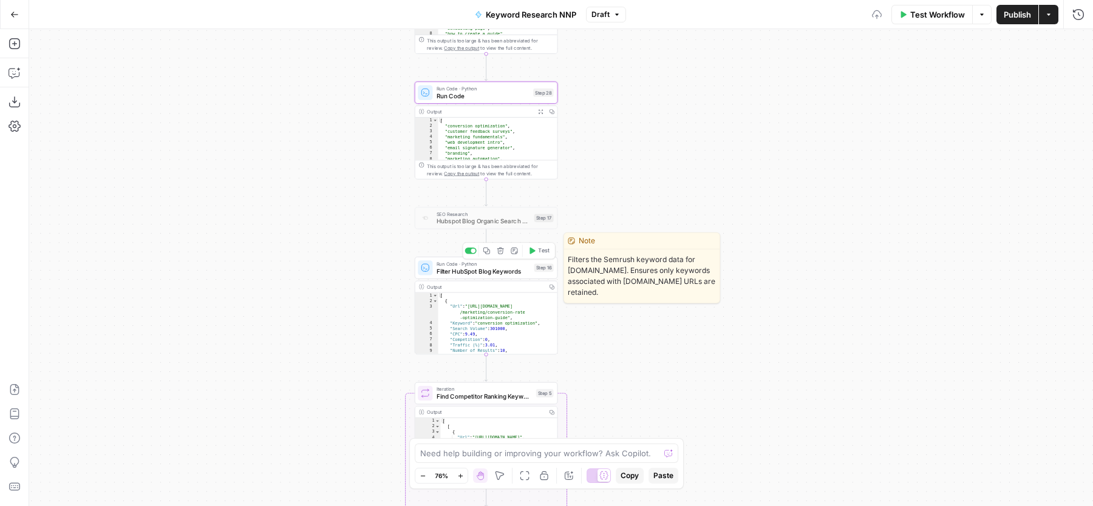
click at [470, 251] on div at bounding box center [471, 251] width 12 height 7
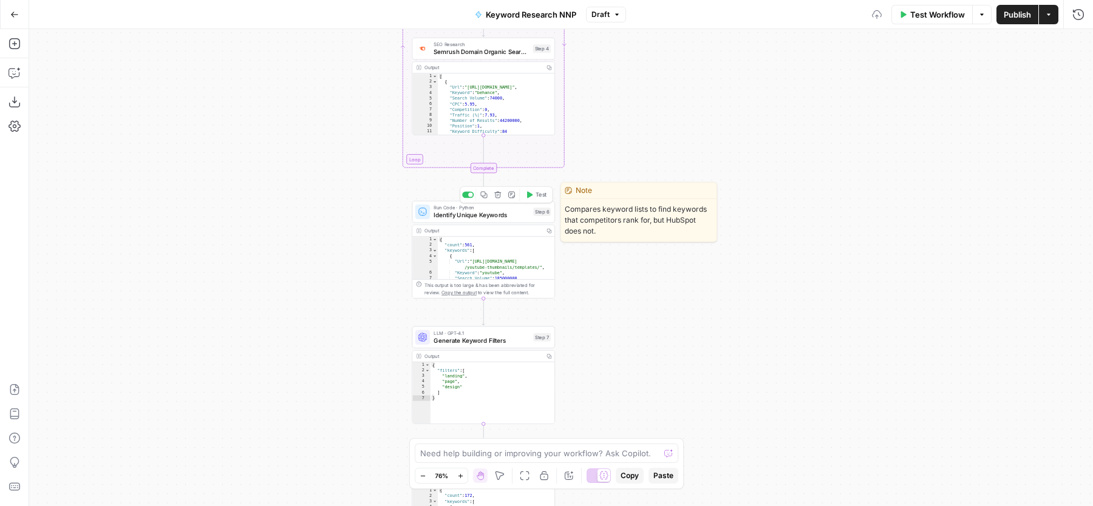
click at [505, 217] on span "Identify Unique Keywords" at bounding box center [482, 215] width 96 height 9
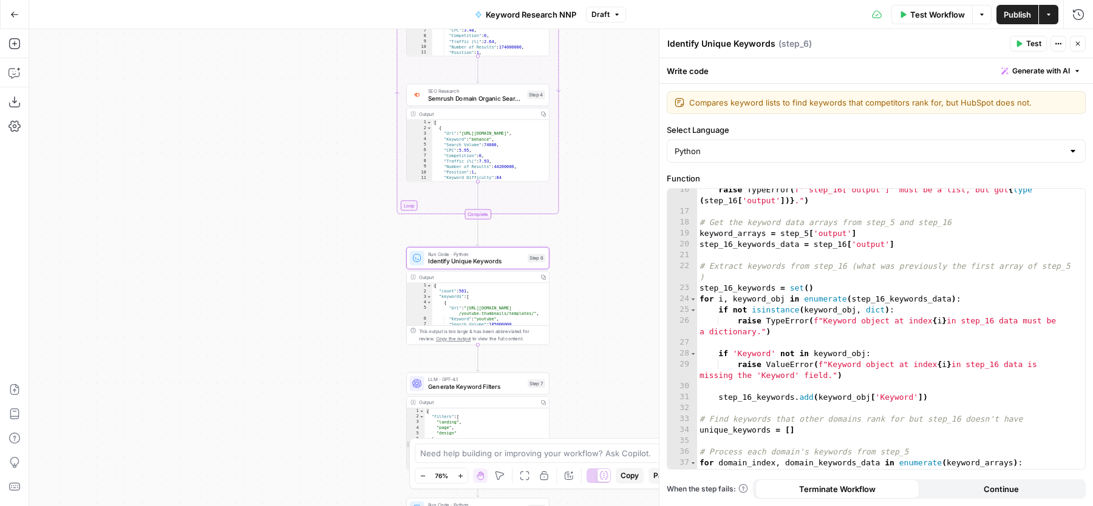
scroll to position [190, 0]
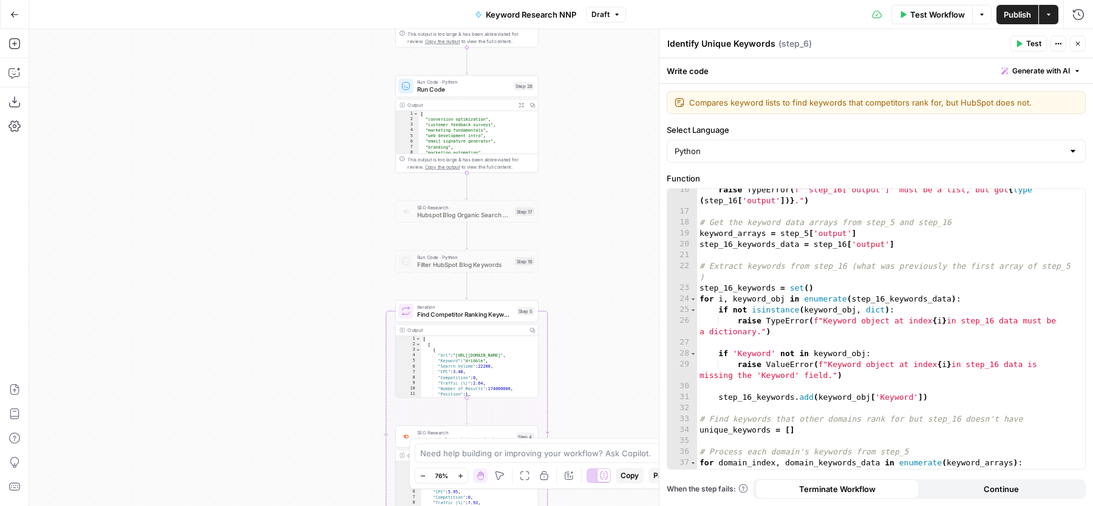
click at [1045, 74] on span "Generate with AI" at bounding box center [1041, 71] width 58 height 11
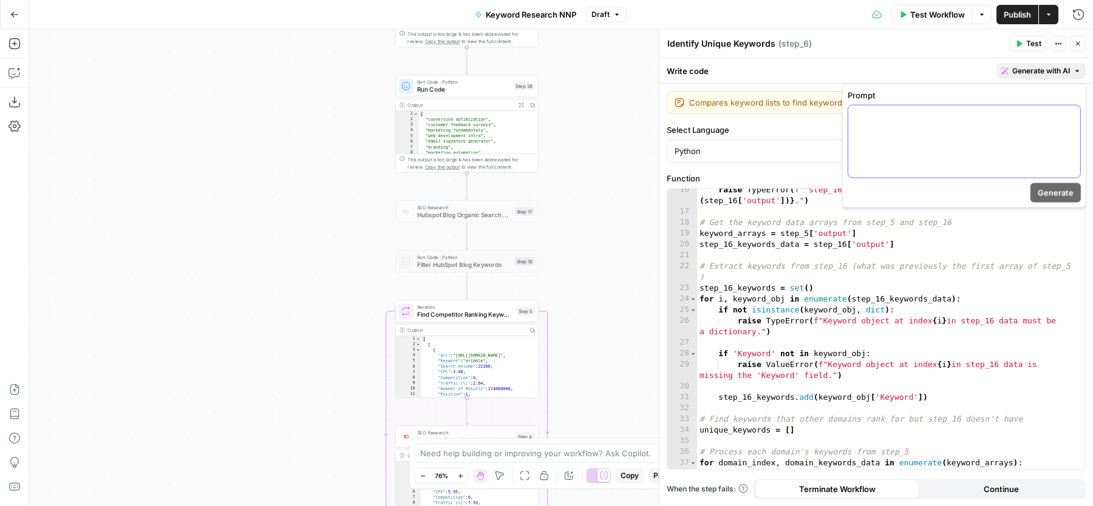
click at [1009, 162] on div at bounding box center [964, 142] width 232 height 72
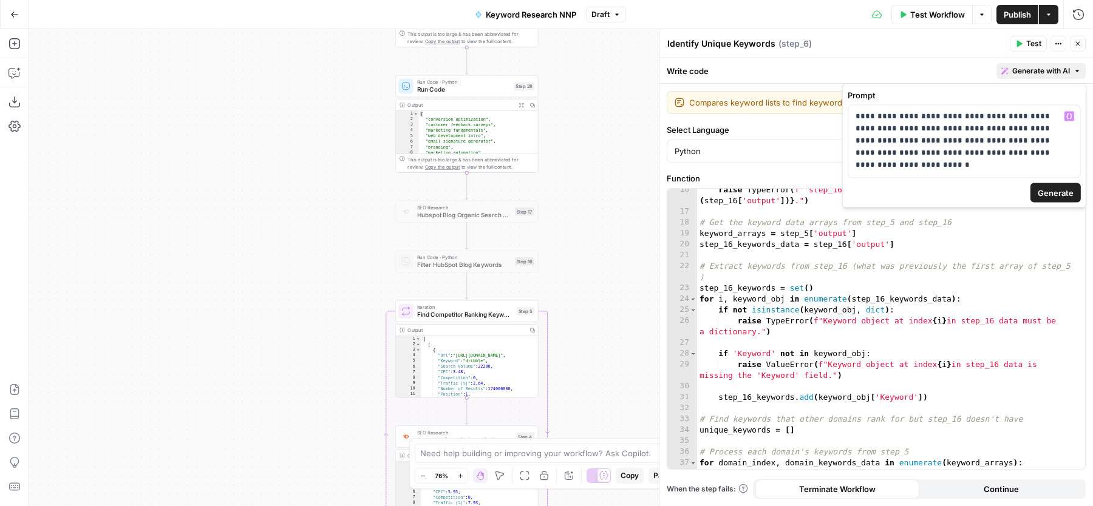
click at [1061, 191] on span "Generate" at bounding box center [1056, 193] width 36 height 12
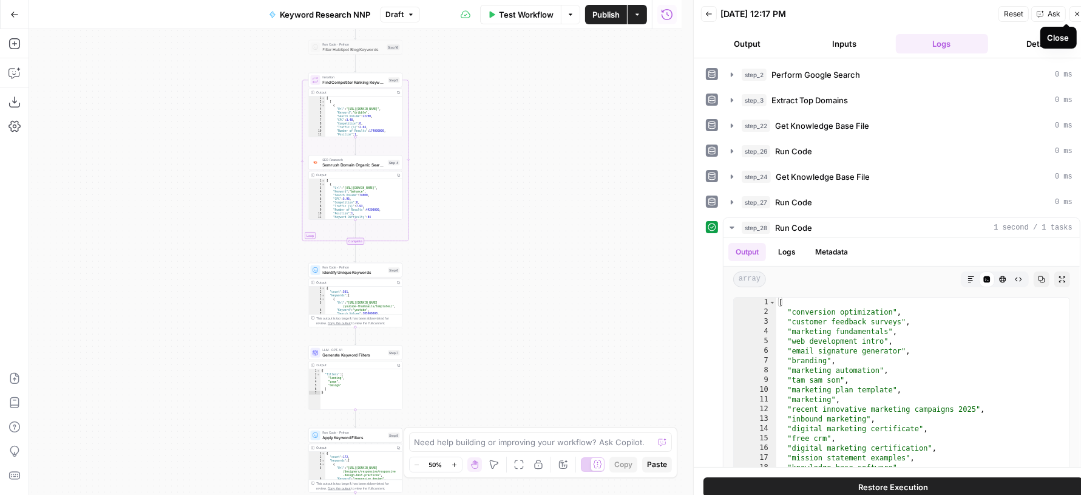
click at [1072, 11] on button "Close" at bounding box center [1078, 14] width 16 height 16
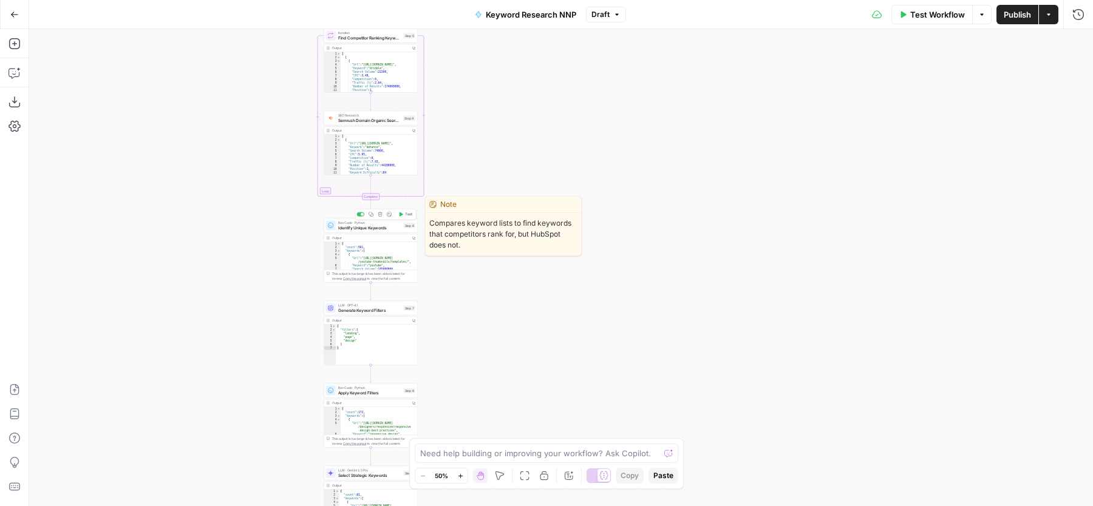
click at [352, 225] on span "Identify Unique Keywords" at bounding box center [369, 228] width 63 height 6
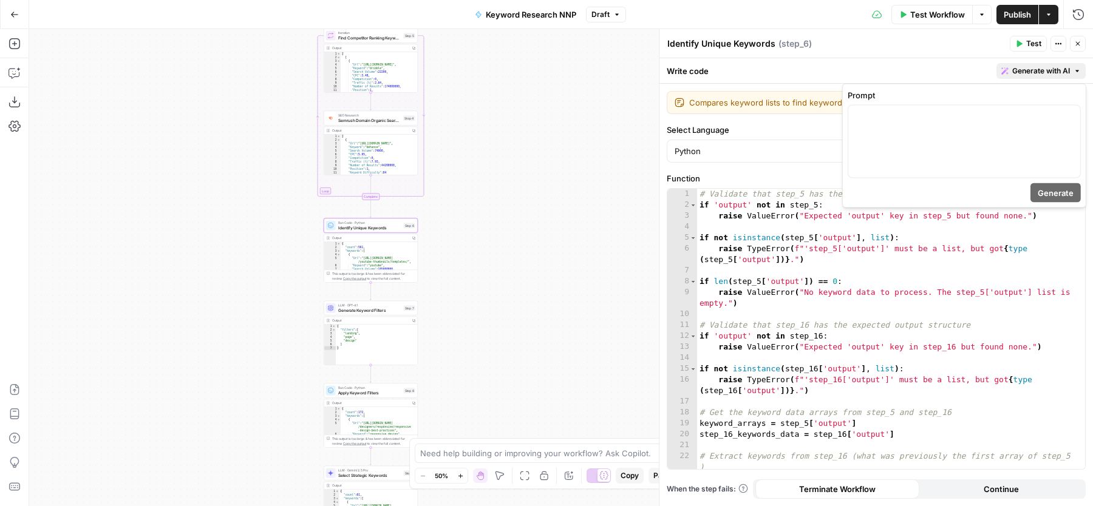
click at [1024, 73] on span "Generate with AI" at bounding box center [1041, 71] width 58 height 11
click at [978, 119] on p at bounding box center [963, 117] width 217 height 12
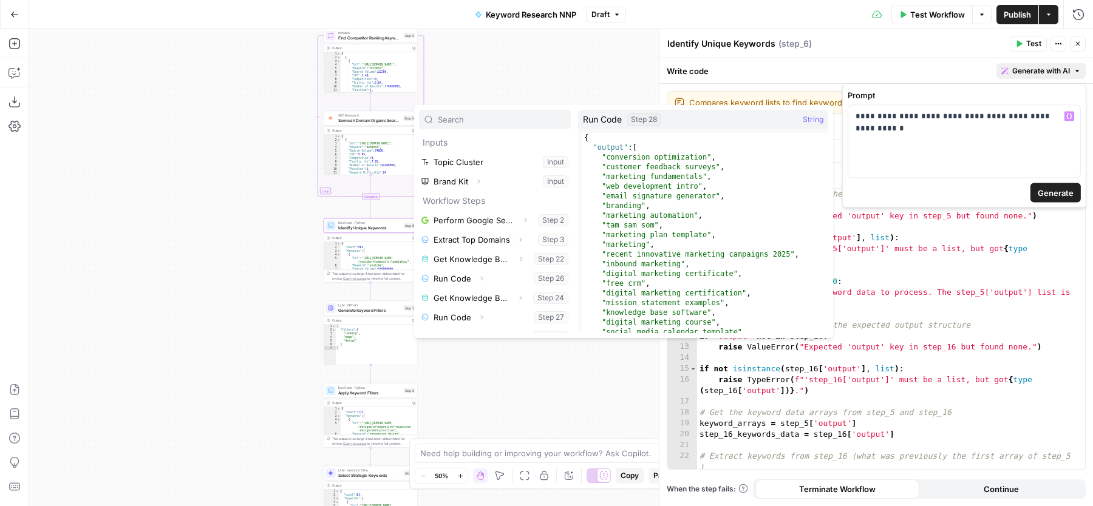
scroll to position [32, 0]
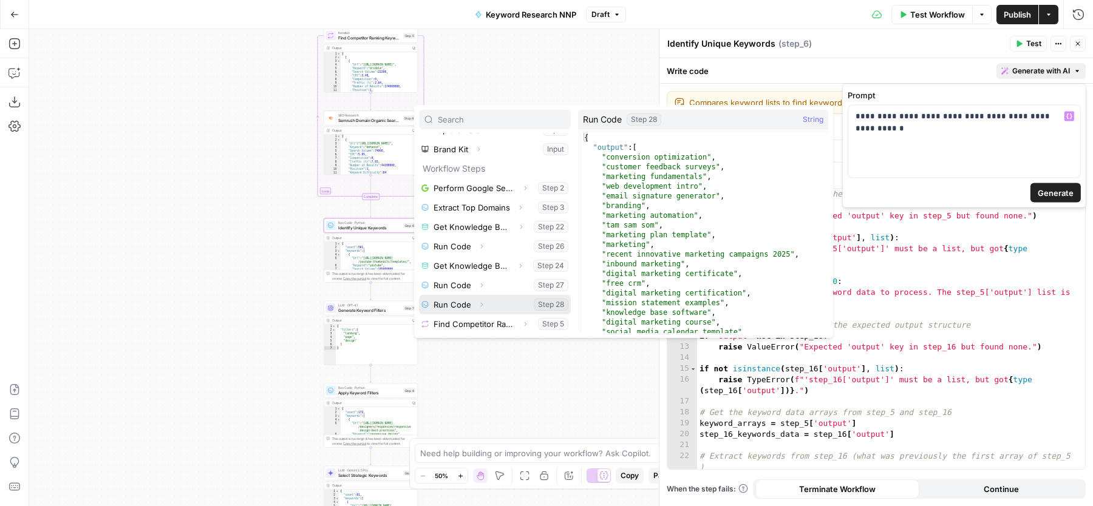
click at [481, 302] on icon "button" at bounding box center [481, 304] width 7 height 7
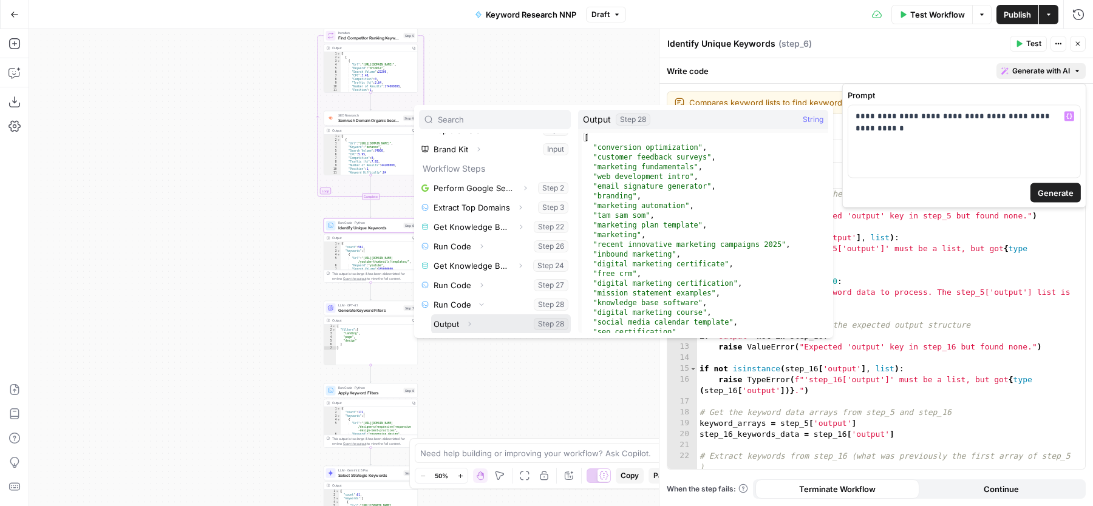
click at [481, 324] on button "Select variable Output" at bounding box center [501, 324] width 140 height 19
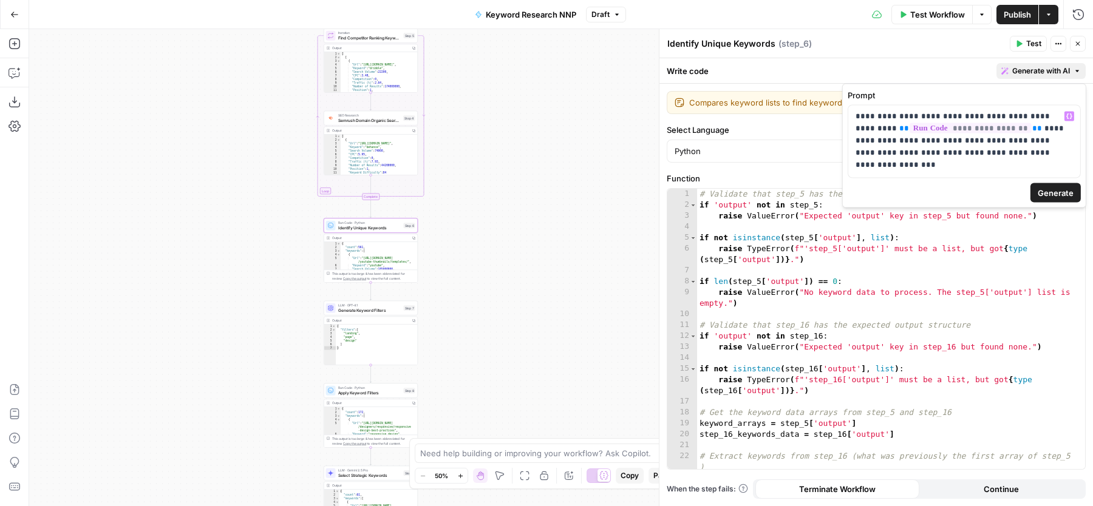
click at [1059, 191] on span "Generate" at bounding box center [1056, 193] width 36 height 12
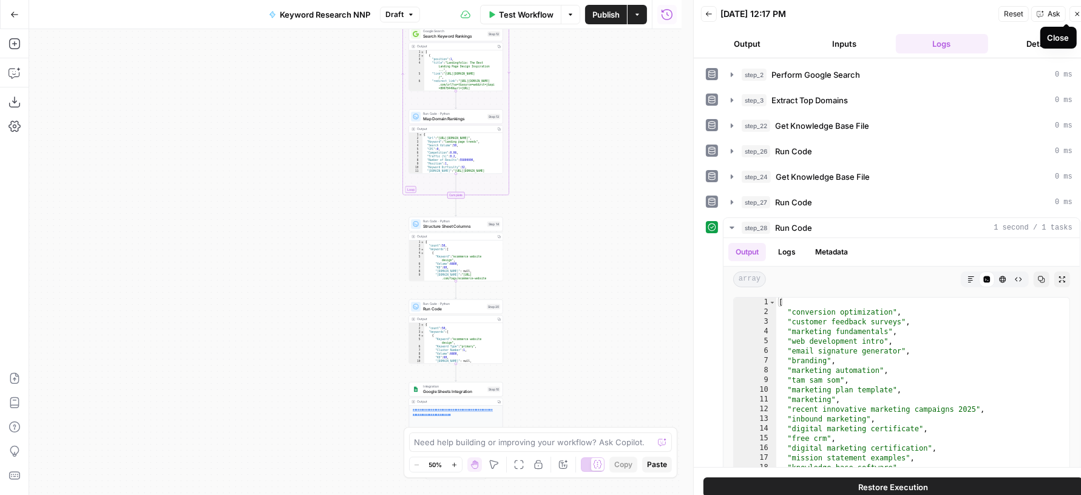
click at [1076, 13] on icon "button" at bounding box center [1077, 13] width 7 height 7
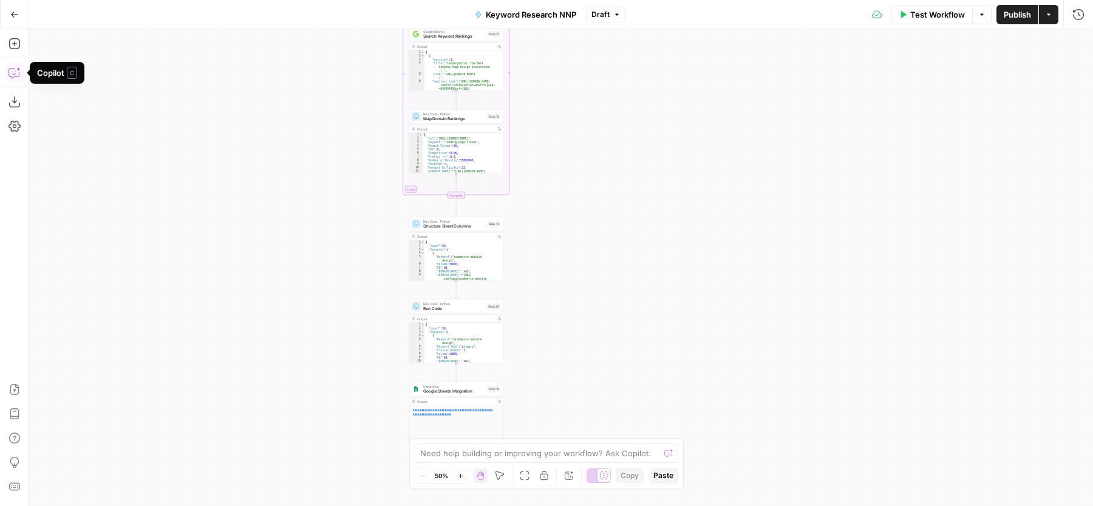
click at [16, 70] on icon "button" at bounding box center [15, 73] width 12 height 12
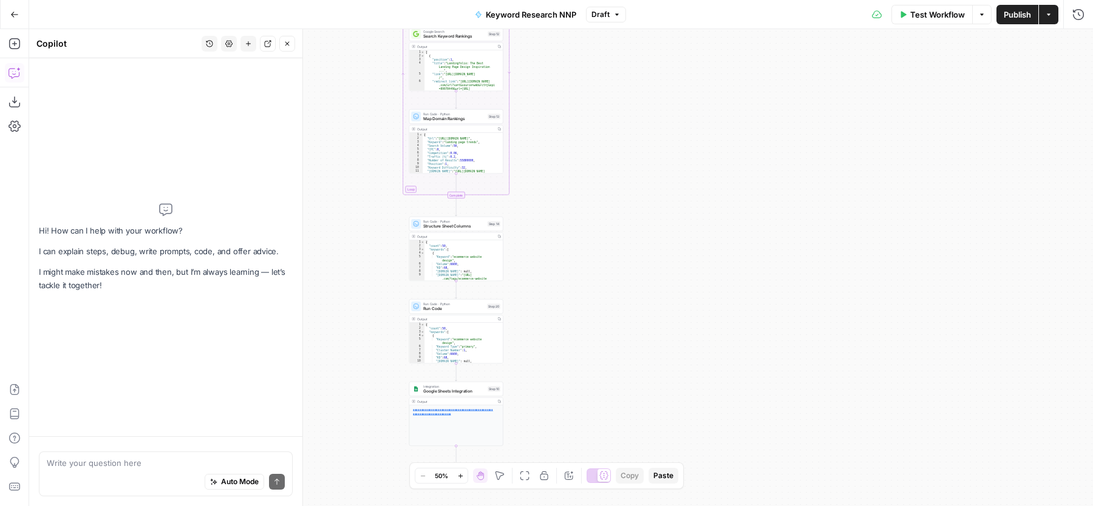
click at [210, 43] on icon "button" at bounding box center [209, 44] width 7 height 7
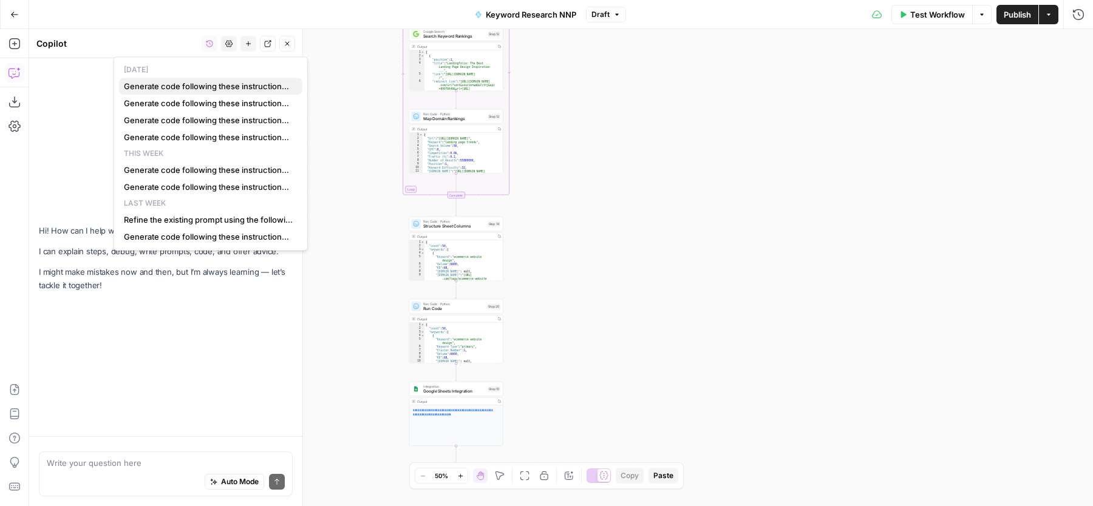
click at [199, 83] on span "Generate code following these instructions: """hubspot keyword data isn't in st…" at bounding box center [208, 86] width 169 height 12
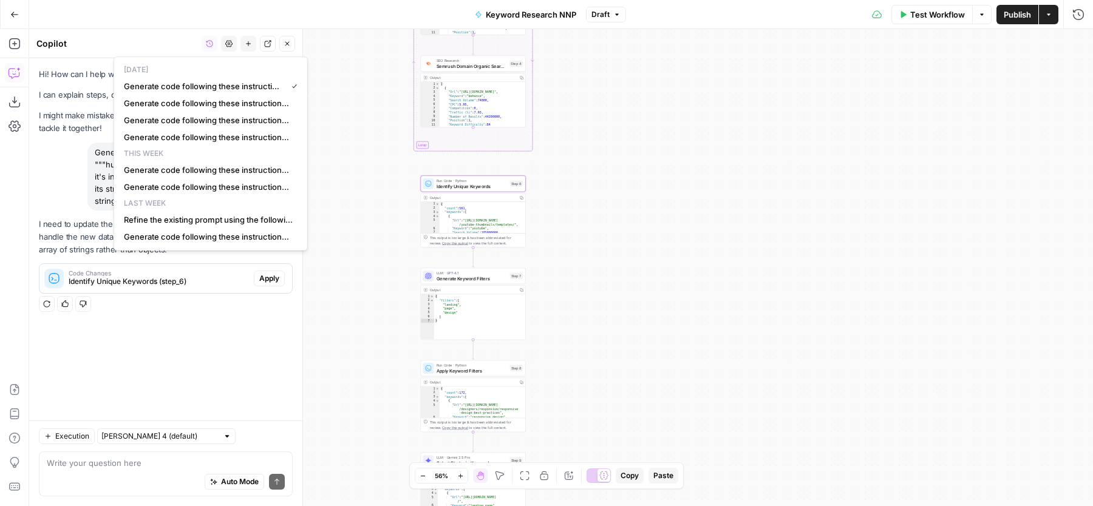
click at [200, 328] on div "Hi! How can I help with your workflow? I can explain steps, debug, write prompt…" at bounding box center [165, 239] width 273 height 362
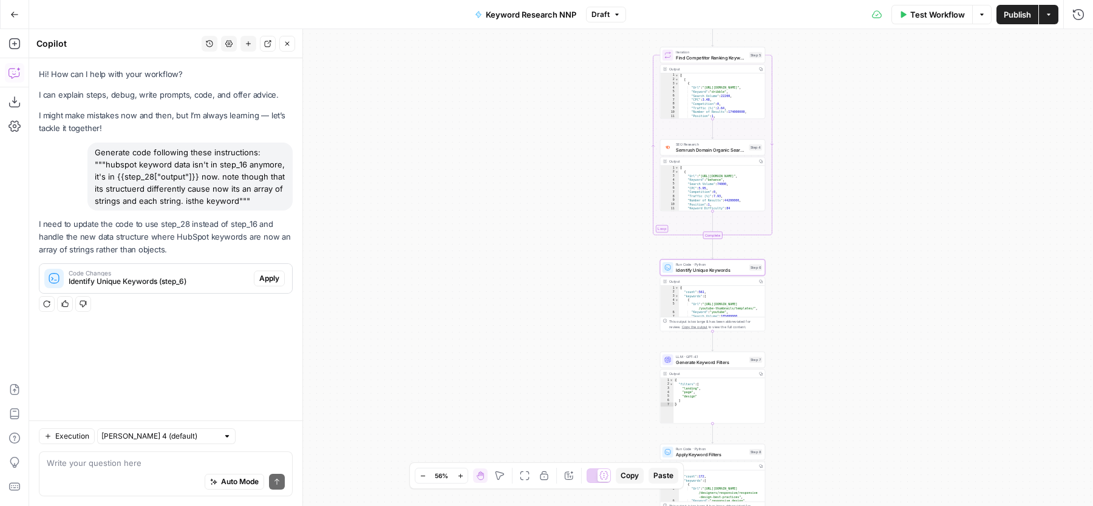
click at [267, 278] on span "Apply" at bounding box center [269, 278] width 20 height 11
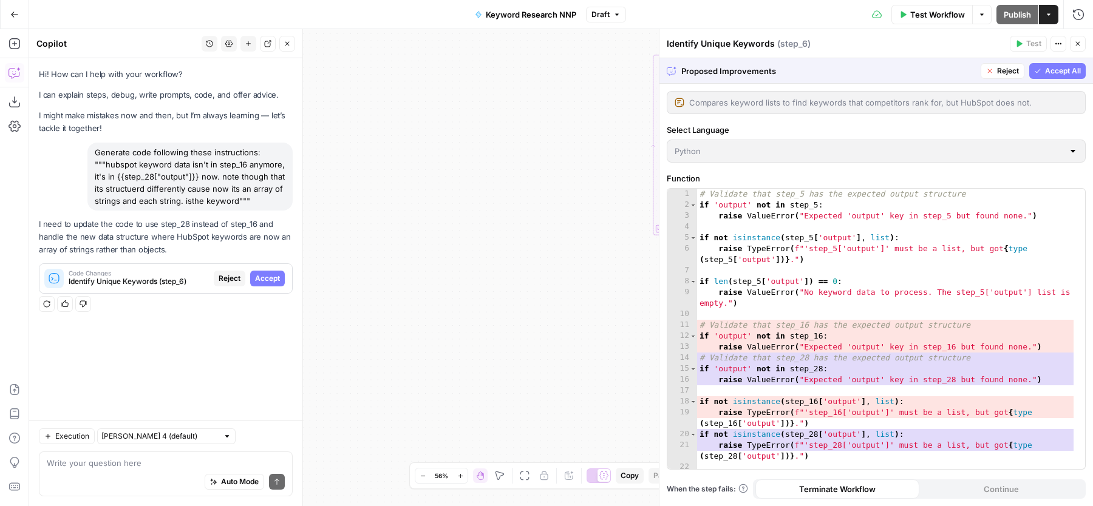
click at [267, 278] on span "Accept" at bounding box center [267, 278] width 25 height 11
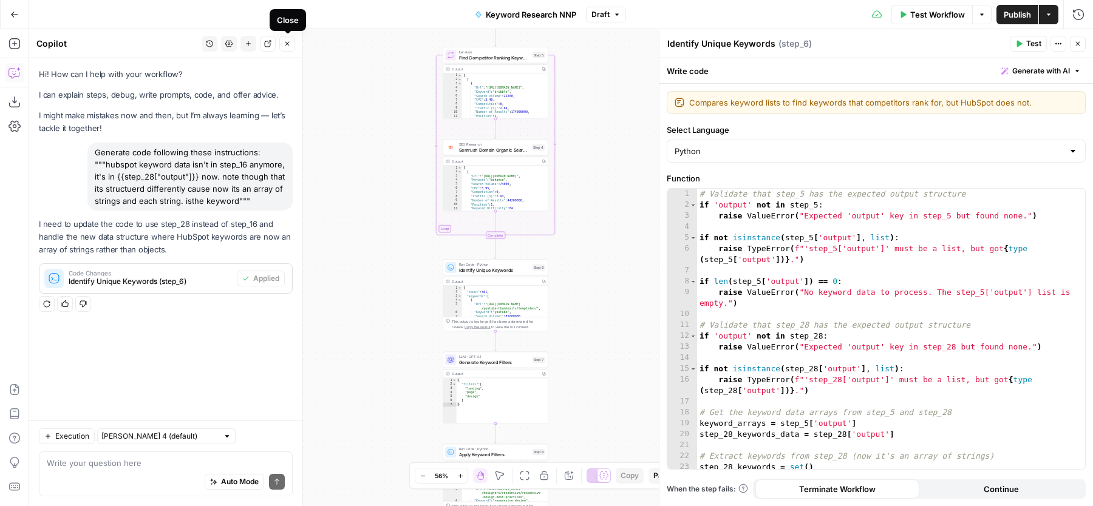
click at [290, 40] on icon "button" at bounding box center [287, 43] width 7 height 7
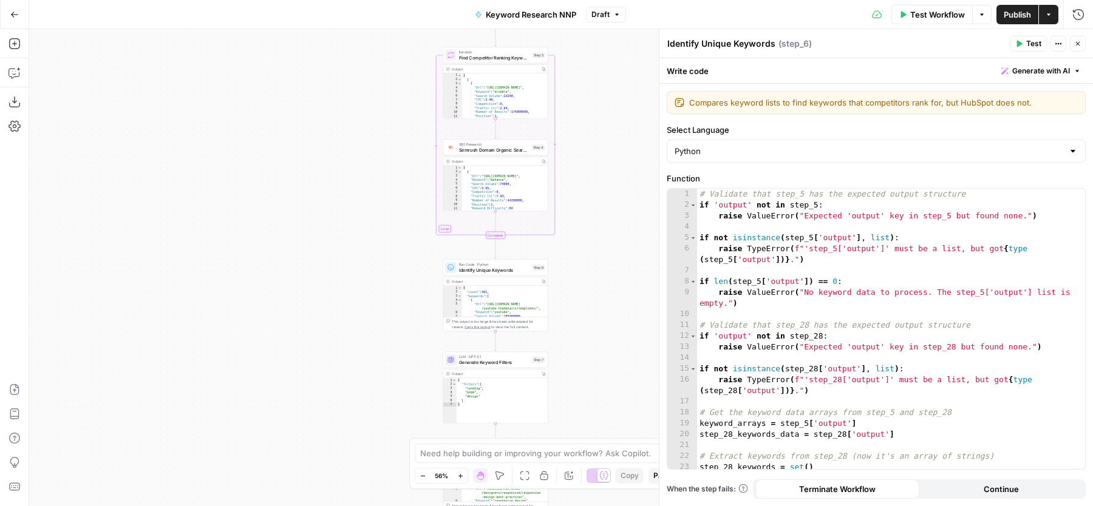
click at [1076, 38] on button "Close" at bounding box center [1078, 44] width 16 height 16
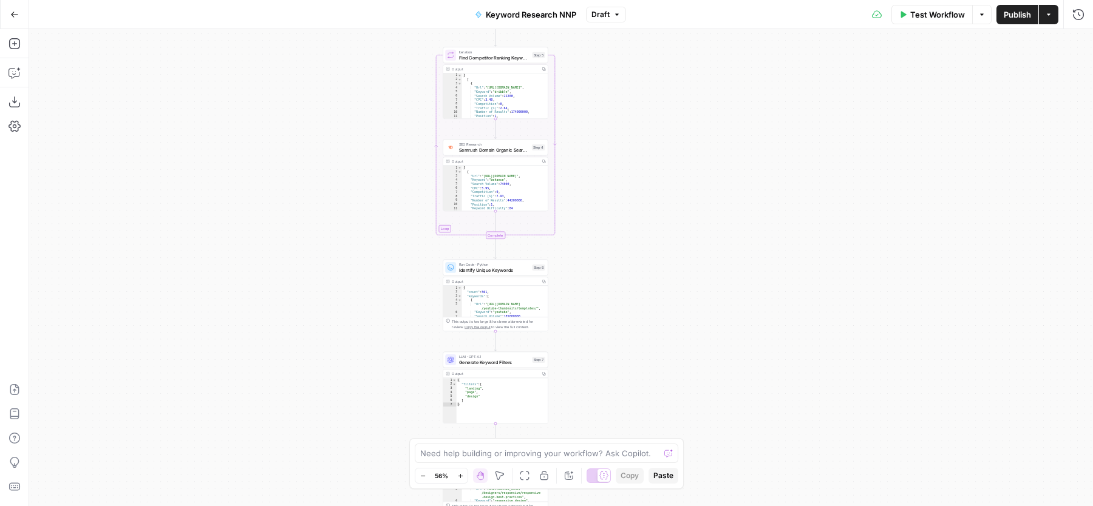
click at [1022, 13] on span "Publish" at bounding box center [1017, 15] width 27 height 12
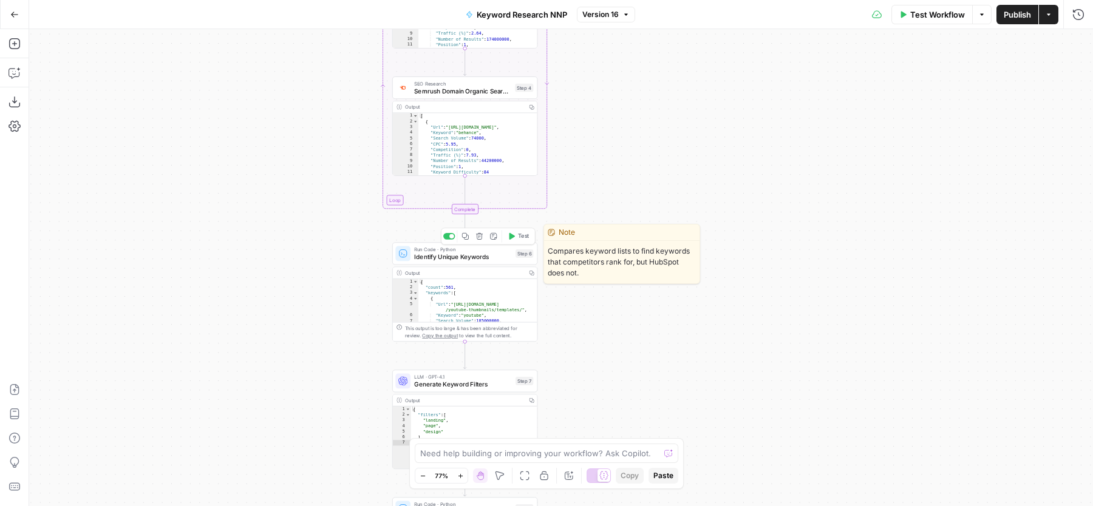
click at [517, 234] on button "Test" at bounding box center [518, 236] width 29 height 12
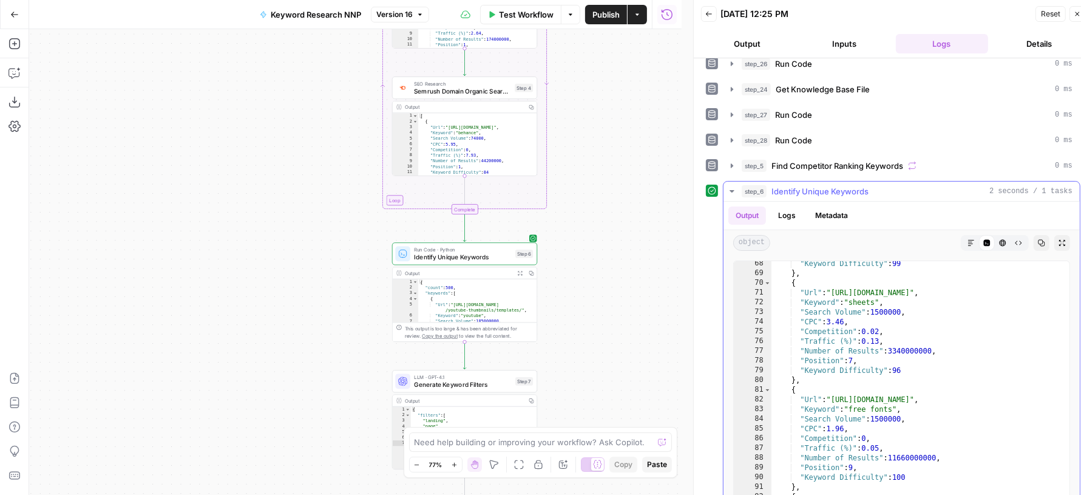
scroll to position [293, 0]
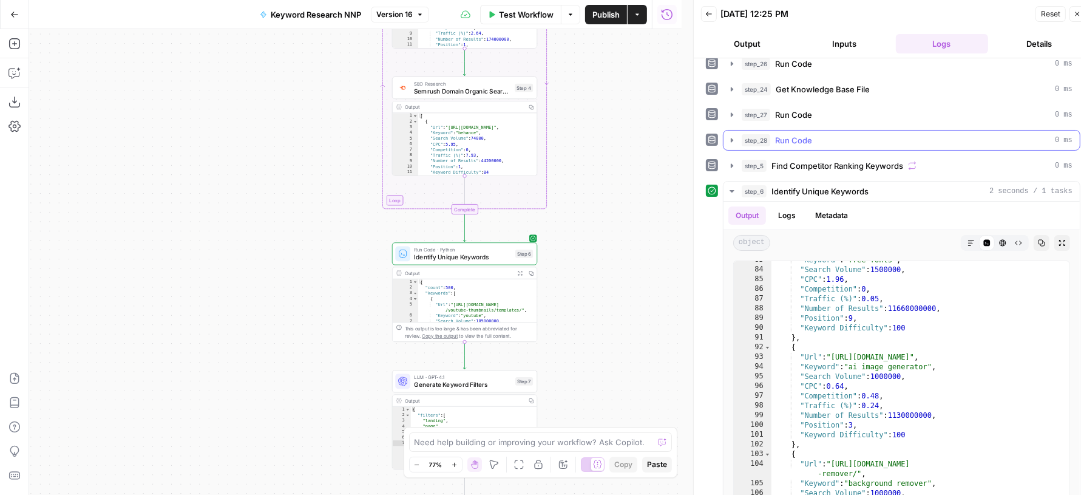
click at [837, 135] on div "step_28 Run Code 0 ms" at bounding box center [907, 140] width 331 height 12
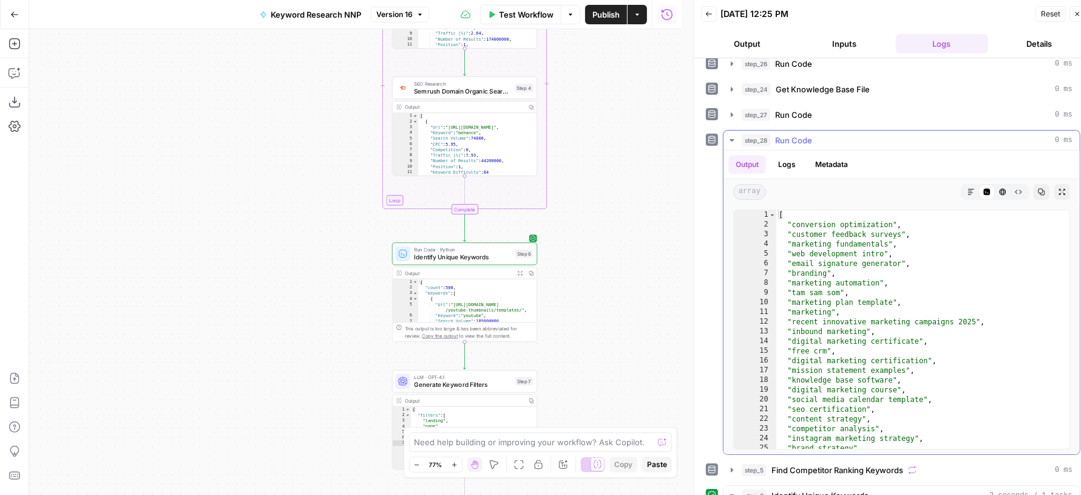
click at [895, 242] on div "[ "conversion optimization" , "customer feedback surveys" , "marketing fundamen…" at bounding box center [918, 339] width 282 height 259
type textarea "**********"
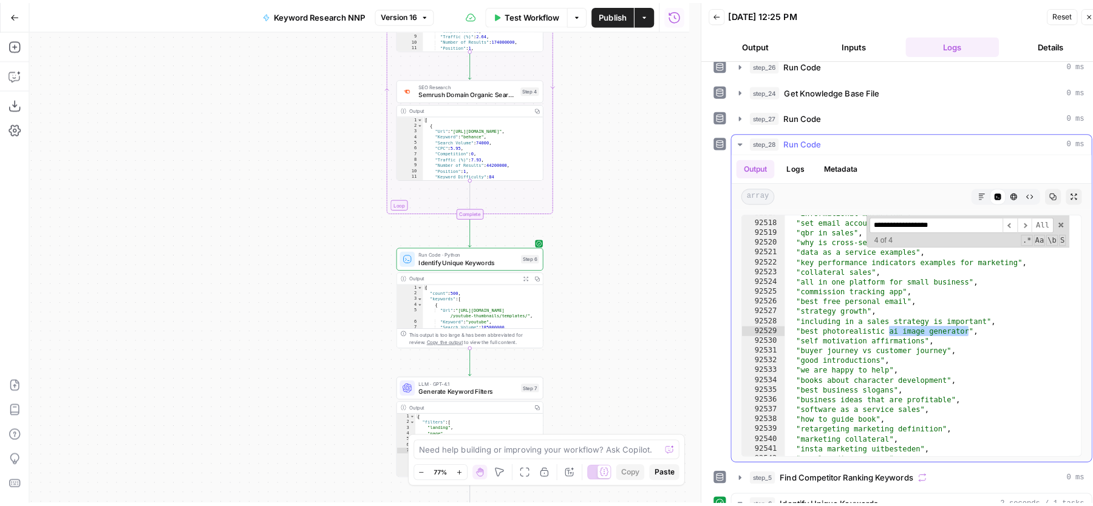
scroll to position [19656, 0]
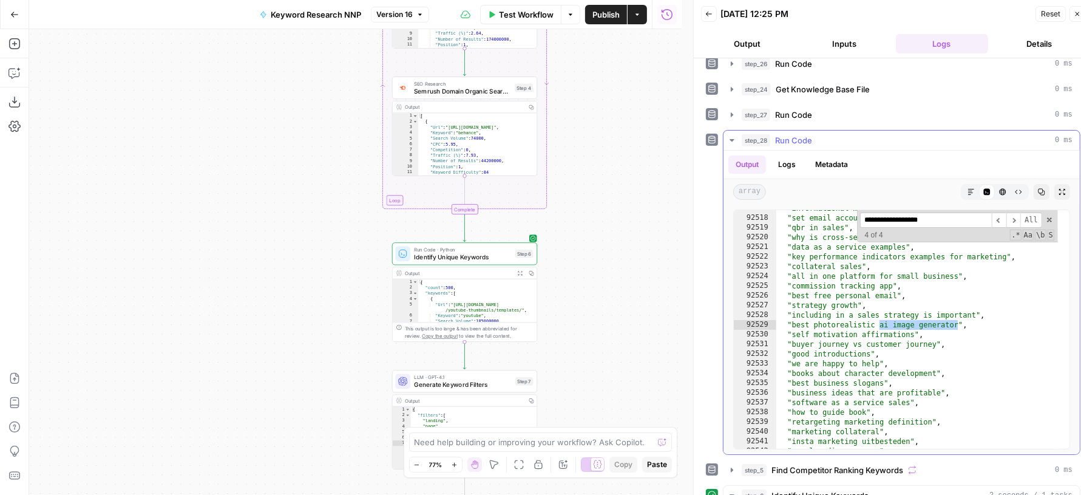
type input "**********"
click at [887, 135] on div "step_28 Run Code 0 ms" at bounding box center [907, 140] width 331 height 12
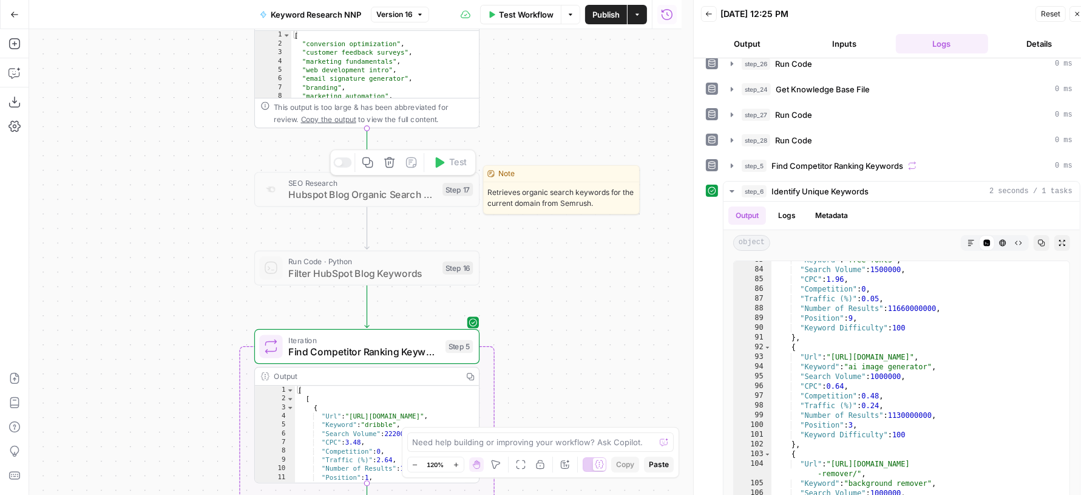
click at [389, 163] on icon "button" at bounding box center [389, 162] width 10 height 10
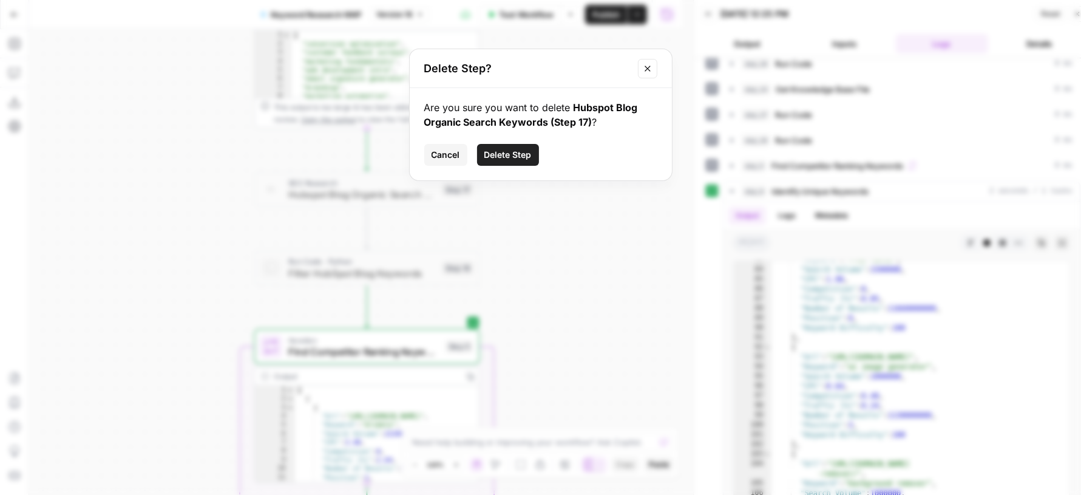
click at [507, 154] on span "Delete Step" at bounding box center [508, 155] width 47 height 12
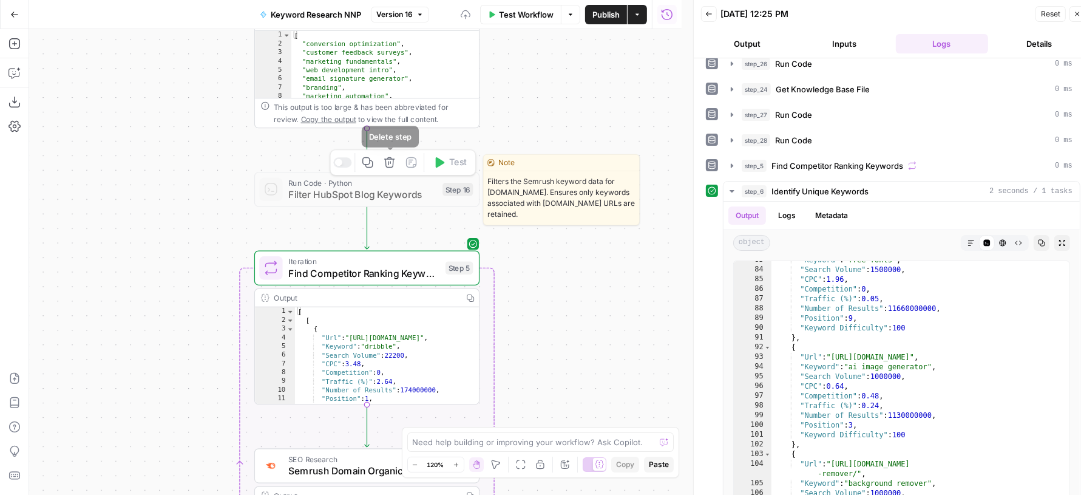
click at [391, 165] on icon "button" at bounding box center [390, 163] width 12 height 12
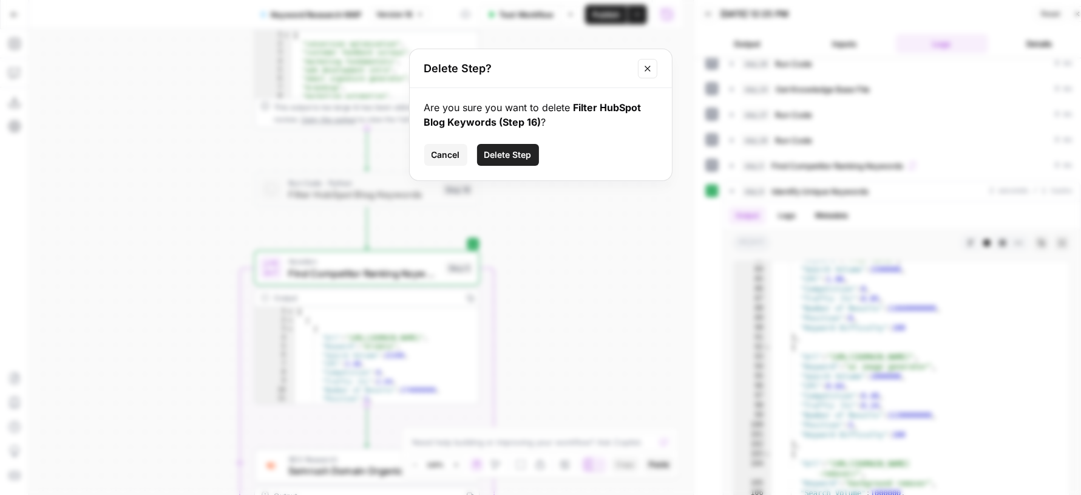
click at [520, 162] on button "Delete Step" at bounding box center [508, 155] width 62 height 22
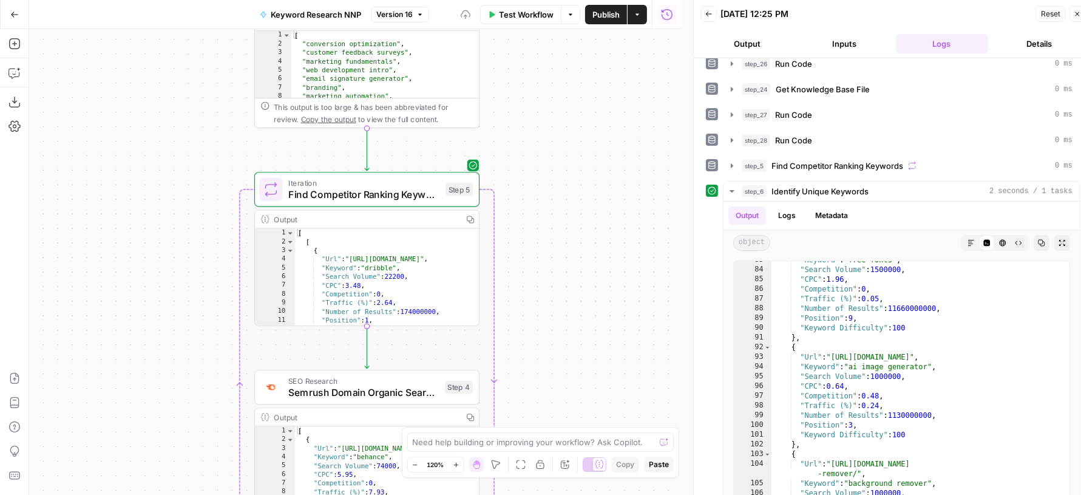
click at [1078, 10] on icon "button" at bounding box center [1077, 13] width 7 height 7
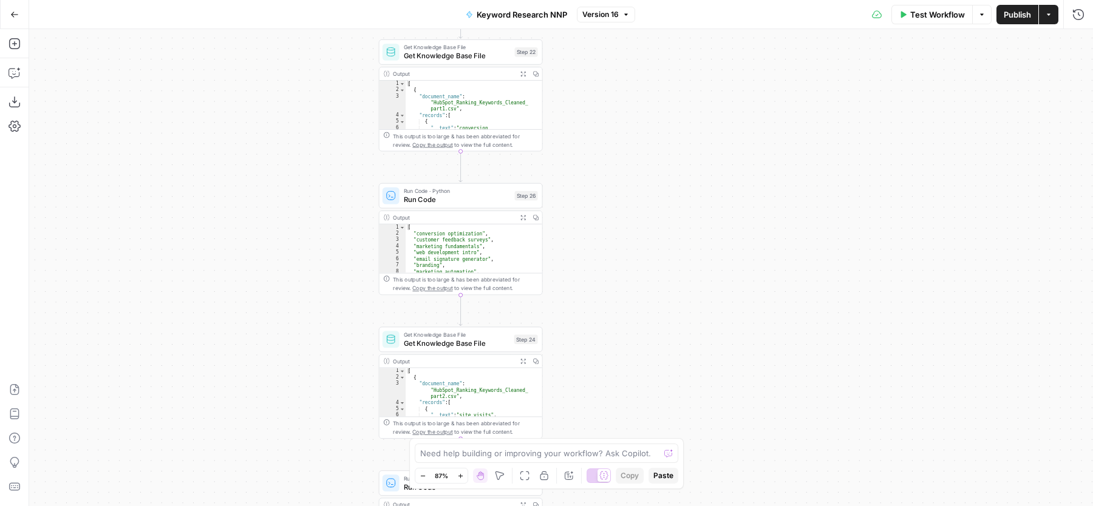
click at [568, 476] on icon "button" at bounding box center [569, 476] width 10 height 10
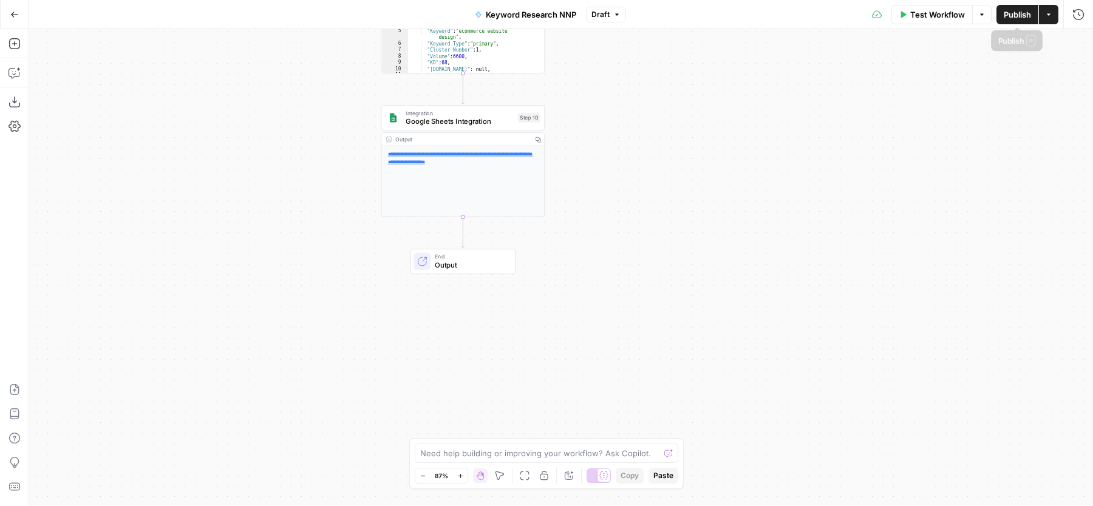
click at [1004, 13] on span "Publish" at bounding box center [1017, 15] width 27 height 12
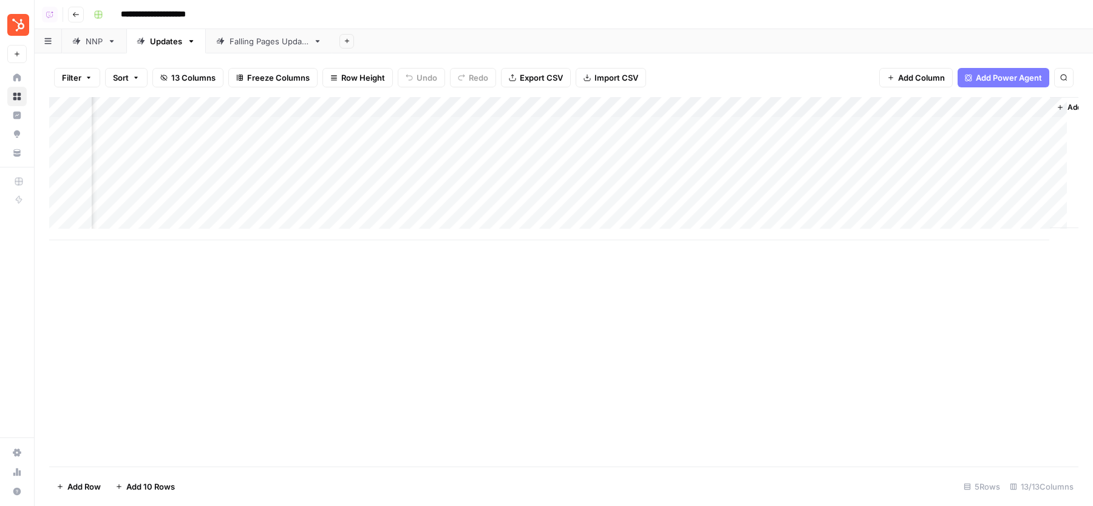
scroll to position [1, 762]
click at [973, 110] on div "Add Column" at bounding box center [563, 168] width 1029 height 143
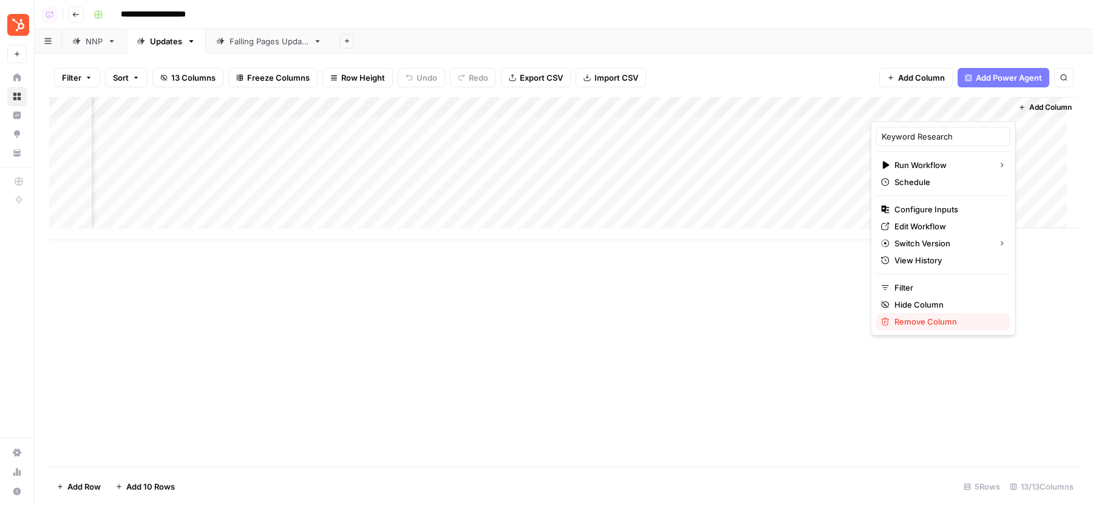
click at [930, 325] on span "Remove Column" at bounding box center [947, 322] width 106 height 12
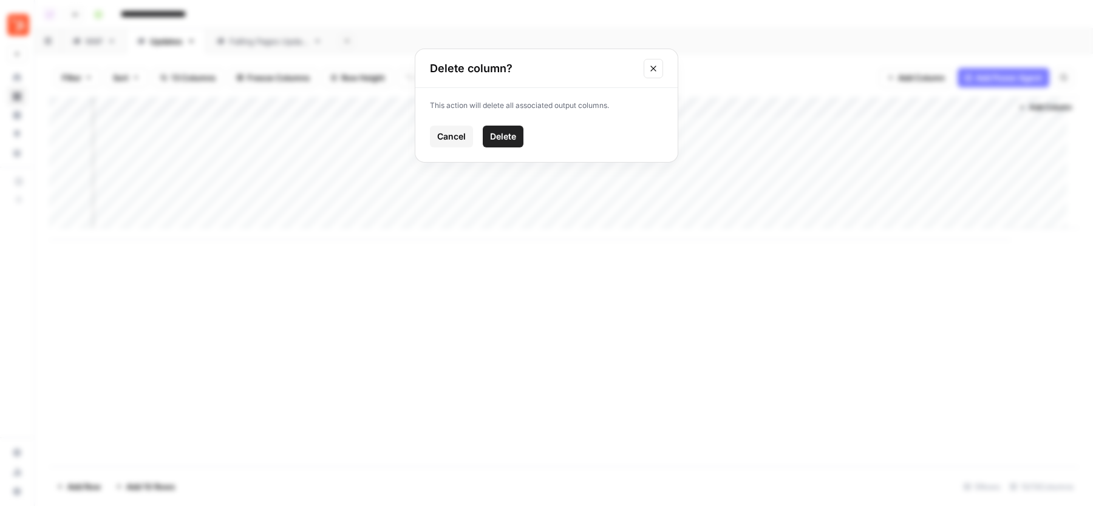
click at [502, 133] on span "Delete" at bounding box center [503, 137] width 26 height 12
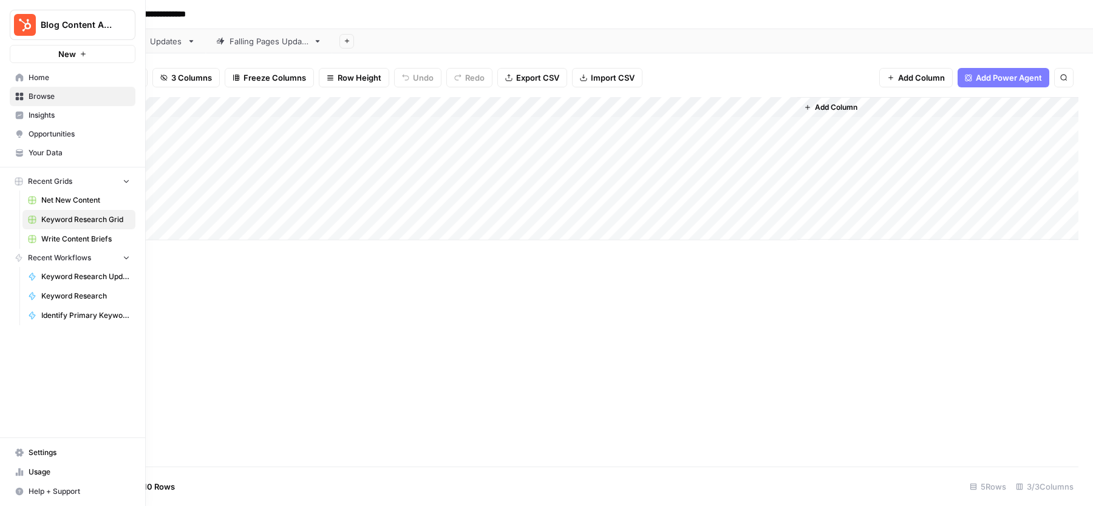
click at [76, 91] on span "Browse" at bounding box center [79, 96] width 101 height 11
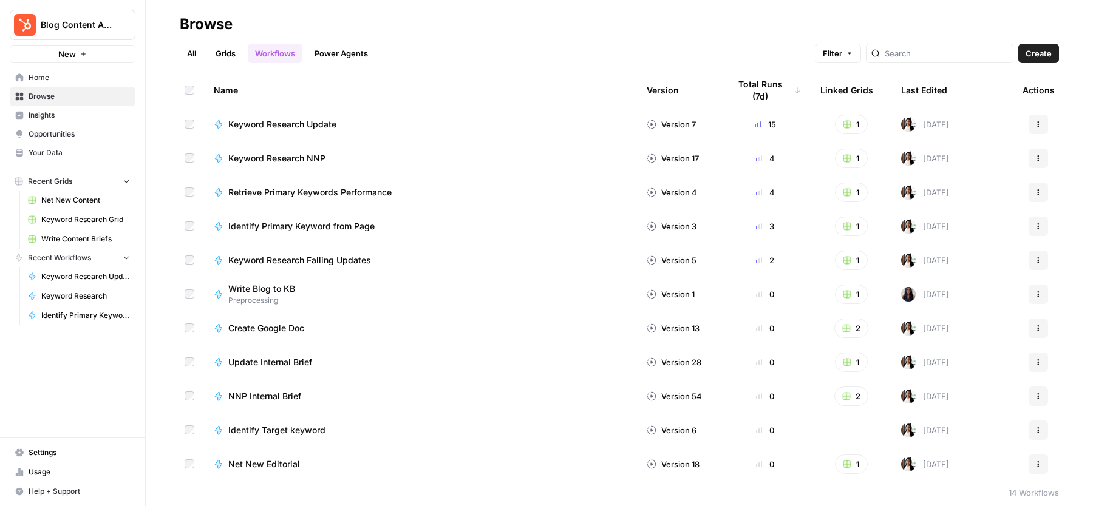
click at [1035, 160] on icon "button" at bounding box center [1038, 158] width 7 height 7
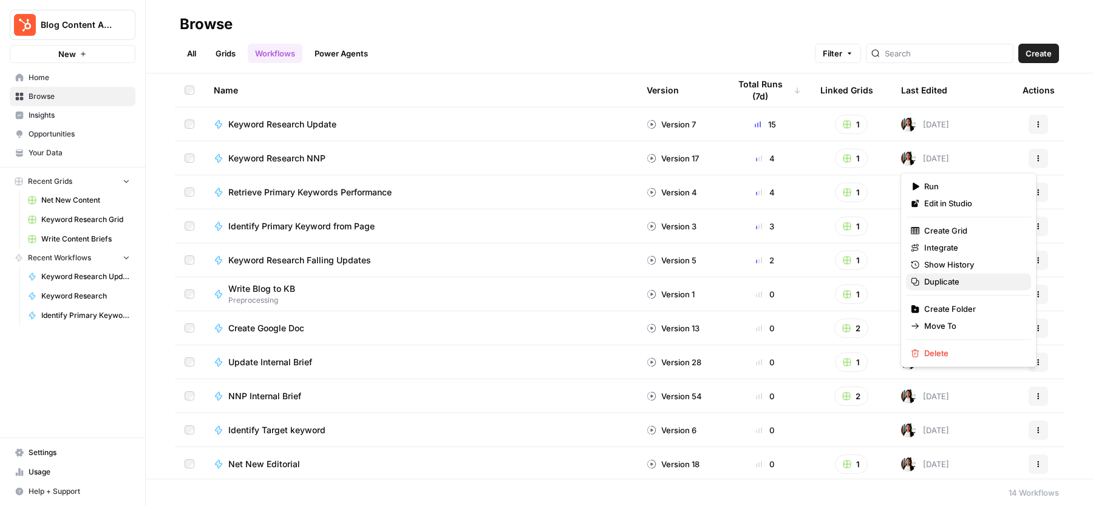
click at [947, 279] on span "Duplicate" at bounding box center [972, 282] width 97 height 12
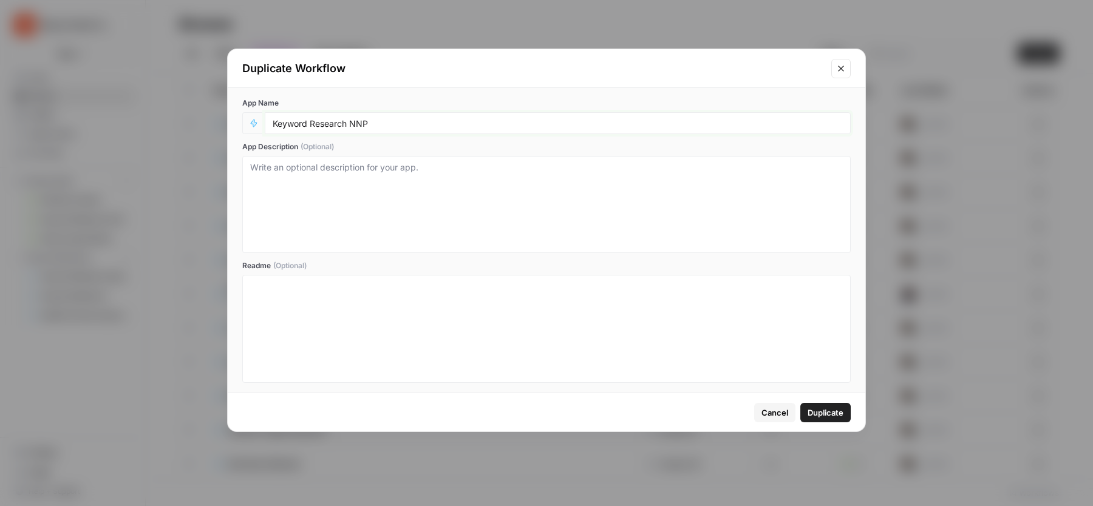
click at [350, 121] on input "Keyword Research NNP" at bounding box center [558, 123] width 570 height 11
type input "Keyword Research Update -> NNP"
click at [822, 408] on span "Duplicate" at bounding box center [826, 413] width 36 height 12
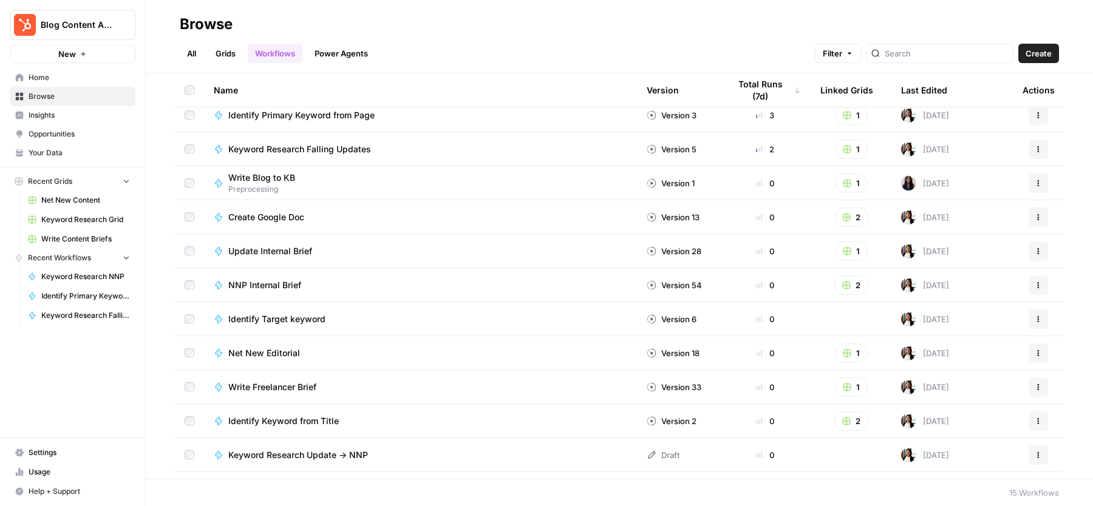
scroll to position [138, 0]
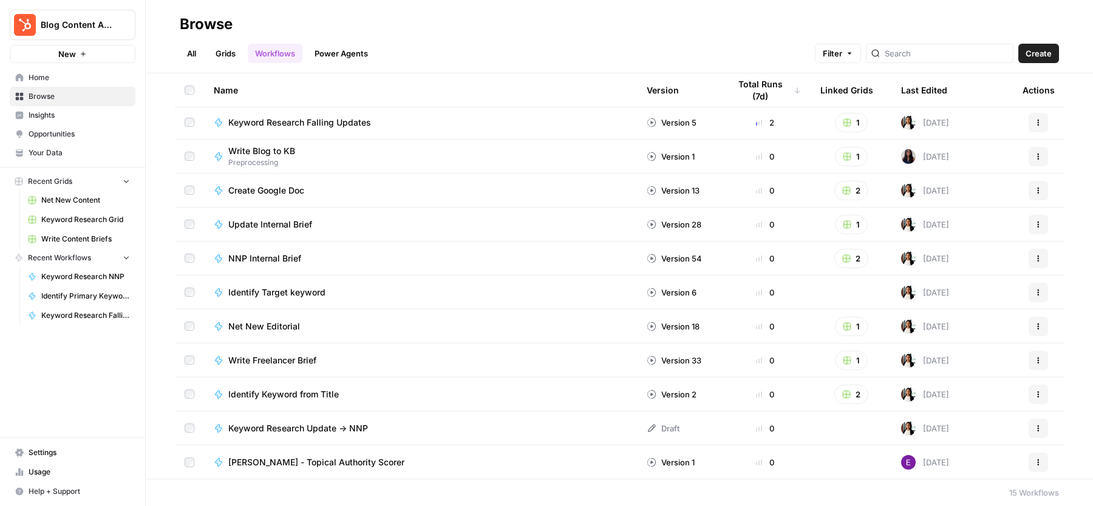
click at [354, 426] on span "Keyword Research Update -> NNP" at bounding box center [298, 429] width 140 height 12
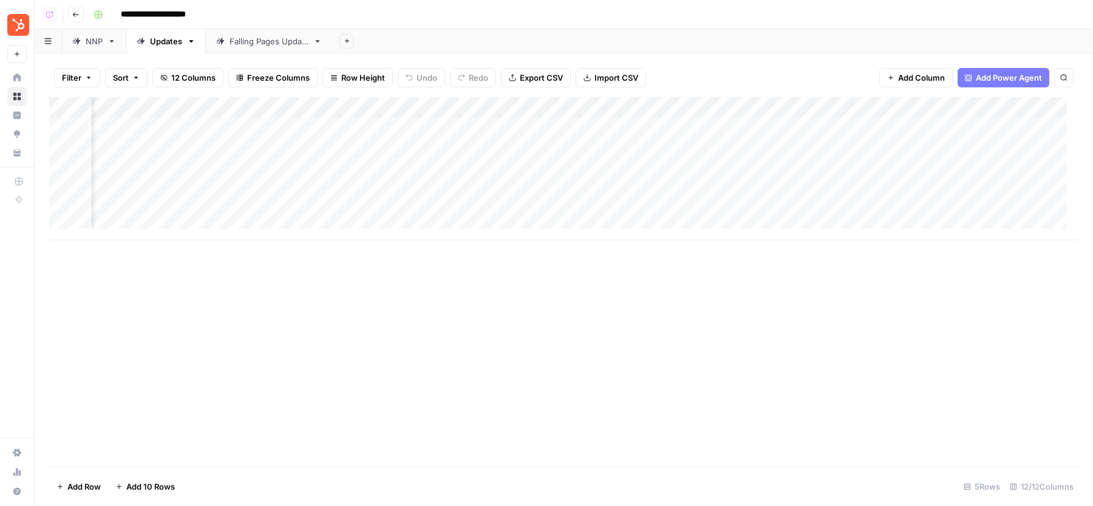
scroll to position [0, 633]
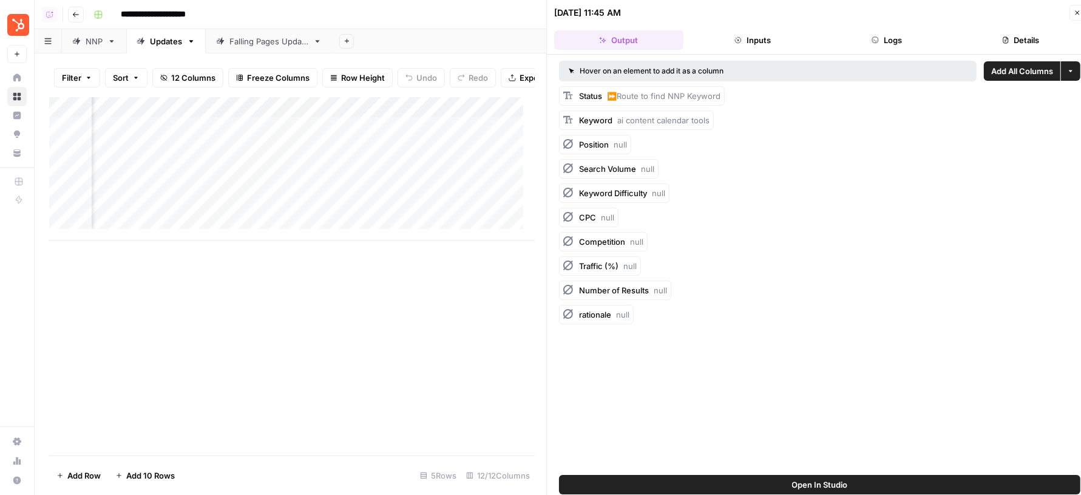
click at [1077, 13] on icon "button" at bounding box center [1078, 13] width 4 height 4
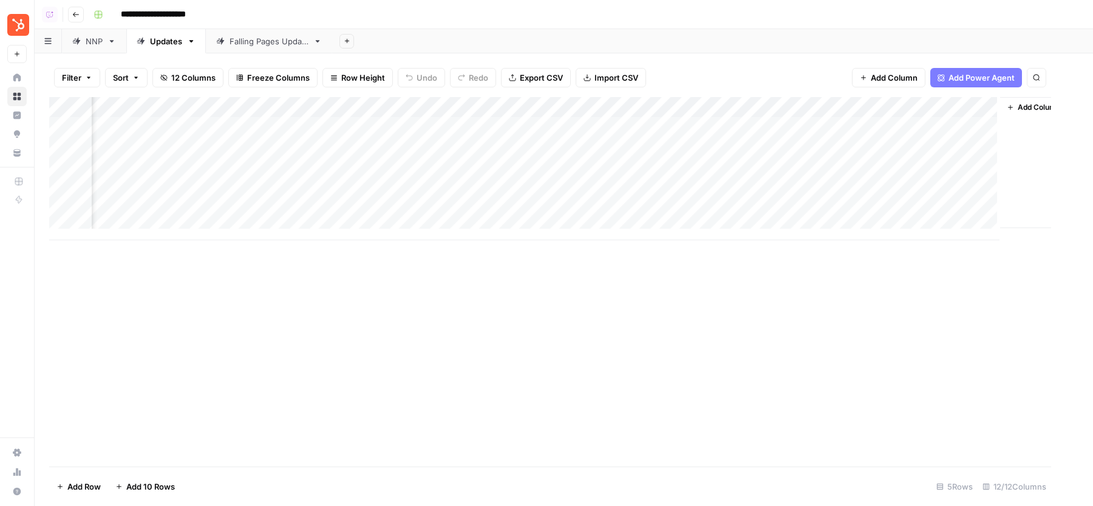
scroll to position [0, 619]
click at [1052, 101] on button "Add Column" at bounding box center [1047, 108] width 63 height 16
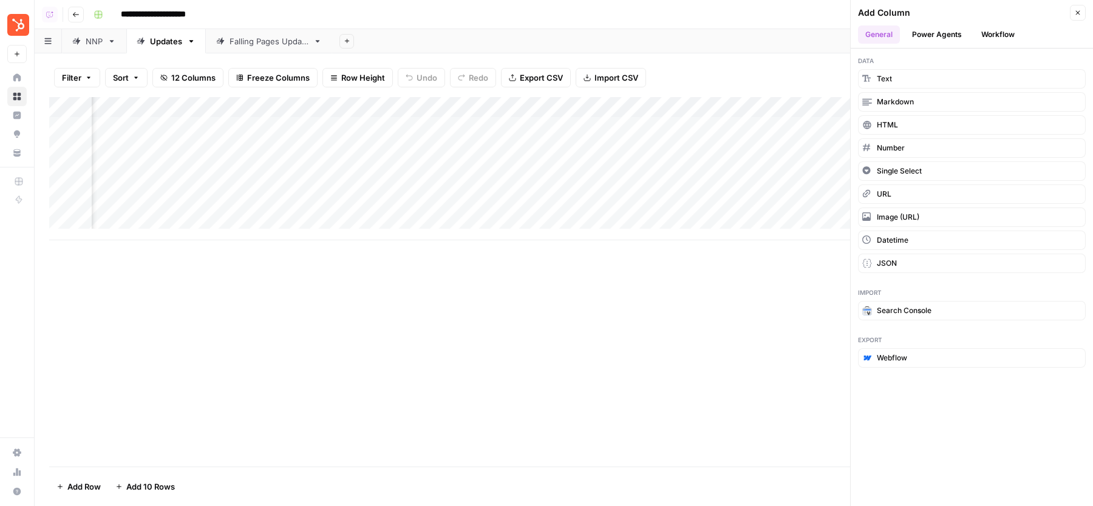
click at [1001, 36] on button "Workflow" at bounding box center [998, 35] width 48 height 18
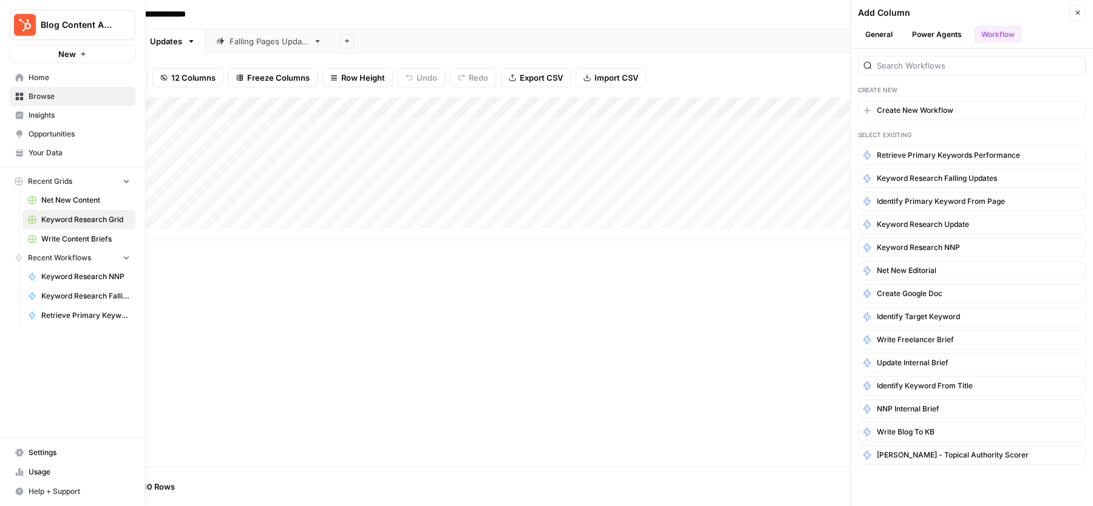
click at [67, 98] on span "Browse" at bounding box center [79, 96] width 101 height 11
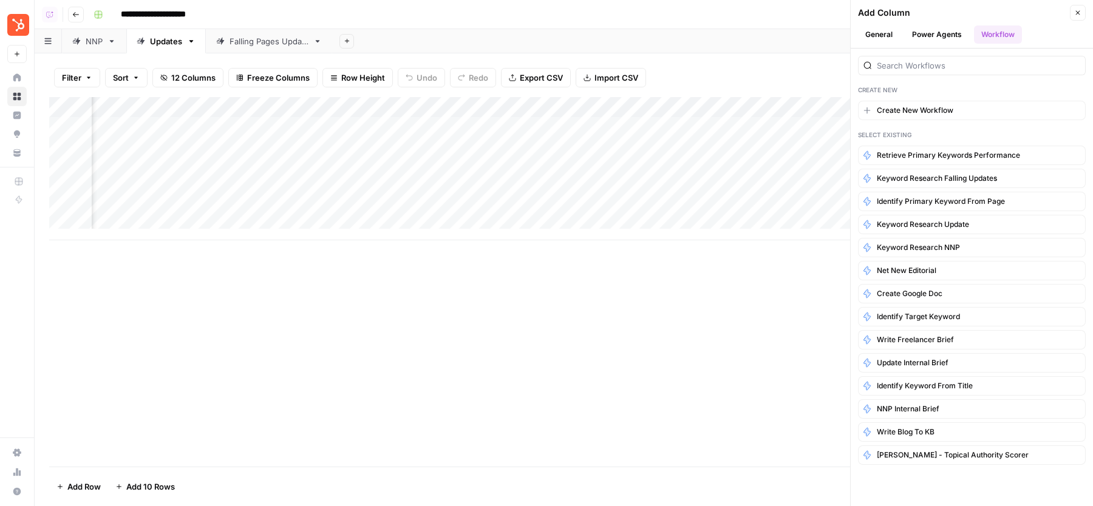
click at [1084, 15] on button "Close" at bounding box center [1078, 13] width 16 height 16
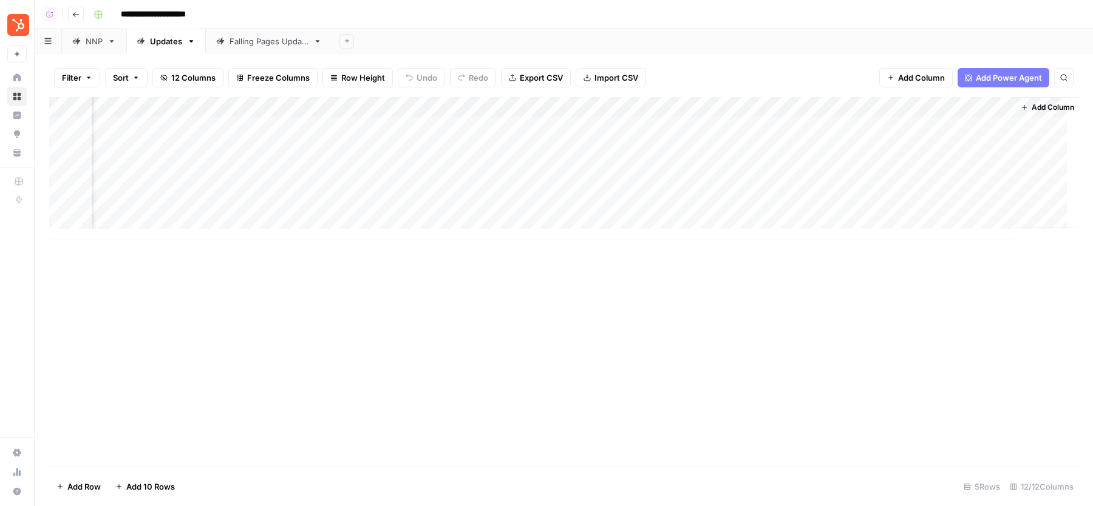
scroll to position [0, 633]
click at [1035, 104] on span "Add Column" at bounding box center [1050, 107] width 43 height 11
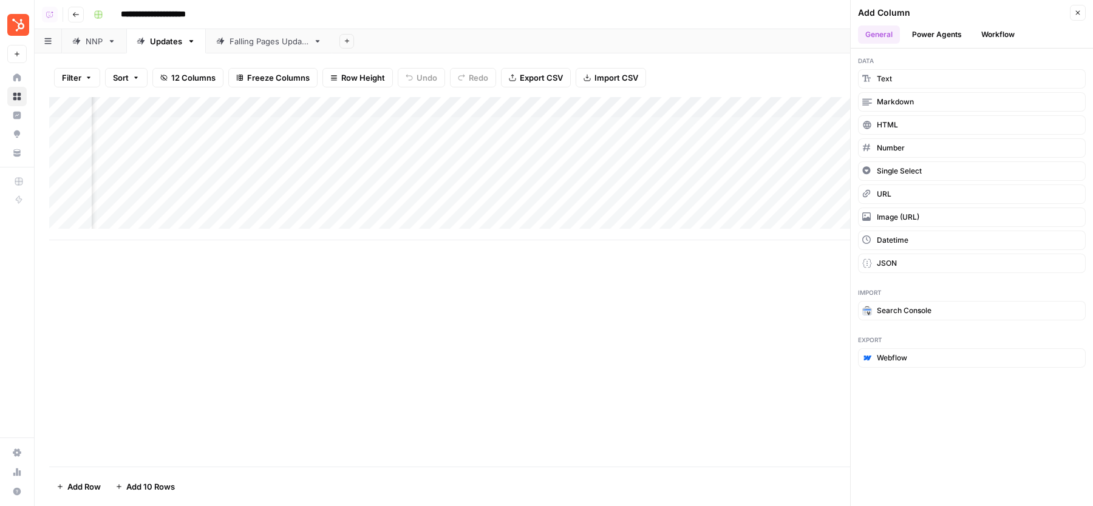
click at [1000, 26] on button "Workflow" at bounding box center [998, 35] width 48 height 18
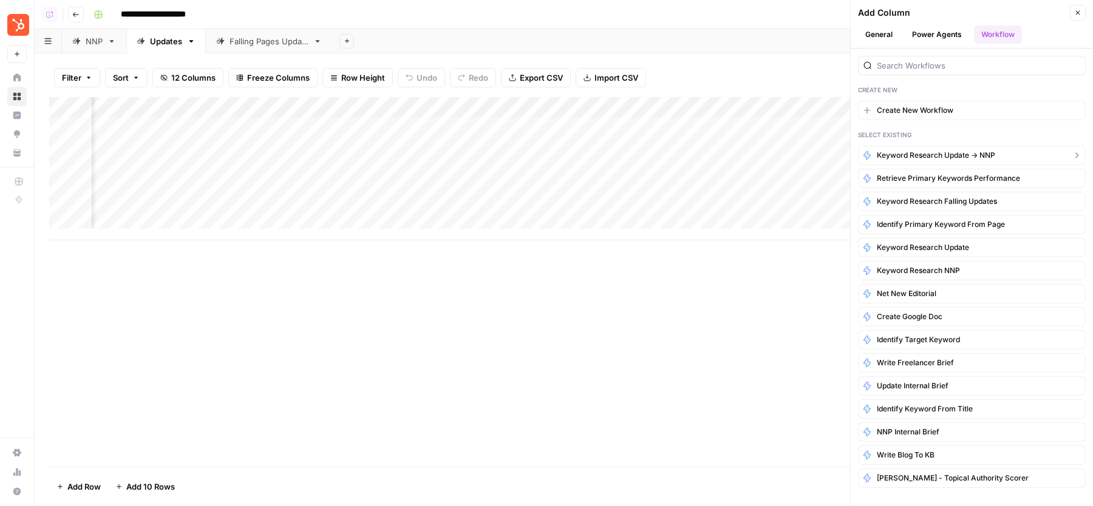
click at [956, 154] on span "Keyword Research Update -> NNP" at bounding box center [936, 155] width 118 height 11
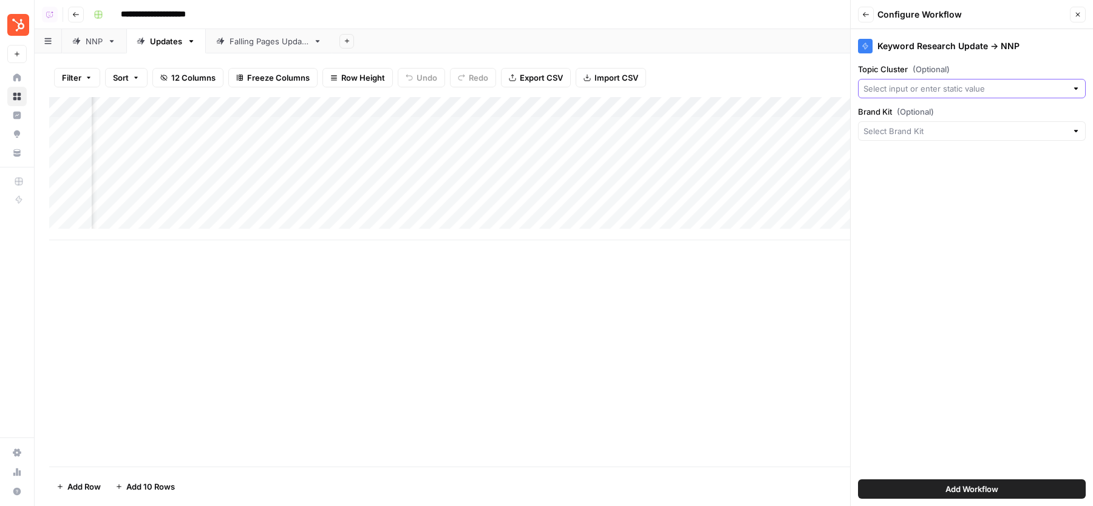
click at [930, 87] on input "Topic Cluster (Optional)" at bounding box center [964, 89] width 203 height 12
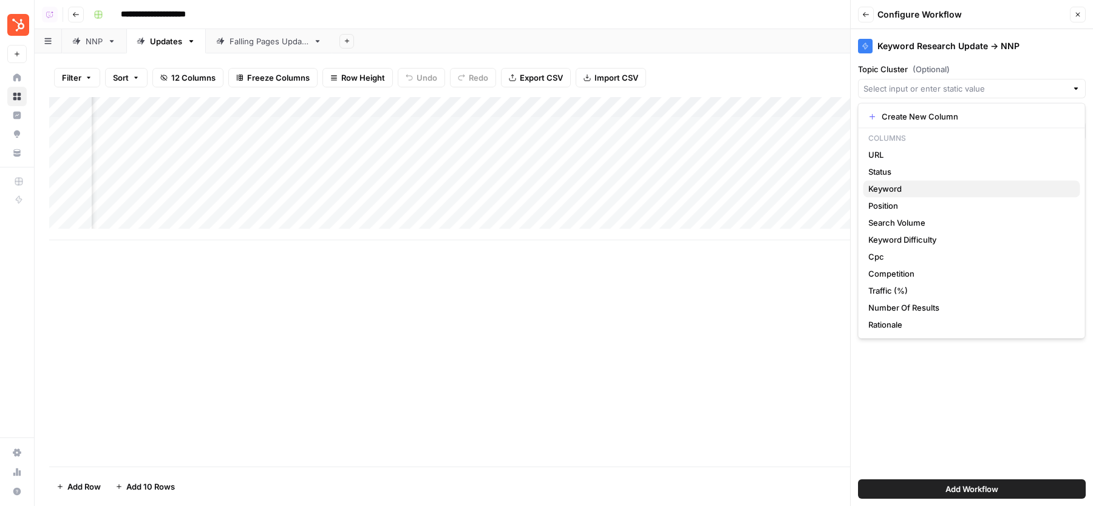
click at [896, 188] on span "Keyword" at bounding box center [969, 189] width 202 height 12
type input "Keyword"
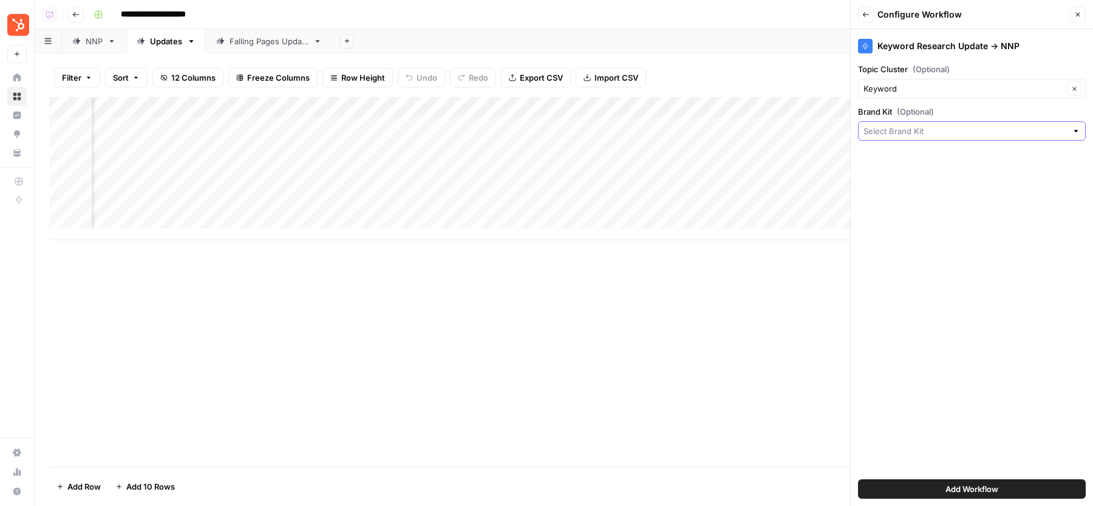
click at [936, 132] on input "Brand Kit (Optional)" at bounding box center [964, 131] width 203 height 12
click at [914, 157] on span "HubSpot" at bounding box center [969, 159] width 202 height 12
type input "HubSpot"
click at [968, 487] on span "Add Workflow" at bounding box center [971, 489] width 53 height 12
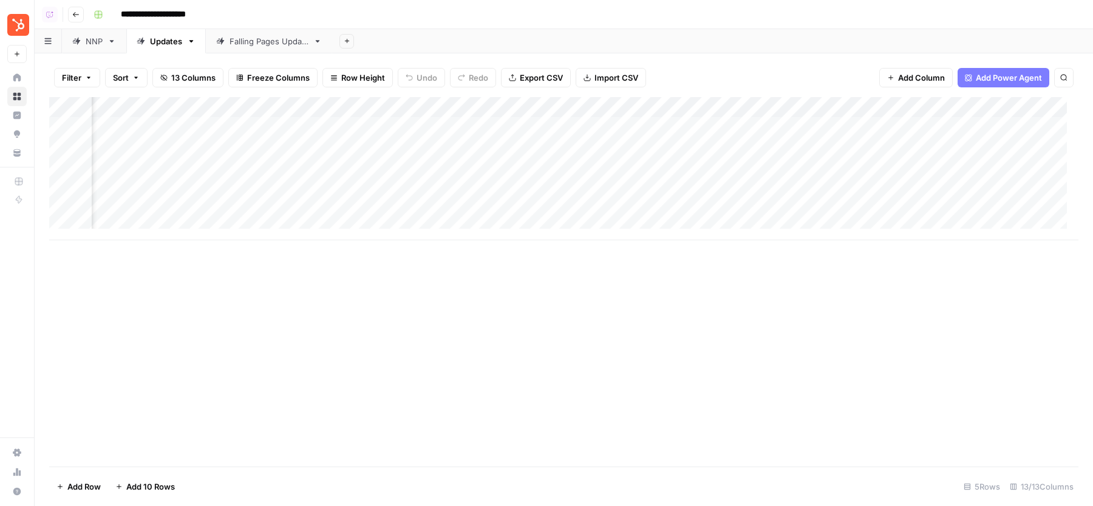
scroll to position [0, 820]
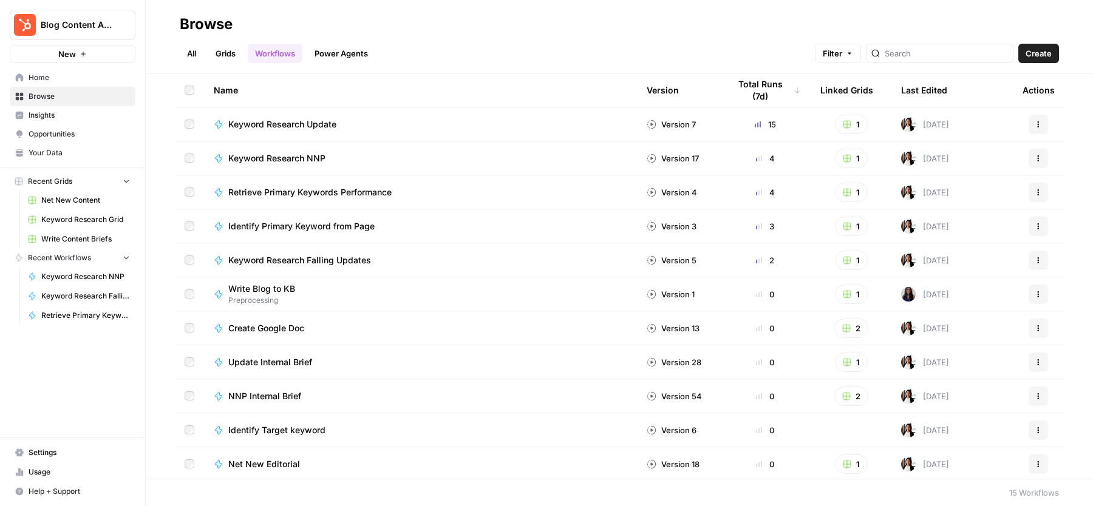
scroll to position [138, 0]
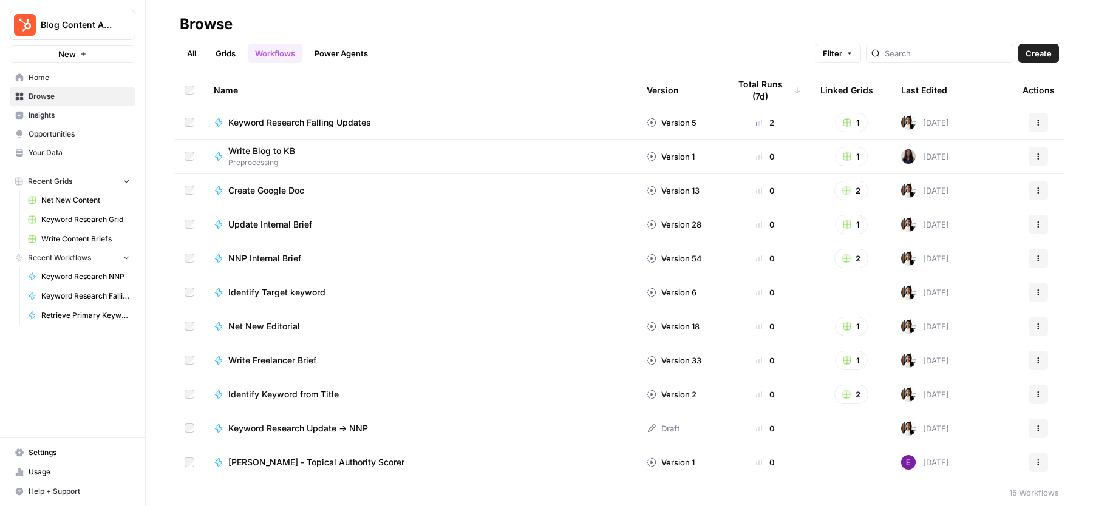
click at [399, 420] on td "Keyword Research Update -> NNP" at bounding box center [420, 428] width 433 height 33
click at [300, 424] on span "Keyword Research Update -> NNP" at bounding box center [298, 429] width 140 height 12
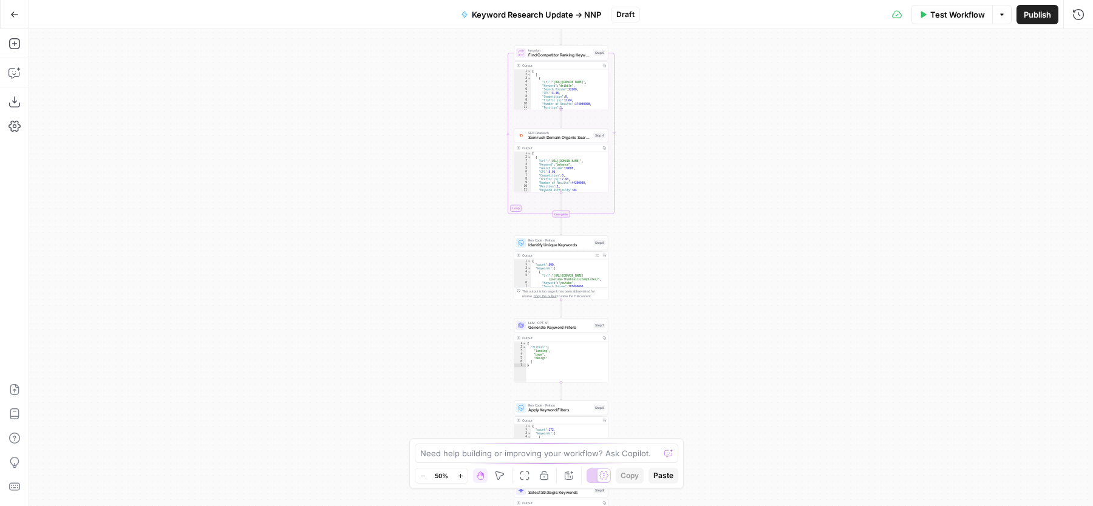
click at [1035, 5] on button "Publish" at bounding box center [1037, 14] width 42 height 19
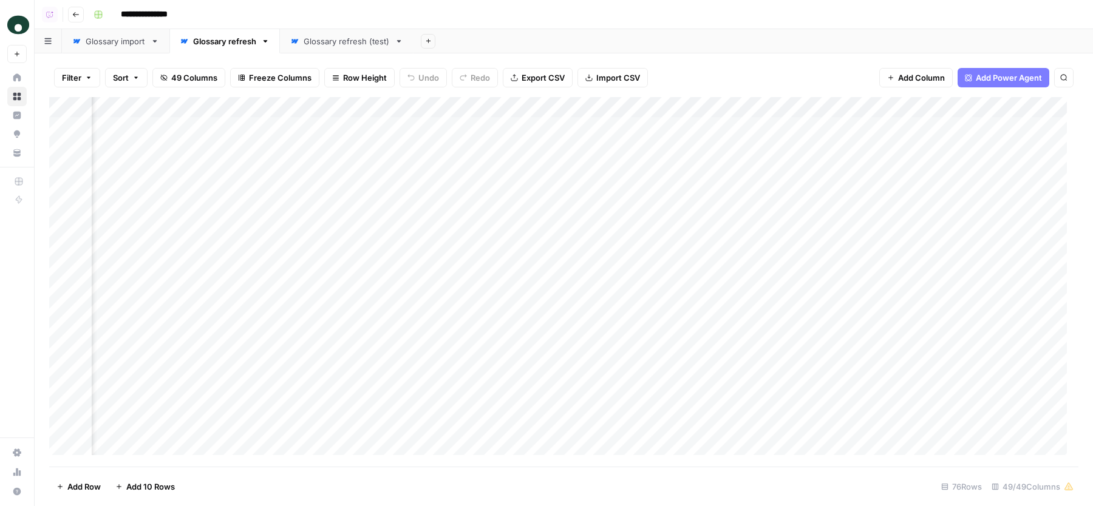
scroll to position [0, 6166]
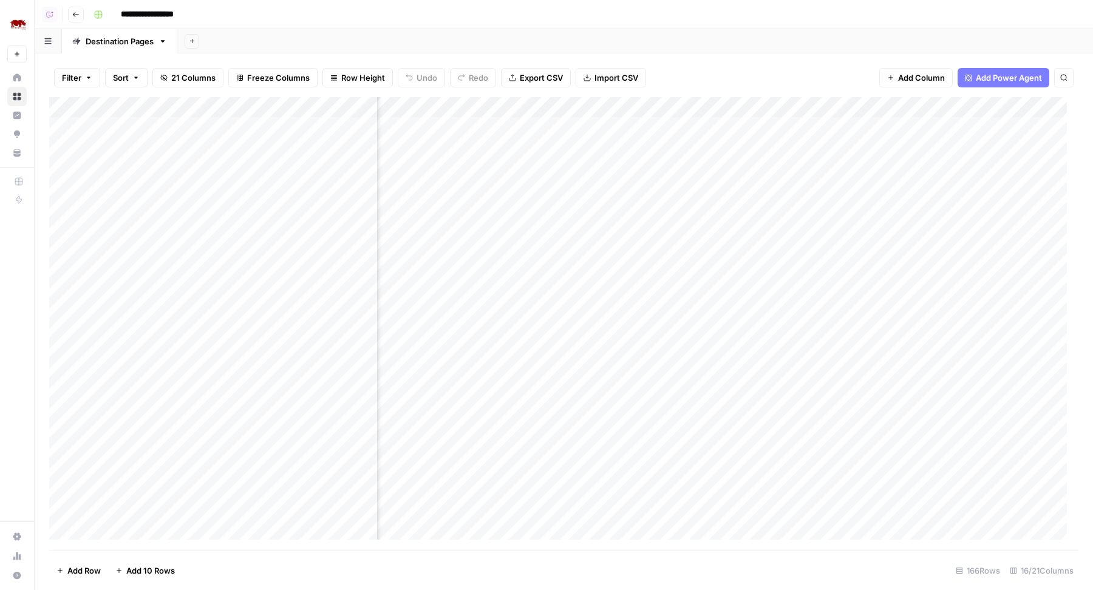
scroll to position [0, 943]
click at [562, 209] on div "Add Column" at bounding box center [563, 324] width 1029 height 454
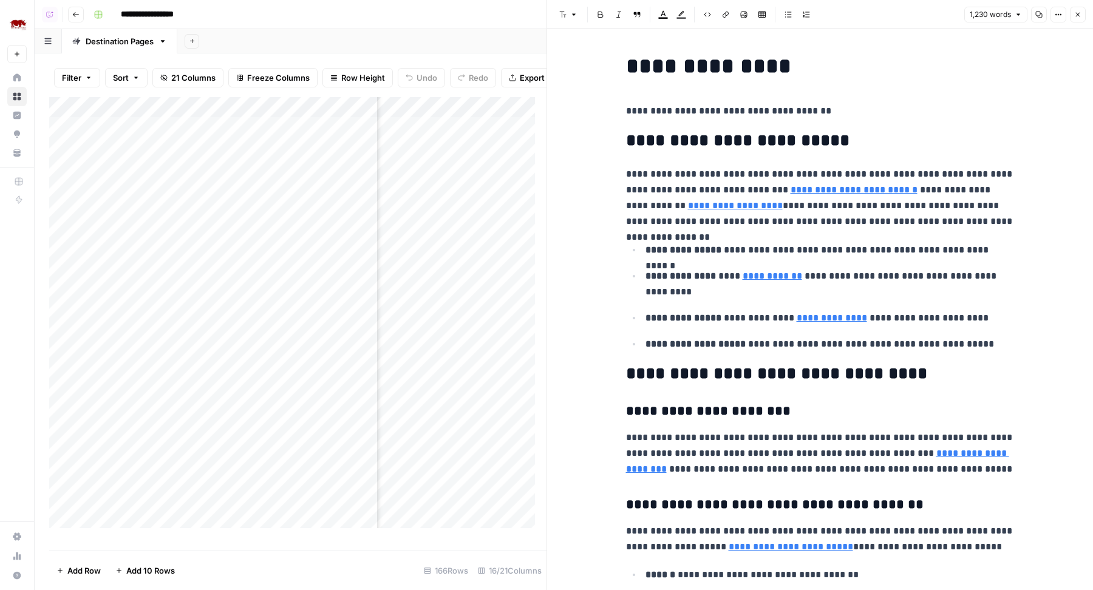
type input "accom"
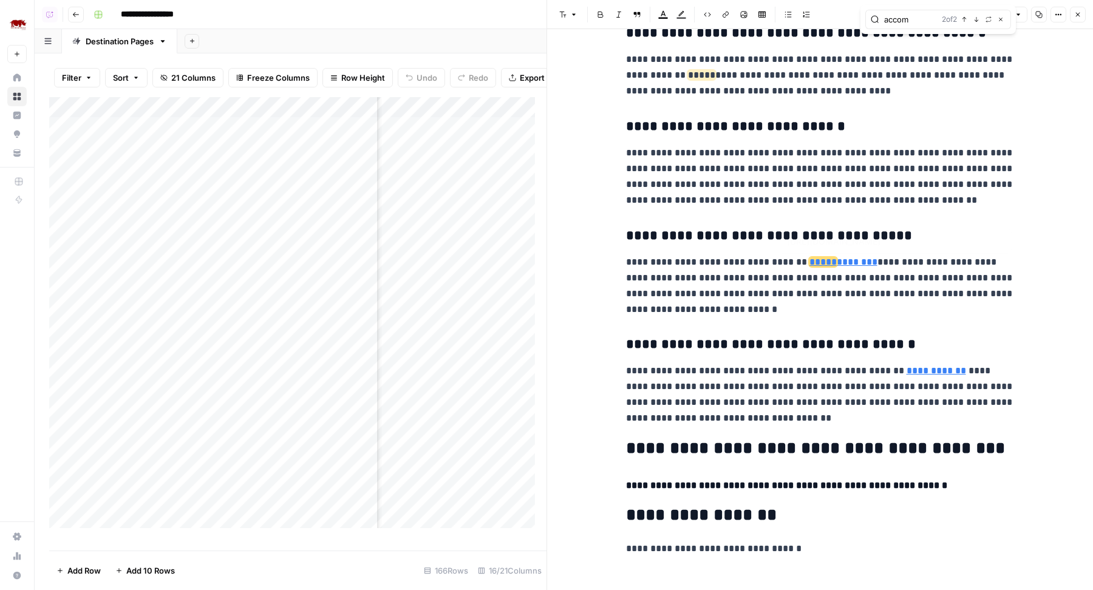
scroll to position [2450, 0]
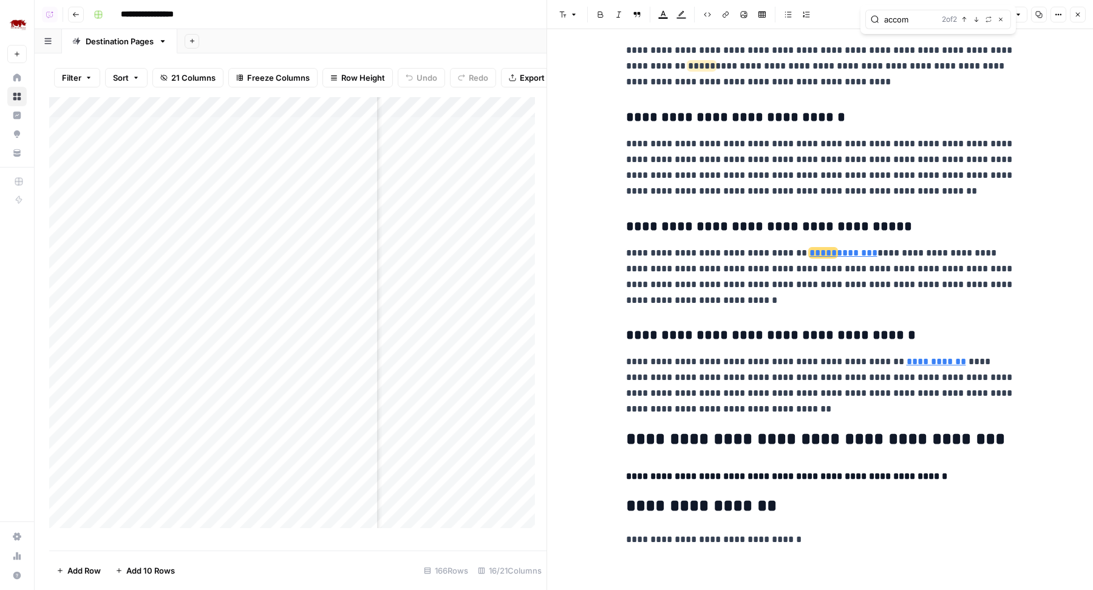
click at [1079, 9] on button "Close" at bounding box center [1078, 15] width 16 height 16
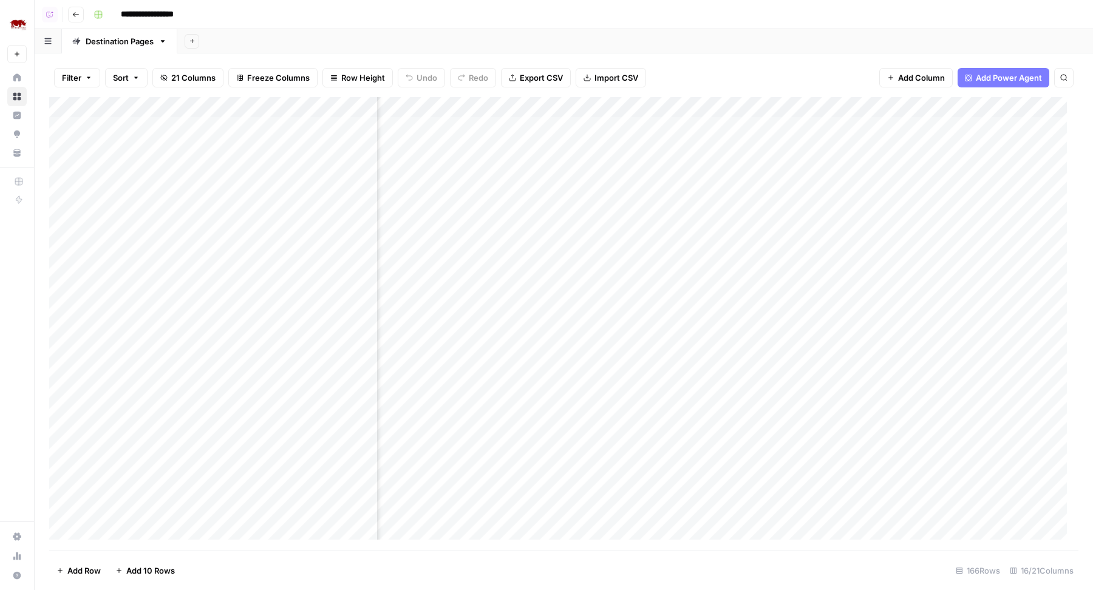
scroll to position [0, 276]
click at [530, 209] on div "Add Column" at bounding box center [563, 324] width 1029 height 454
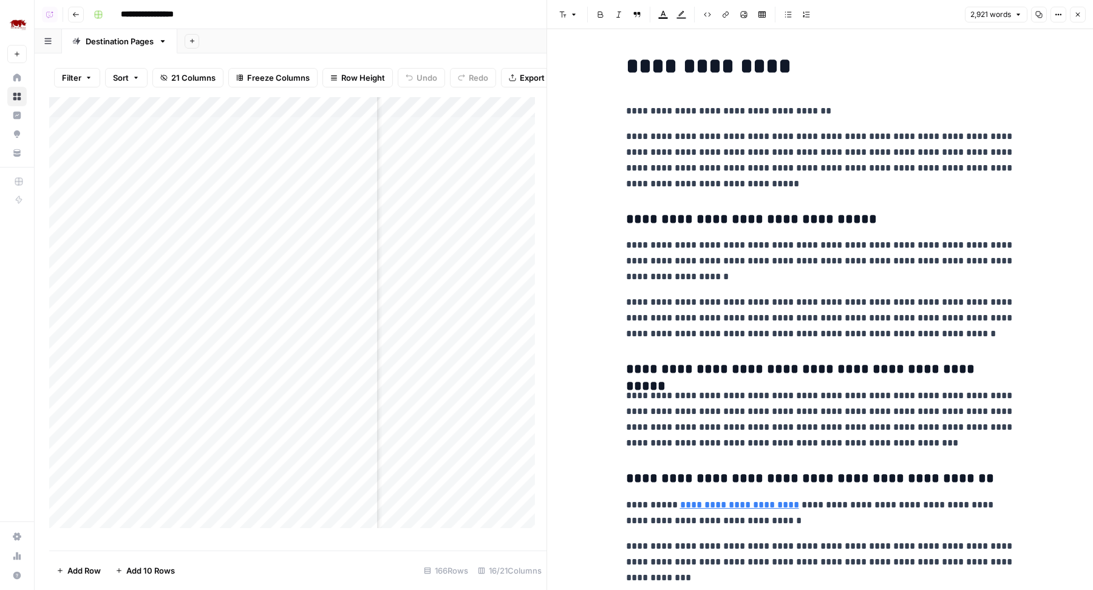
click at [770, 165] on p "**********" at bounding box center [820, 160] width 389 height 63
type input "accomm"
click at [689, 508] on link "********* ****** ********" at bounding box center [739, 504] width 119 height 9
click at [764, 493] on input "https://www.rhinoafrica.com/en/accommodation?where=80088" at bounding box center [748, 488] width 162 height 12
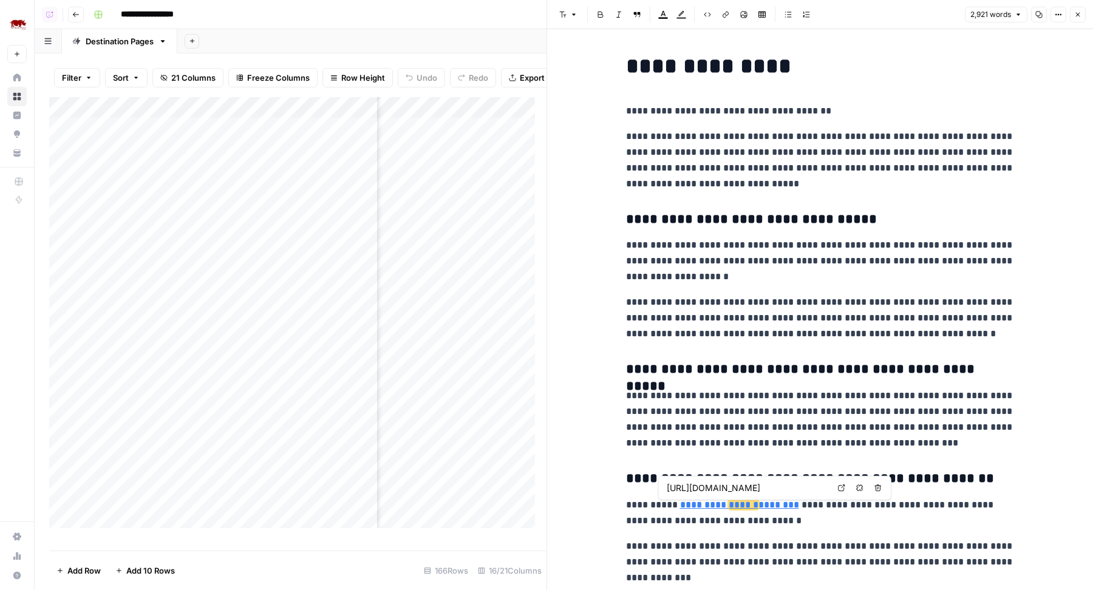
click at [764, 493] on input "https://www.rhinoafrica.com/en/accommodation?where=80088" at bounding box center [748, 488] width 162 height 12
click at [841, 487] on body "**********" at bounding box center [546, 295] width 1093 height 590
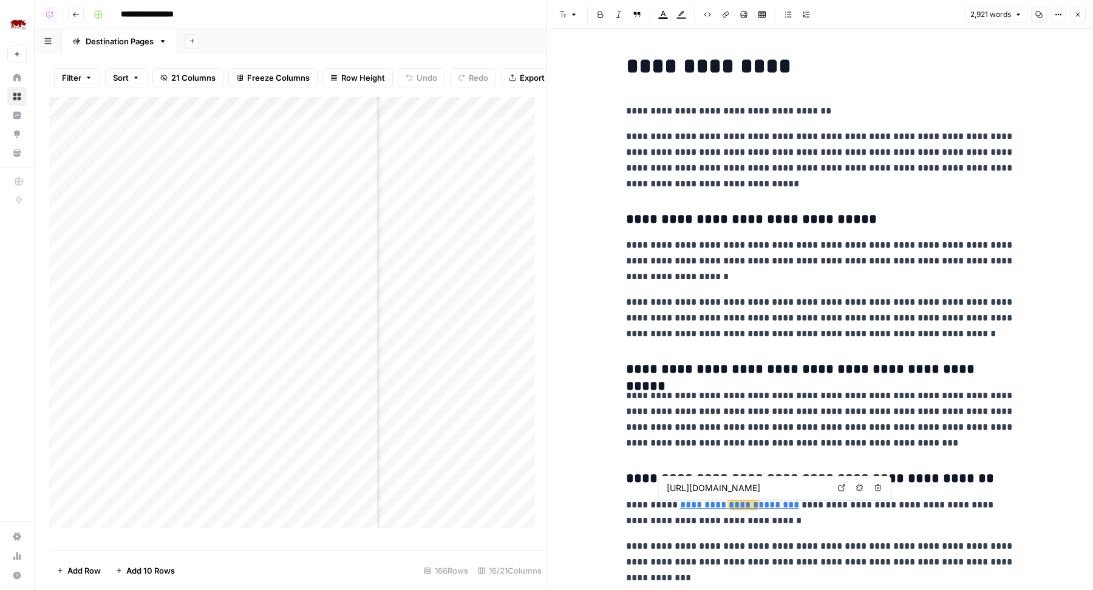
click at [844, 489] on icon at bounding box center [841, 488] width 7 height 7
click at [818, 400] on p "**********" at bounding box center [820, 419] width 389 height 63
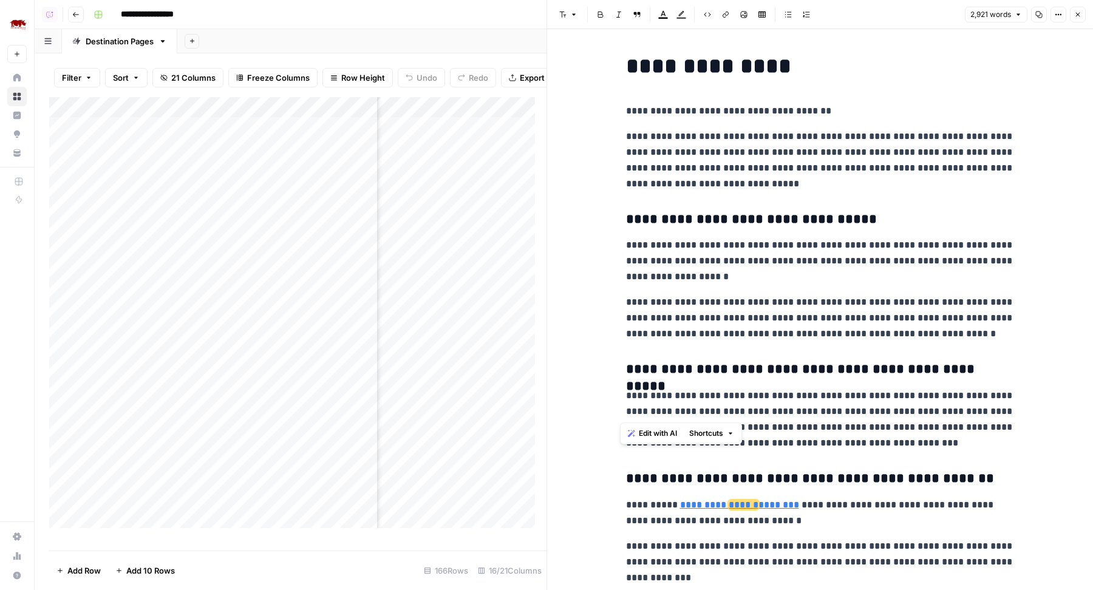
drag, startPoint x: 740, startPoint y: 387, endPoint x: 838, endPoint y: 405, distance: 100.0
click at [1078, 18] on icon "button" at bounding box center [1077, 14] width 7 height 7
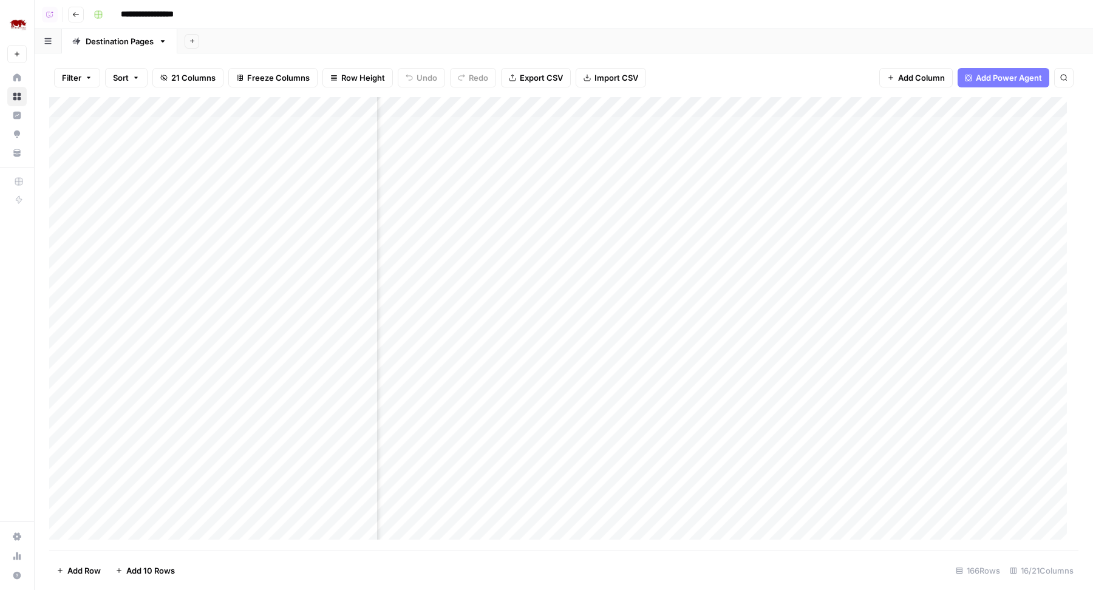
scroll to position [0, 390]
click at [878, 211] on div "Add Column" at bounding box center [563, 324] width 1029 height 454
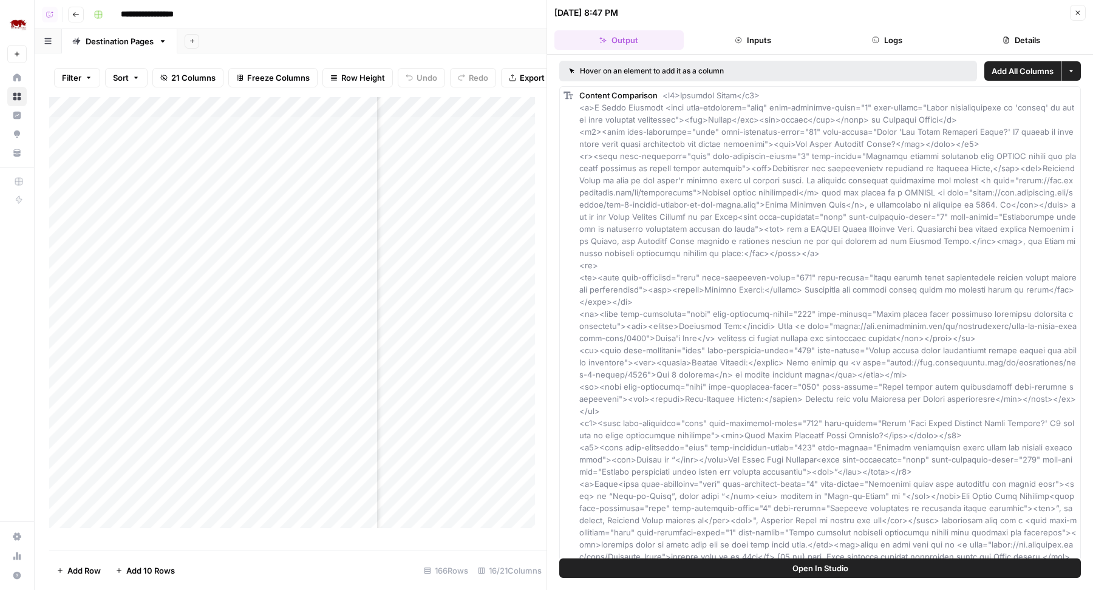
click at [819, 564] on span "Open In Studio" at bounding box center [820, 568] width 56 height 12
click at [872, 31] on button "Logs" at bounding box center [887, 39] width 129 height 19
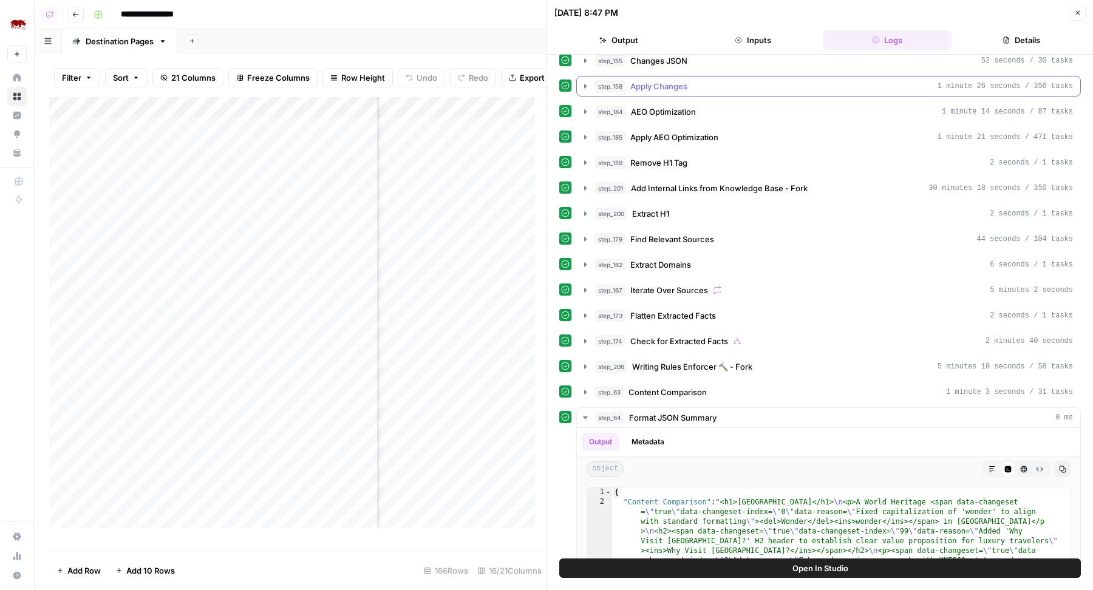
scroll to position [238, 0]
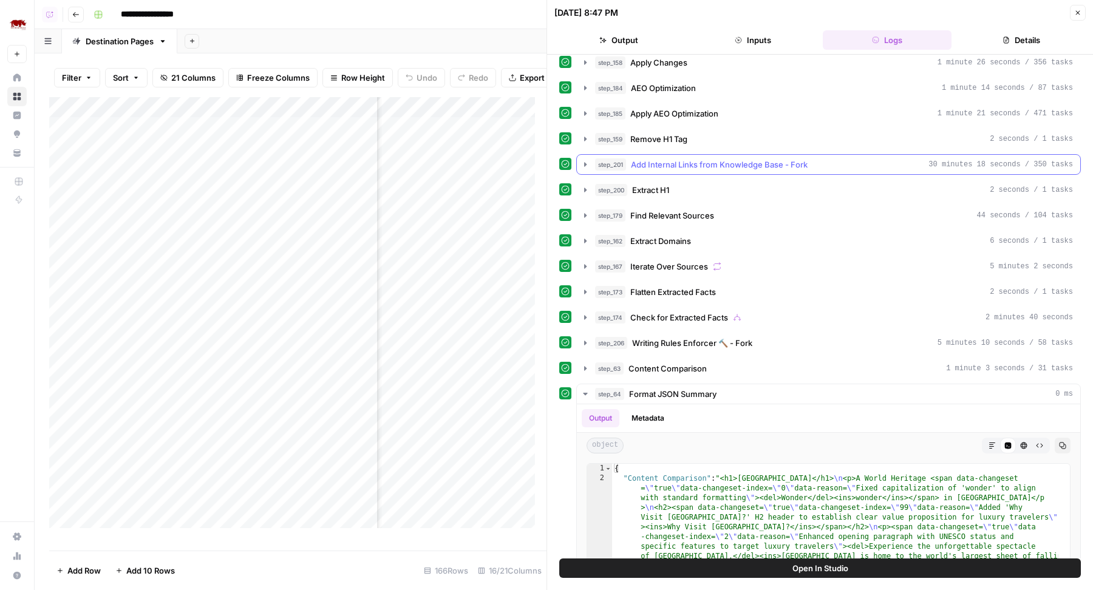
click at [761, 158] on span "Add Internal Links from Knowledge Base - Fork" at bounding box center [719, 164] width 177 height 12
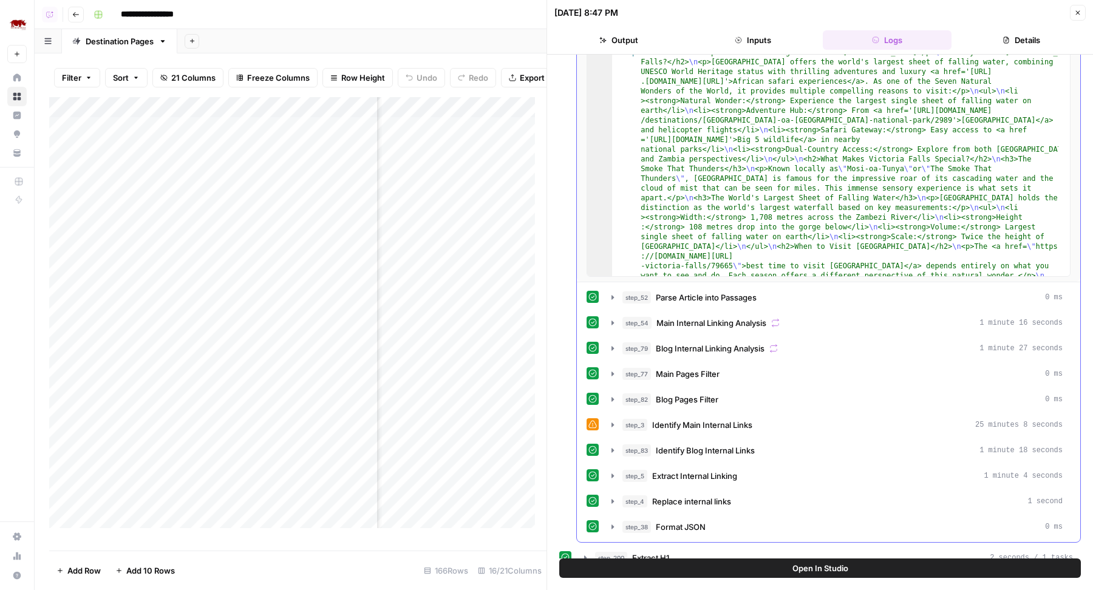
scroll to position [468, 0]
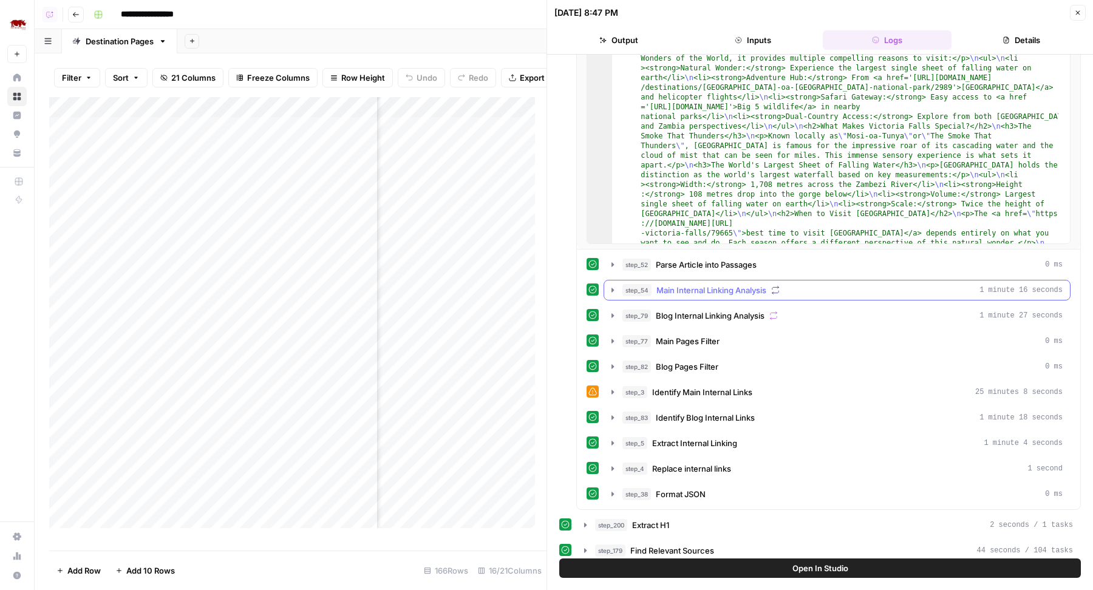
click at [736, 284] on span "Main Internal Linking Analysis" at bounding box center [711, 290] width 110 height 12
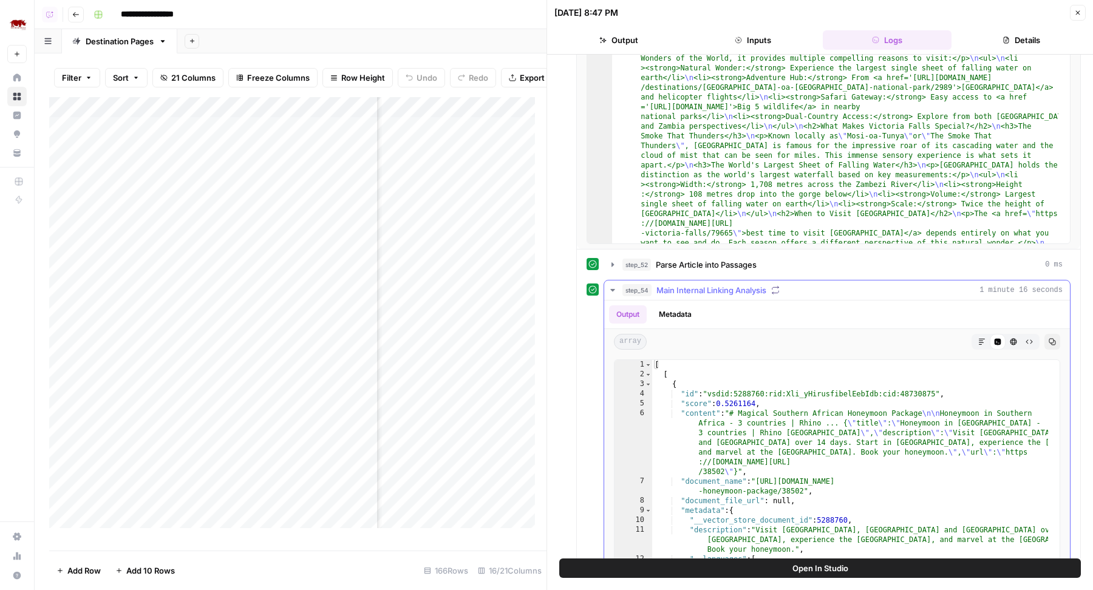
click at [736, 284] on span "Main Internal Linking Analysis" at bounding box center [711, 290] width 110 height 12
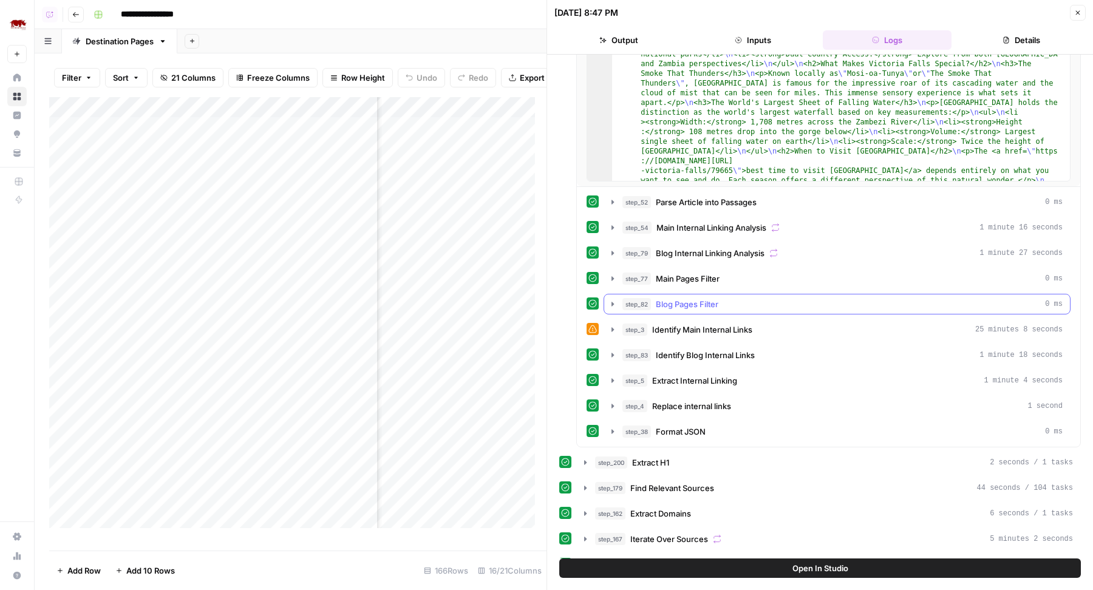
scroll to position [551, 0]
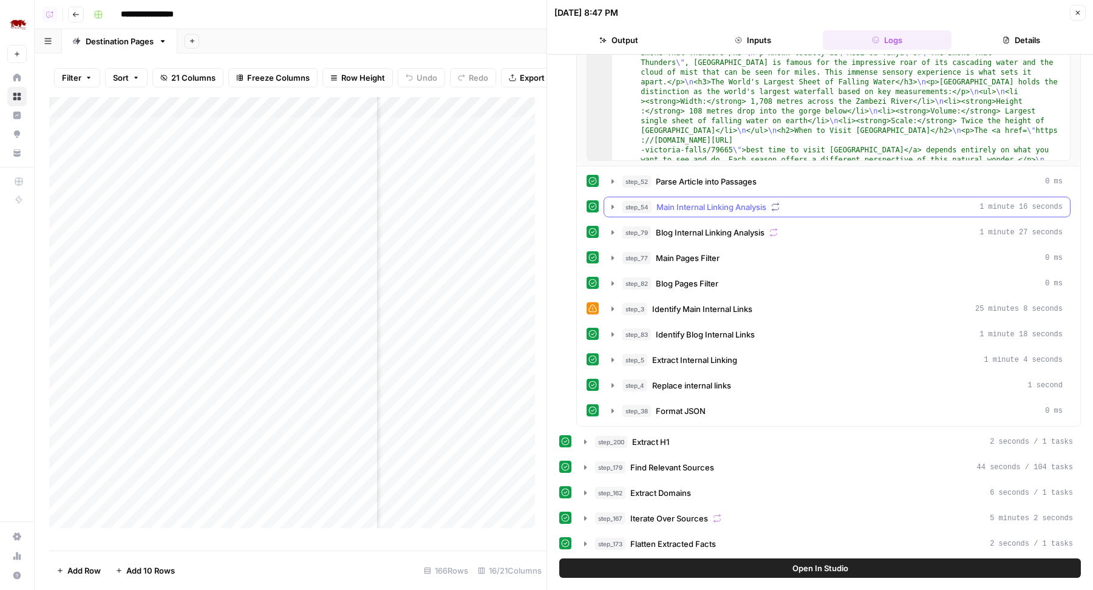
click at [745, 201] on span "Main Internal Linking Analysis" at bounding box center [711, 207] width 110 height 12
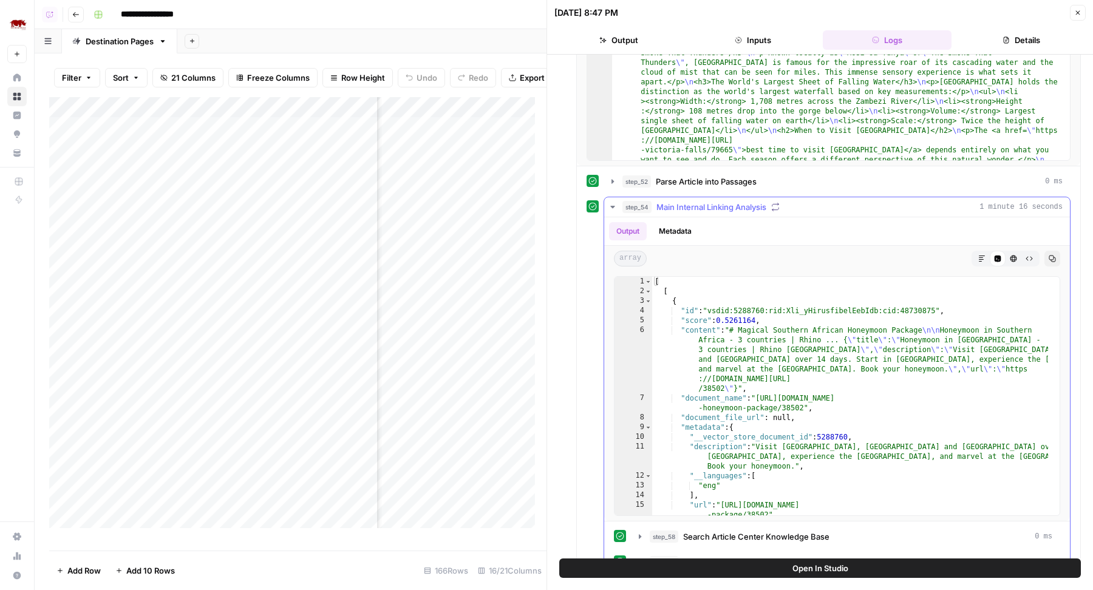
click at [752, 382] on div "[ [ { "id" : "vsdid:5288760:rid:Xli_yHirusfibelEebIdb:cid:48730875" , "score" :…" at bounding box center [850, 406] width 396 height 259
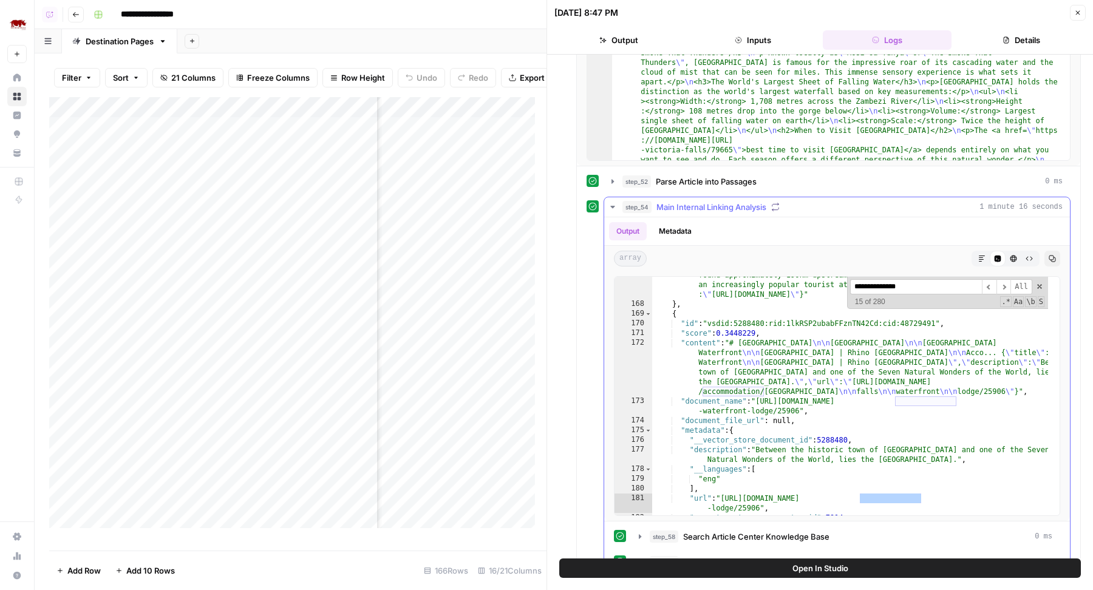
scroll to position [985, 0]
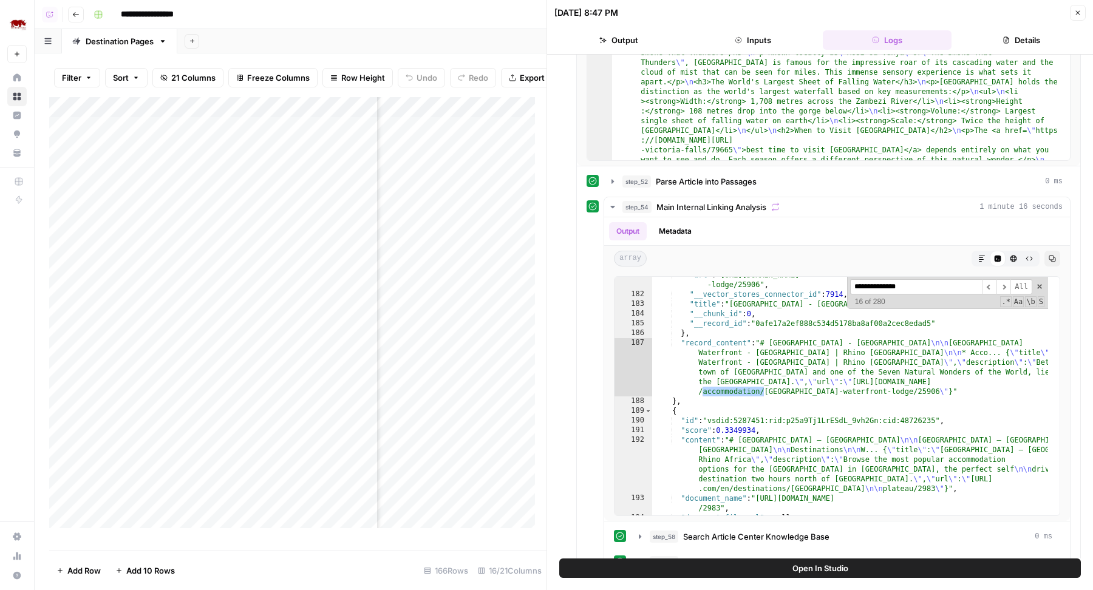
type input "**********"
click at [1075, 15] on icon "button" at bounding box center [1077, 12] width 7 height 7
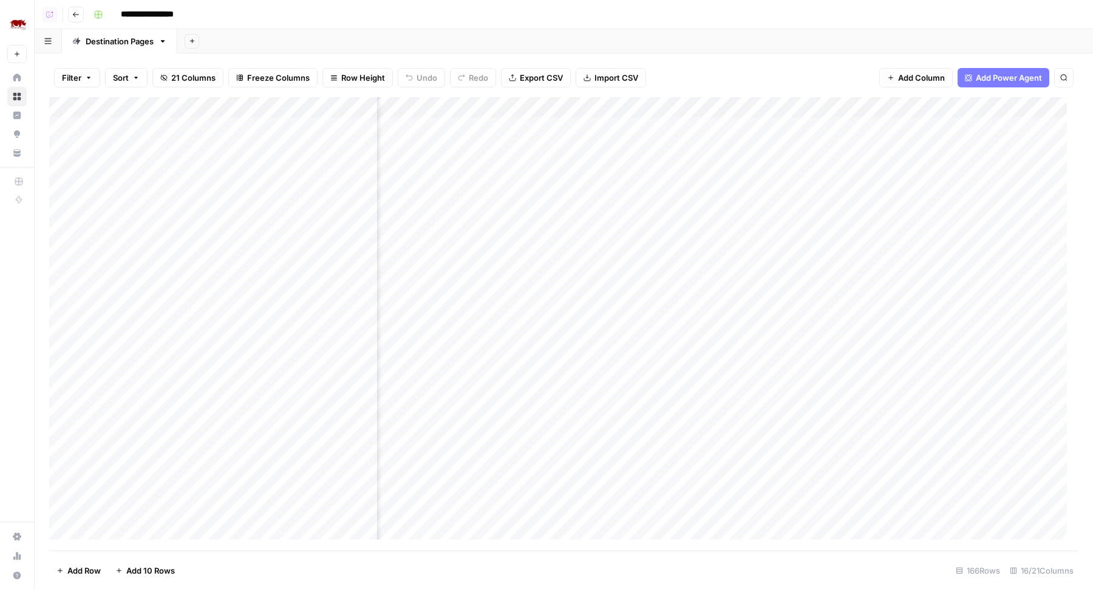
scroll to position [1, 678]
click at [825, 151] on div "Add Column" at bounding box center [563, 324] width 1029 height 454
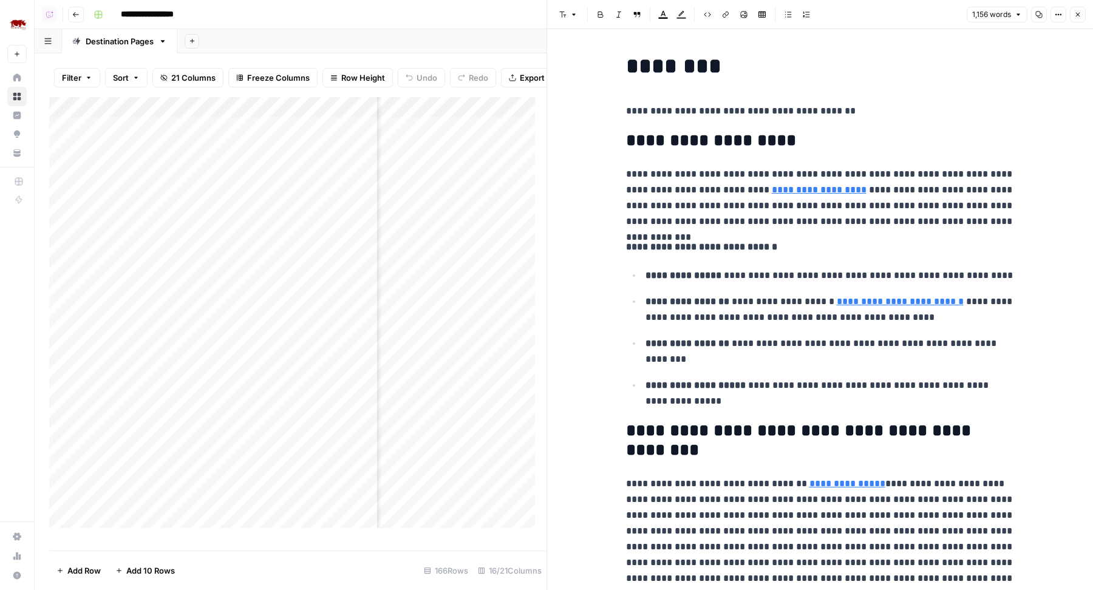
click at [922, 186] on p "**********" at bounding box center [820, 197] width 389 height 63
type input "accommo"
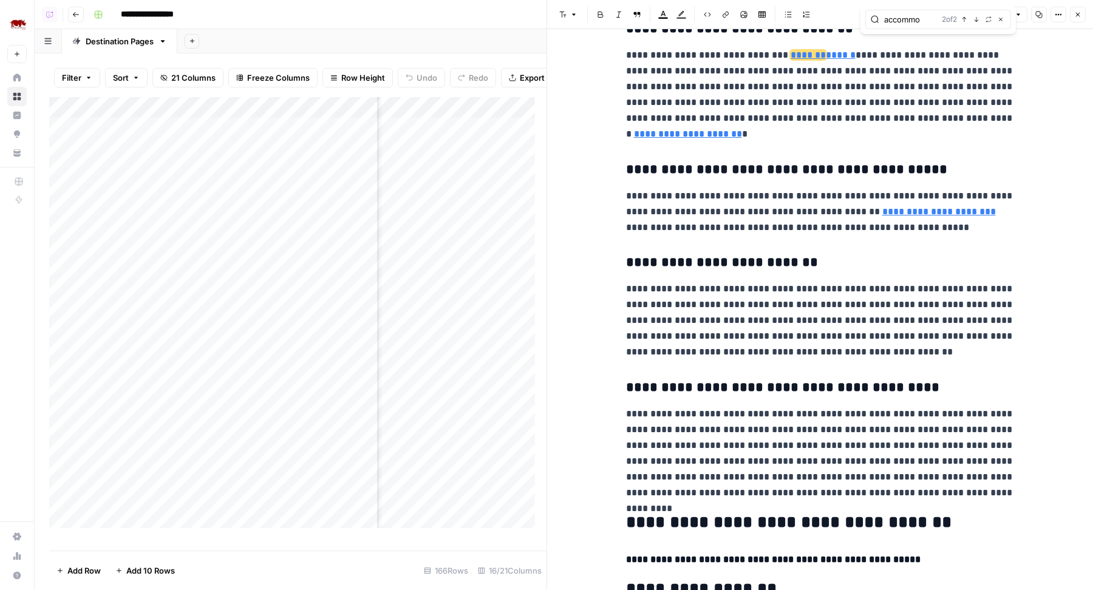
scroll to position [2241, 0]
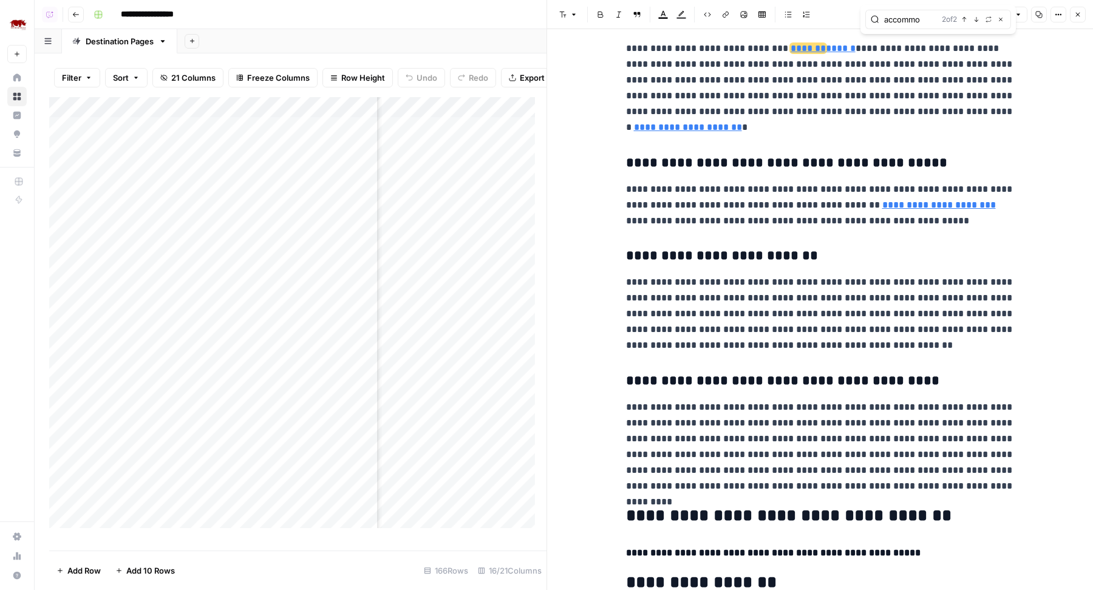
click at [829, 47] on link "******* ******" at bounding box center [823, 48] width 65 height 9
click at [894, 29] on input "https://www.rhinoafrica.com/en/accommodation?where=2458" at bounding box center [858, 30] width 162 height 12
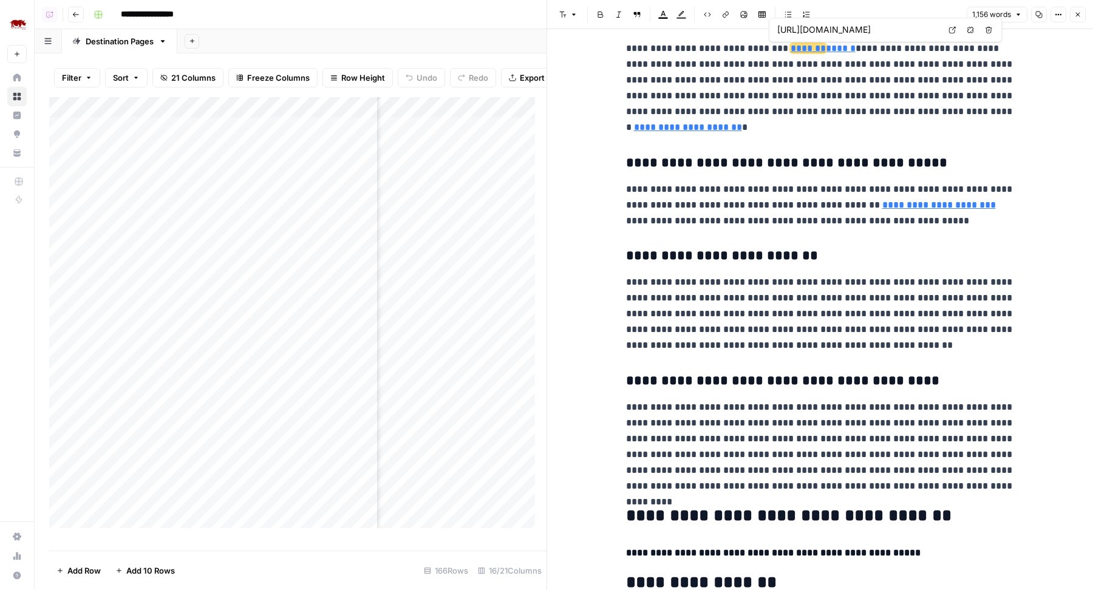
click at [894, 29] on input "https://www.rhinoafrica.com/en/accommodation?where=2458" at bounding box center [858, 30] width 162 height 12
click at [1078, 12] on icon "button" at bounding box center [1077, 14] width 7 height 7
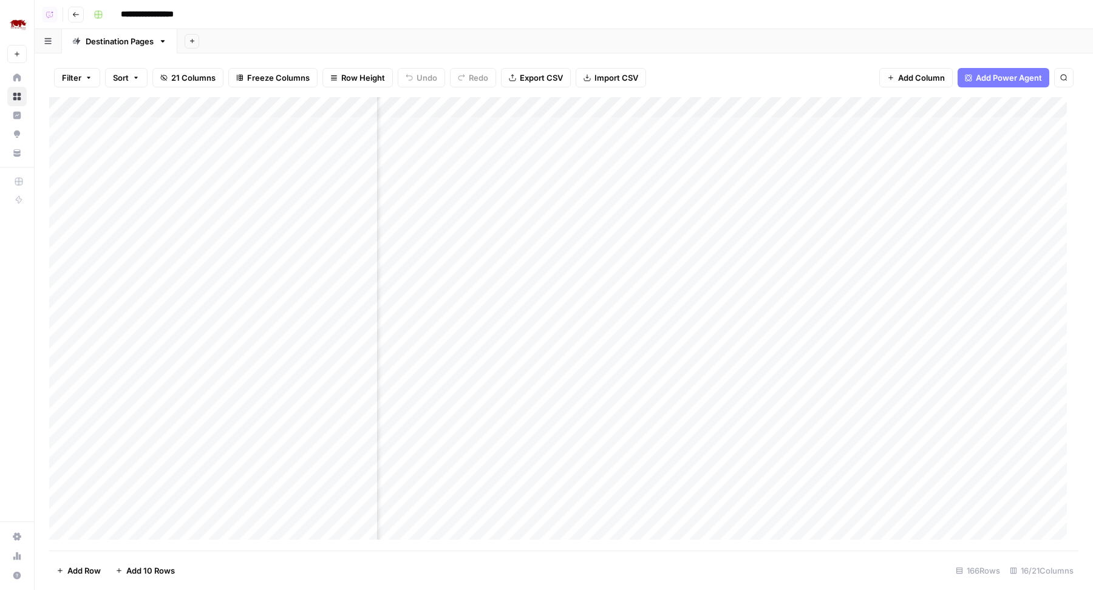
scroll to position [1, 604]
click at [665, 144] on div "Add Column" at bounding box center [563, 324] width 1029 height 454
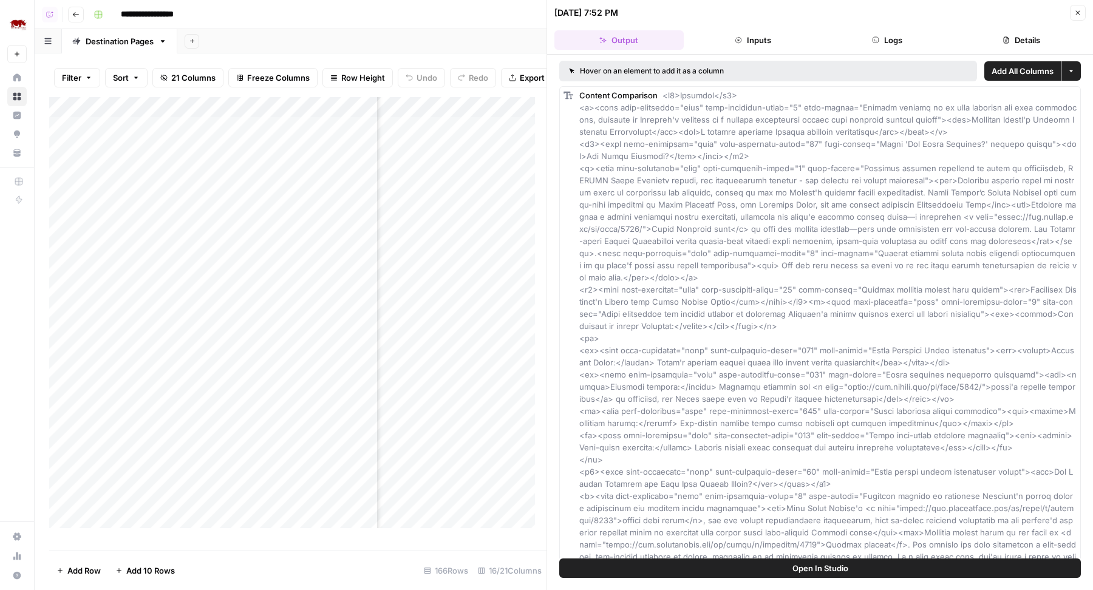
click at [910, 39] on button "Logs" at bounding box center [887, 39] width 129 height 19
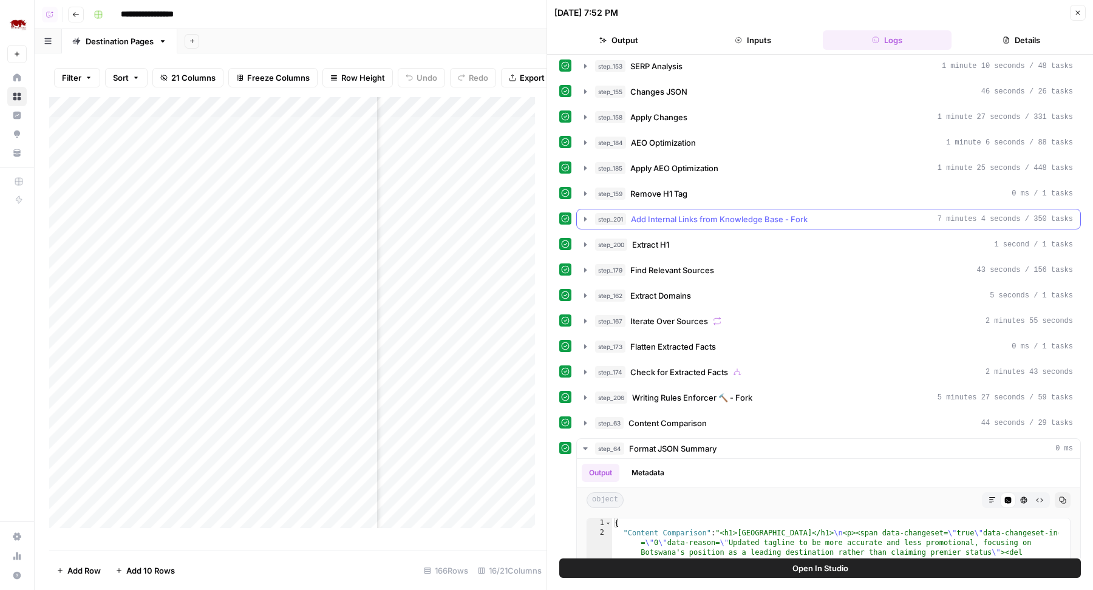
scroll to position [186, 0]
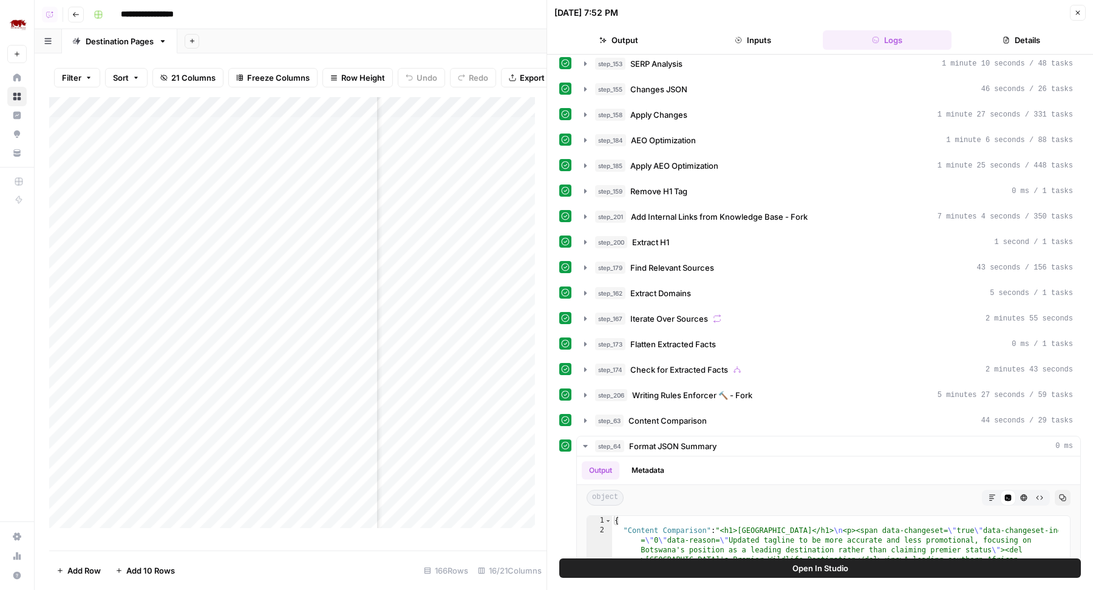
click at [1080, 6] on button "Close" at bounding box center [1078, 13] width 16 height 16
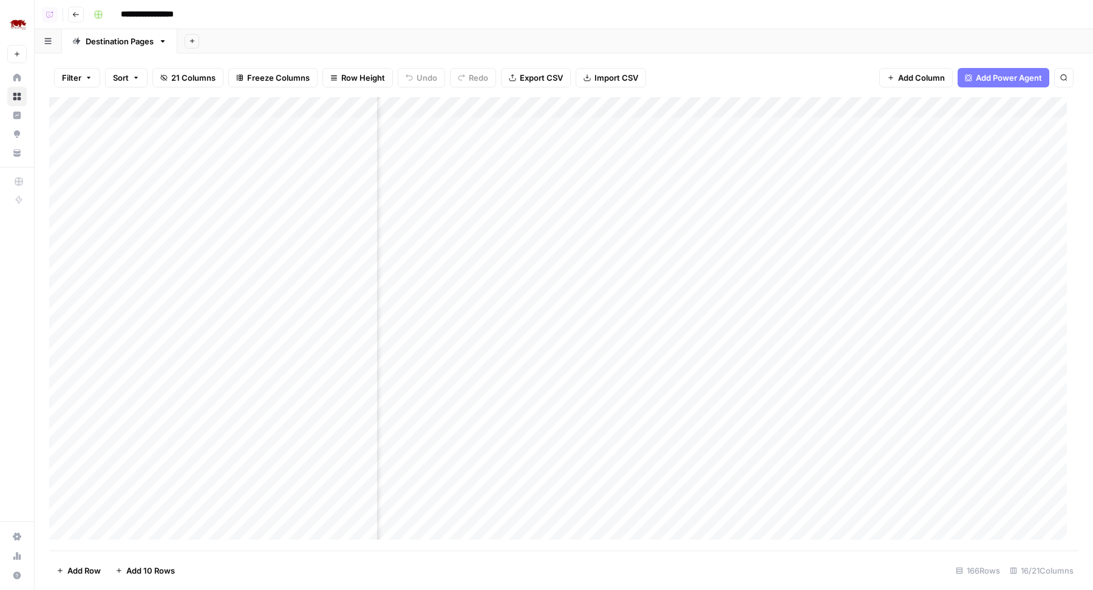
scroll to position [1, 151]
click at [653, 145] on div "Add Column" at bounding box center [563, 324] width 1029 height 454
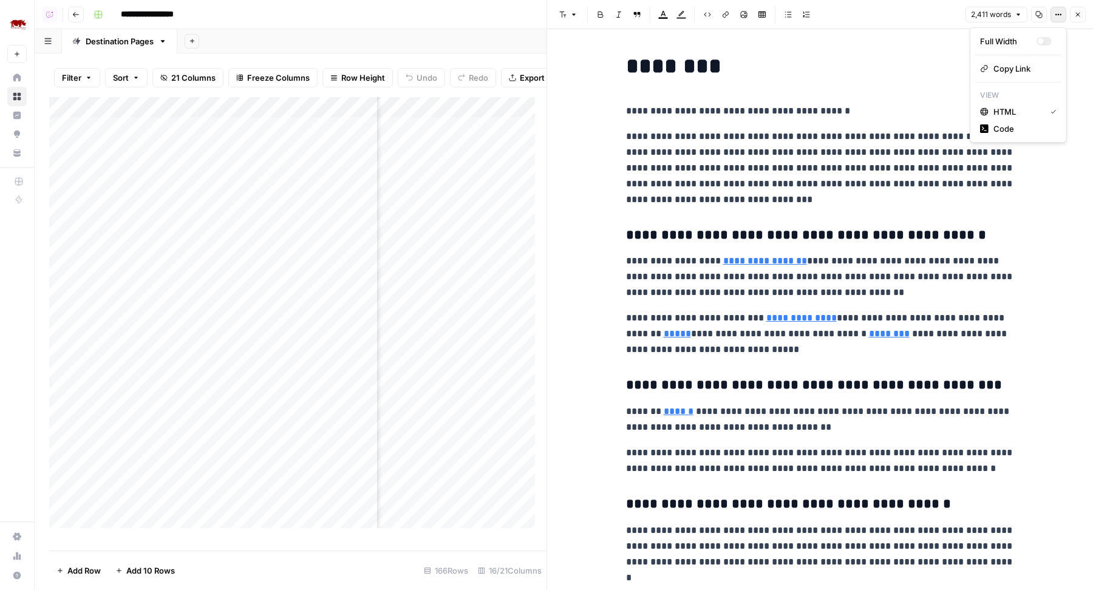
click at [1056, 16] on icon "button" at bounding box center [1058, 14] width 7 height 7
click at [996, 124] on span "Code" at bounding box center [1022, 129] width 58 height 12
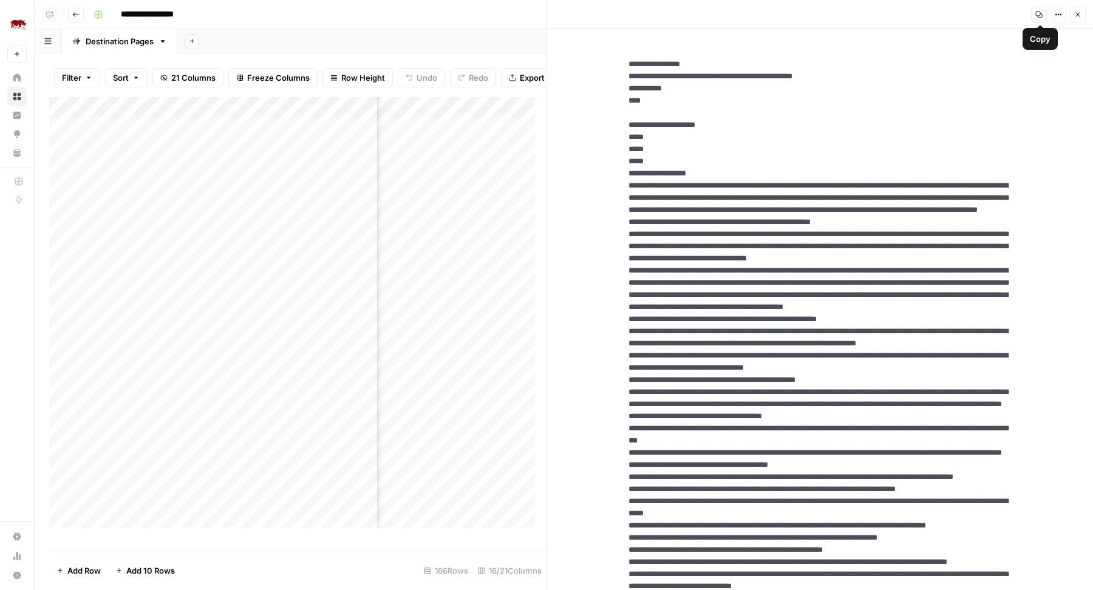
click at [1041, 16] on icon "button" at bounding box center [1038, 14] width 7 height 7
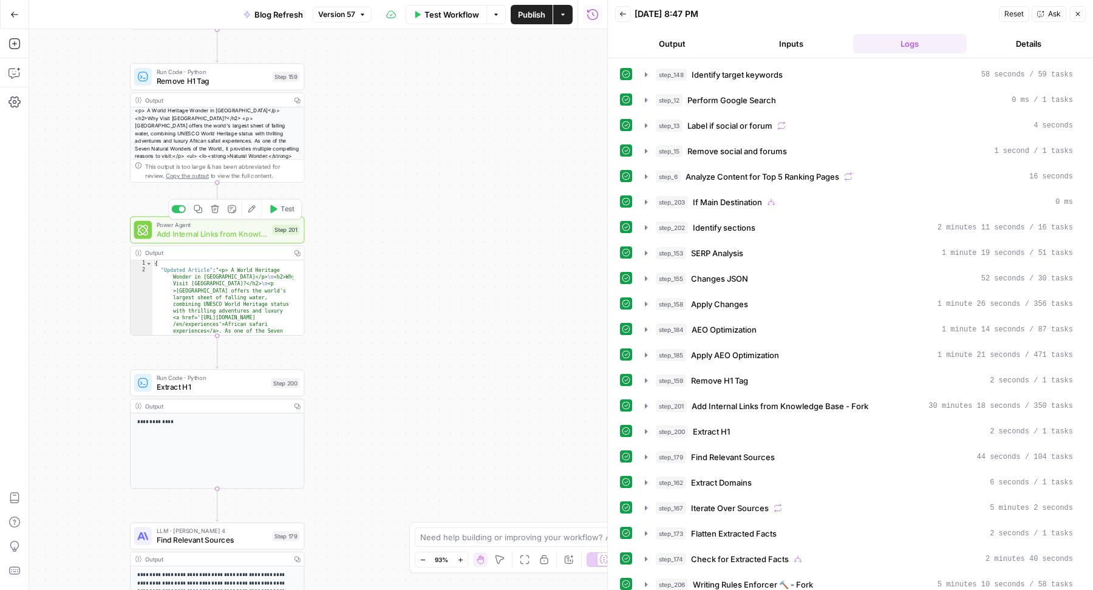
click at [237, 234] on span "Add Internal Links from Knowledge Base - Fork" at bounding box center [213, 234] width 112 height 12
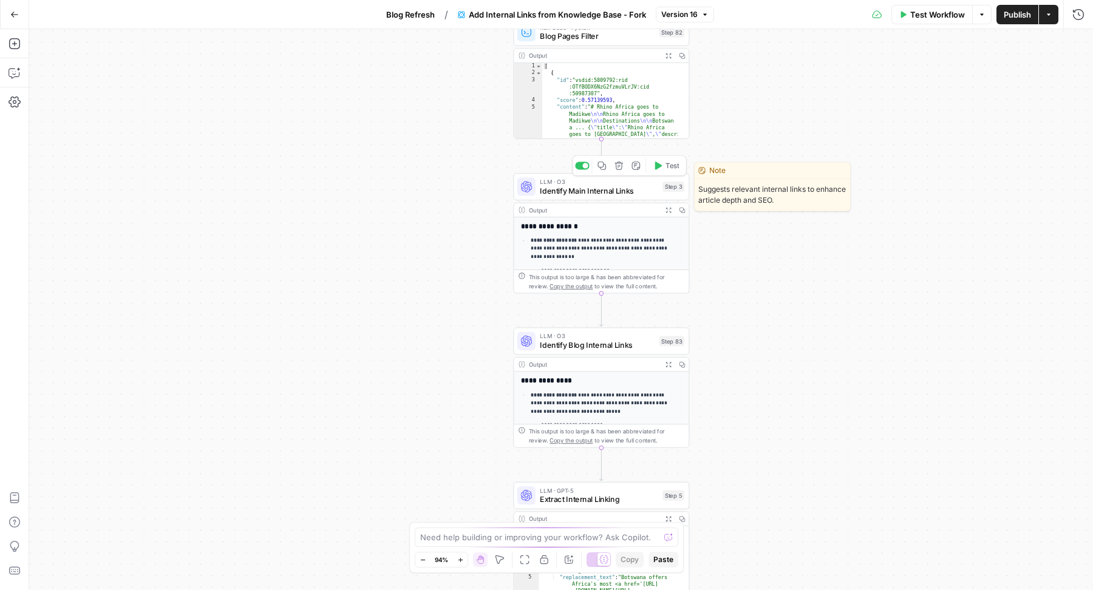
click at [583, 191] on span "Identify Main Internal Links" at bounding box center [599, 191] width 118 height 12
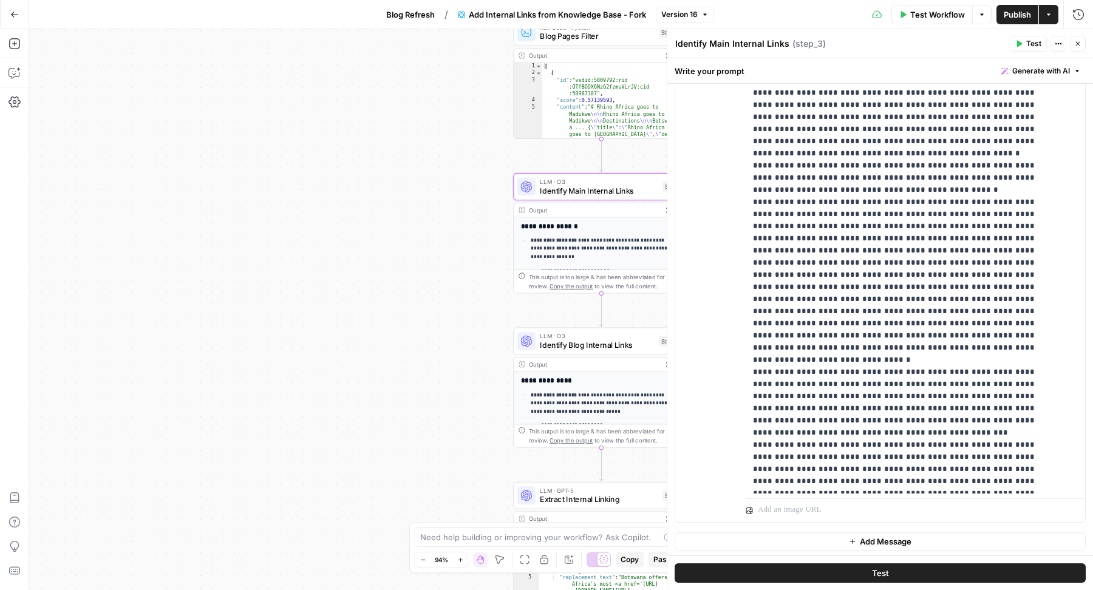
scroll to position [1161, 0]
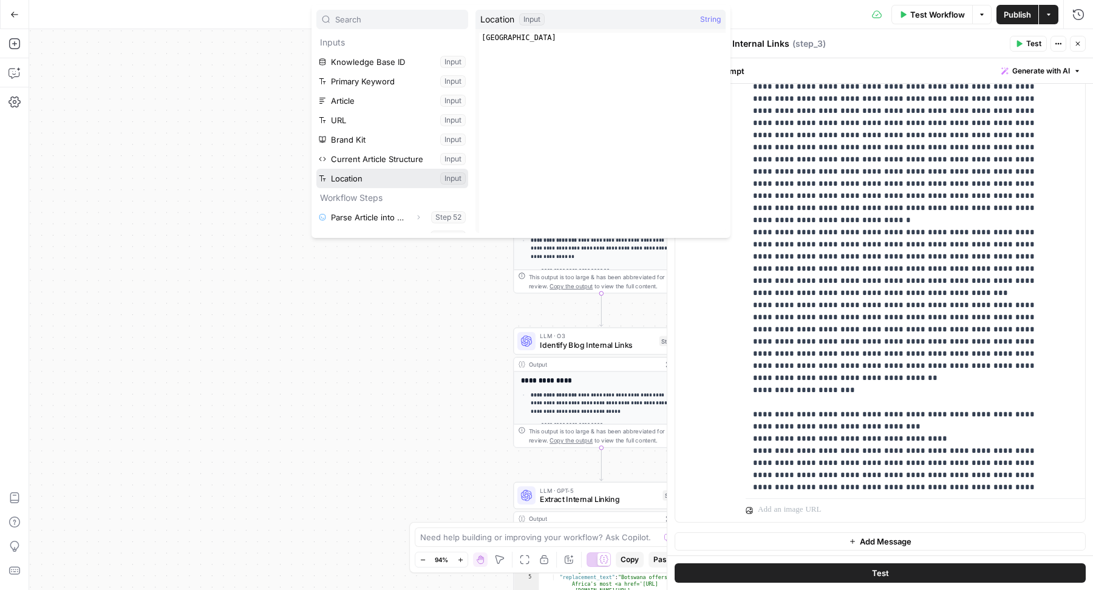
click at [387, 175] on button "Select variable Location" at bounding box center [392, 178] width 152 height 19
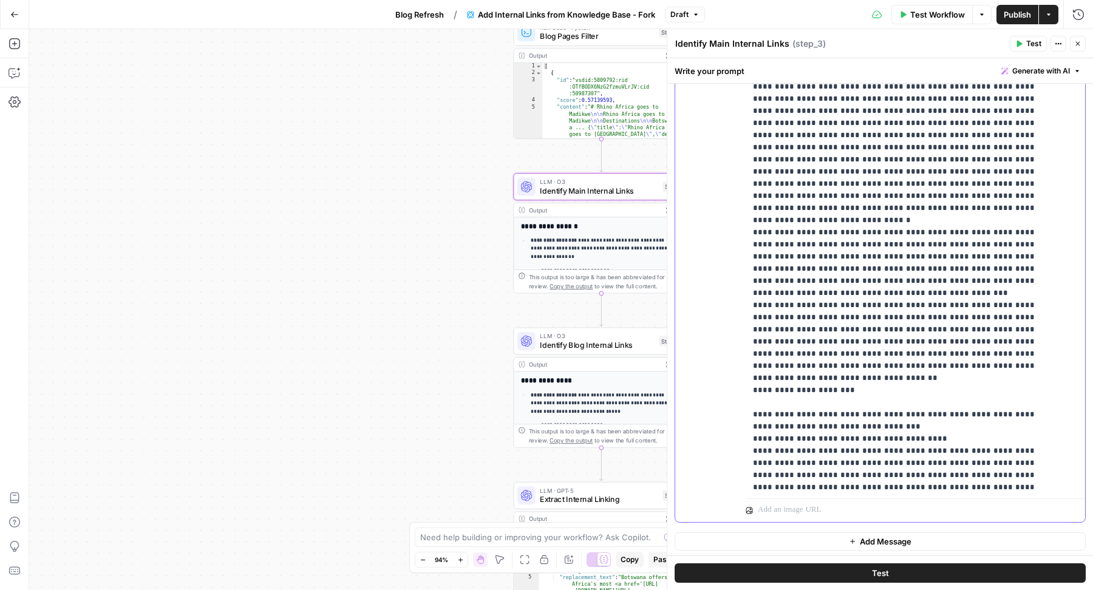
drag, startPoint x: 853, startPoint y: 351, endPoint x: 891, endPoint y: 361, distance: 39.6
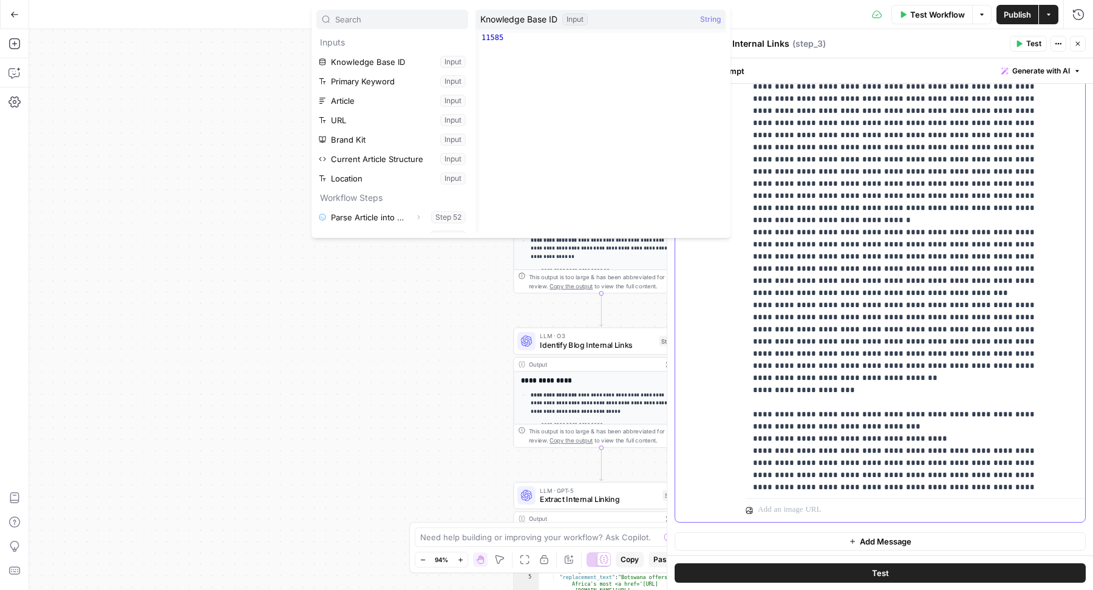
drag, startPoint x: 1029, startPoint y: 376, endPoint x: 1029, endPoint y: 383, distance: 6.1
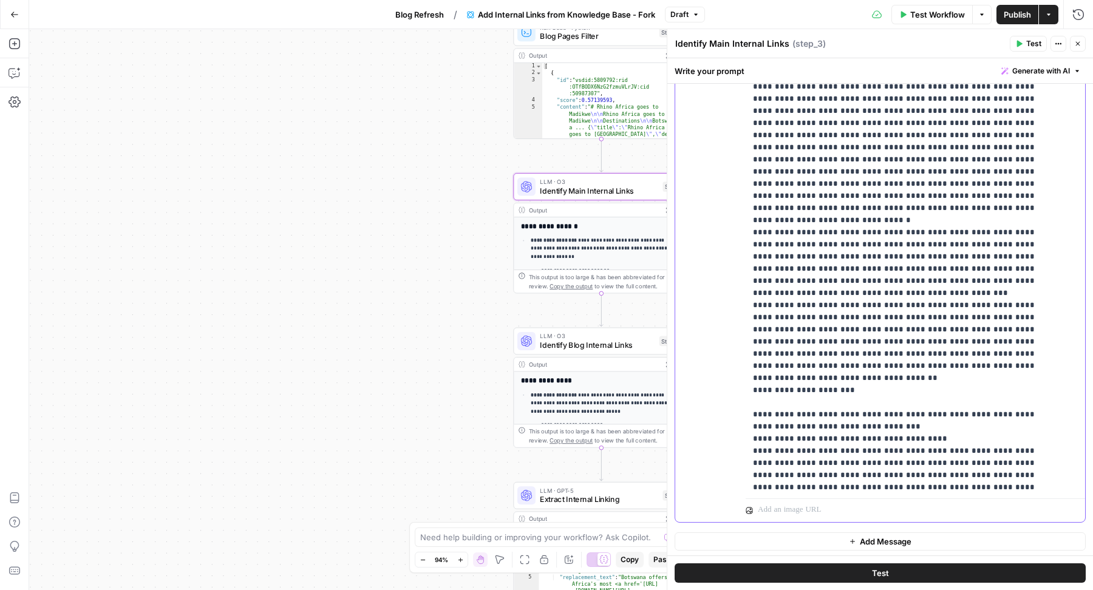
click at [751, 389] on div "**********" at bounding box center [910, 246] width 328 height 494
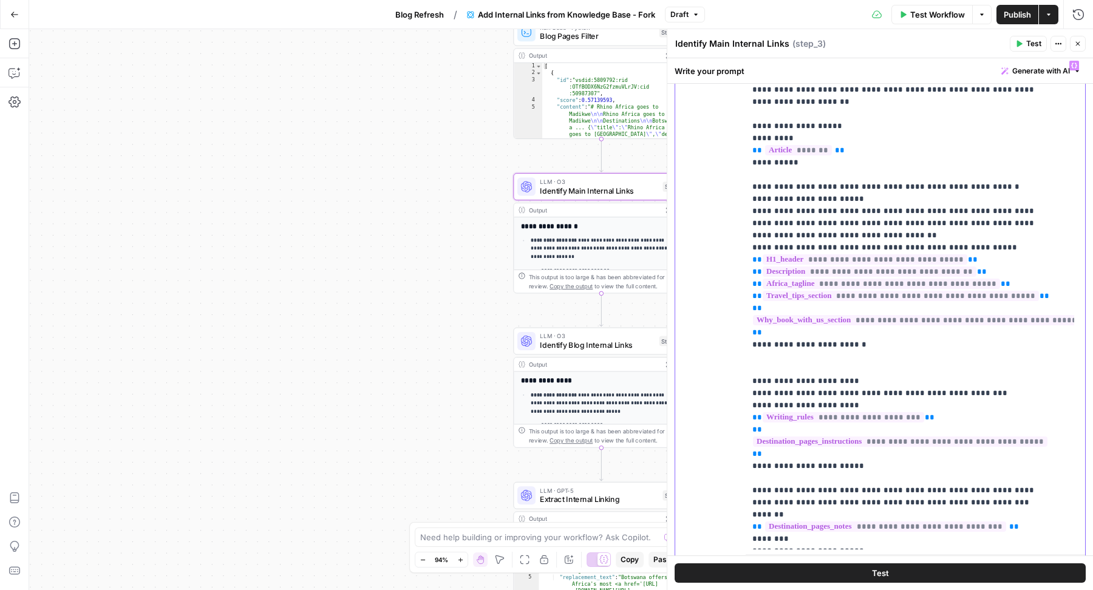
scroll to position [216, 0]
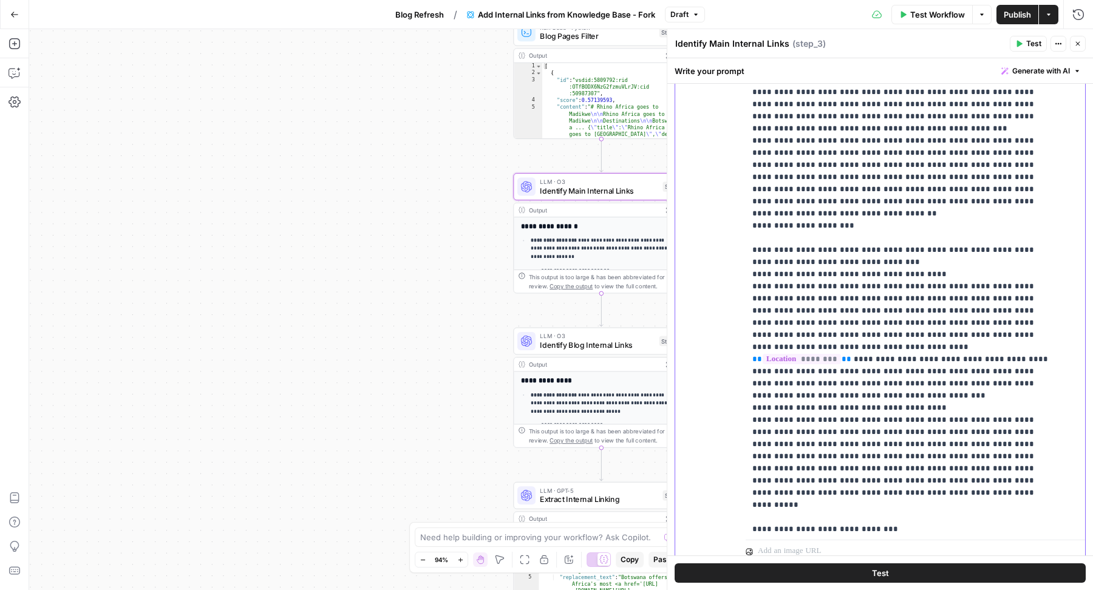
scroll to position [1433, 1]
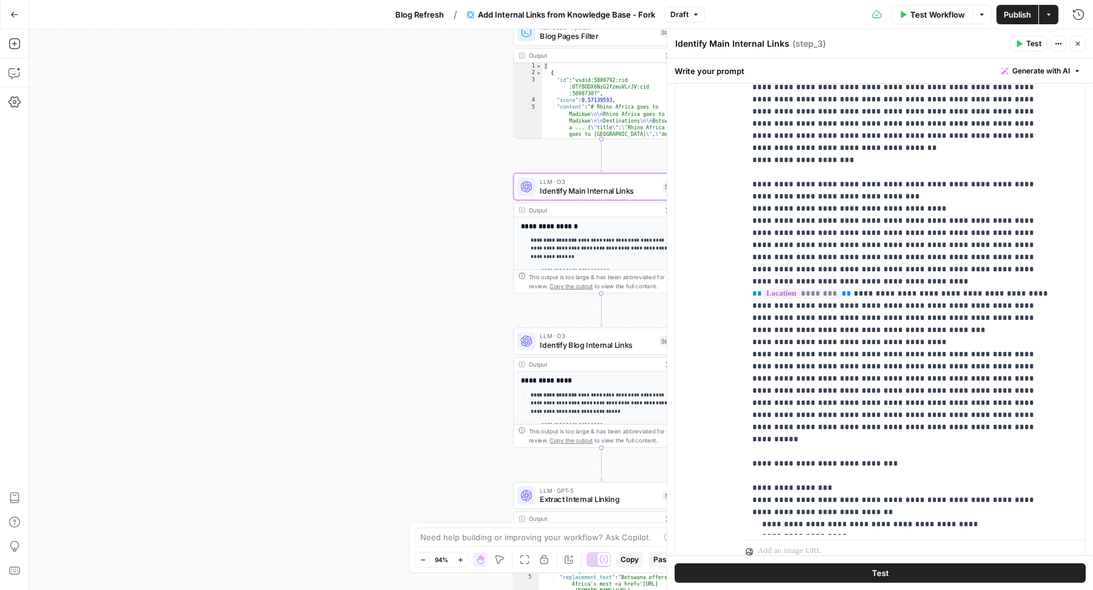
click at [1027, 45] on span "Test" at bounding box center [1033, 43] width 15 height 11
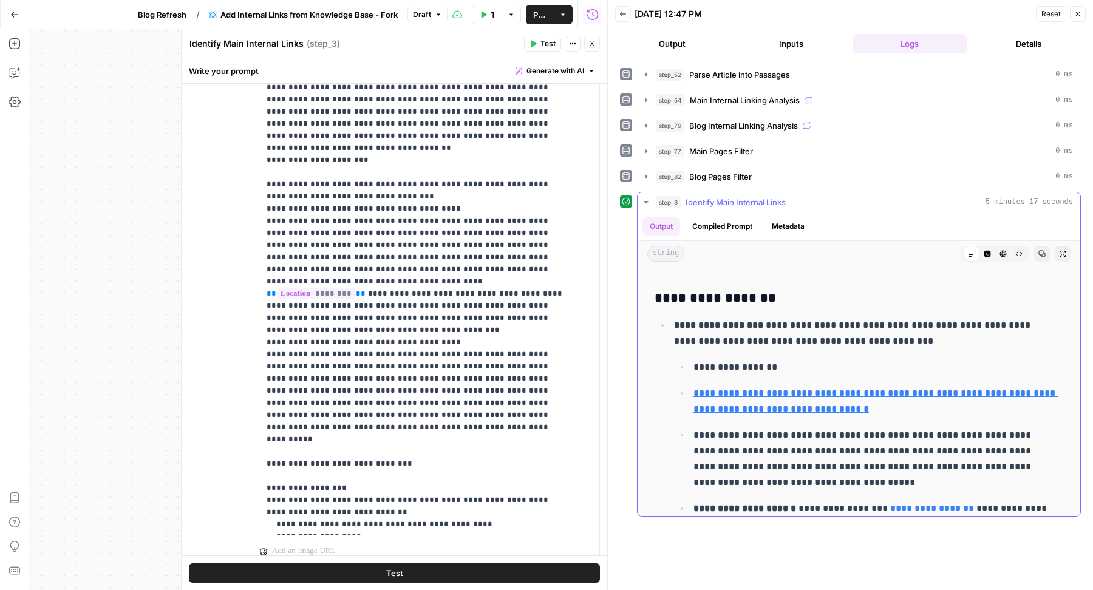
scroll to position [2250, 0]
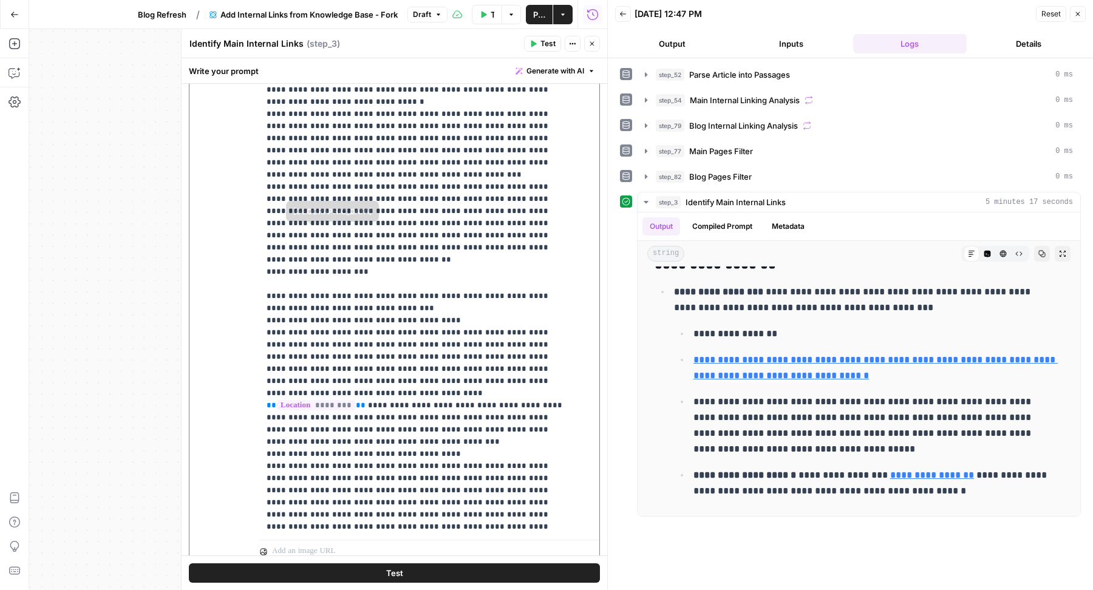
scroll to position [1321, 0]
drag, startPoint x: 400, startPoint y: 267, endPoint x: 258, endPoint y: 173, distance: 170.1
click at [258, 173] on div "**********" at bounding box center [394, 301] width 410 height 523
drag, startPoint x: 294, startPoint y: 209, endPoint x: 396, endPoint y: 265, distance: 116.8
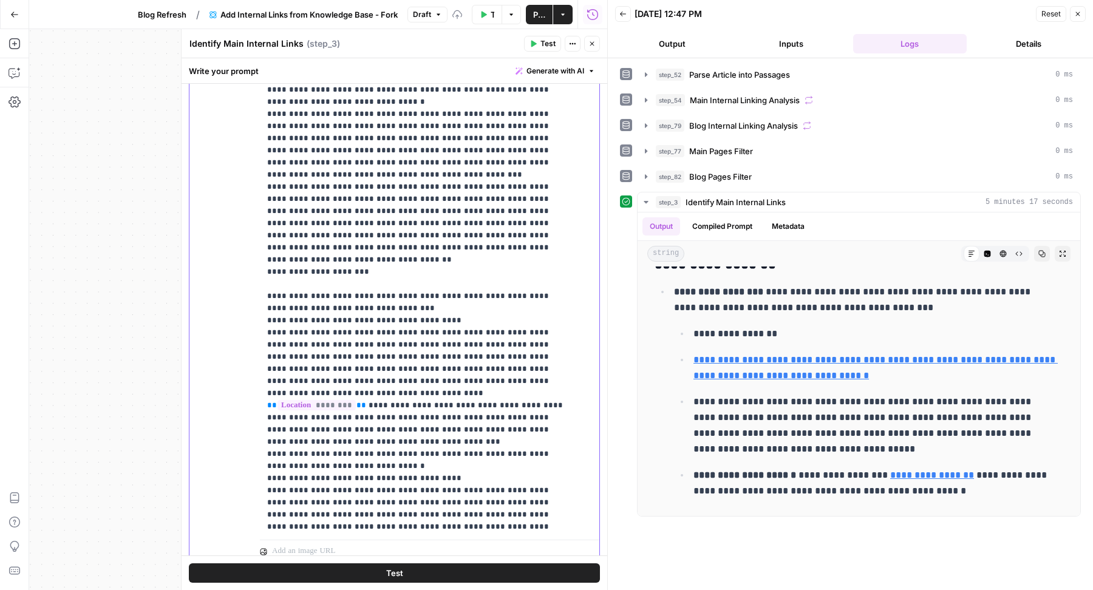
copy p "**********"
drag, startPoint x: 502, startPoint y: 319, endPoint x: 395, endPoint y: 353, distance: 112.1
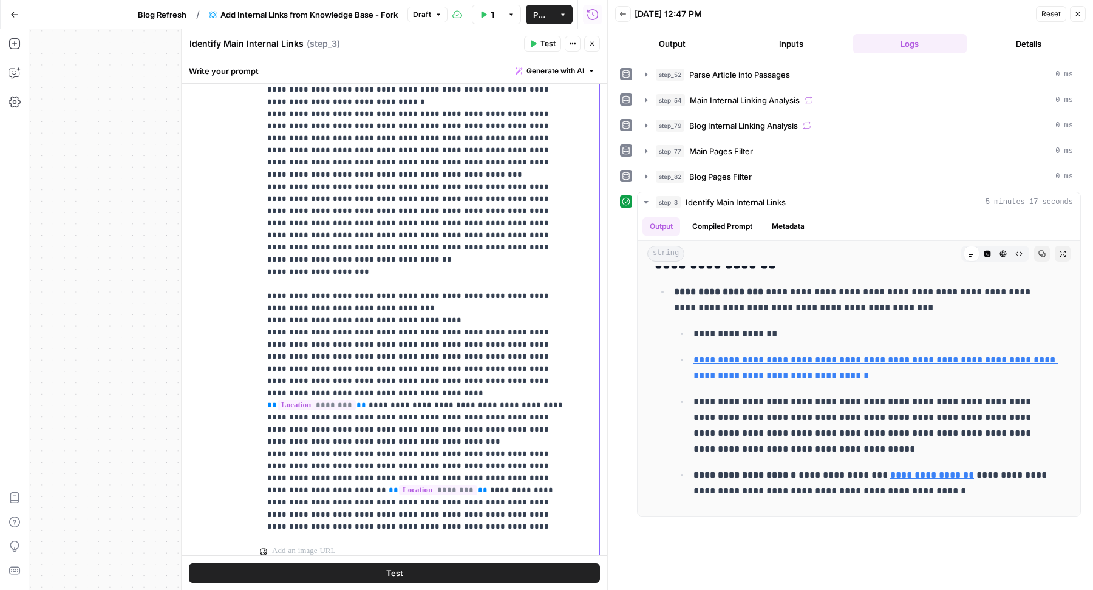
drag, startPoint x: 458, startPoint y: 332, endPoint x: 455, endPoint y: 347, distance: 16.1
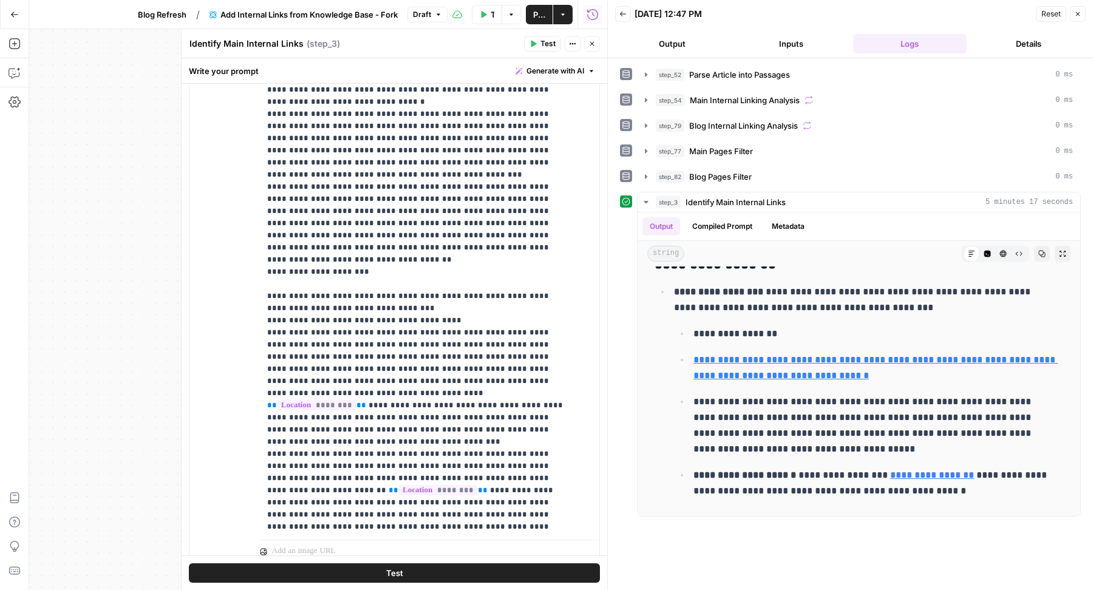
click at [803, 46] on button "Inputs" at bounding box center [791, 43] width 114 height 19
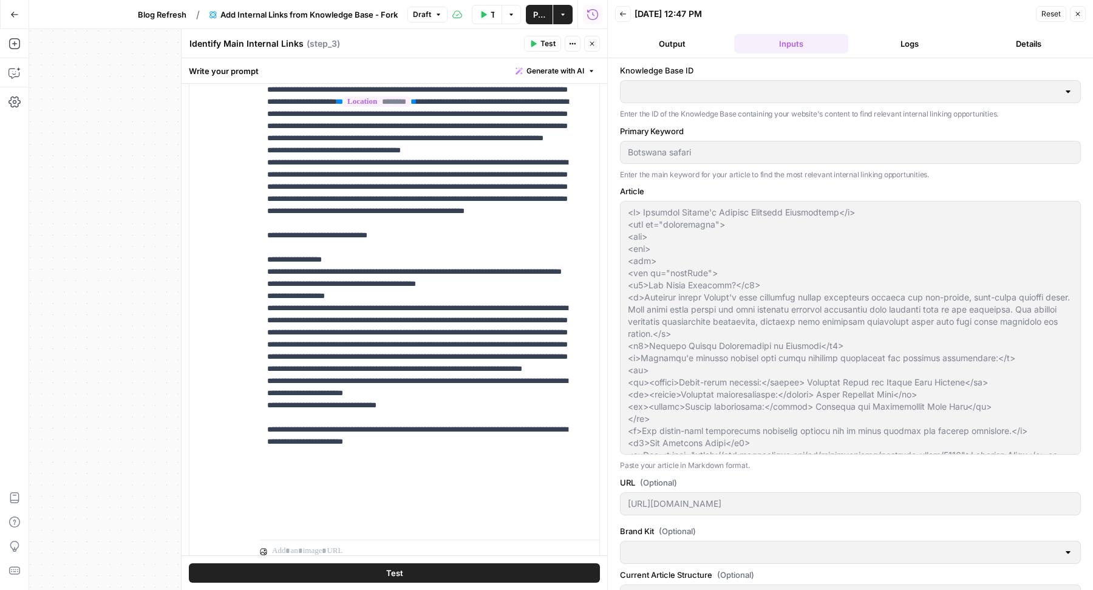
type input "Rhino Africa"
click at [880, 49] on button "Logs" at bounding box center [910, 43] width 114 height 19
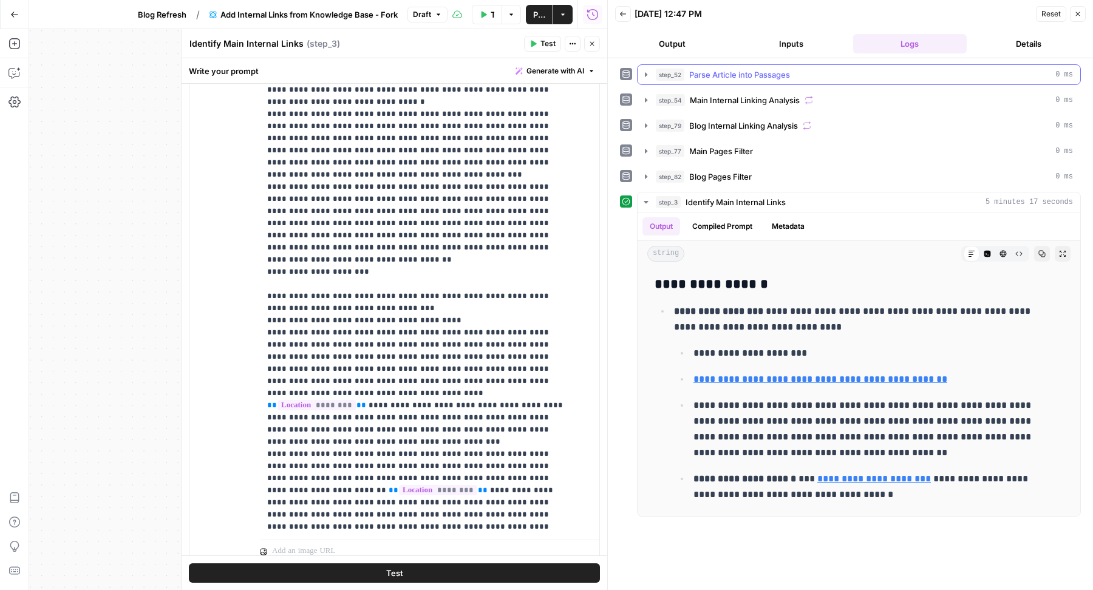
click at [802, 75] on div "step_52 Parse Article into Passages 0 ms" at bounding box center [864, 75] width 417 height 12
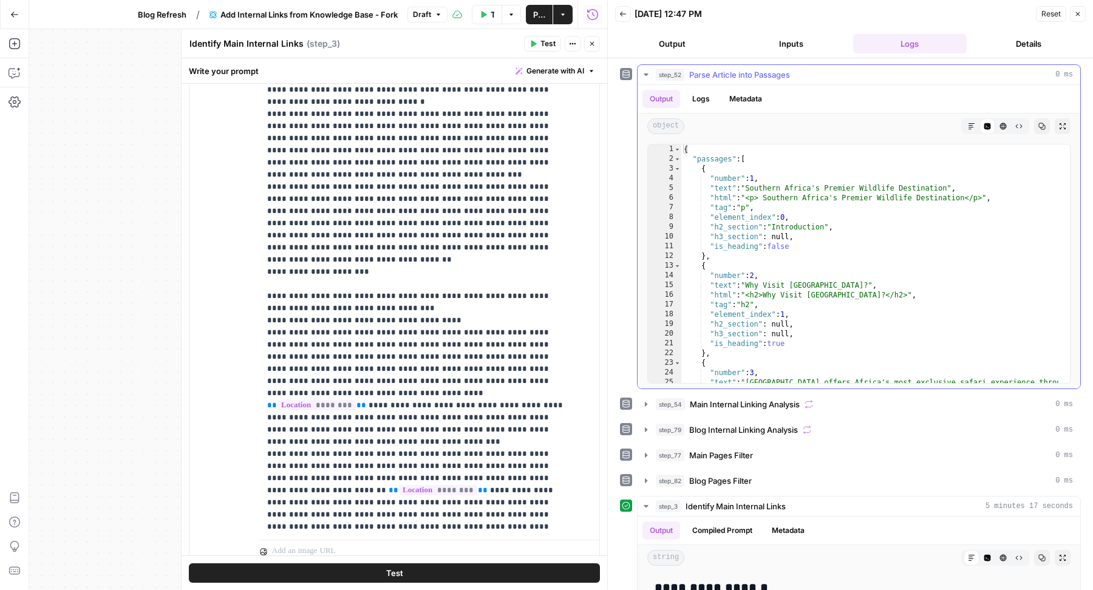
type textarea "**********"
click at [845, 241] on div "{ "passages" : [ { "number" : 1 , "text" : "Southern Africa's Premier Wildlife …" at bounding box center [869, 294] width 377 height 298
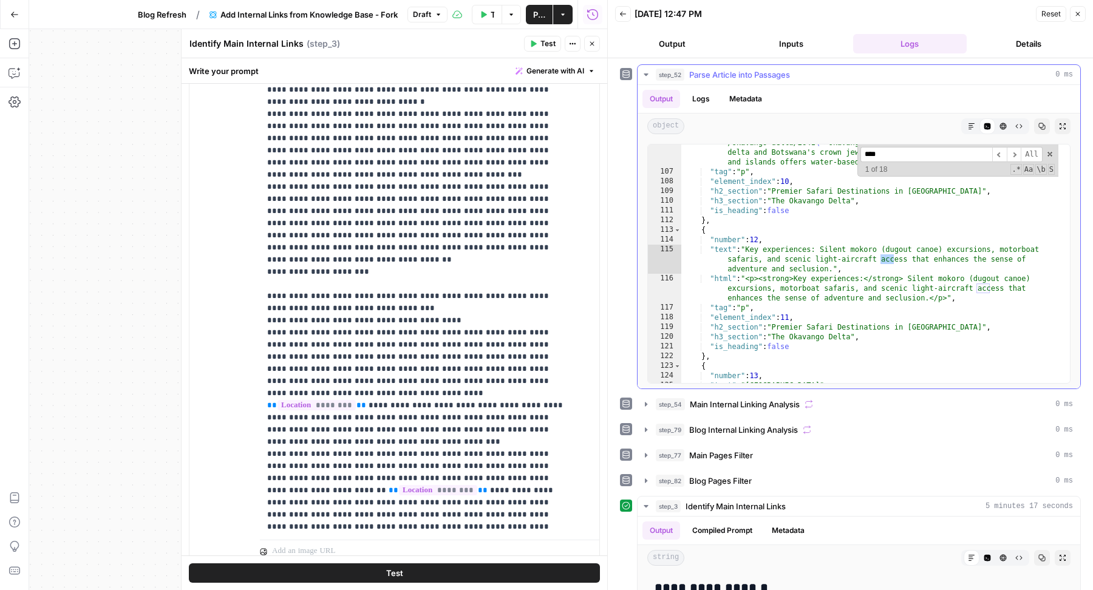
scroll to position [3610, 0]
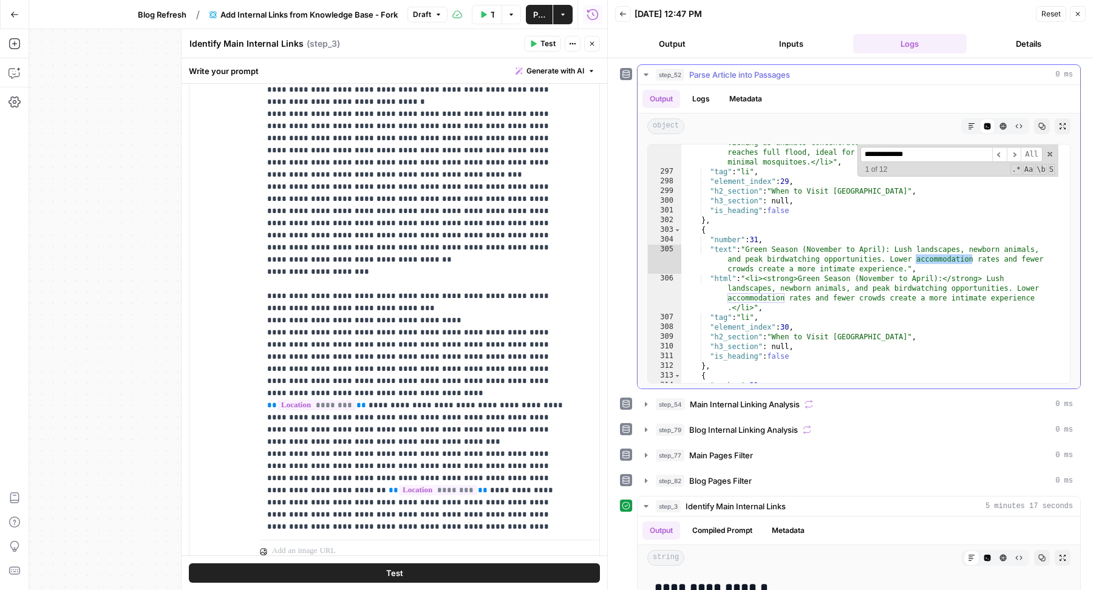
type input "**********"
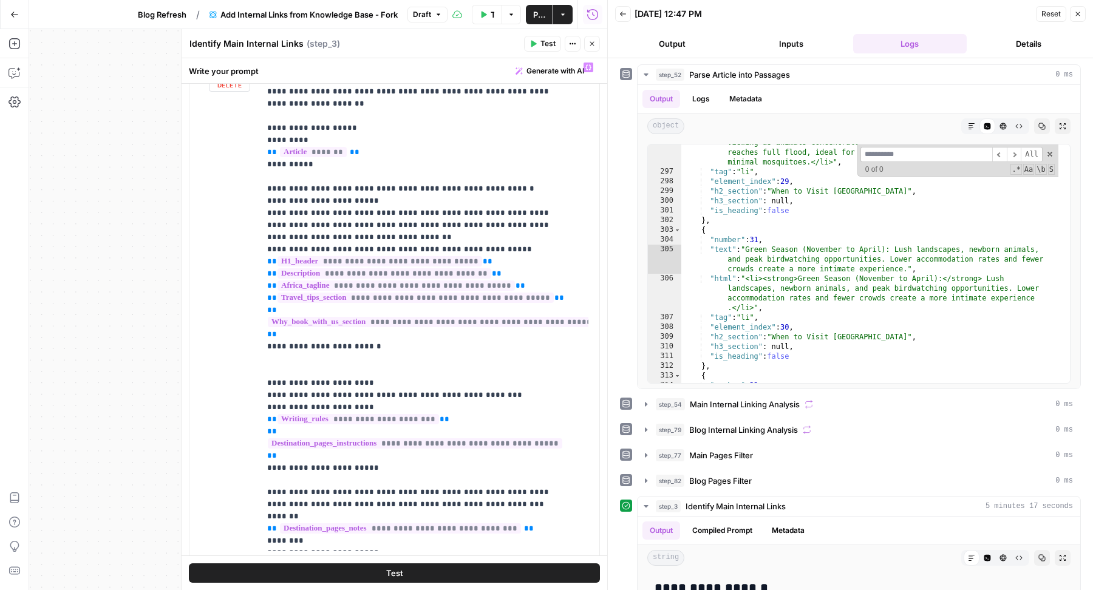
scroll to position [199, 0]
click at [812, 49] on button "Inputs" at bounding box center [791, 43] width 114 height 19
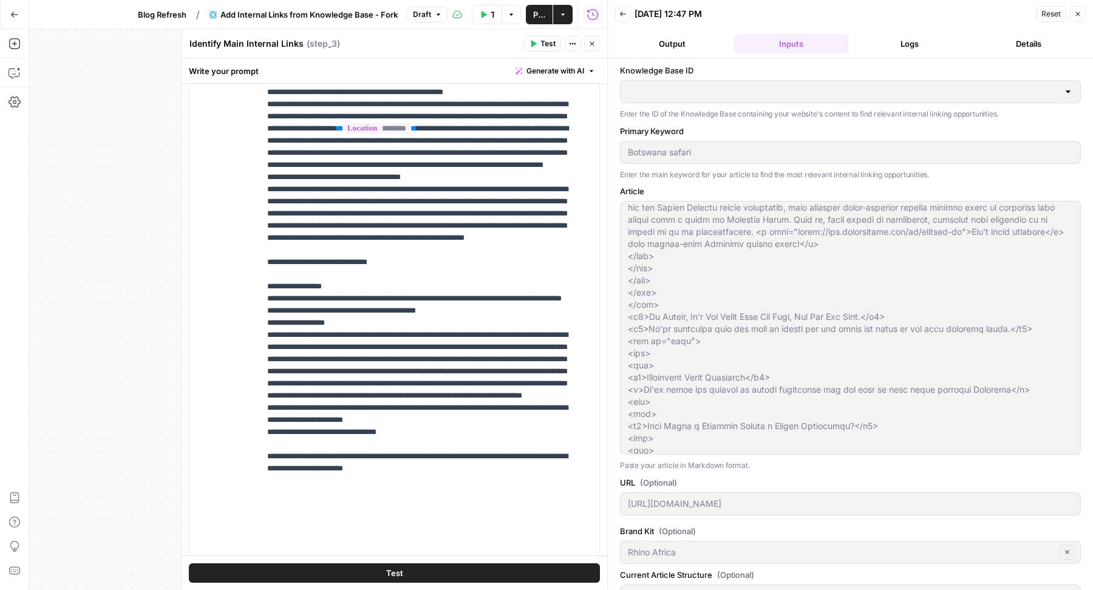
scroll to position [873, 0]
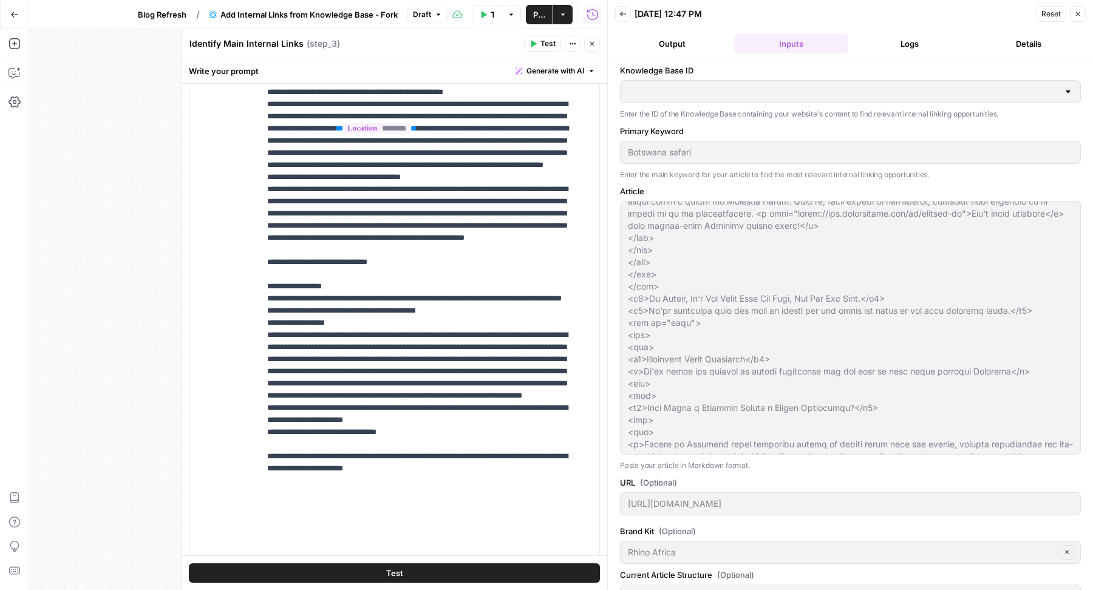
click at [893, 187] on label "Article" at bounding box center [850, 191] width 461 height 12
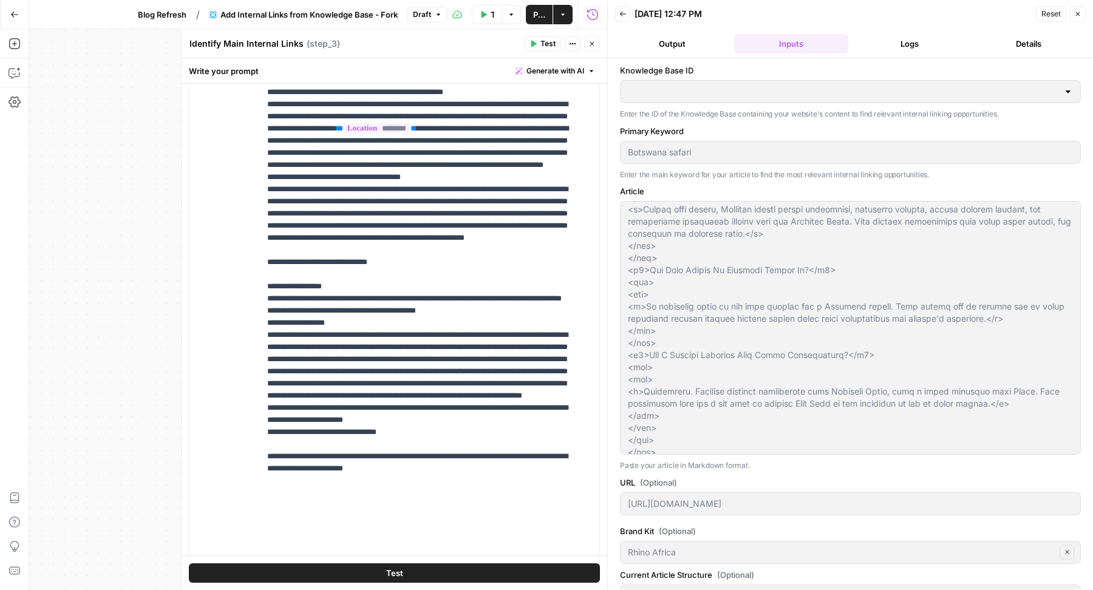
scroll to position [1562, 0]
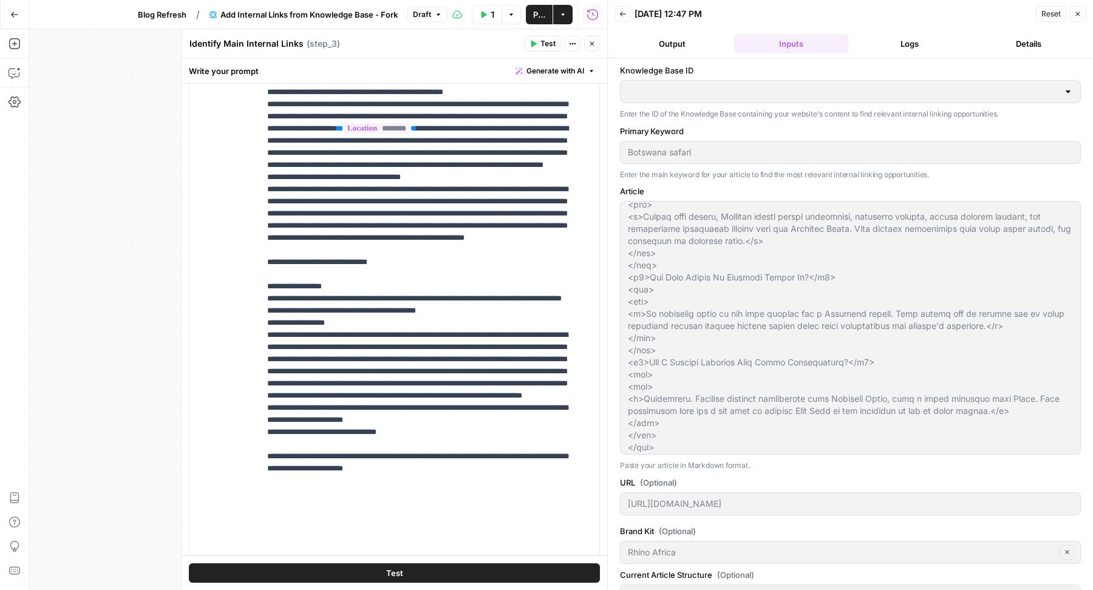
click at [587, 47] on button "Close" at bounding box center [592, 44] width 16 height 16
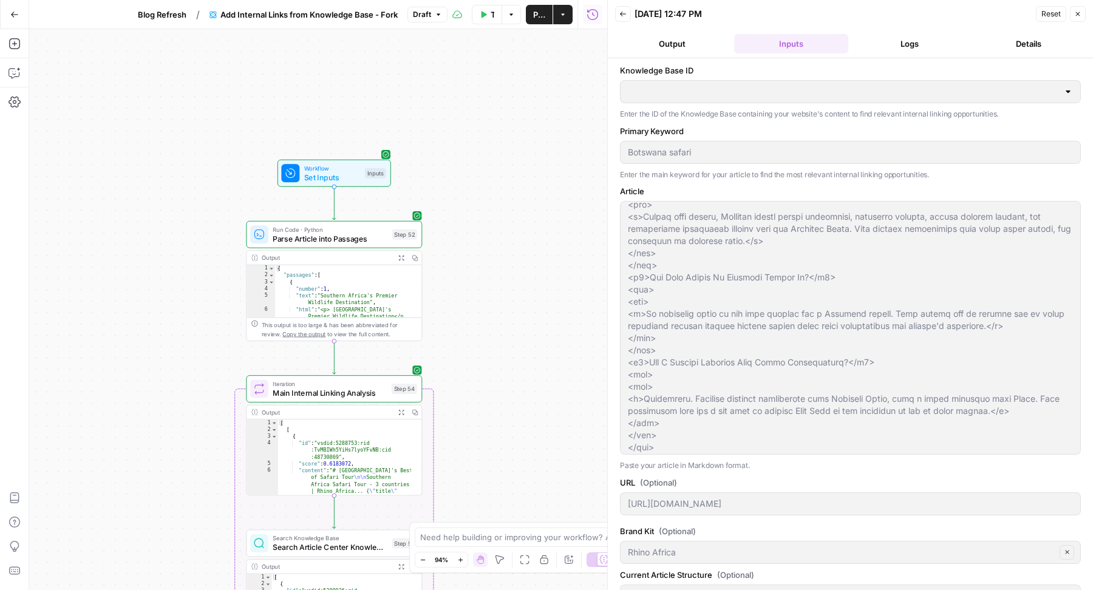
click at [363, 174] on div "Workflow Set Inputs Inputs Test Step" at bounding box center [333, 172] width 104 height 19
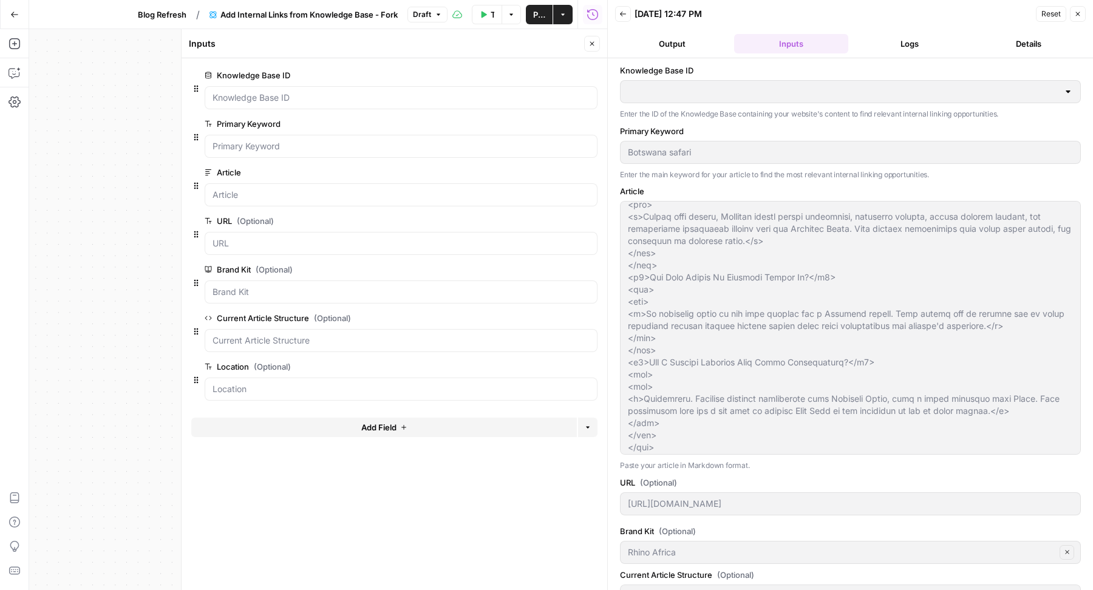
click at [593, 43] on icon "button" at bounding box center [591, 43] width 7 height 7
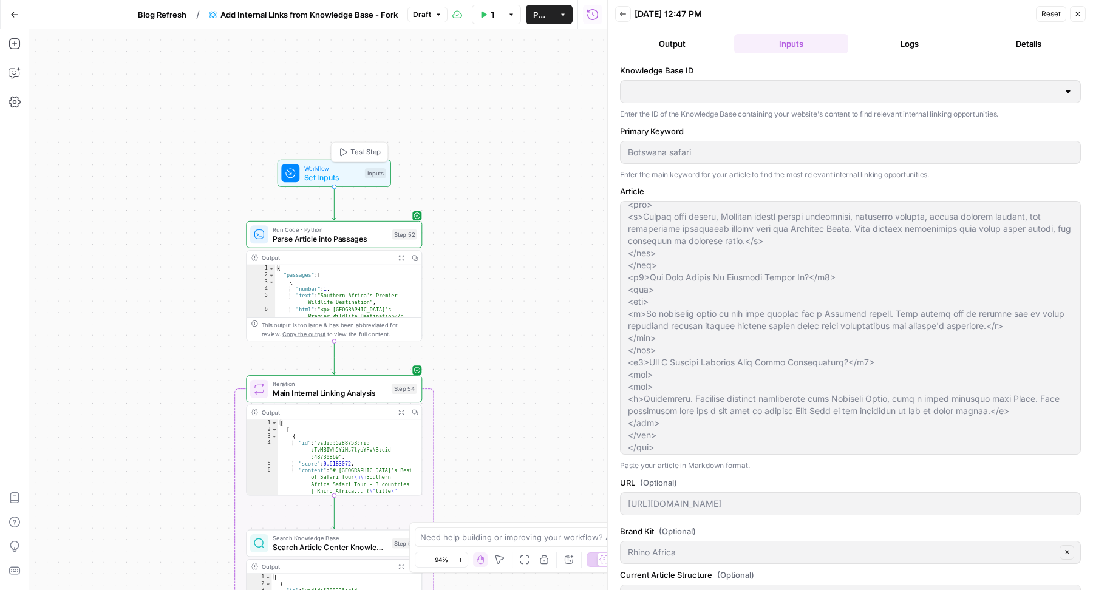
click at [369, 147] on span "Test Step" at bounding box center [365, 152] width 30 height 10
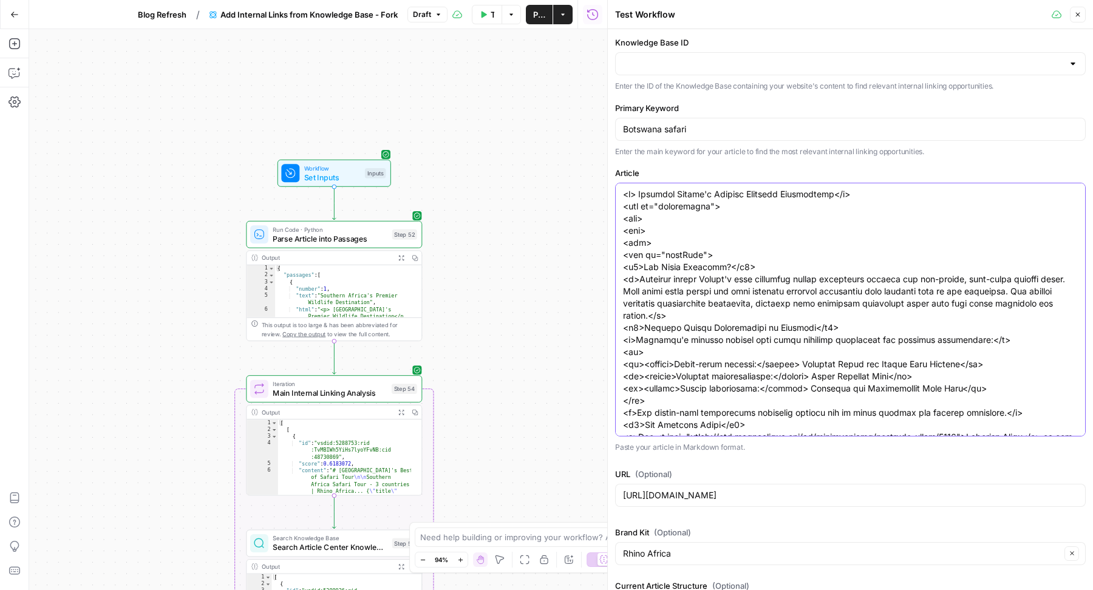
paste textarea "h1>Botswana</h1> <p> Southern Africa's Premier Wildlife Destination</p> <a href…"
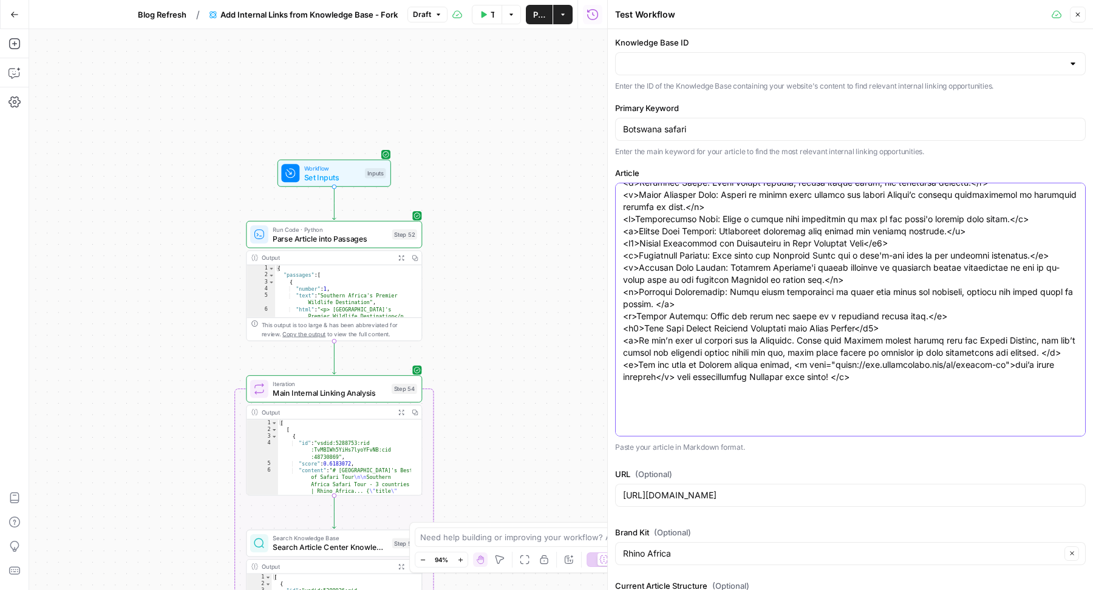
scroll to position [0, 0]
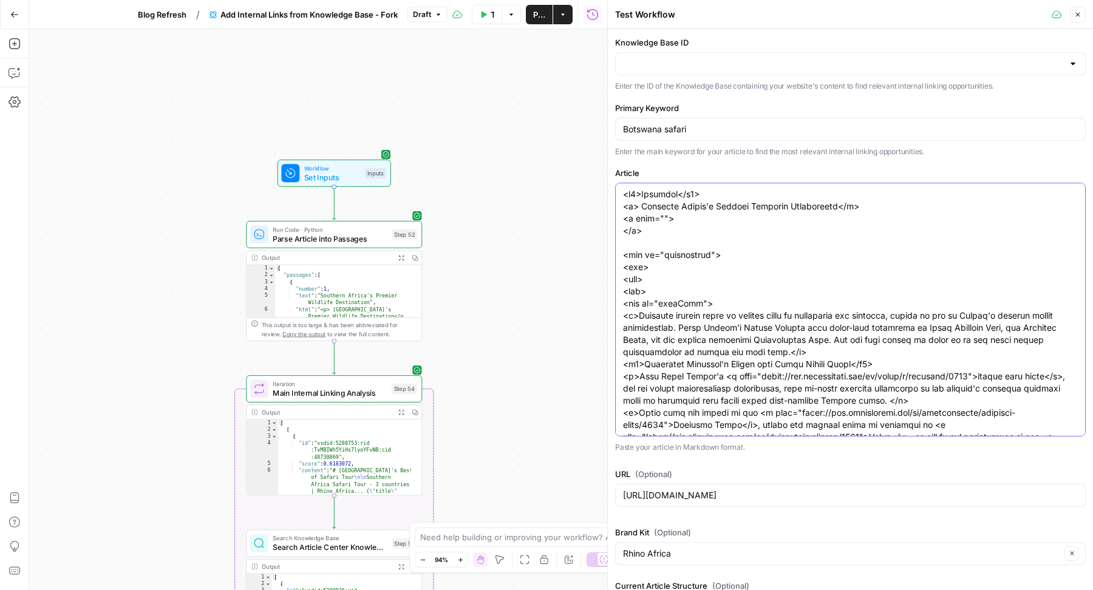
drag, startPoint x: 624, startPoint y: 206, endPoint x: 621, endPoint y: 184, distance: 22.6
click at [621, 184] on div at bounding box center [850, 310] width 471 height 254
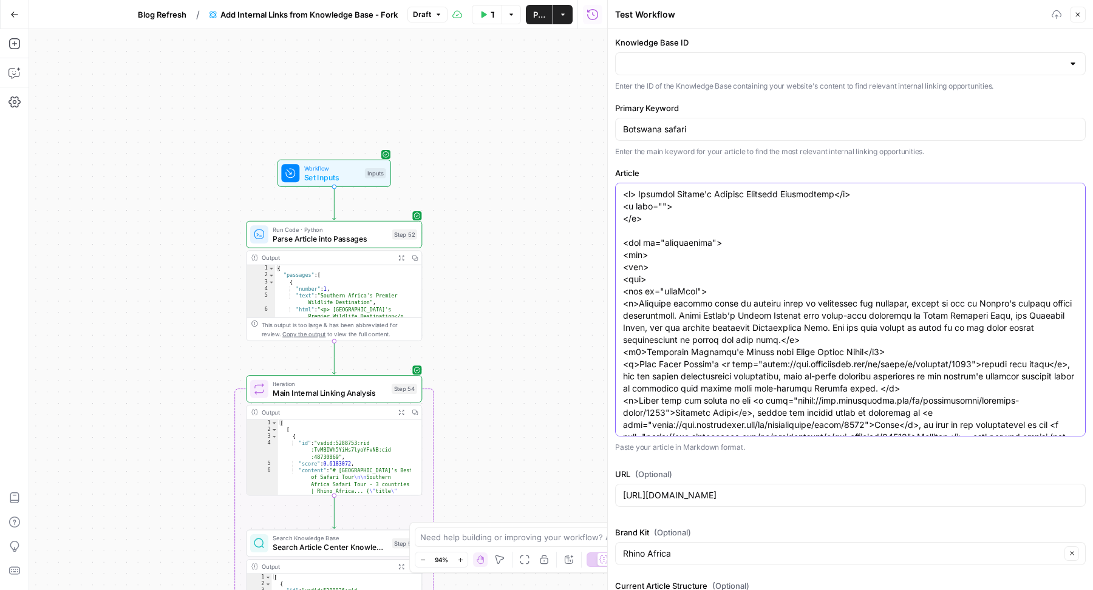
type textarea "<p> Southern Africa's Premier Wildlife Destination</p> <a href=""> </a> <div id…"
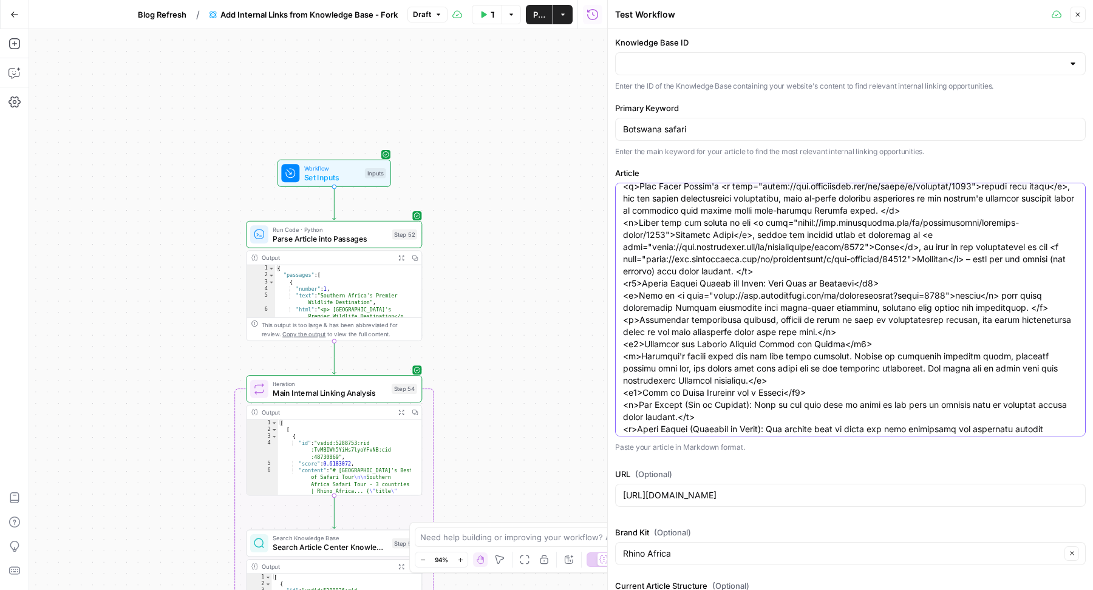
drag, startPoint x: 746, startPoint y: 296, endPoint x: 914, endPoint y: 296, distance: 168.2
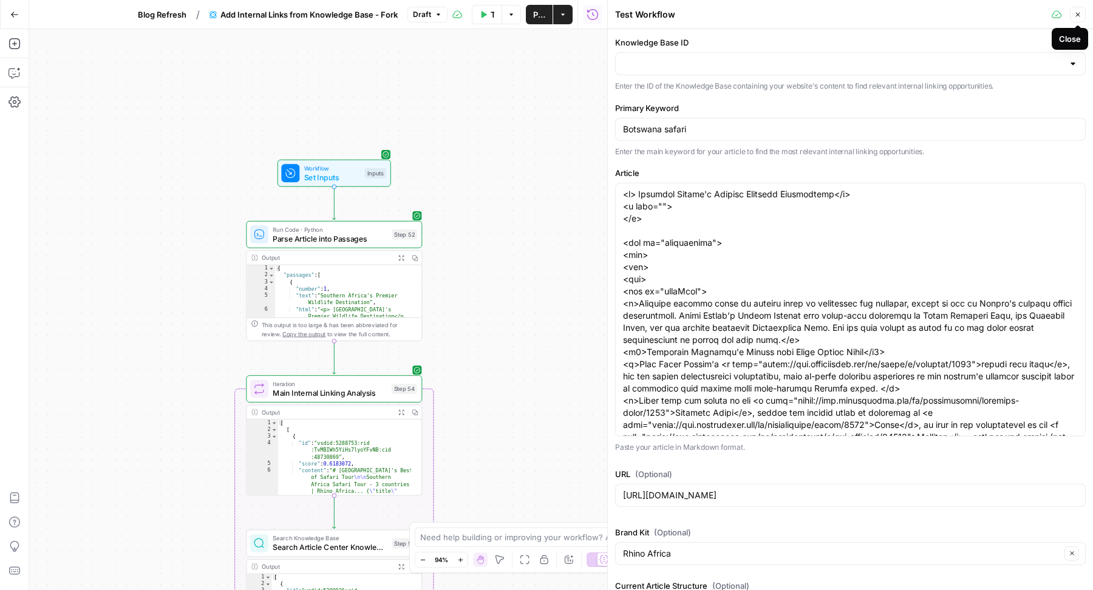
click at [1081, 10] on button "Close" at bounding box center [1078, 15] width 16 height 16
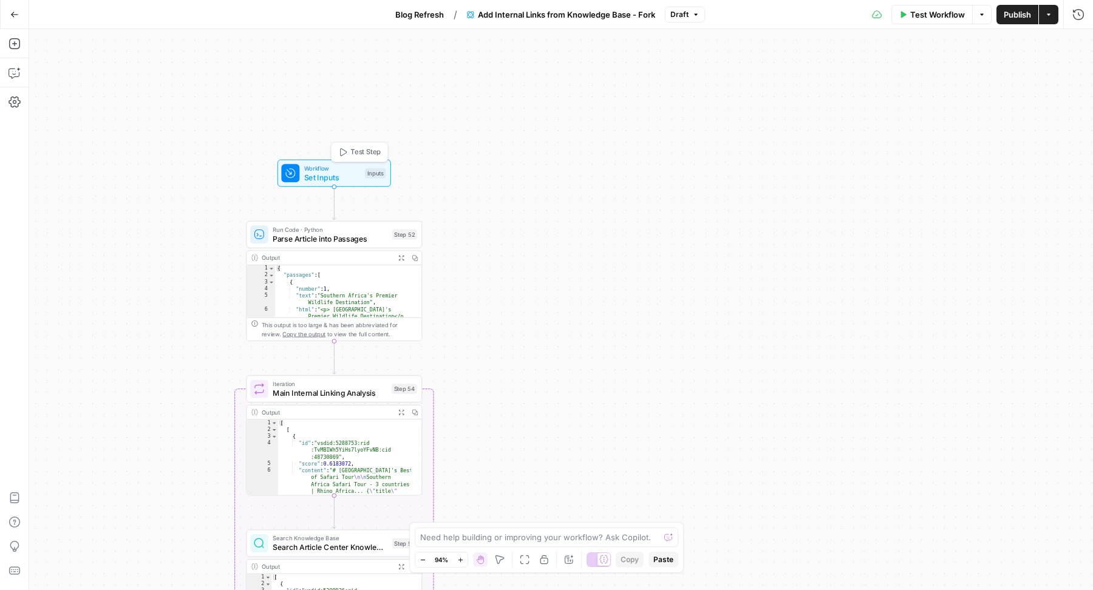
click at [370, 151] on span "Test Step" at bounding box center [365, 152] width 30 height 10
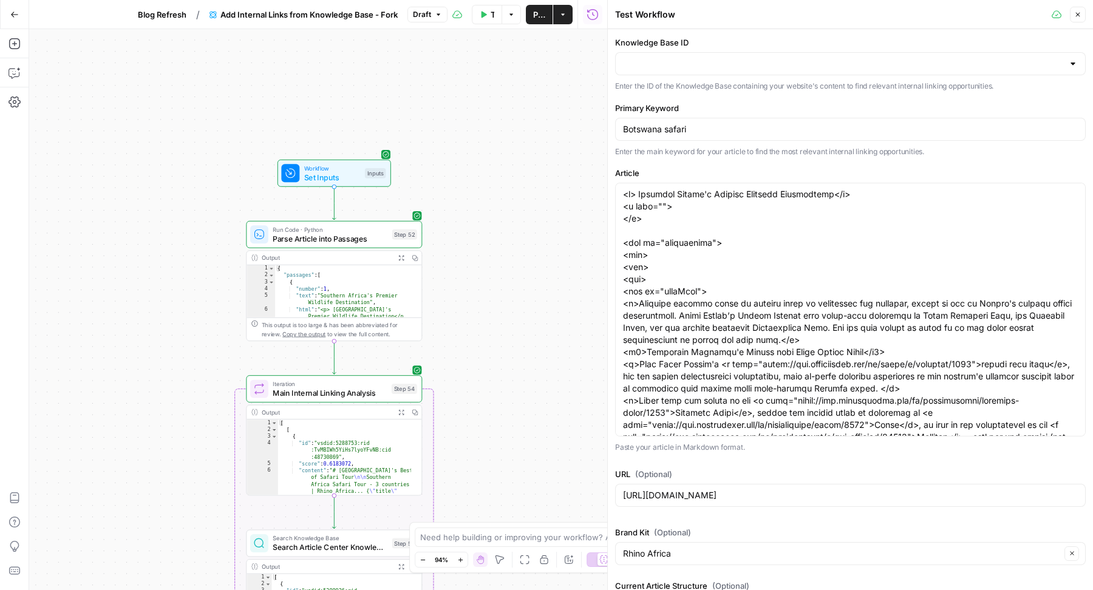
click at [1077, 14] on icon "button" at bounding box center [1078, 15] width 4 height 4
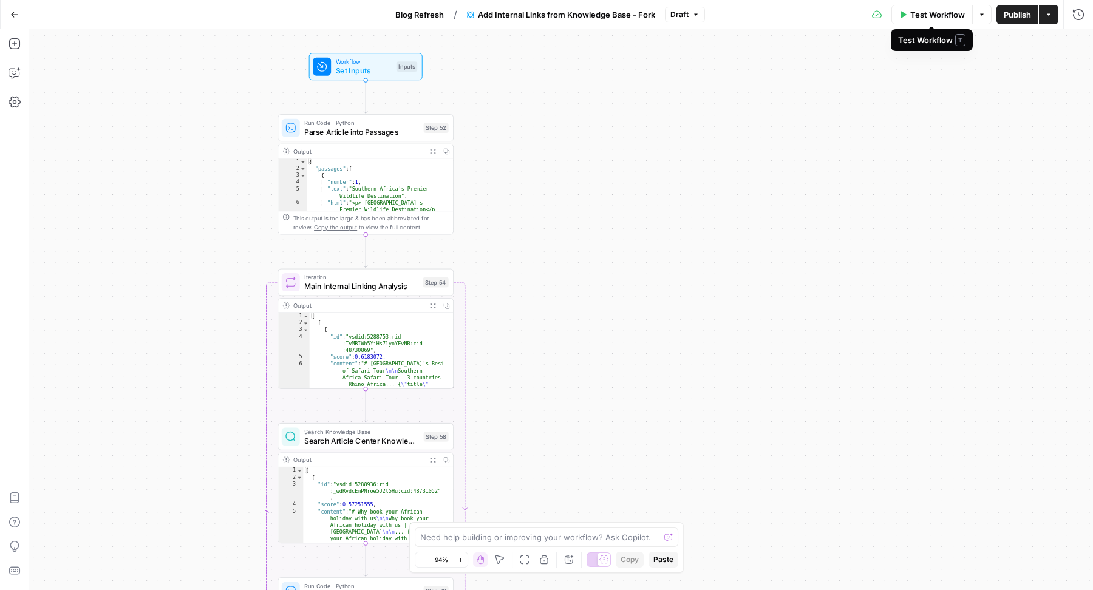
click at [920, 12] on span "Test Workflow" at bounding box center [937, 15] width 55 height 12
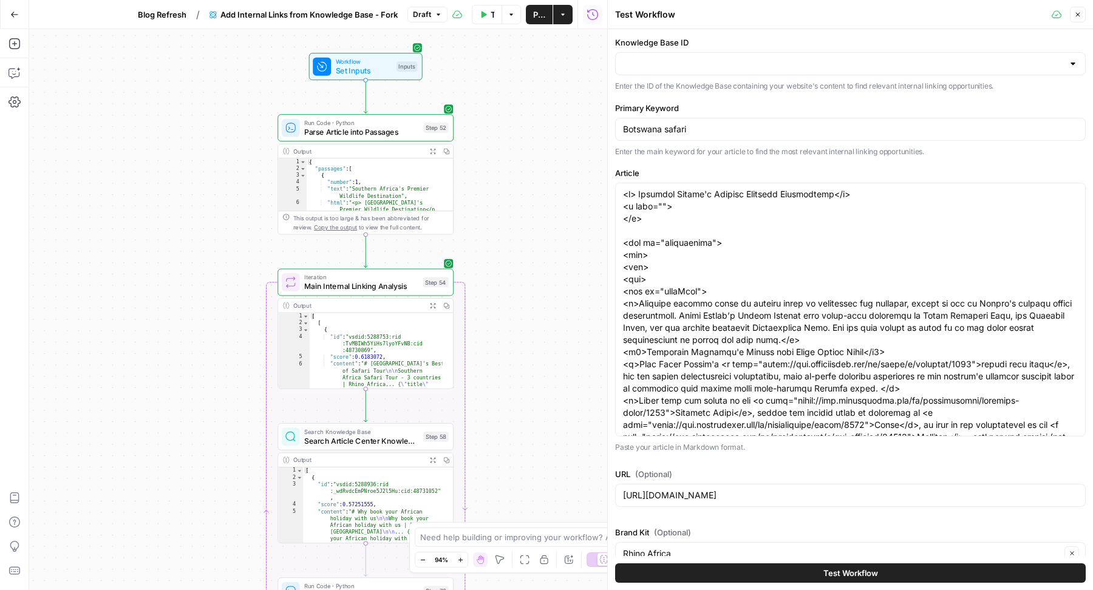
click at [705, 571] on button "Test Workflow" at bounding box center [850, 572] width 471 height 19
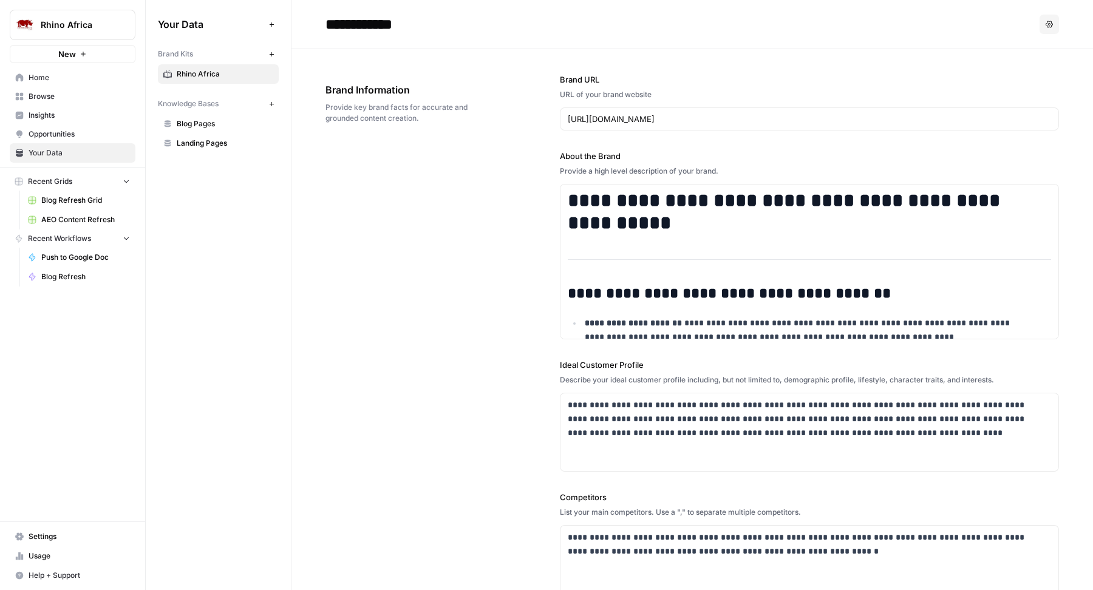
scroll to position [277, 0]
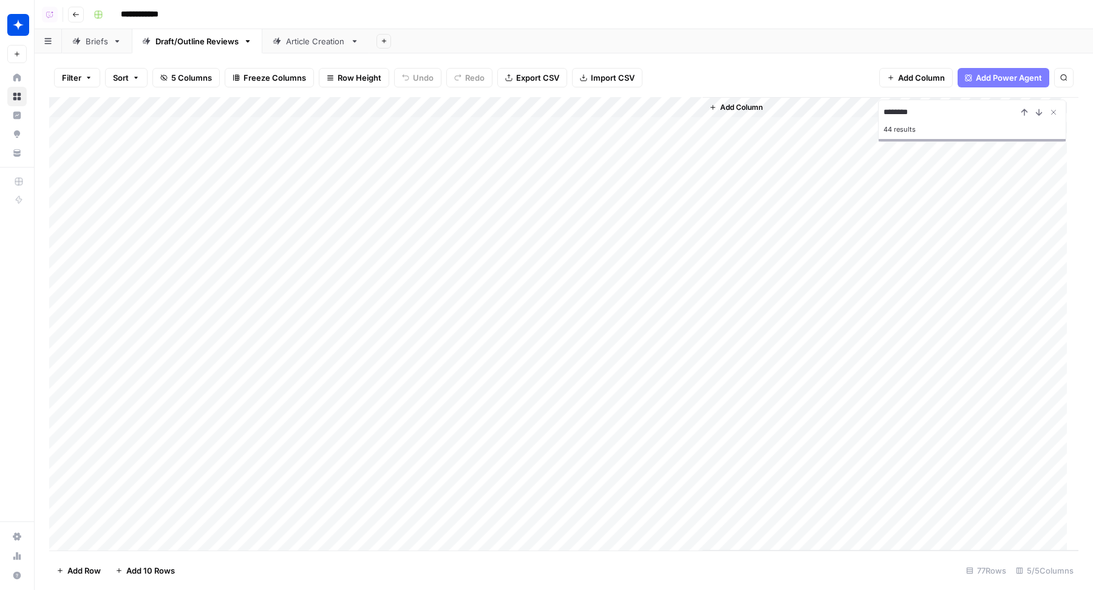
click at [469, 148] on div "Add Column" at bounding box center [563, 324] width 1029 height 454
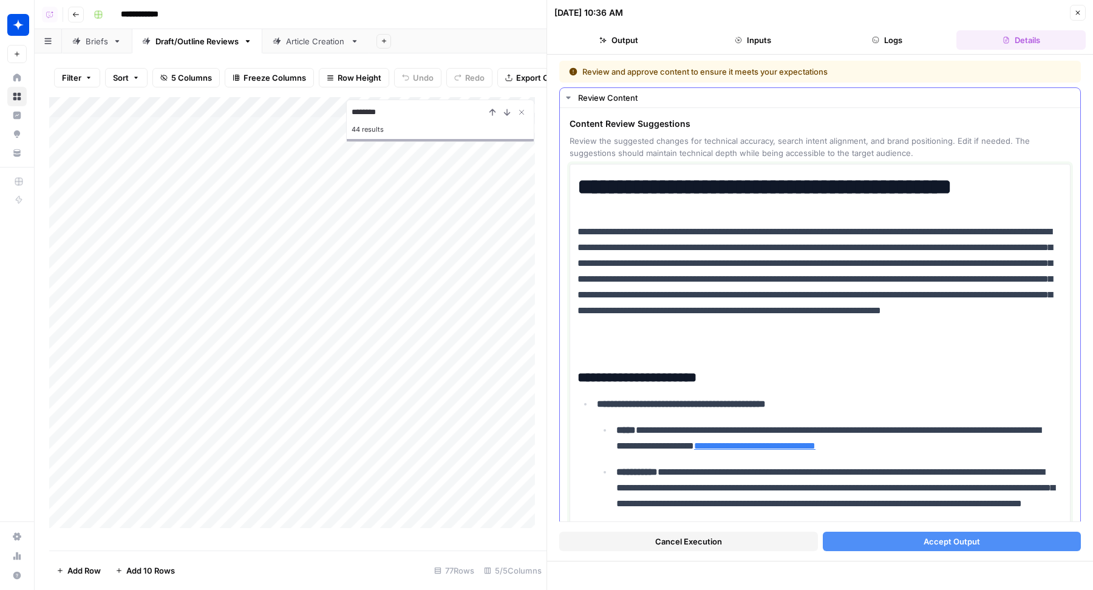
click at [1011, 259] on p "**********" at bounding box center [814, 287] width 475 height 126
click at [976, 281] on p "**********" at bounding box center [814, 287] width 475 height 126
type input "abstract"
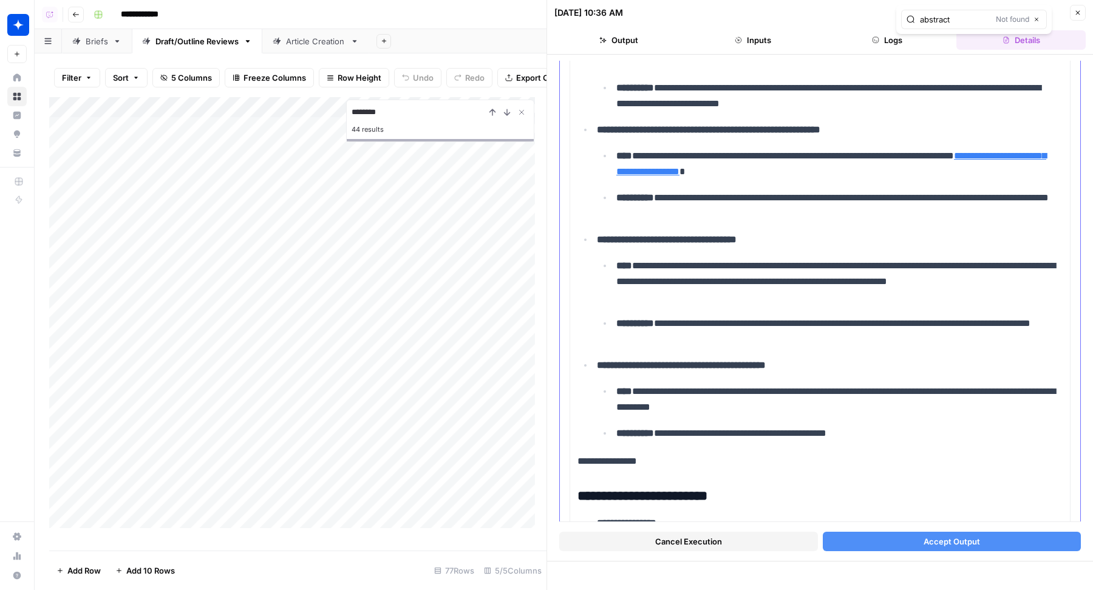
scroll to position [4415, 0]
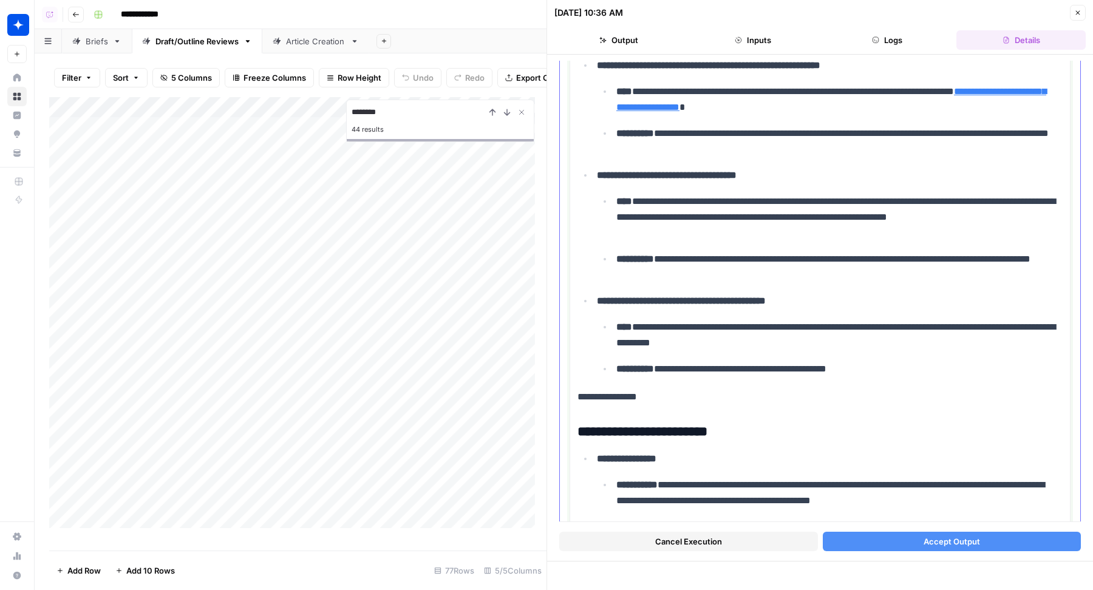
drag, startPoint x: 675, startPoint y: 376, endPoint x: 564, endPoint y: 376, distance: 110.5
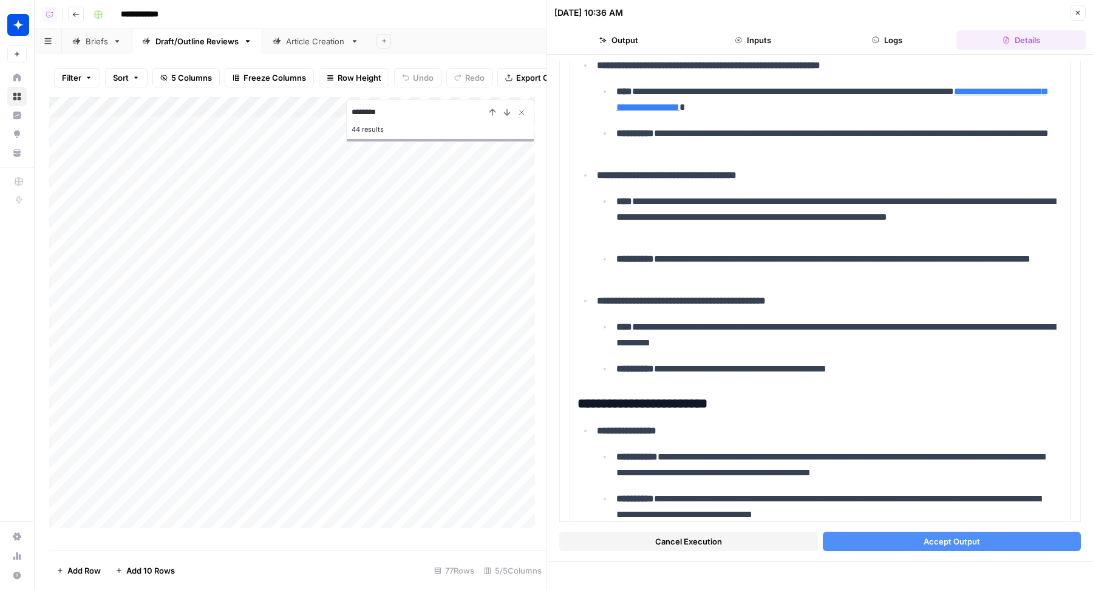
click at [877, 543] on button "Accept Output" at bounding box center [952, 541] width 259 height 19
